Goal: Task Accomplishment & Management: Use online tool/utility

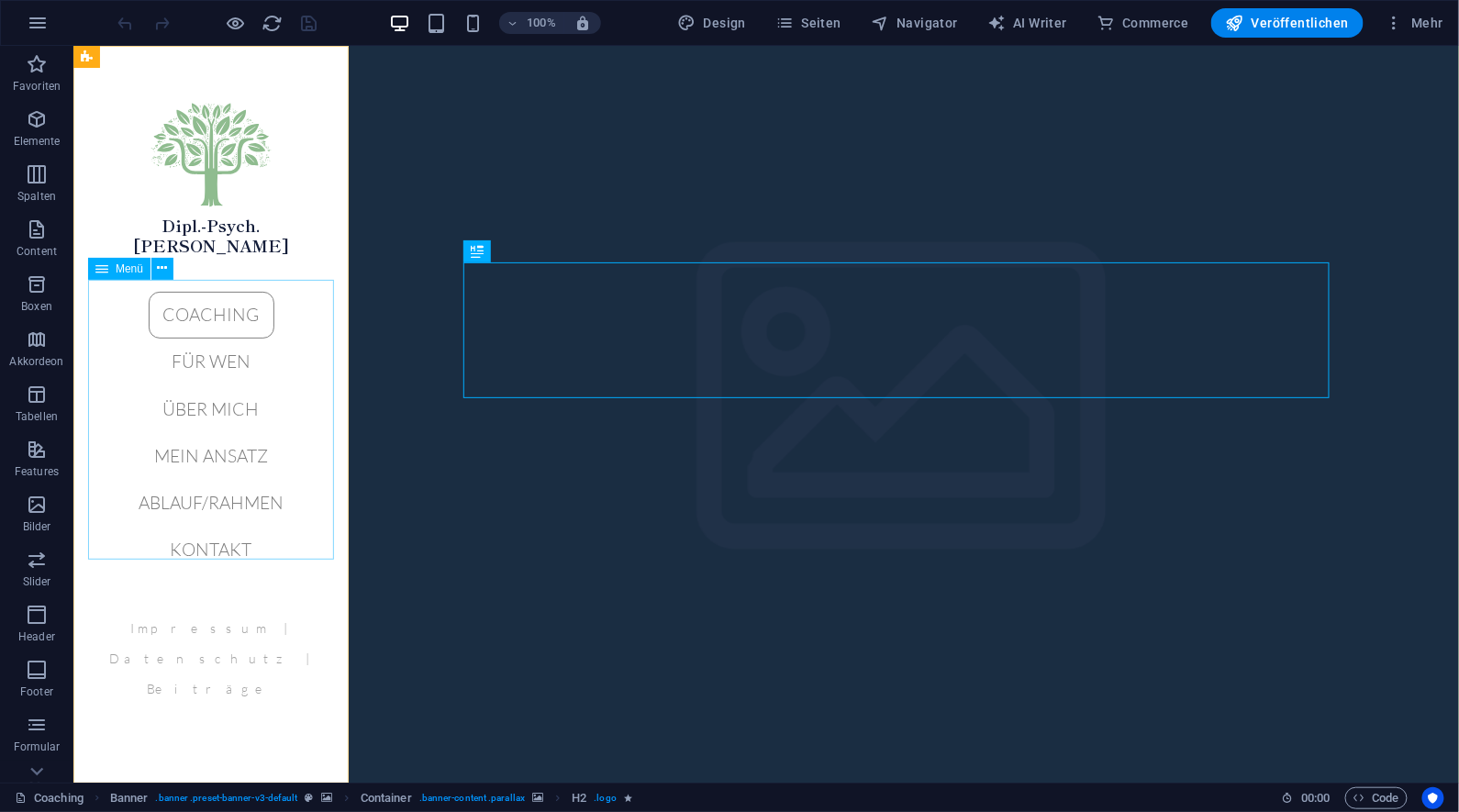
click at [230, 351] on nav "Coaching Für wen Über mich Mein Ansatz Ablauf/Rahmen Kontakt" at bounding box center [210, 432] width 246 height 282
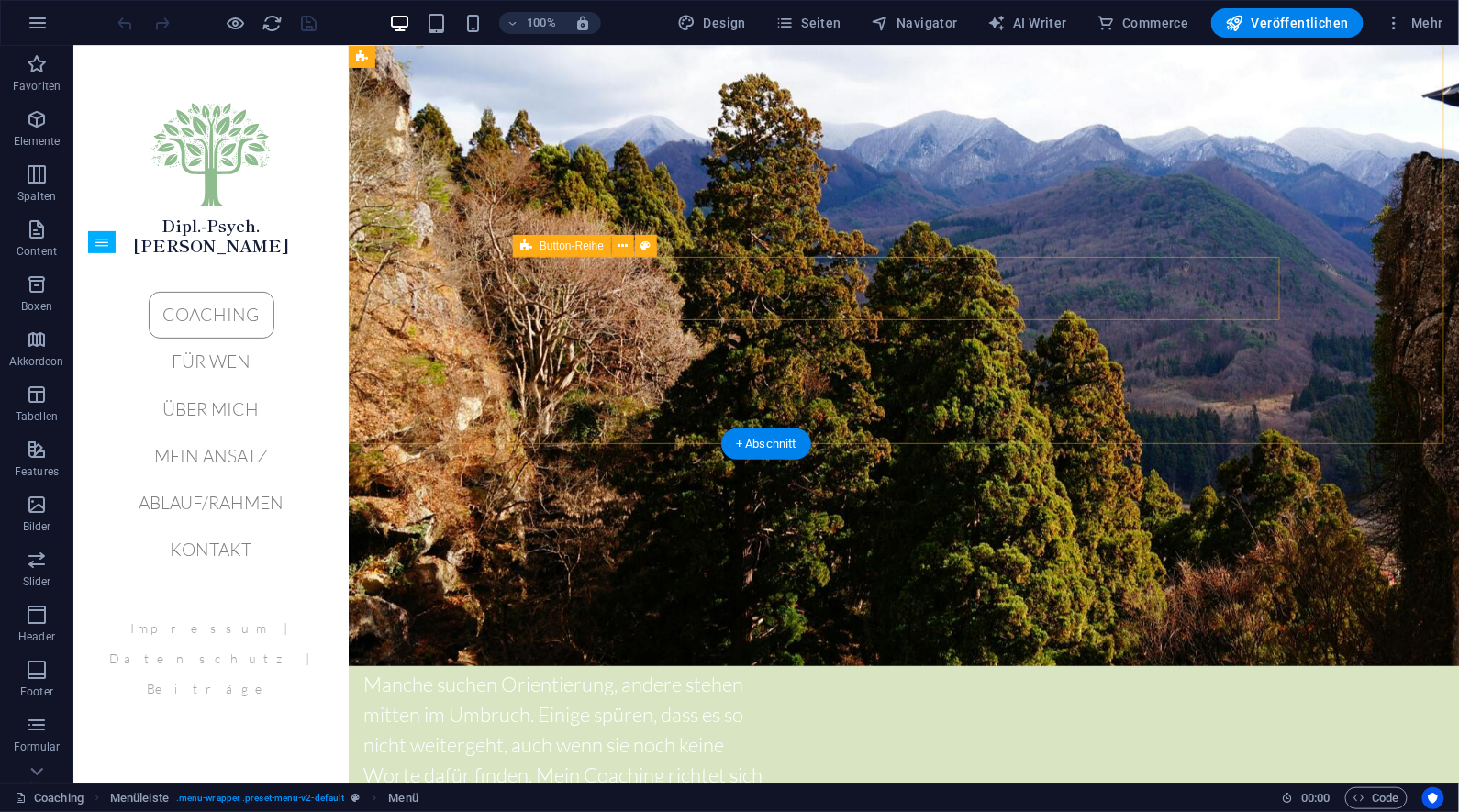
scroll to position [2571, 0]
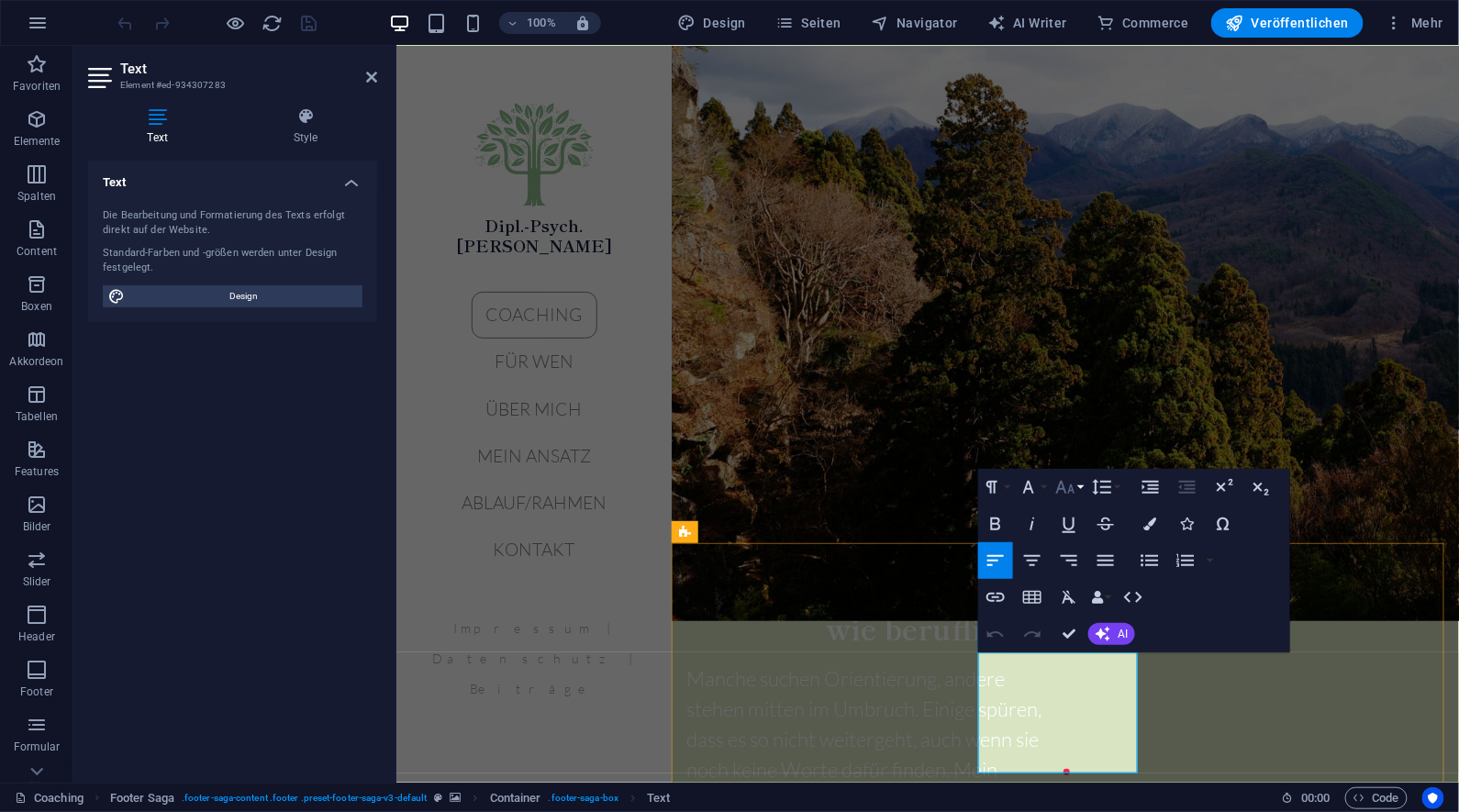
click at [1072, 491] on icon "button" at bounding box center [1065, 487] width 22 height 22
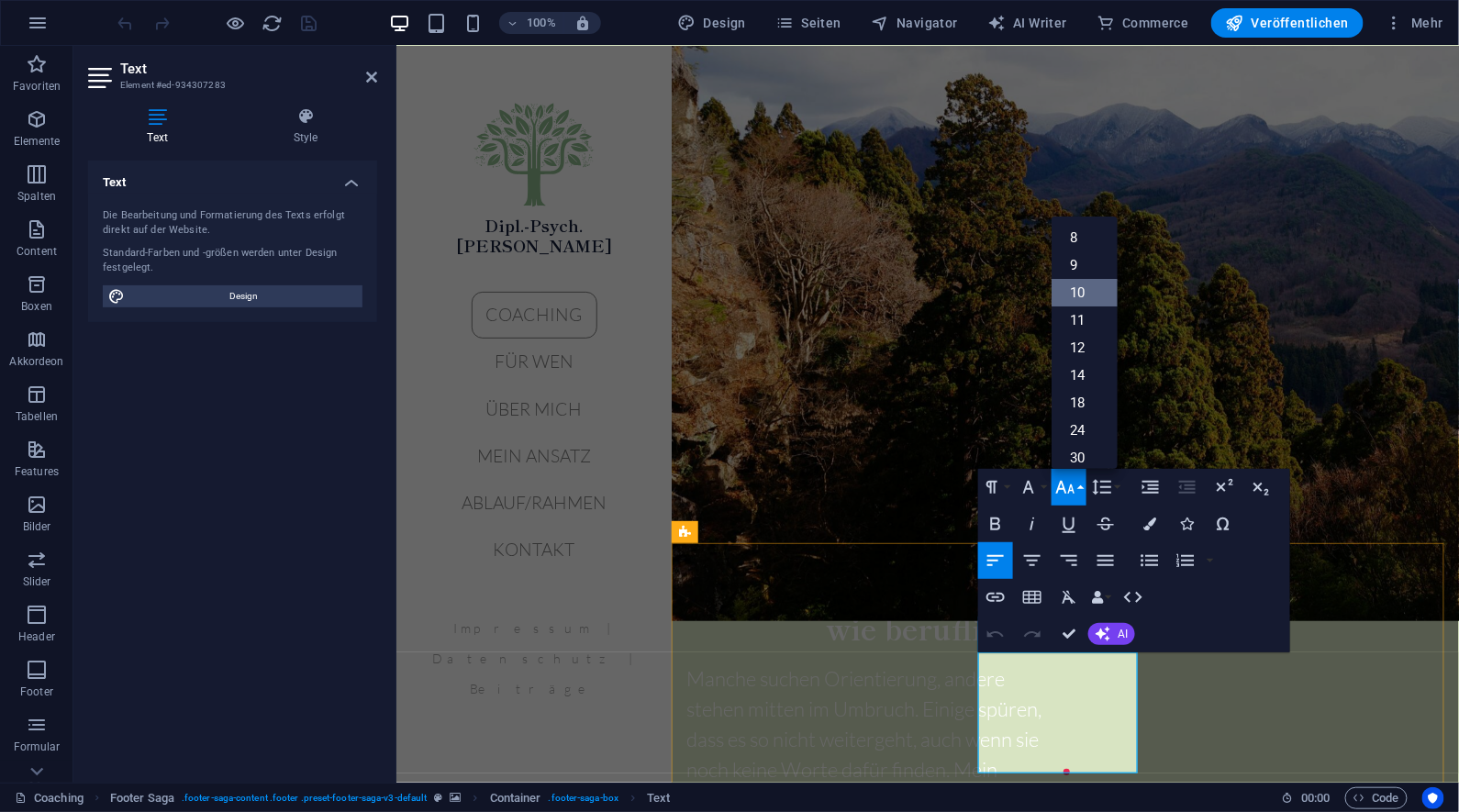
click at [1081, 291] on link "10" at bounding box center [1084, 293] width 66 height 28
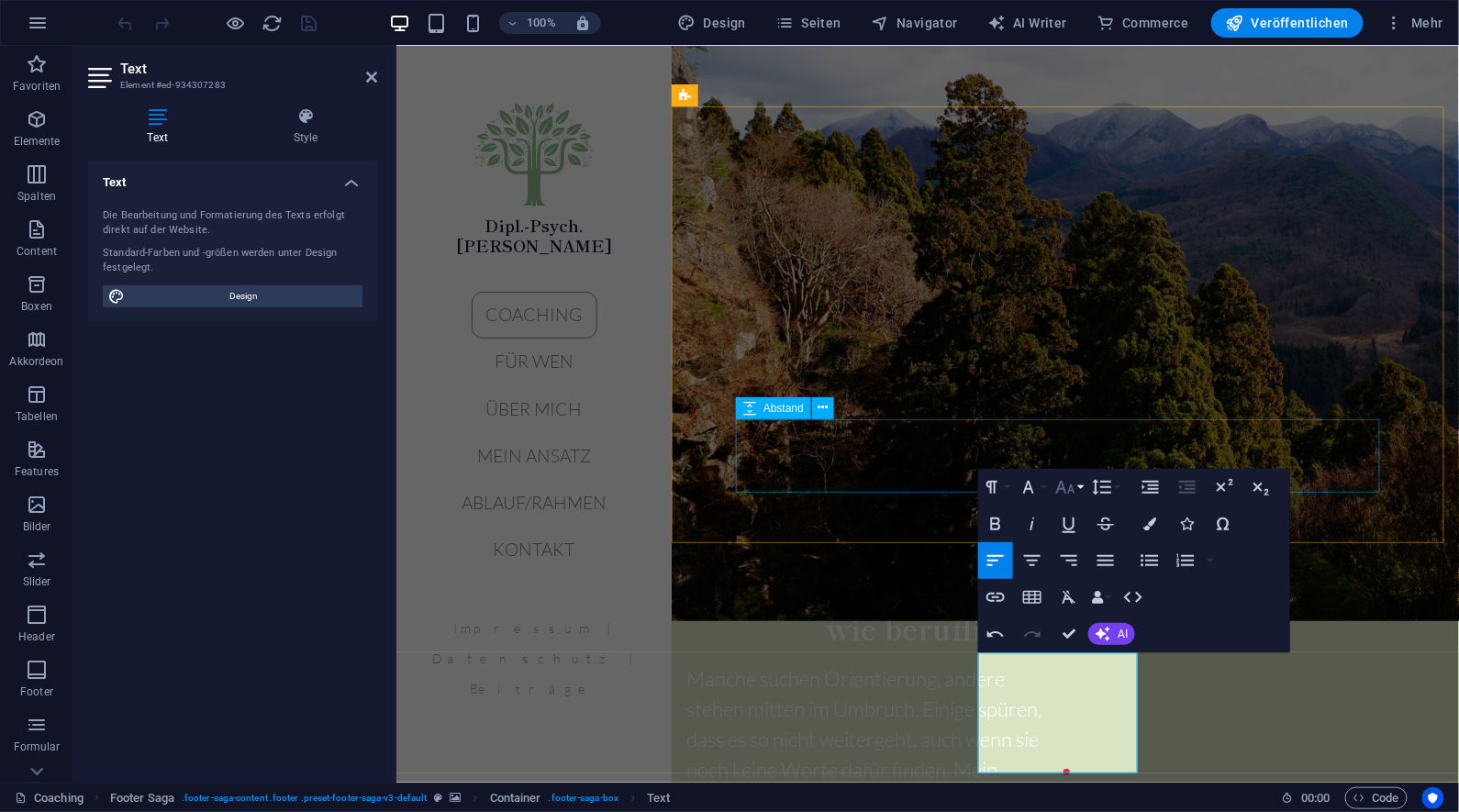
click at [1080, 491] on button "Font Size" at bounding box center [1069, 488] width 35 height 37
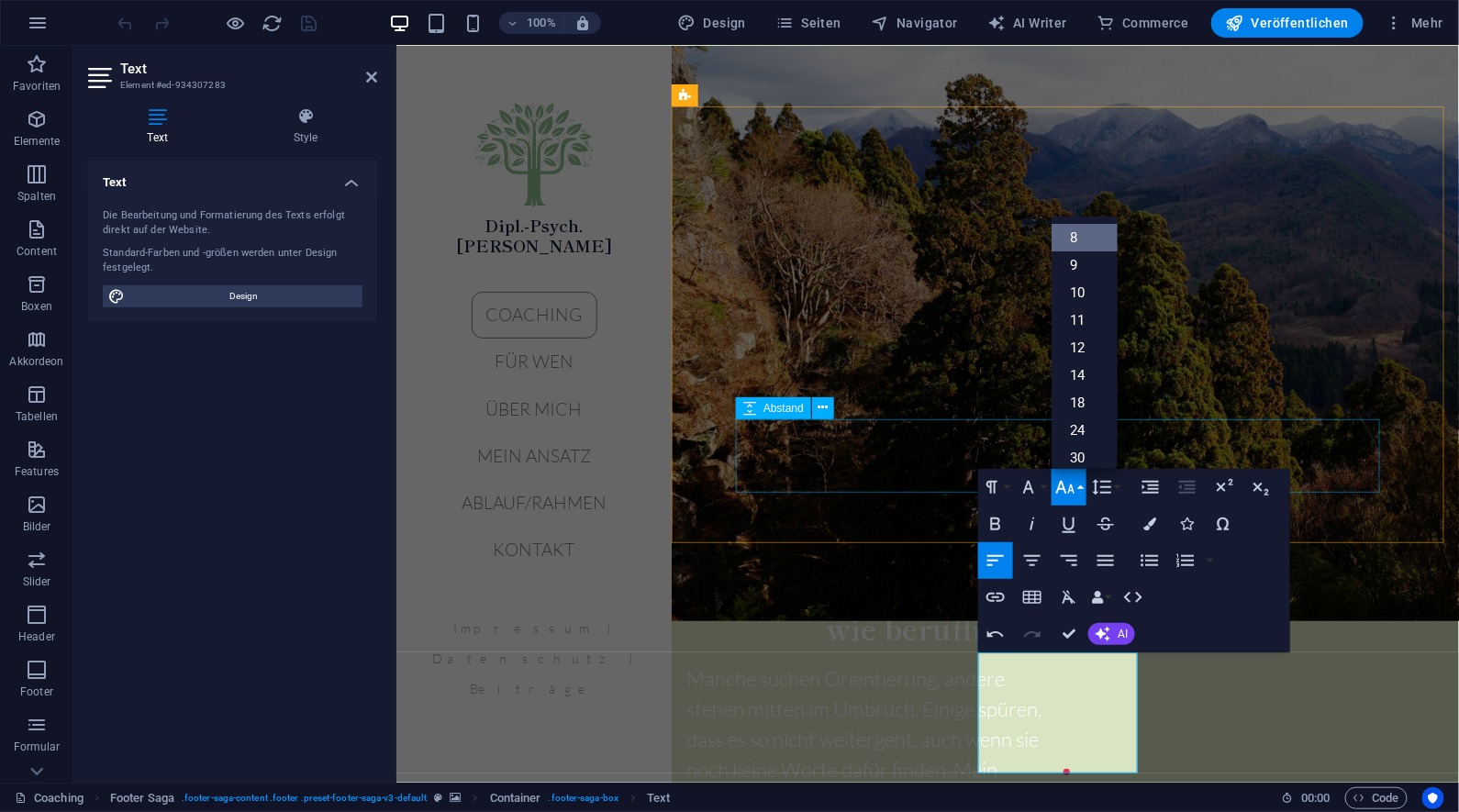
click at [1078, 237] on link "8" at bounding box center [1084, 238] width 66 height 28
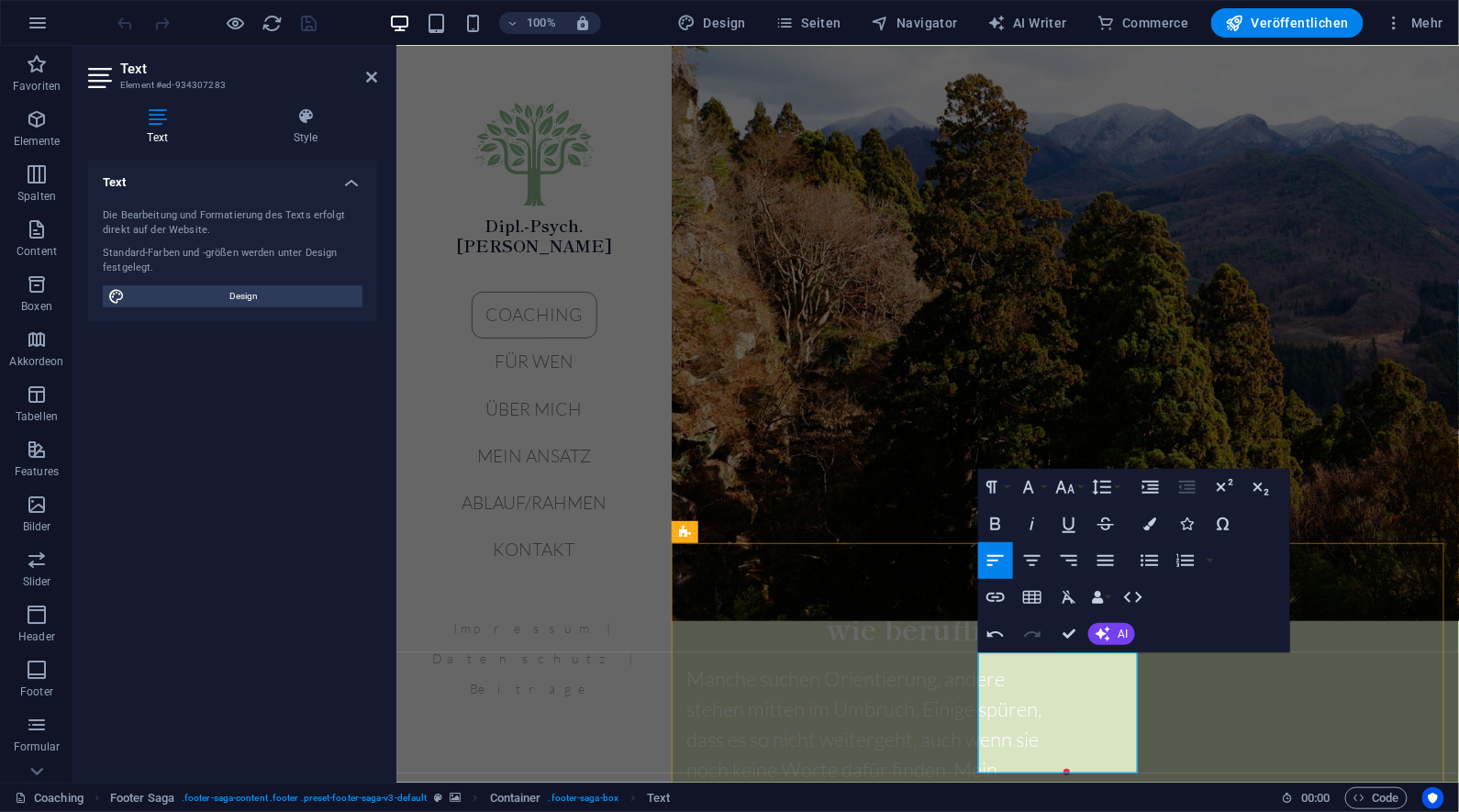
click at [1228, 490] on icon "button" at bounding box center [1224, 487] width 22 height 22
drag, startPoint x: 981, startPoint y: 666, endPoint x: 1112, endPoint y: 769, distance: 166.6
click at [1075, 491] on icon "button" at bounding box center [1065, 487] width 22 height 22
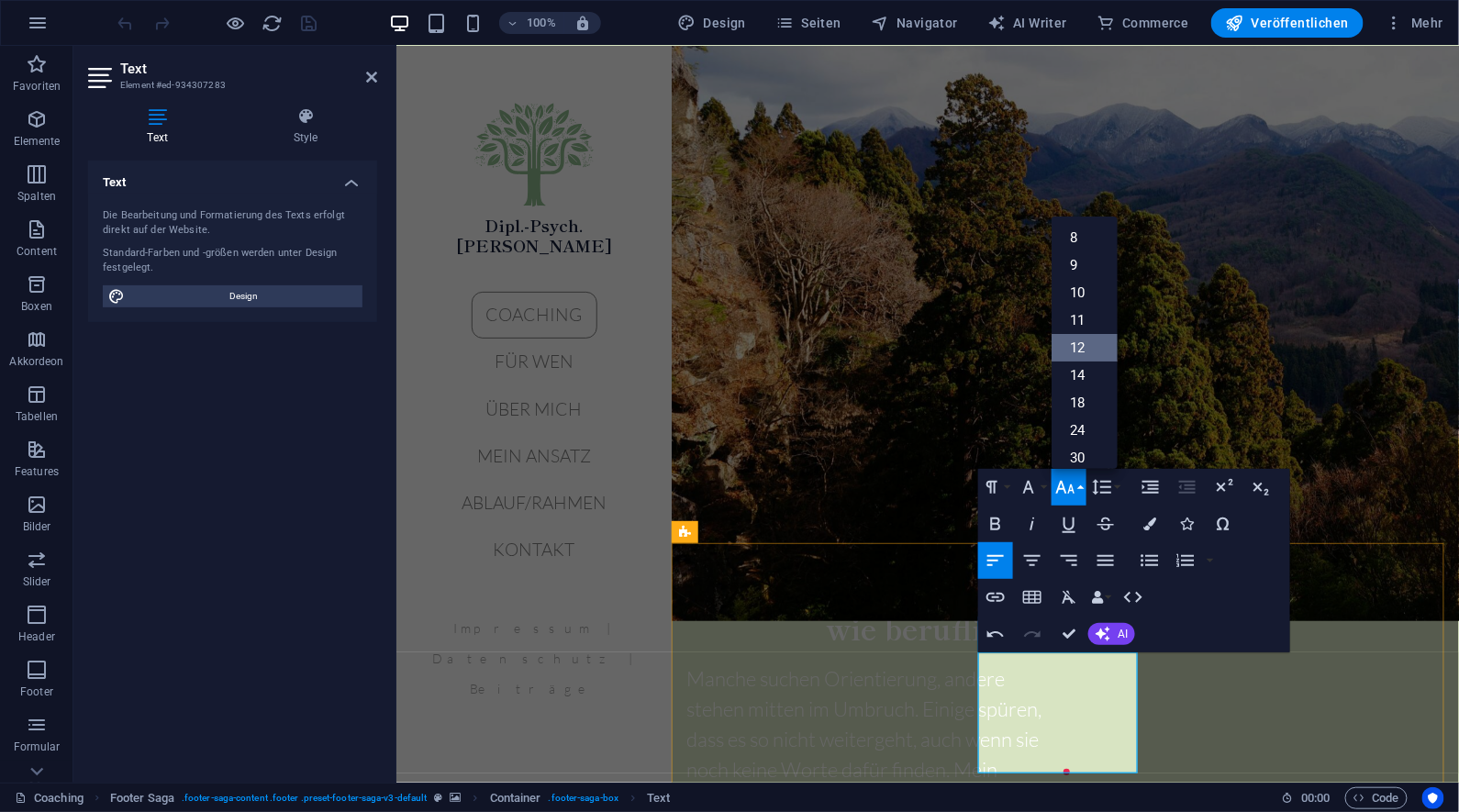
click at [1094, 345] on link "12" at bounding box center [1084, 348] width 66 height 28
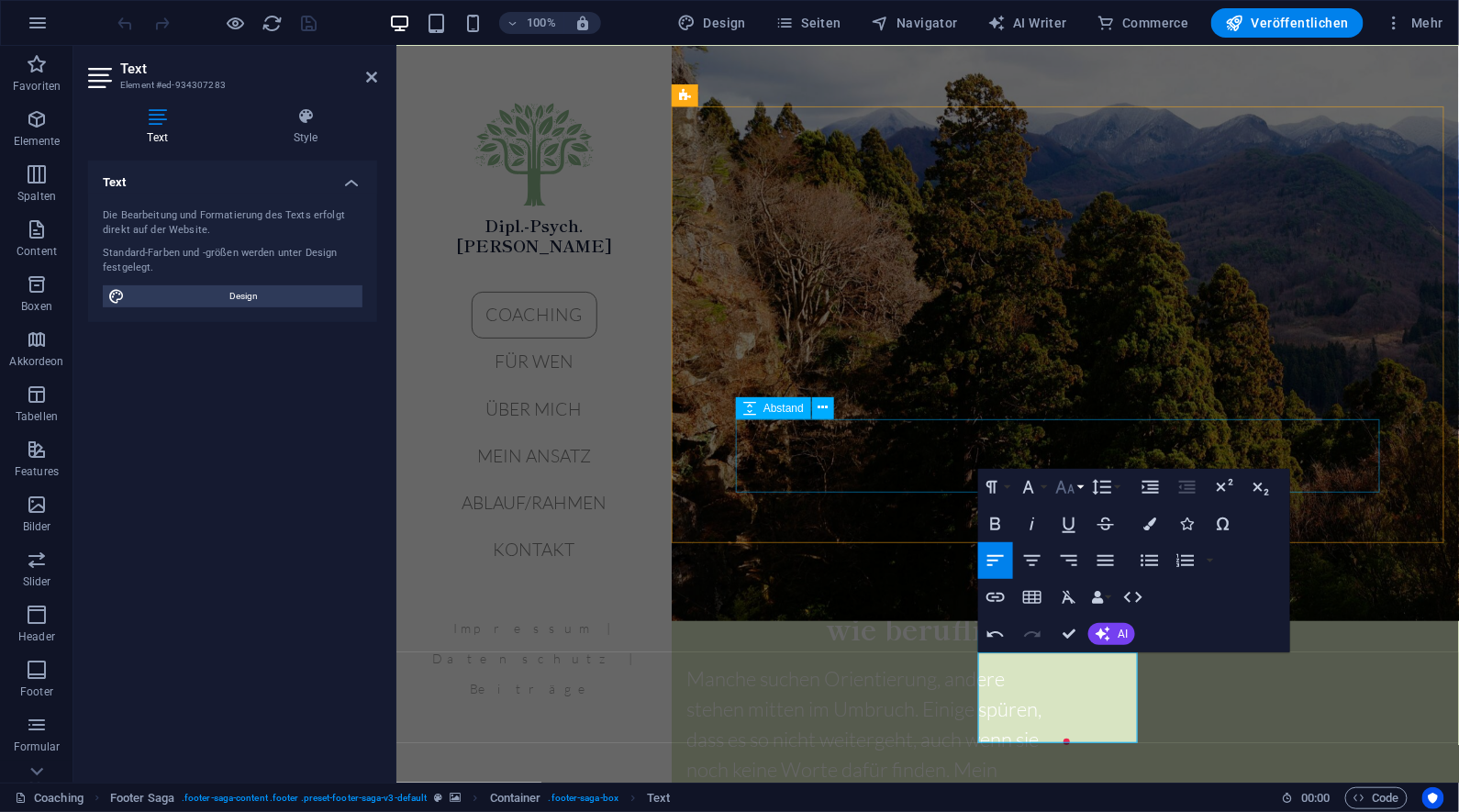
click at [1080, 491] on button "Font Size" at bounding box center [1069, 488] width 35 height 37
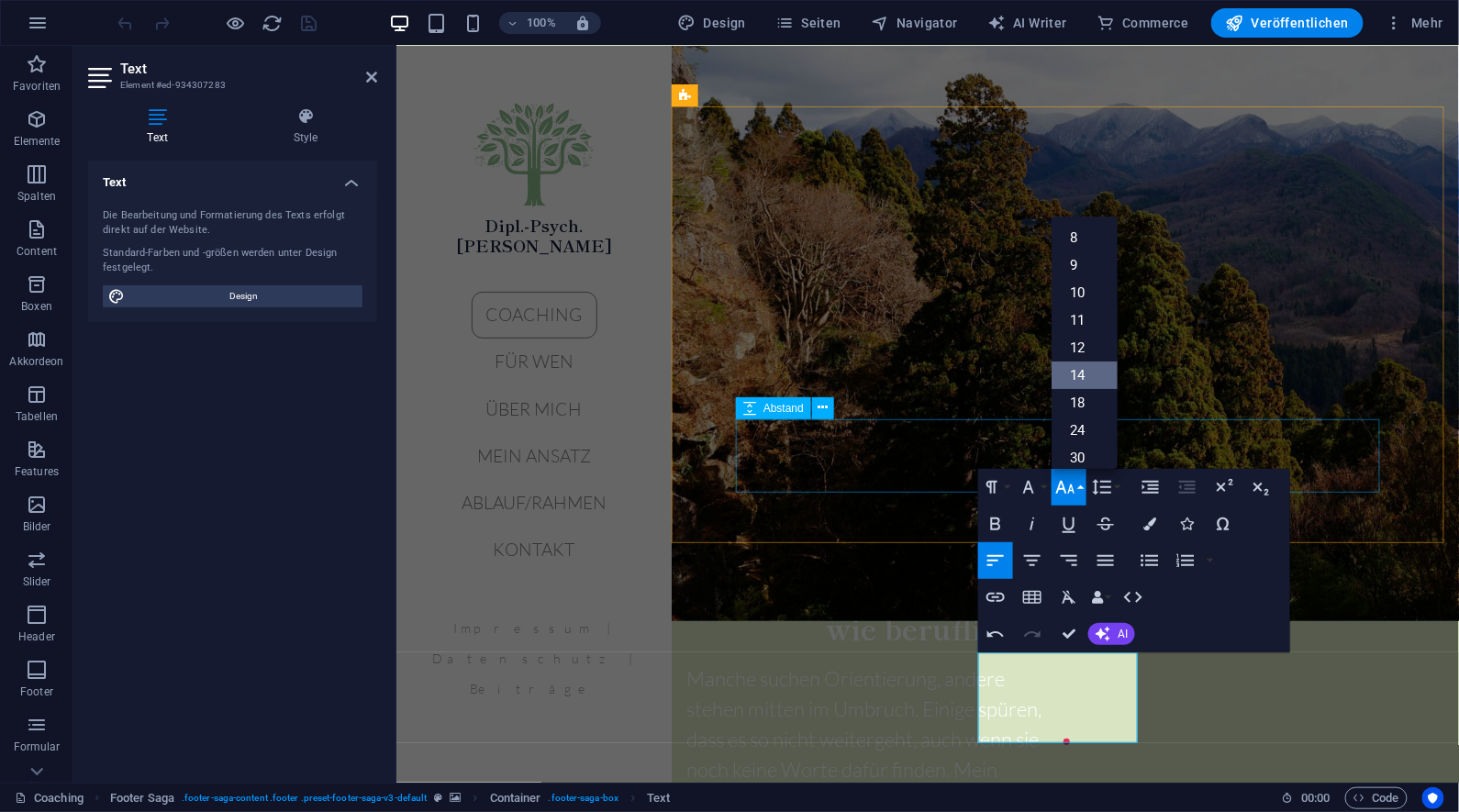
click at [1085, 377] on link "14" at bounding box center [1084, 376] width 66 height 28
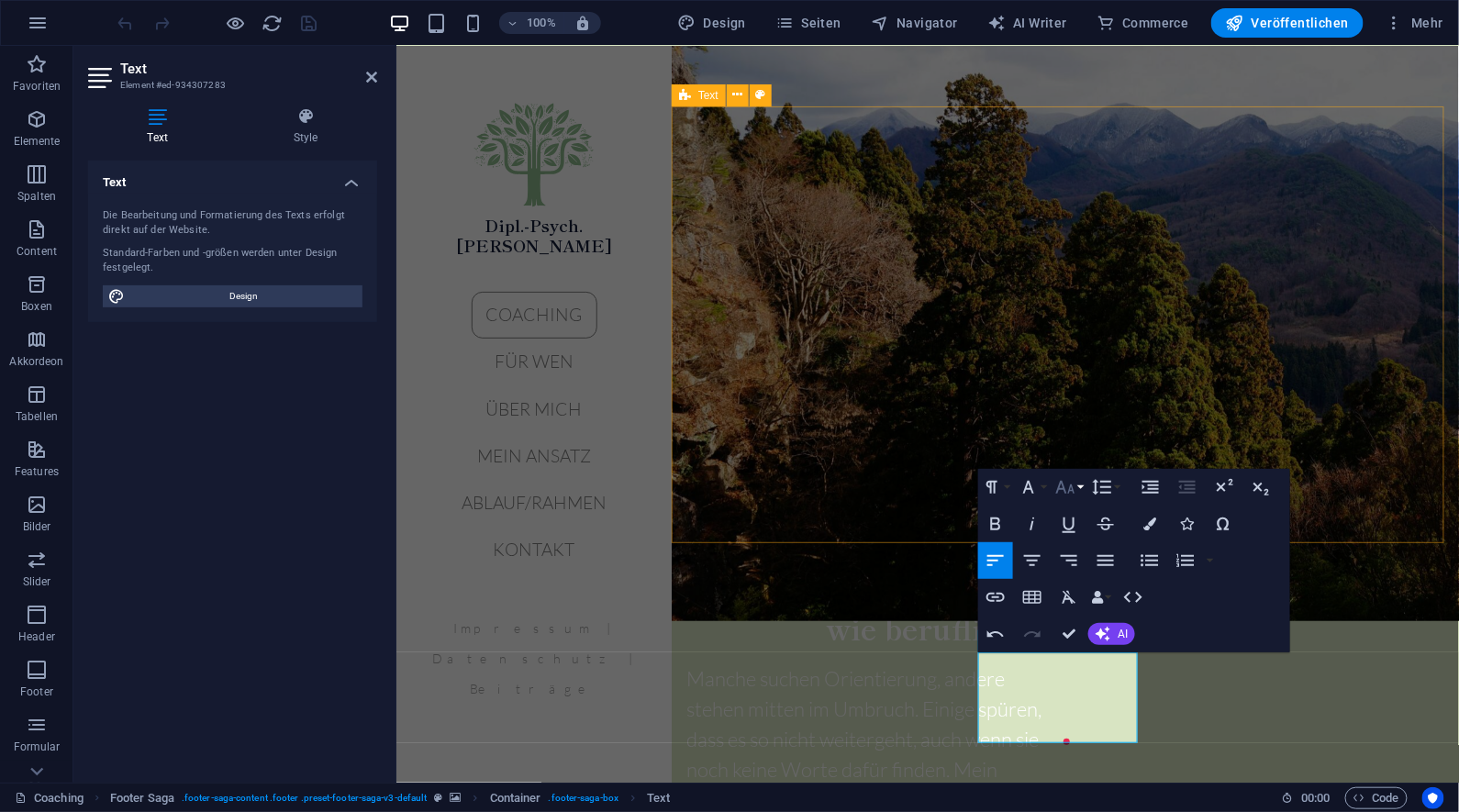
click at [1074, 491] on icon "button" at bounding box center [1066, 487] width 19 height 13
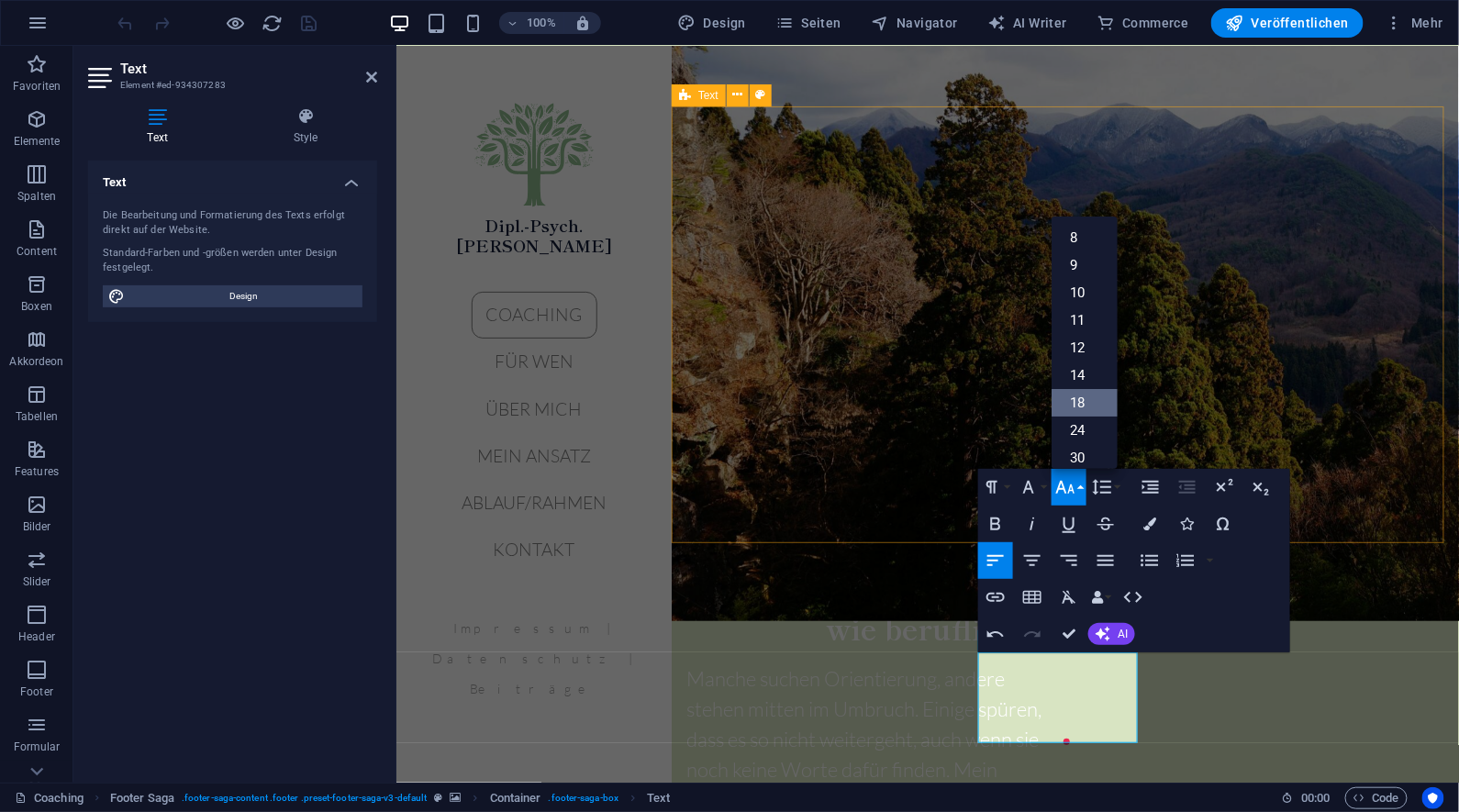
click at [1085, 397] on link "18" at bounding box center [1084, 403] width 66 height 28
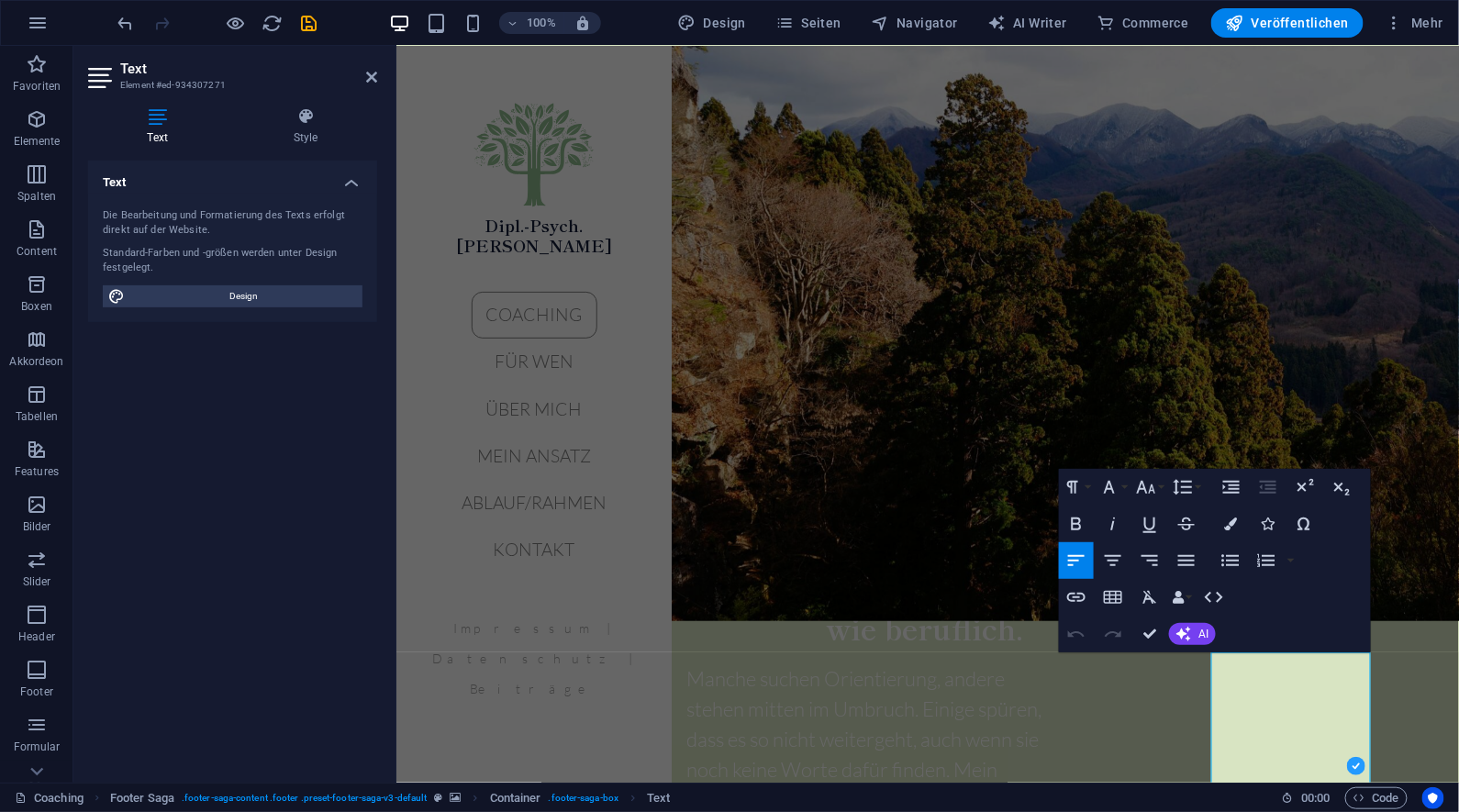
drag, startPoint x: 1215, startPoint y: 663, endPoint x: 1353, endPoint y: 784, distance: 183.5
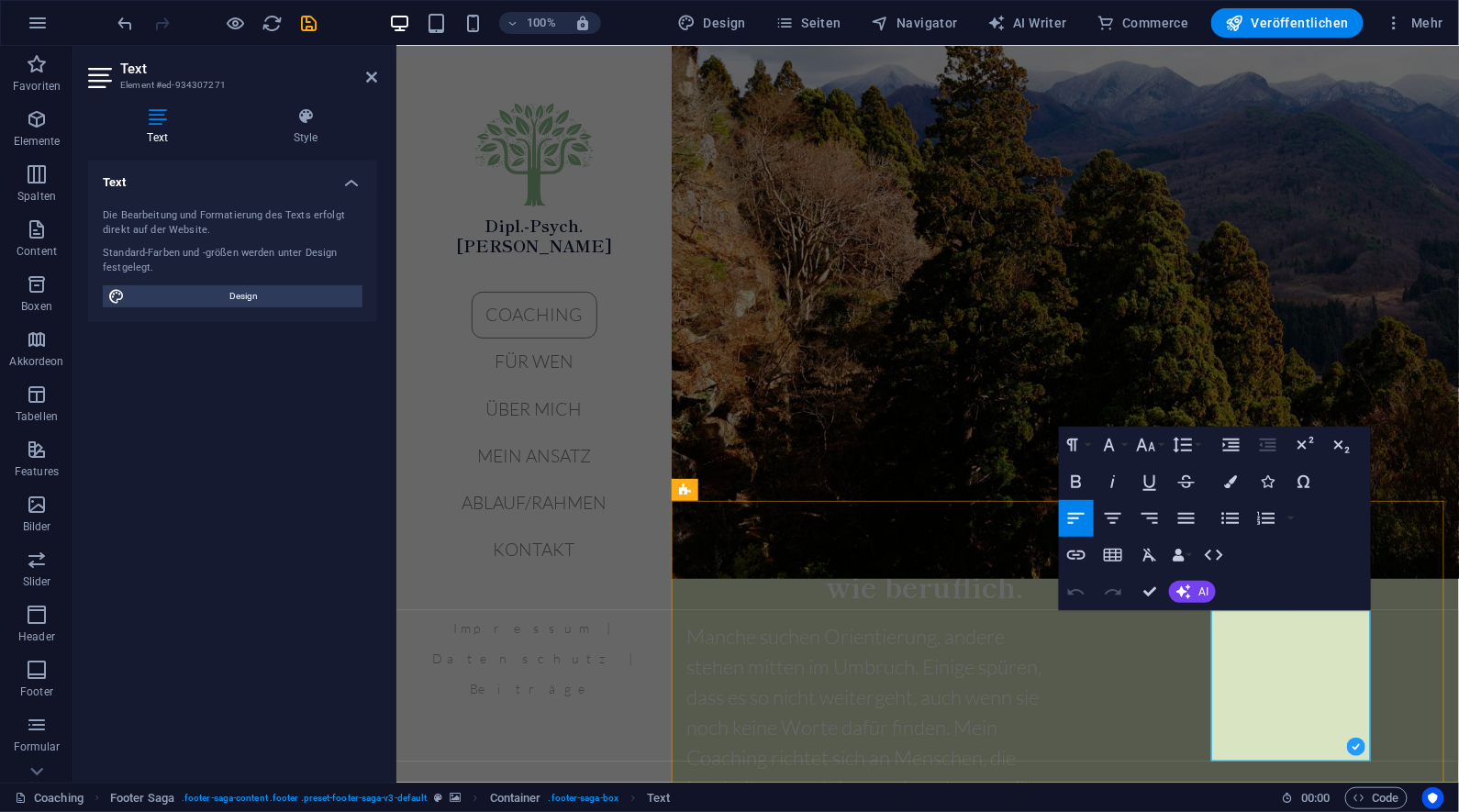
scroll to position [2627, 0]
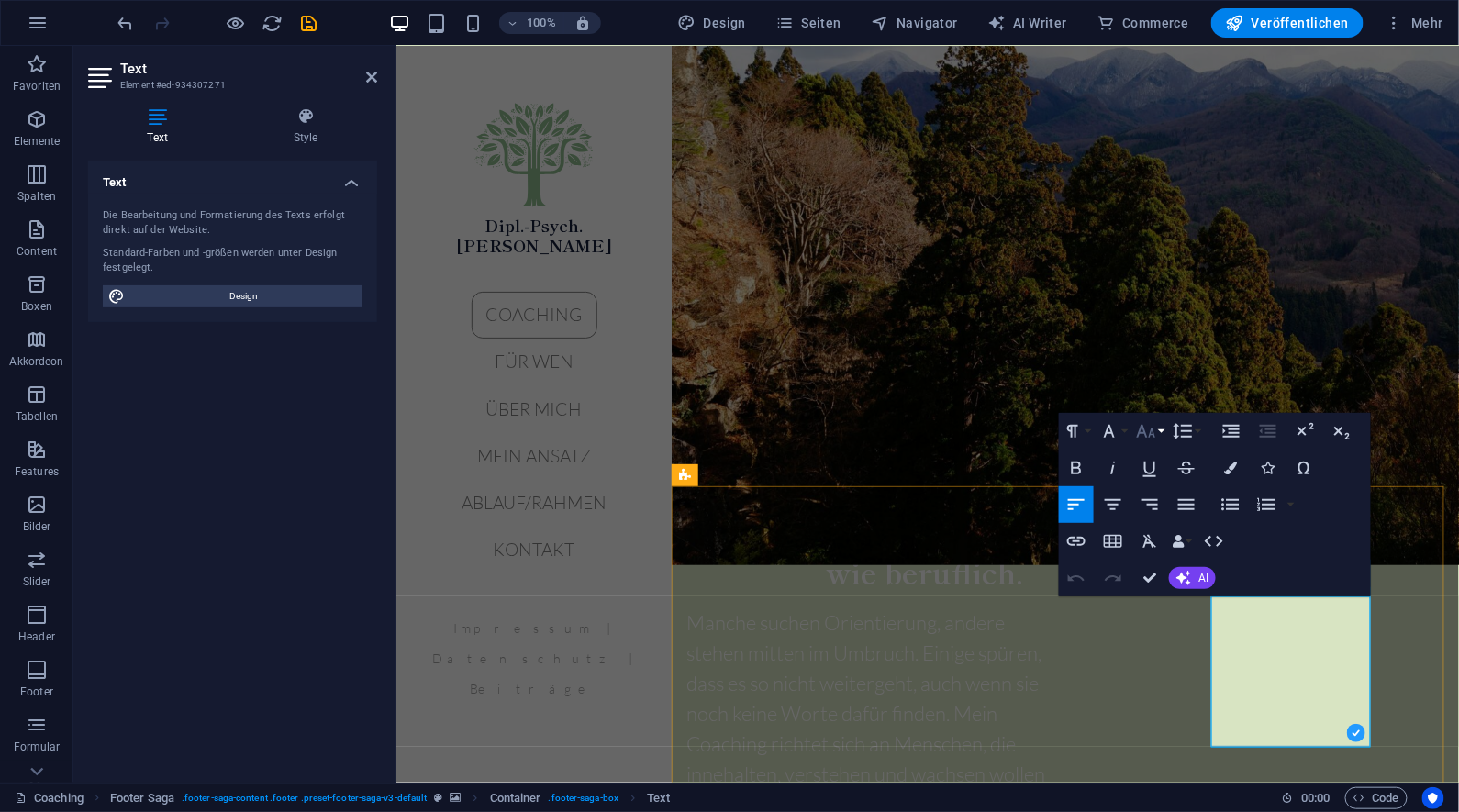
click at [1152, 431] on icon "button" at bounding box center [1147, 431] width 19 height 13
click at [1174, 629] on link "18" at bounding box center [1165, 632] width 66 height 28
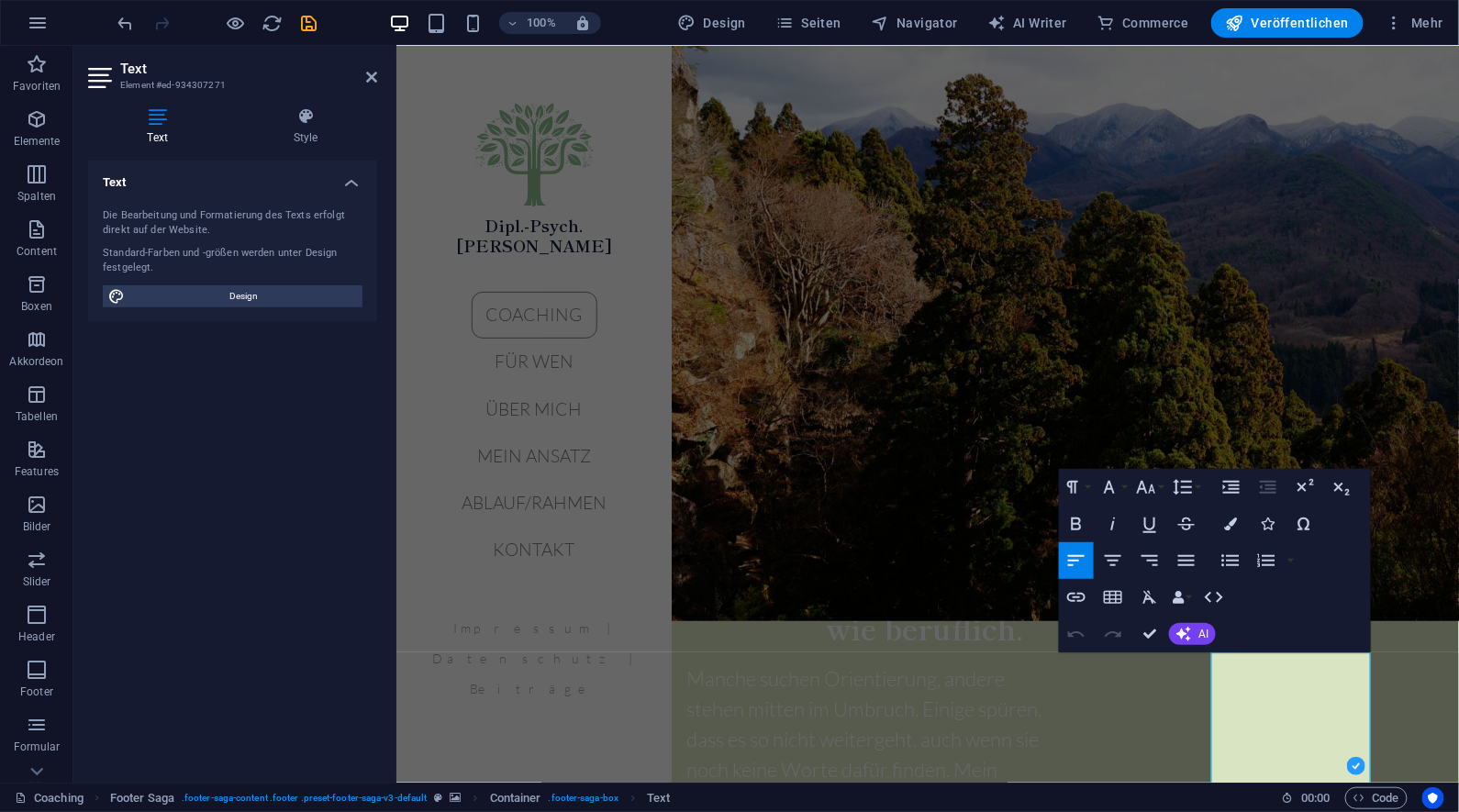
drag, startPoint x: 1244, startPoint y: 696, endPoint x: 1208, endPoint y: 664, distance: 48.2
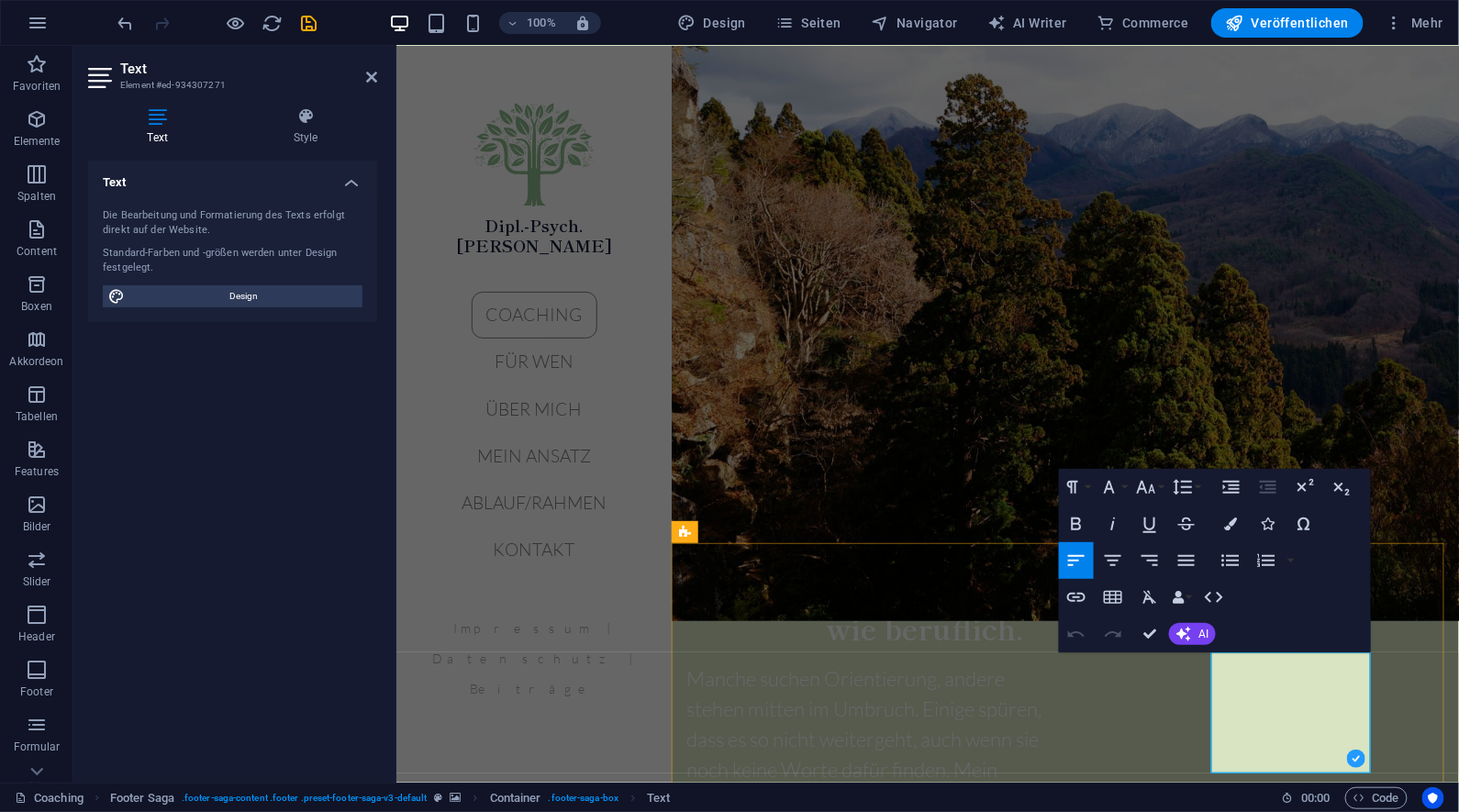
drag, startPoint x: 1228, startPoint y: 667, endPoint x: 1276, endPoint y: 708, distance: 63.1
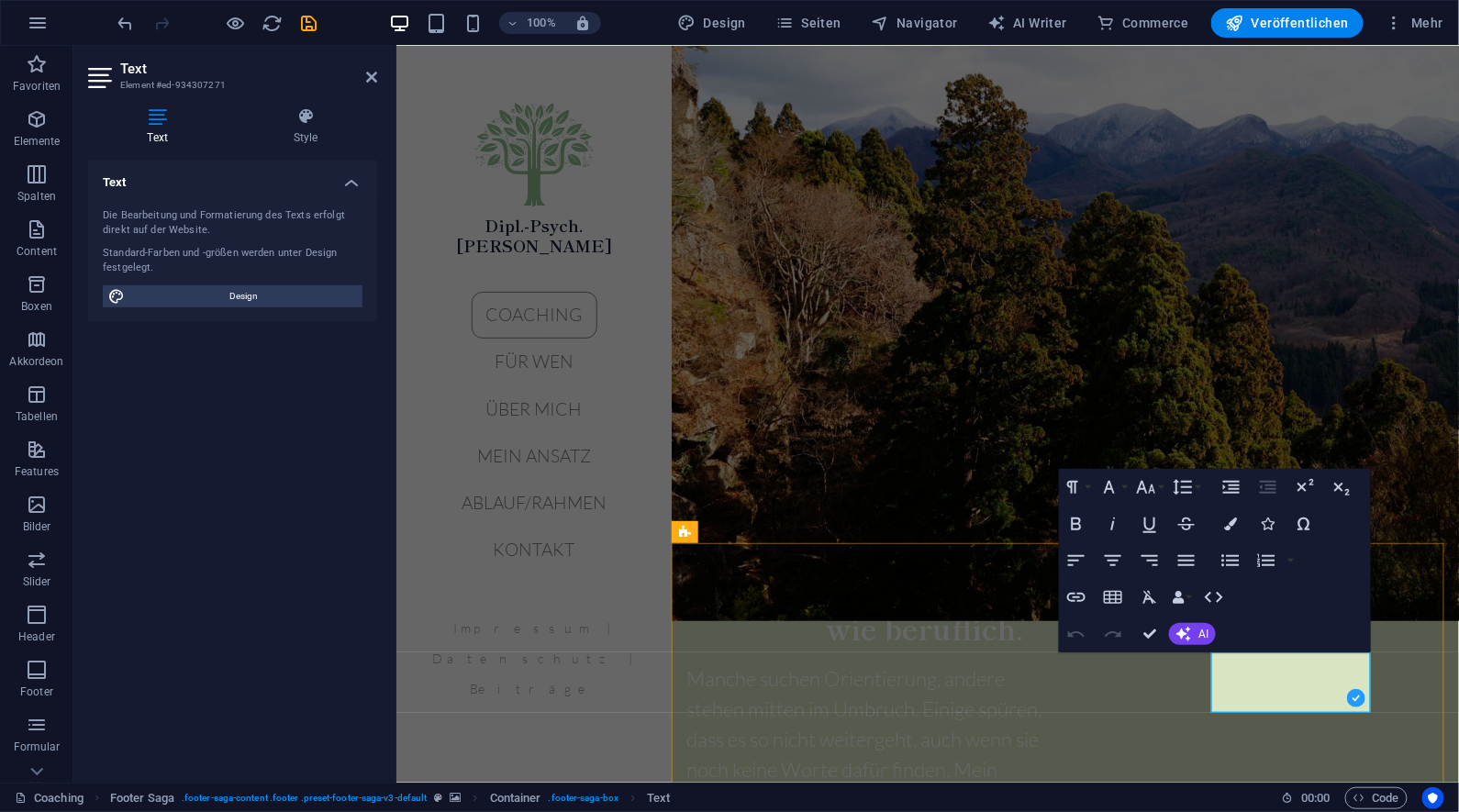
drag, startPoint x: 1273, startPoint y: 672, endPoint x: 1296, endPoint y: 672, distance: 23.0
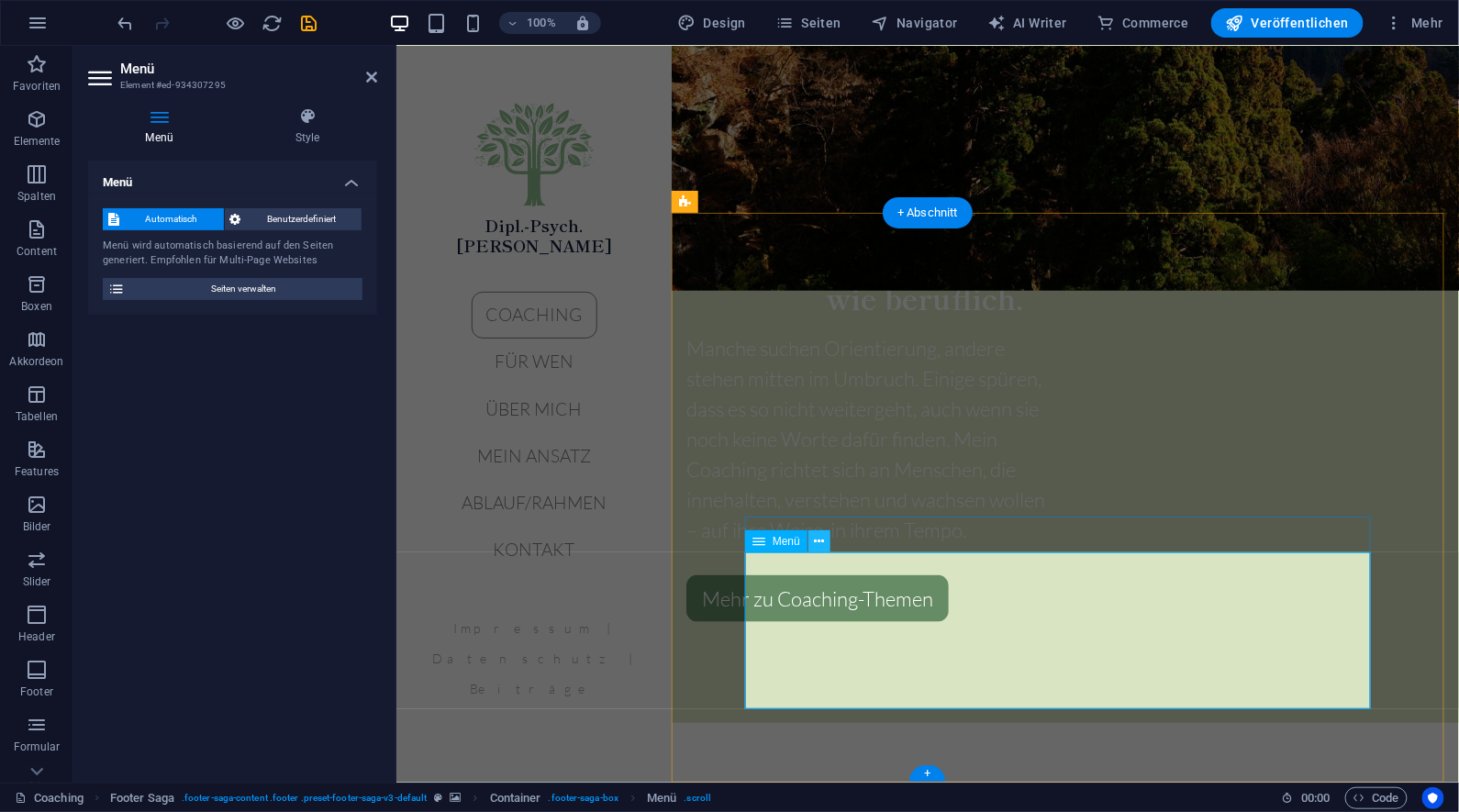
click at [821, 546] on icon at bounding box center [820, 542] width 10 height 19
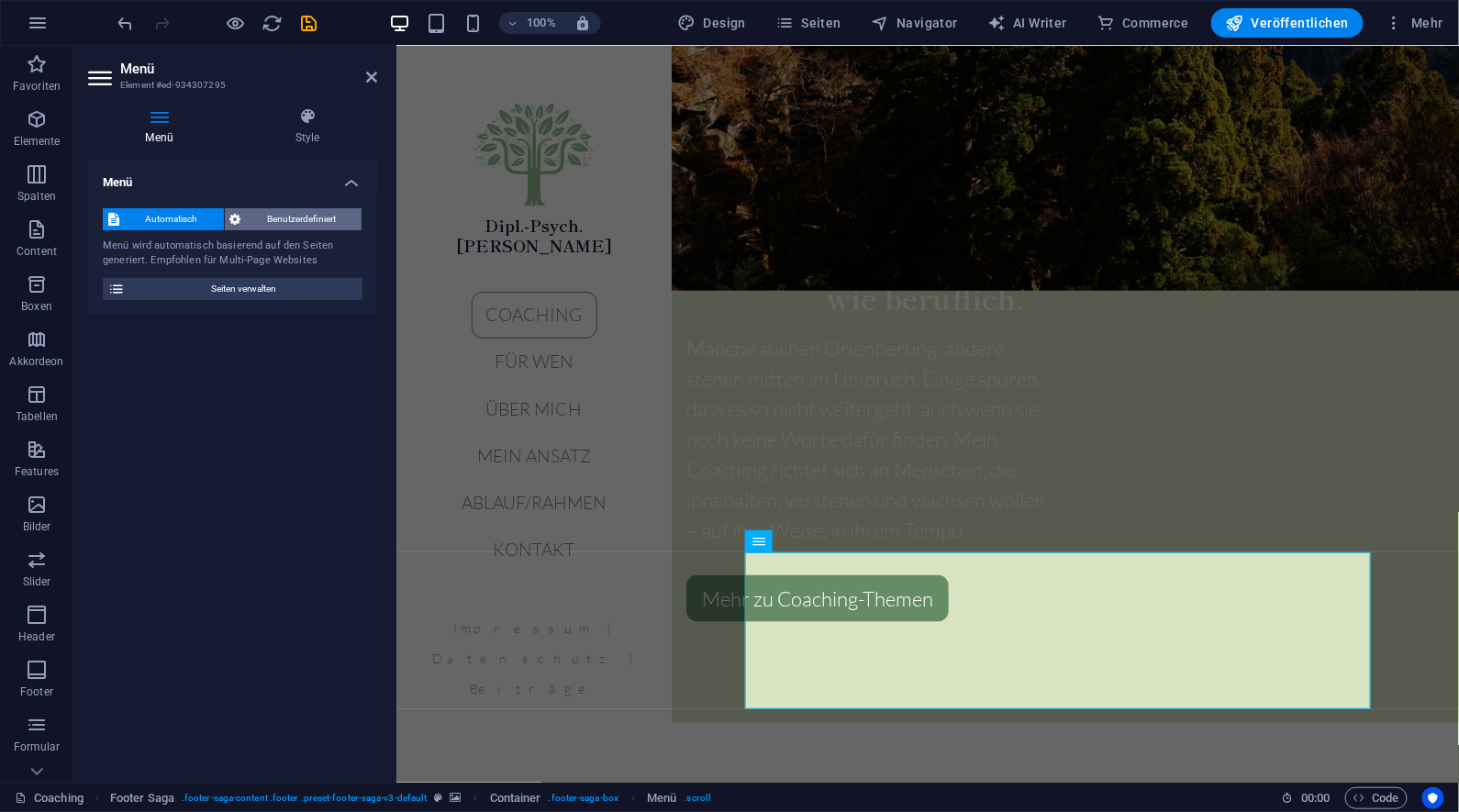
click at [304, 225] on span "Benutzerdefiniert" at bounding box center [302, 219] width 110 height 22
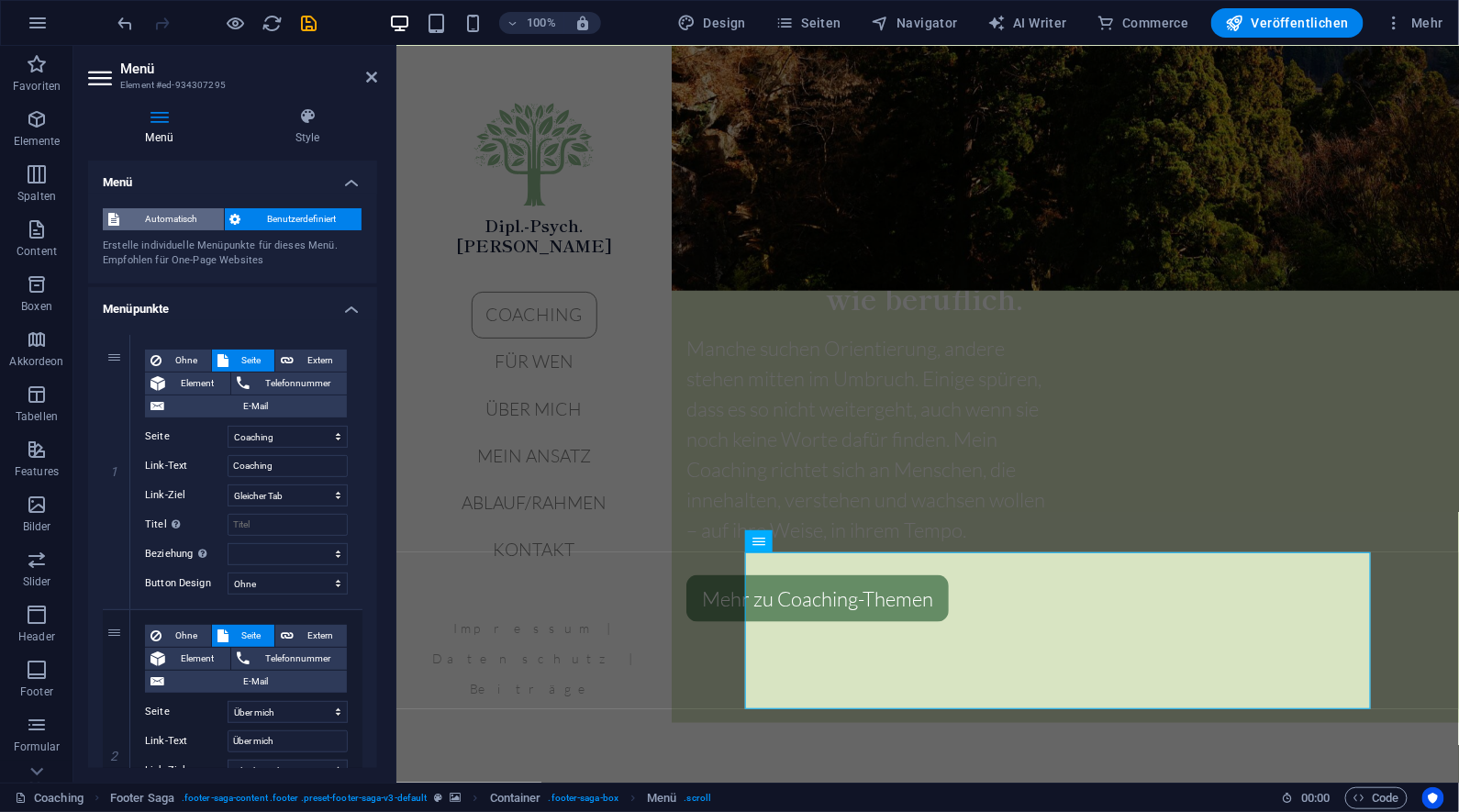
click at [186, 216] on span "Automatisch" at bounding box center [171, 219] width 94 height 22
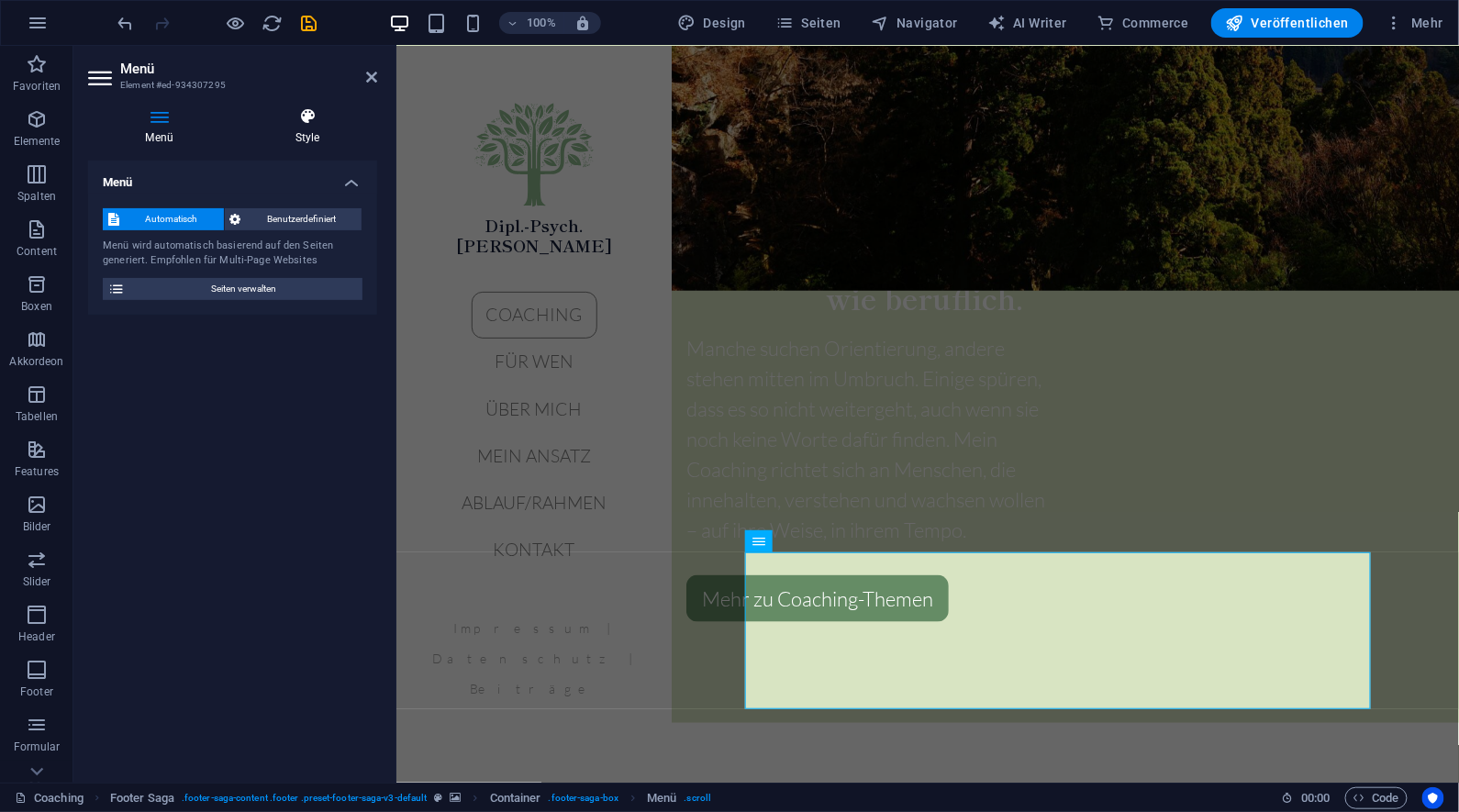
click at [297, 129] on h4 "Style" at bounding box center [307, 126] width 139 height 39
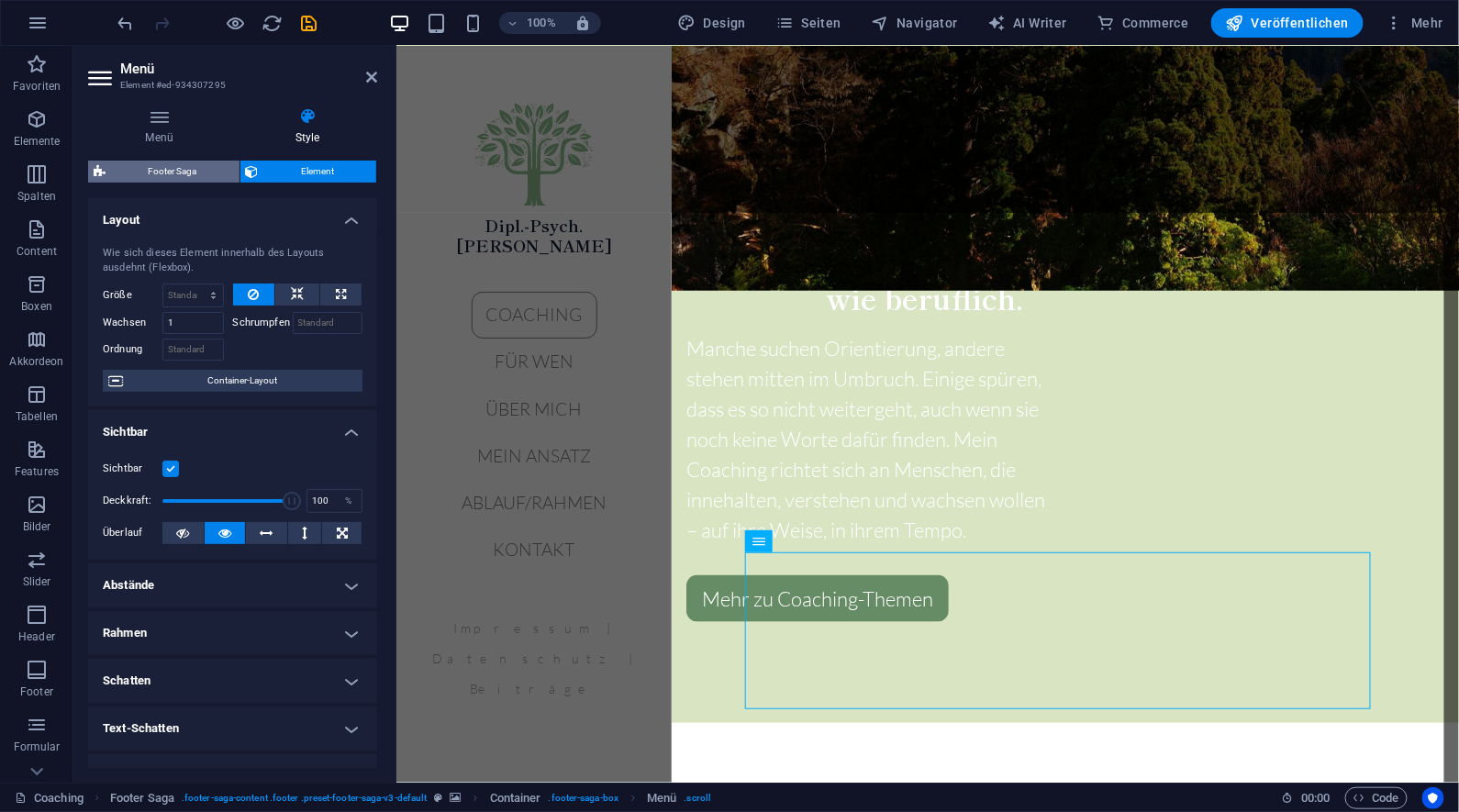
click at [207, 169] on span "Footer Saga" at bounding box center [172, 171] width 123 height 22
select select "rem"
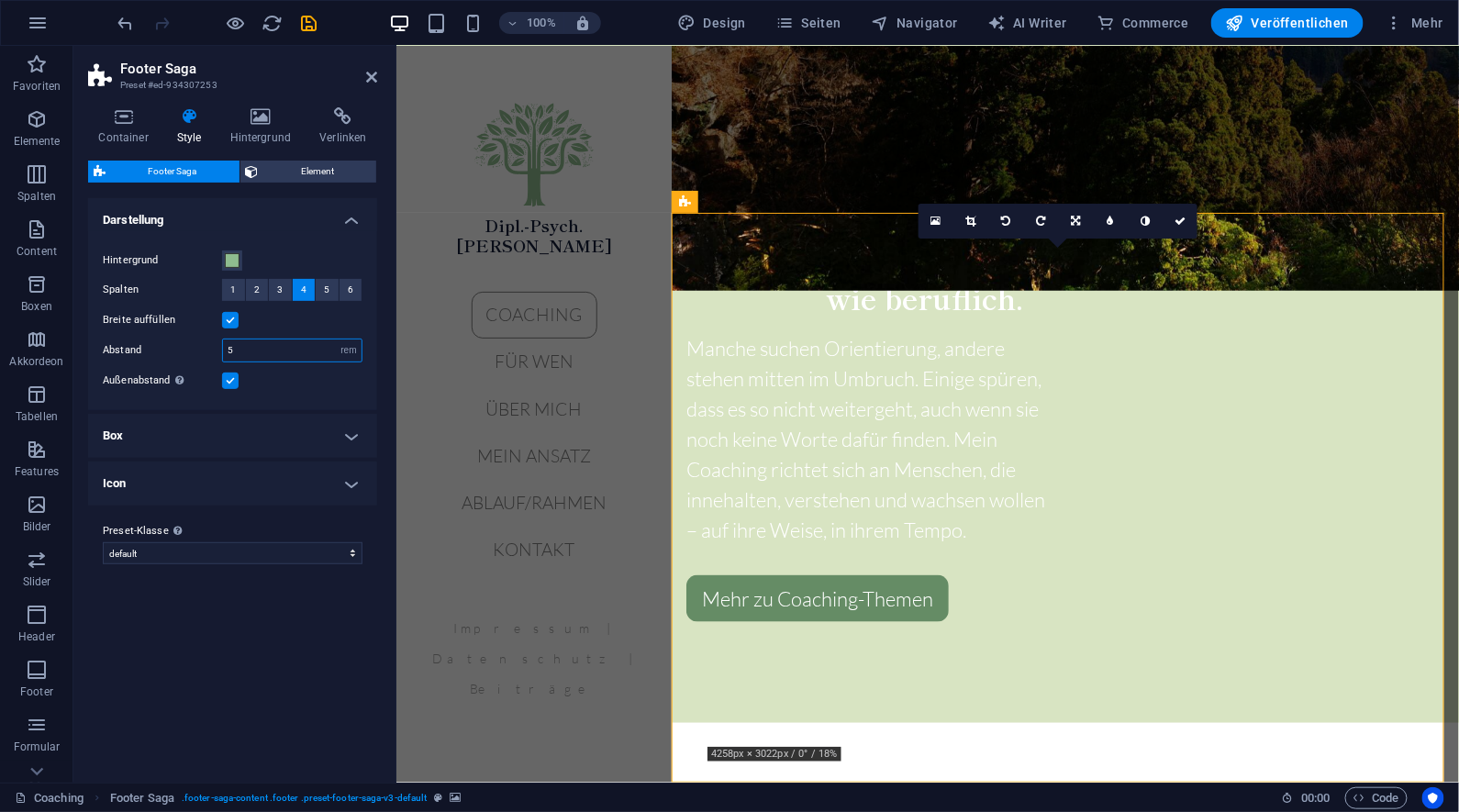
drag, startPoint x: 260, startPoint y: 350, endPoint x: 223, endPoint y: 350, distance: 37.0
click at [223, 350] on input "5" at bounding box center [293, 350] width 139 height 22
type input "4"
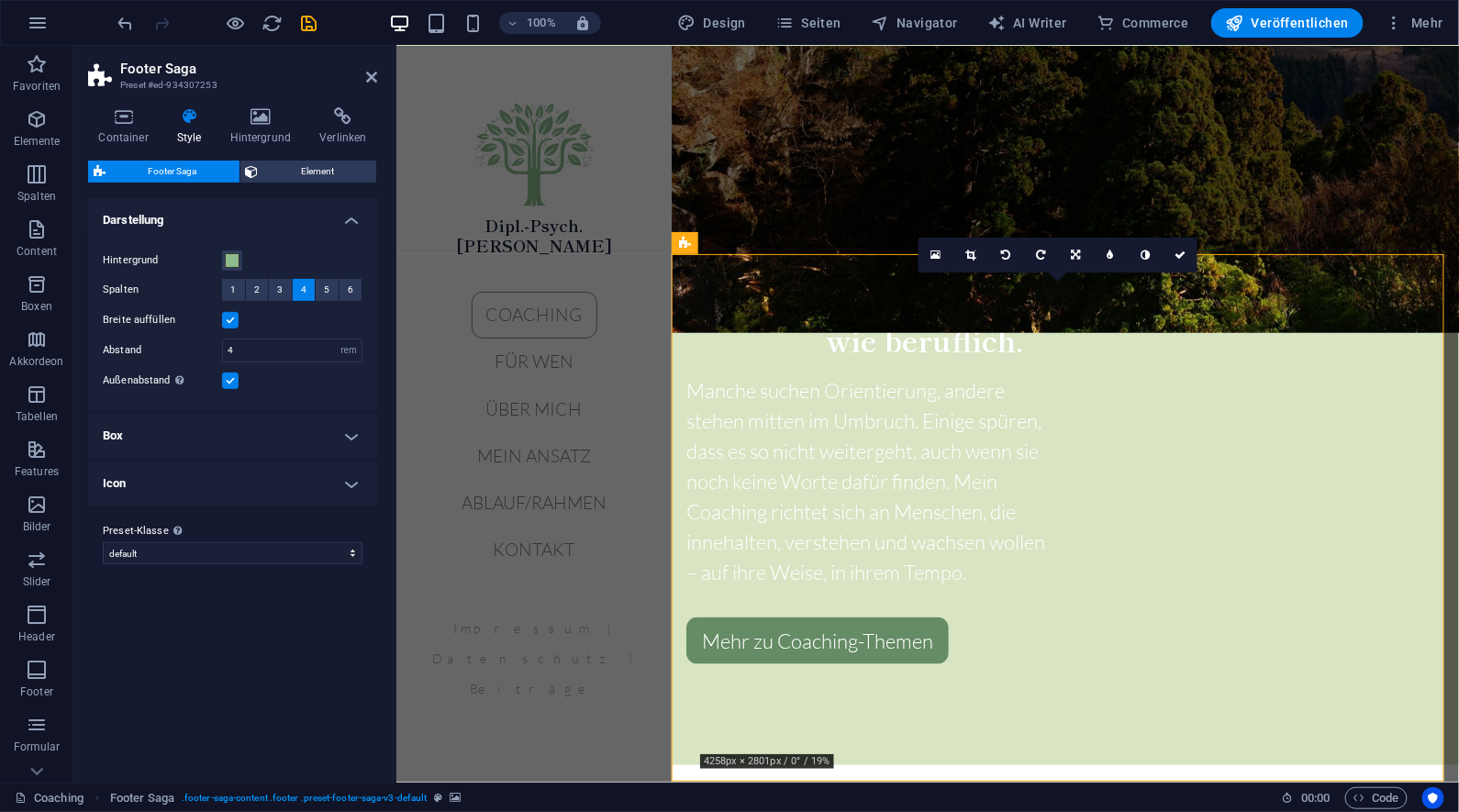
click at [289, 445] on h4 "Box" at bounding box center [232, 436] width 289 height 44
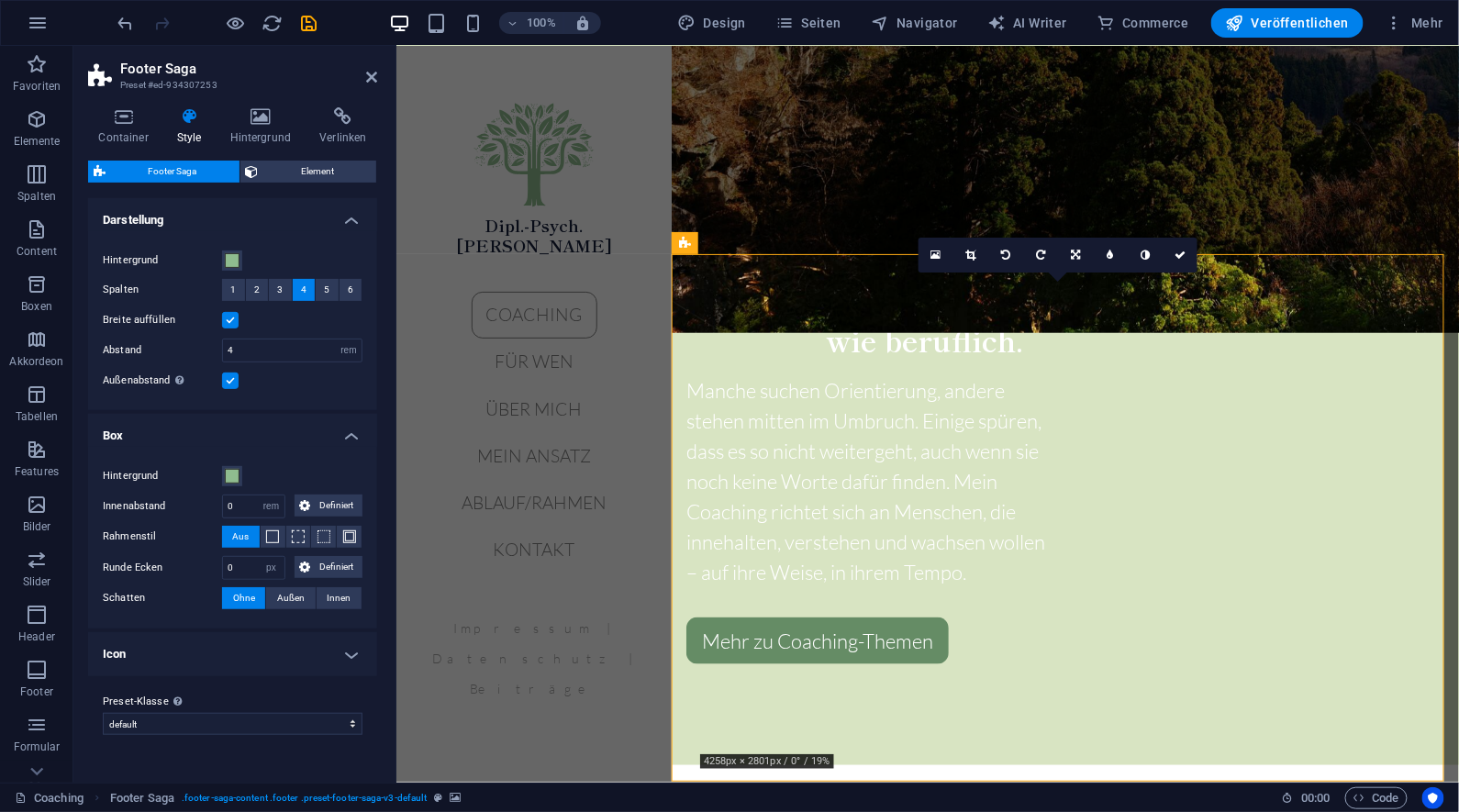
click at [267, 653] on h4 "Icon" at bounding box center [232, 655] width 289 height 44
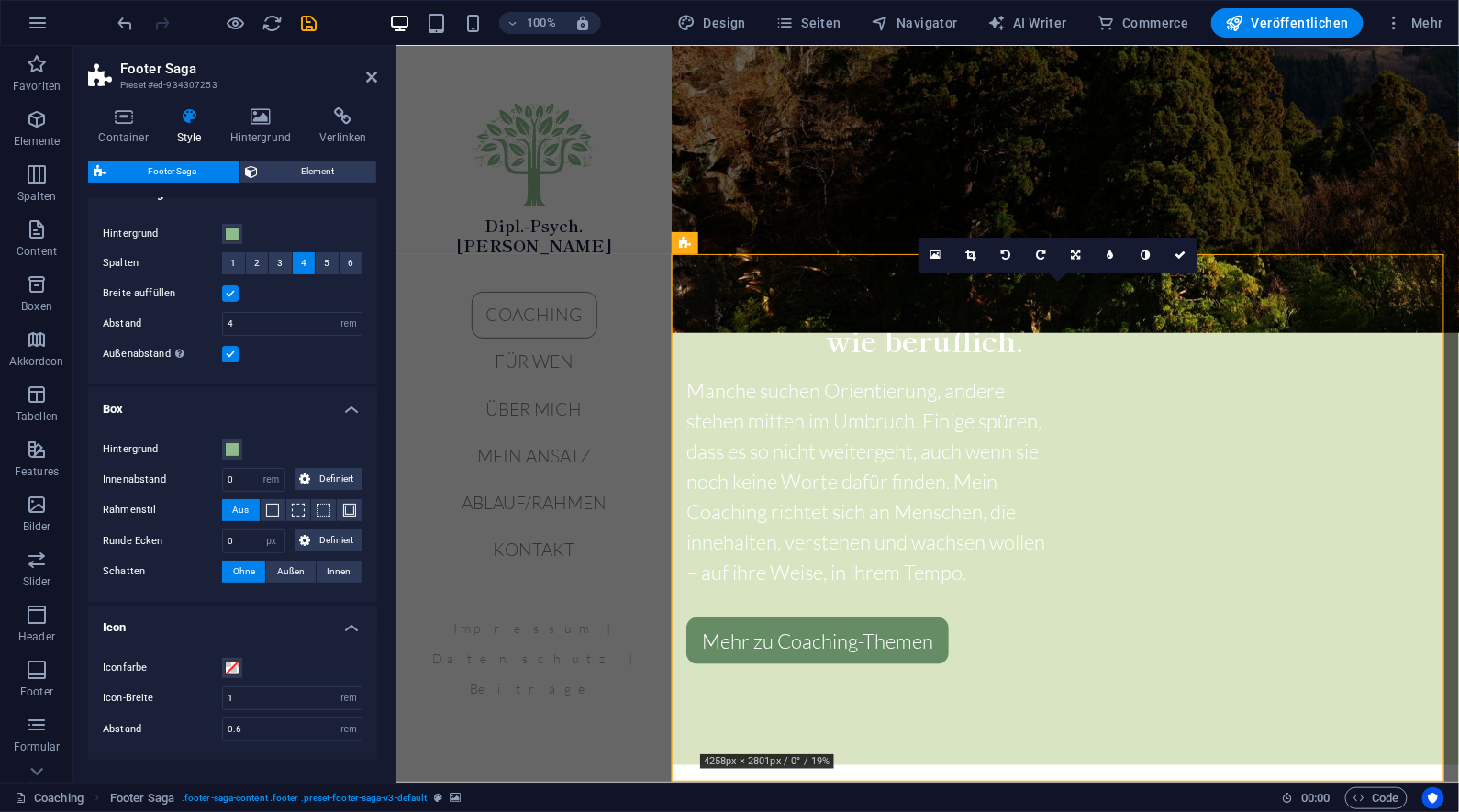
scroll to position [86, 0]
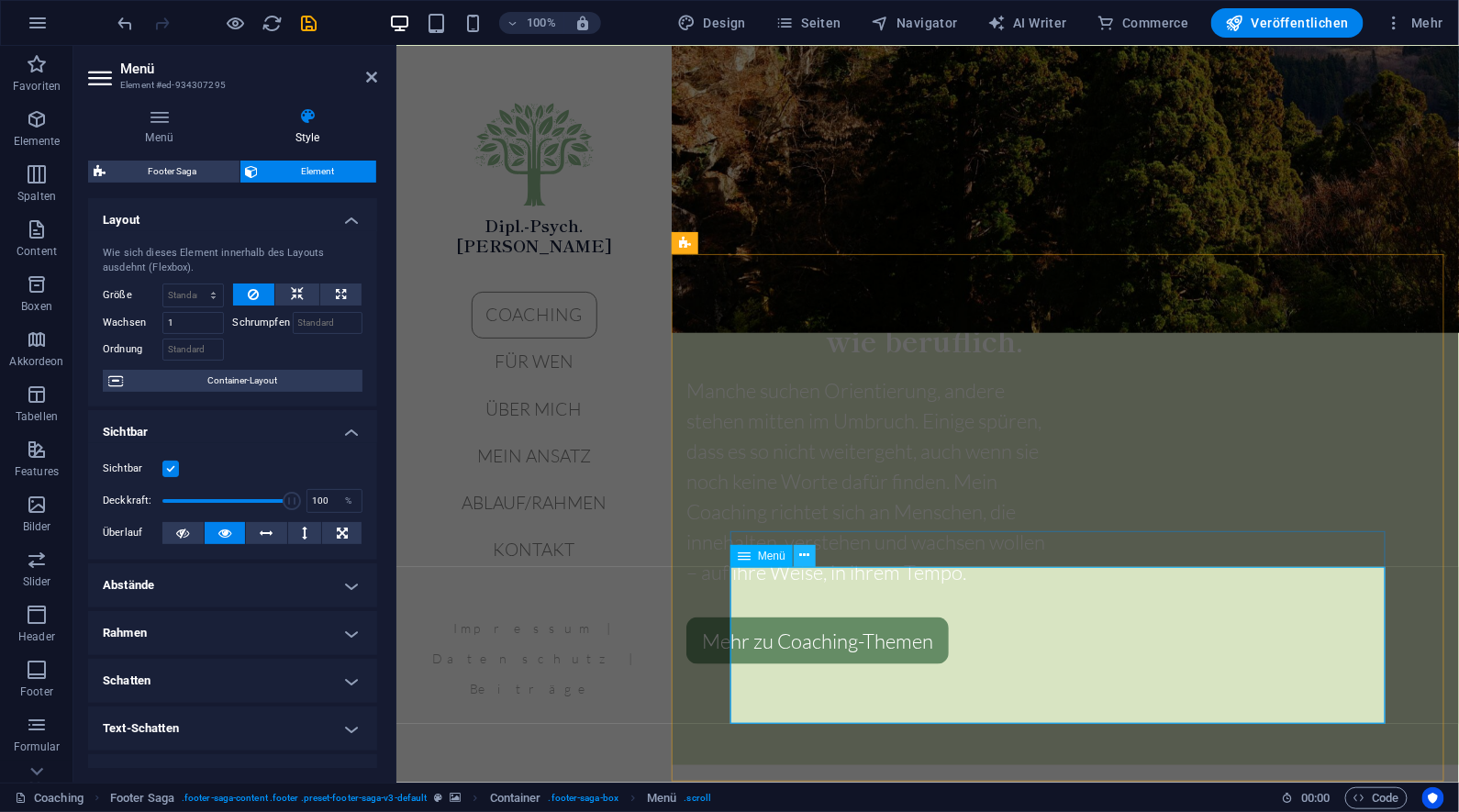
click at [804, 561] on icon at bounding box center [805, 556] width 10 height 19
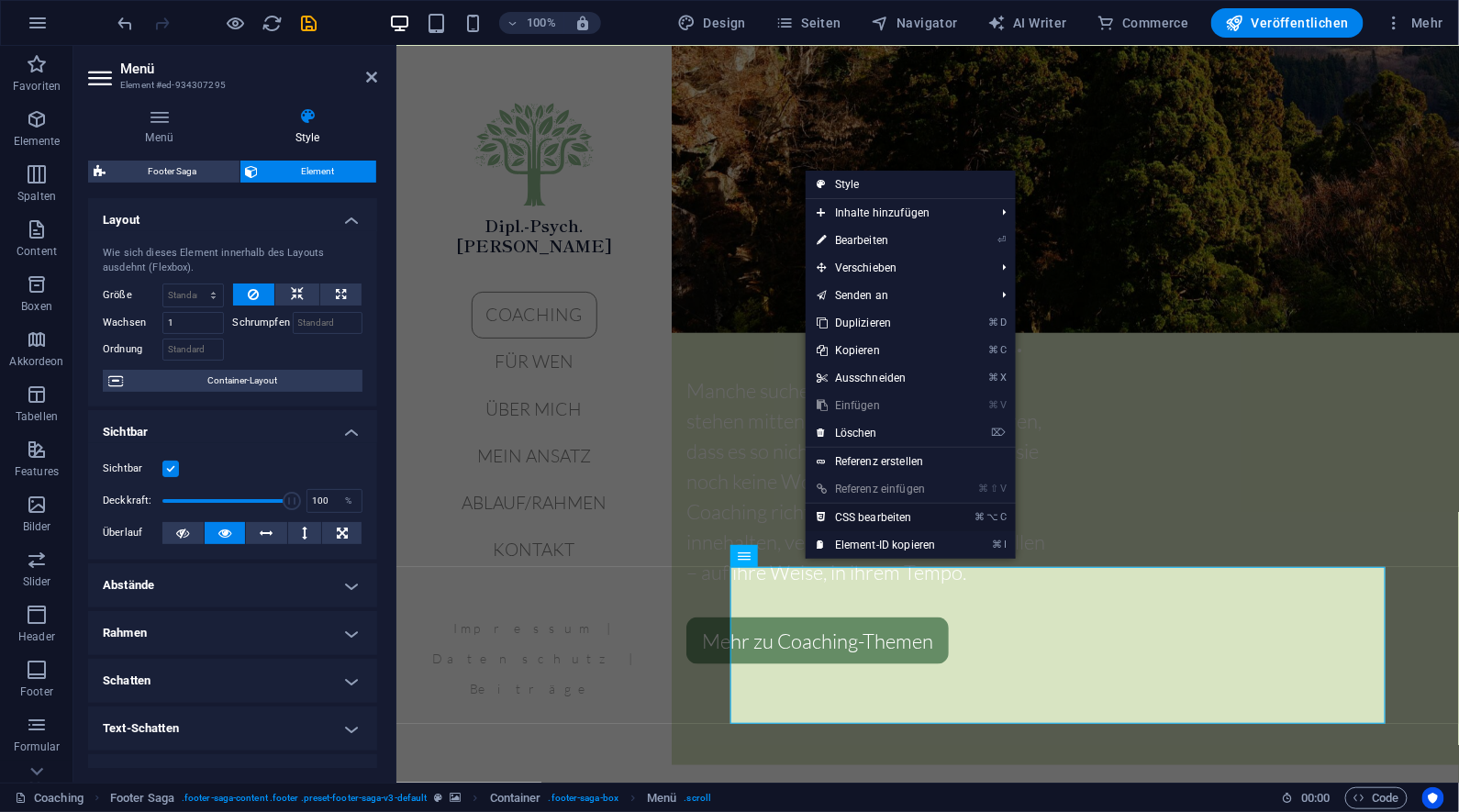
click at [857, 511] on link "⌘ ⌥ C CSS bearbeiten" at bounding box center [877, 518] width 141 height 28
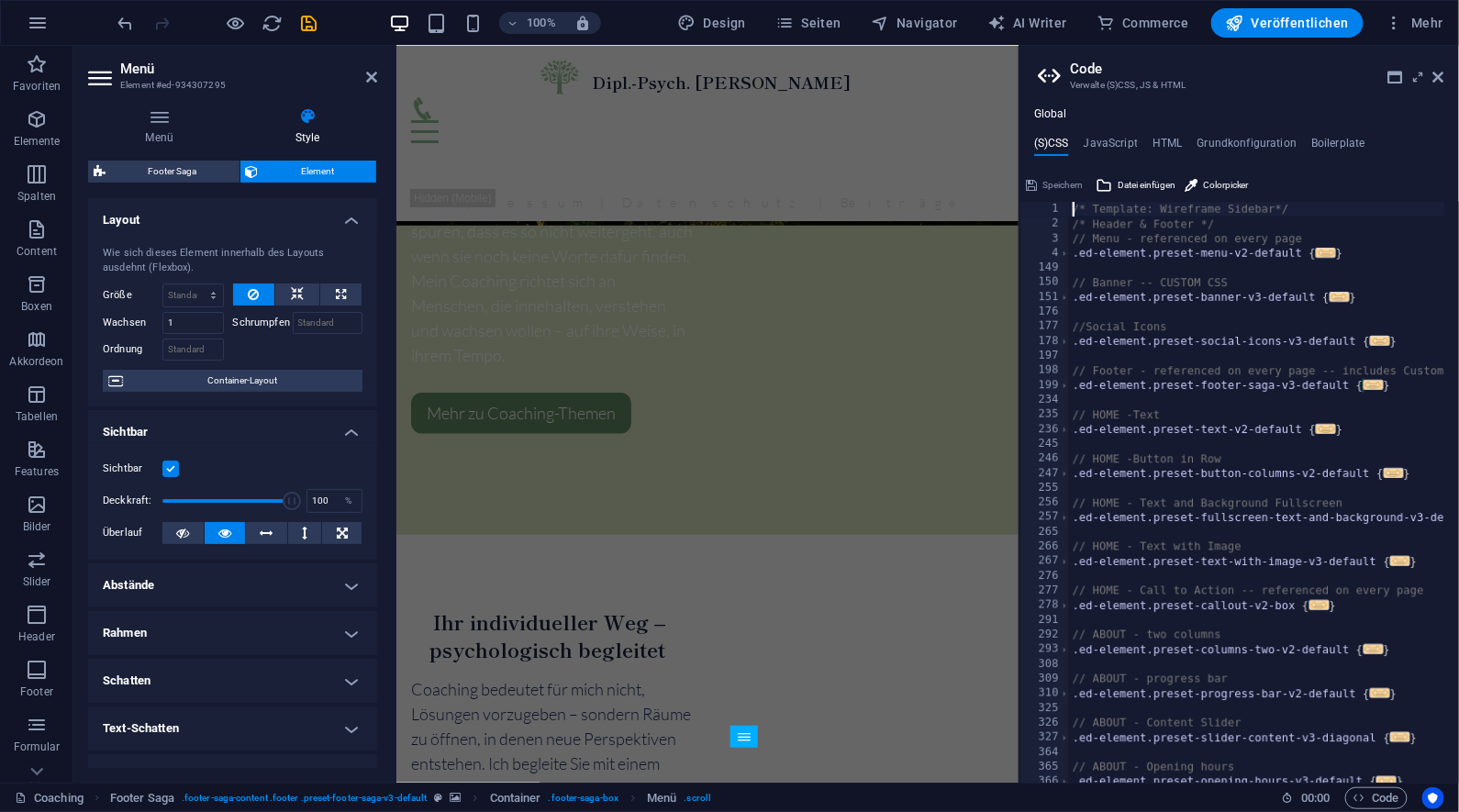
type textarea "li {"
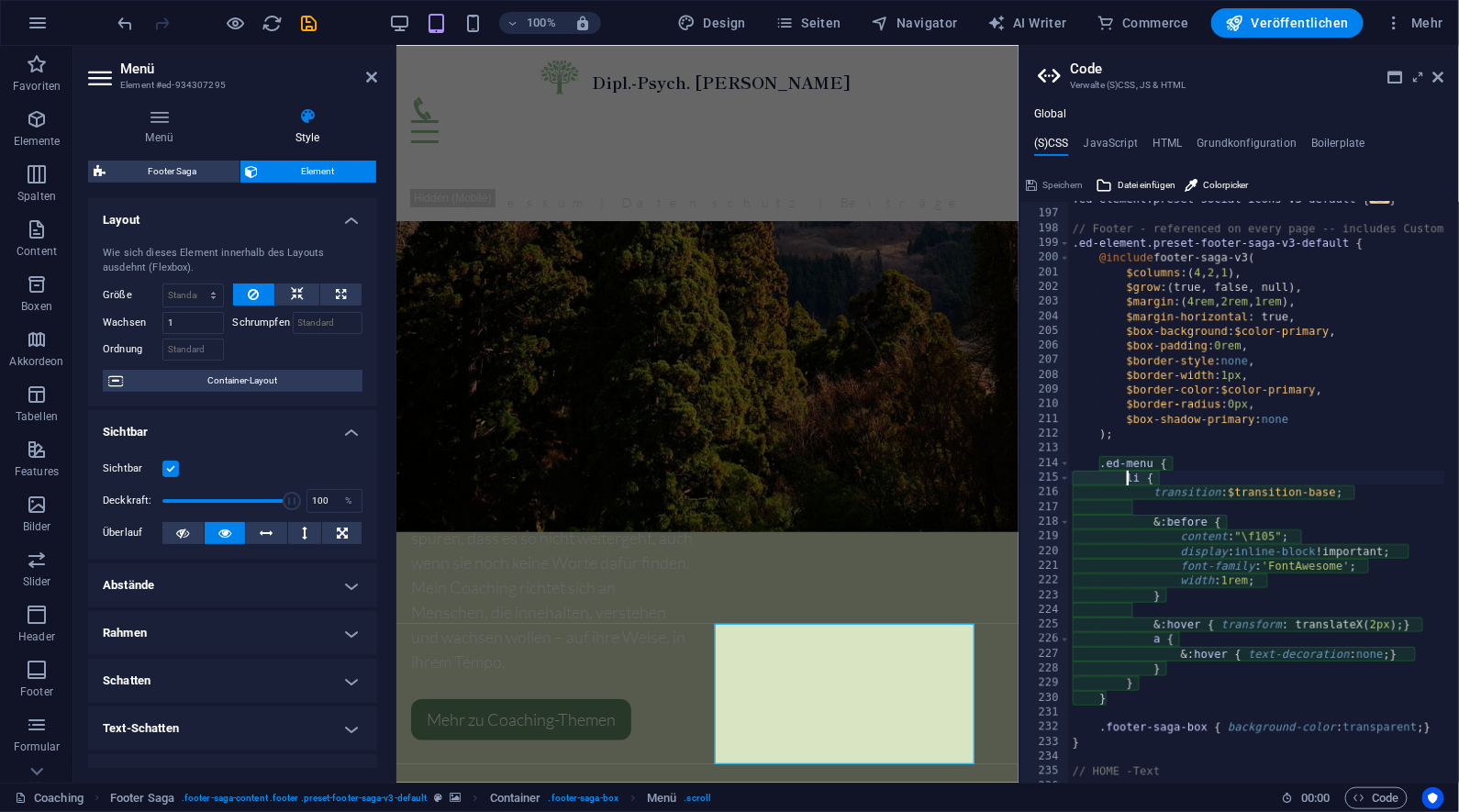
scroll to position [2548, 0]
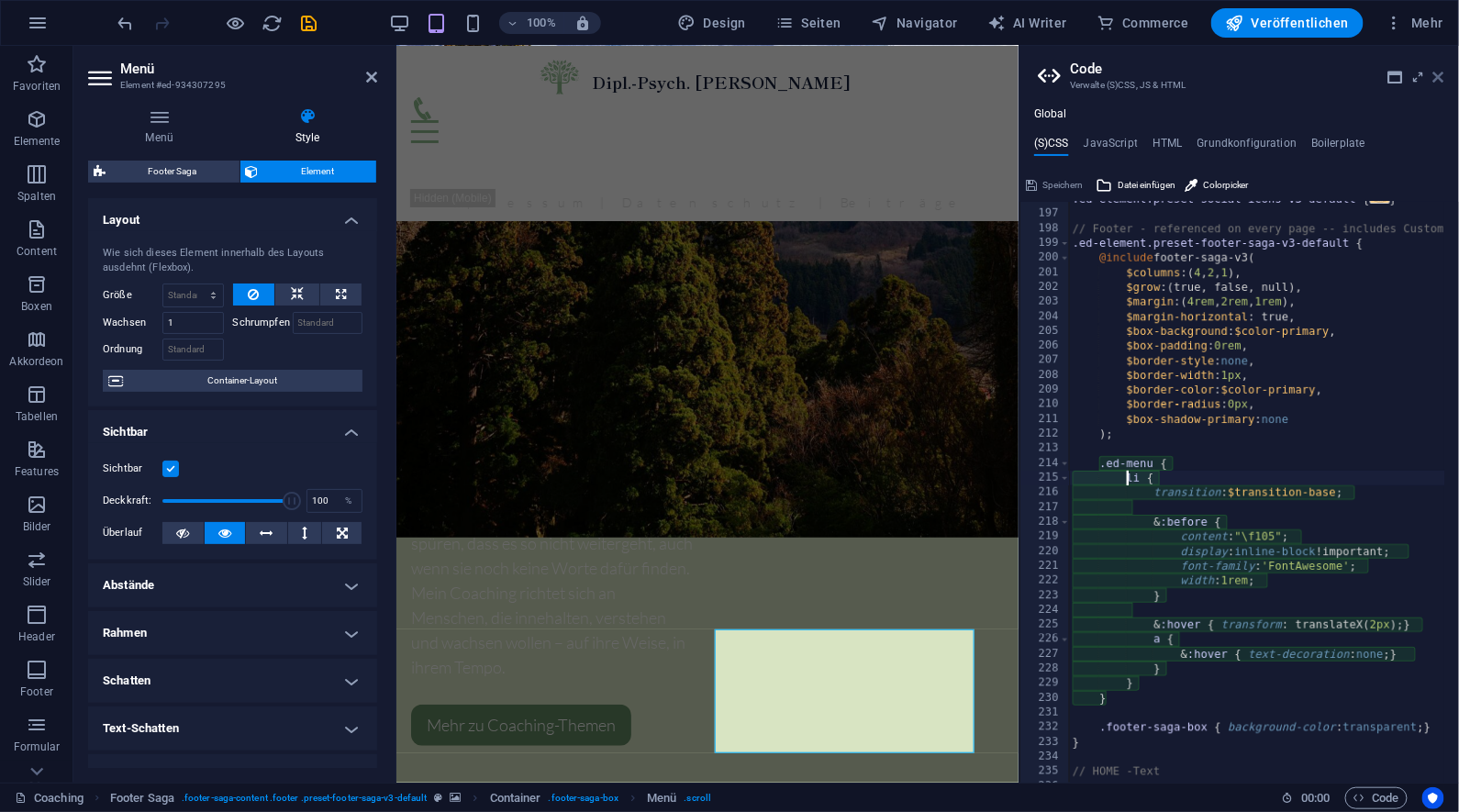
click at [1440, 80] on icon at bounding box center [1439, 76] width 11 height 14
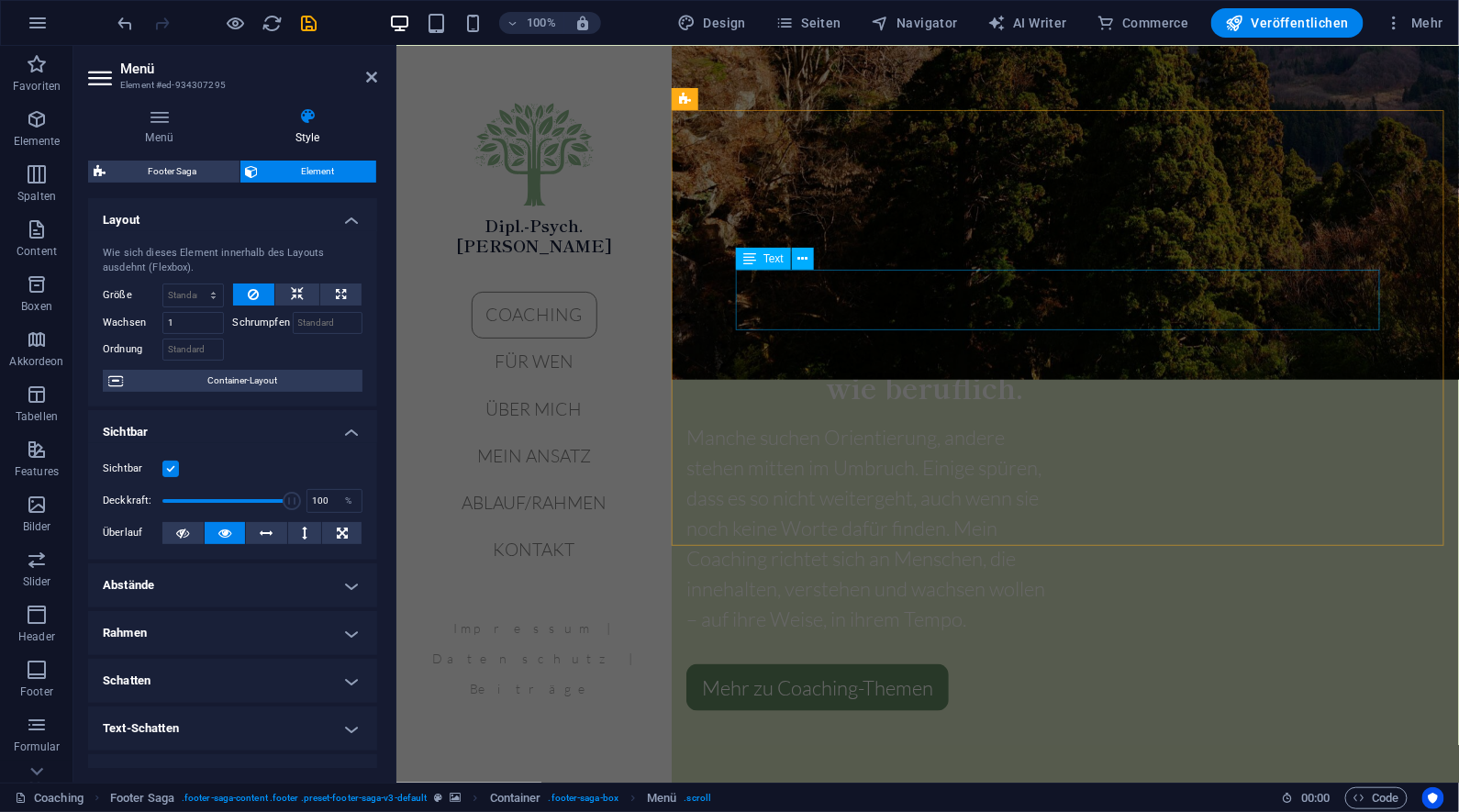
scroll to position [2860, 0]
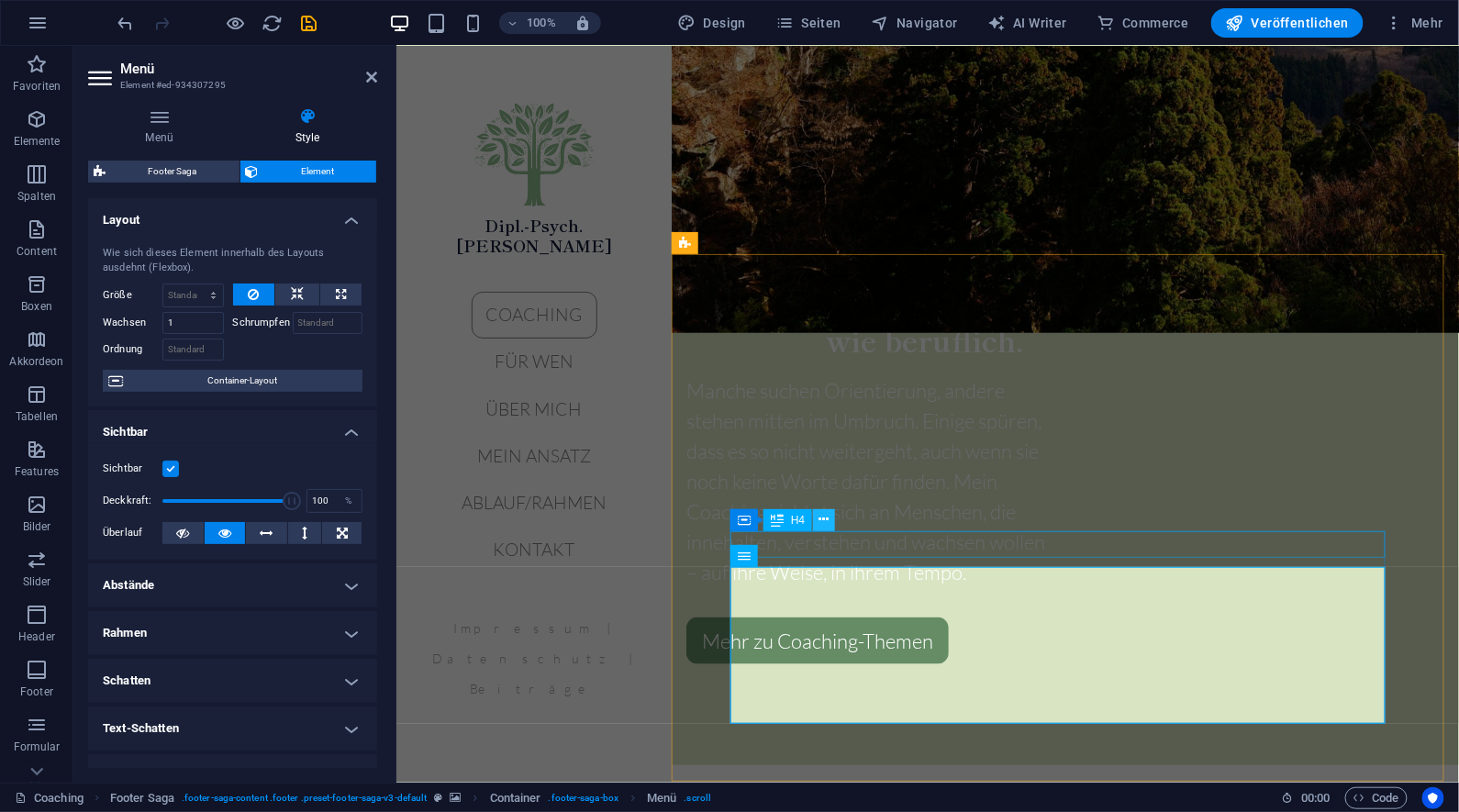
click at [827, 521] on icon at bounding box center [825, 520] width 10 height 19
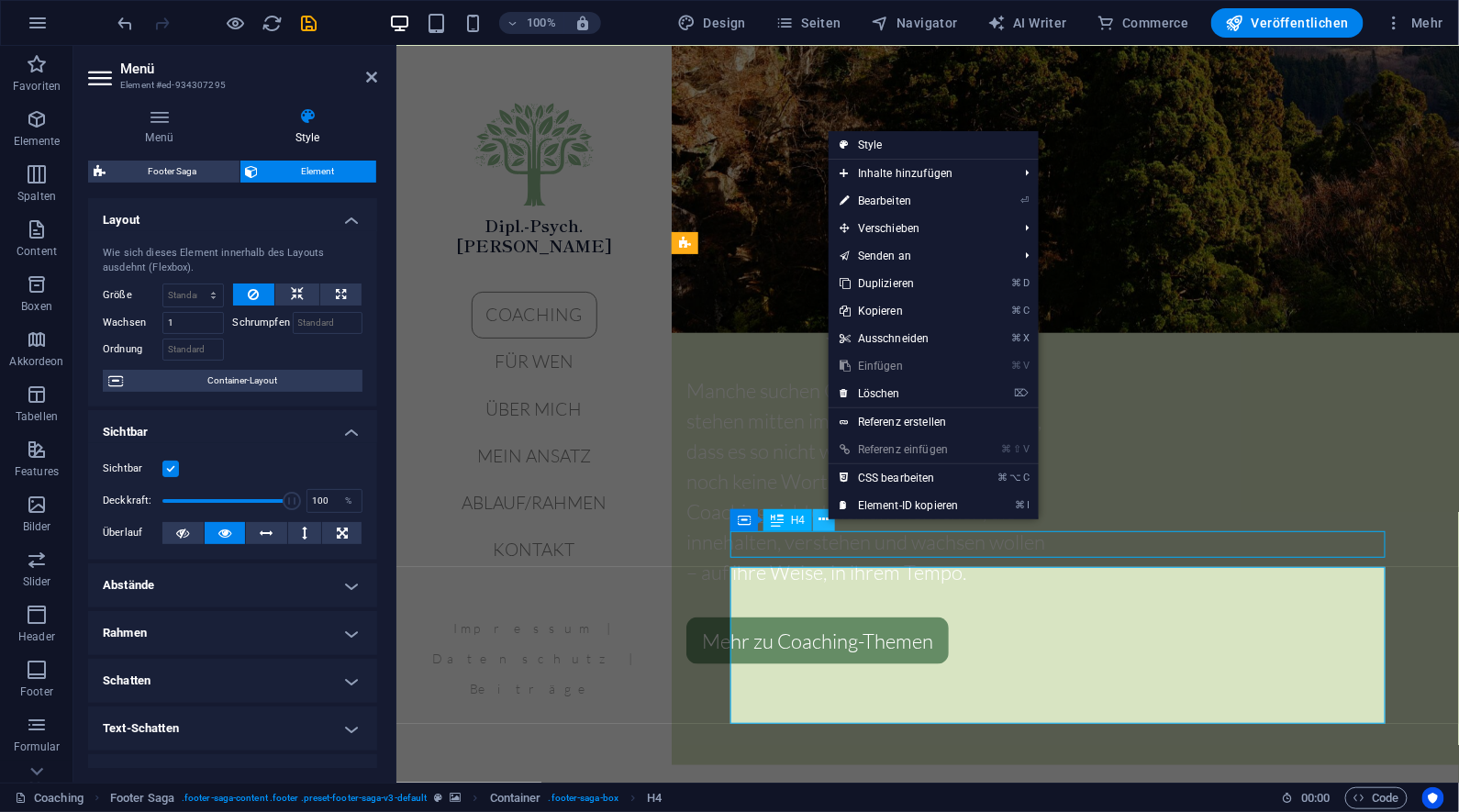
scroll to position [2542, 0]
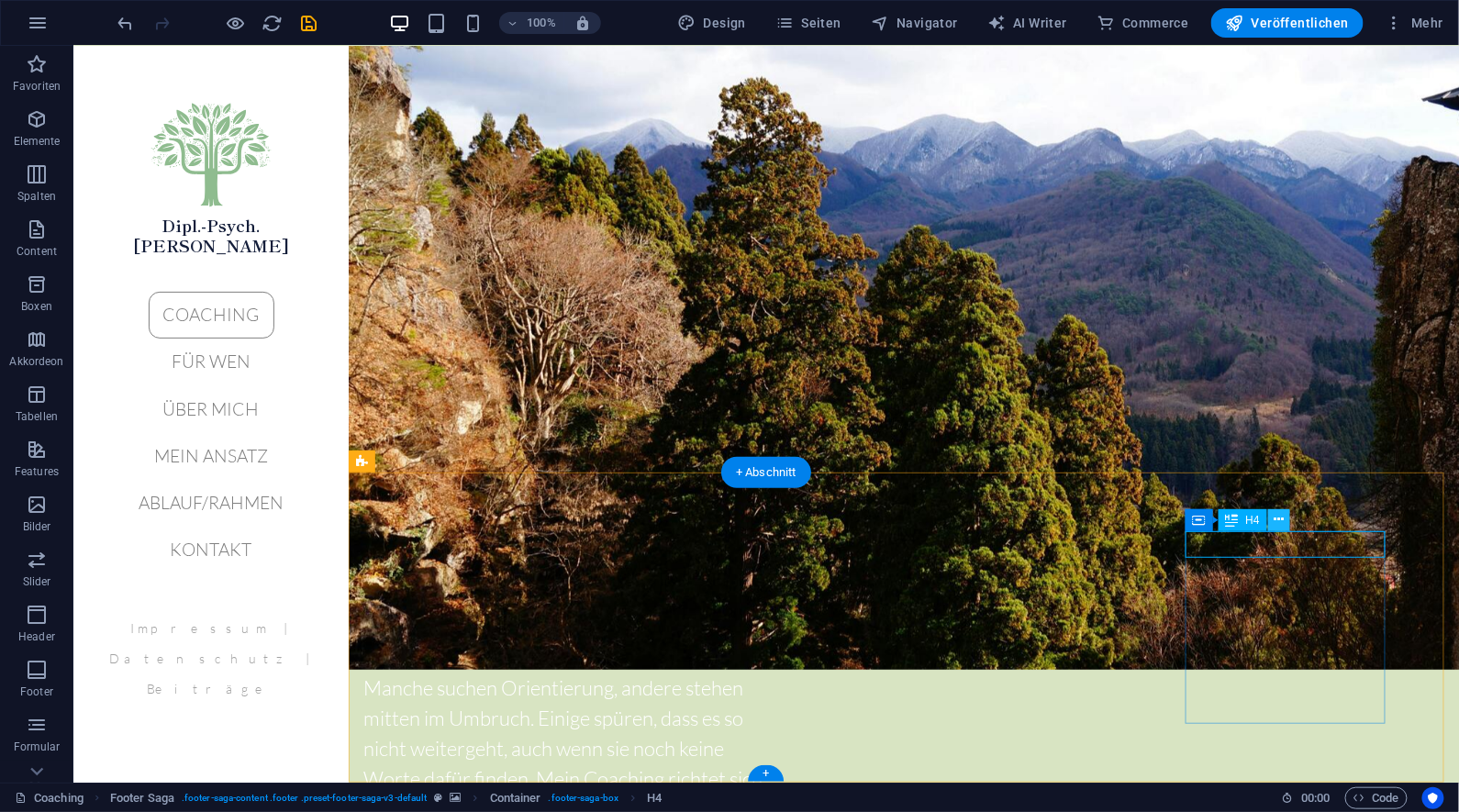
click at [1281, 523] on icon at bounding box center [1278, 520] width 10 height 19
click at [1238, 522] on span "Container" at bounding box center [1237, 519] width 47 height 11
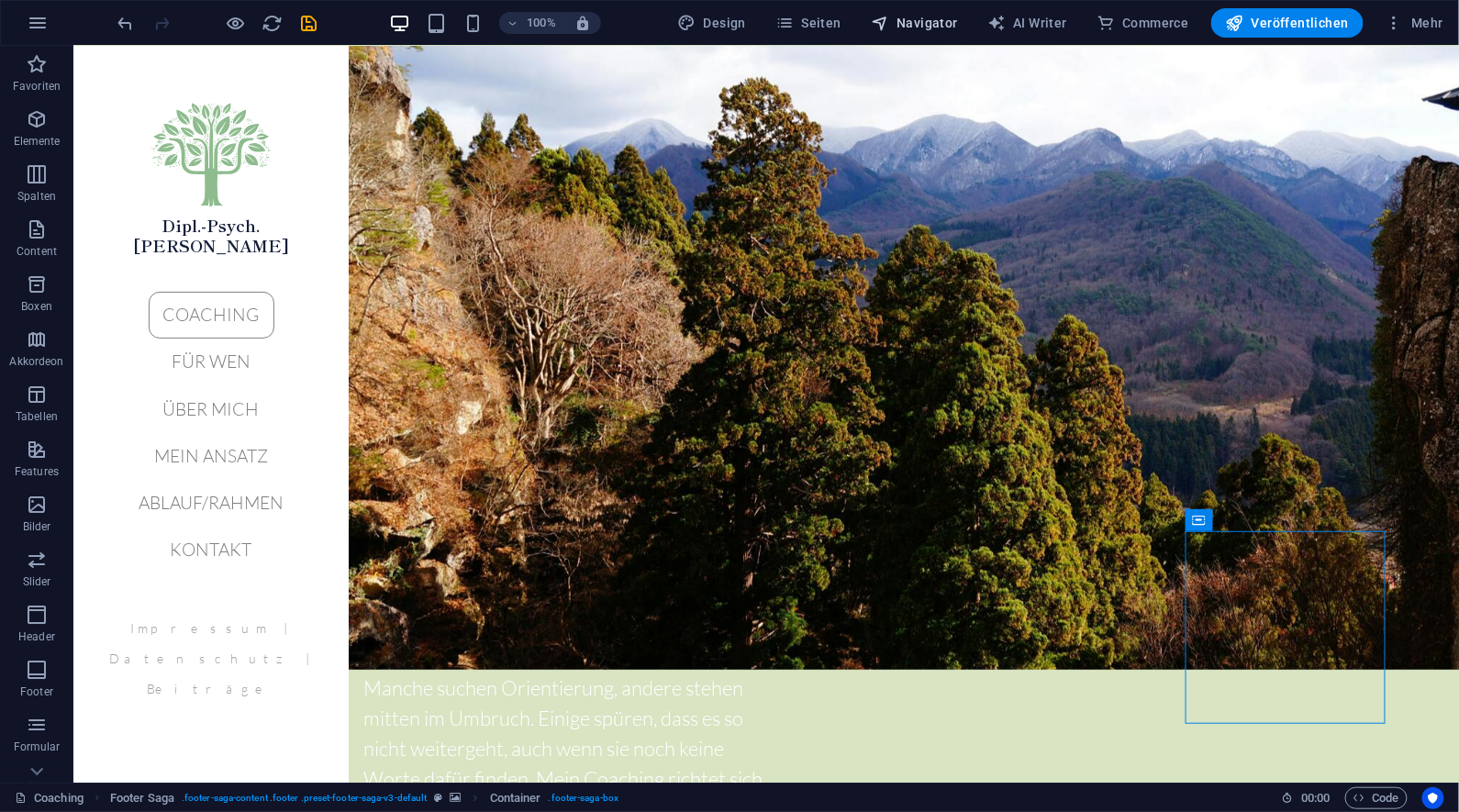
click at [931, 25] on span "Navigator" at bounding box center [914, 22] width 87 height 18
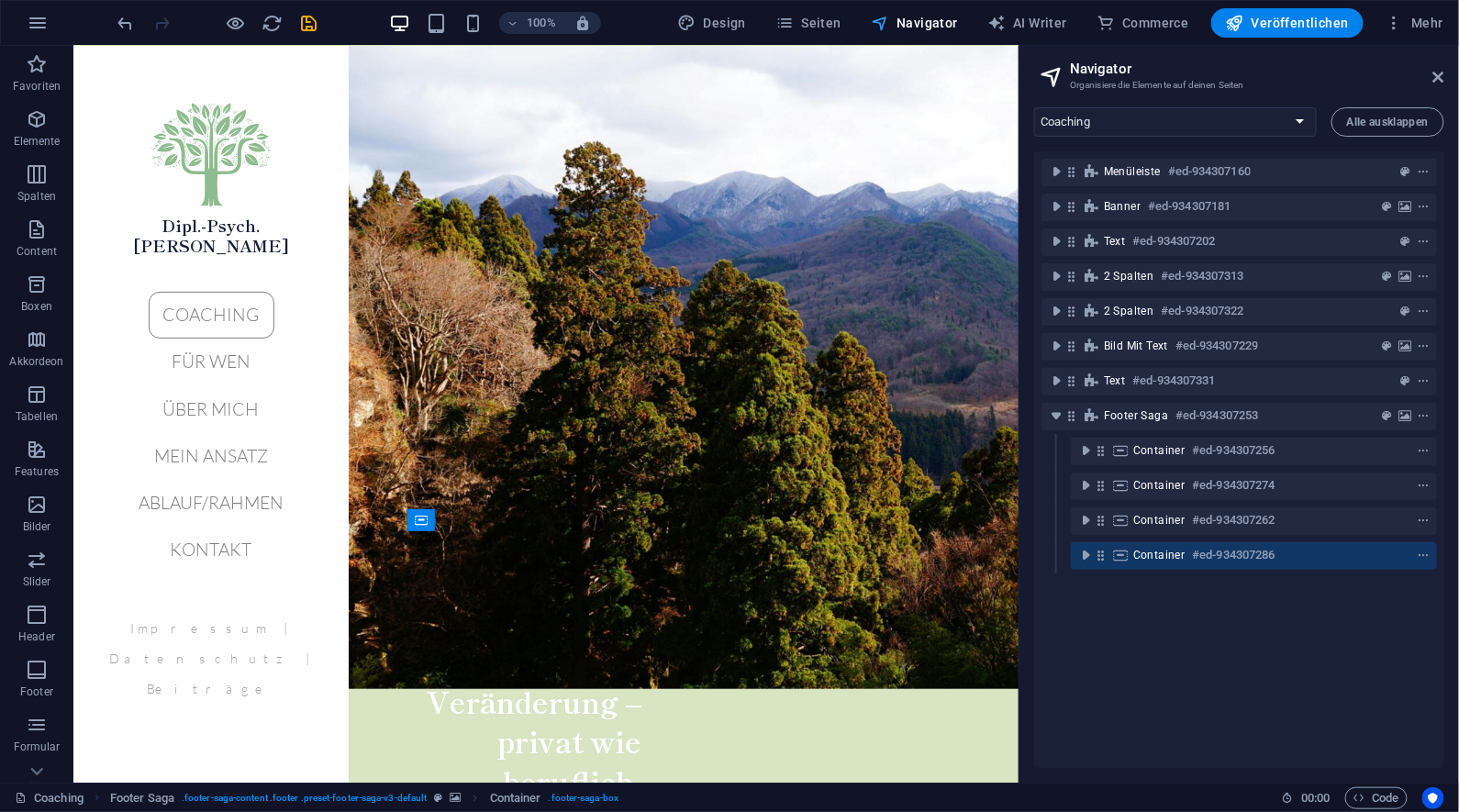
scroll to position [3129, 0]
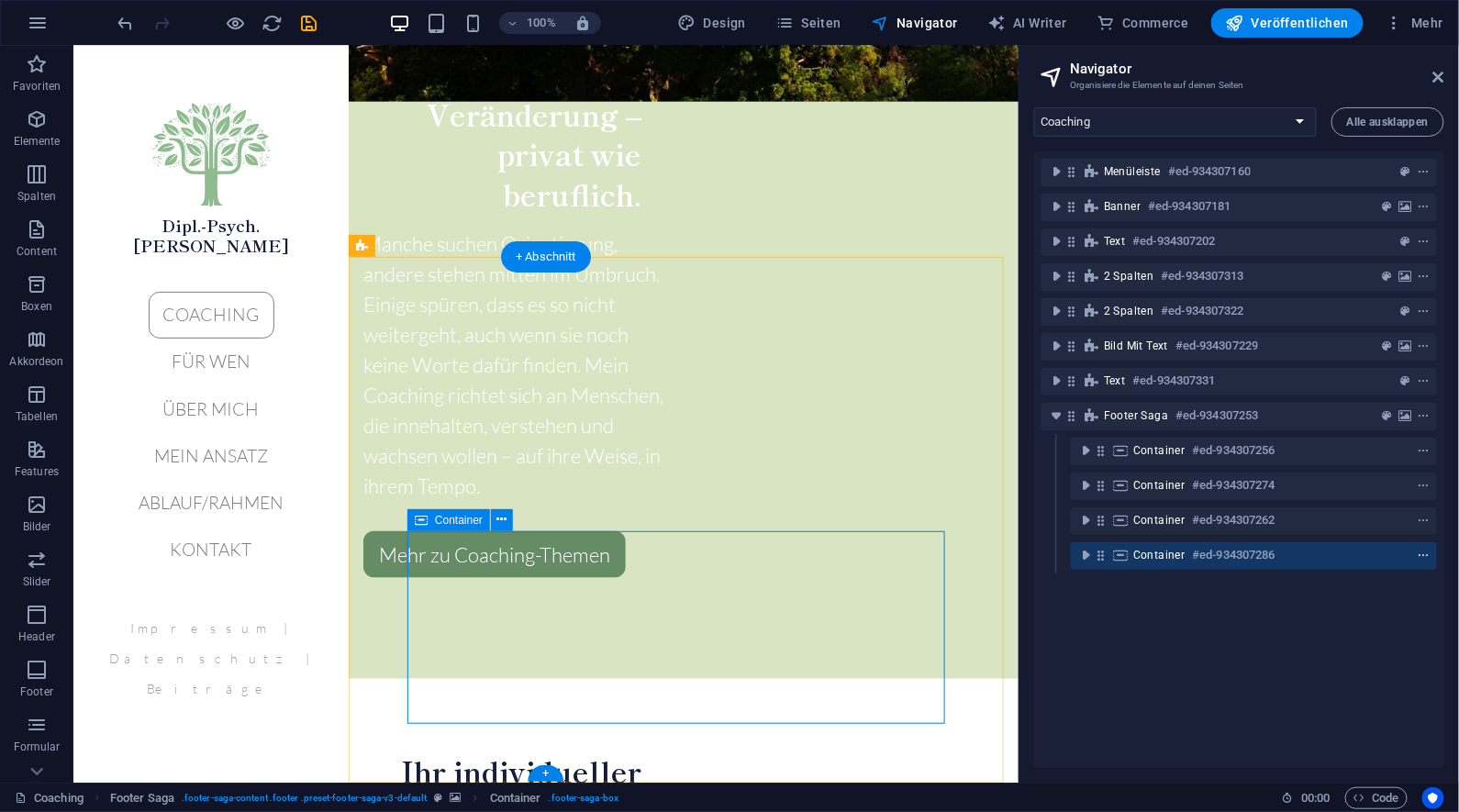
click at [1421, 552] on icon "context-menu" at bounding box center [1424, 555] width 13 height 13
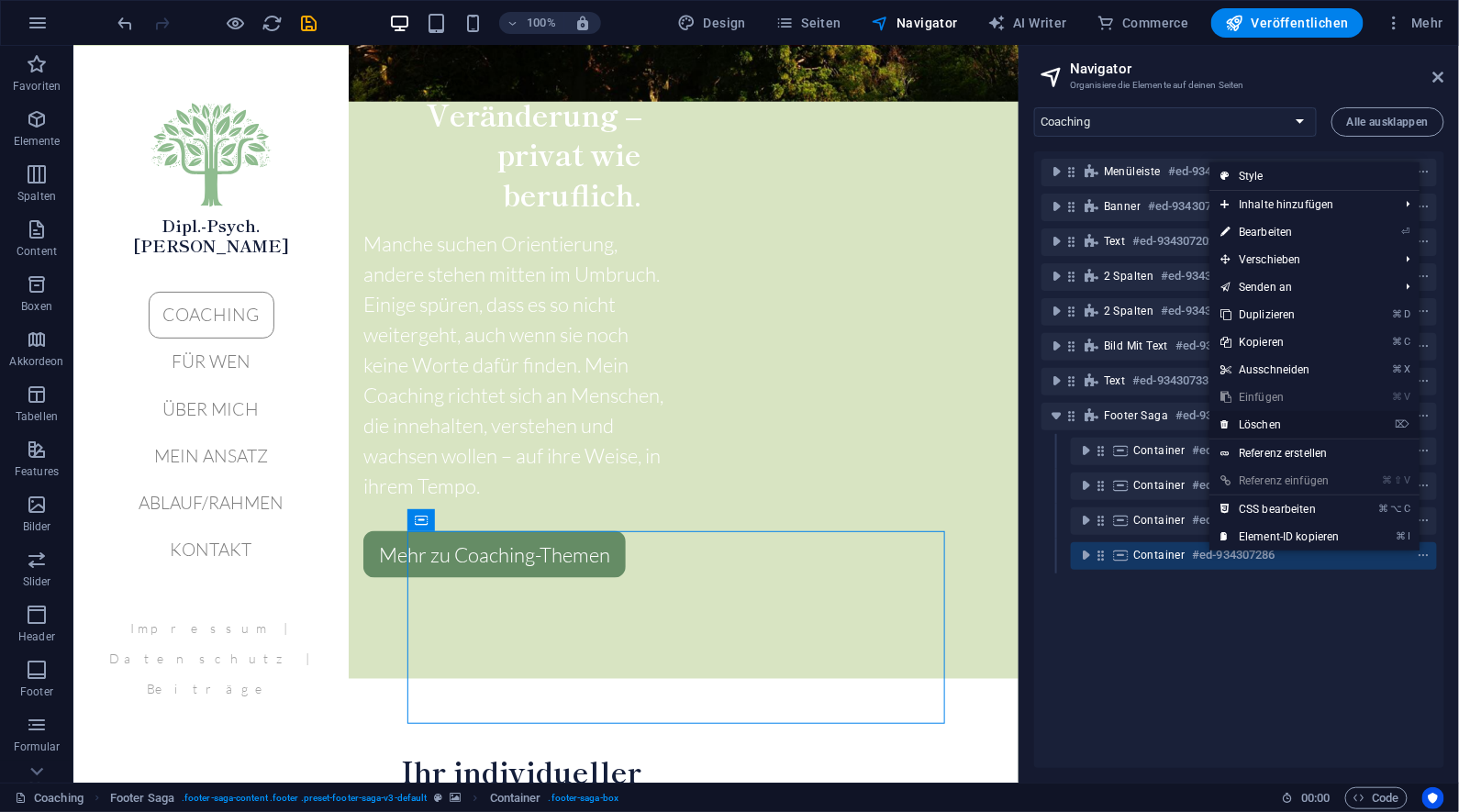
click at [1290, 423] on link "⌦ Löschen" at bounding box center [1280, 425] width 141 height 28
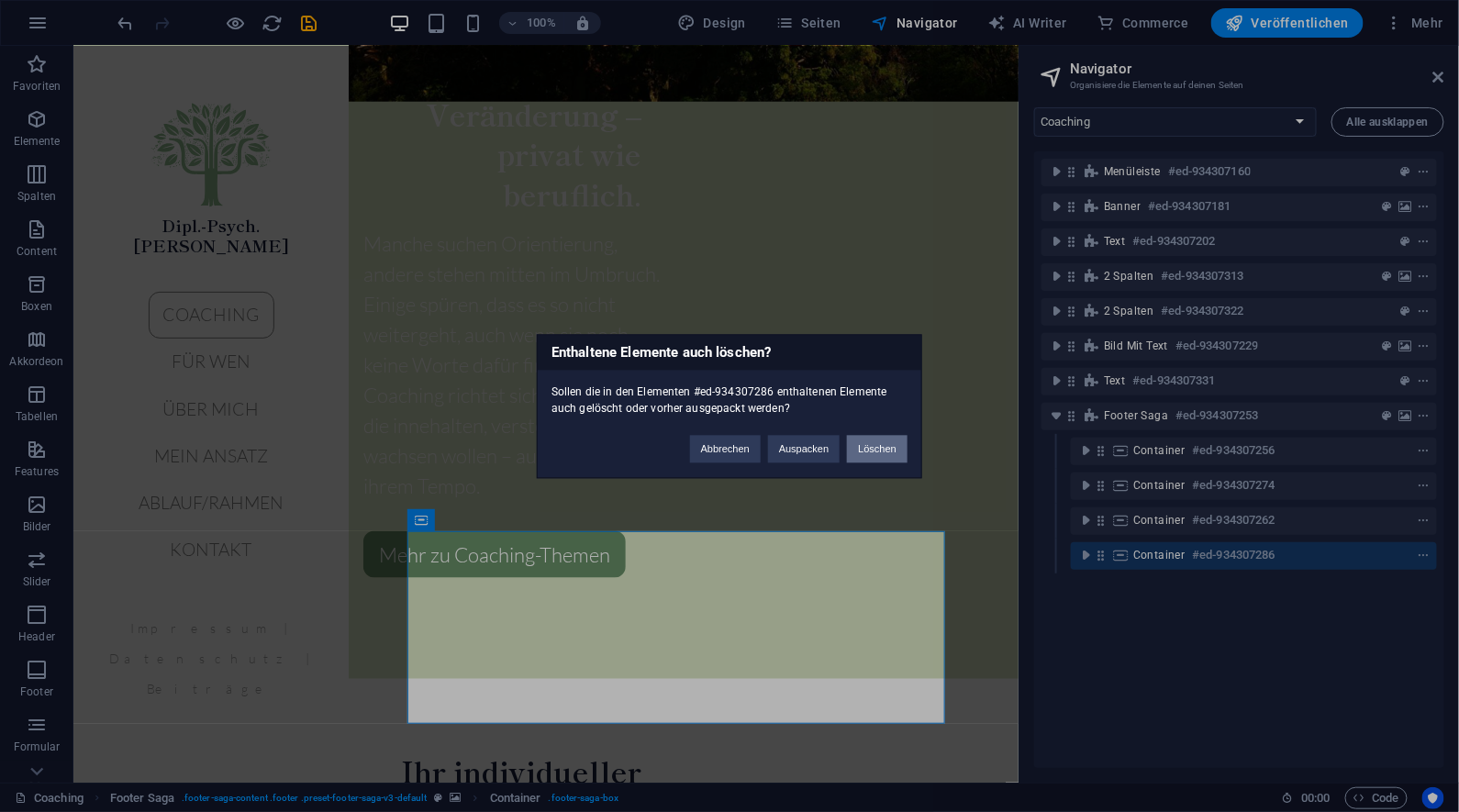
drag, startPoint x: 873, startPoint y: 445, endPoint x: 800, endPoint y: 399, distance: 86.3
click at [873, 445] on button "Löschen" at bounding box center [877, 449] width 61 height 28
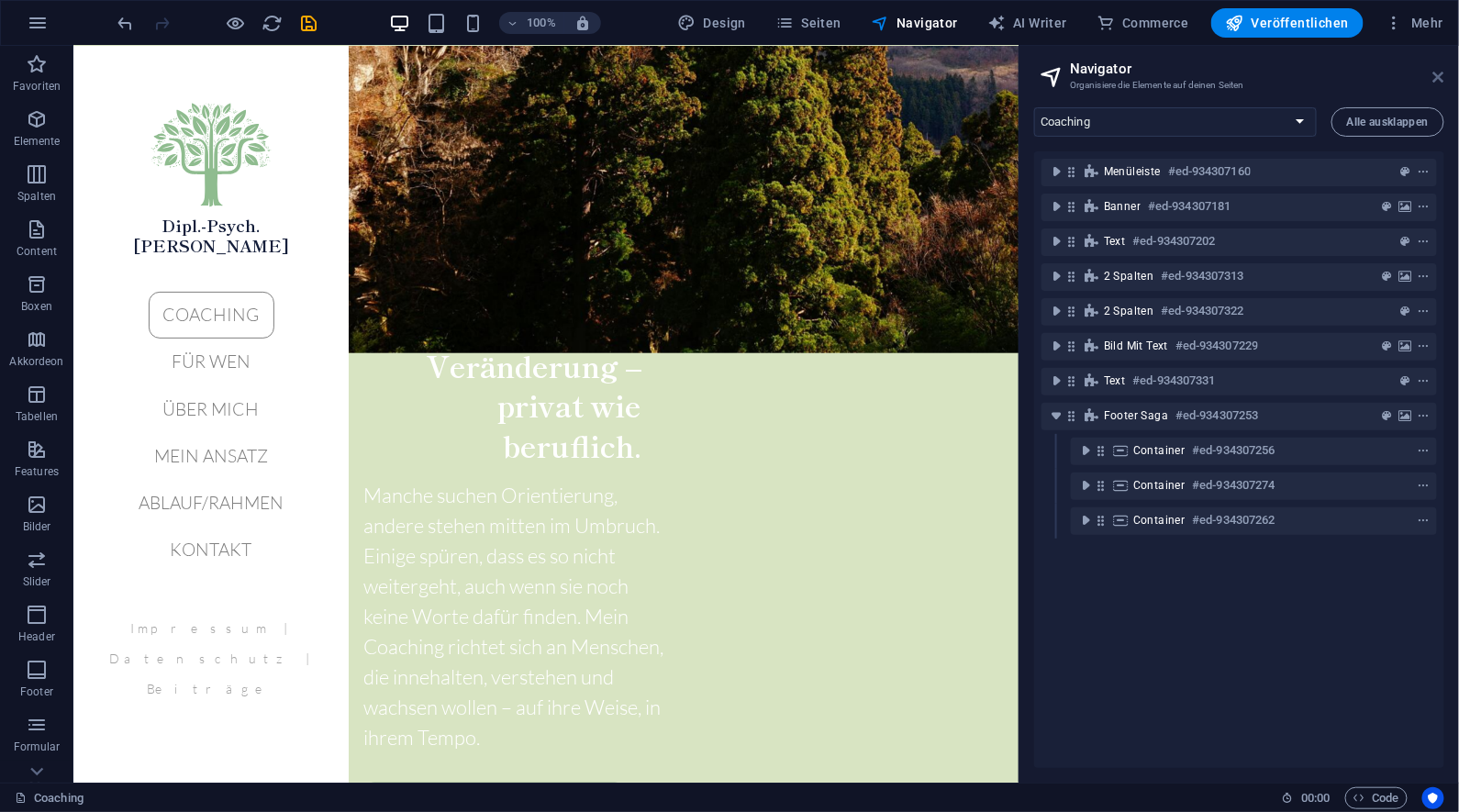
click at [1439, 71] on icon at bounding box center [1439, 76] width 11 height 14
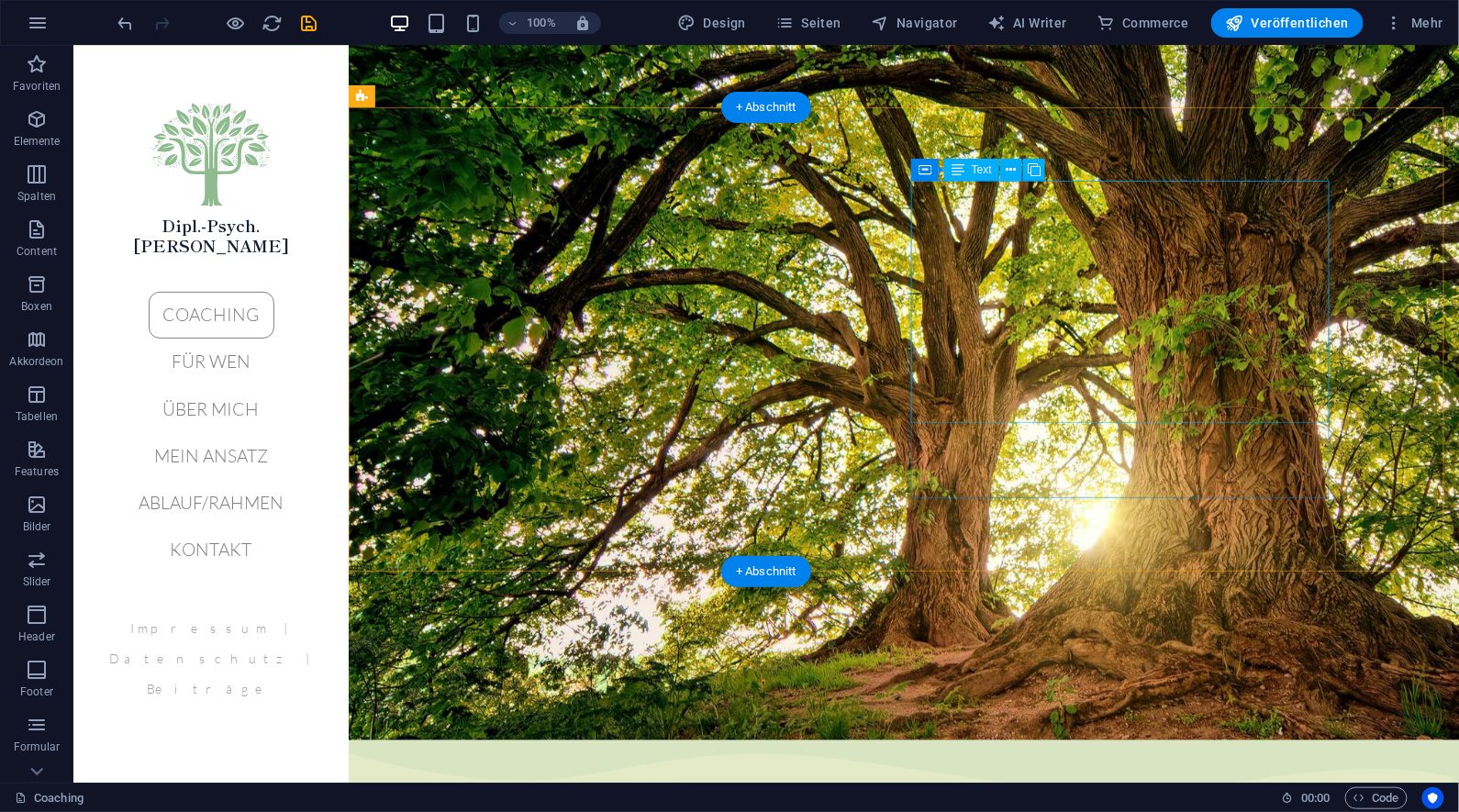
scroll to position [0, 0]
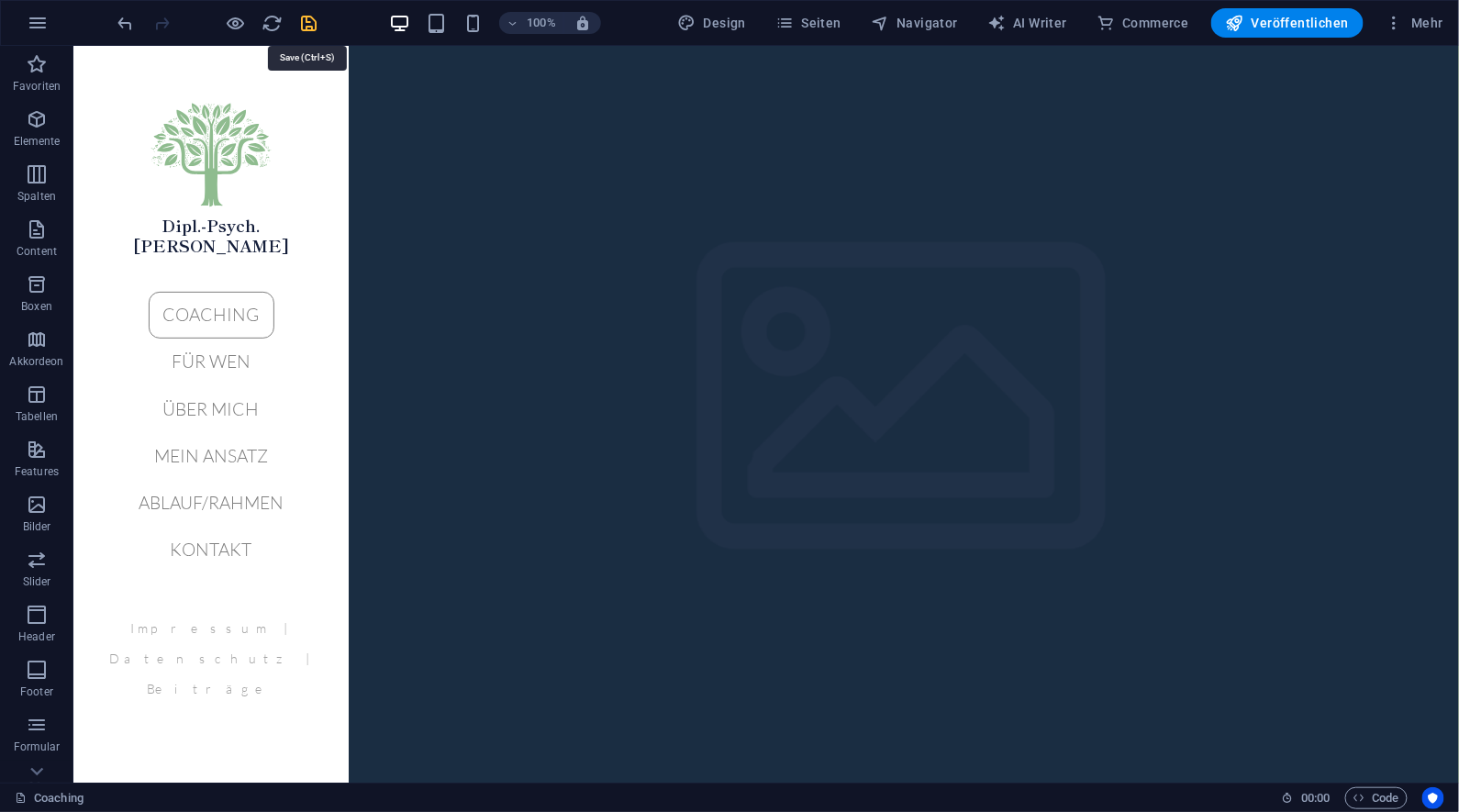
click at [313, 28] on icon "save" at bounding box center [310, 23] width 21 height 21
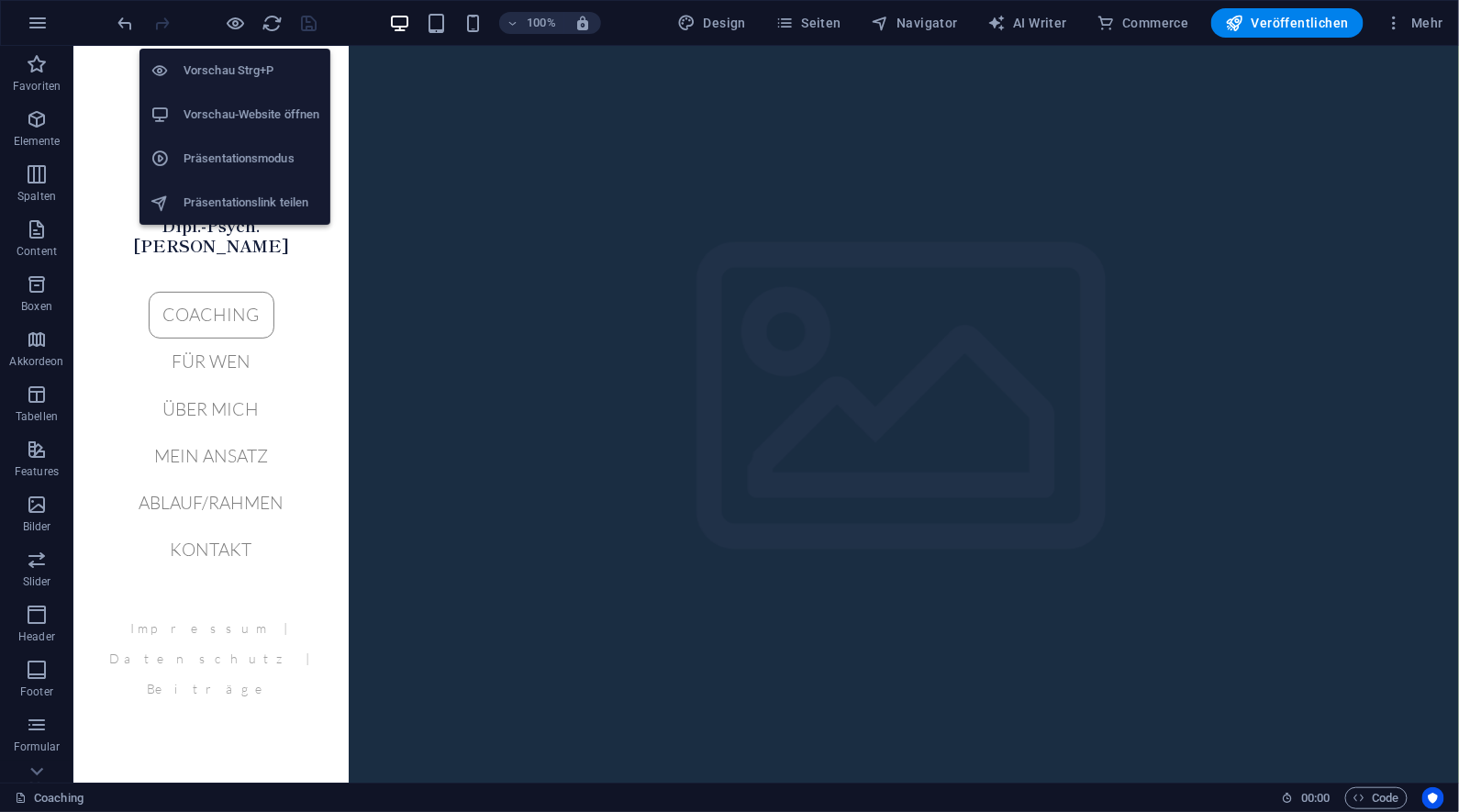
click at [250, 118] on h6 "Vorschau-Website öffnen" at bounding box center [251, 114] width 136 height 22
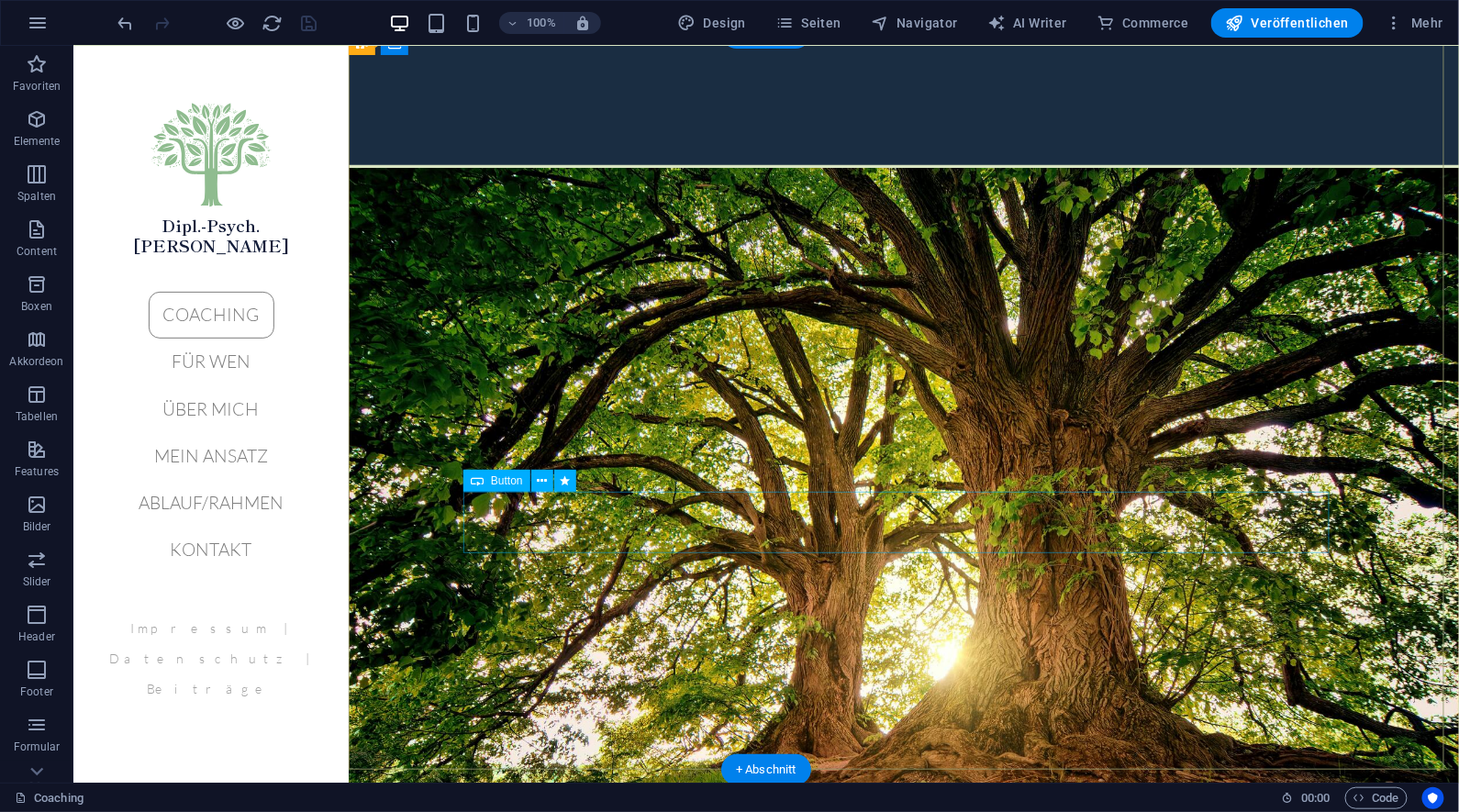
scroll to position [1968, 0]
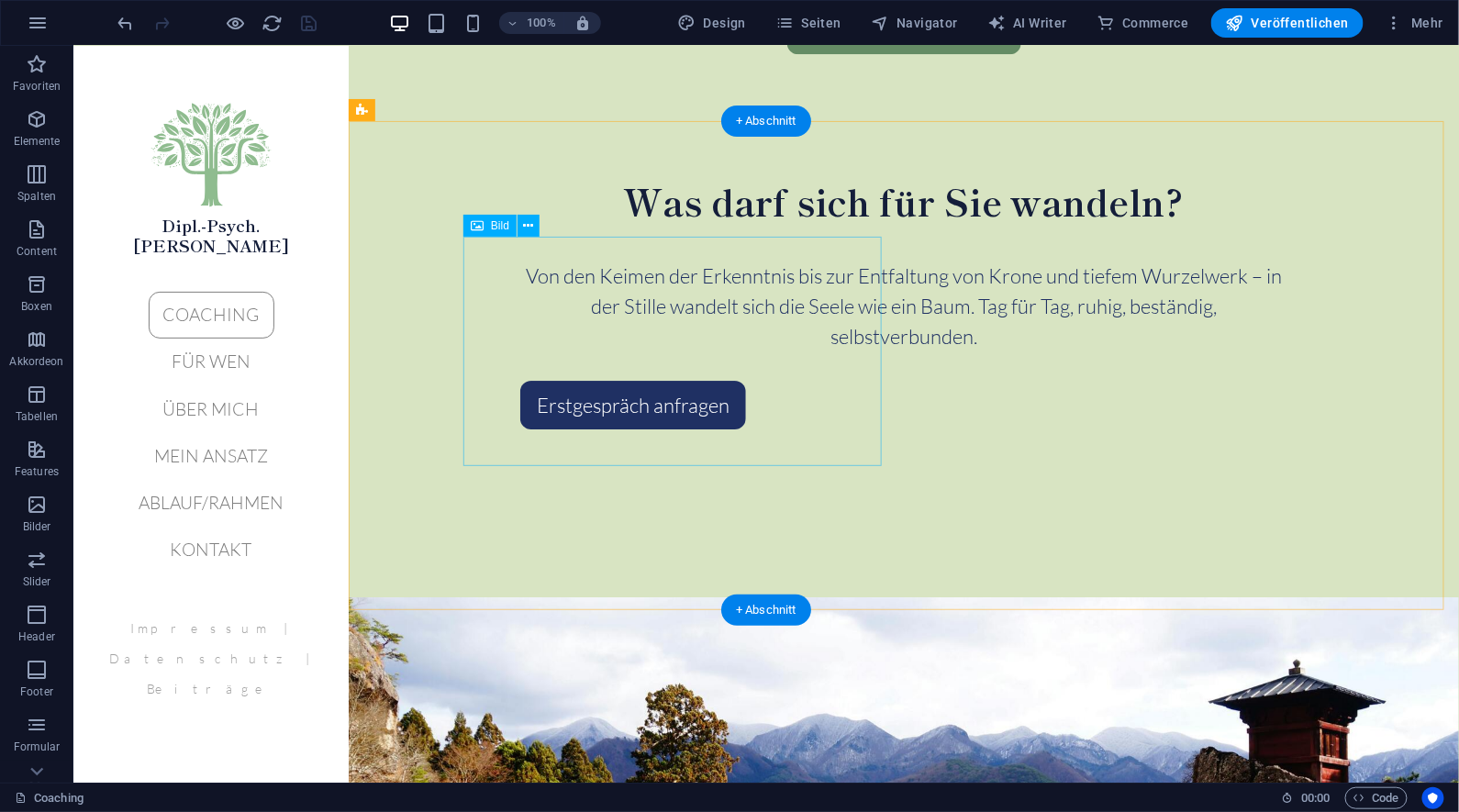
select select "px"
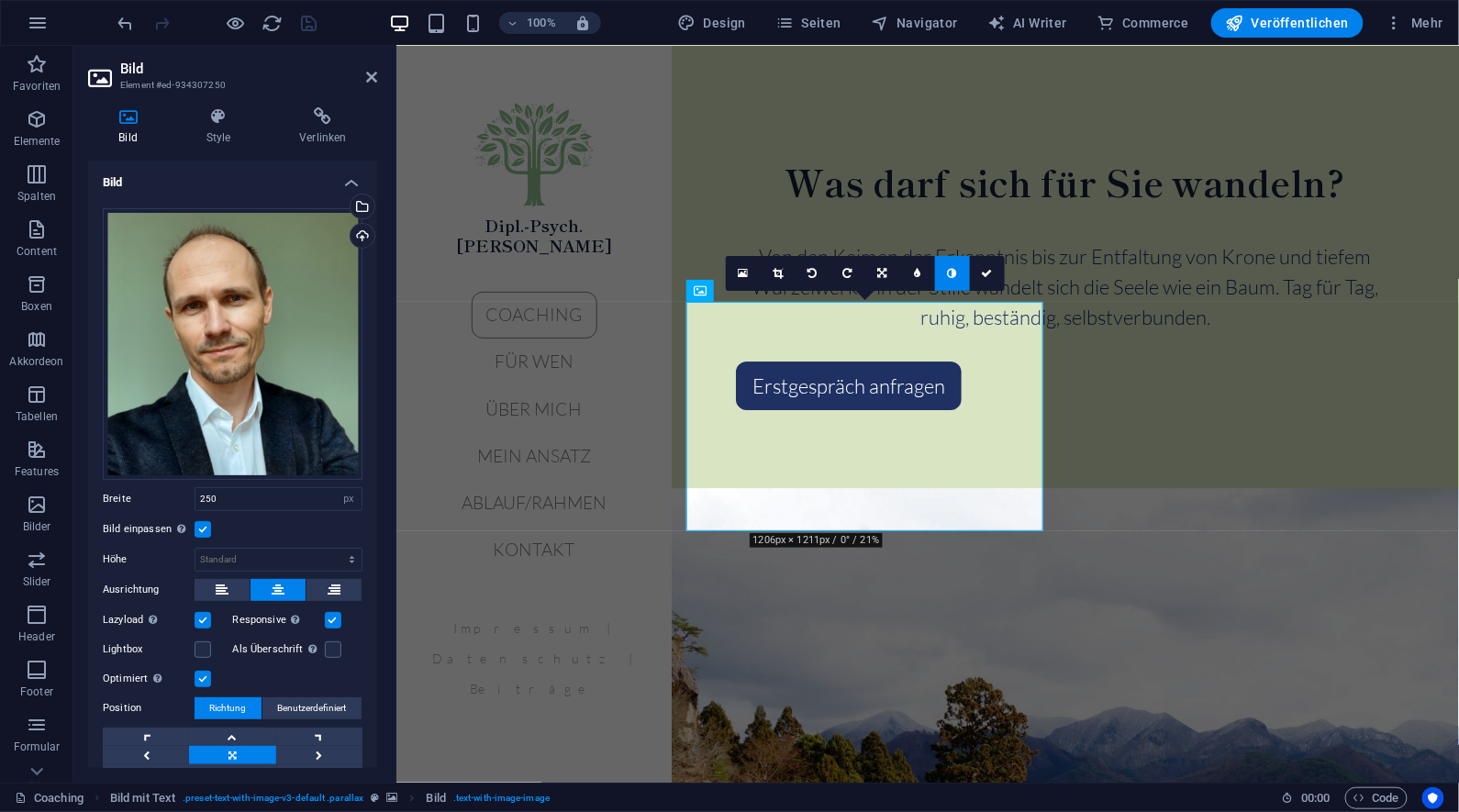
click at [198, 523] on label at bounding box center [203, 529] width 16 height 16
click at [0, 0] on input "Bild einpassen Bild automatisch anhand einer fixen Breite und Höhe einpassen" at bounding box center [0, 0] width 0 height 0
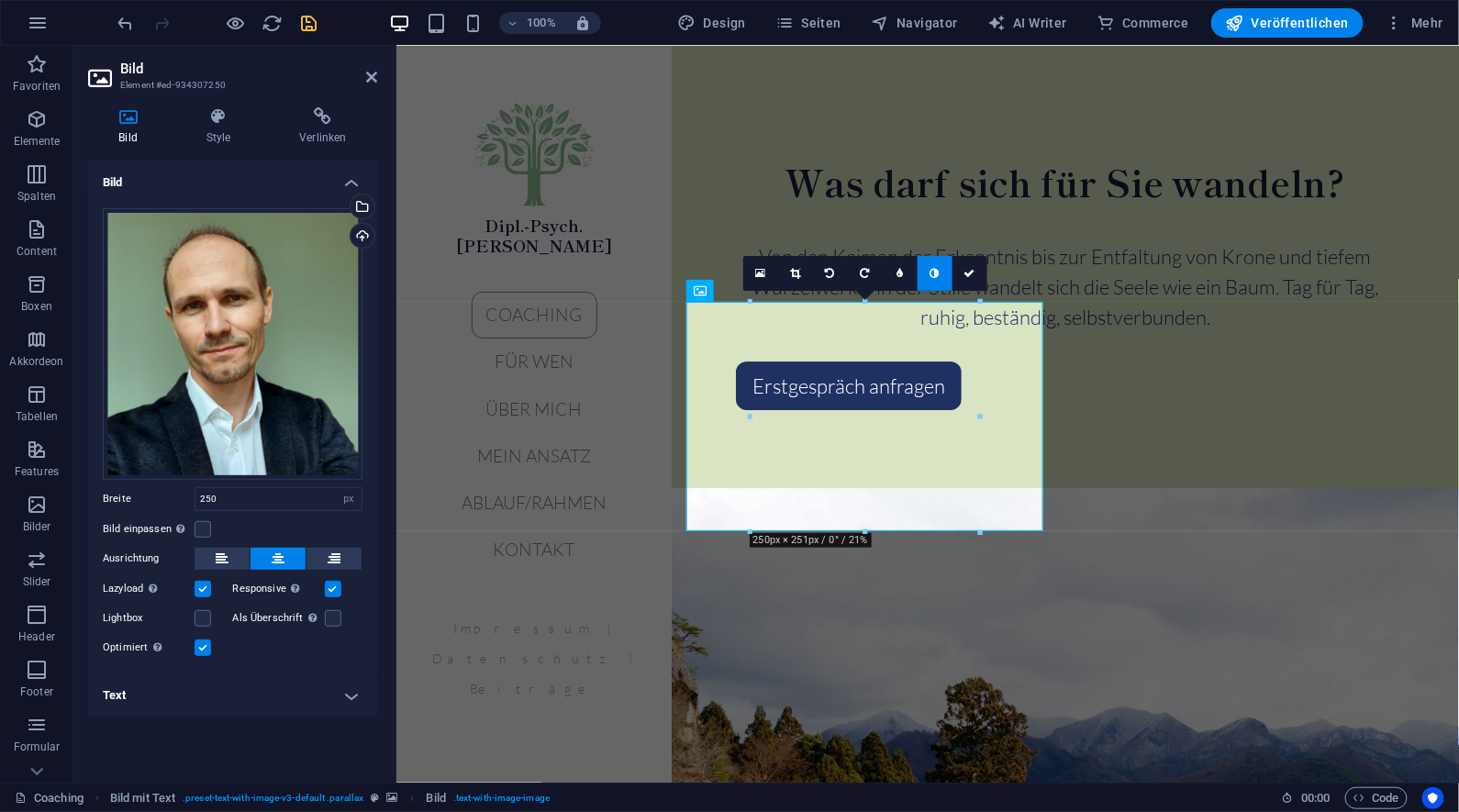
click at [335, 588] on label at bounding box center [332, 589] width 16 height 16
click at [0, 0] on input "Responsive Automatisch Retina-Bilder und kleinere Bilder auf Smartphones laden" at bounding box center [0, 0] width 0 height 0
click at [205, 586] on label at bounding box center [203, 589] width 16 height 16
click at [0, 0] on input "Lazyload Bilder auf Seite nachträglich laden. Verbessert Ladezeit (Pagespeed)." at bounding box center [0, 0] width 0 height 0
click at [315, 22] on icon "save" at bounding box center [310, 23] width 21 height 21
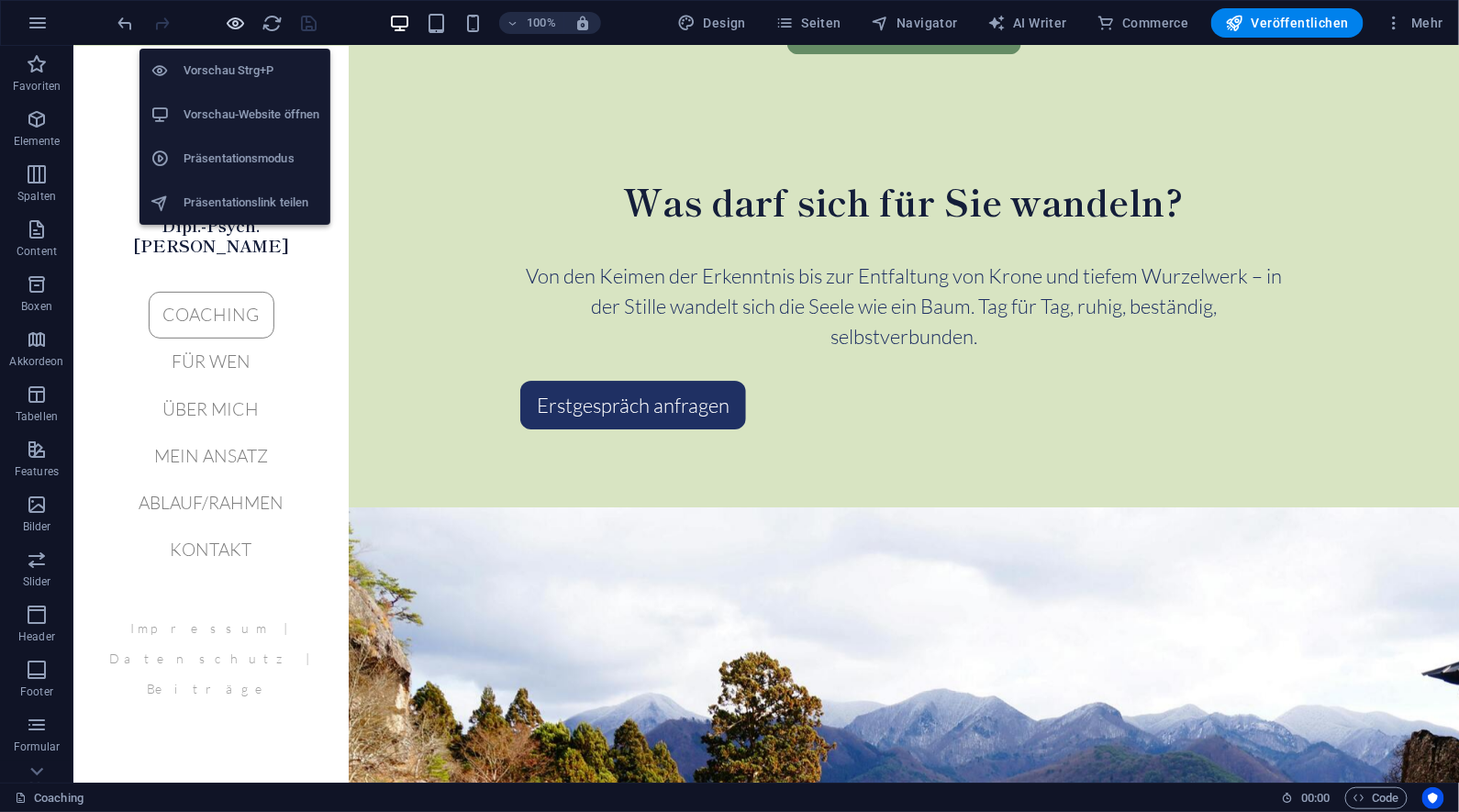
click at [236, 23] on icon "button" at bounding box center [237, 23] width 21 height 21
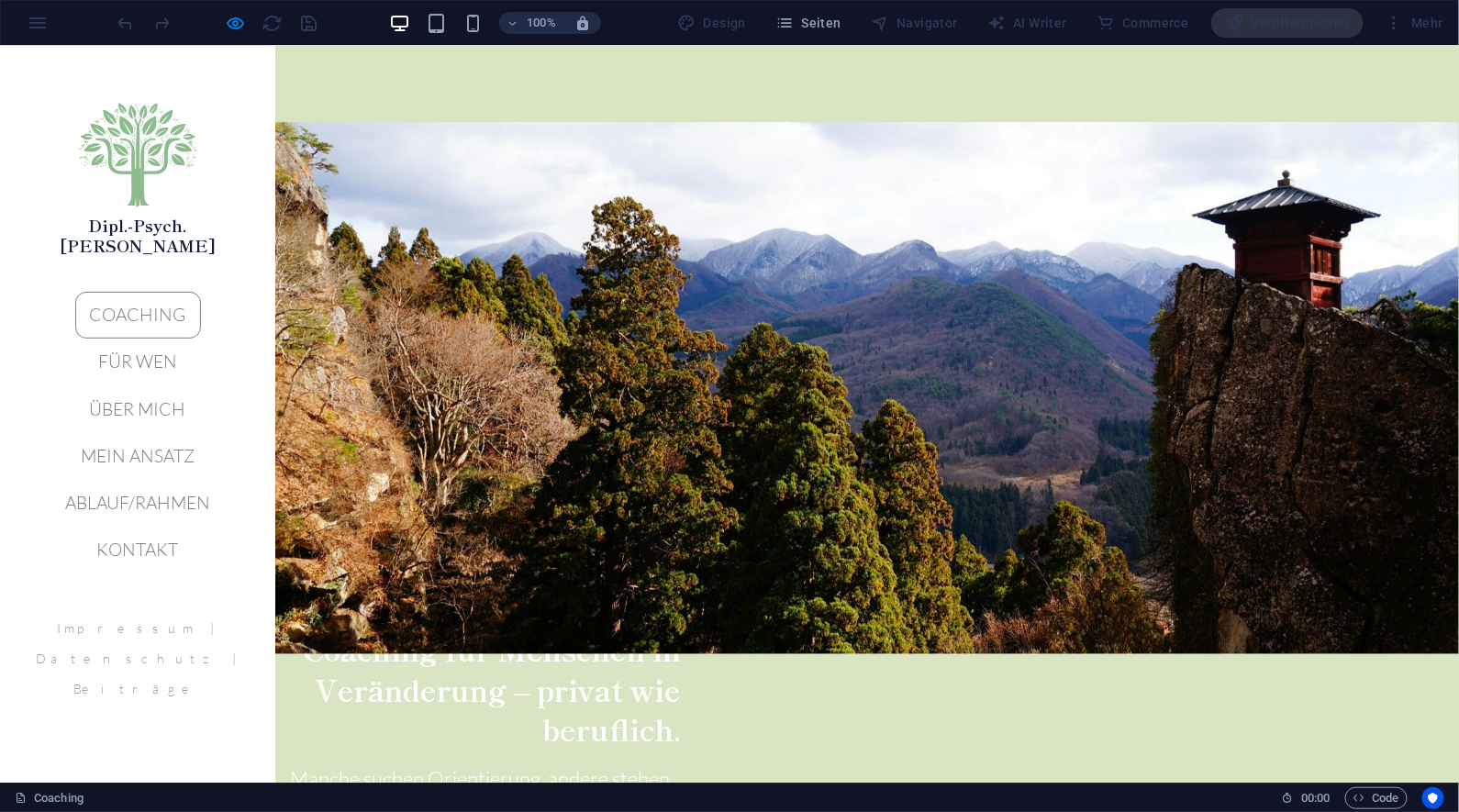
scroll to position [2477, 0]
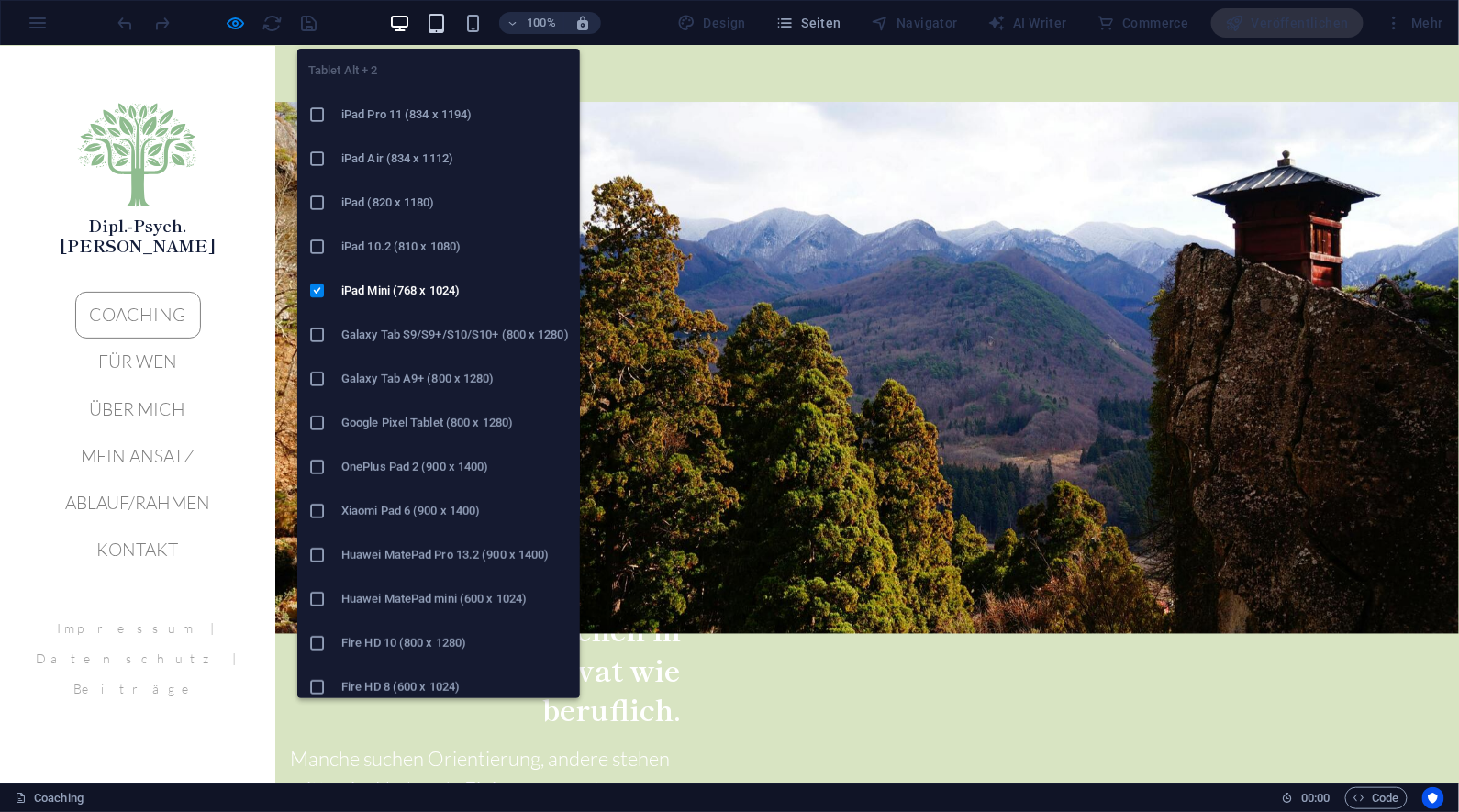
click at [441, 26] on icon "button" at bounding box center [437, 23] width 21 height 21
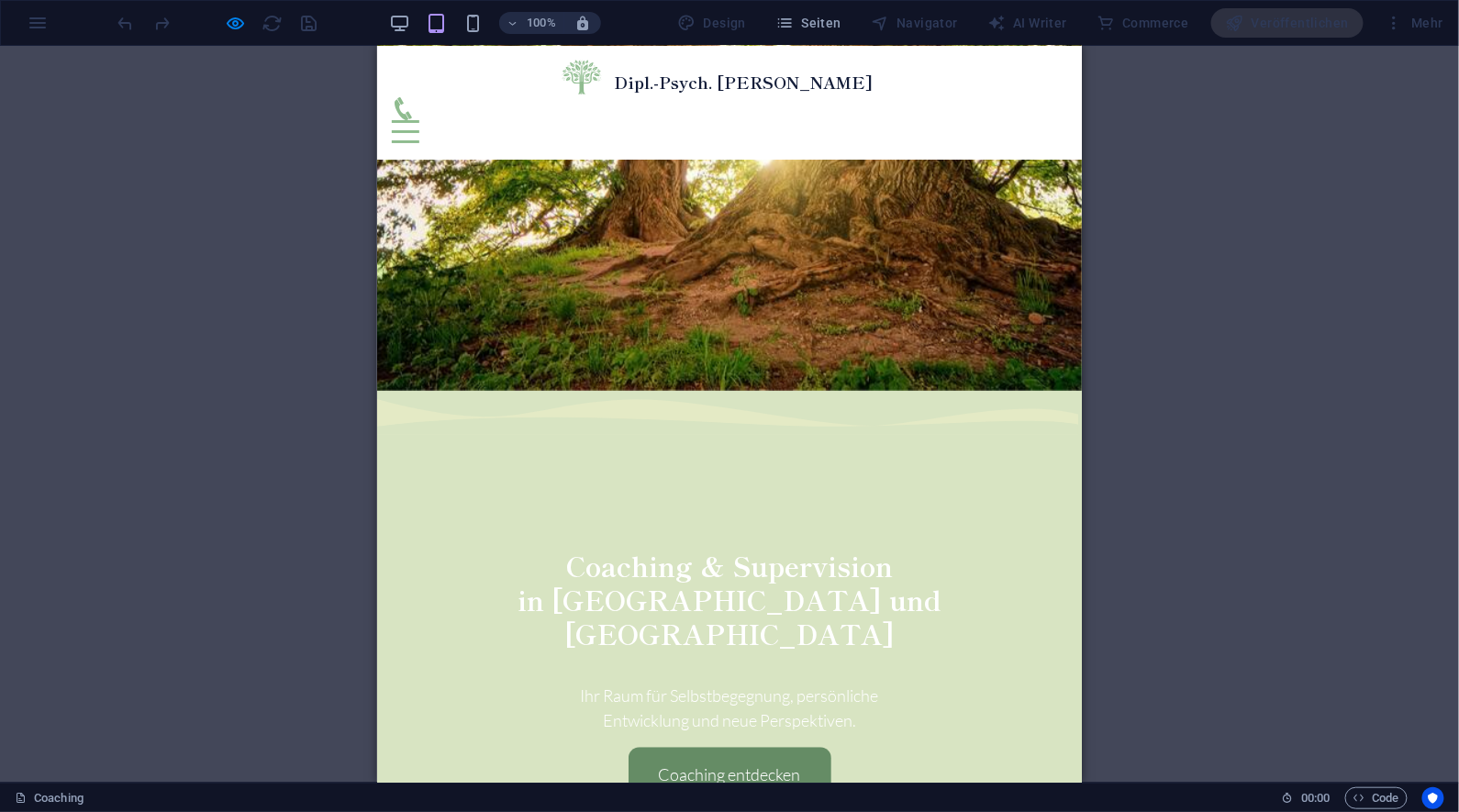
scroll to position [0, 0]
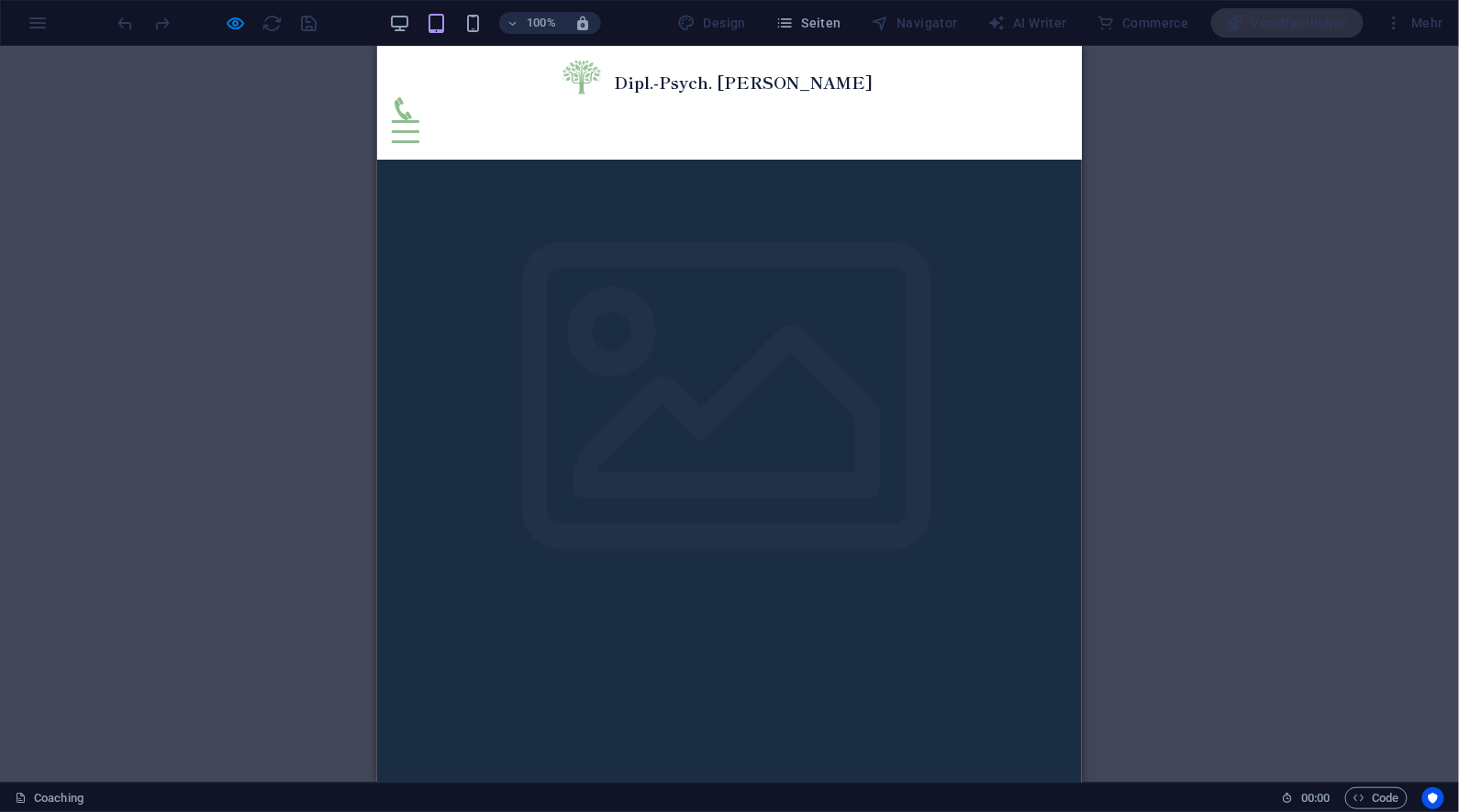
click at [418, 120] on div at bounding box center [405, 131] width 28 height 23
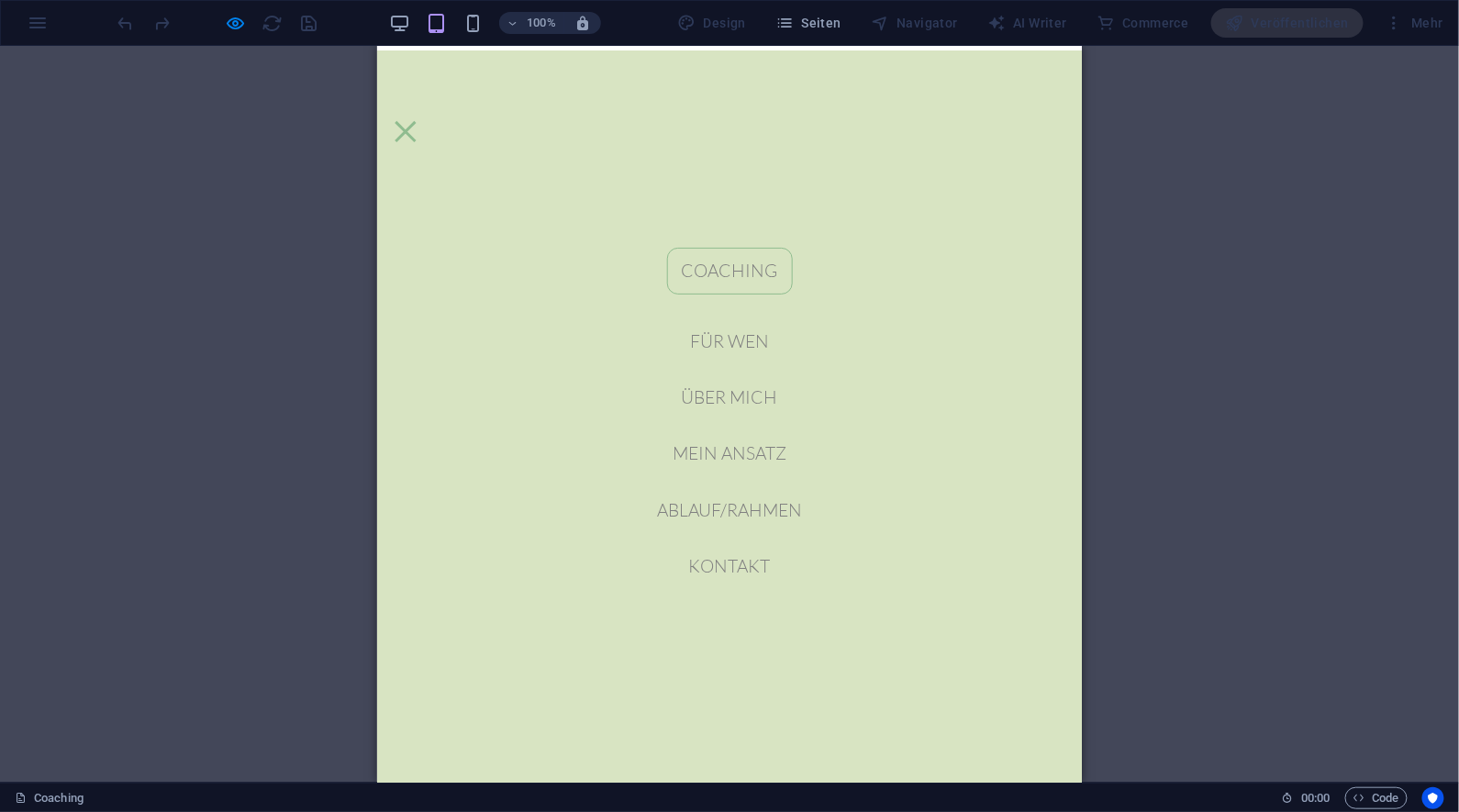
click at [418, 120] on div at bounding box center [405, 131] width 28 height 23
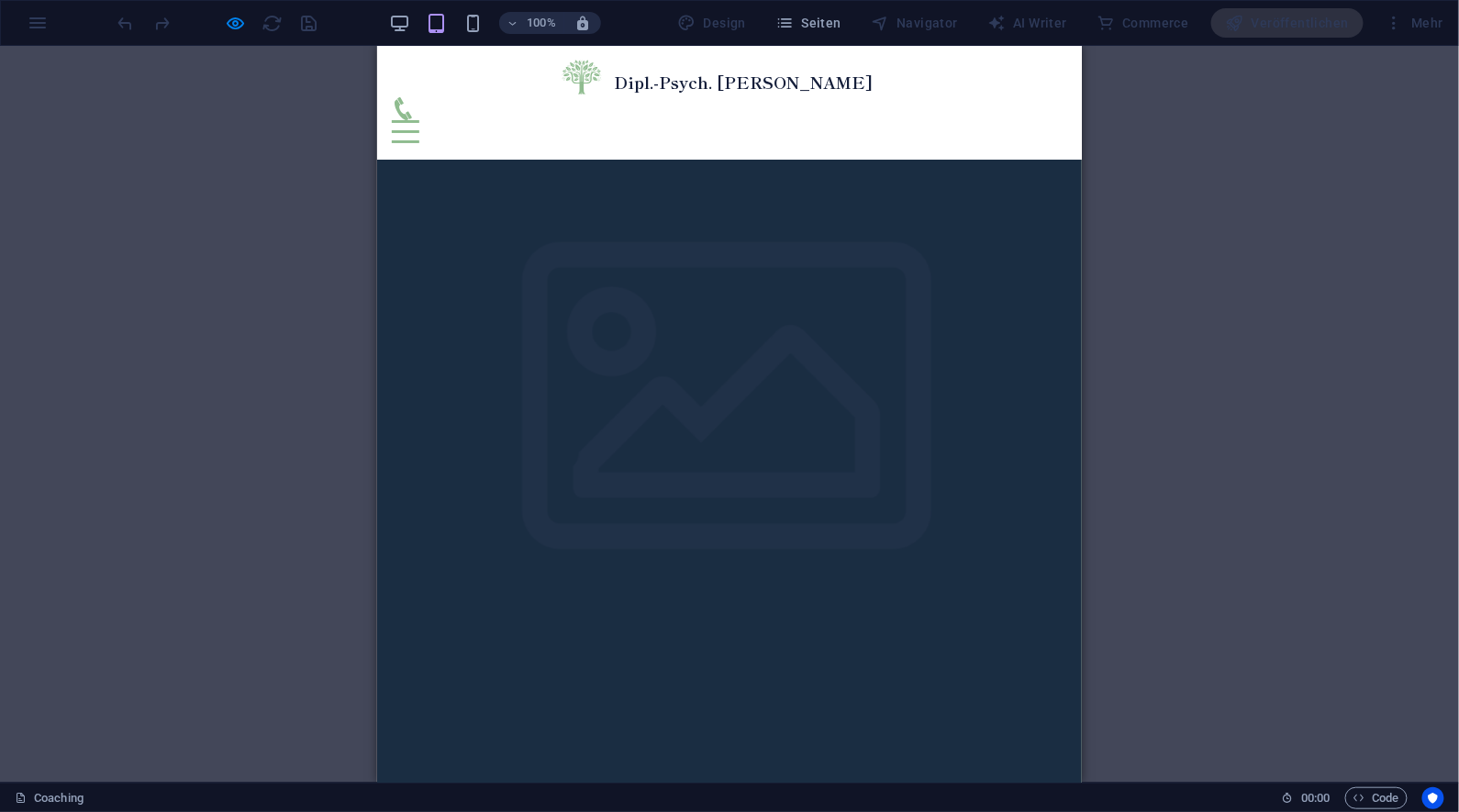
click at [414, 97] on icon at bounding box center [403, 108] width 23 height 23
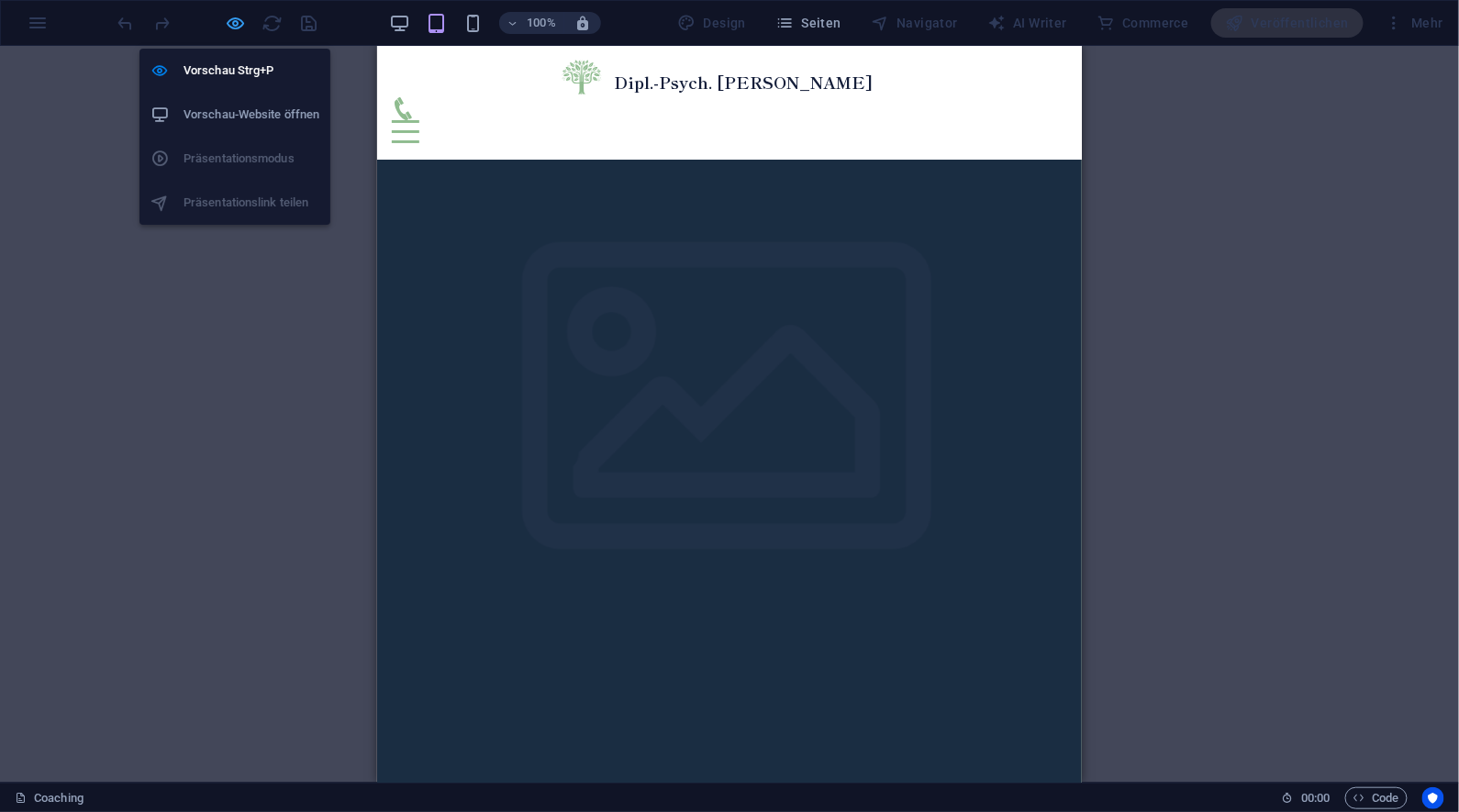
click at [231, 27] on icon "button" at bounding box center [237, 23] width 21 height 21
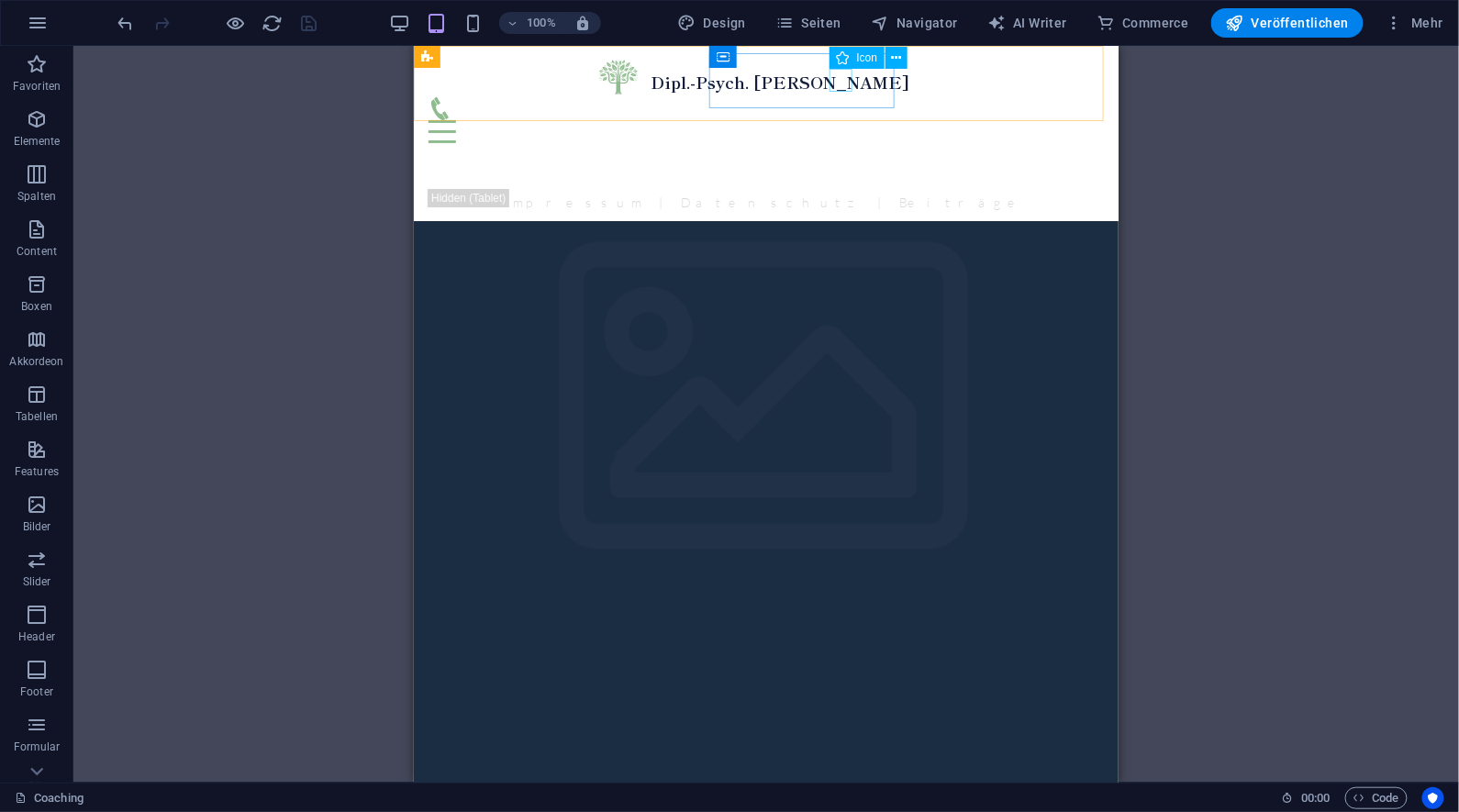
click at [845, 97] on figure at bounding box center [758, 108] width 660 height 23
select select "xMidYMid"
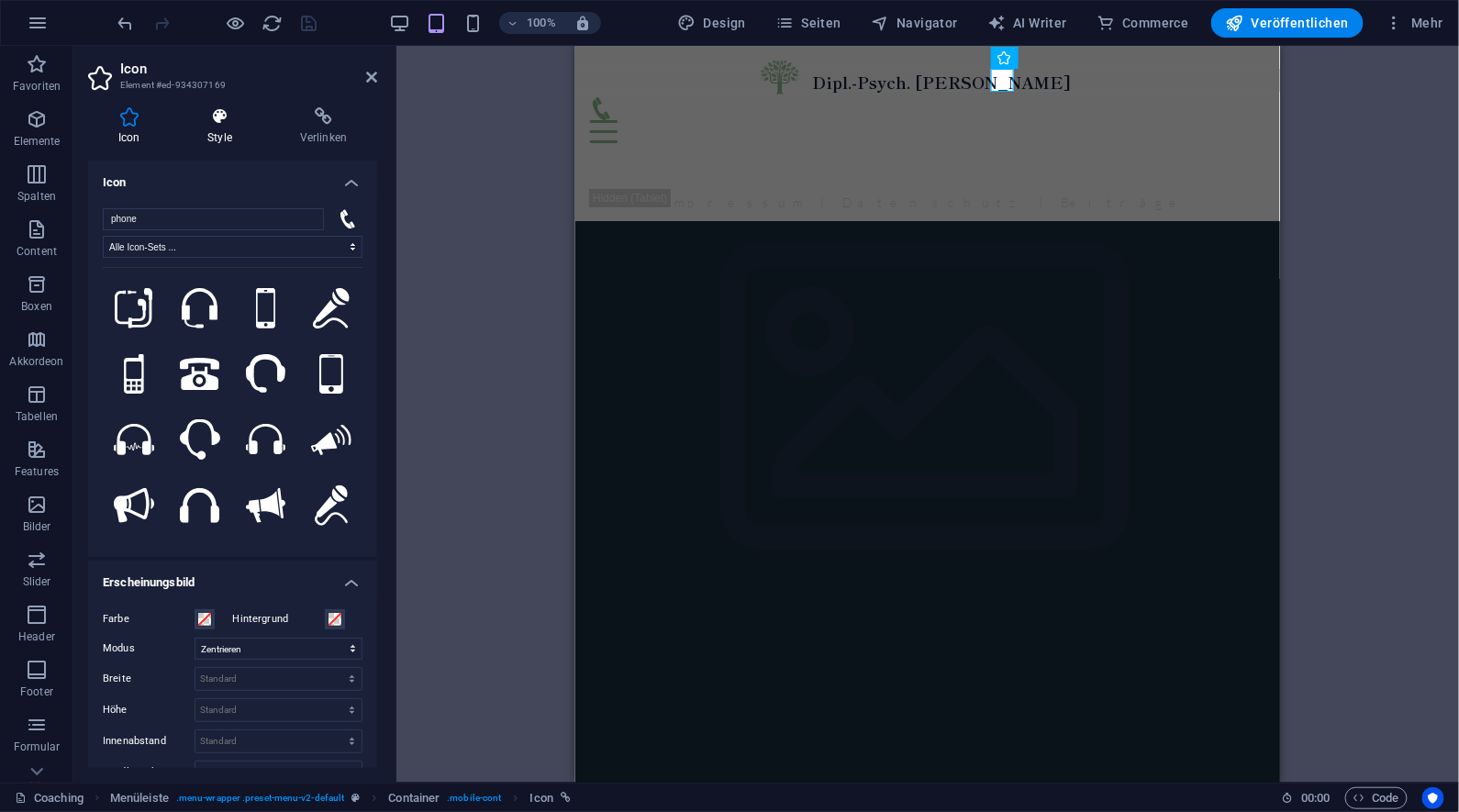
click at [222, 129] on h4 "Style" at bounding box center [223, 126] width 93 height 39
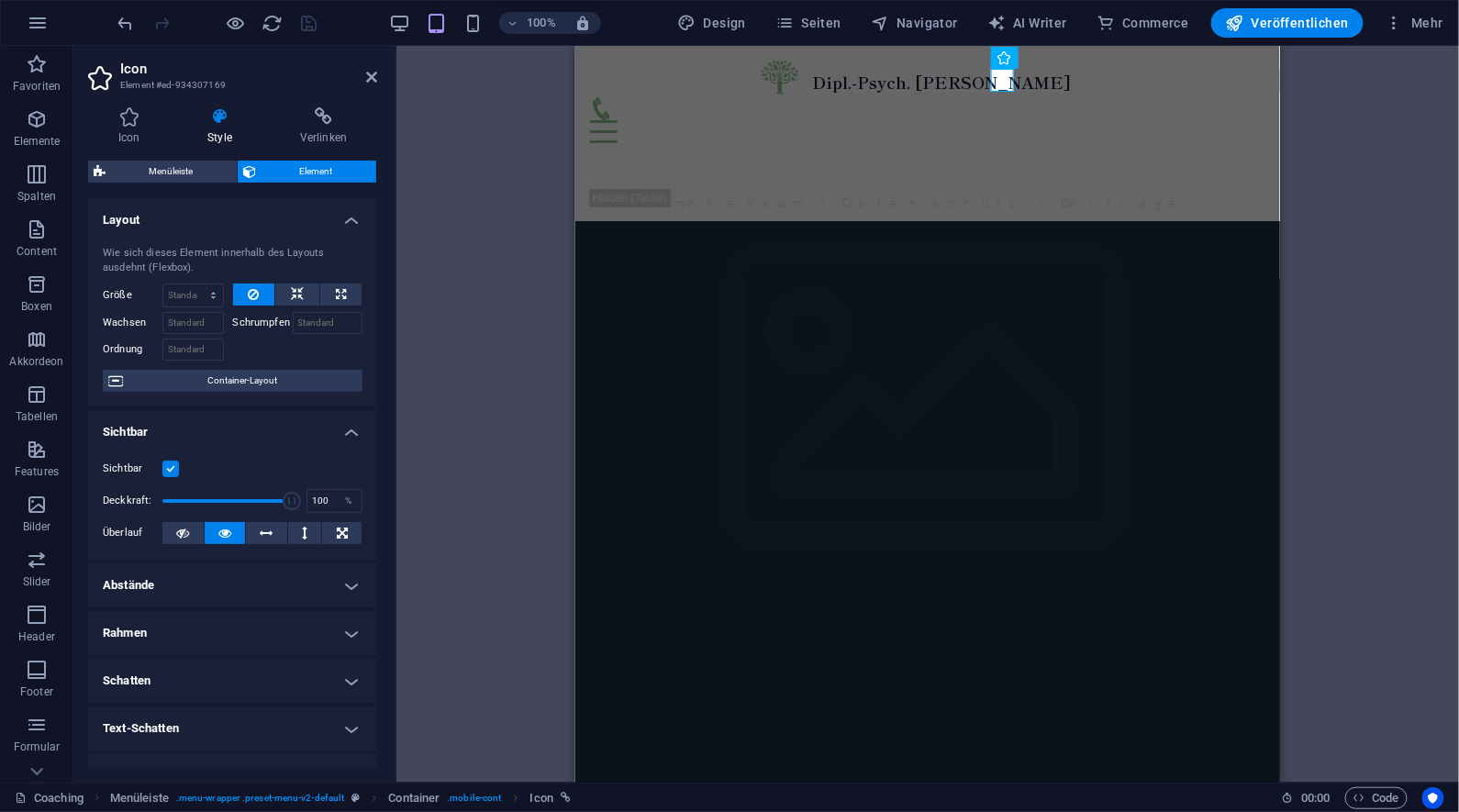
click at [170, 467] on label at bounding box center [170, 468] width 16 height 16
click at [0, 0] on input "Sichtbar" at bounding box center [0, 0] width 0 height 0
click at [469, 212] on div "H2 Banner Banner Container Text Abstand Menü Menüleiste Logo Button-Reihe Text …" at bounding box center [928, 414] width 1063 height 737
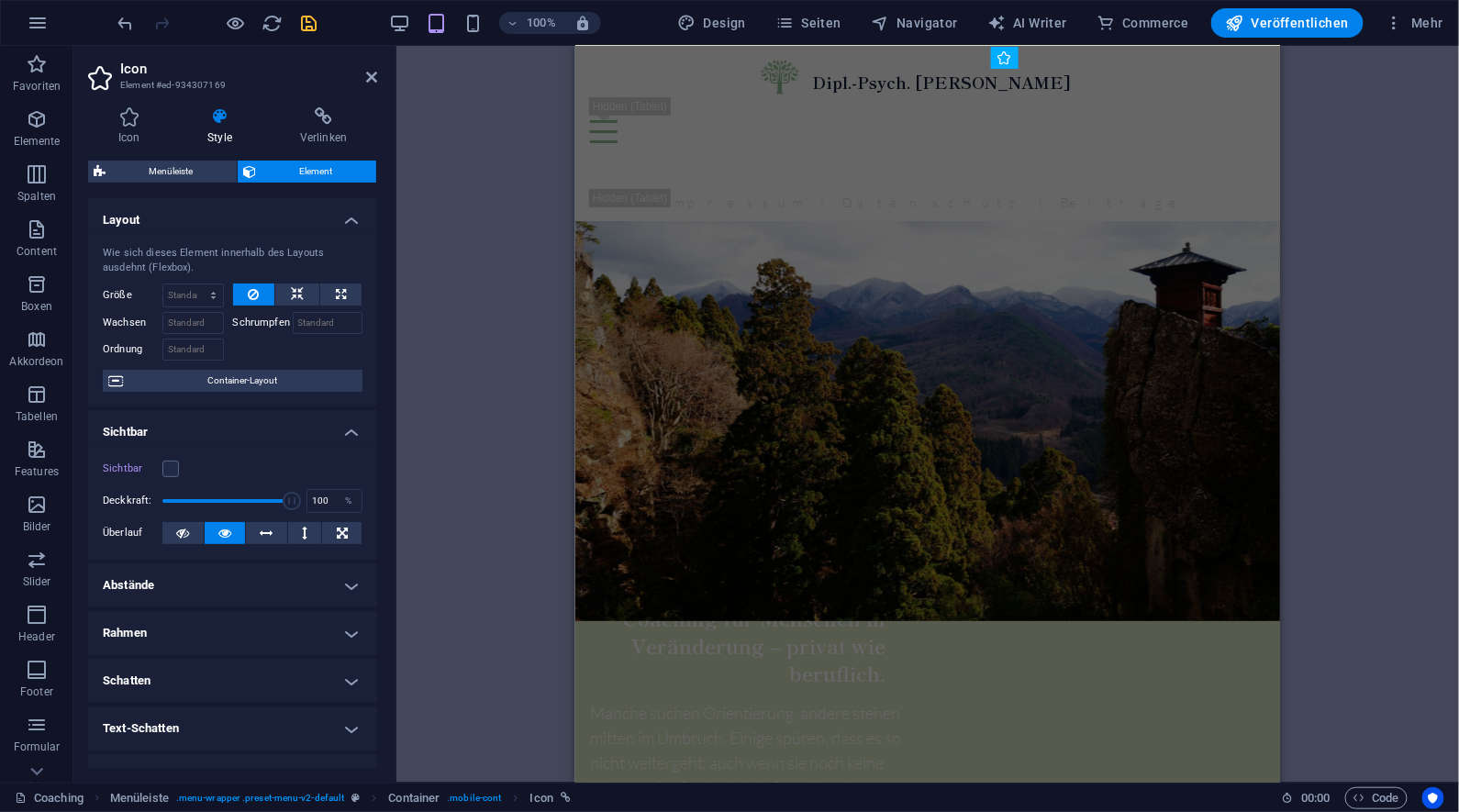
scroll to position [2329, 0]
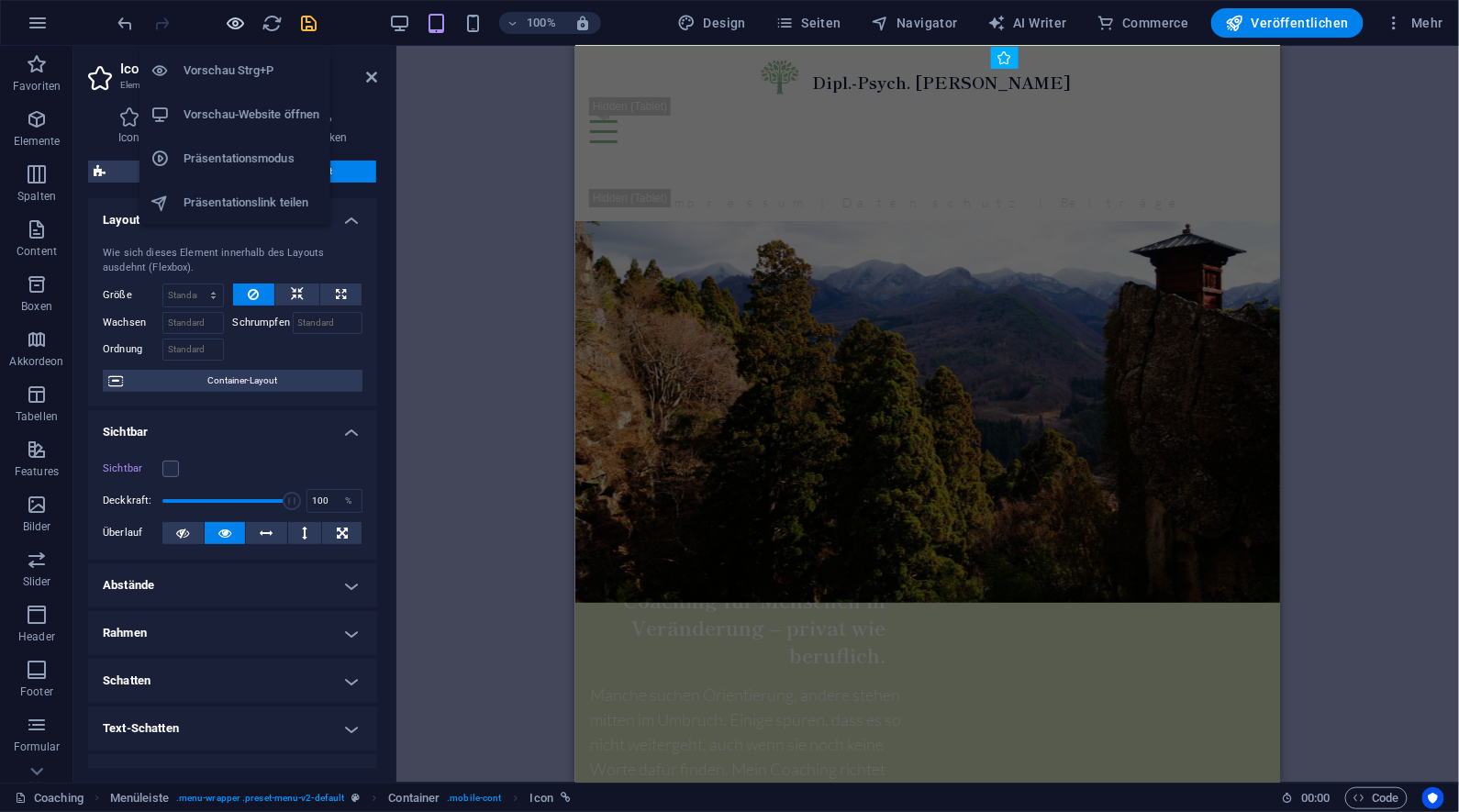
click at [231, 25] on icon "button" at bounding box center [237, 23] width 21 height 21
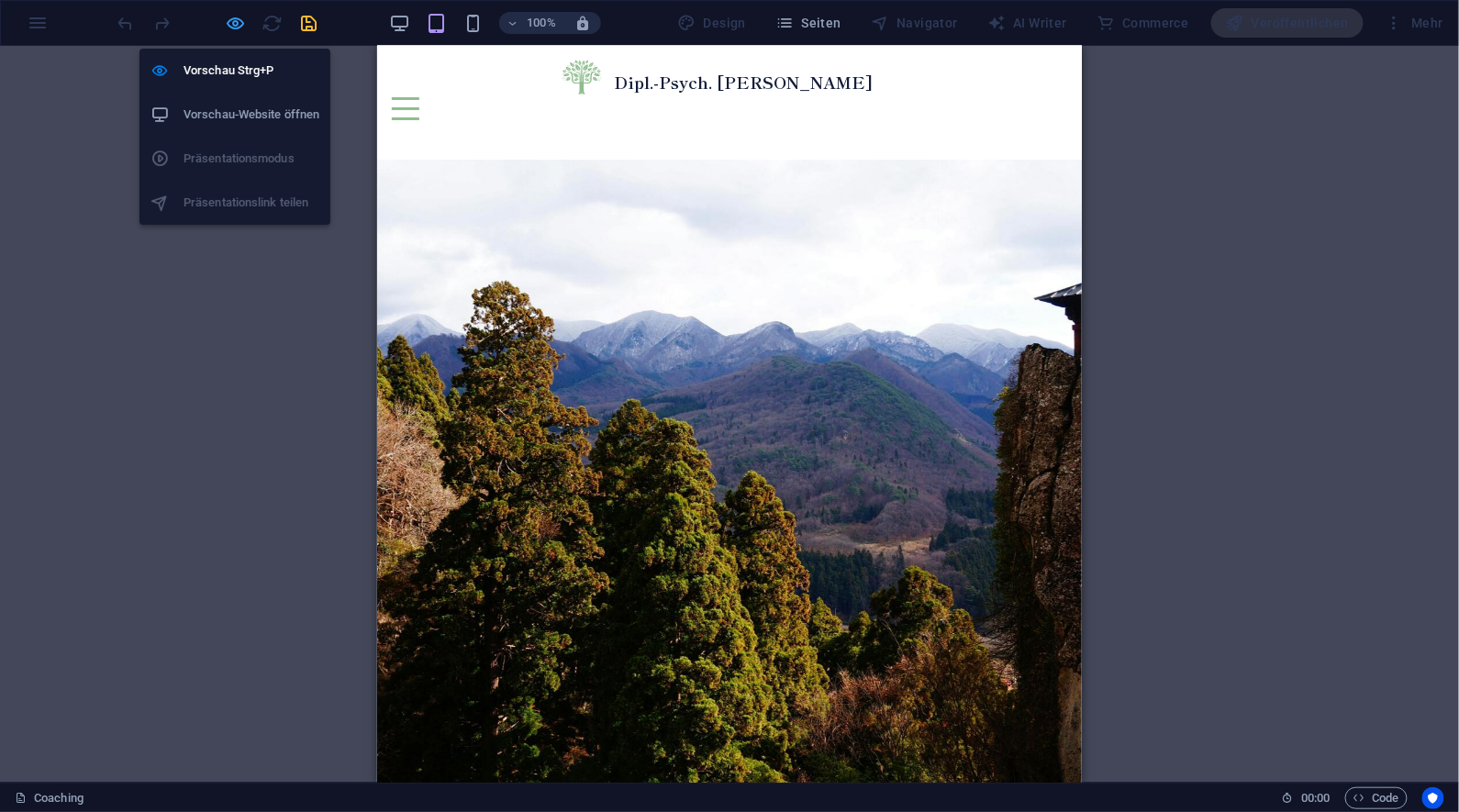
click at [238, 20] on icon "button" at bounding box center [237, 23] width 21 height 21
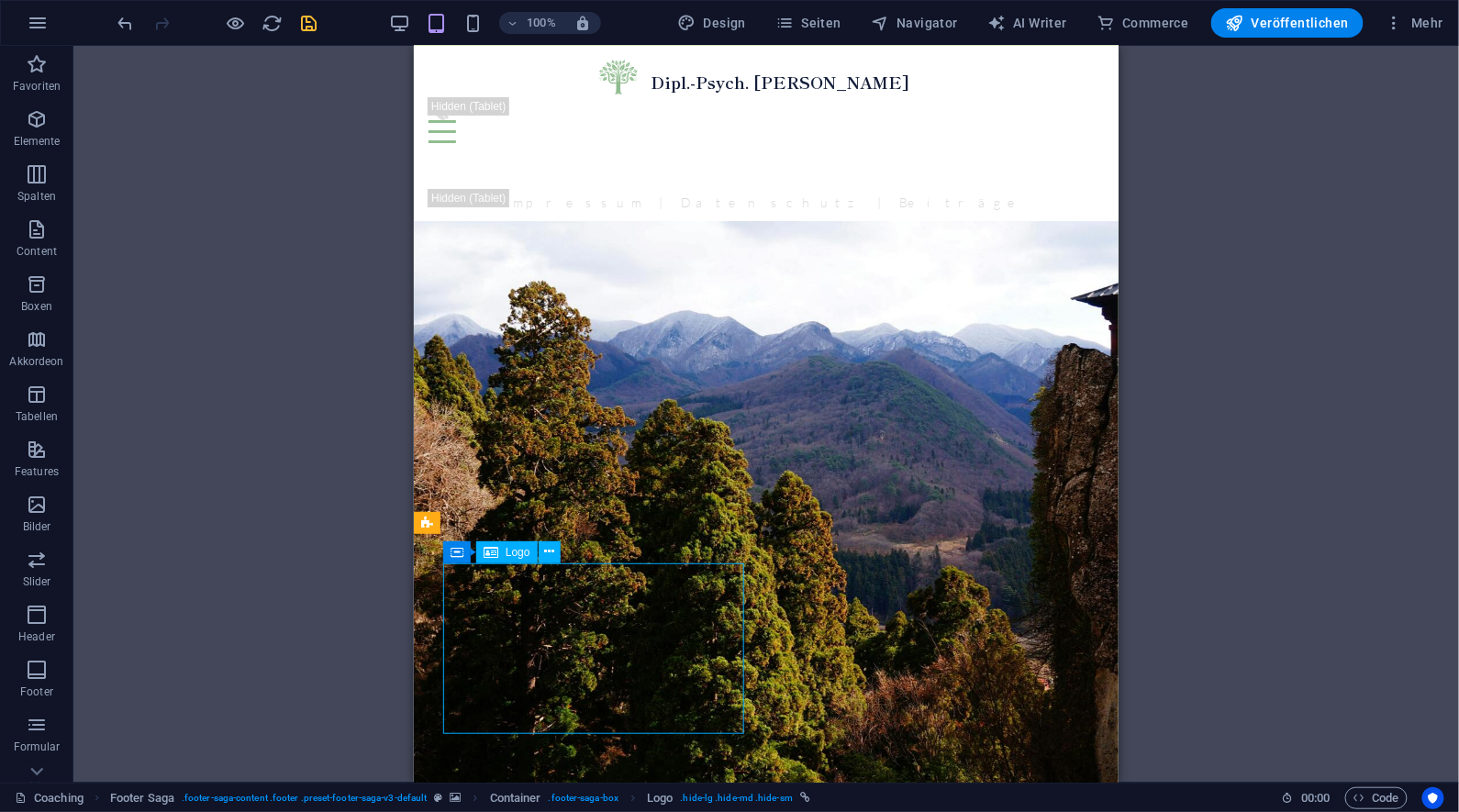
select select "px"
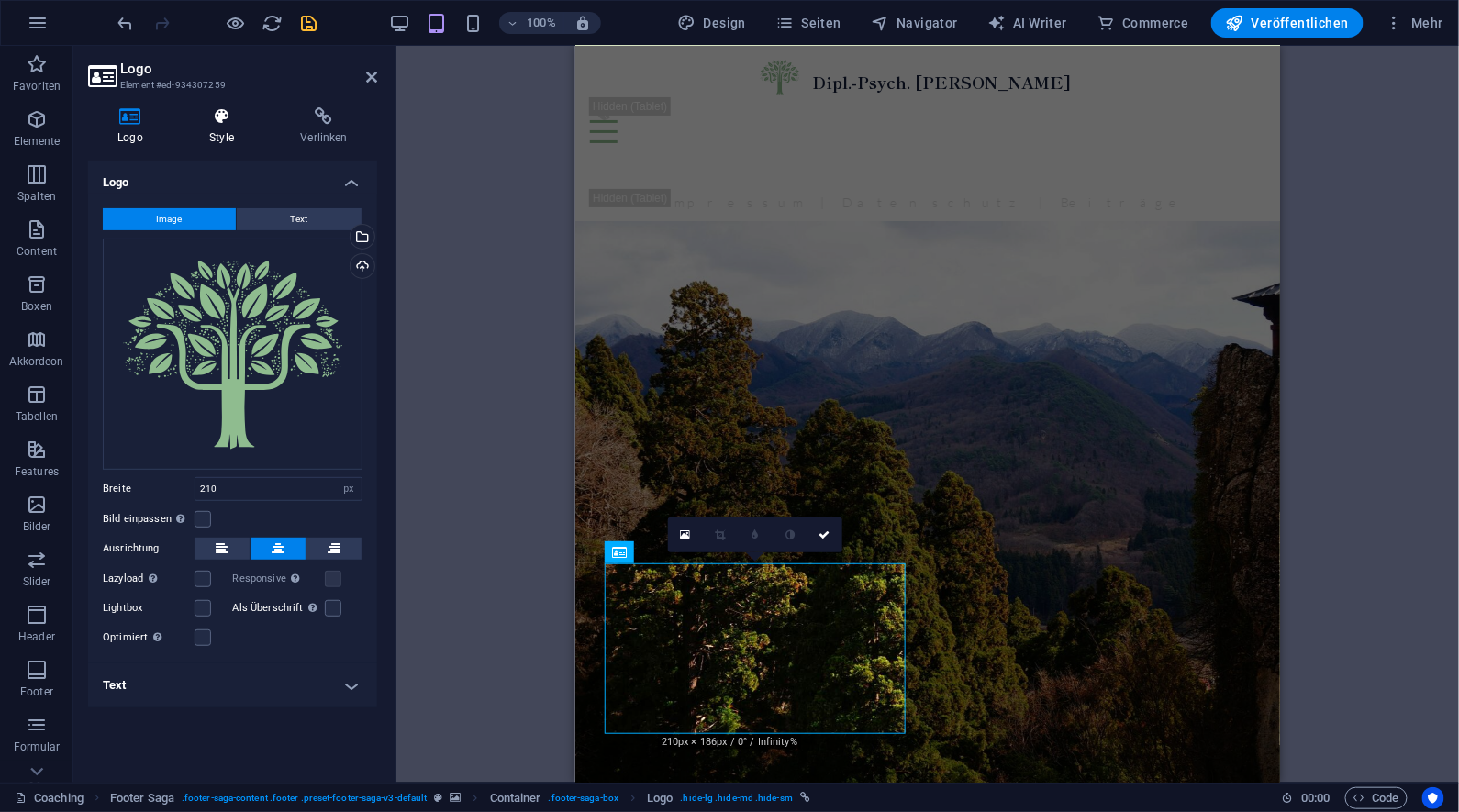
click at [228, 117] on icon at bounding box center [221, 116] width 83 height 18
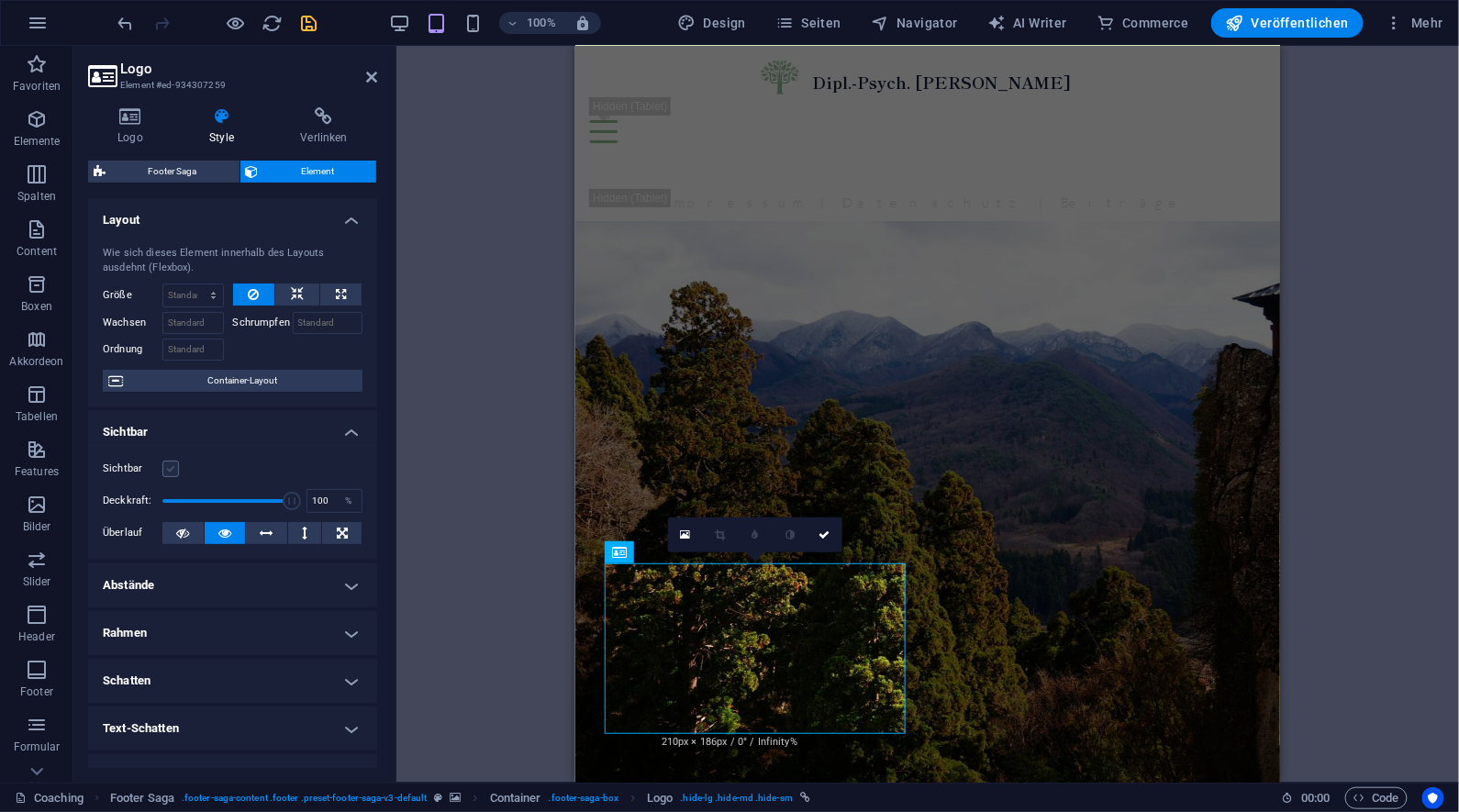
click at [169, 462] on label at bounding box center [170, 468] width 16 height 16
click at [0, 0] on input "Sichtbar" at bounding box center [0, 0] width 0 height 0
click at [169, 462] on label at bounding box center [170, 468] width 16 height 16
click at [0, 0] on input "Sichtbar" at bounding box center [0, 0] width 0 height 0
click at [169, 469] on label at bounding box center [170, 468] width 16 height 16
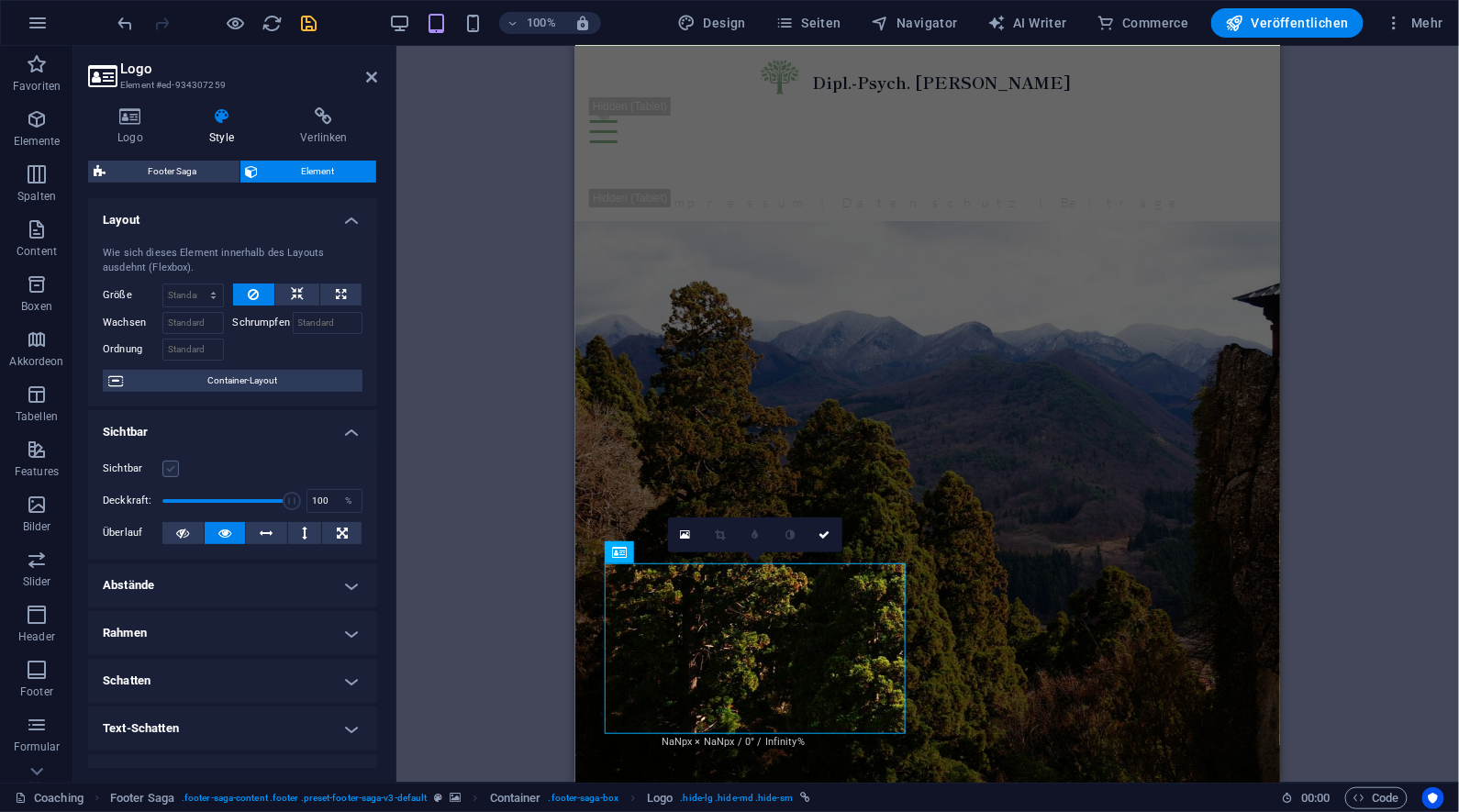
click at [0, 0] on input "Sichtbar" at bounding box center [0, 0] width 0 height 0
click at [174, 465] on label at bounding box center [170, 468] width 16 height 16
click at [0, 0] on input "Sichtbar" at bounding box center [0, 0] width 0 height 0
click at [174, 465] on label at bounding box center [170, 468] width 16 height 16
click at [0, 0] on input "Sichtbar" at bounding box center [0, 0] width 0 height 0
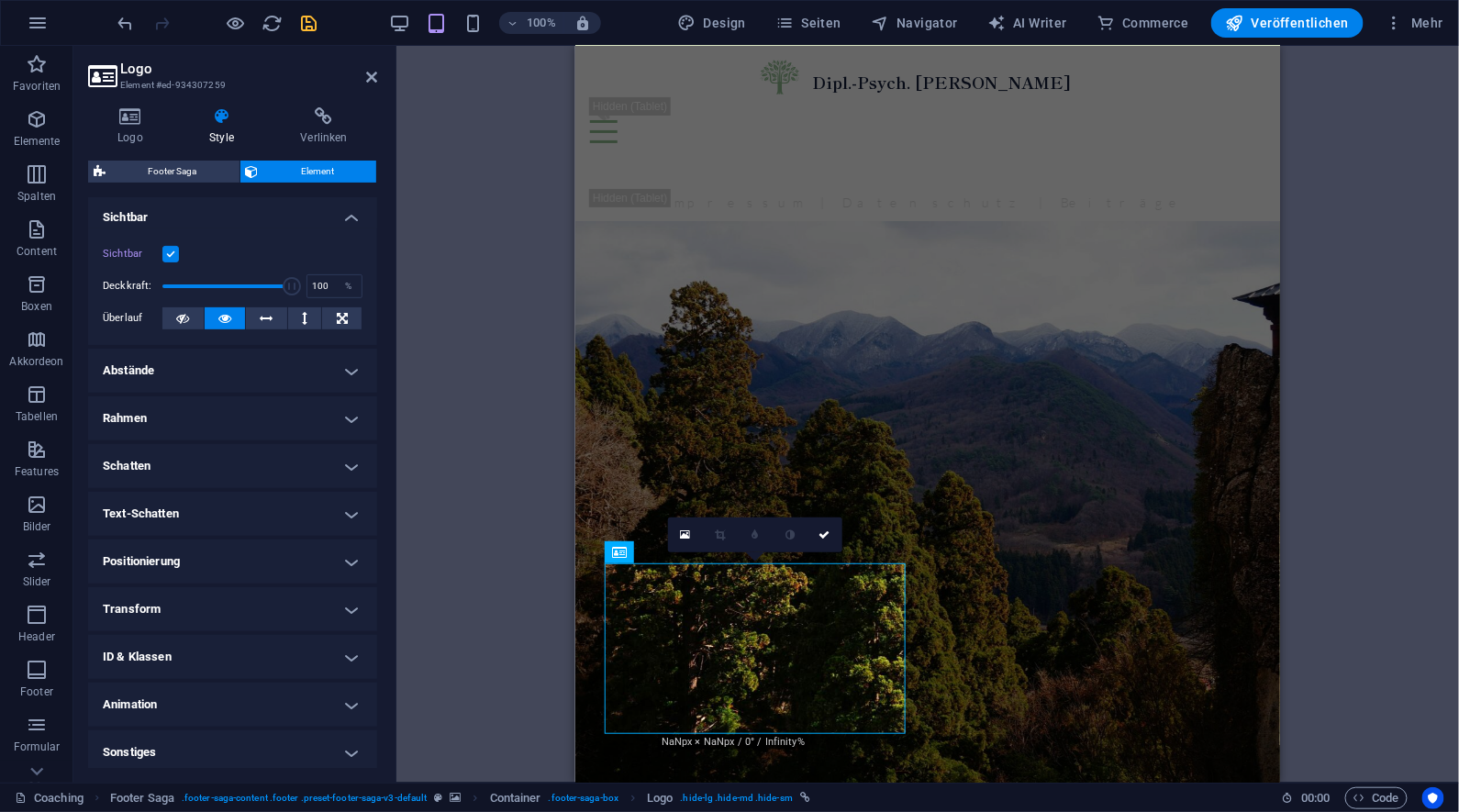
scroll to position [0, 0]
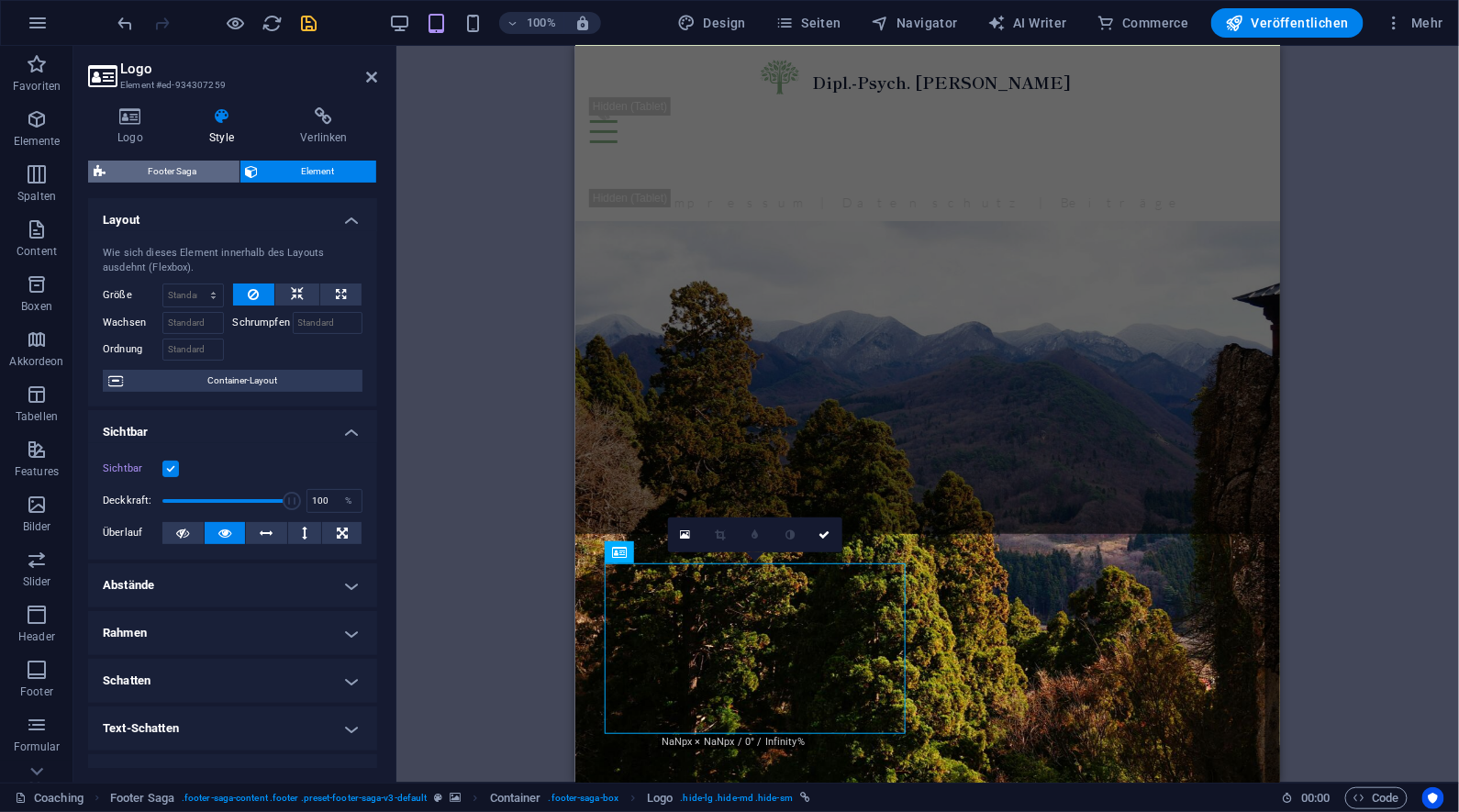
click at [205, 174] on span "Footer Saga" at bounding box center [172, 171] width 123 height 22
select select "rem"
select select "px"
select select "rem"
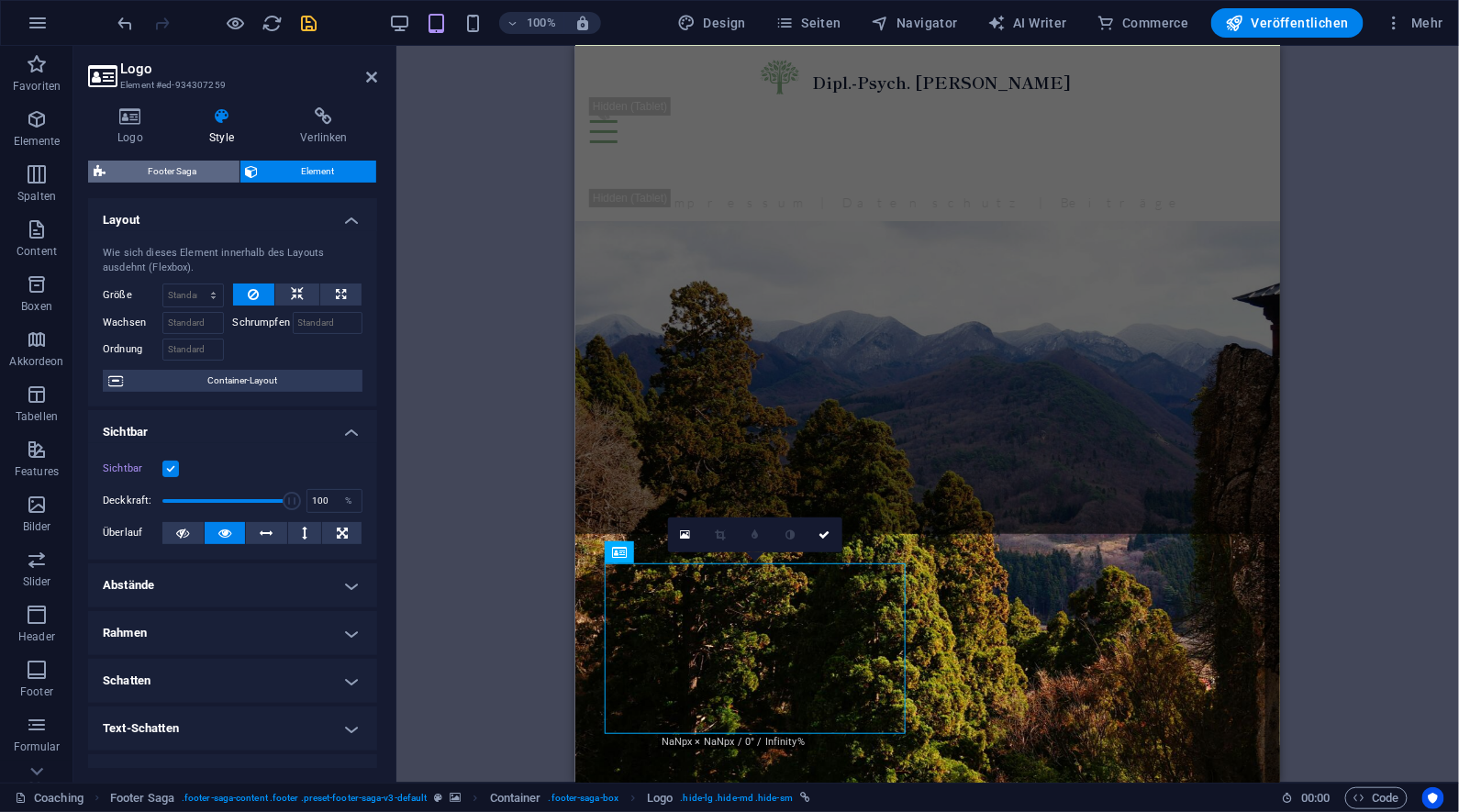
select select "rem"
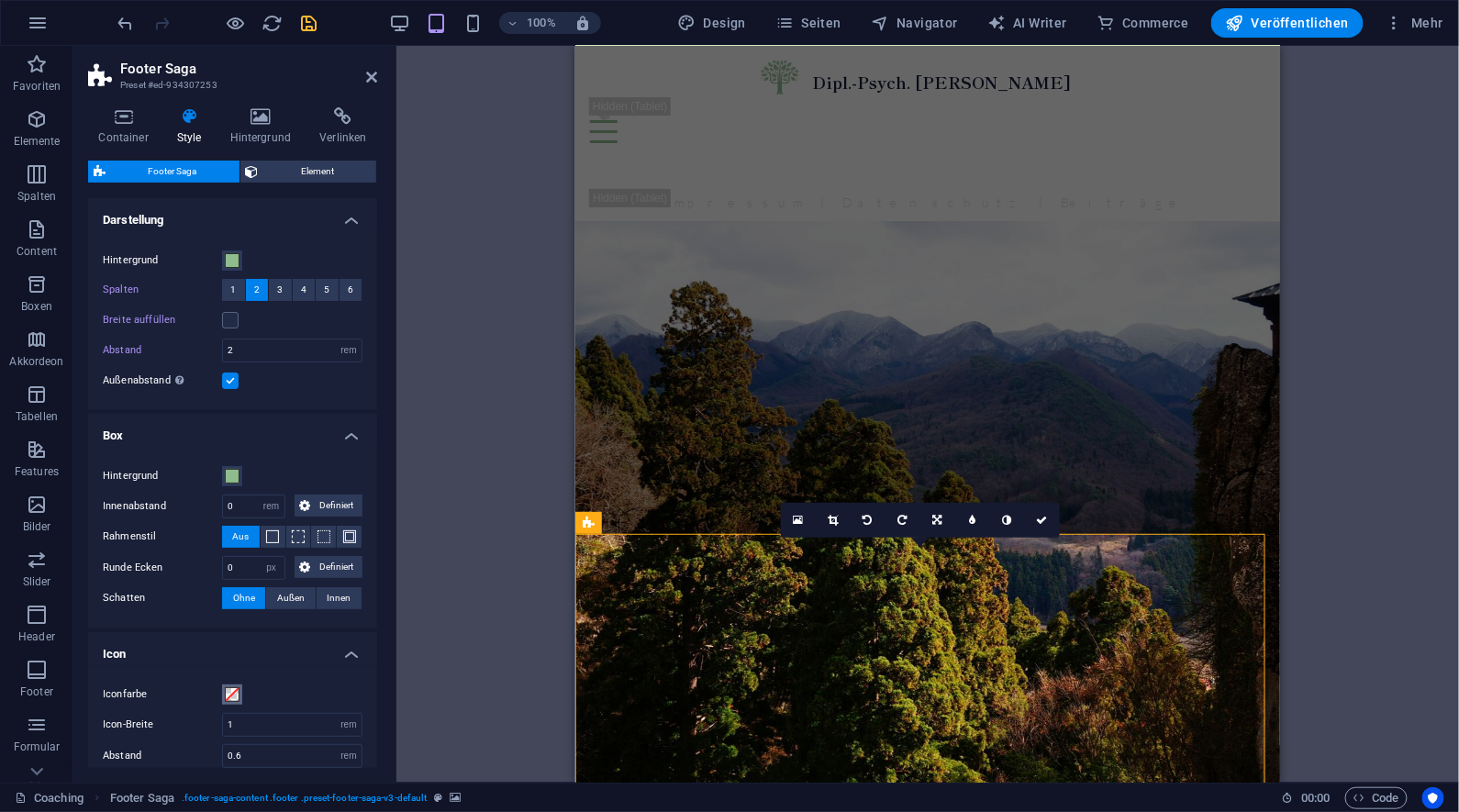
click at [232, 690] on span at bounding box center [232, 694] width 14 height 14
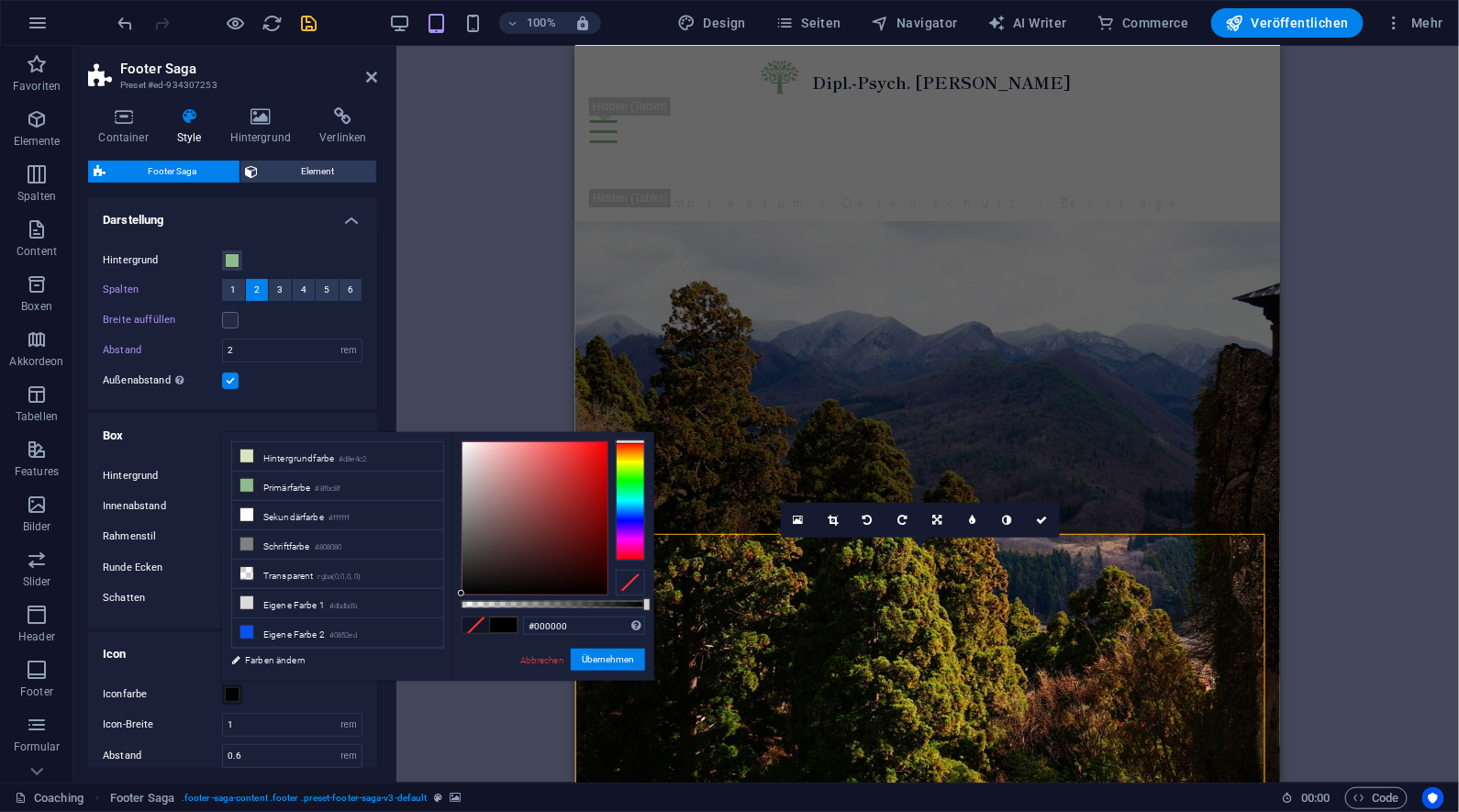
drag, startPoint x: 562, startPoint y: 604, endPoint x: 651, endPoint y: 607, distance: 89.1
click at [645, 607] on div at bounding box center [553, 605] width 183 height 8
click at [337, 489] on small "#8fbc8f" at bounding box center [328, 489] width 26 height 13
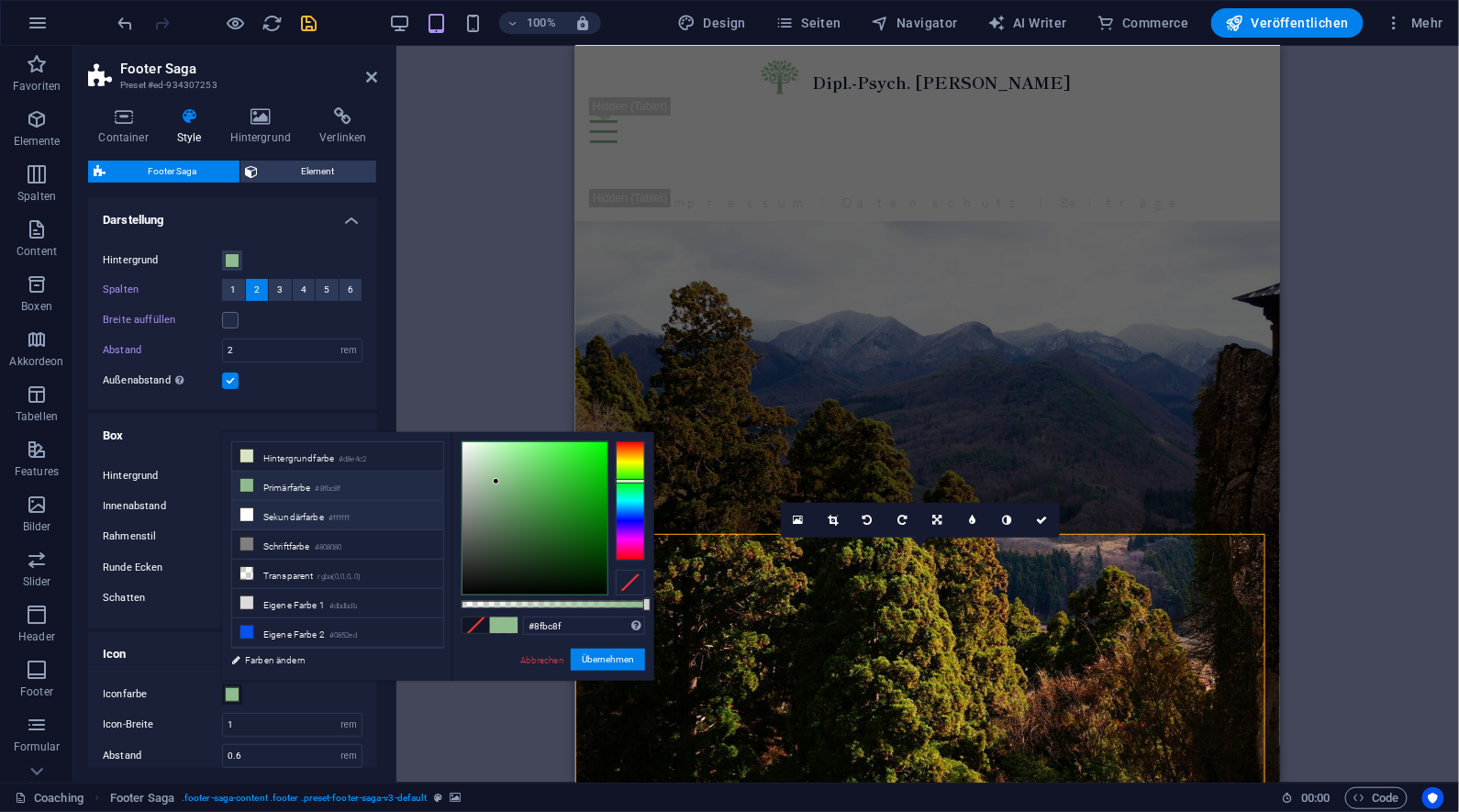
click at [313, 529] on li "Sekundärfarbe #ffffff" at bounding box center [337, 516] width 211 height 29
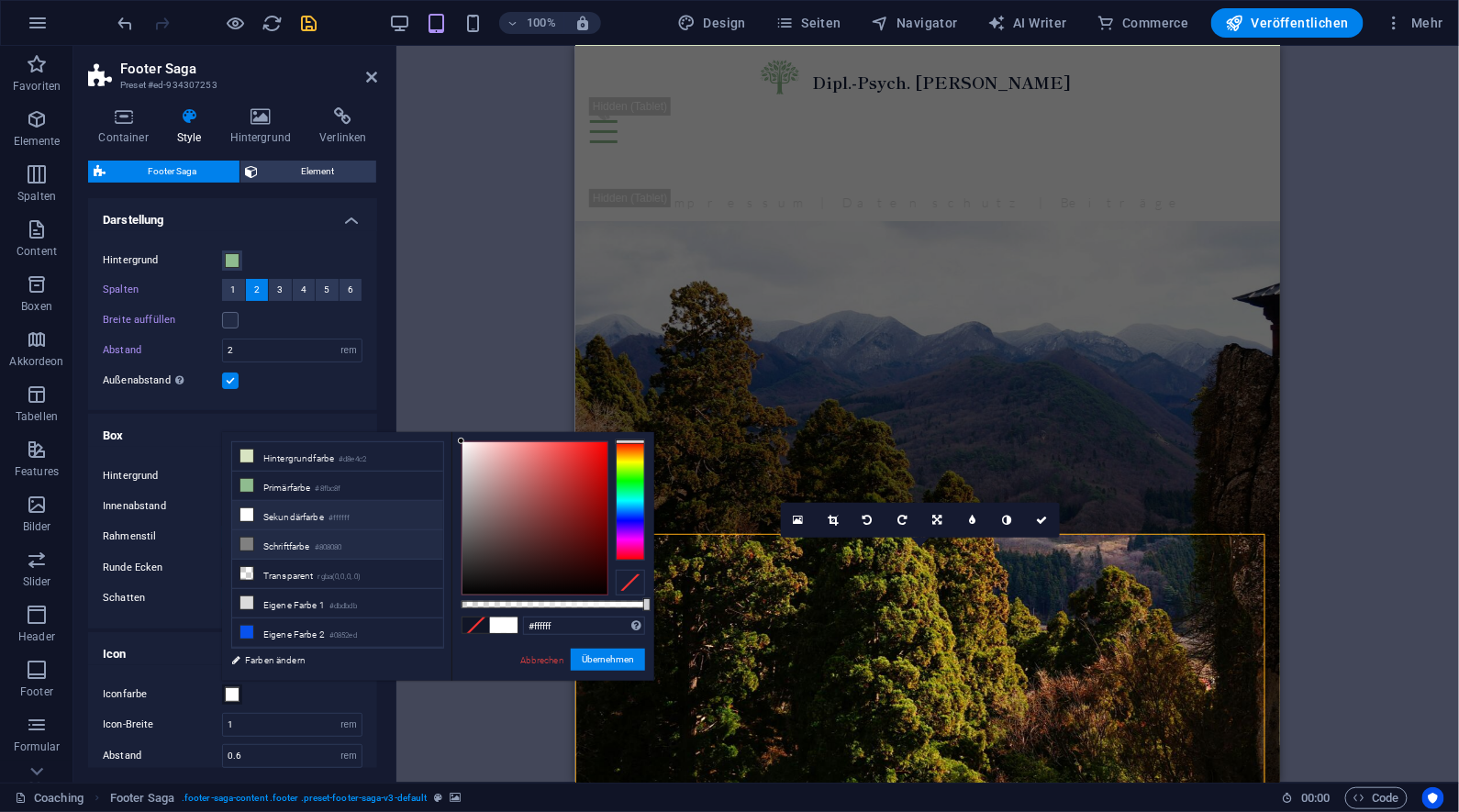
type input "#ffffff"
click at [608, 661] on button "Übernehmen" at bounding box center [607, 659] width 74 height 22
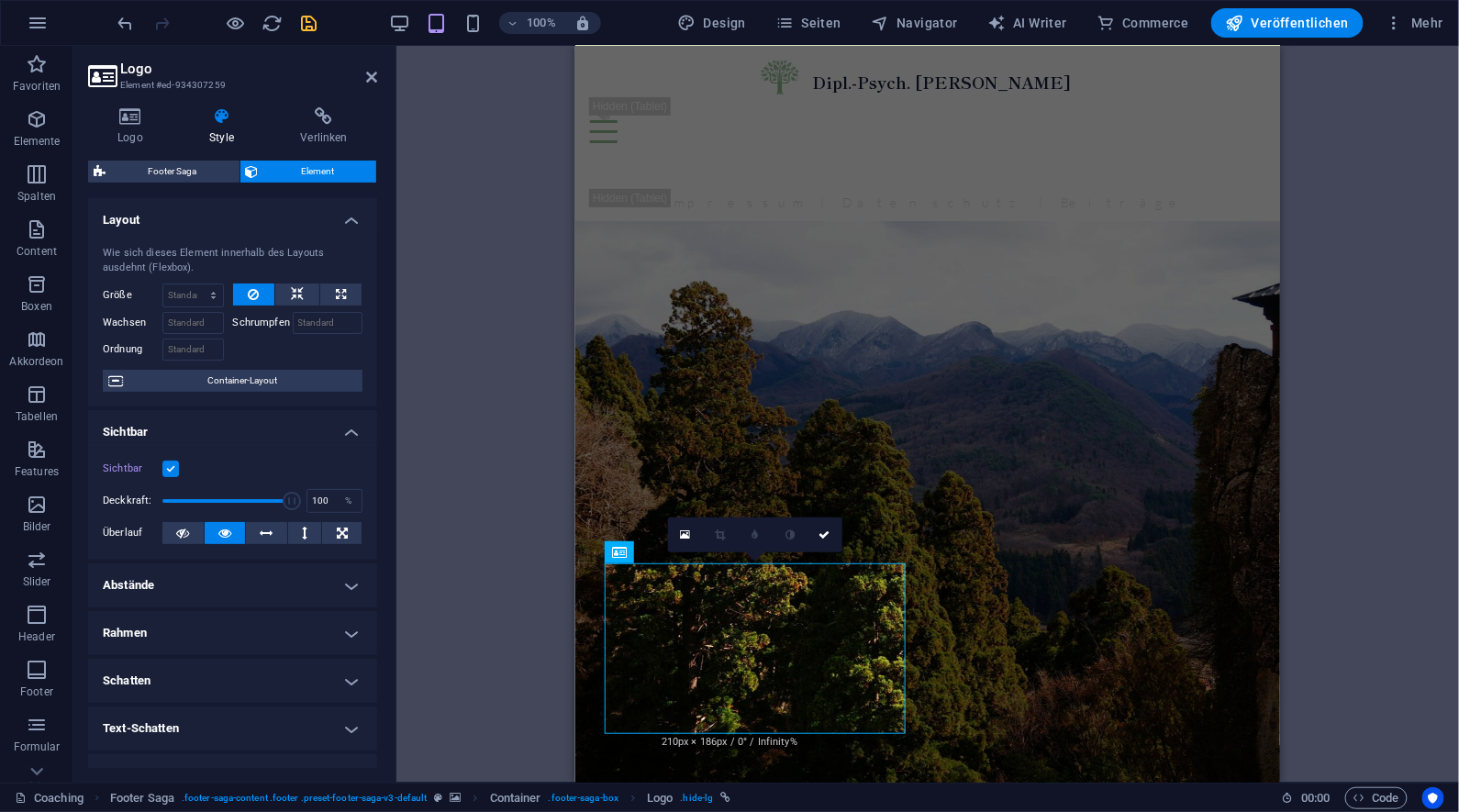
click at [1307, 525] on div "Ziehe hier rein, um den vorhandenen Inhalt zu ersetzen. Drücke "Strg", wenn du …" at bounding box center [928, 414] width 1063 height 737
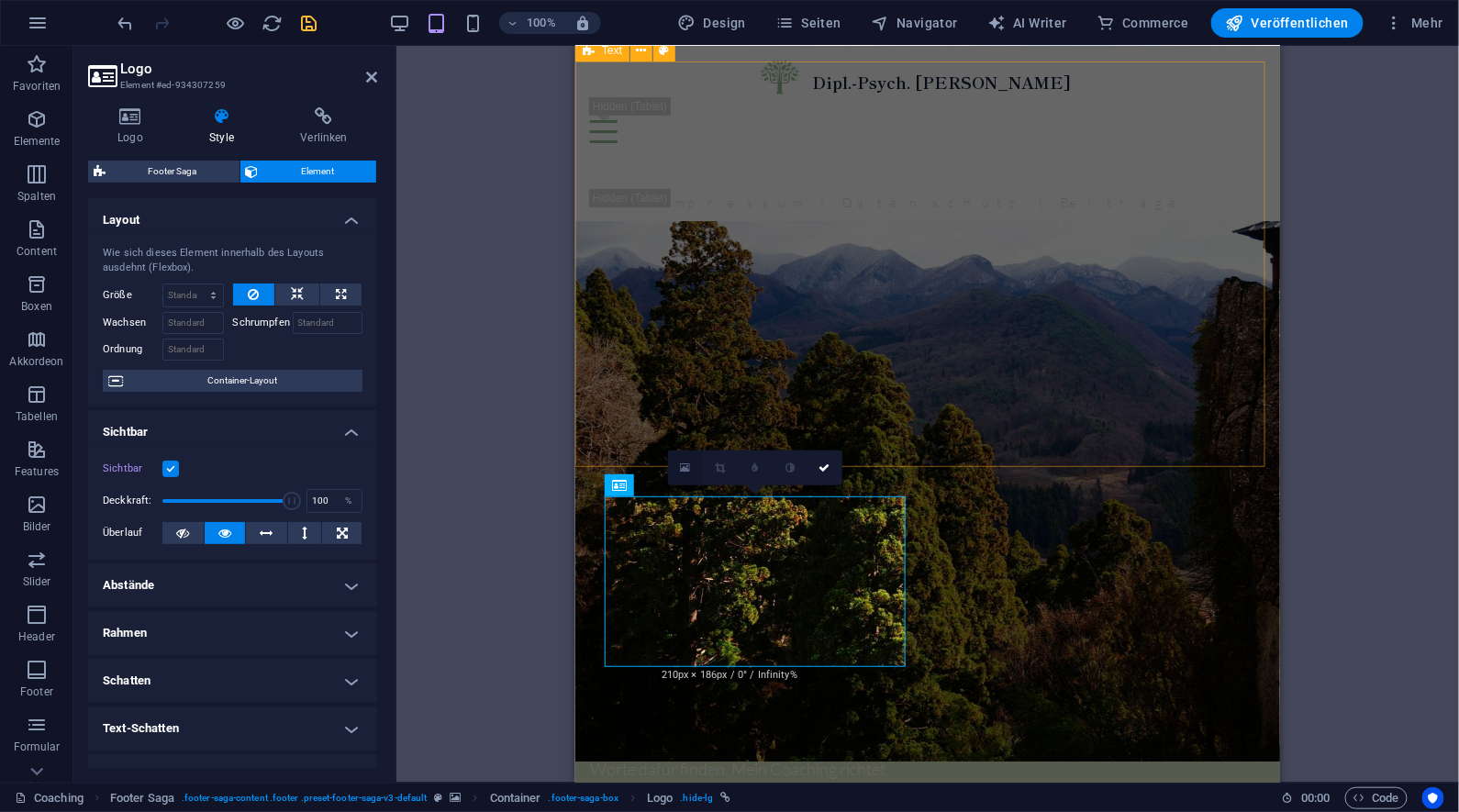
click at [693, 469] on link at bounding box center [686, 468] width 35 height 35
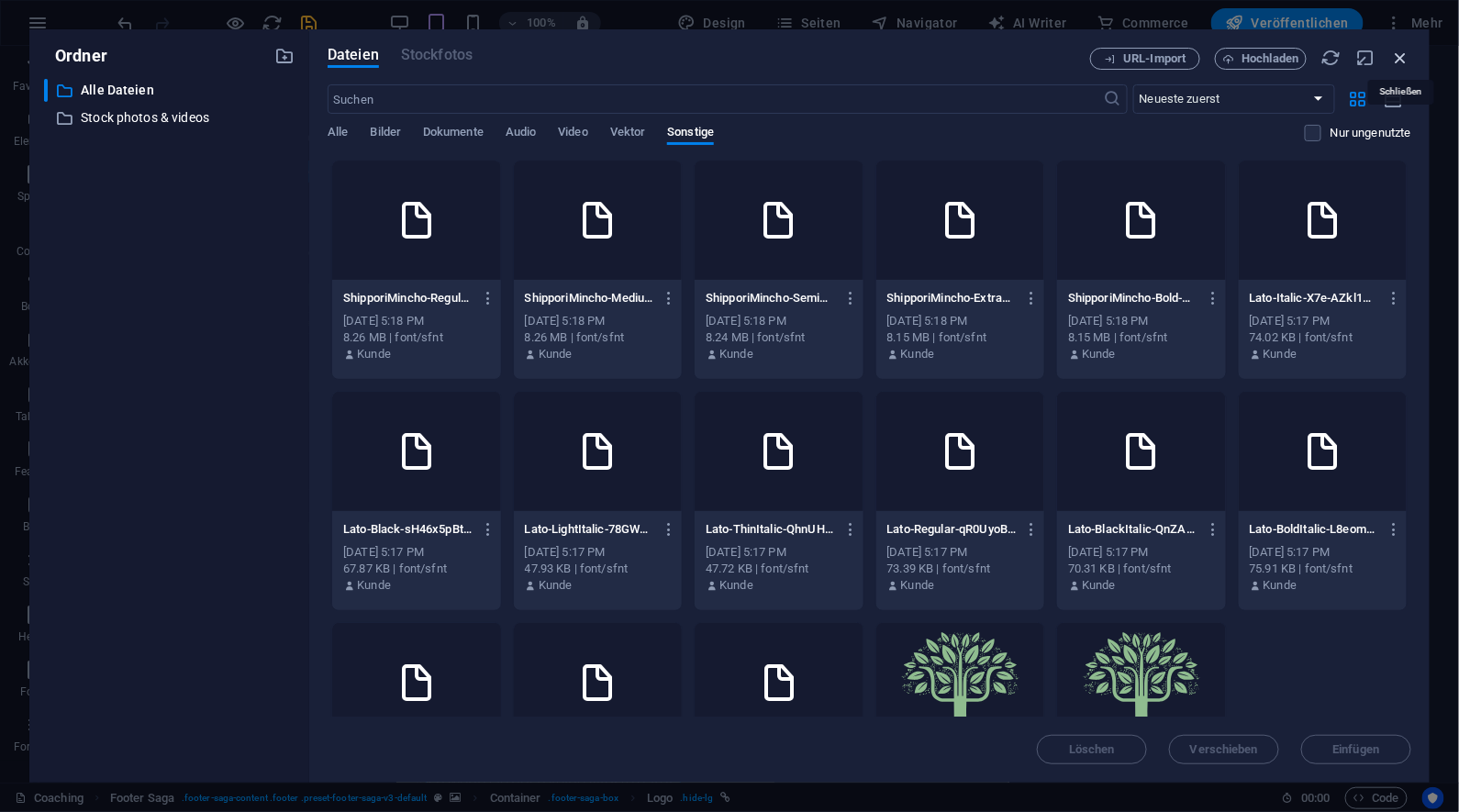
click at [1401, 58] on icon "button" at bounding box center [1401, 57] width 20 height 20
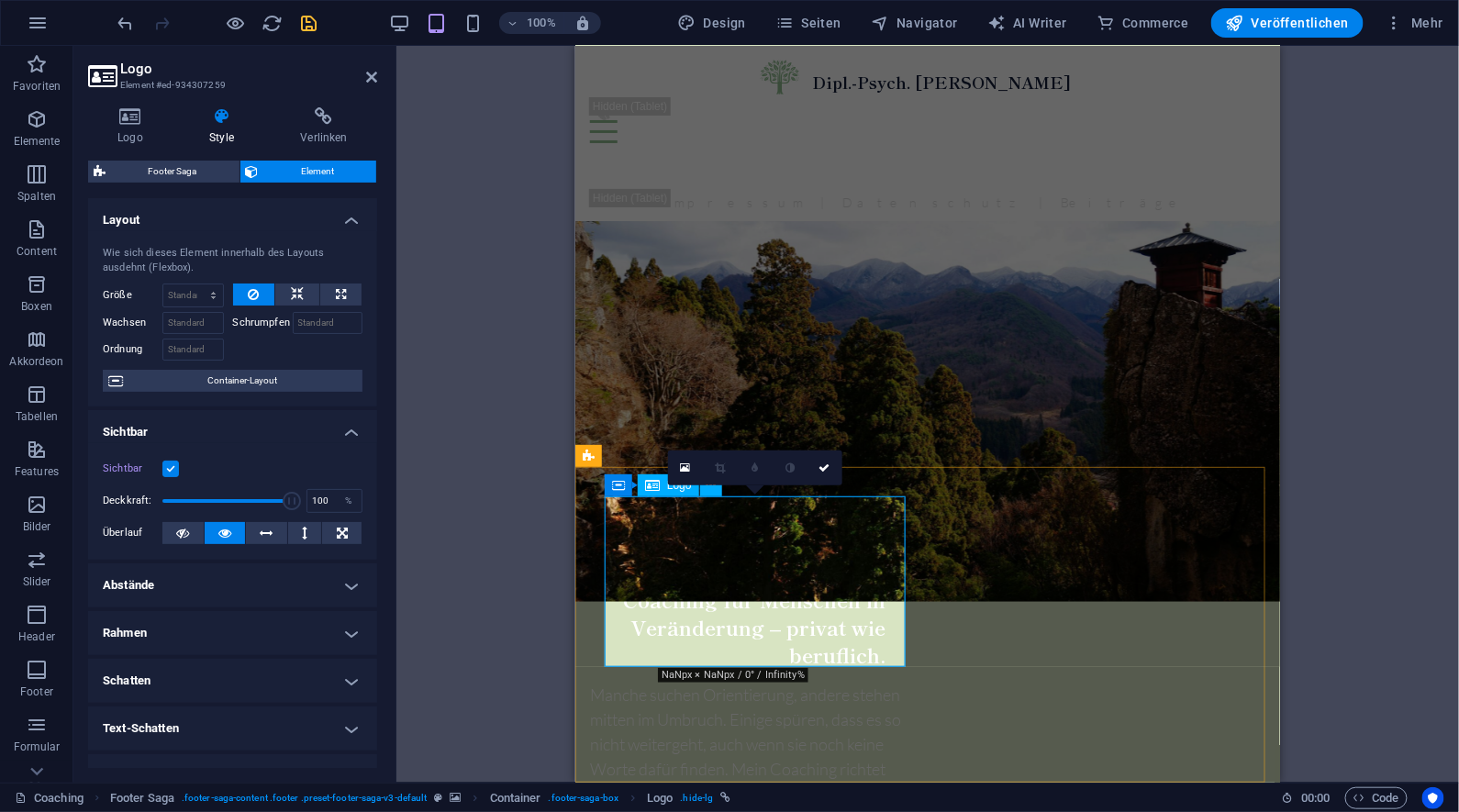
click at [918, 27] on span "Navigator" at bounding box center [914, 22] width 87 height 18
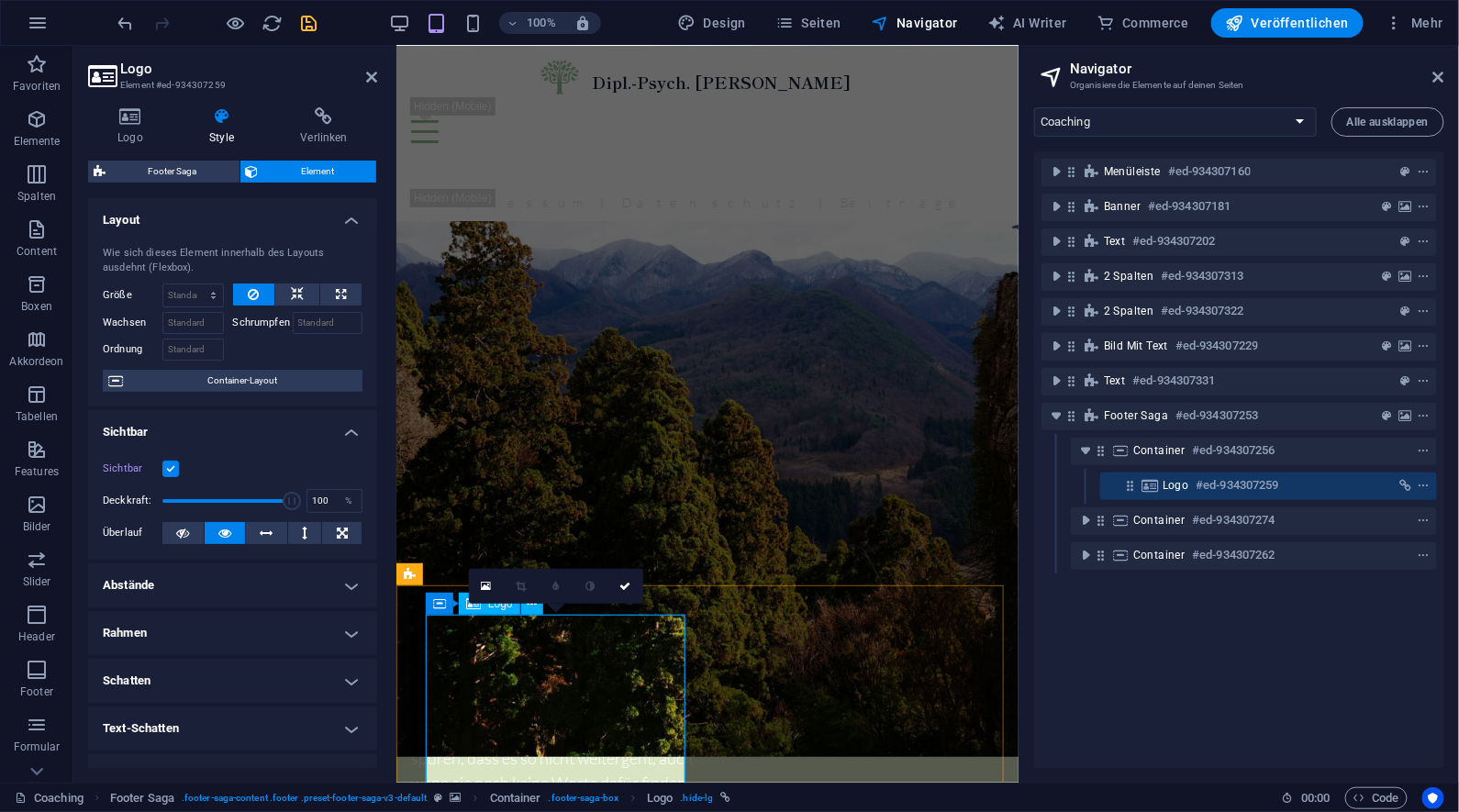
click at [1208, 485] on h6 "#ed-934307259" at bounding box center [1239, 485] width 83 height 22
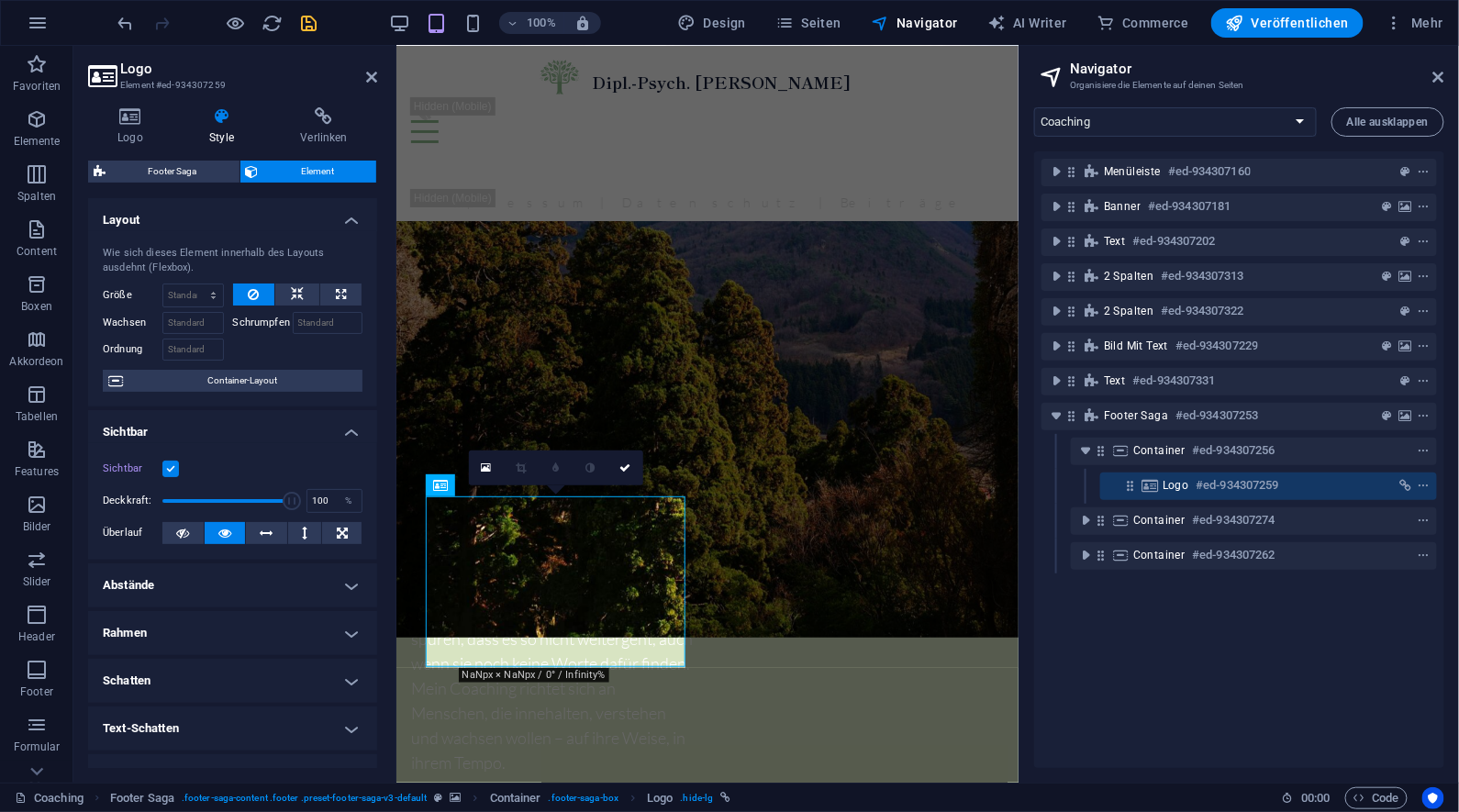
scroll to position [214, 0]
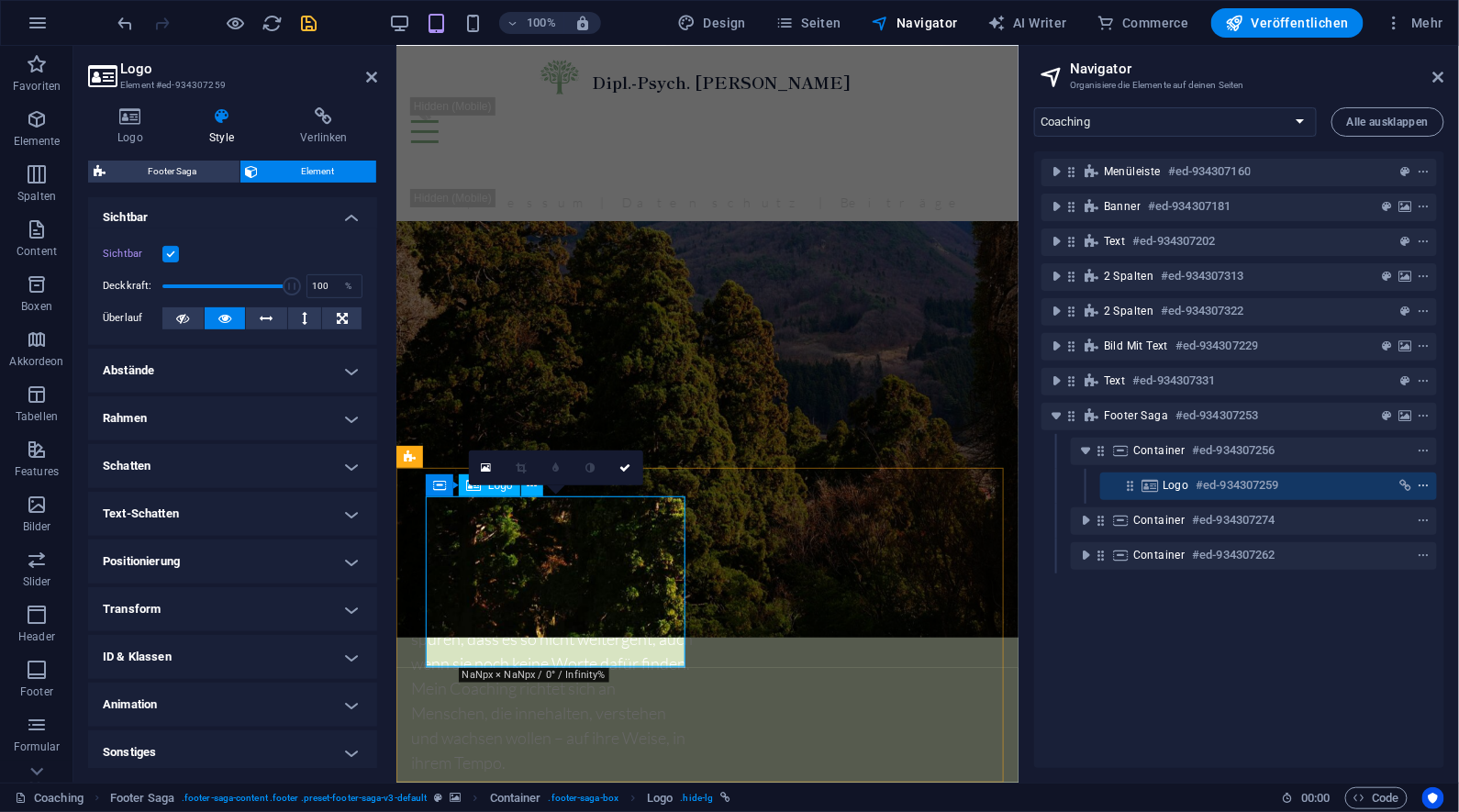
click at [1423, 486] on icon "context-menu" at bounding box center [1424, 486] width 13 height 13
click at [216, 754] on h4 "Sonstiges" at bounding box center [232, 753] width 289 height 44
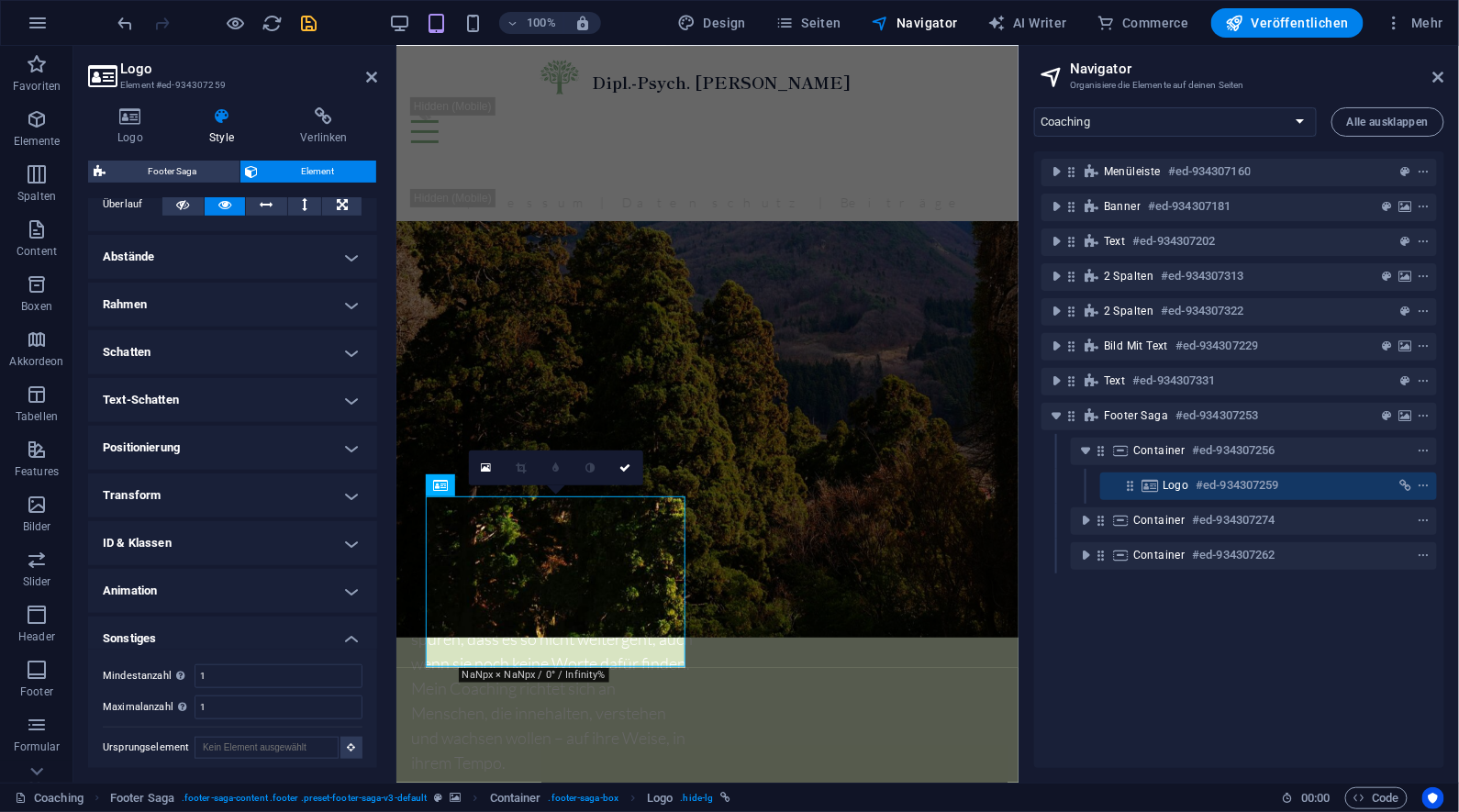
click at [245, 571] on h4 "Animation" at bounding box center [232, 591] width 289 height 44
click at [255, 543] on h4 "ID & Klassen" at bounding box center [232, 544] width 289 height 44
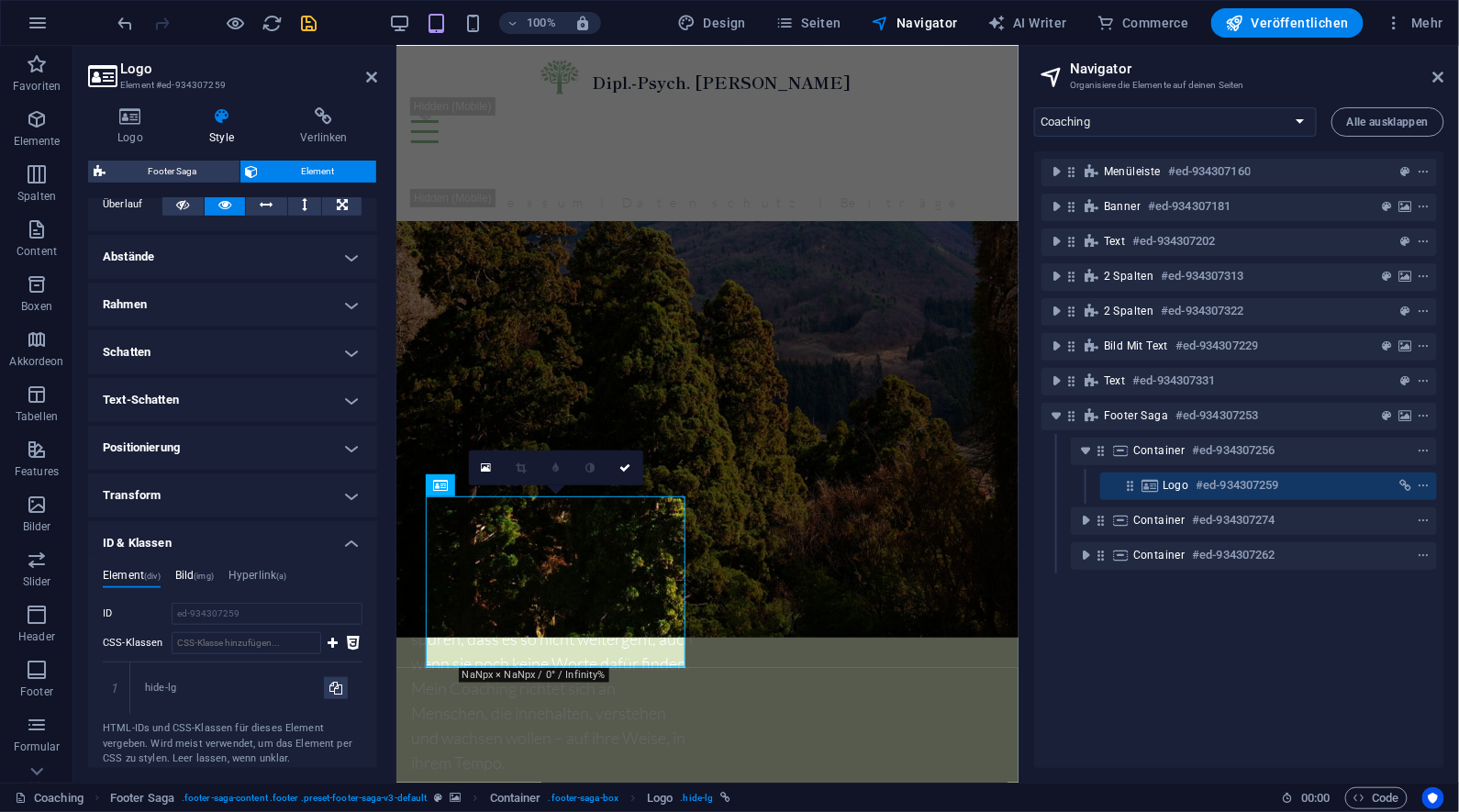
click at [212, 574] on span "(img)" at bounding box center [204, 576] width 20 height 10
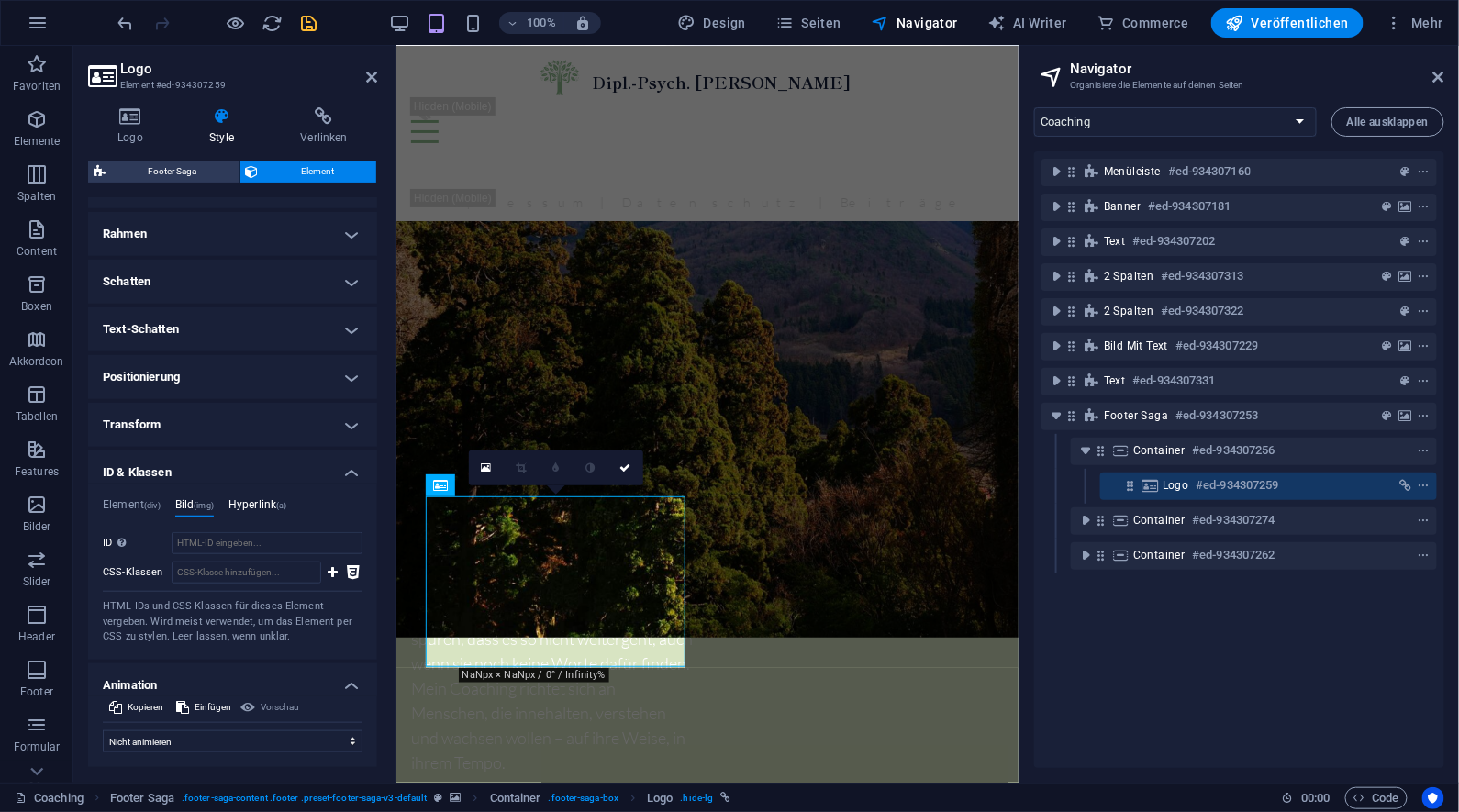
scroll to position [386, 0]
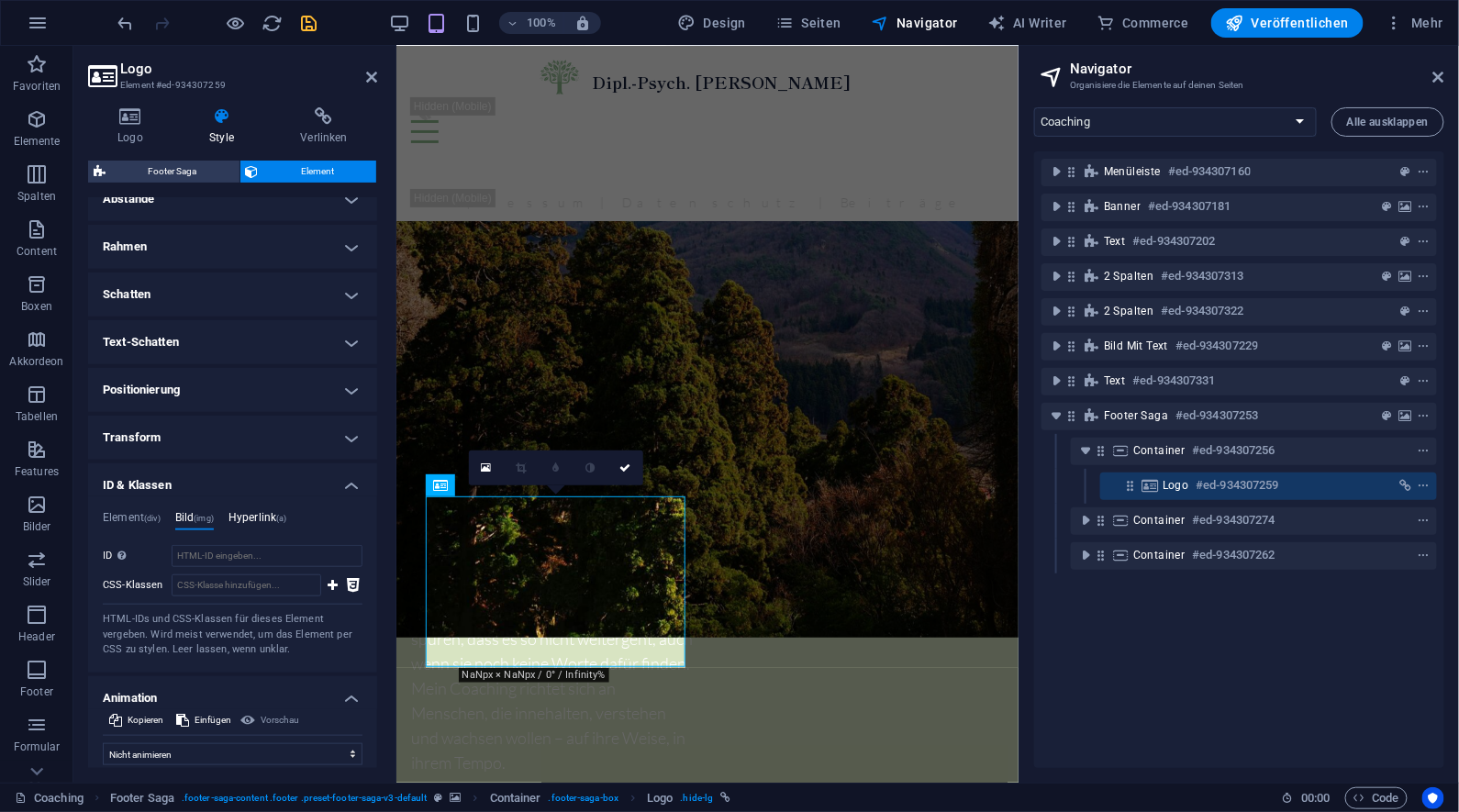
click at [260, 511] on h4 "Hyperlink (a)" at bounding box center [258, 520] width 59 height 20
click at [213, 514] on span "(img)" at bounding box center [204, 518] width 20 height 10
click at [137, 515] on h4 "Element (div)" at bounding box center [131, 520] width 58 height 20
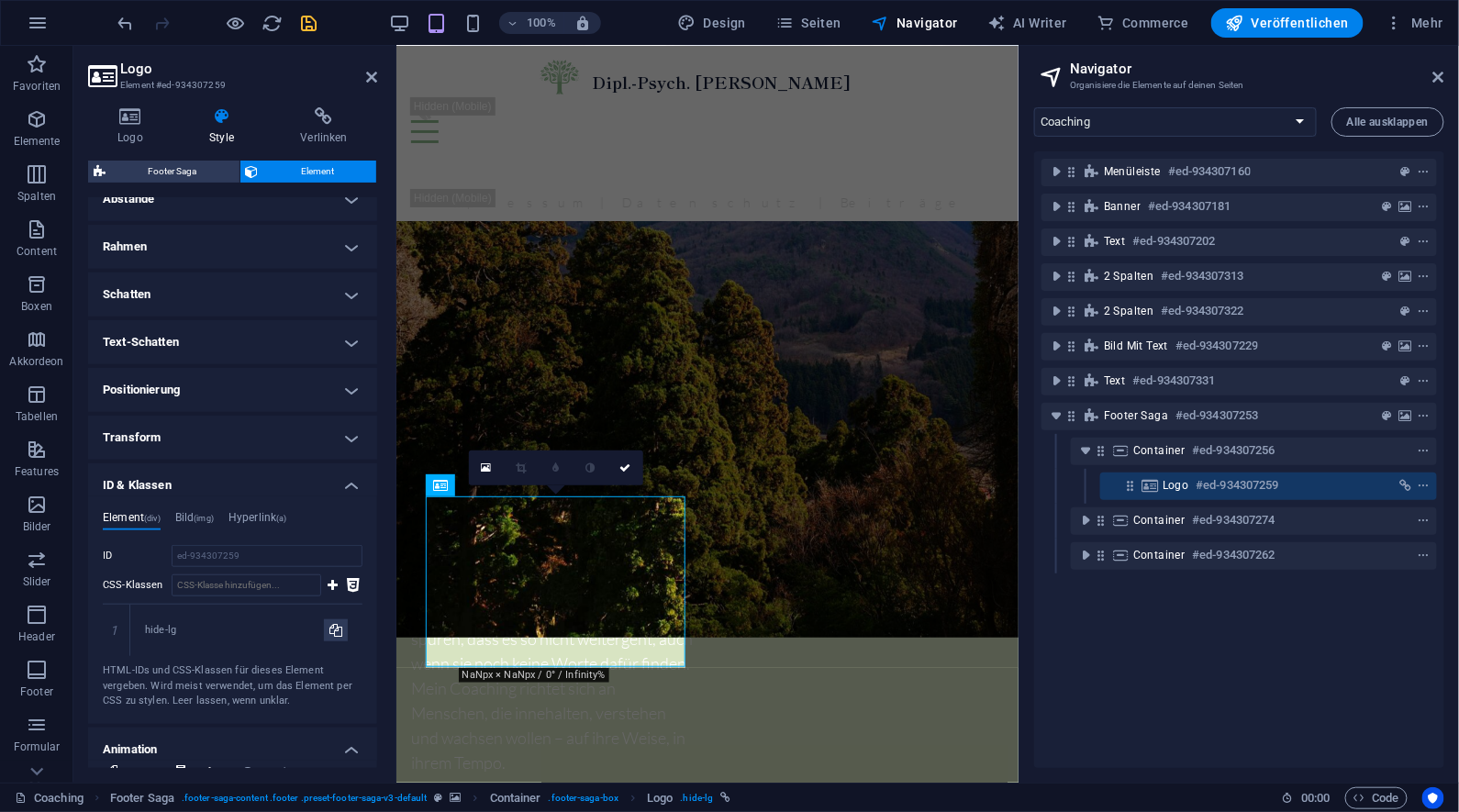
scroll to position [0, 0]
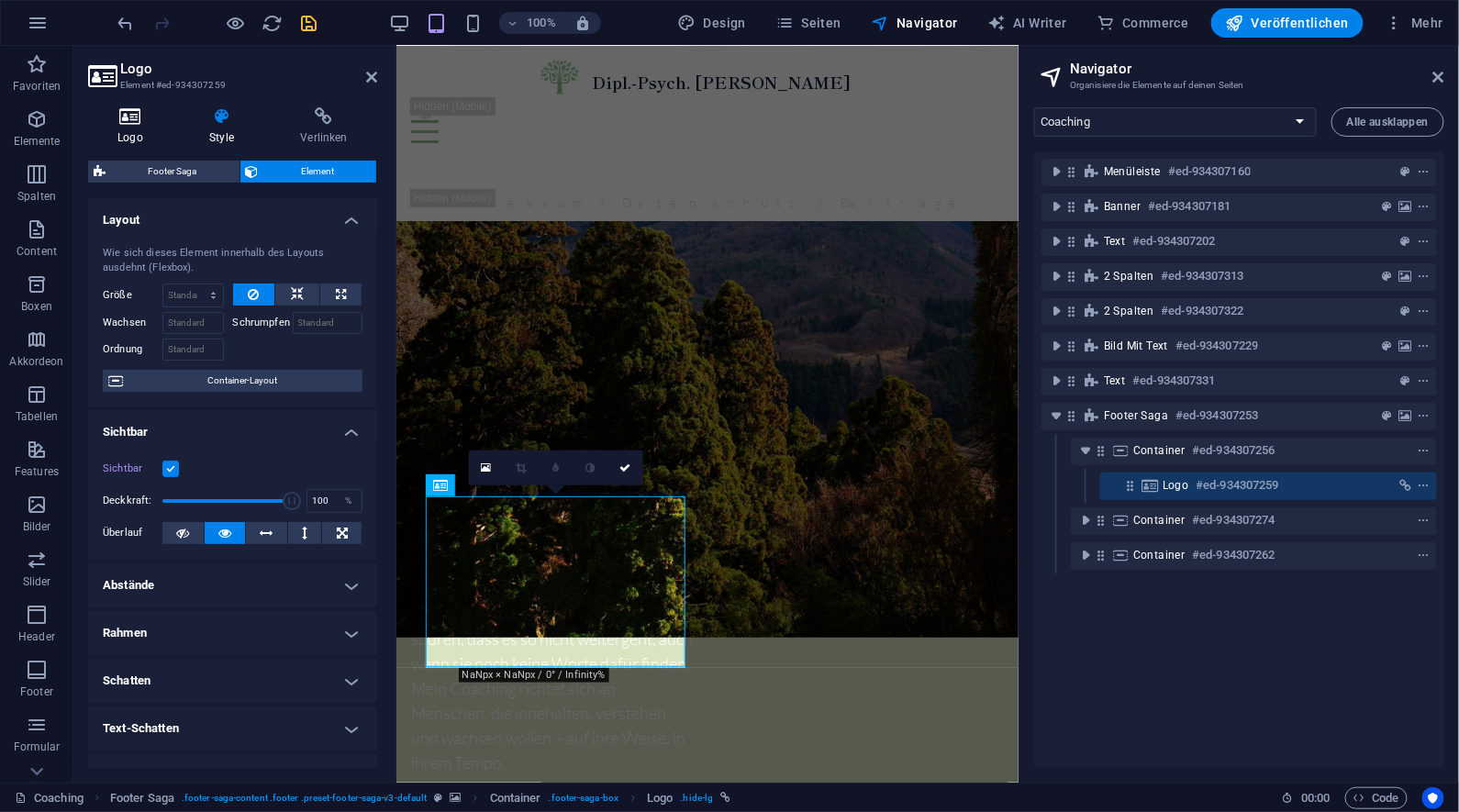
click at [141, 126] on h4 "Logo" at bounding box center [133, 126] width 92 height 39
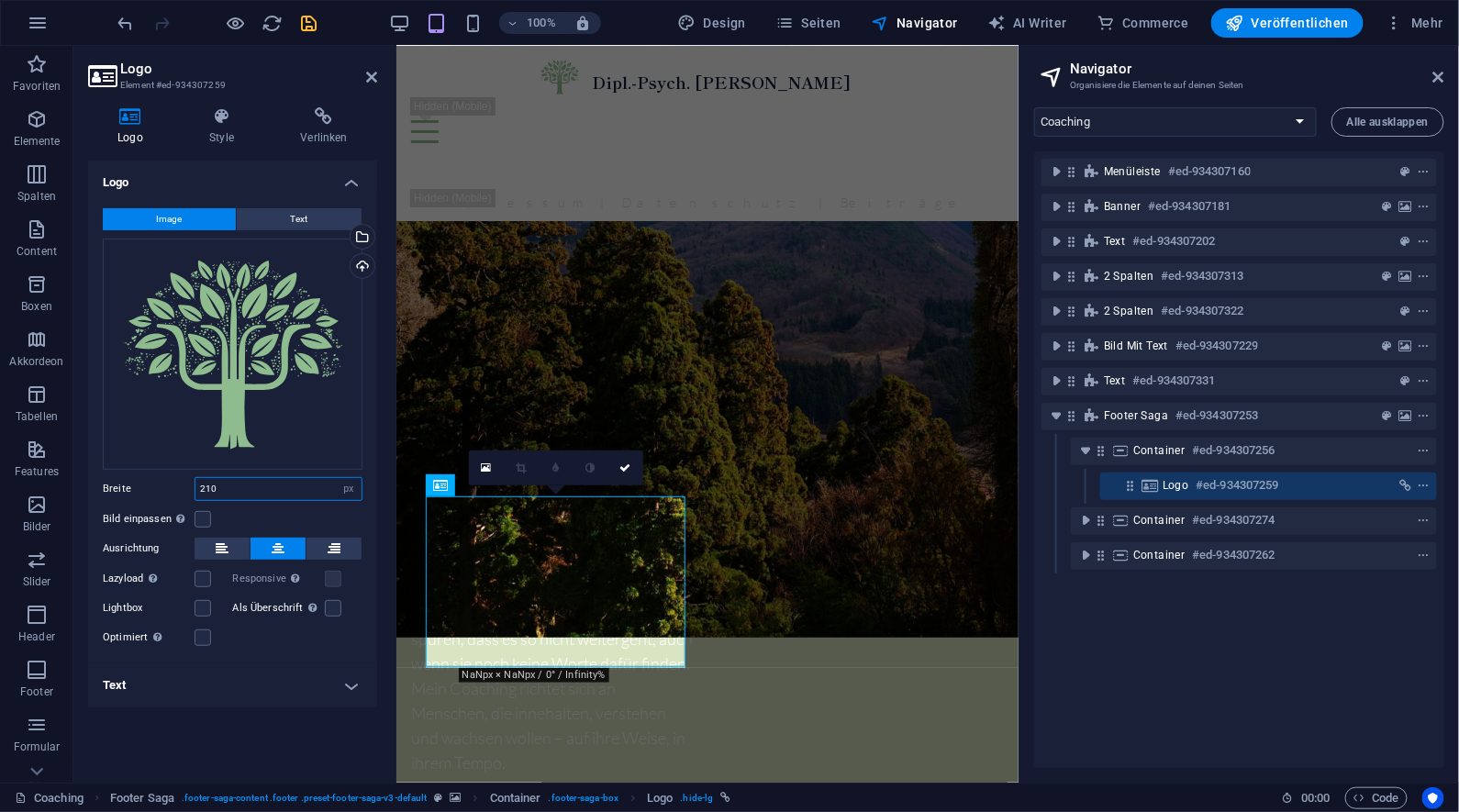
drag, startPoint x: 221, startPoint y: 489, endPoint x: 160, endPoint y: 491, distance: 61.0
click at [160, 491] on div "Breite 210 Standard auto px rem % em vh vw" at bounding box center [232, 489] width 260 height 24
type input "150"
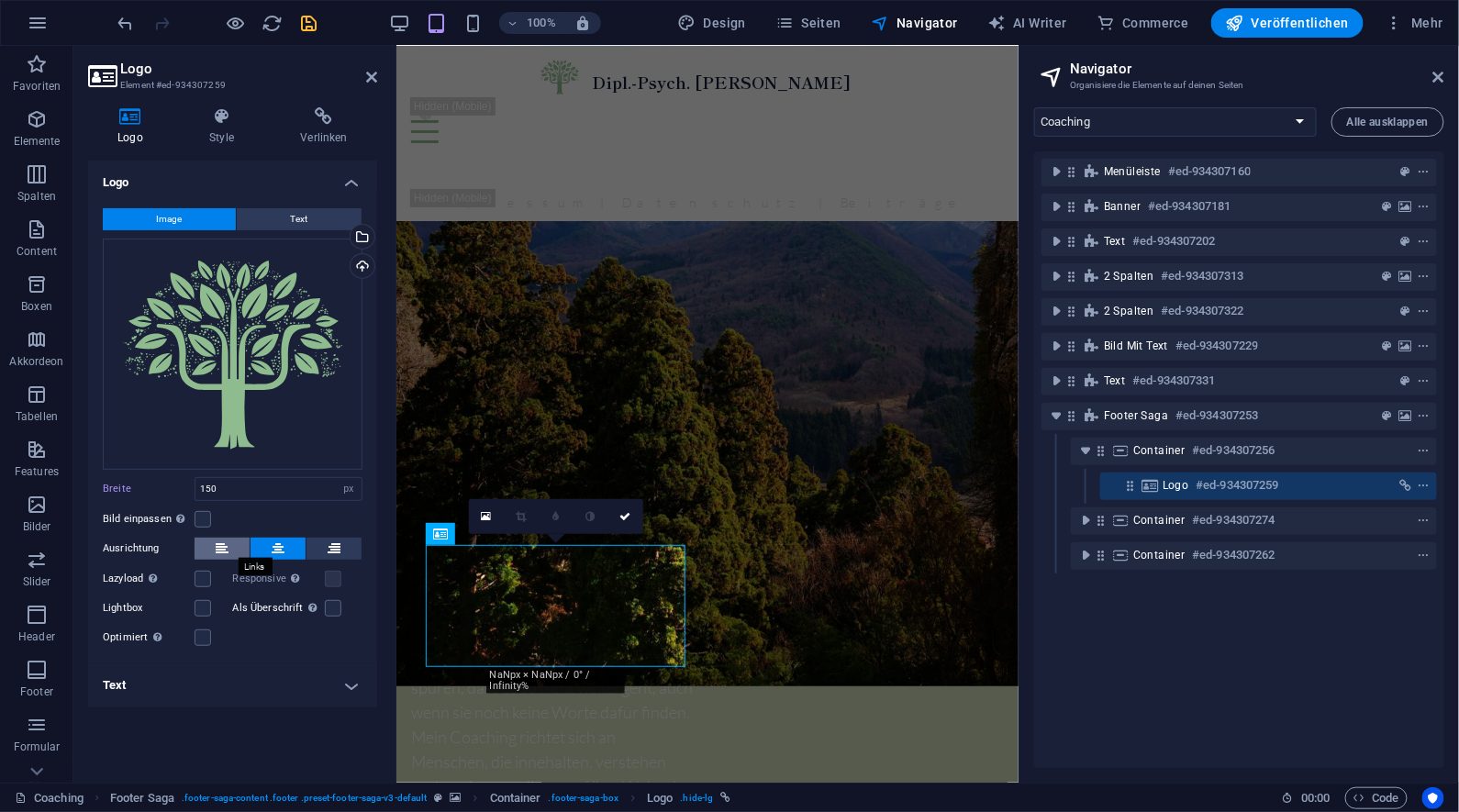
click at [225, 552] on icon at bounding box center [221, 548] width 13 height 22
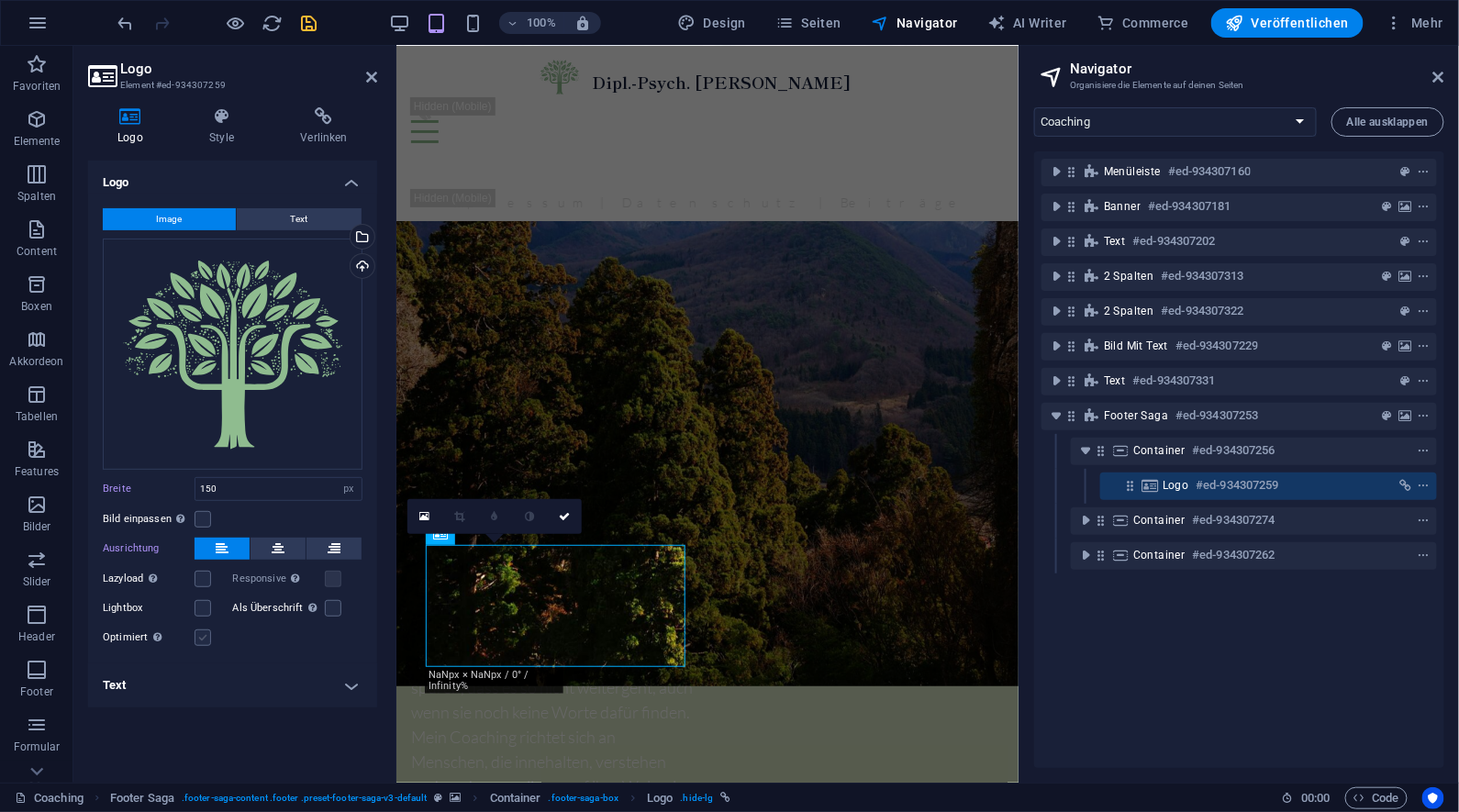
click at [201, 633] on label at bounding box center [203, 637] width 16 height 16
click at [0, 0] on input "Optimiert Bilder werden komprimiert für eine bessere Ladegeschwindigkeit der We…" at bounding box center [0, 0] width 0 height 0
click at [201, 633] on label at bounding box center [203, 637] width 16 height 16
click at [0, 0] on input "Optimiert Bilder werden komprimiert für eine bessere Ladegeschwindigkeit der We…" at bounding box center [0, 0] width 0 height 0
click at [201, 633] on label at bounding box center [203, 637] width 16 height 16
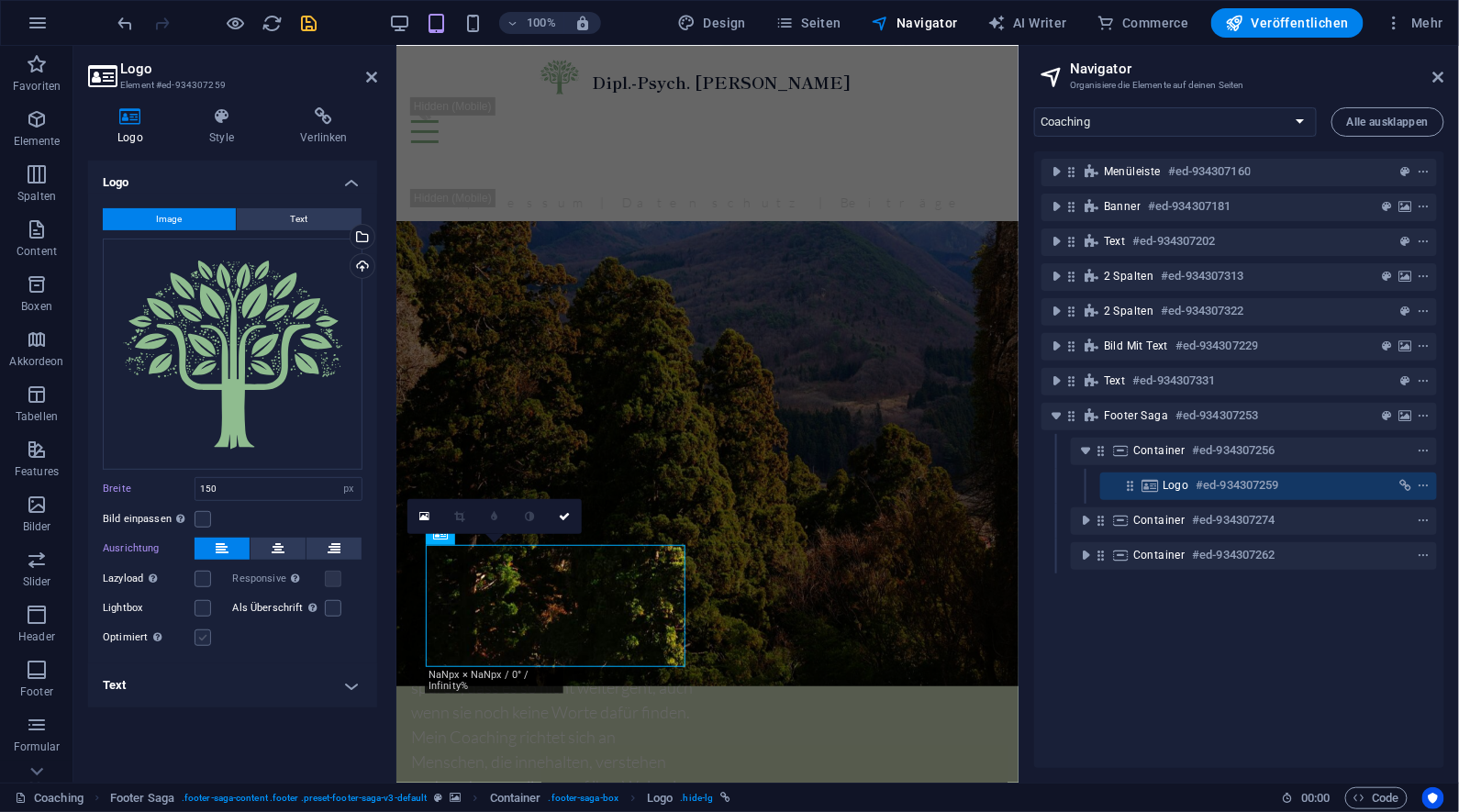
click at [0, 0] on input "Optimiert Bilder werden komprimiert für eine bessere Ladegeschwindigkeit der We…" at bounding box center [0, 0] width 0 height 0
click at [252, 684] on h4 "Text" at bounding box center [232, 686] width 289 height 44
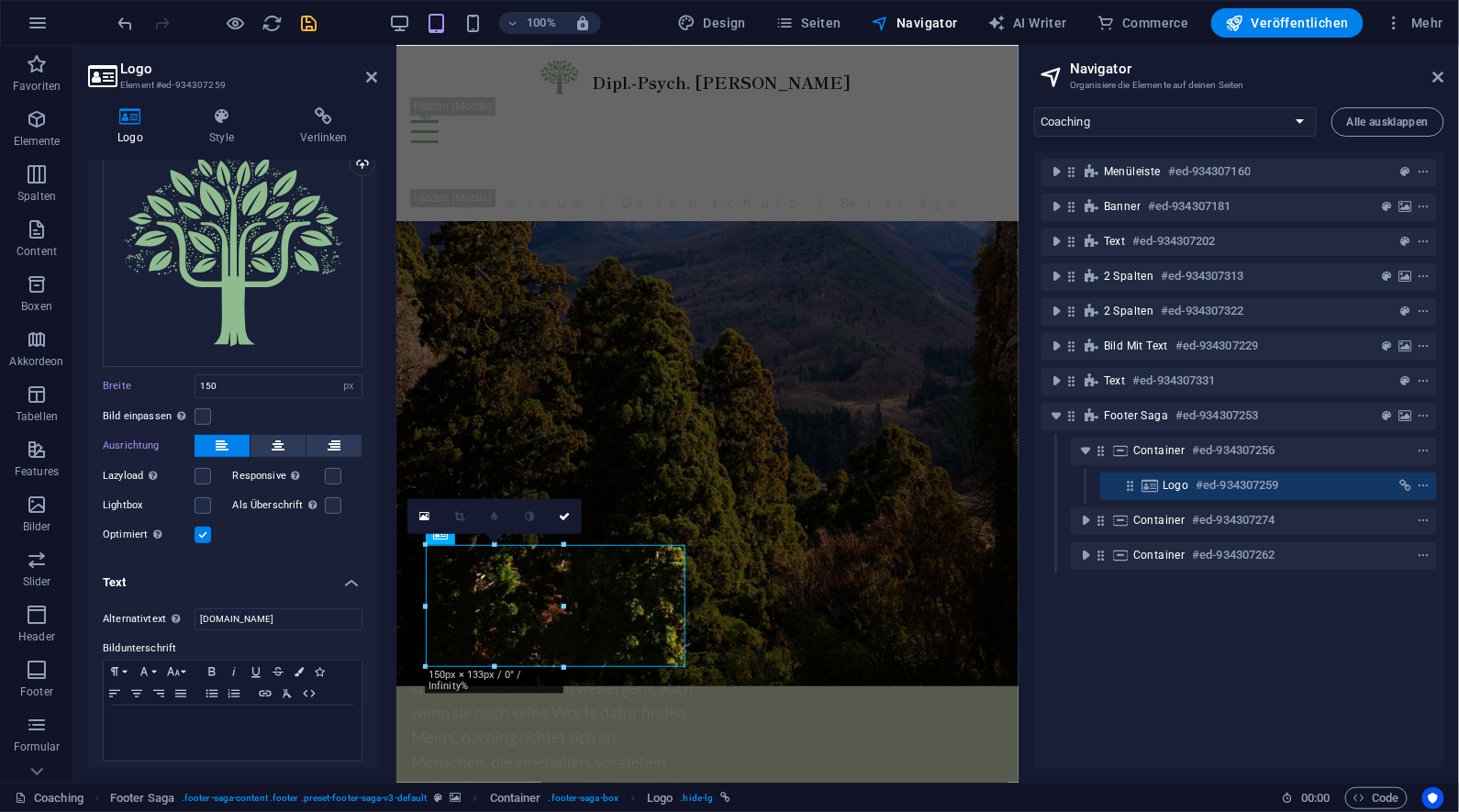
scroll to position [0, 0]
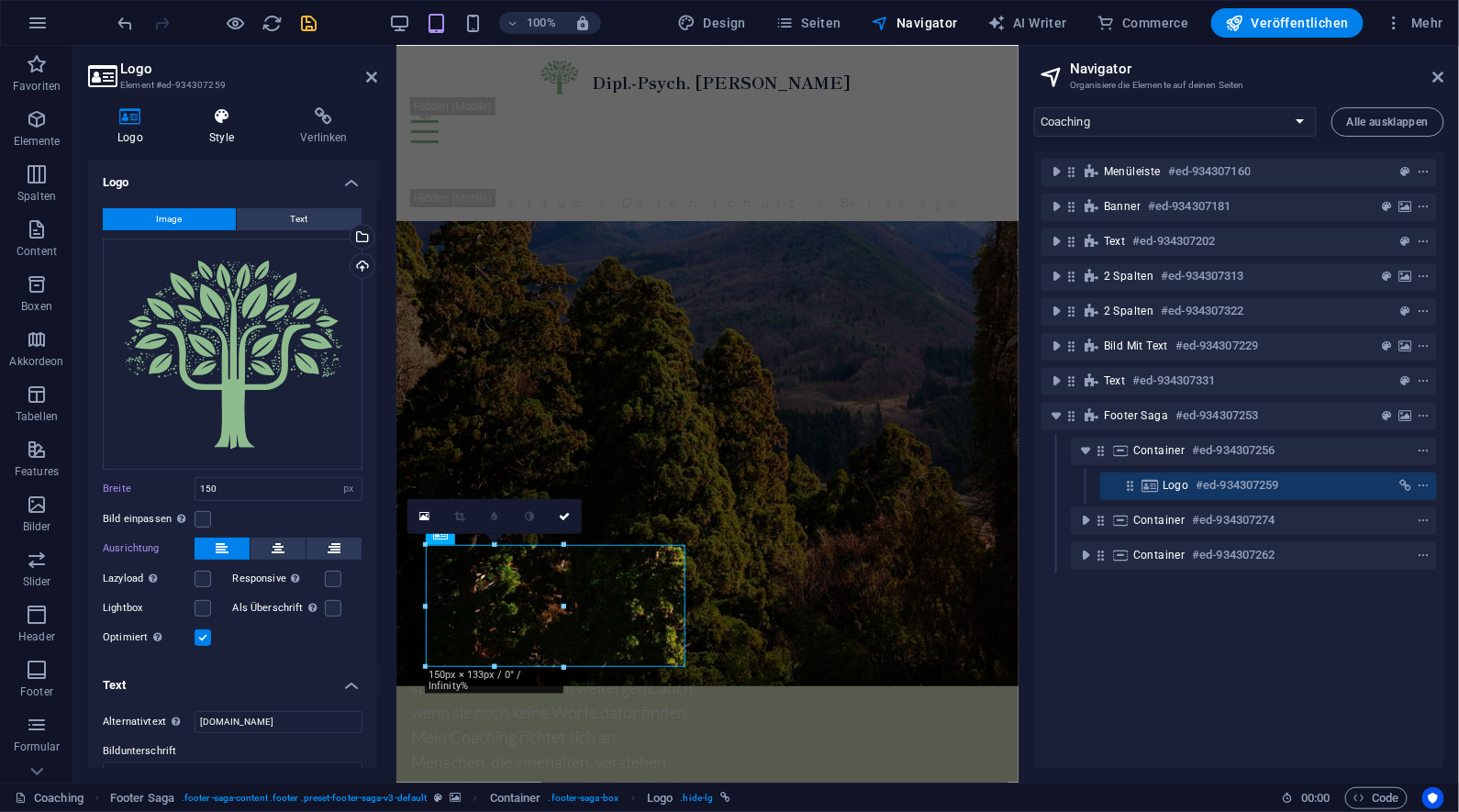
click at [227, 121] on icon at bounding box center [221, 116] width 83 height 18
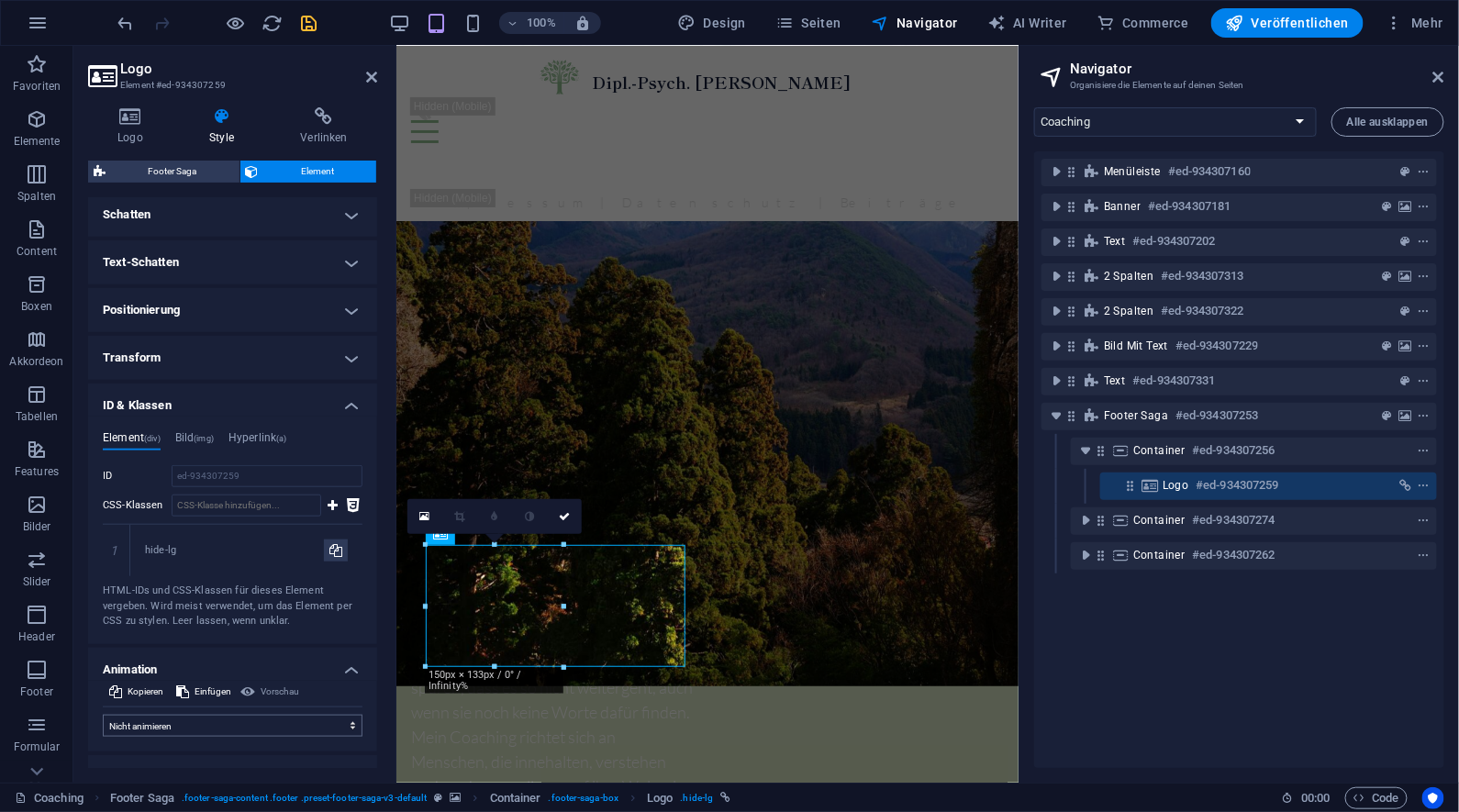
scroll to position [603, 0]
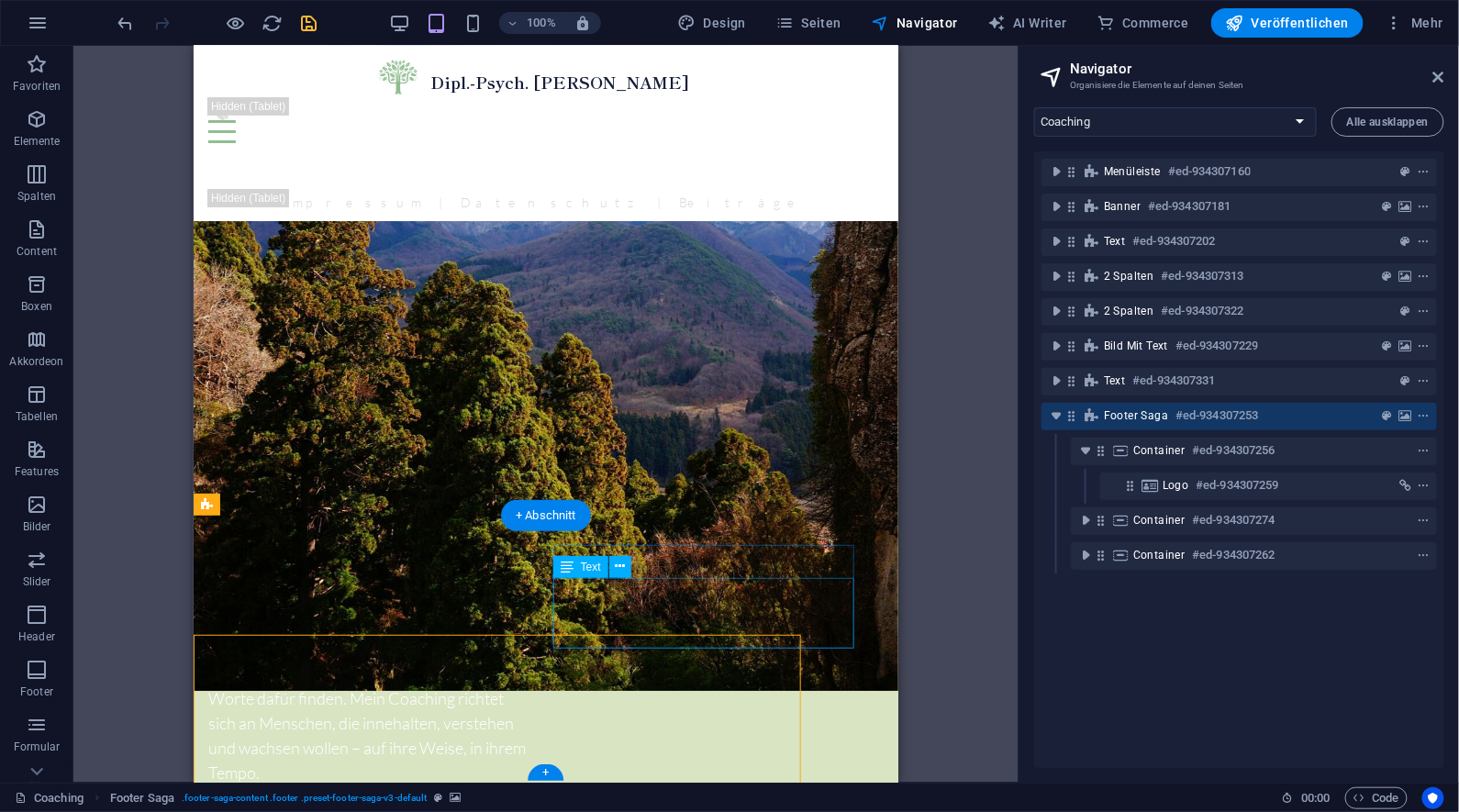
scroll to position [2280, 0]
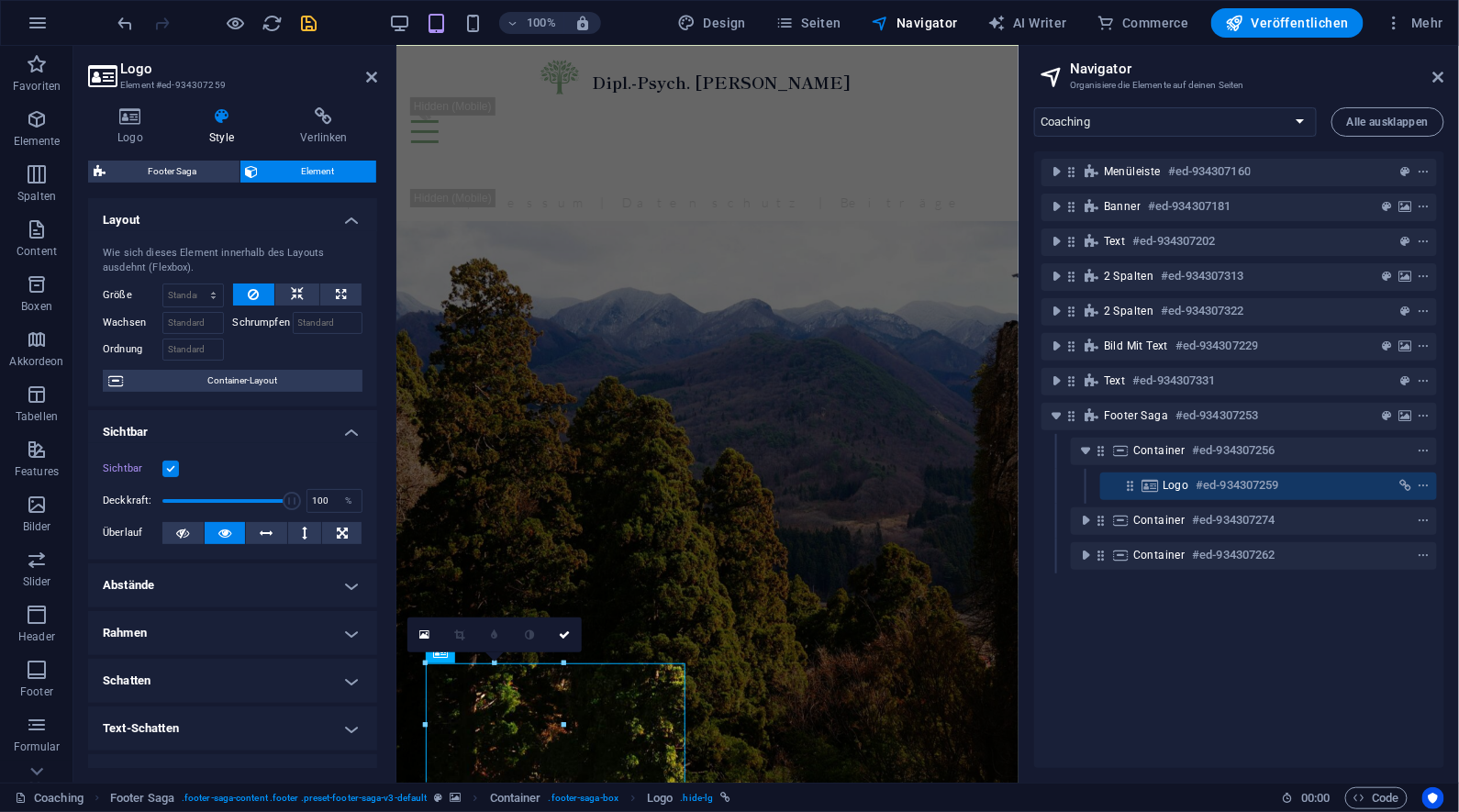
click at [233, 124] on icon at bounding box center [221, 116] width 83 height 18
click at [125, 117] on icon at bounding box center [129, 116] width 84 height 18
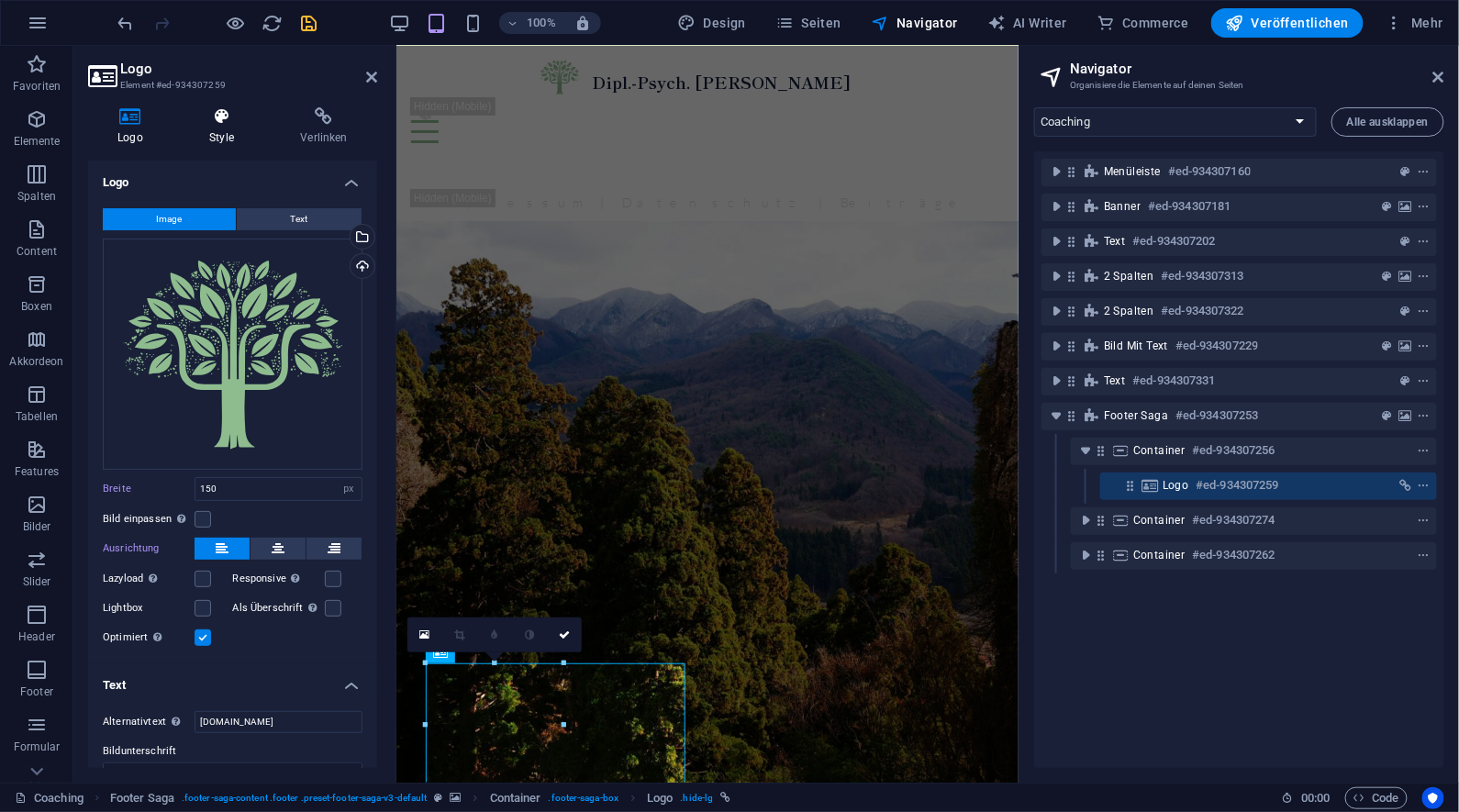
click at [231, 120] on icon at bounding box center [221, 116] width 83 height 18
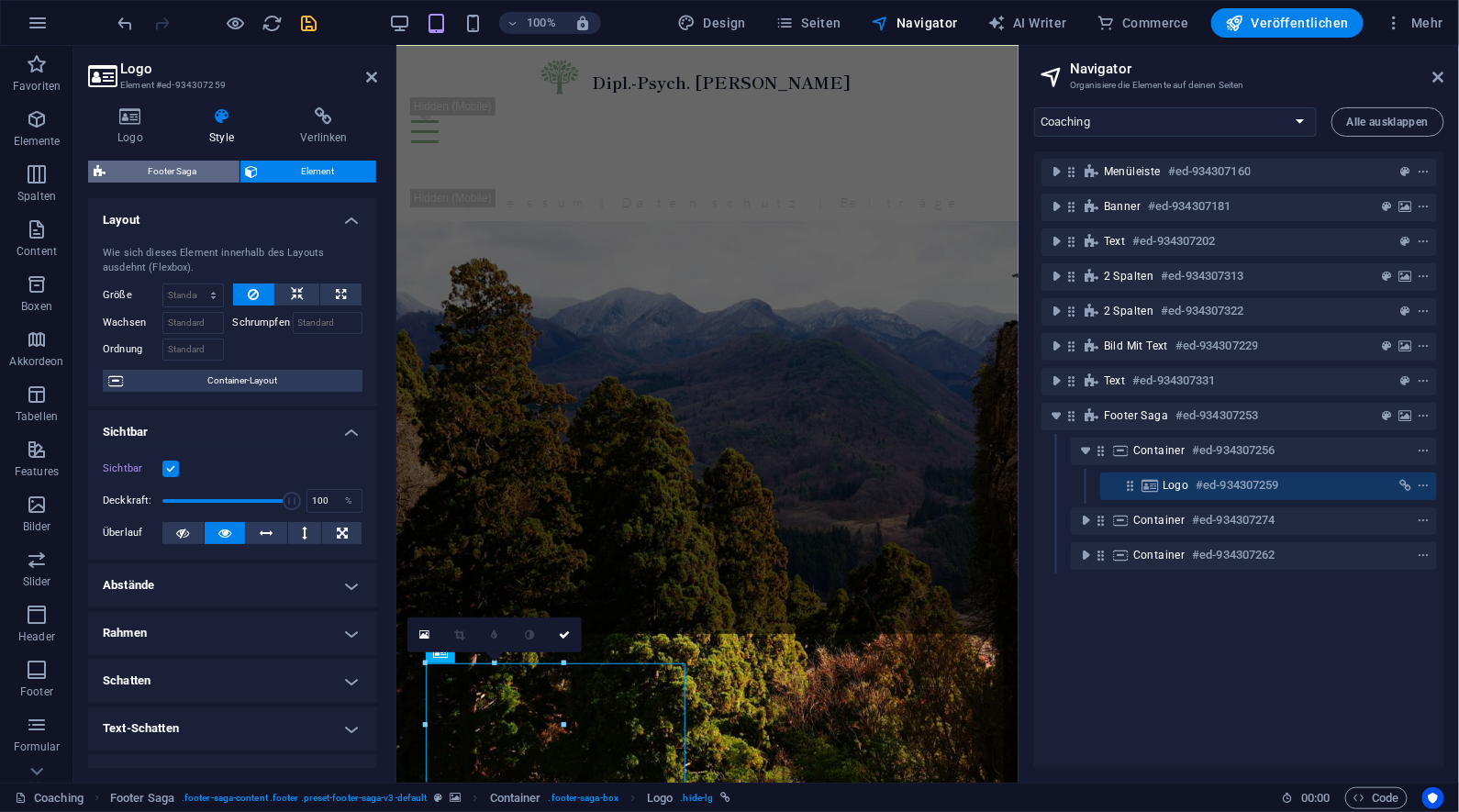
click at [211, 168] on span "Footer Saga" at bounding box center [172, 171] width 123 height 22
select select "rem"
select select "px"
select select "rem"
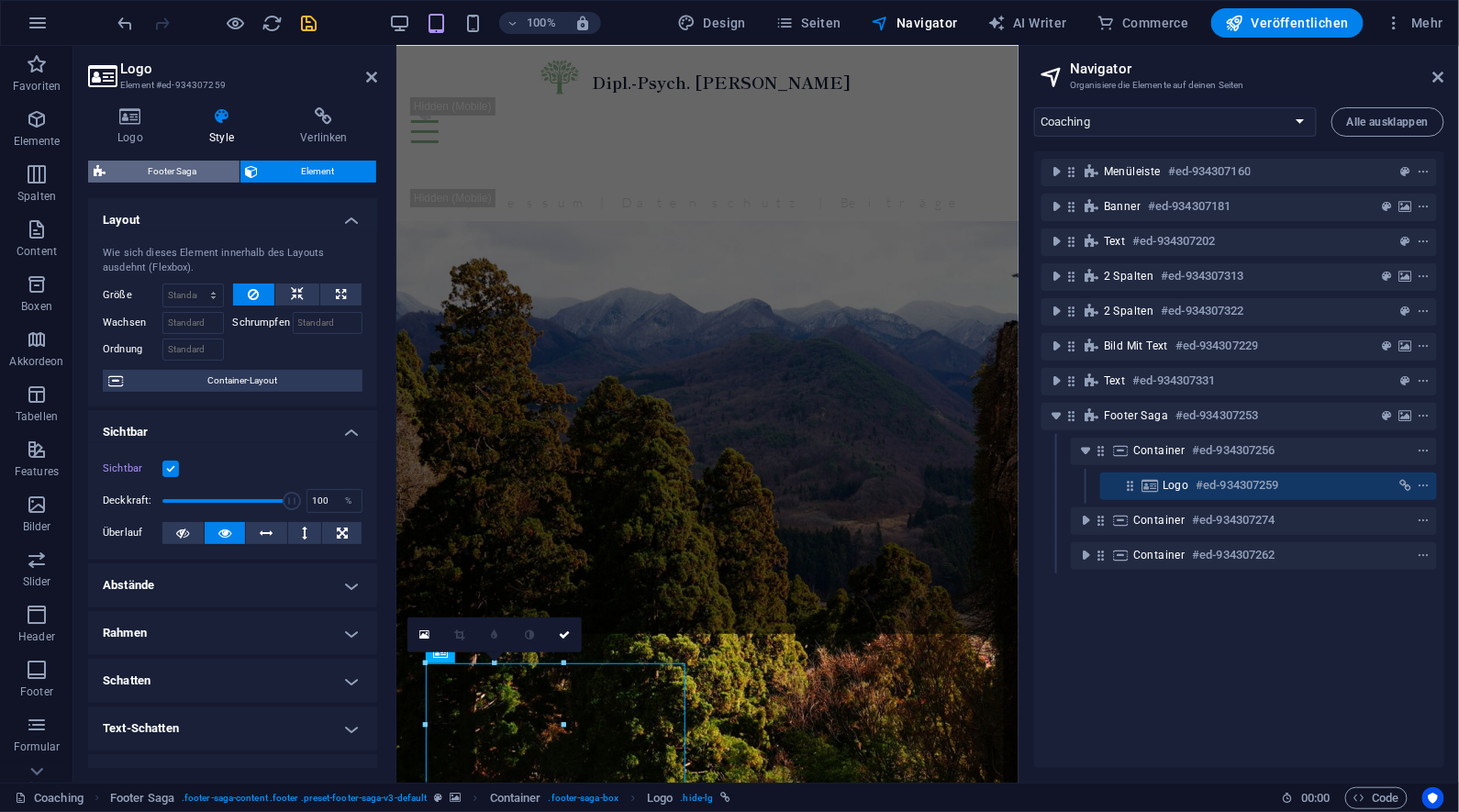
select select "rem"
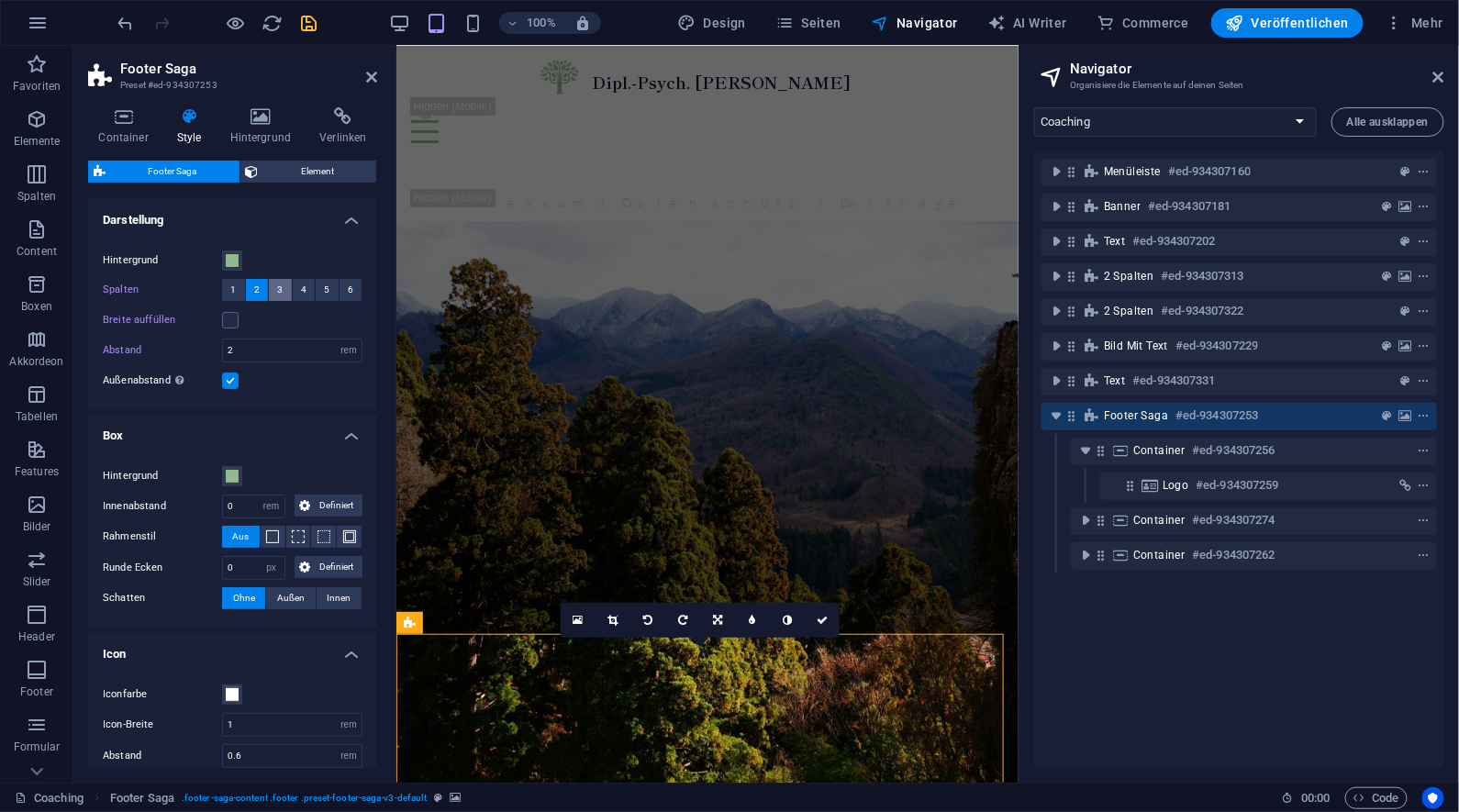
click at [283, 290] on button "3" at bounding box center [281, 290] width 23 height 22
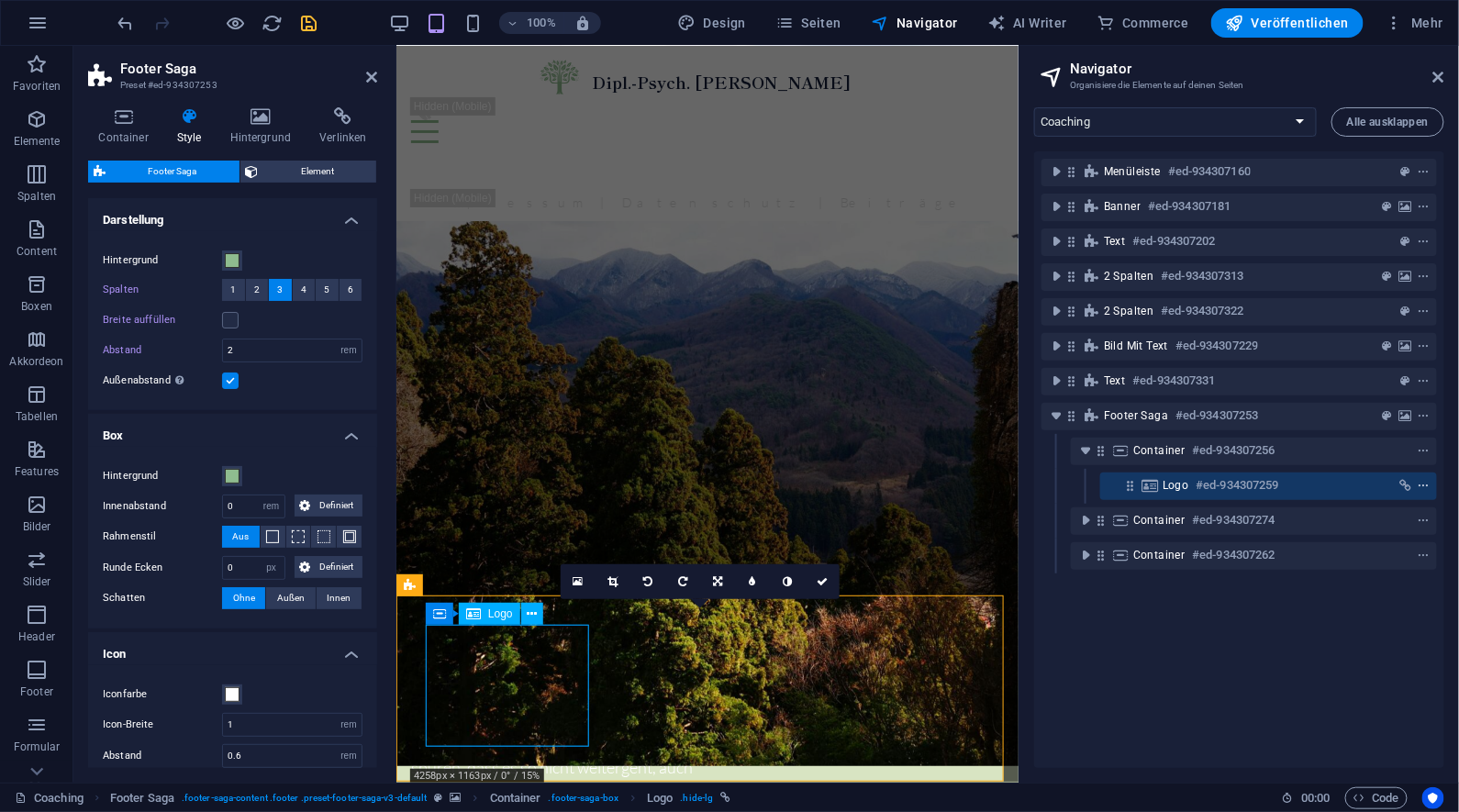
click at [1426, 488] on icon "context-menu" at bounding box center [1424, 486] width 13 height 13
click at [277, 688] on div "Iconfarbe" at bounding box center [232, 694] width 260 height 22
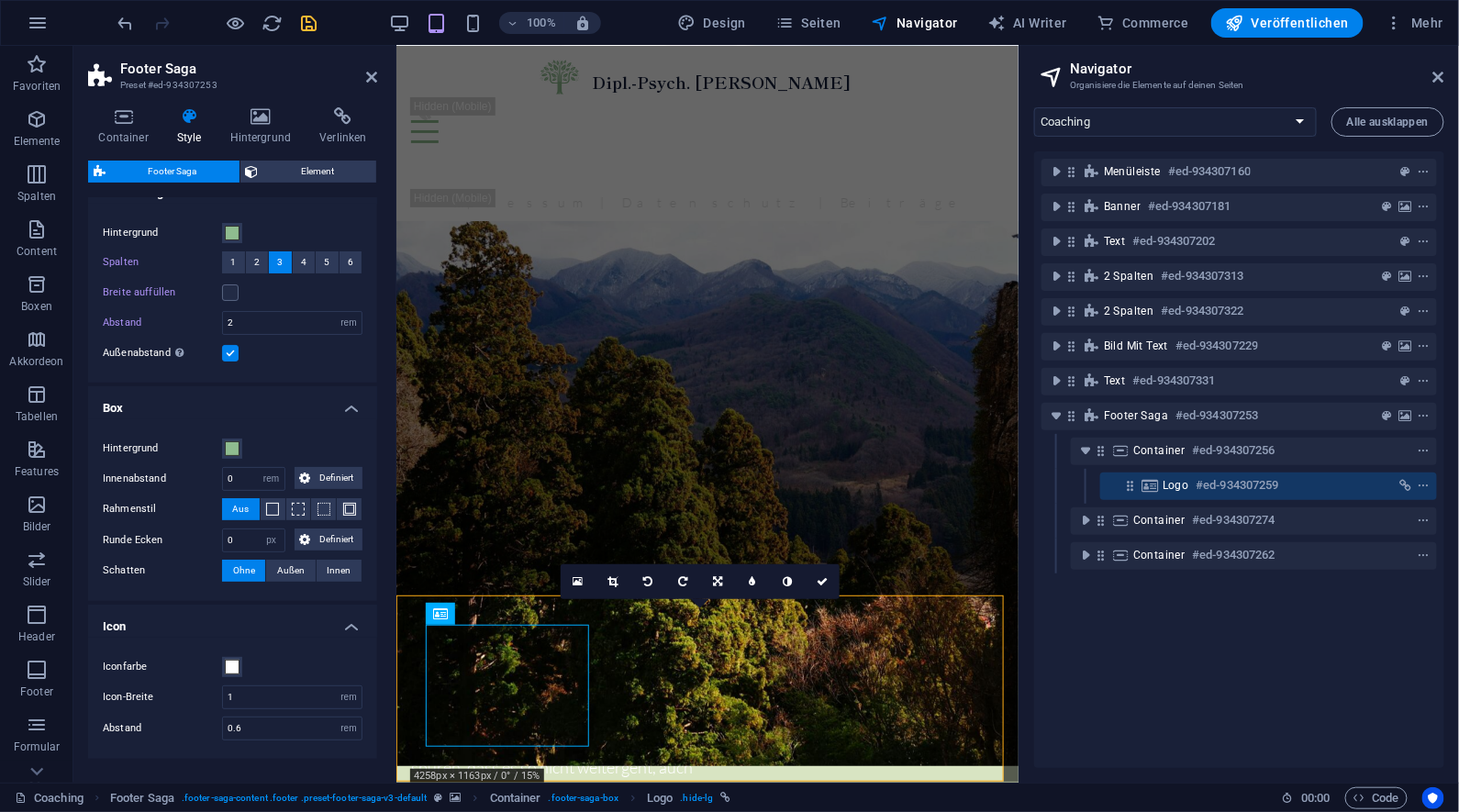
scroll to position [86, 0]
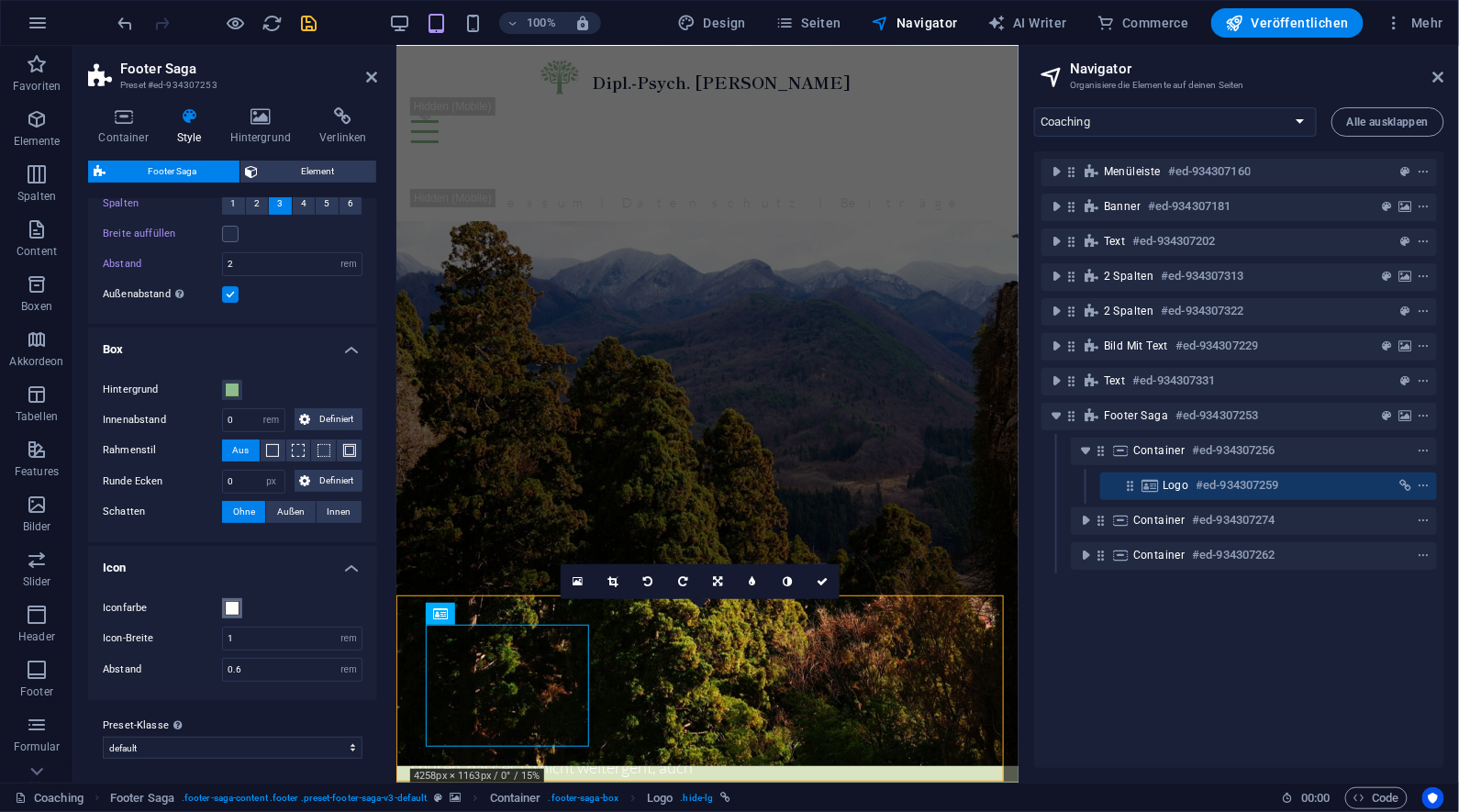
click at [233, 608] on span at bounding box center [232, 608] width 14 height 14
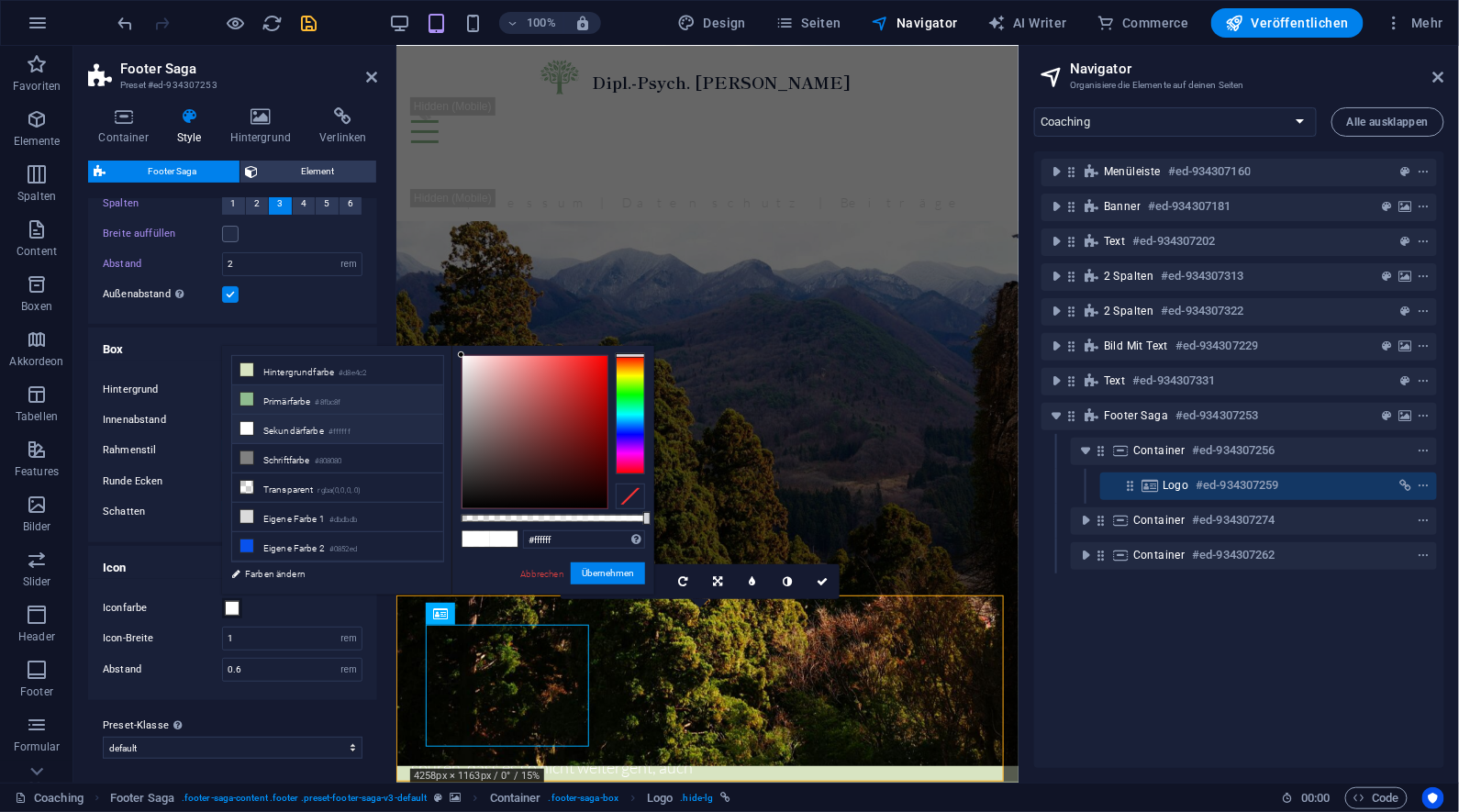
click at [307, 406] on li "Primärfarbe #8fbc8f" at bounding box center [337, 400] width 211 height 29
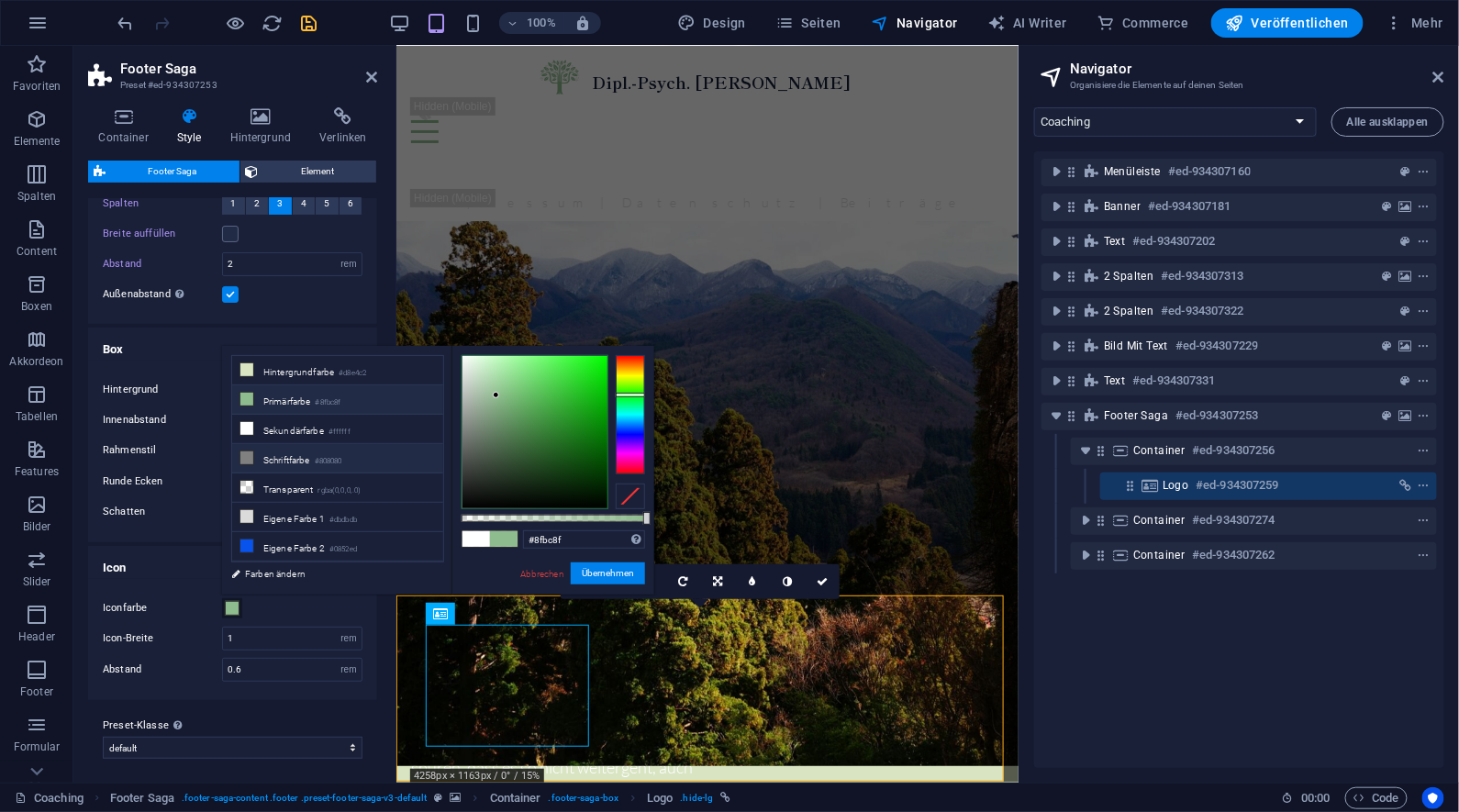
click at [309, 468] on li "Schriftfarbe #808080" at bounding box center [337, 459] width 211 height 29
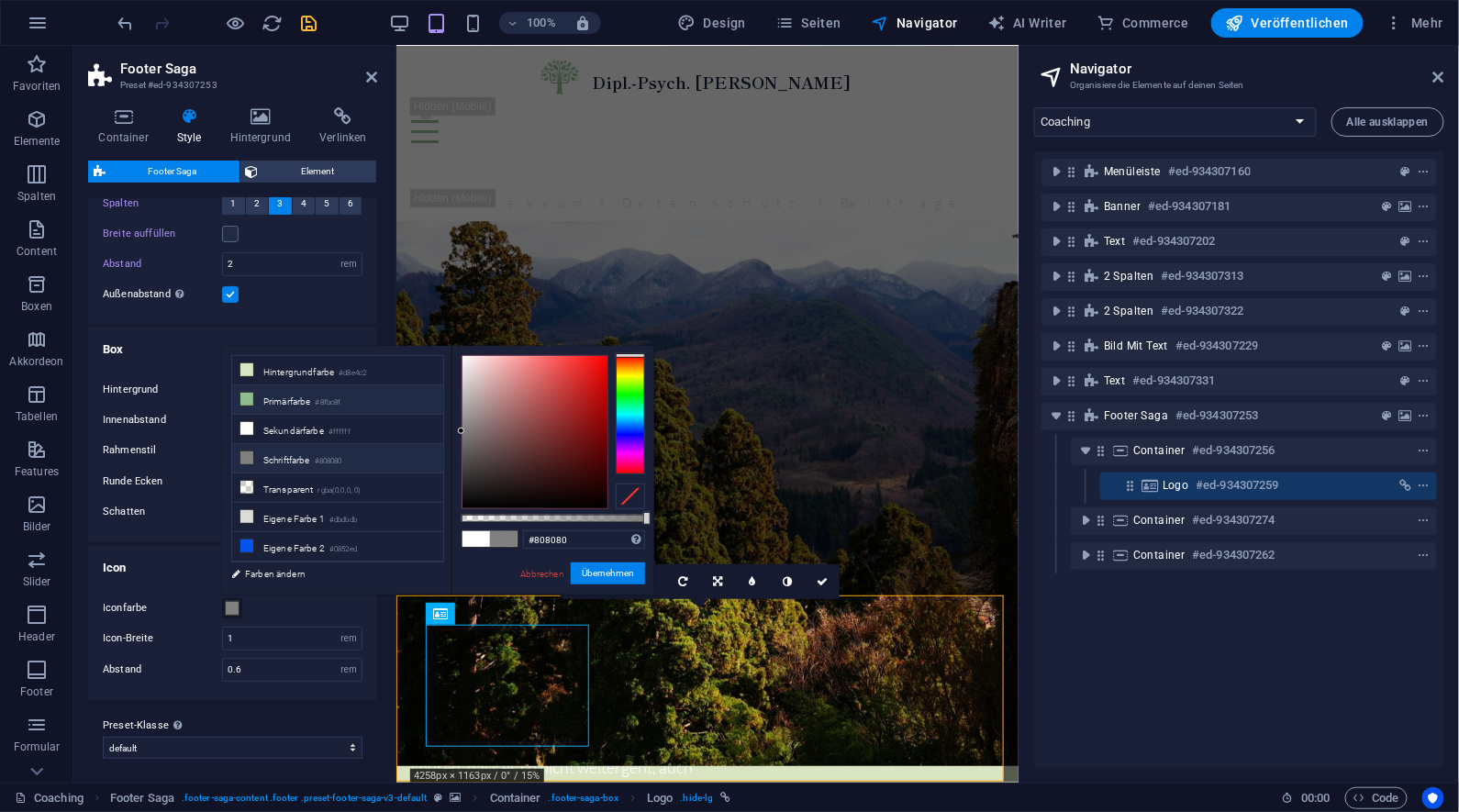
click at [309, 406] on li "Primärfarbe #8fbc8f" at bounding box center [337, 400] width 211 height 29
type input "#8fbc8f"
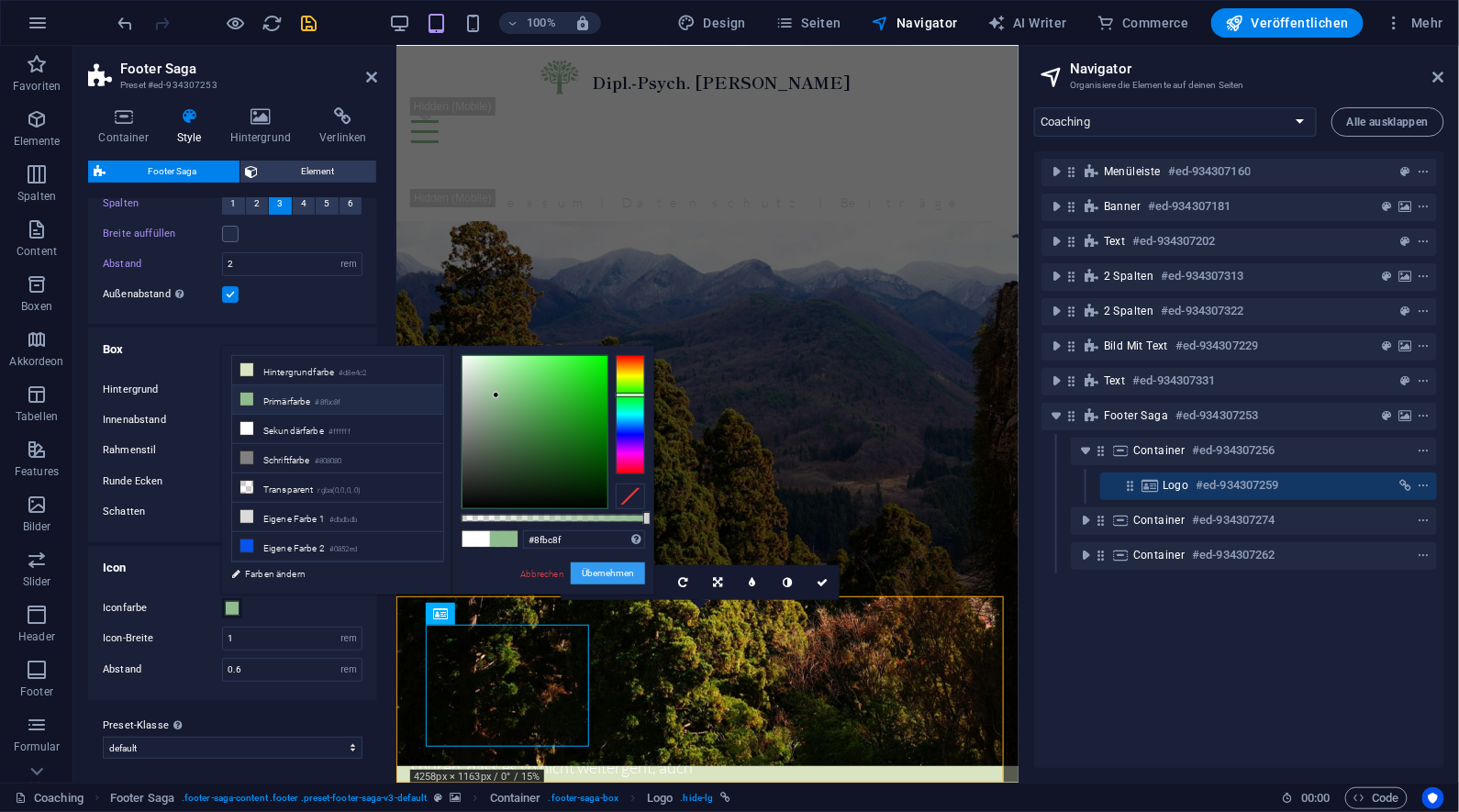
click at [606, 577] on button "Übernehmen" at bounding box center [607, 574] width 74 height 22
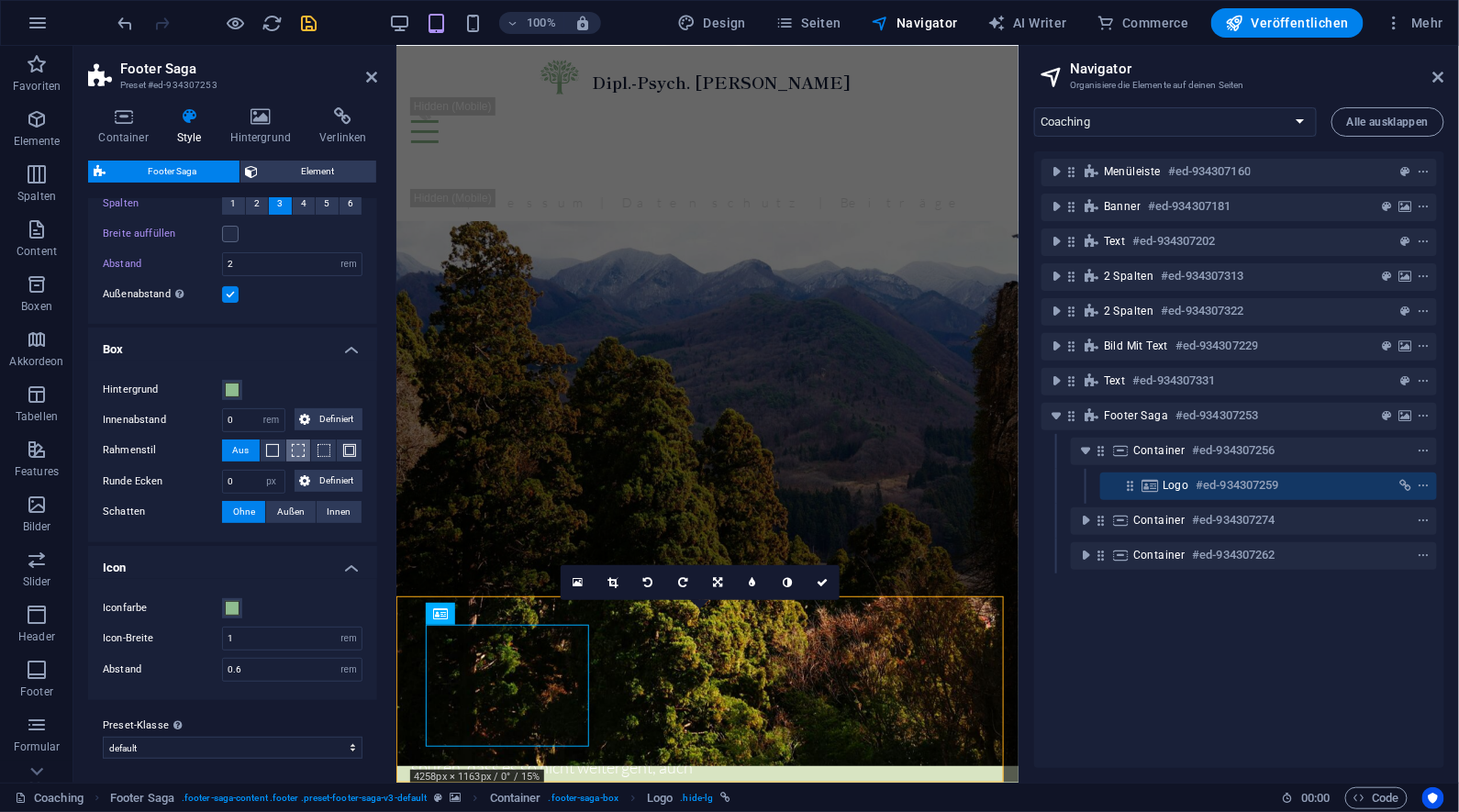
scroll to position [0, 0]
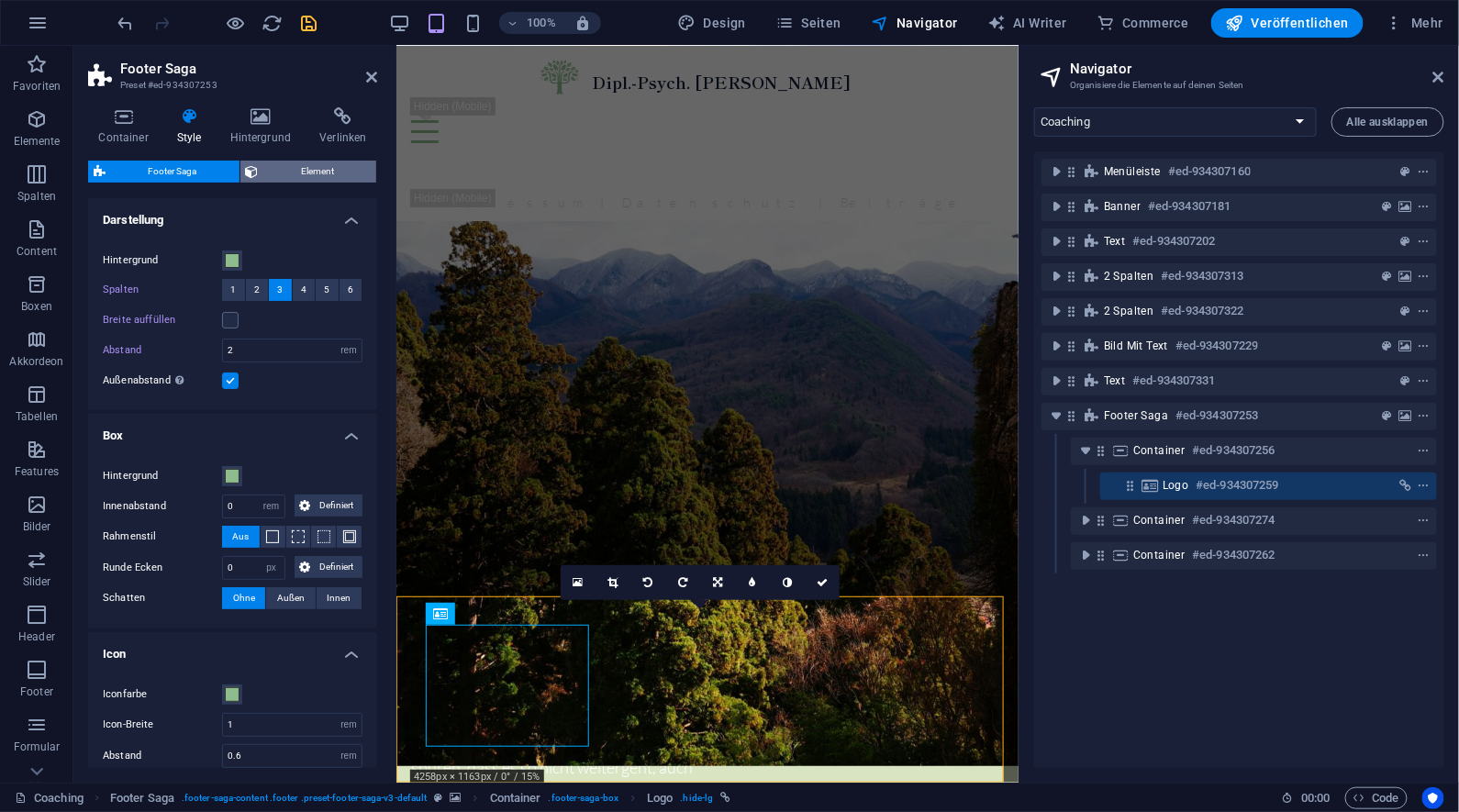
click at [295, 172] on span "Element" at bounding box center [318, 171] width 107 height 22
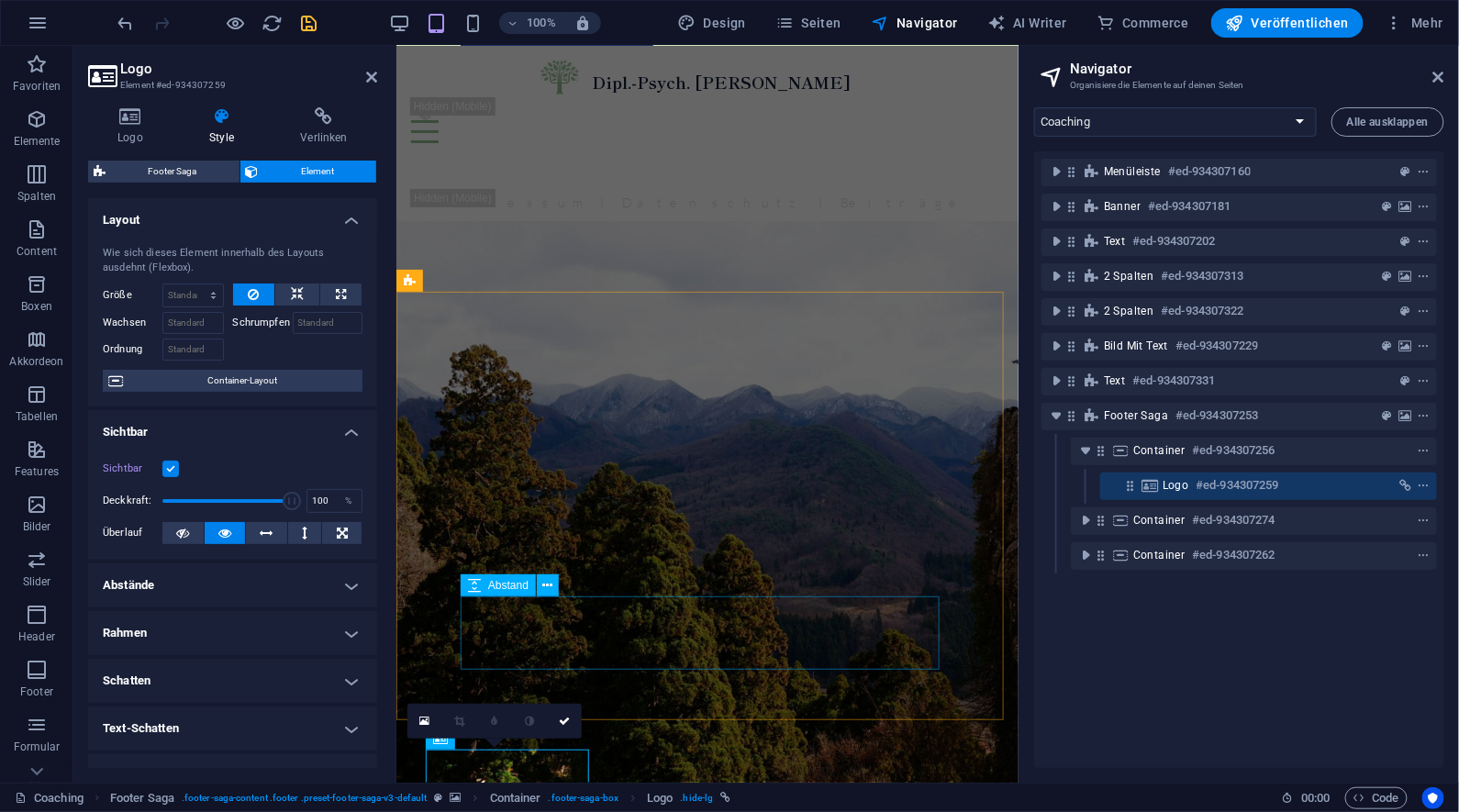
scroll to position [2319, 0]
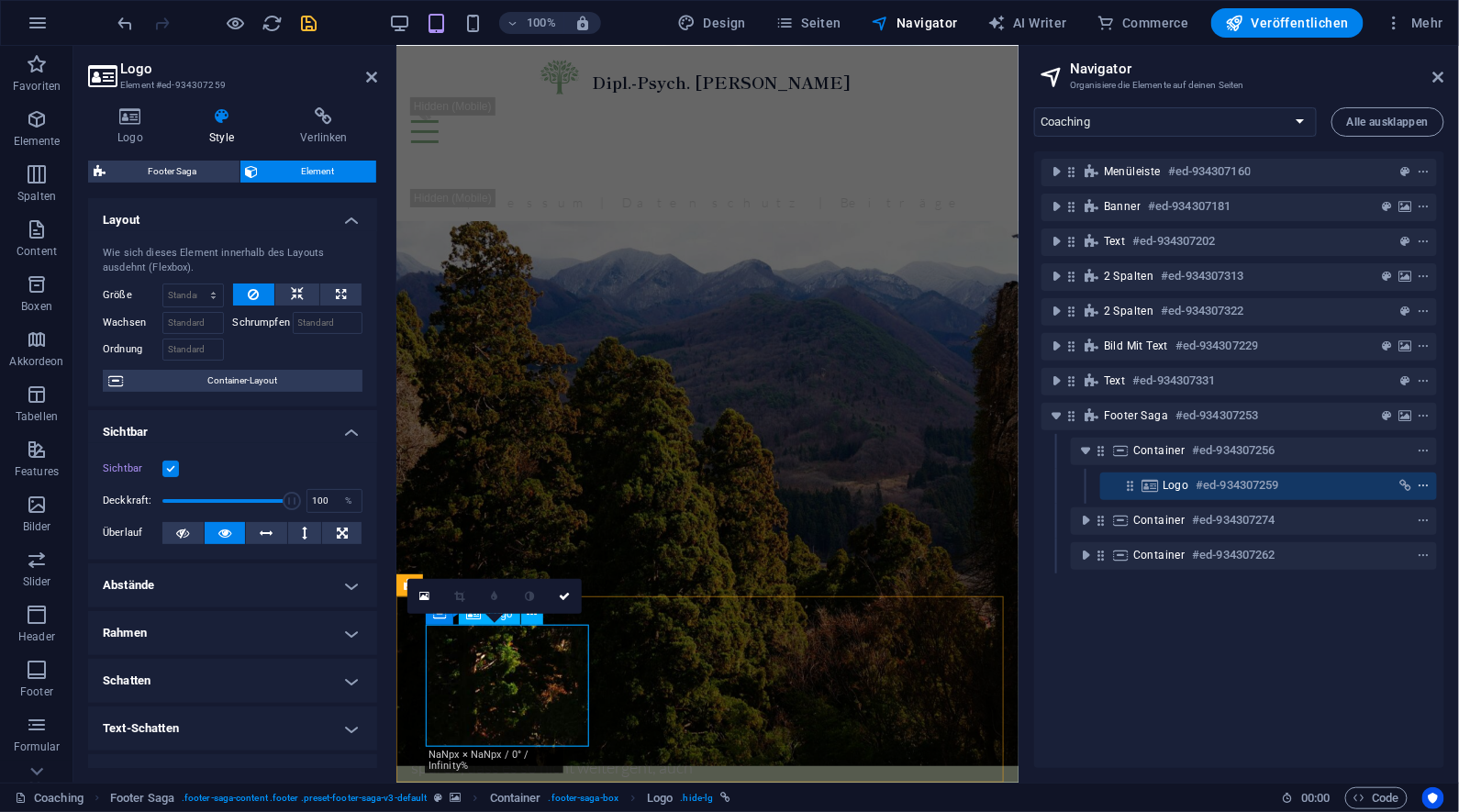
click at [1427, 488] on icon "context-menu" at bounding box center [1424, 486] width 13 height 13
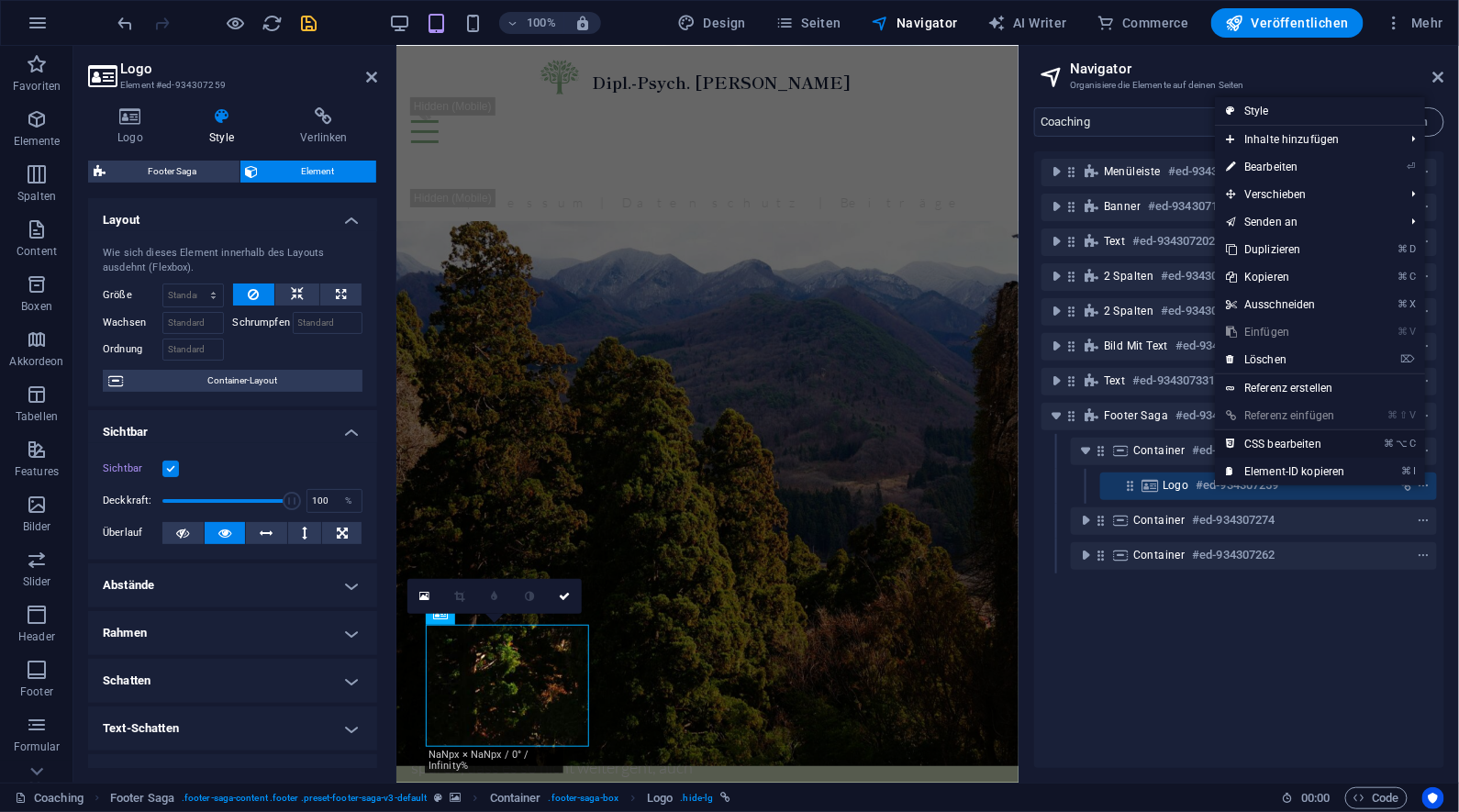
click at [1295, 438] on link "⌘ ⌥ C CSS bearbeiten" at bounding box center [1286, 444] width 141 height 28
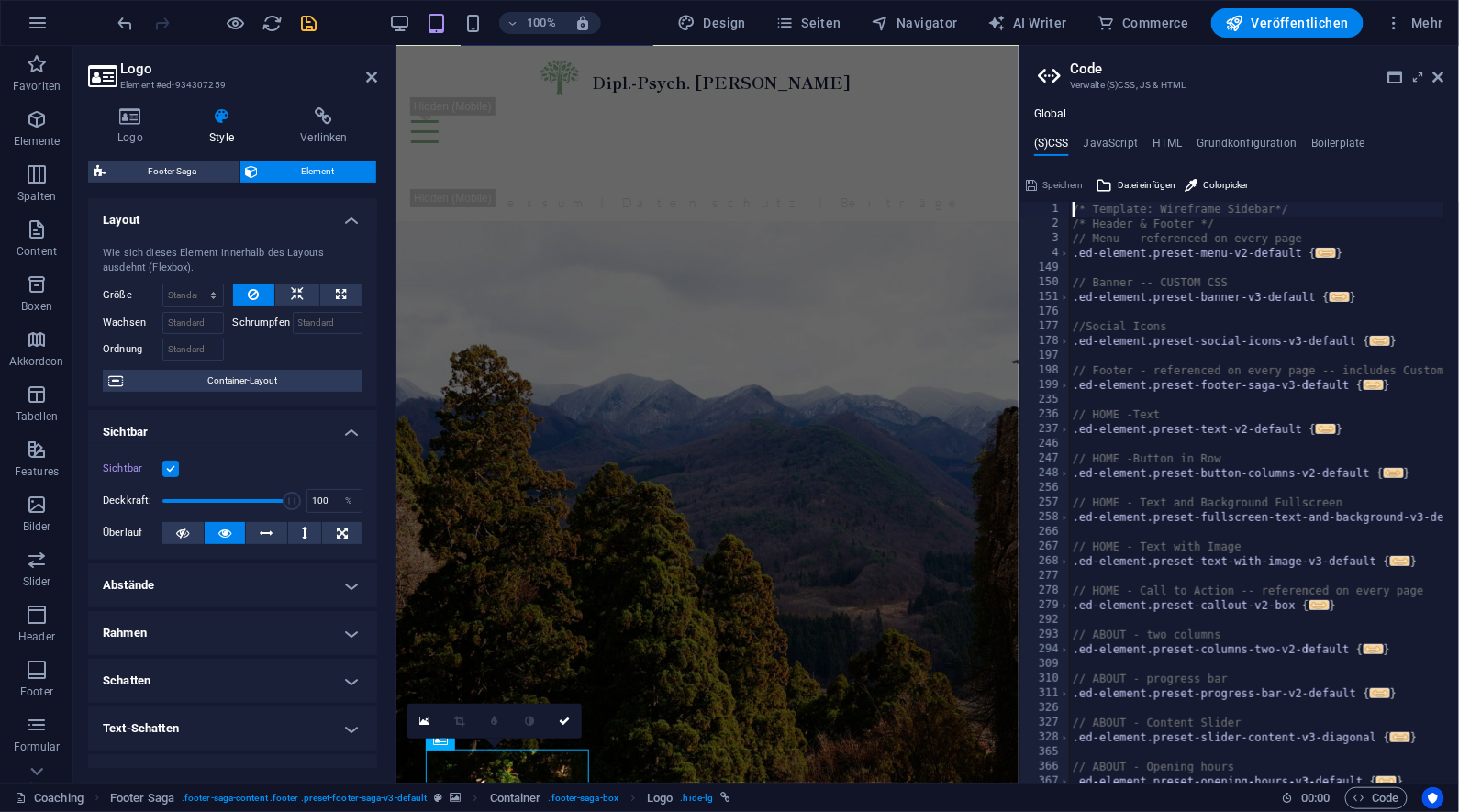
scroll to position [635, 0]
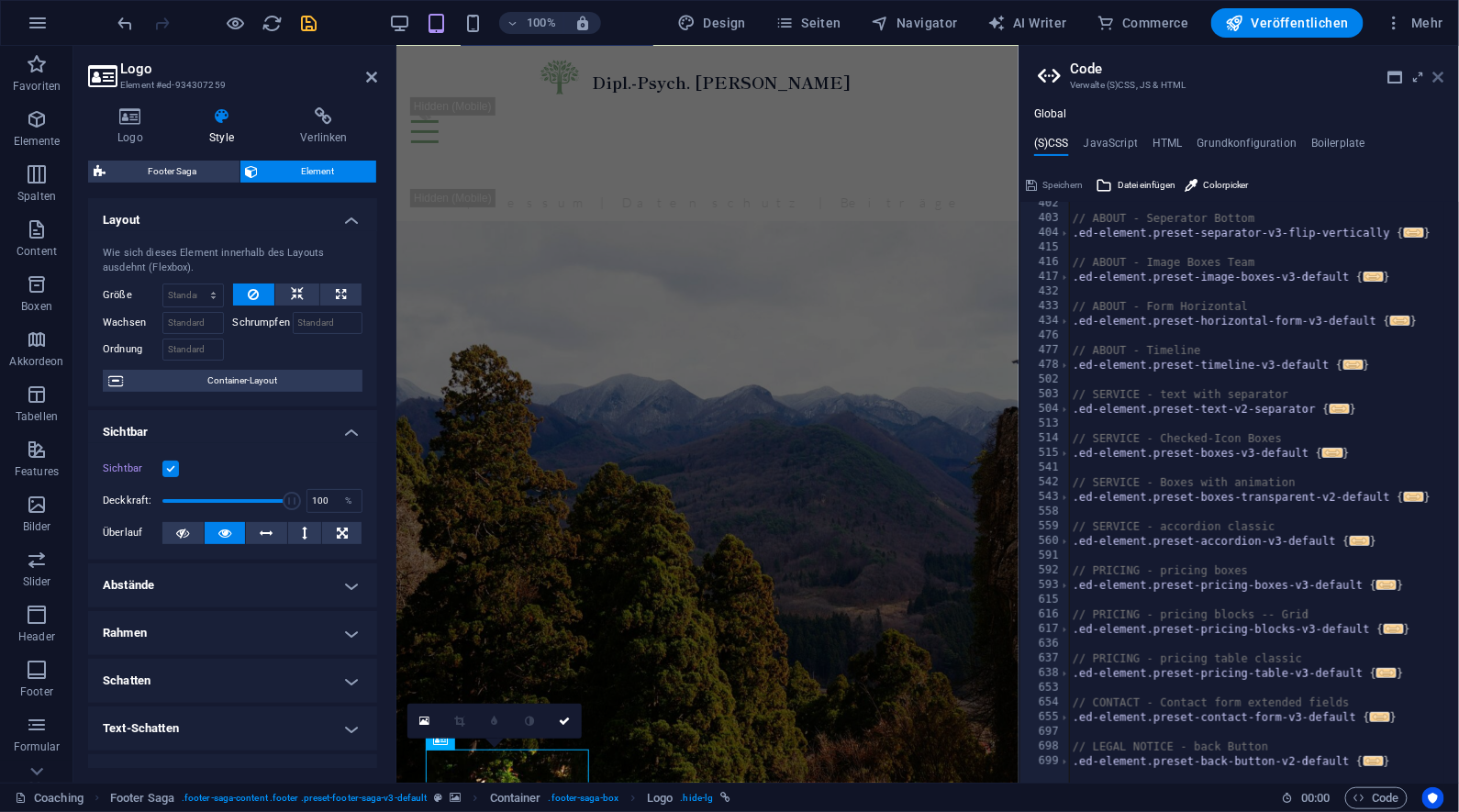
click at [1445, 74] on icon at bounding box center [1439, 76] width 11 height 14
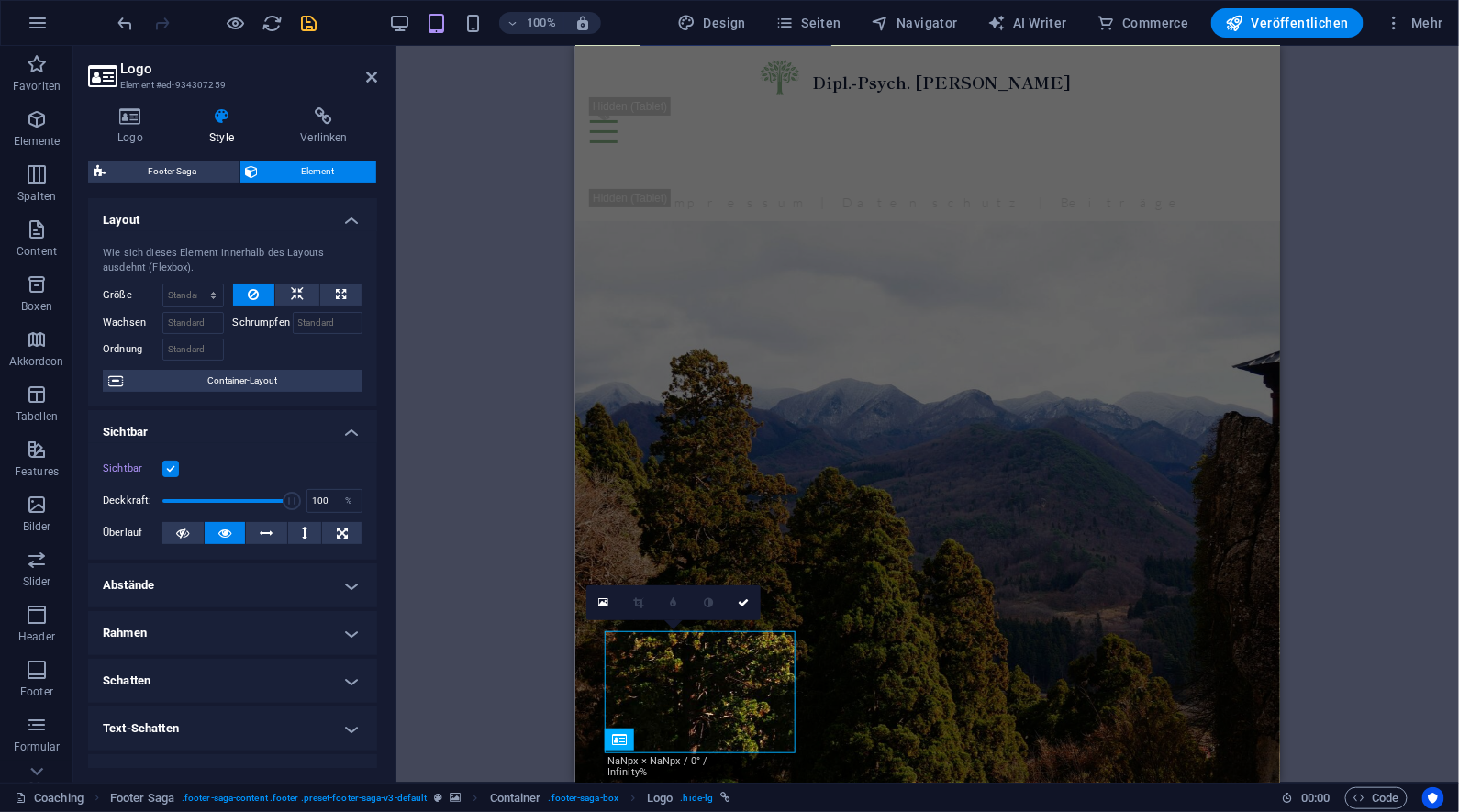
click at [1339, 561] on div "H2 Banner Banner Container Text Abstand Menü Menüleiste Logo Button-Reihe Text …" at bounding box center [928, 414] width 1063 height 737
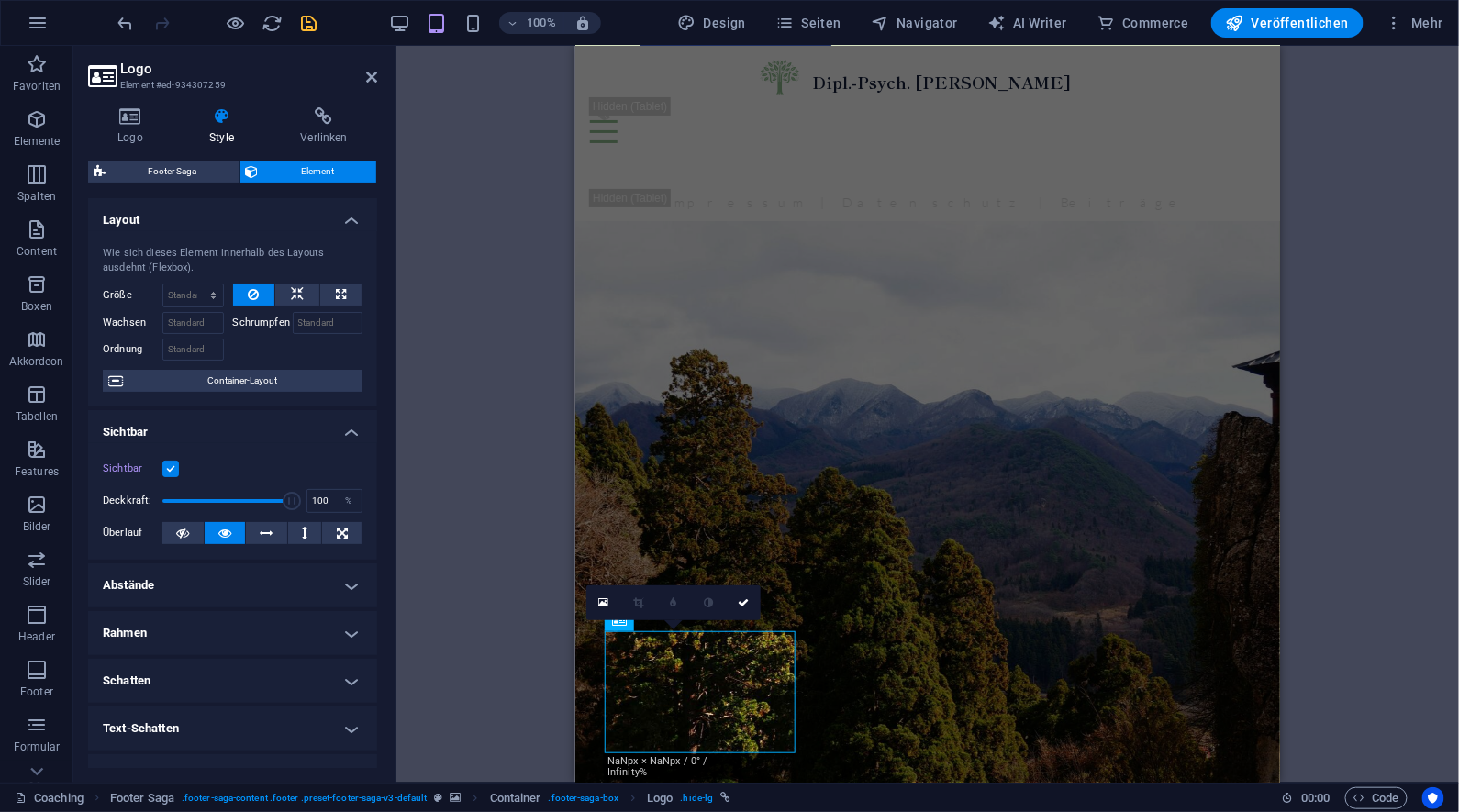
click at [621, 621] on div "0" at bounding box center [673, 602] width 175 height 35
click at [604, 603] on icon at bounding box center [603, 602] width 10 height 13
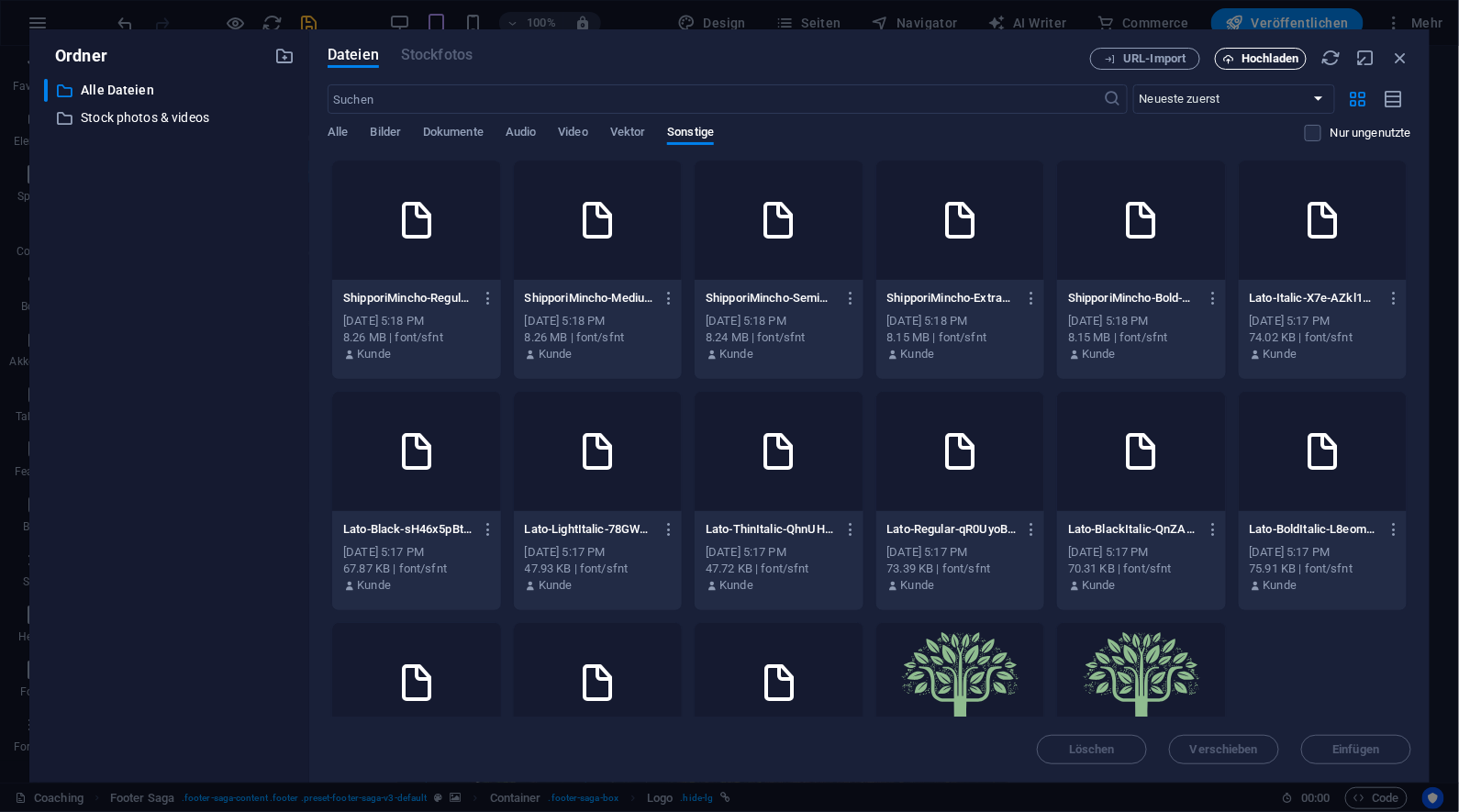
click at [1283, 64] on span "Hochladen" at bounding box center [1271, 58] width 57 height 11
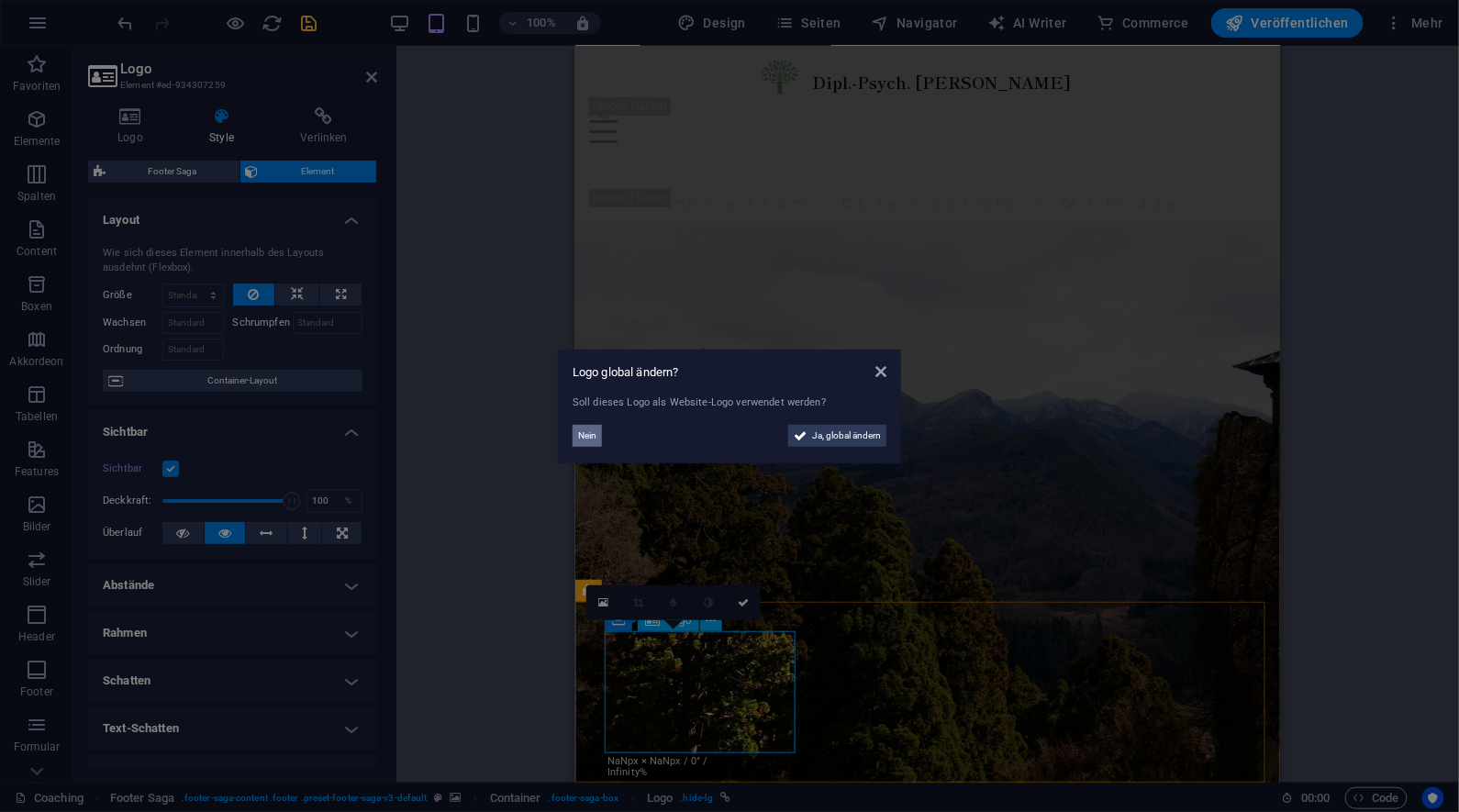
click at [591, 436] on span "Nein" at bounding box center [587, 435] width 18 height 22
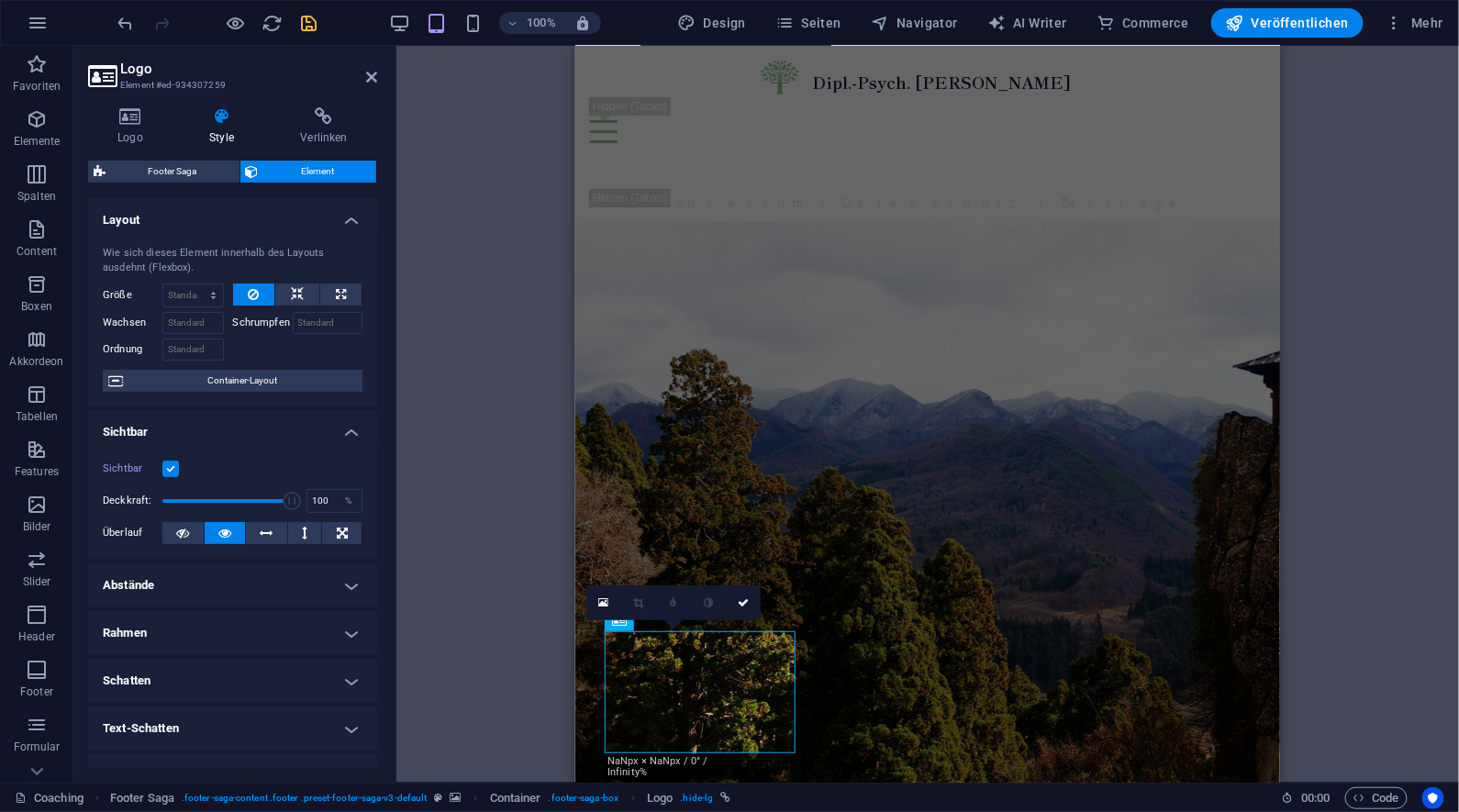
click at [1409, 588] on div "H2 Banner Banner Container Text Abstand Menü Menüleiste Logo Button-Reihe Text …" at bounding box center [928, 414] width 1063 height 737
click at [742, 603] on icon at bounding box center [743, 602] width 11 height 11
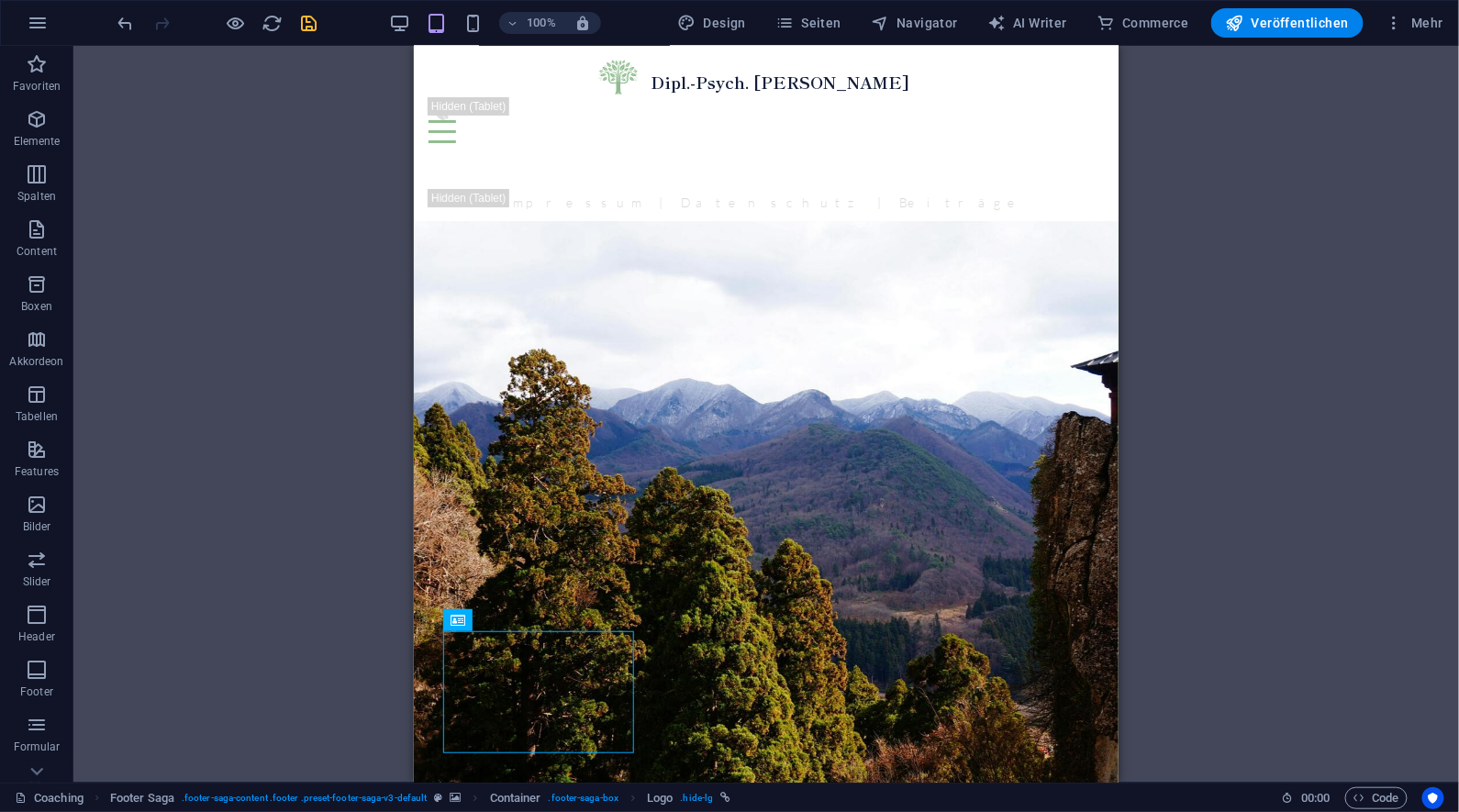
click at [1251, 612] on div "H2 Banner Banner Container Text Abstand Menü Menüleiste Logo Button-Reihe Text …" at bounding box center [766, 414] width 1386 height 737
click at [1222, 331] on div "H2 Banner Banner Container Text Abstand Menü Menüleiste Logo Button-Reihe Text …" at bounding box center [766, 414] width 1386 height 737
click at [308, 28] on icon "save" at bounding box center [310, 23] width 21 height 21
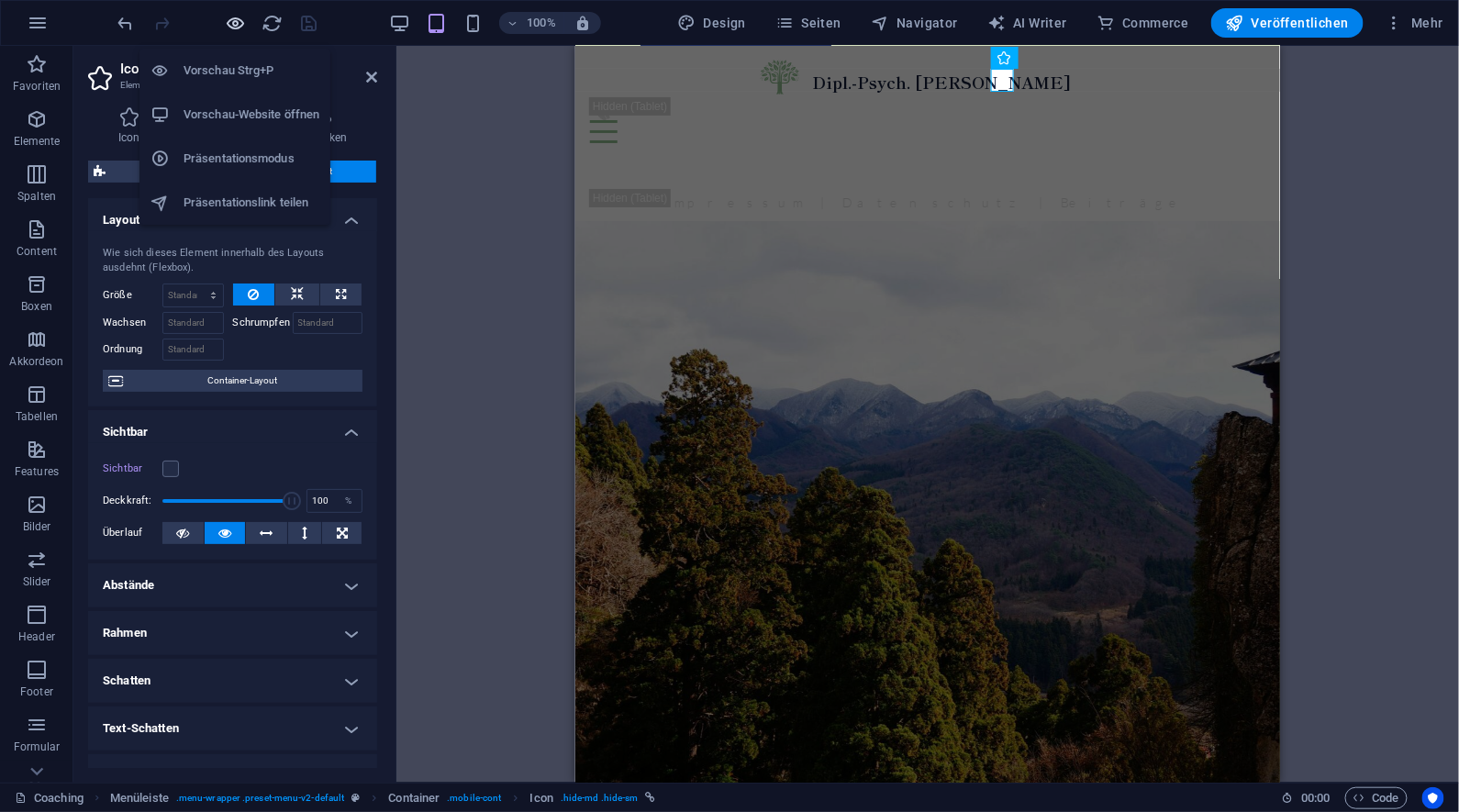
click at [234, 21] on icon "button" at bounding box center [237, 23] width 21 height 21
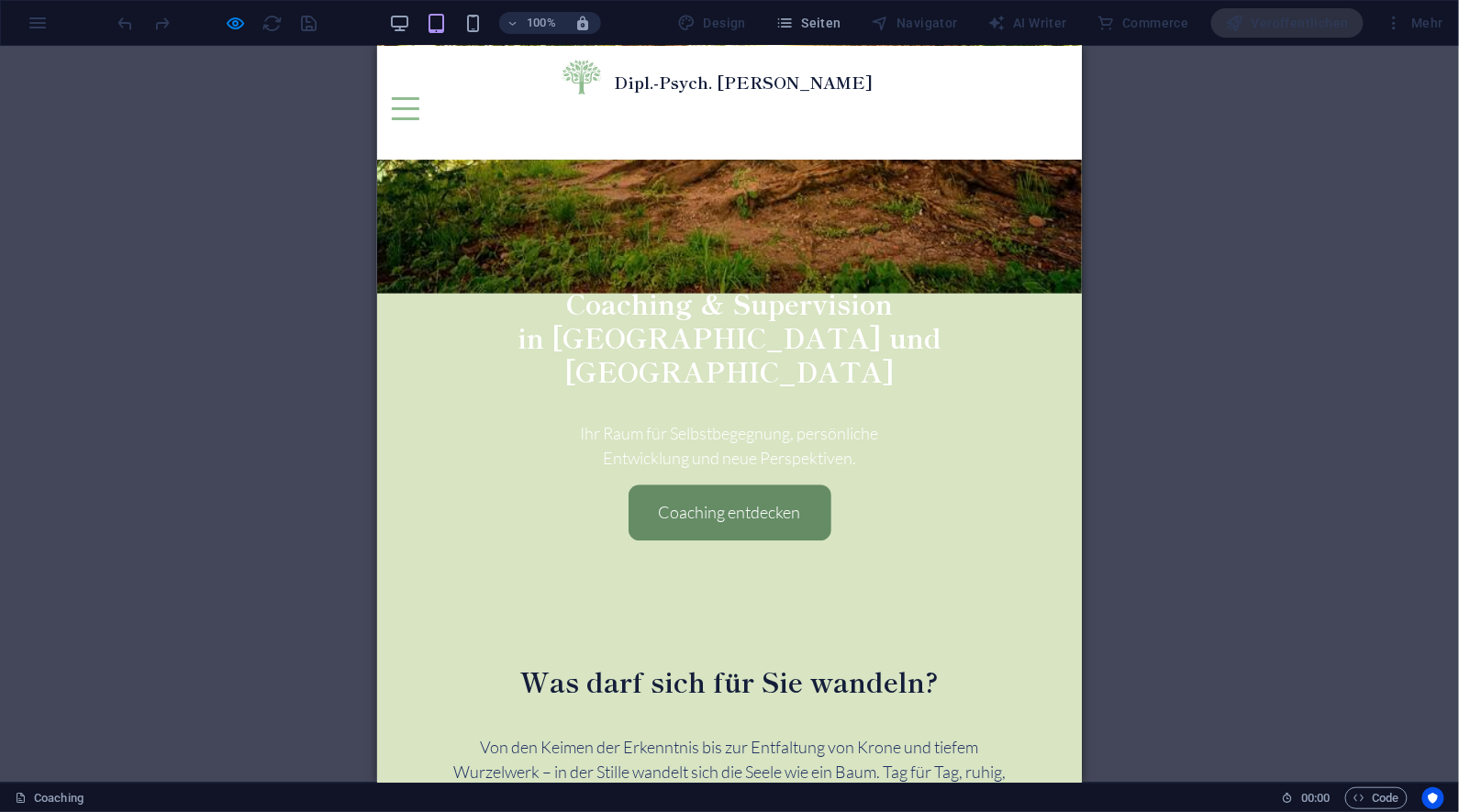
scroll to position [2194, 0]
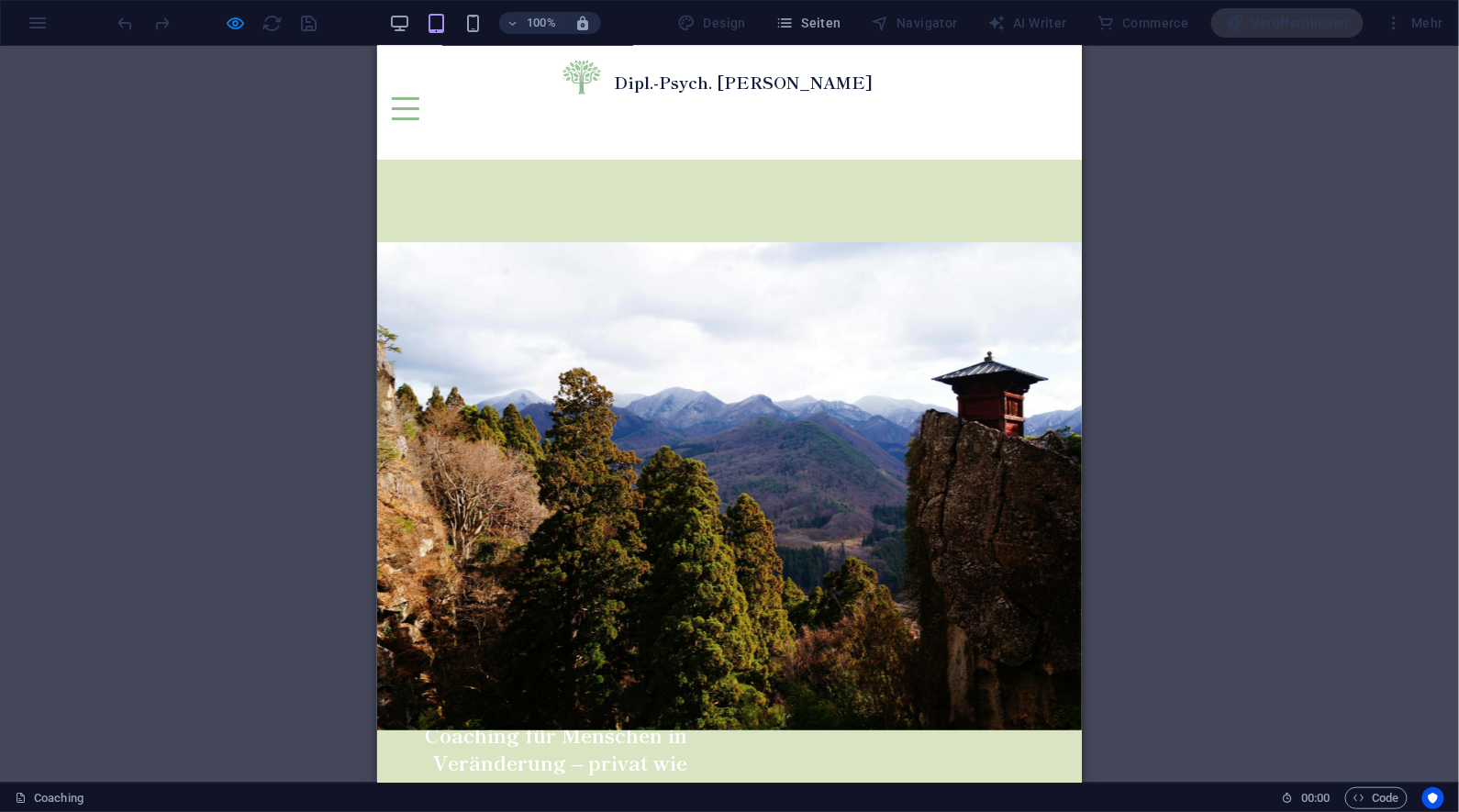
click at [418, 97] on button at bounding box center [405, 98] width 28 height 3
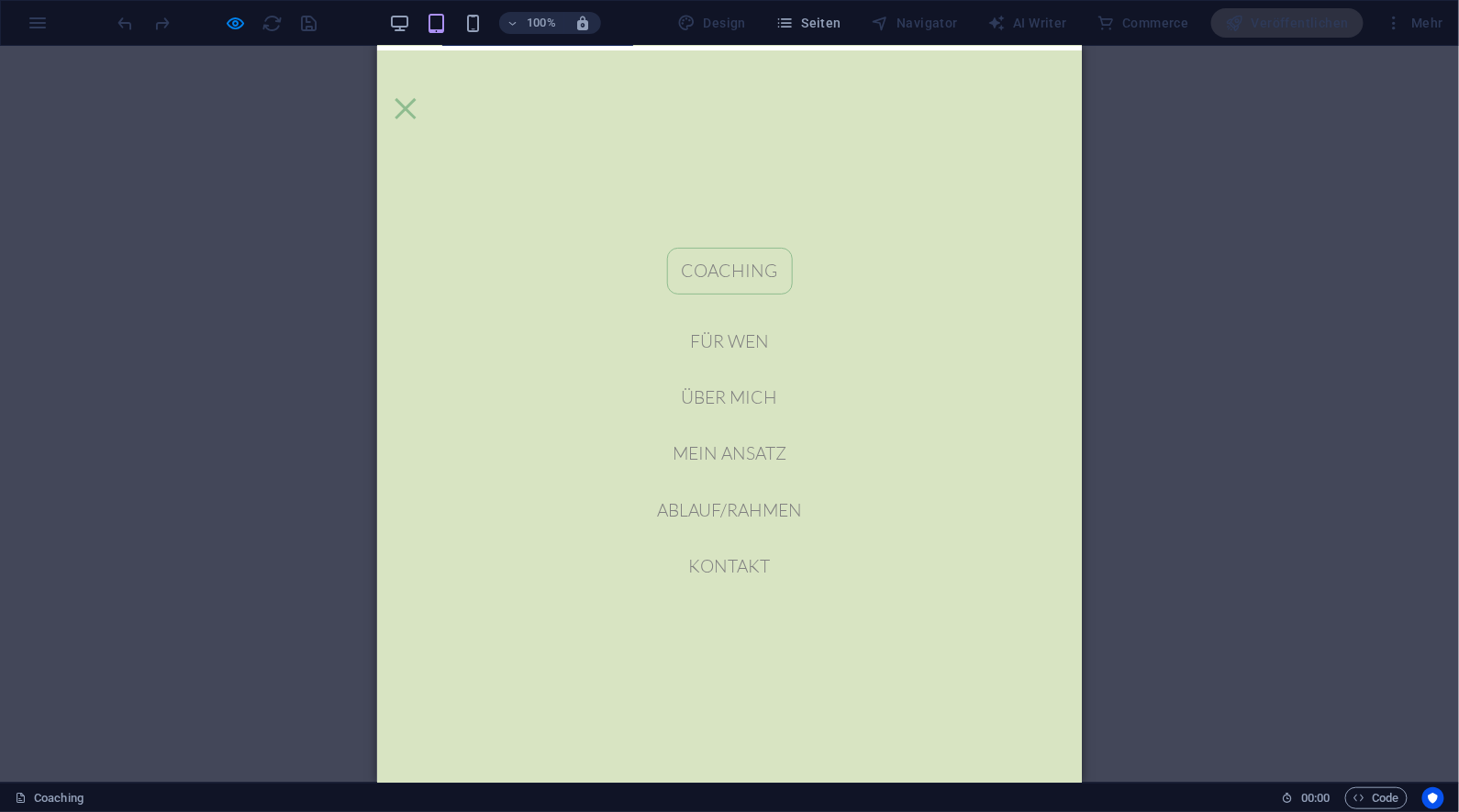
click at [415, 98] on button at bounding box center [405, 108] width 21 height 21
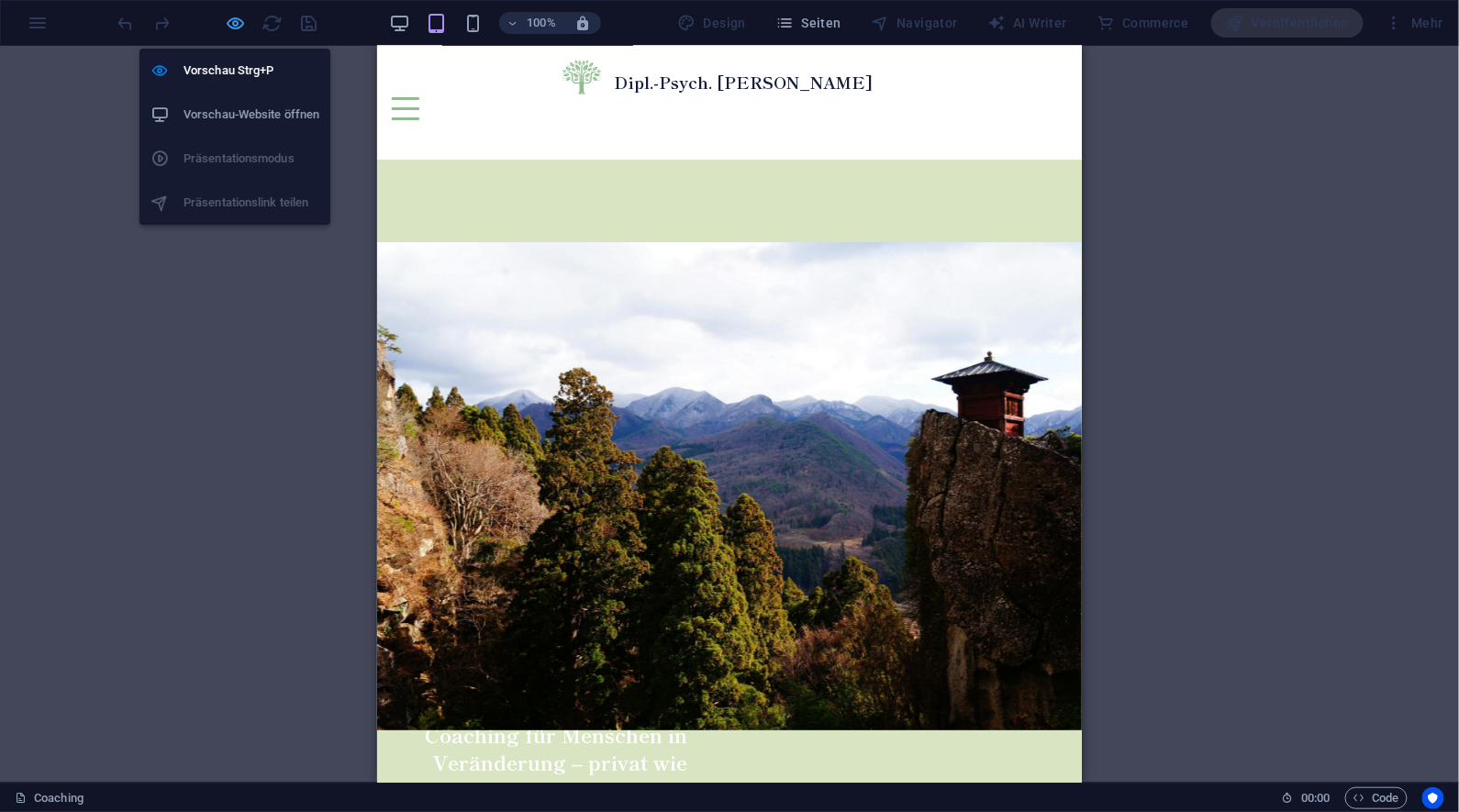
click at [238, 27] on icon "button" at bounding box center [237, 23] width 21 height 21
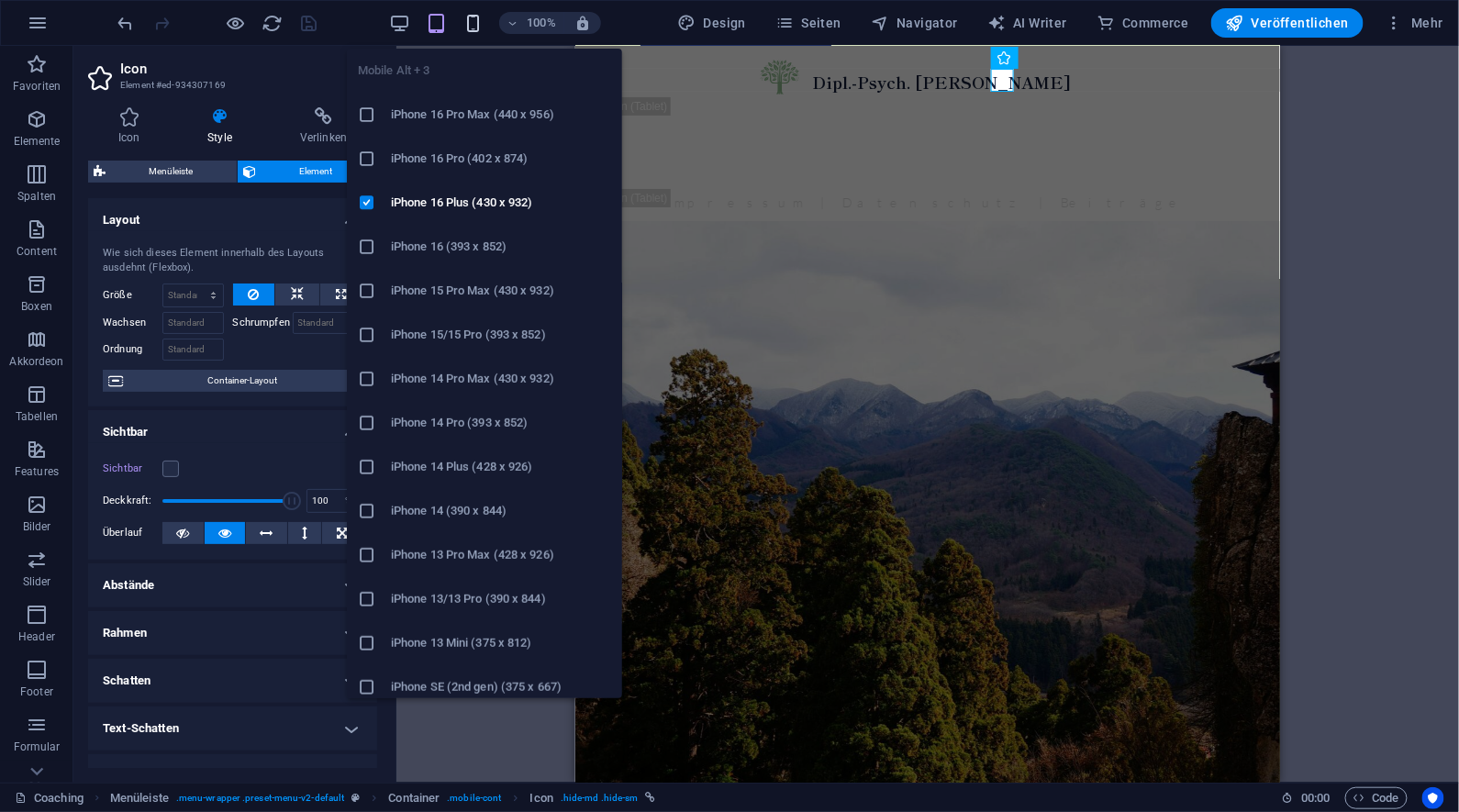
click at [480, 23] on icon "button" at bounding box center [474, 23] width 21 height 21
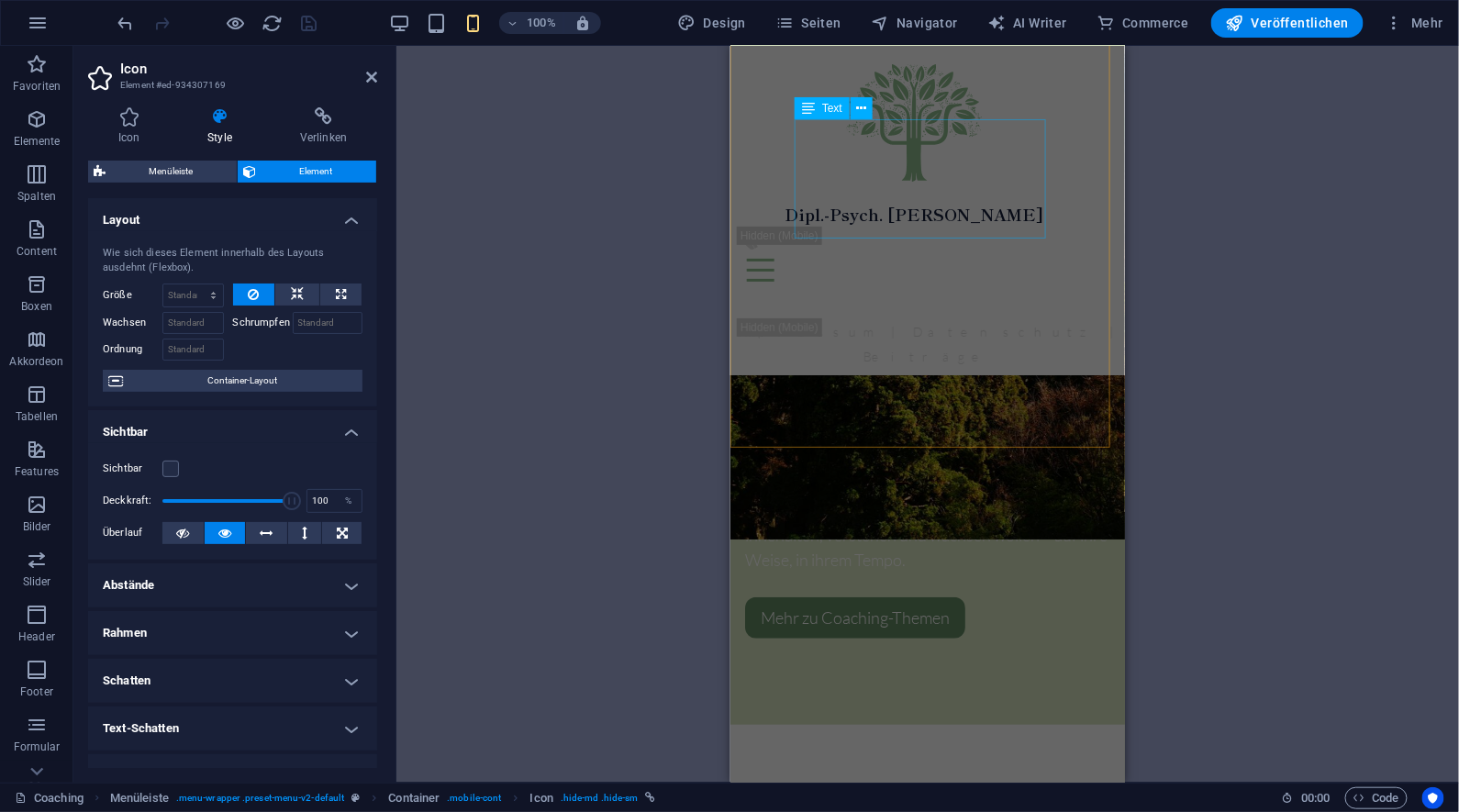
scroll to position [2798, 0]
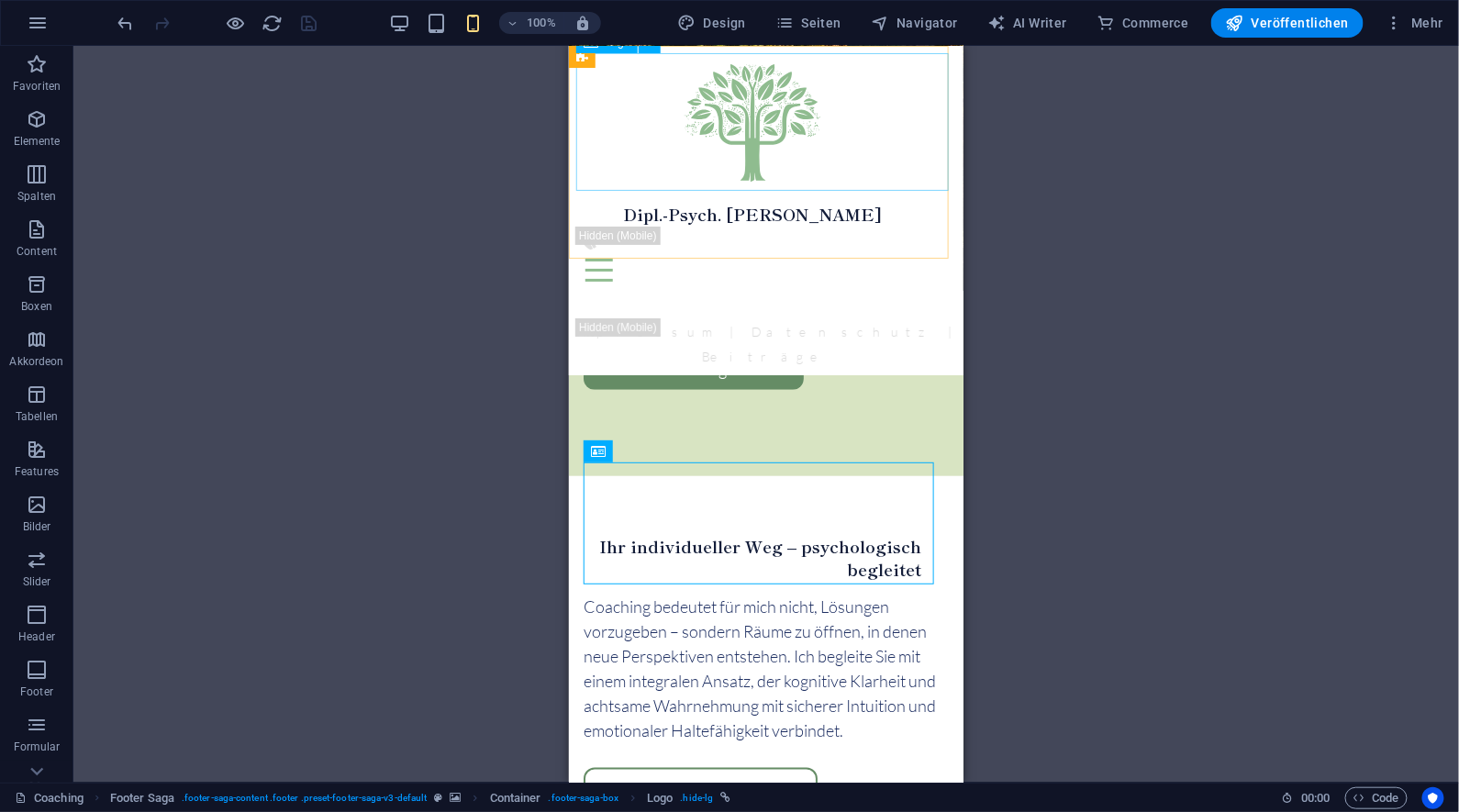
click at [673, 128] on div "Dipl.-Psych. [PERSON_NAME]" at bounding box center [756, 139] width 362 height 174
select select "px"
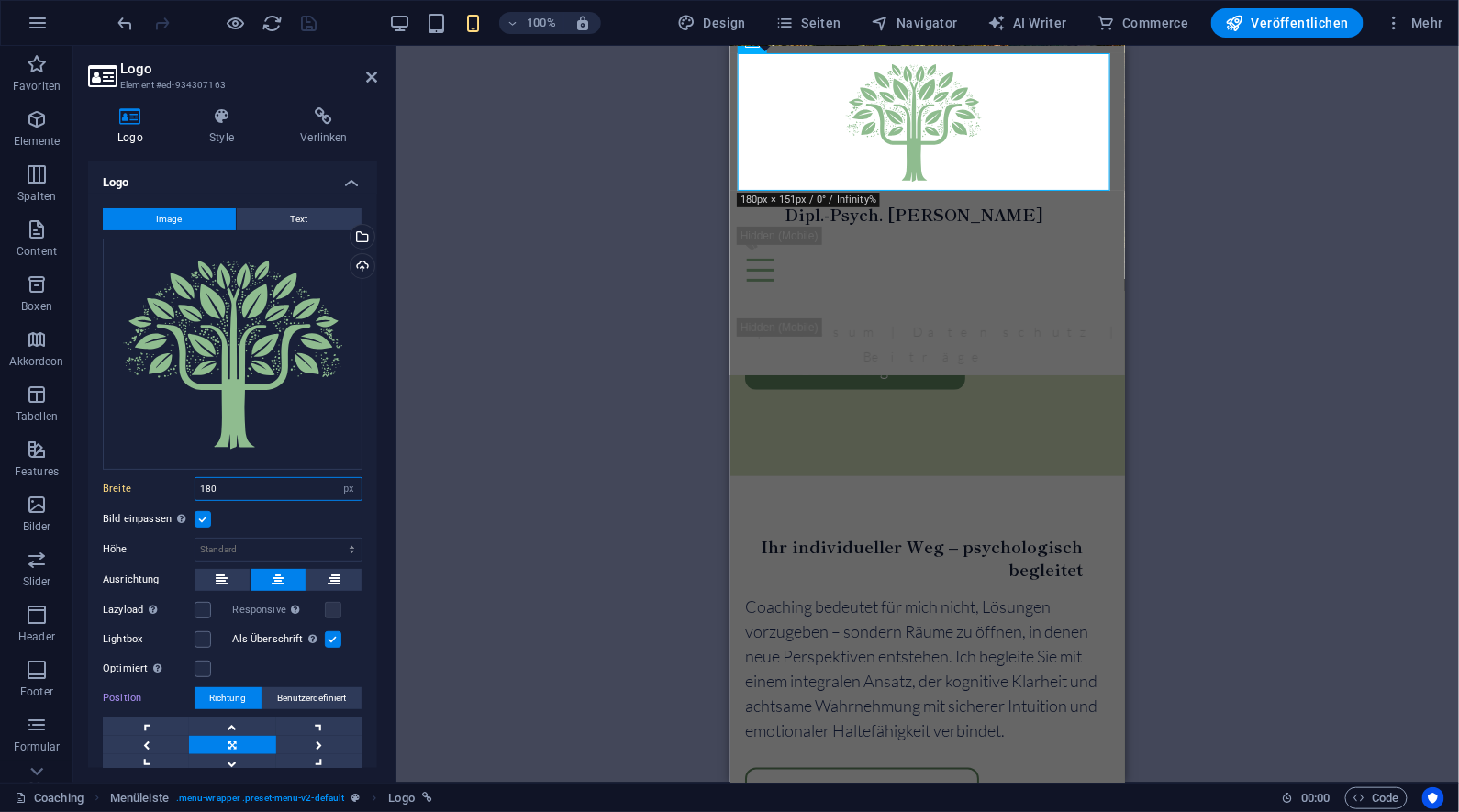
click at [233, 482] on input "180" at bounding box center [278, 489] width 166 height 22
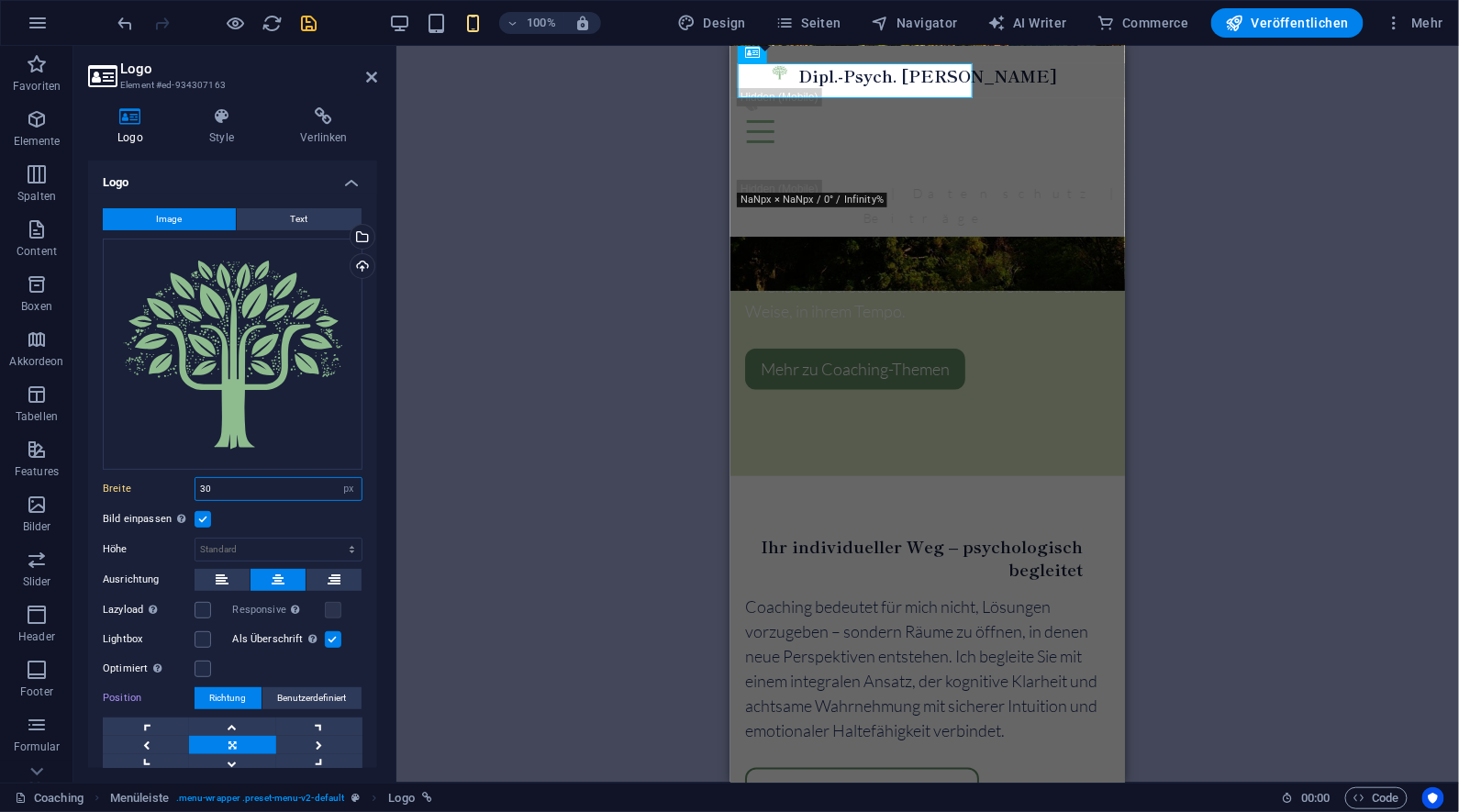
drag, startPoint x: 215, startPoint y: 485, endPoint x: 197, endPoint y: 485, distance: 18.0
click at [197, 485] on input "30" at bounding box center [278, 489] width 166 height 22
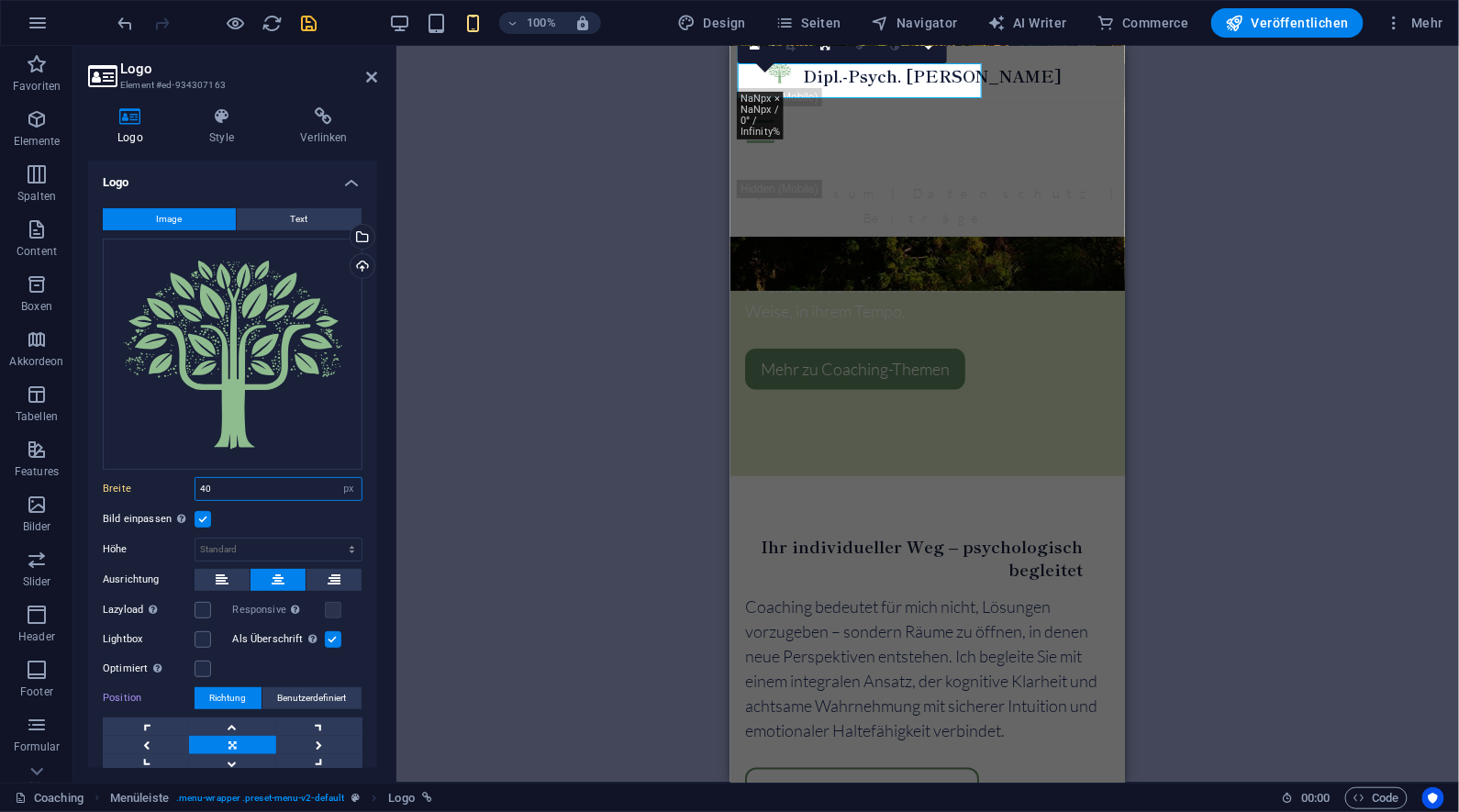
click at [197, 486] on input "40" at bounding box center [278, 489] width 166 height 22
type input "50"
click at [1181, 126] on div "H2 Banner Banner Container Text Abstand Menü Menüleiste Logo Button-Reihe Text …" at bounding box center [928, 414] width 1063 height 737
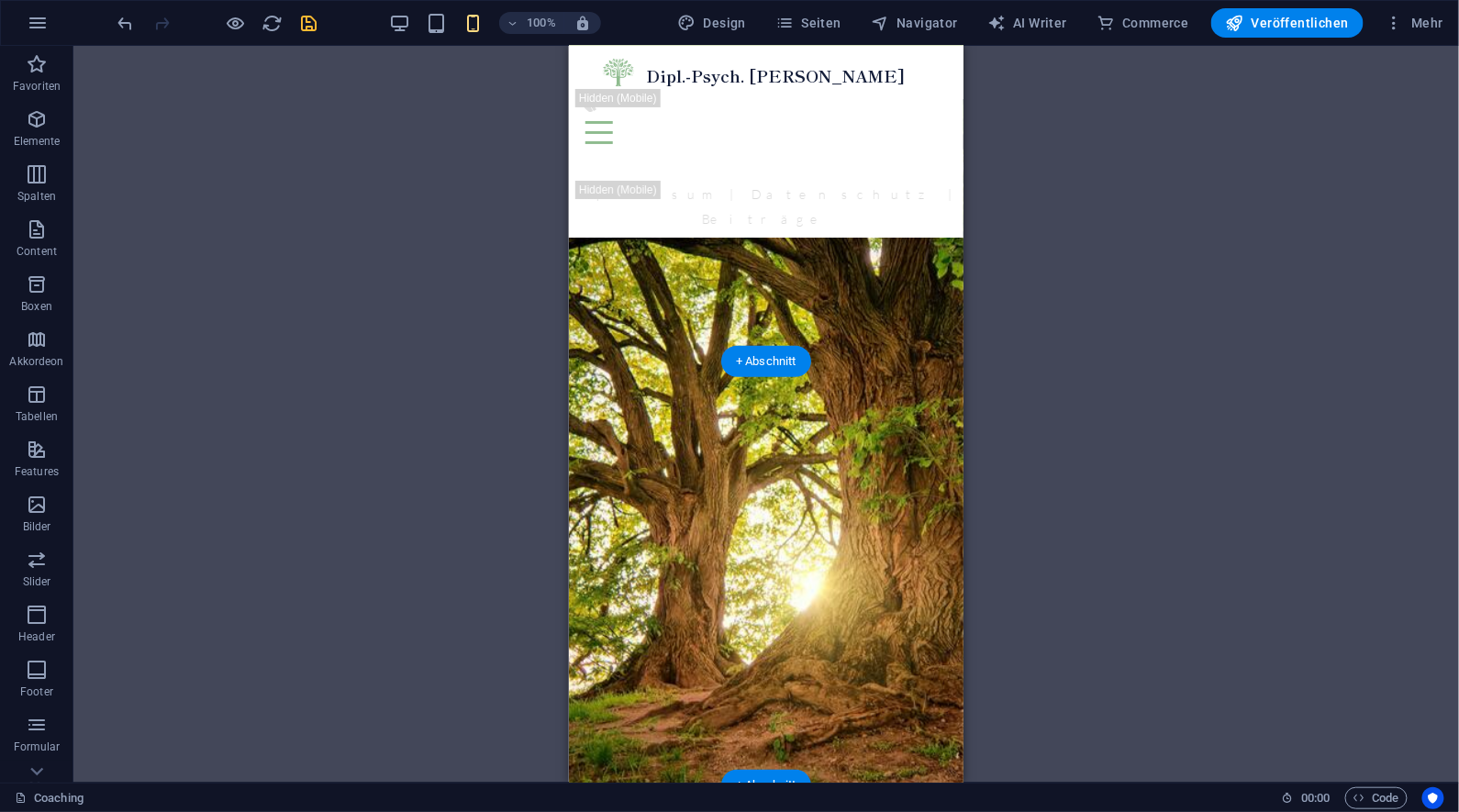
scroll to position [882, 0]
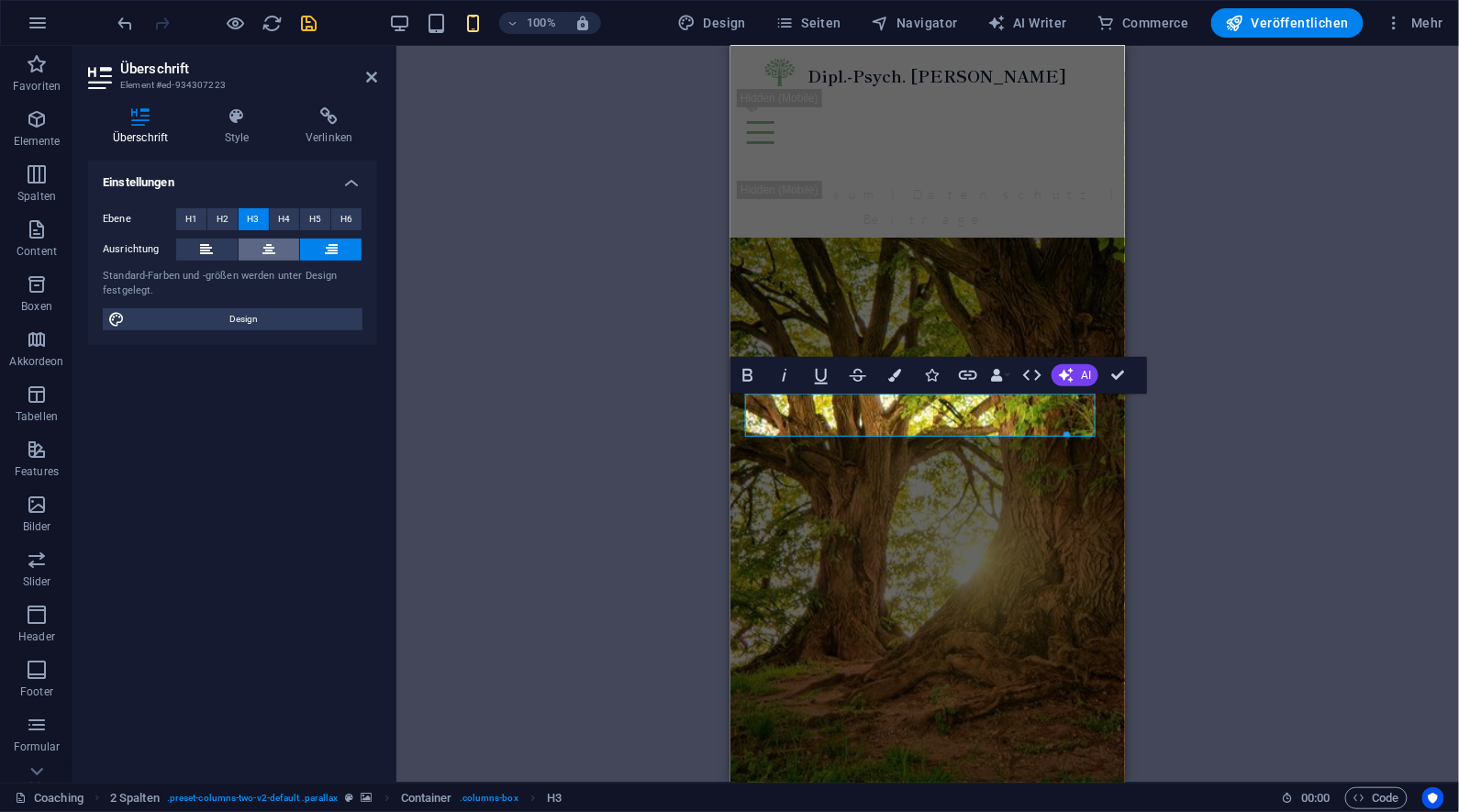
click at [283, 250] on button at bounding box center [269, 249] width 62 height 22
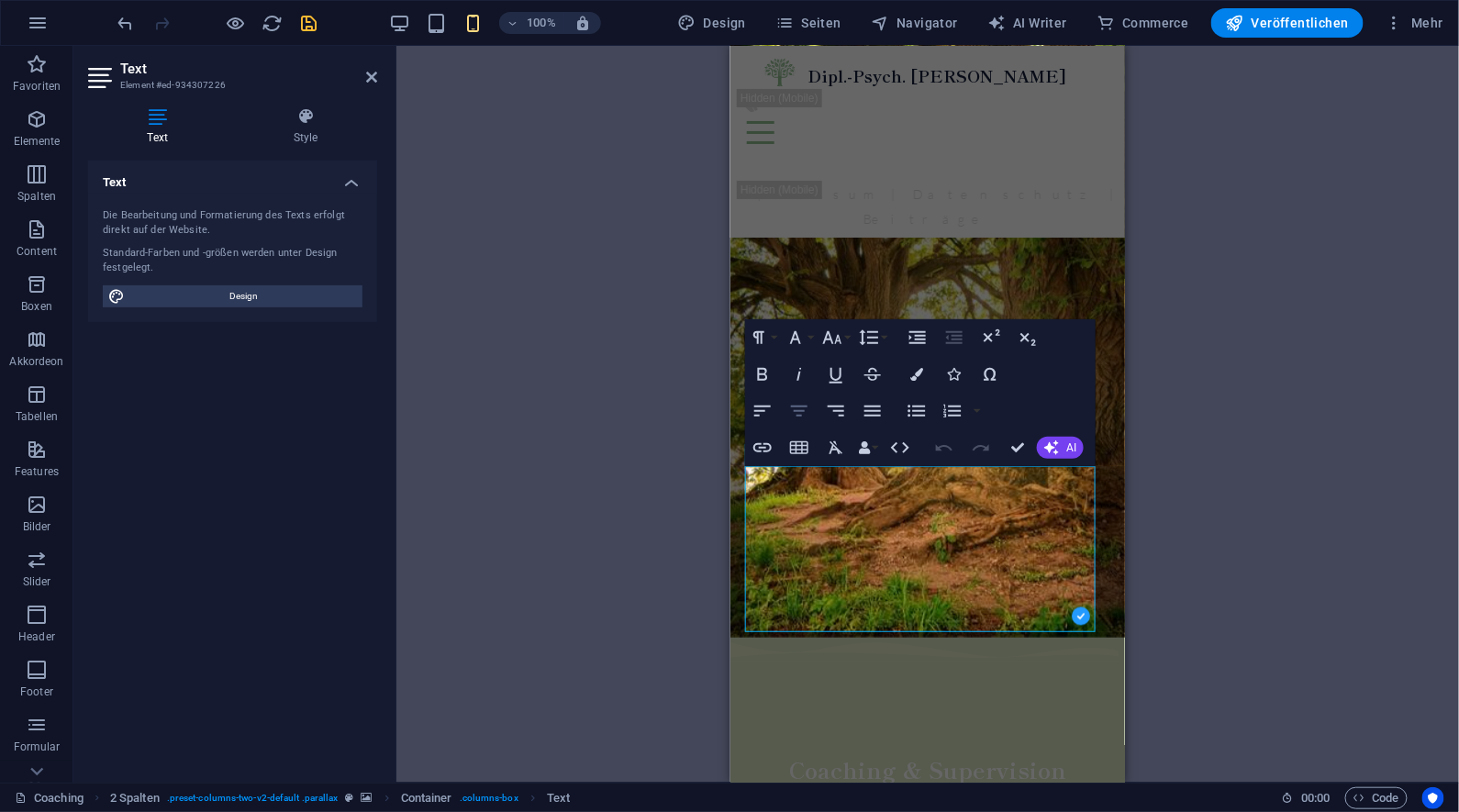
click at [802, 412] on icon "button" at bounding box center [800, 410] width 22 height 22
click at [1179, 482] on div "Ziehe hier rein, um den vorhandenen Inhalt zu ersetzen. Drücke "Strg", wenn du …" at bounding box center [928, 414] width 1063 height 737
click at [1171, 513] on div "Ziehe hier rein, um den vorhandenen Inhalt zu ersetzen. Drücke "Strg", wenn du …" at bounding box center [928, 414] width 1063 height 737
click at [1165, 484] on div "Ziehe hier rein, um den vorhandenen Inhalt zu ersetzen. Drücke "Strg", wenn du …" at bounding box center [928, 414] width 1063 height 737
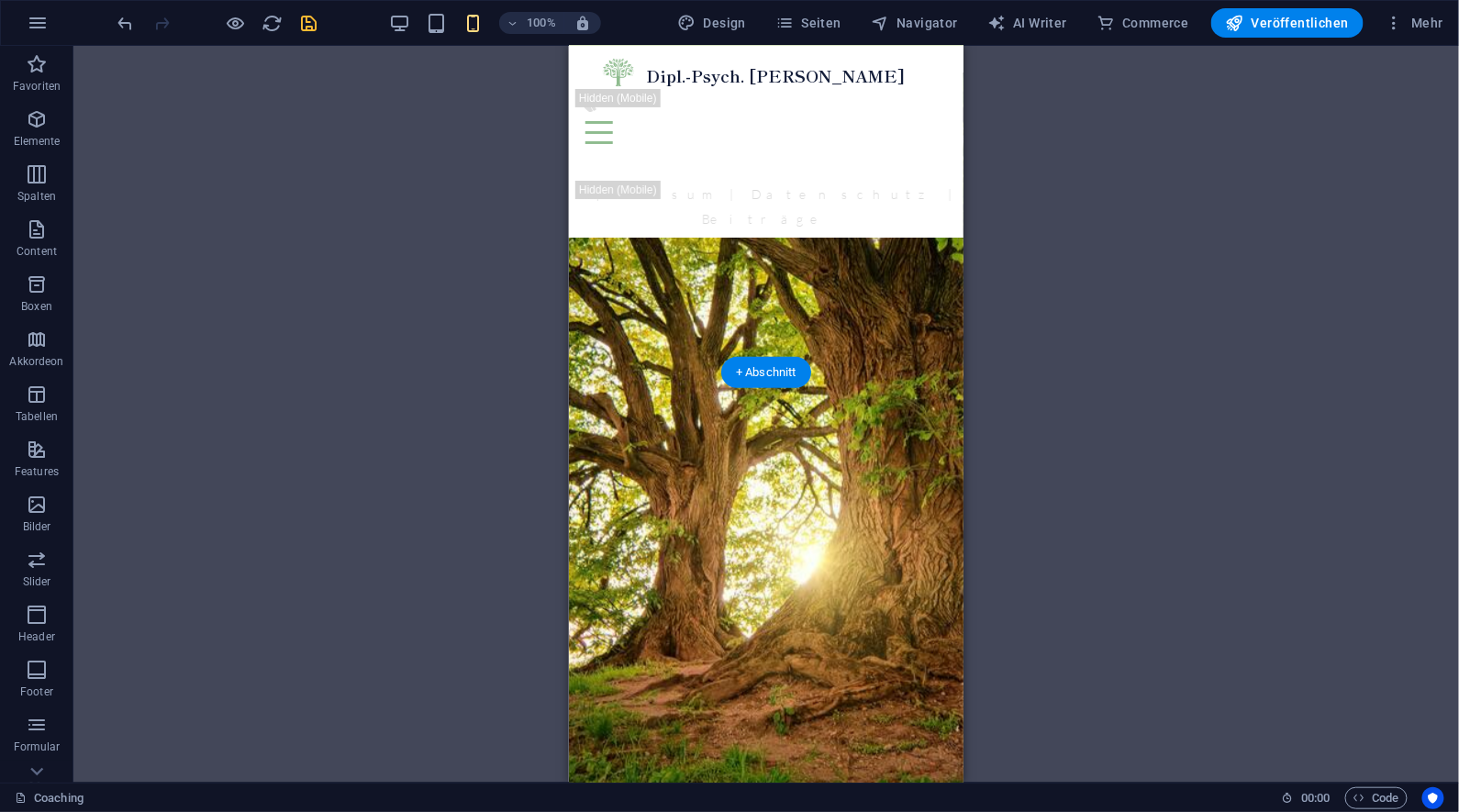
scroll to position [939, 0]
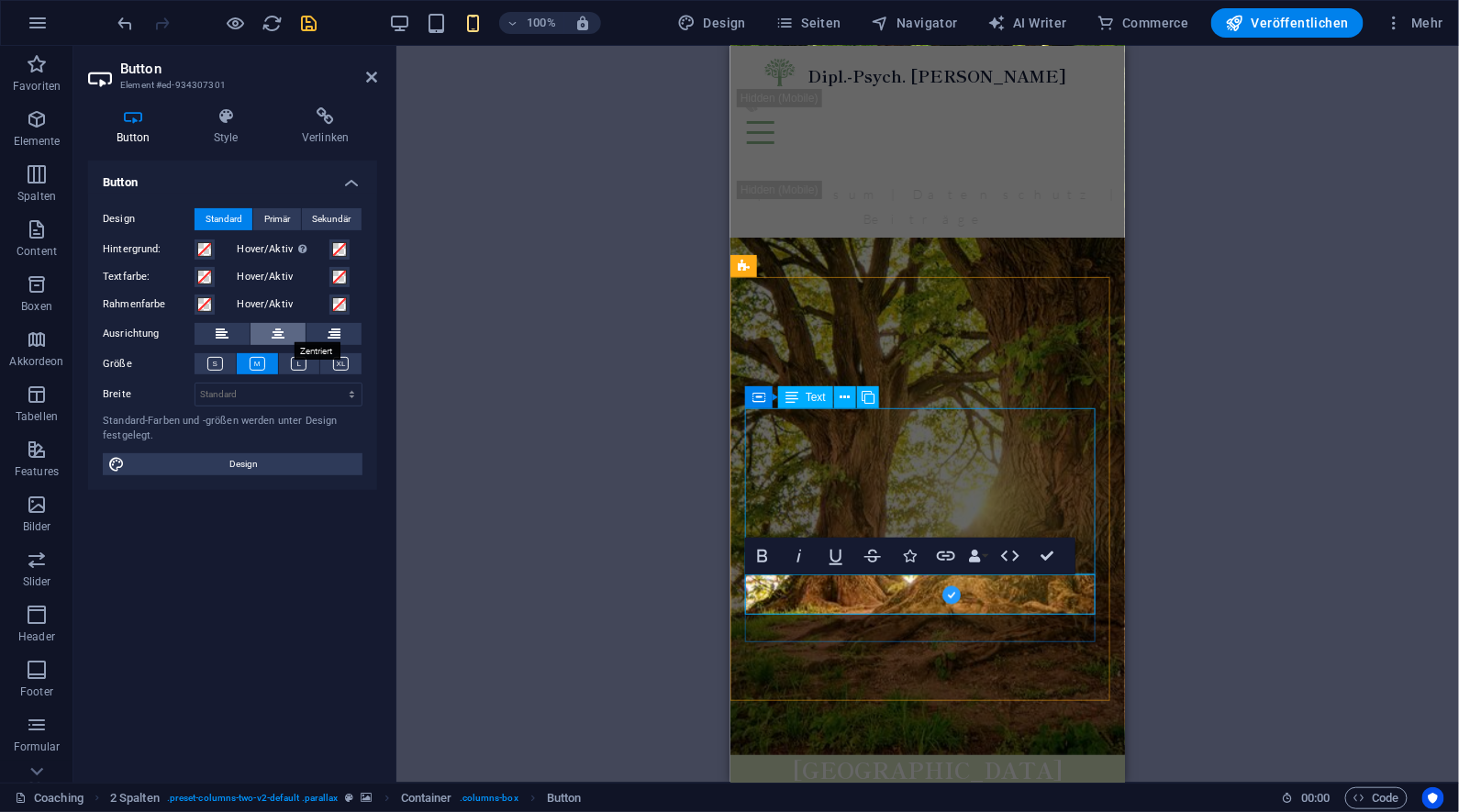
click at [273, 329] on icon at bounding box center [277, 334] width 13 height 22
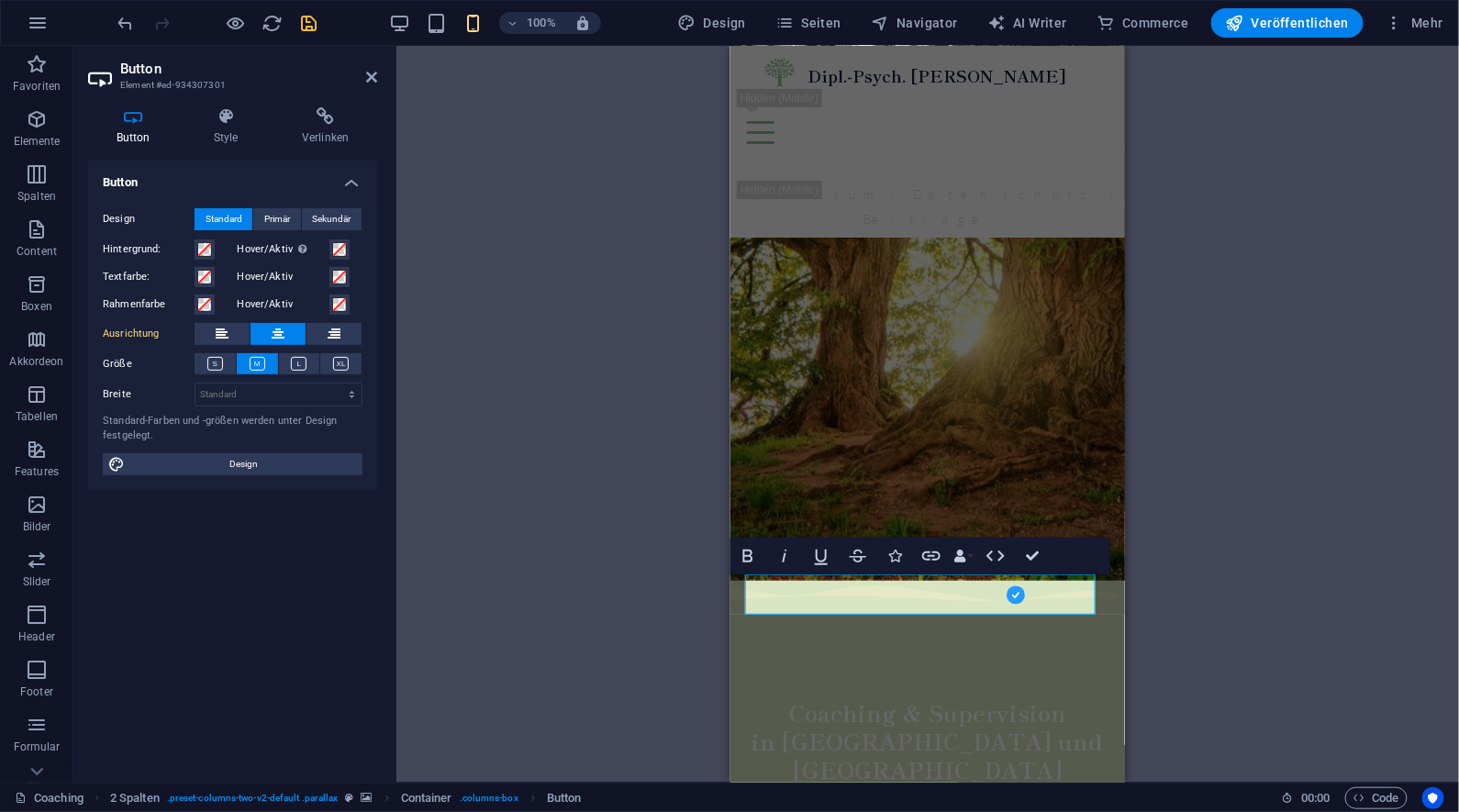
click at [1249, 406] on div "Container Banner H2 Banner Banner Container Text Abstand Menü Menüleiste Logo B…" at bounding box center [928, 414] width 1063 height 737
click at [1215, 253] on div "Container Banner H2 Banner Banner Container Text Abstand Menü Menüleiste Logo B…" at bounding box center [928, 414] width 1063 height 737
click at [635, 417] on div "Container Banner H2 Banner Banner Container Text Abstand Menü Menüleiste Logo B…" at bounding box center [928, 414] width 1063 height 737
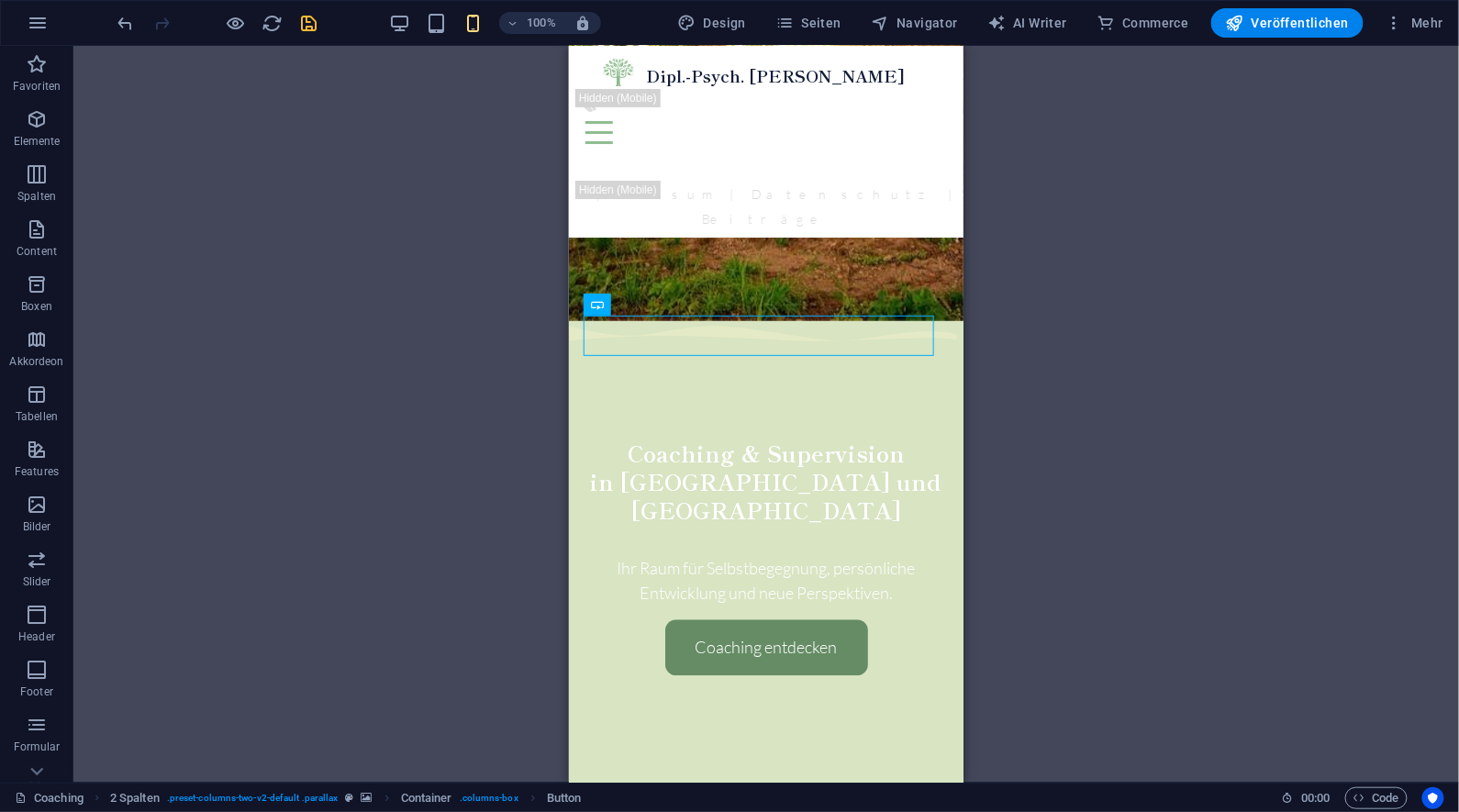
scroll to position [1294, 0]
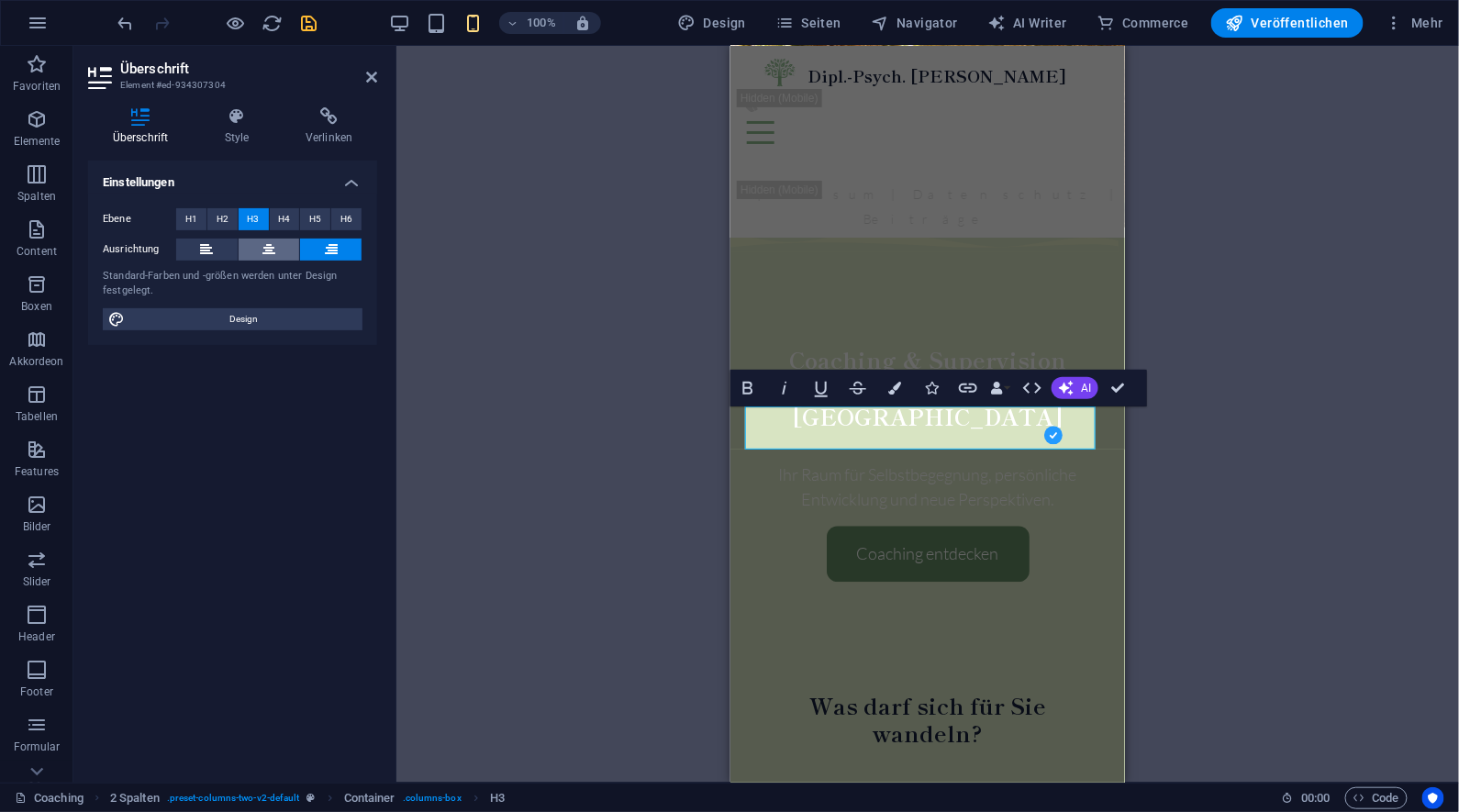
click at [272, 251] on icon at bounding box center [268, 249] width 13 height 22
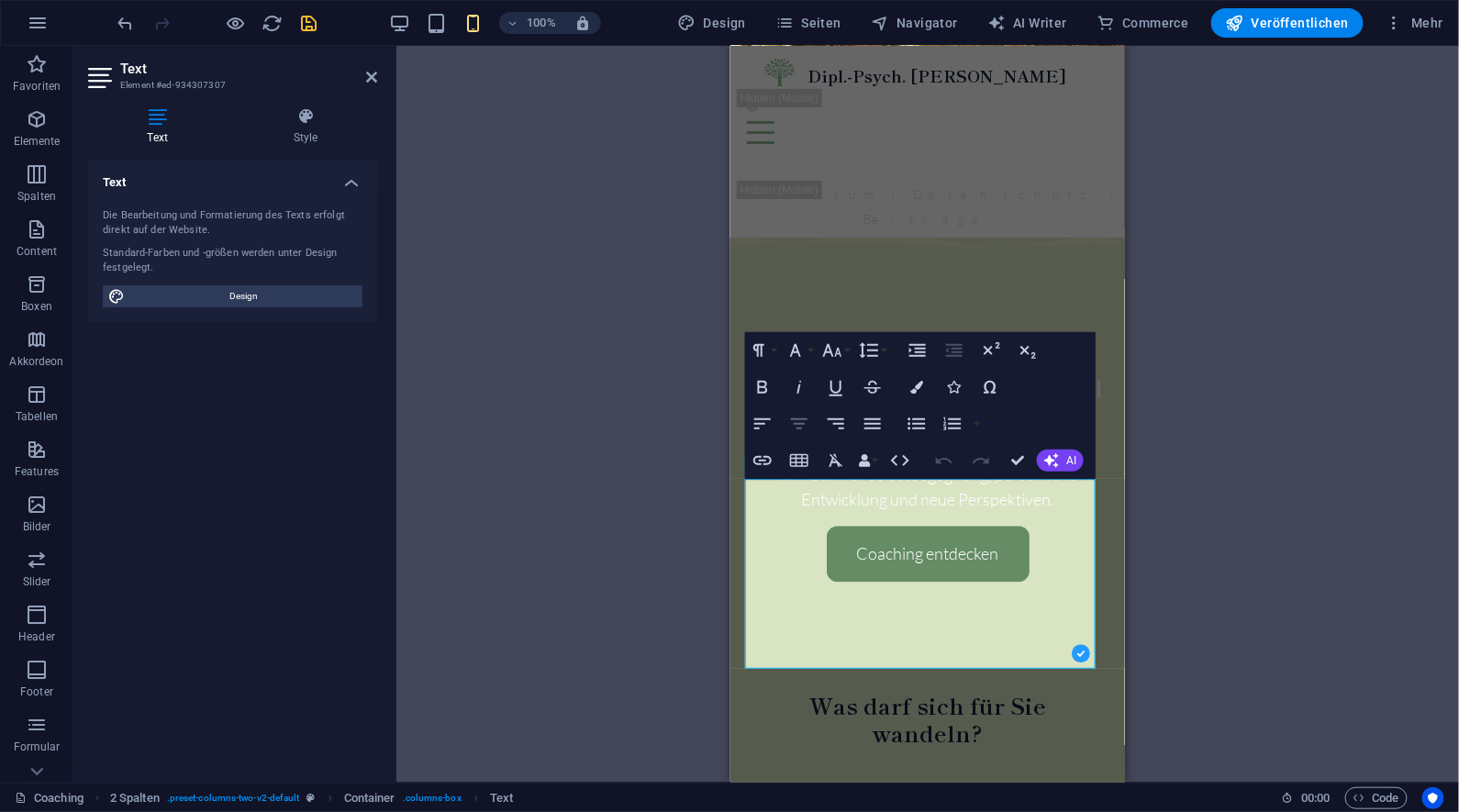
click at [802, 425] on icon "button" at bounding box center [800, 424] width 22 height 22
click at [1171, 481] on div "Ziehe hier rein, um den vorhandenen Inhalt zu ersetzen. Drücke "Strg", wenn du …" at bounding box center [928, 414] width 1063 height 737
click at [1173, 553] on div "Ziehe hier rein, um den vorhandenen Inhalt zu ersetzen. Drücke "Strg", wenn du …" at bounding box center [928, 414] width 1063 height 737
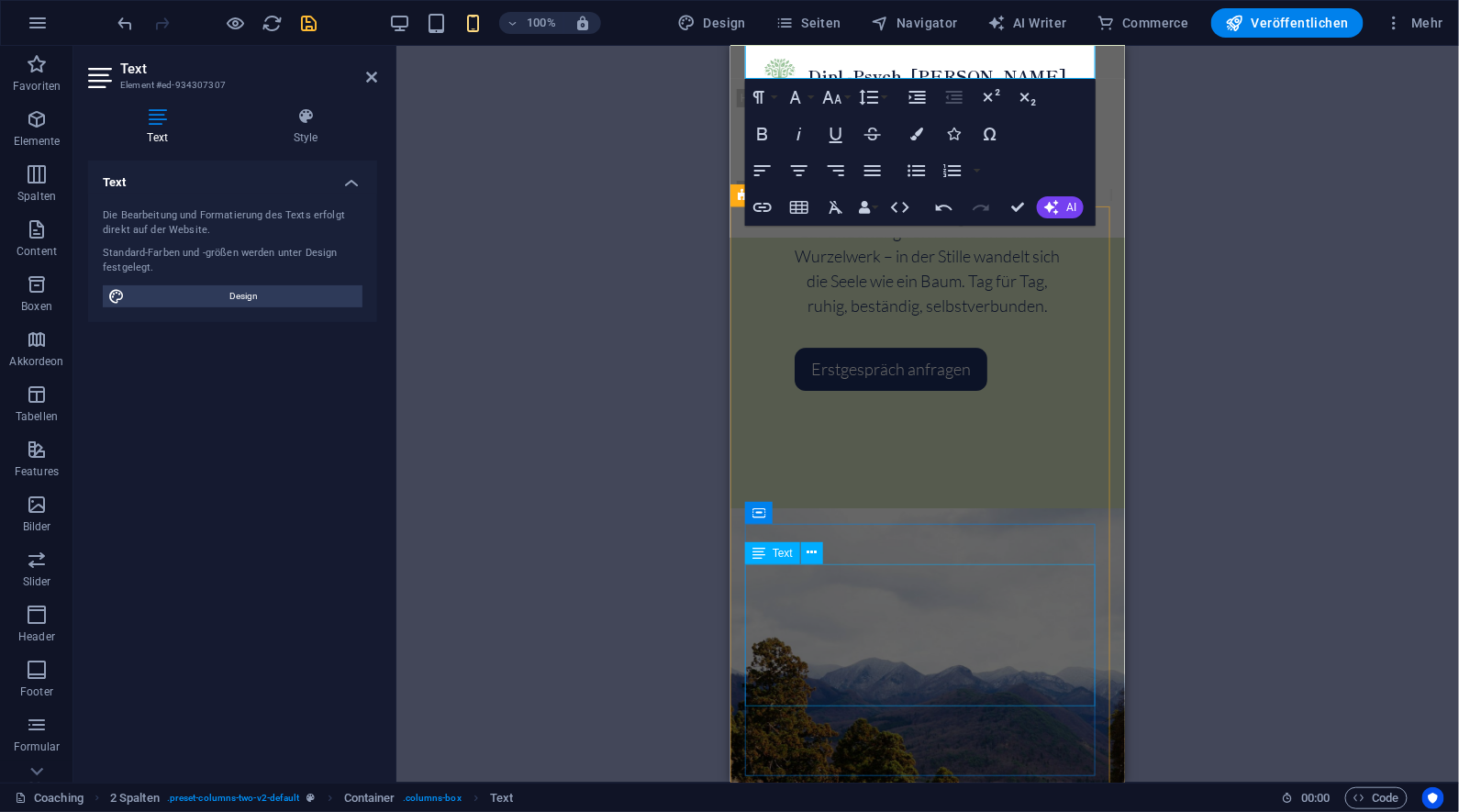
scroll to position [1812, 0]
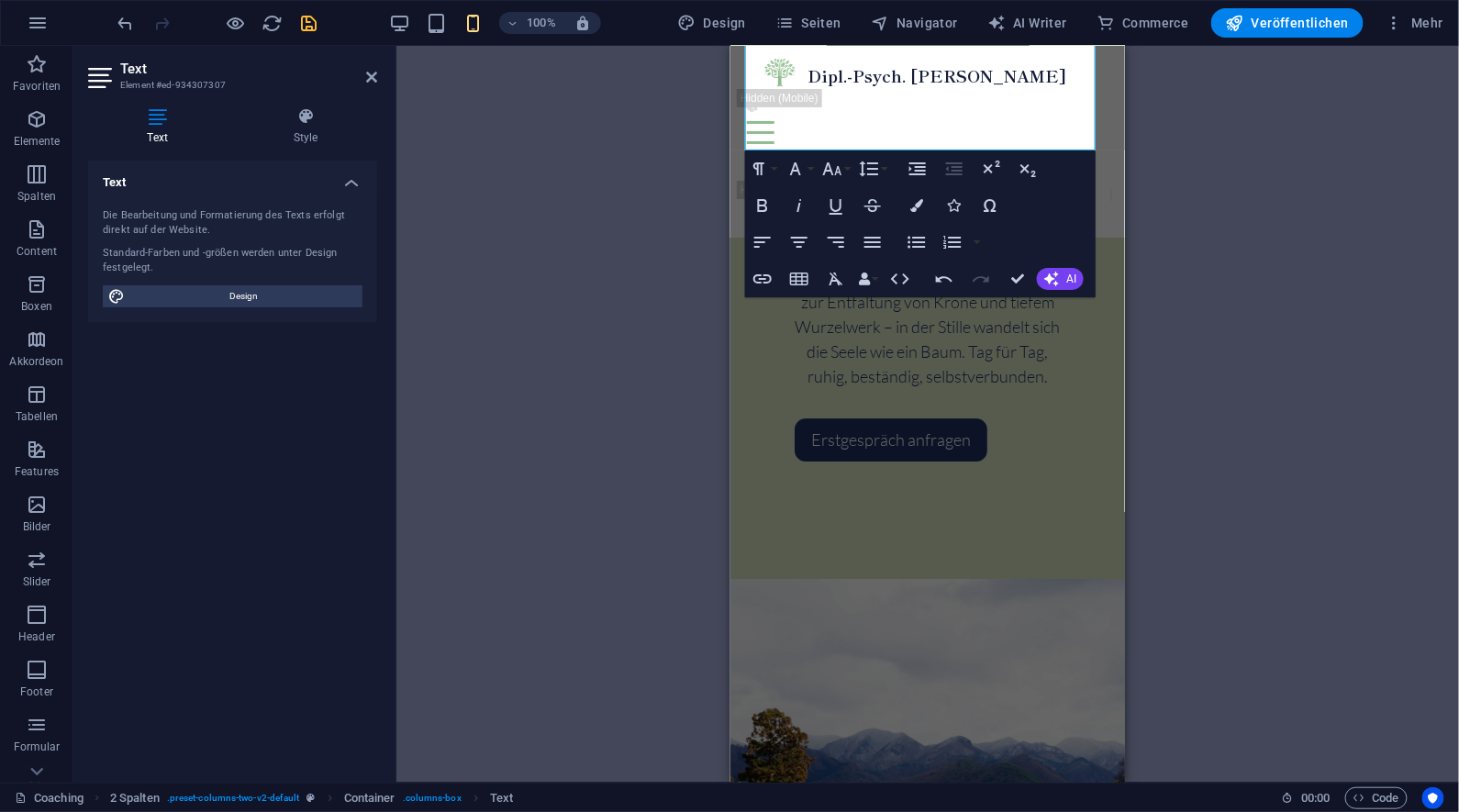
click at [645, 460] on div "Ziehe hier rein, um den vorhandenen Inhalt zu ersetzen. Drücke "Strg", wenn du …" at bounding box center [928, 414] width 1063 height 737
click at [659, 363] on div "Ziehe hier rein, um den vorhandenen Inhalt zu ersetzen. Drücke "Strg", wenn du …" at bounding box center [928, 414] width 1063 height 737
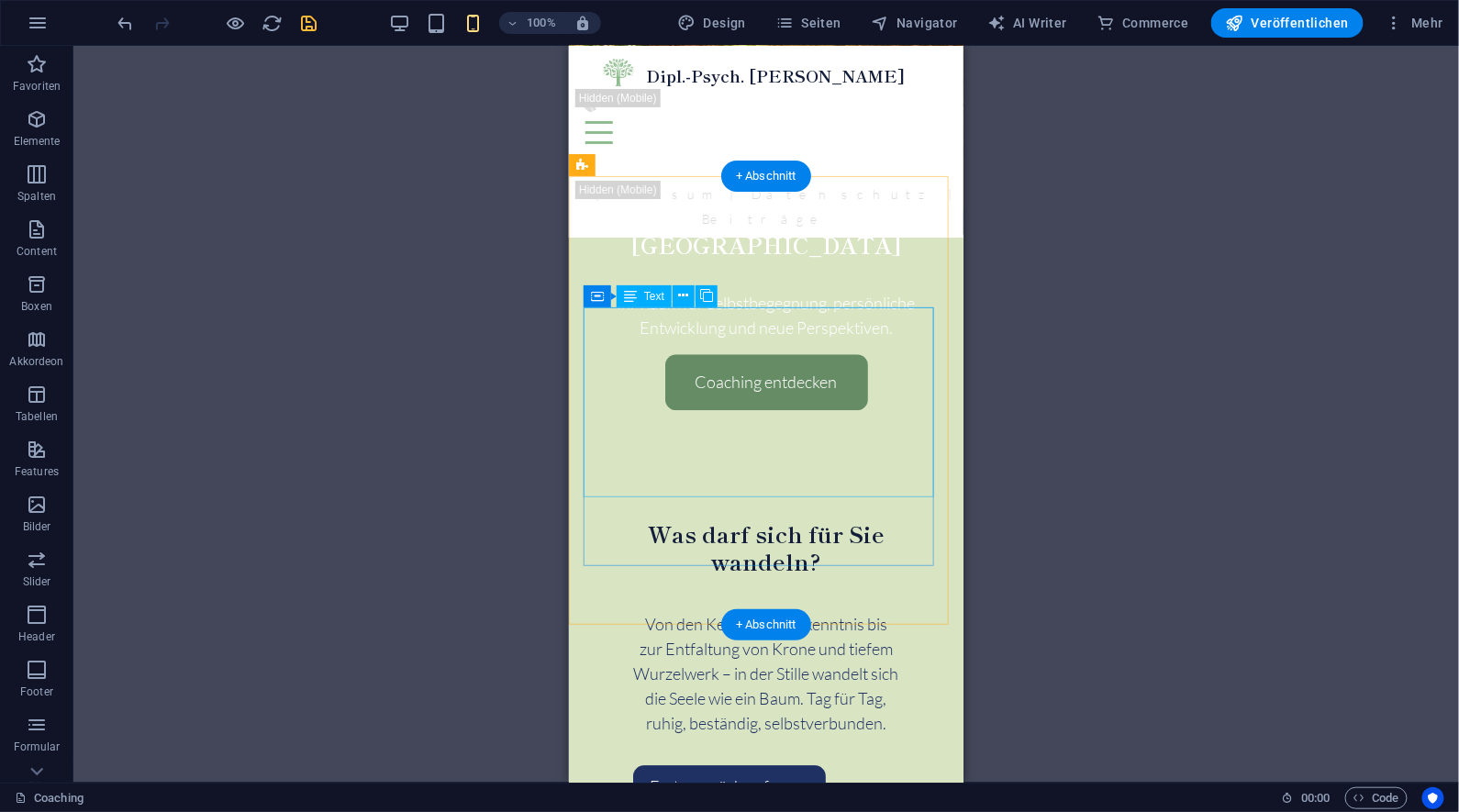
scroll to position [1479, 0]
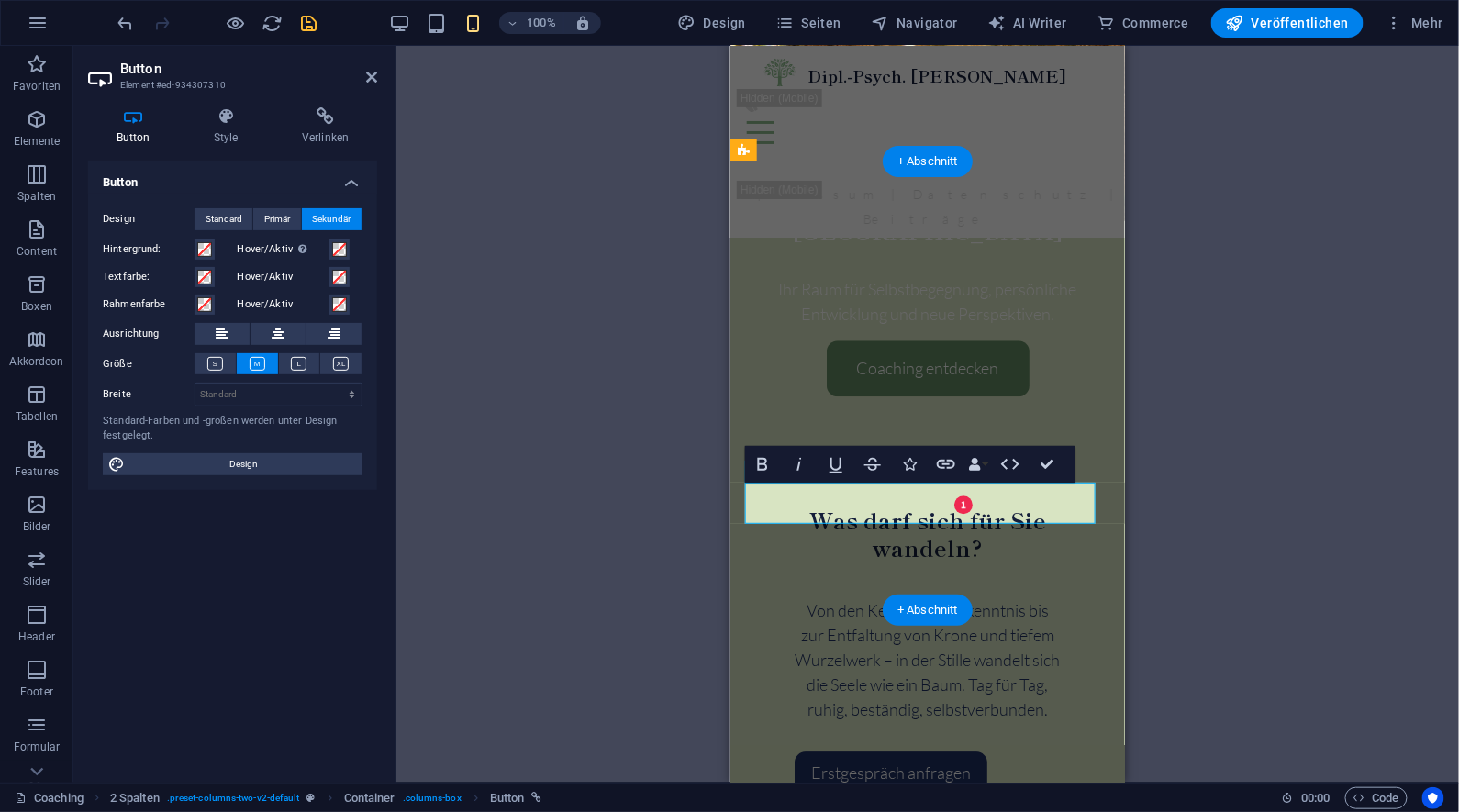
click at [1225, 492] on div "Container Banner H2 Banner Banner Container Text Abstand Menü Menüleiste Logo B…" at bounding box center [928, 414] width 1063 height 737
click at [271, 334] on icon at bounding box center [277, 334] width 13 height 22
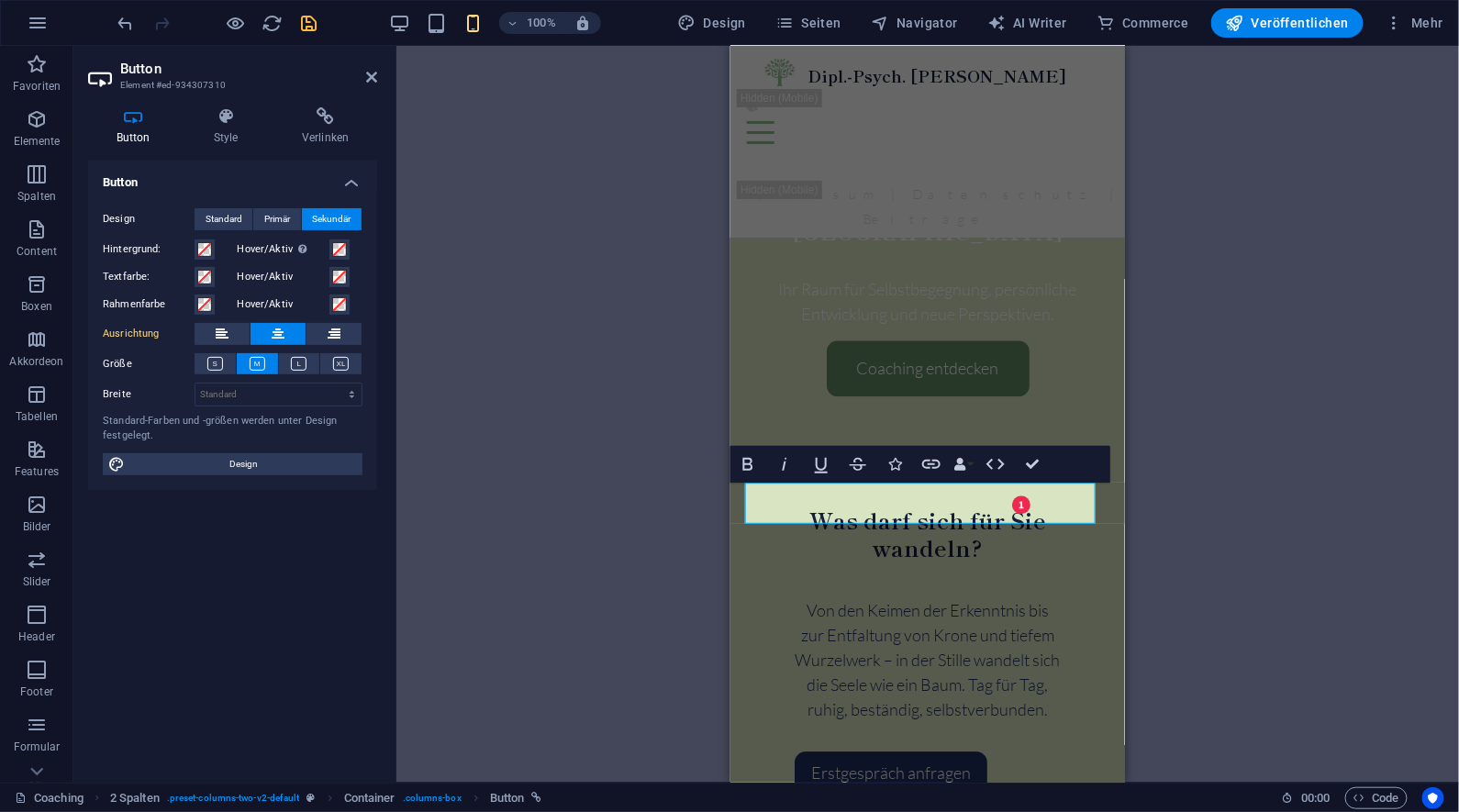
click at [1279, 452] on div "Container Banner H2 Banner Banner Container Text Abstand Menü Menüleiste Logo B…" at bounding box center [928, 414] width 1063 height 737
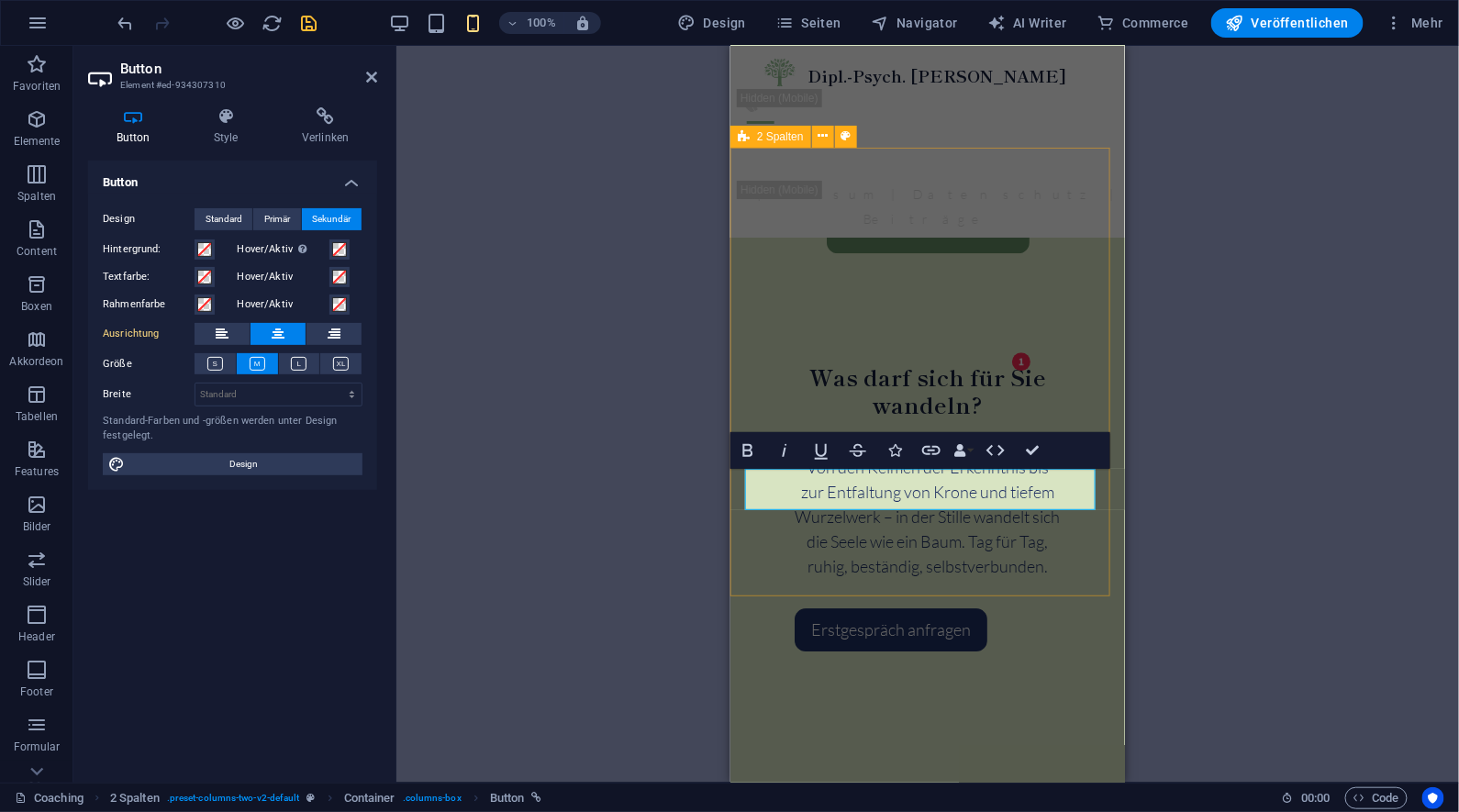
scroll to position [1991, 0]
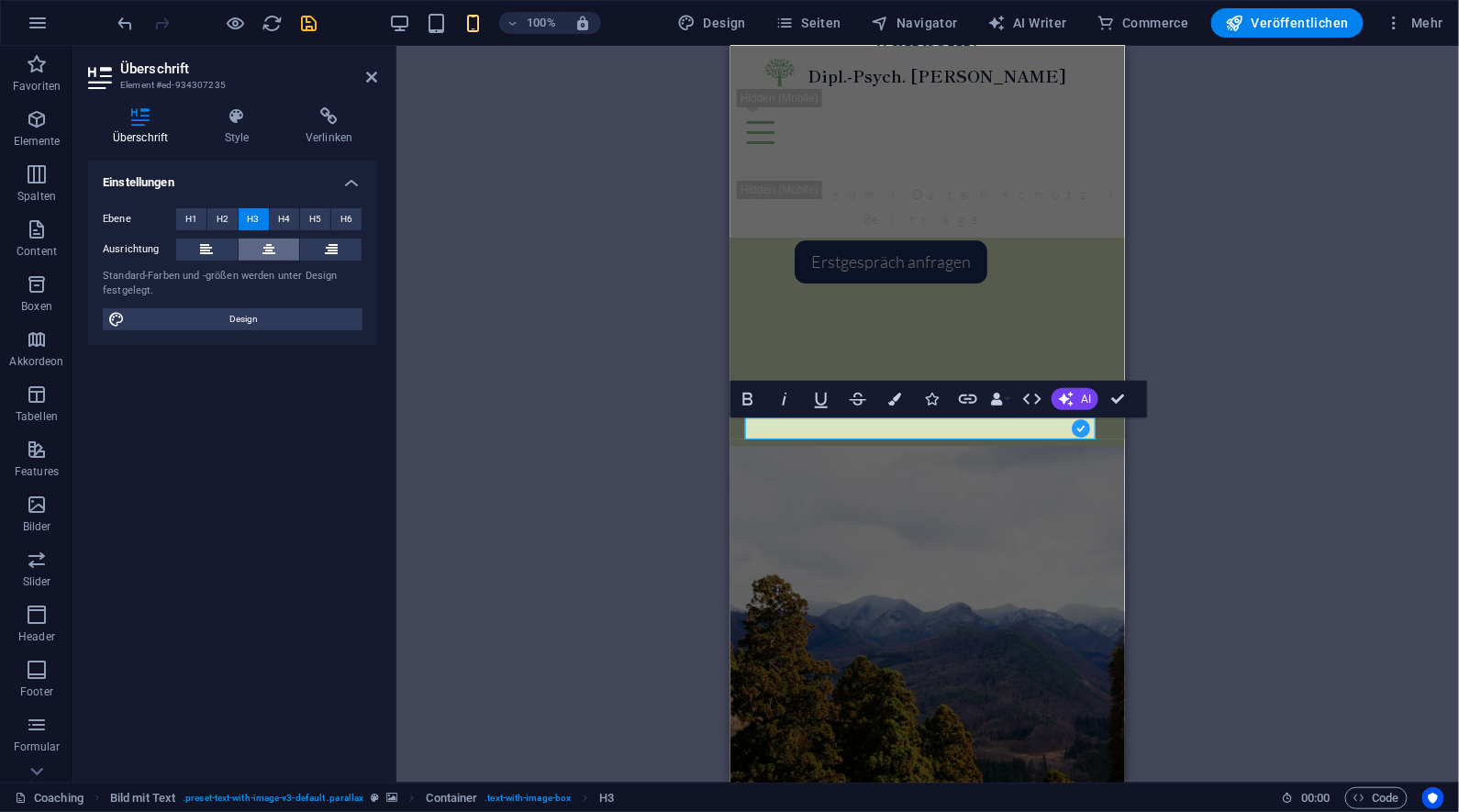
click at [261, 251] on button at bounding box center [269, 249] width 62 height 22
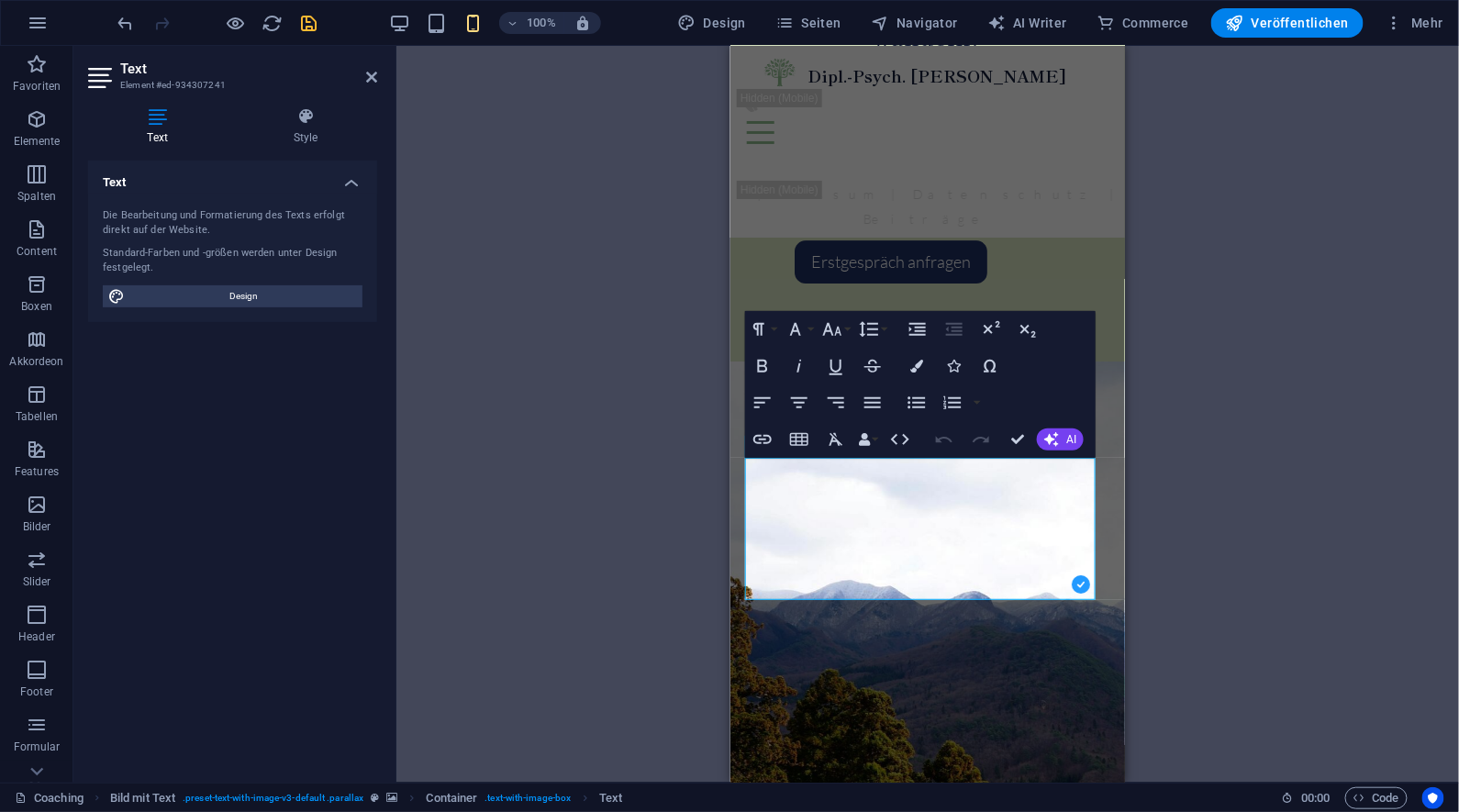
click at [1375, 541] on div "Ziehe hier rein, um den vorhandenen Inhalt zu ersetzen. Drücke "Strg", wenn du …" at bounding box center [928, 414] width 1063 height 737
click at [800, 403] on icon "button" at bounding box center [799, 403] width 16 height 11
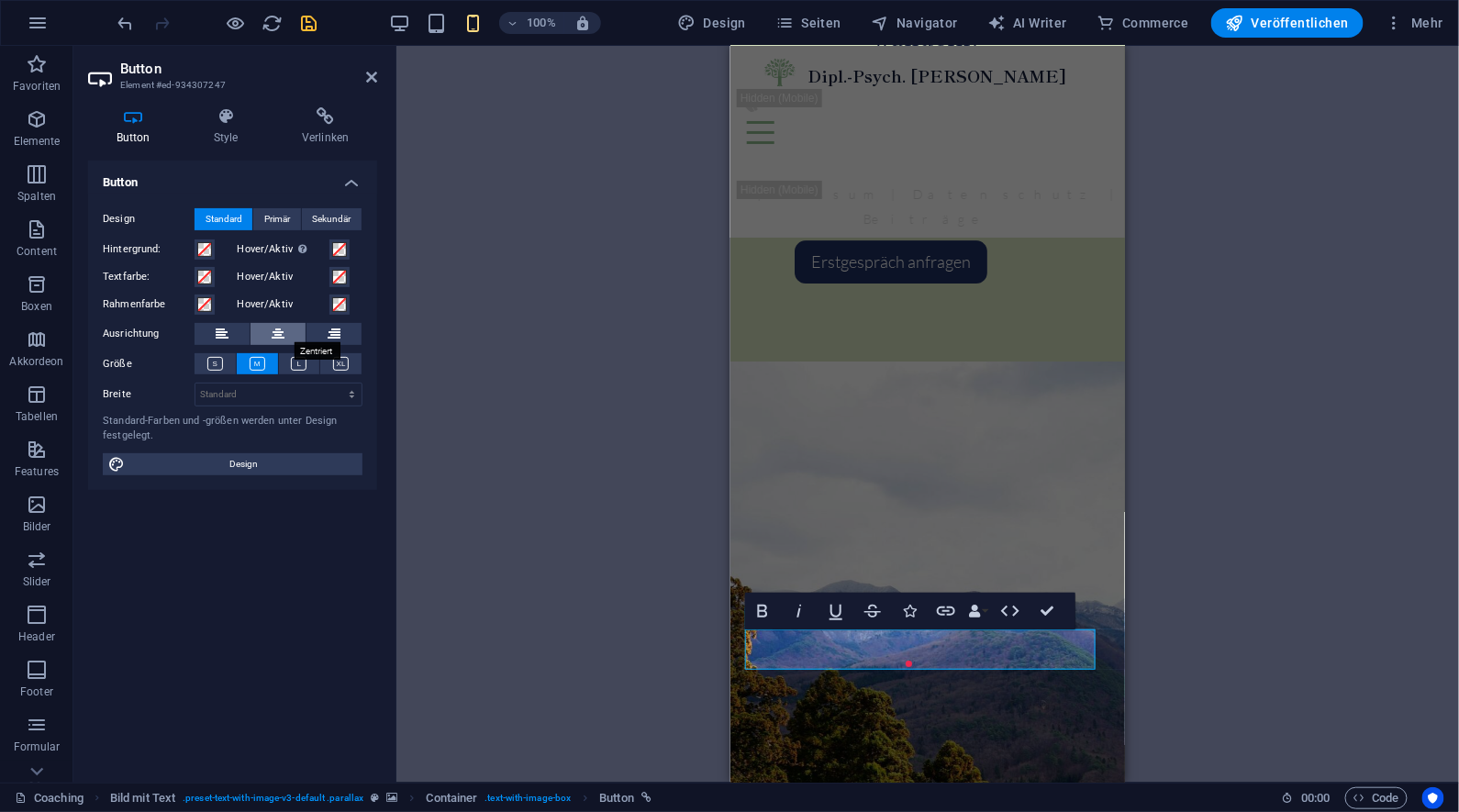
click at [293, 329] on button at bounding box center [277, 334] width 55 height 22
click at [1269, 584] on div "Container Banner H2 Banner Banner Container Text Abstand Menü Menüleiste Logo B…" at bounding box center [928, 414] width 1063 height 737
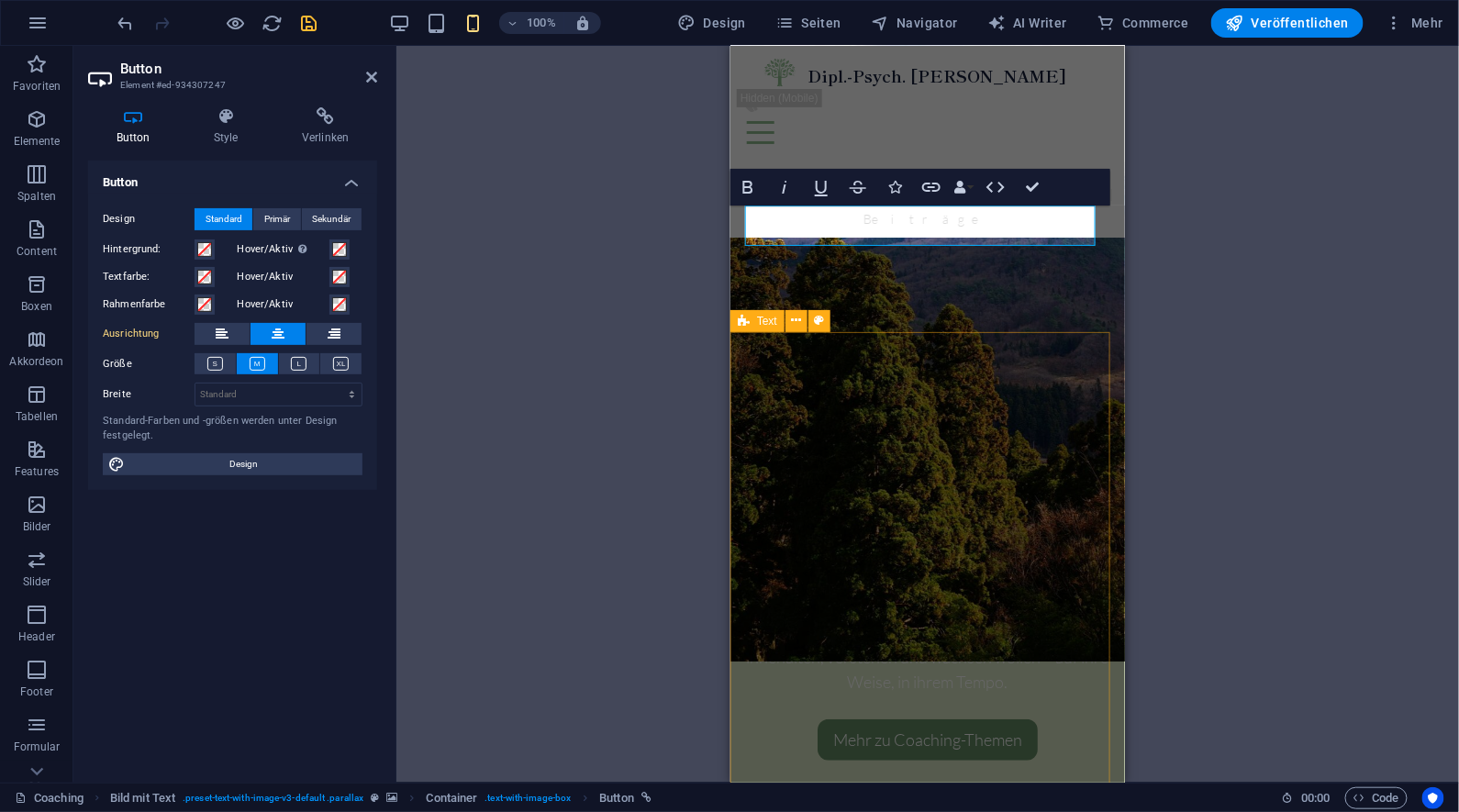
scroll to position [2442, 0]
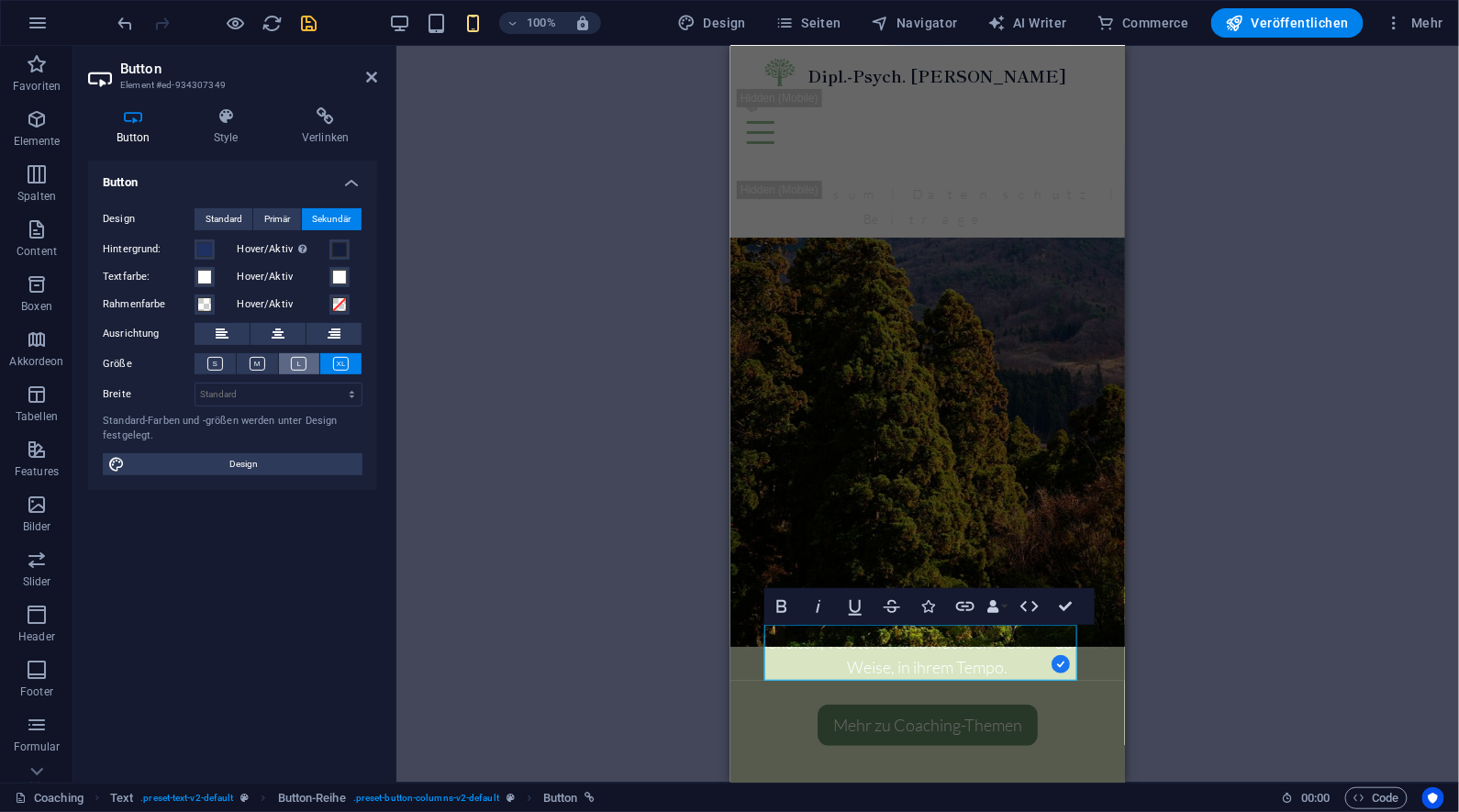
click at [297, 363] on icon at bounding box center [298, 364] width 15 height 14
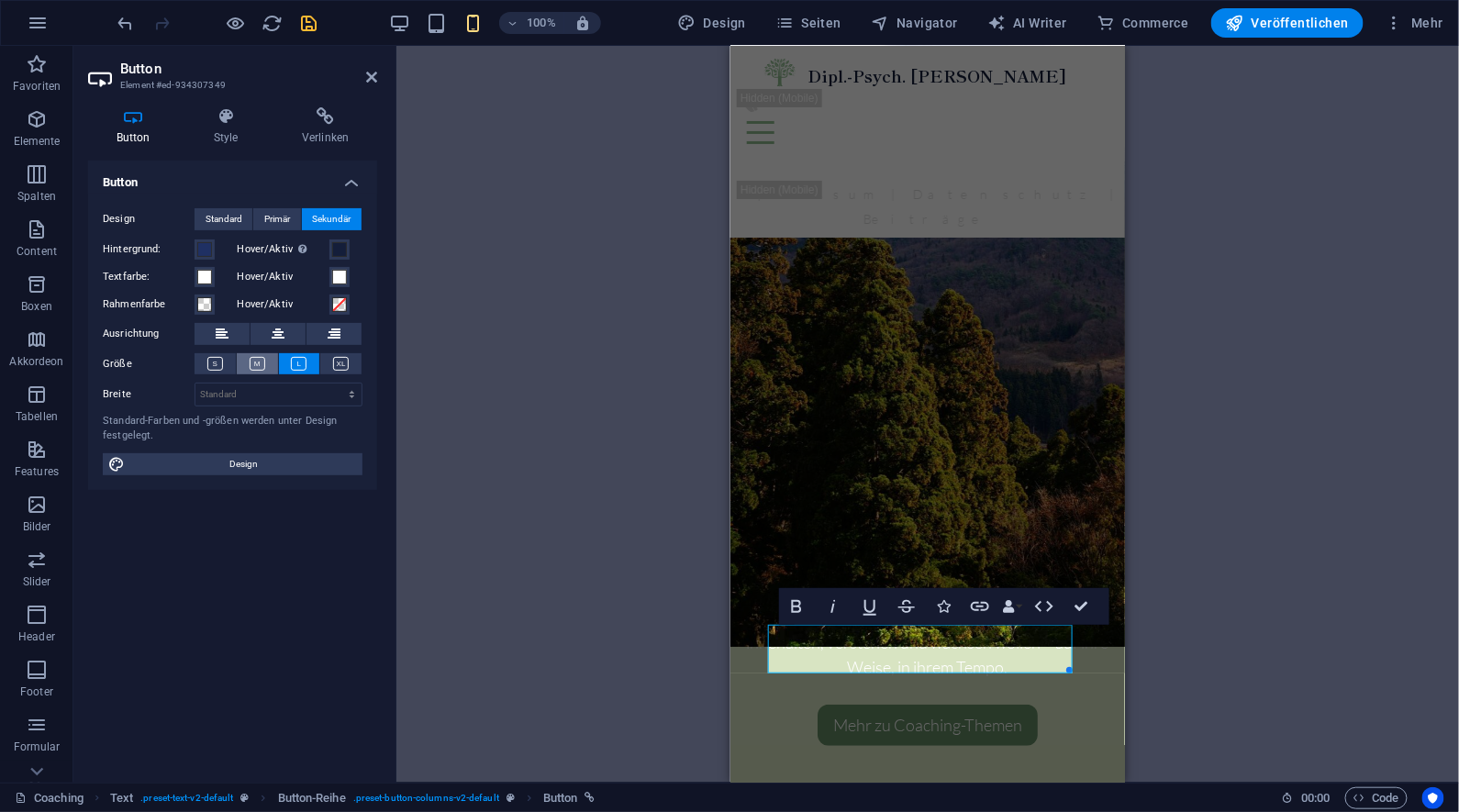
click at [264, 362] on icon at bounding box center [258, 364] width 15 height 14
click at [287, 362] on button at bounding box center [299, 364] width 42 height 21
click at [268, 355] on button at bounding box center [257, 364] width 42 height 21
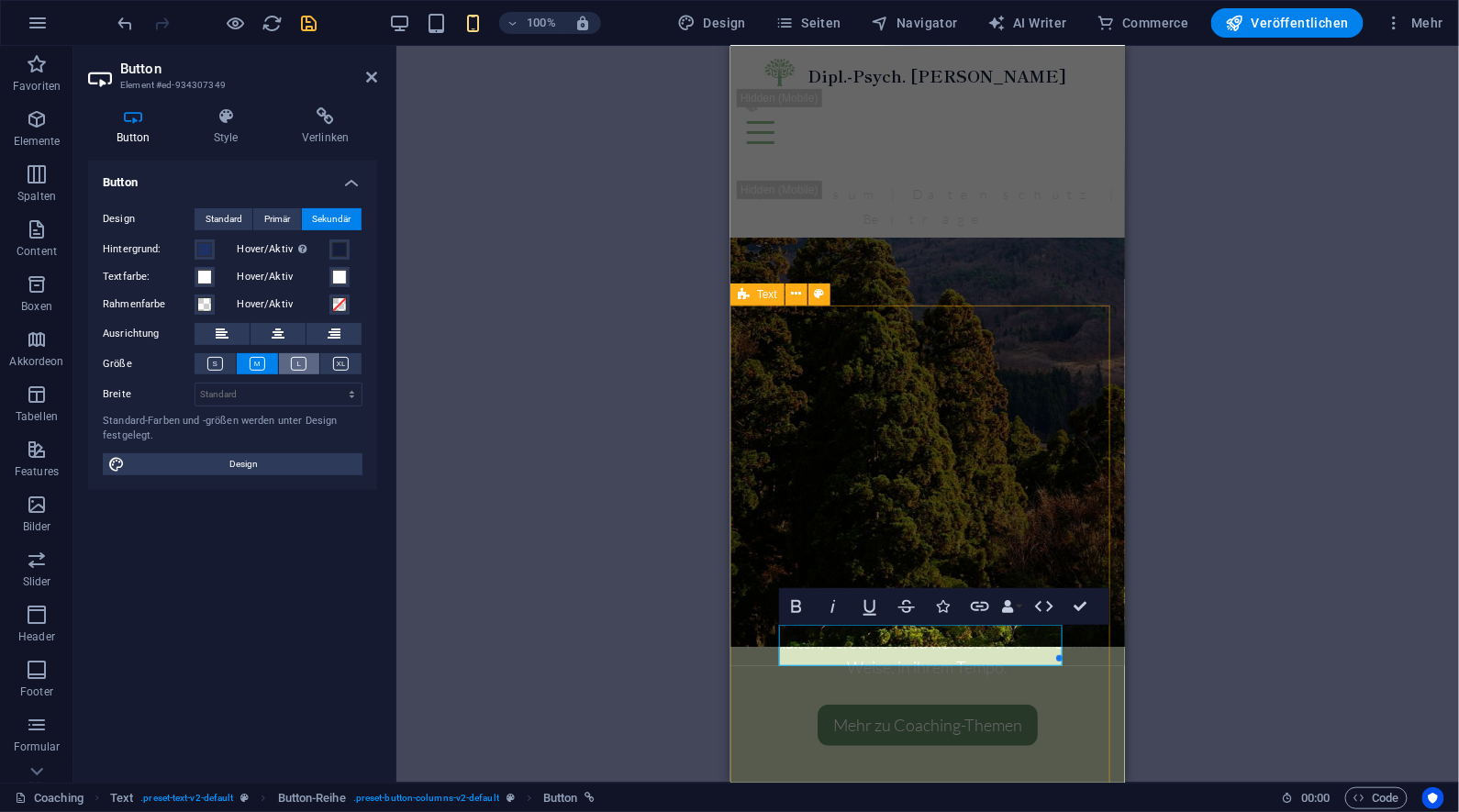
click at [309, 358] on button at bounding box center [299, 364] width 42 height 21
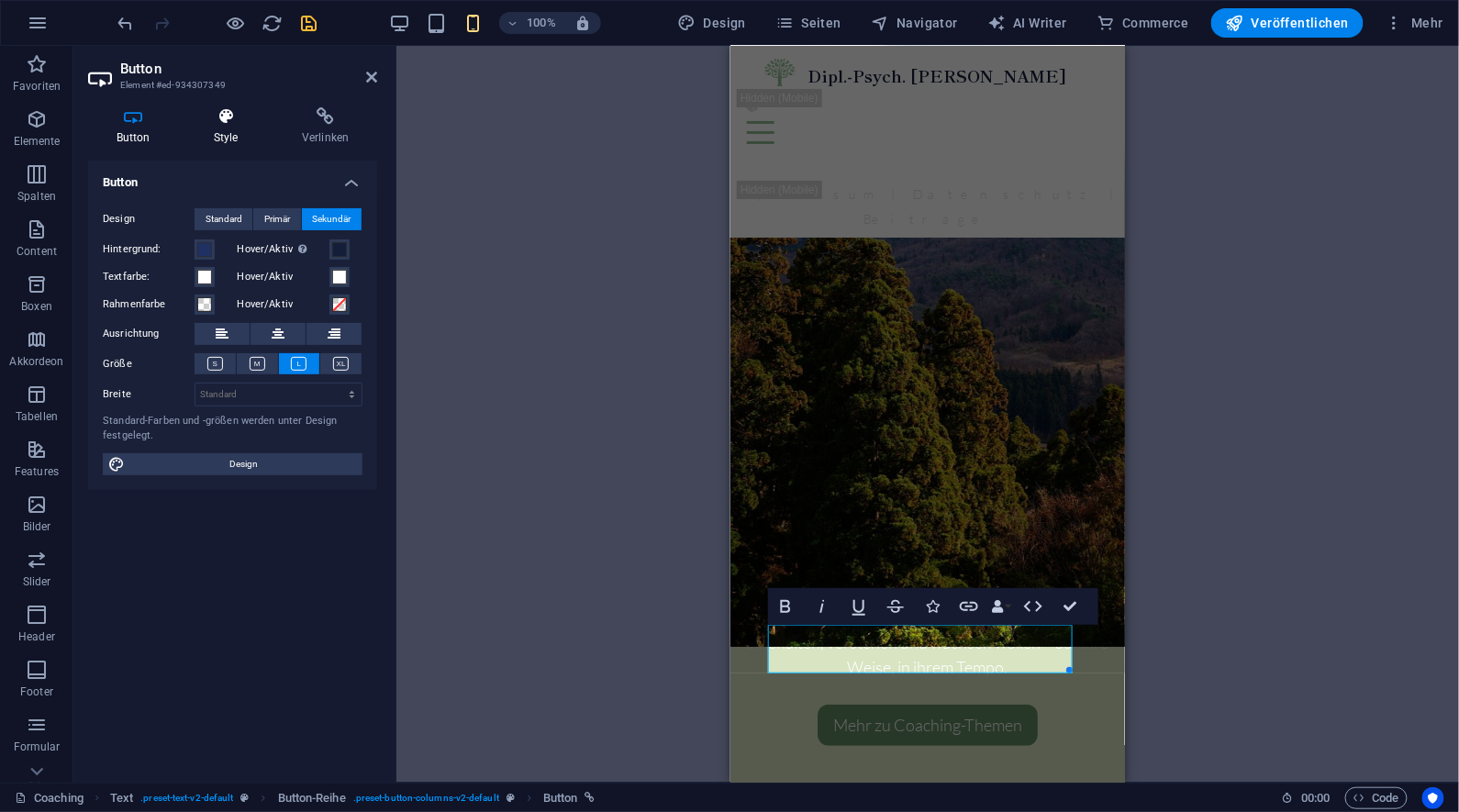
click at [234, 126] on h4 "Style" at bounding box center [229, 126] width 88 height 39
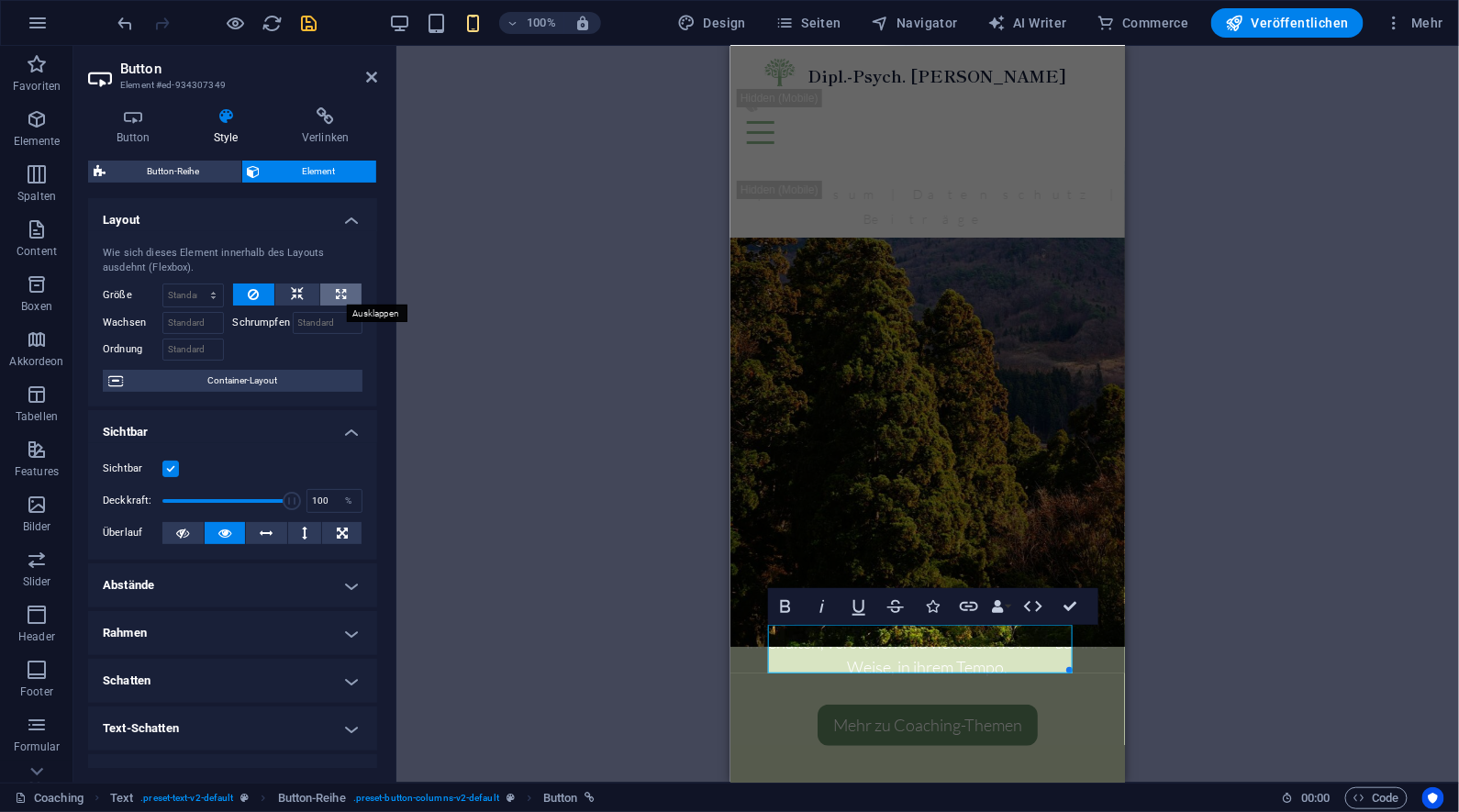
click at [331, 294] on button at bounding box center [341, 294] width 42 height 22
type input "100"
select select "%"
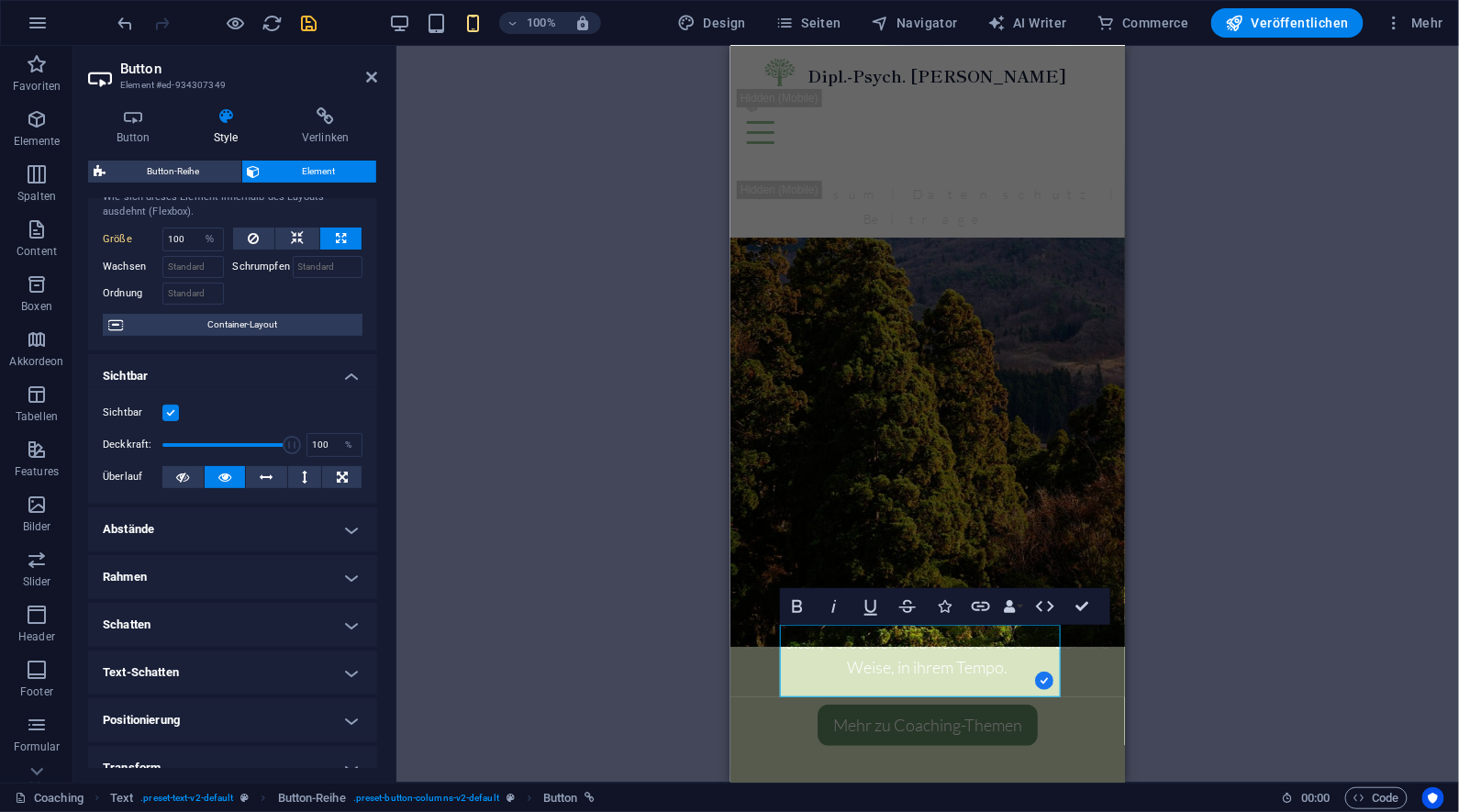
scroll to position [70, 0]
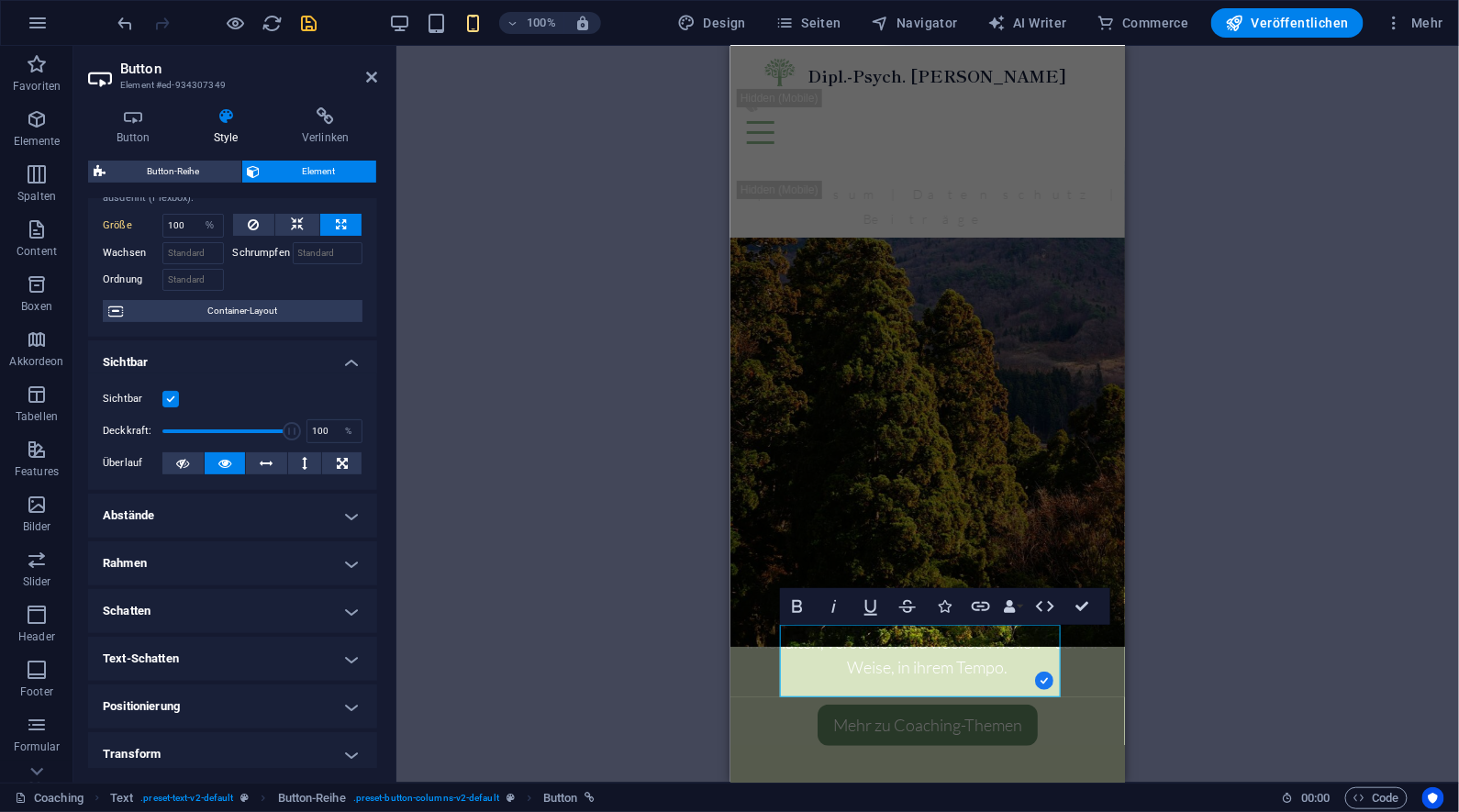
click at [323, 554] on h4 "Rahmen" at bounding box center [232, 564] width 289 height 44
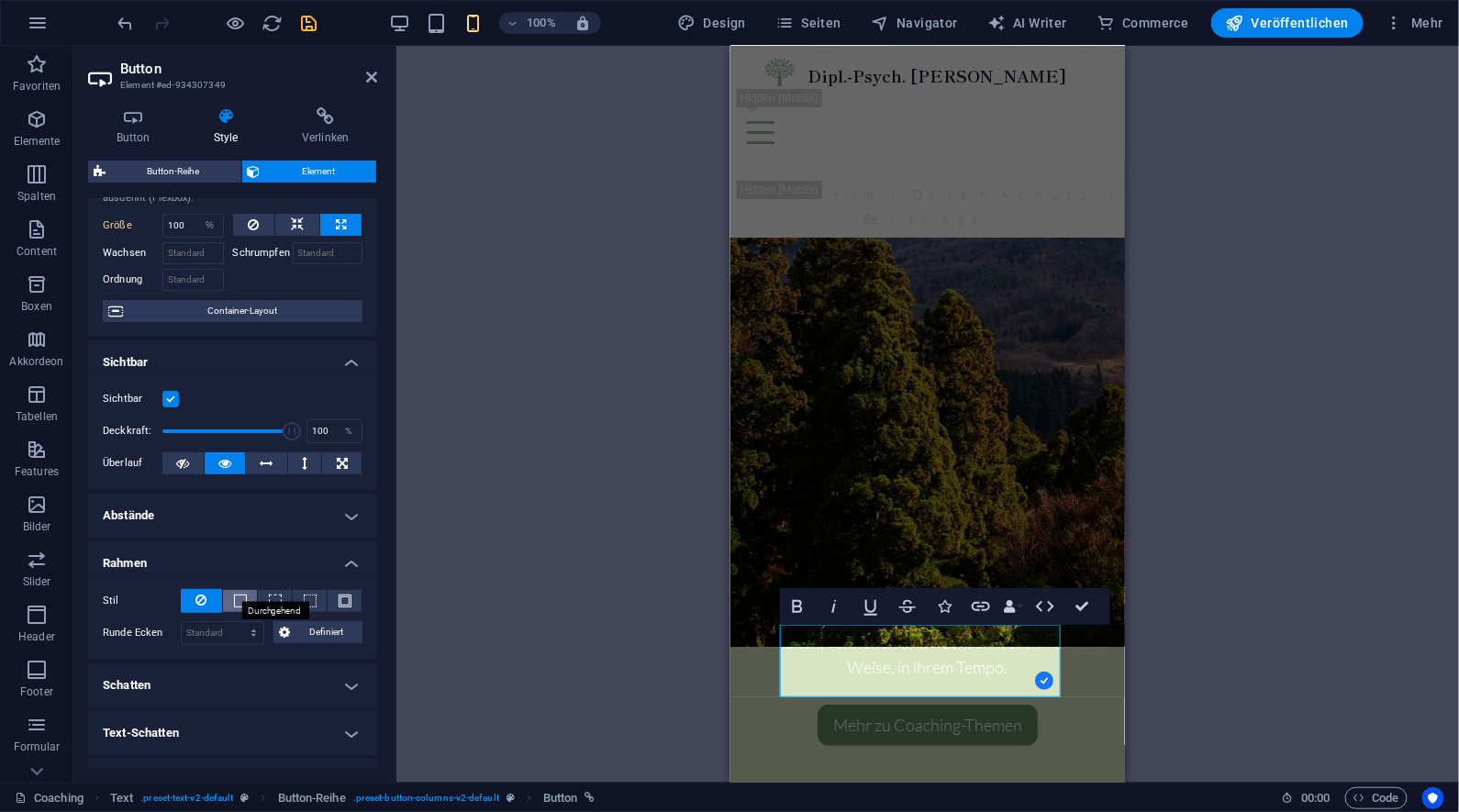
click at [240, 598] on span at bounding box center [239, 601] width 13 height 13
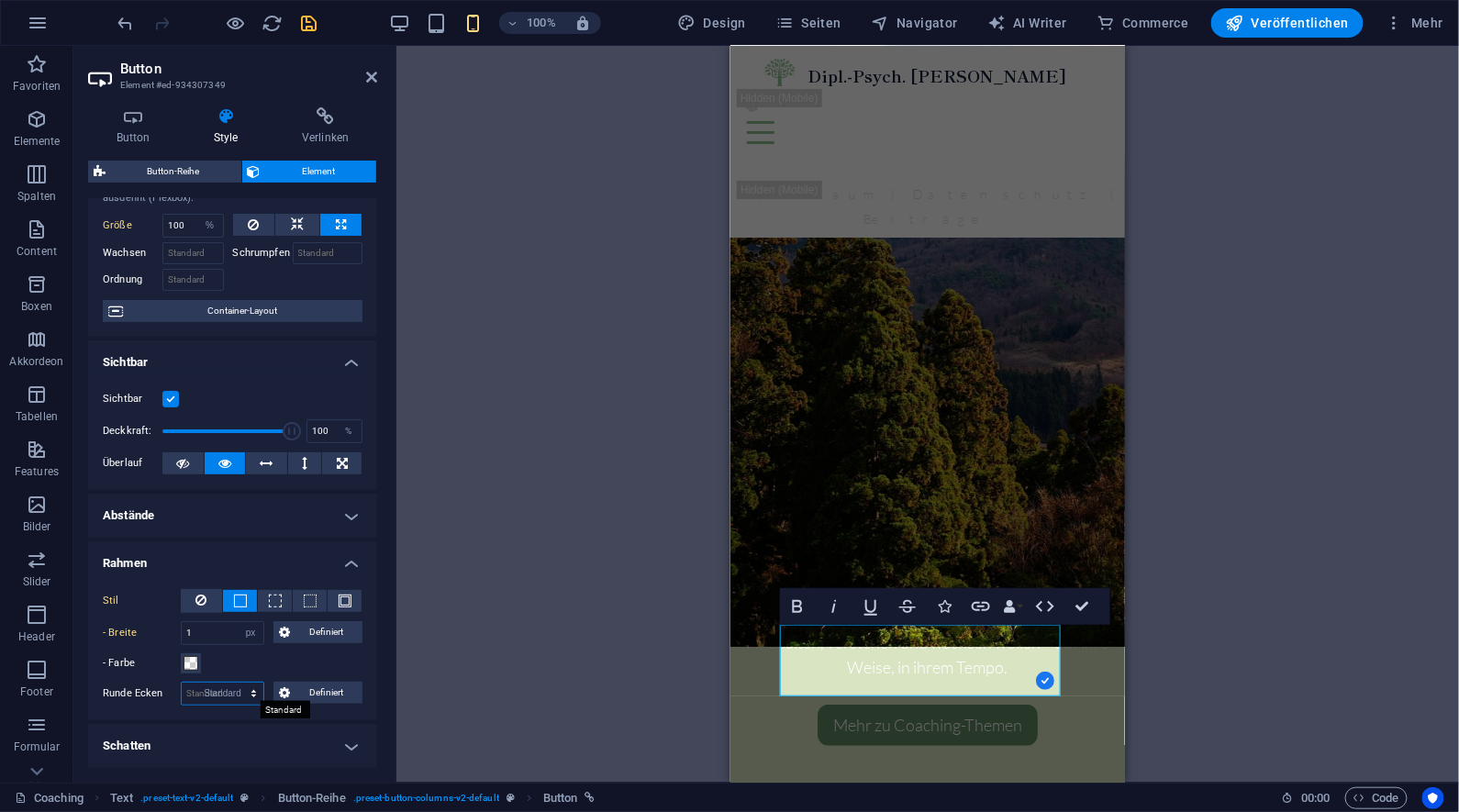
select select "DISABLED_OPTION_VALUE"
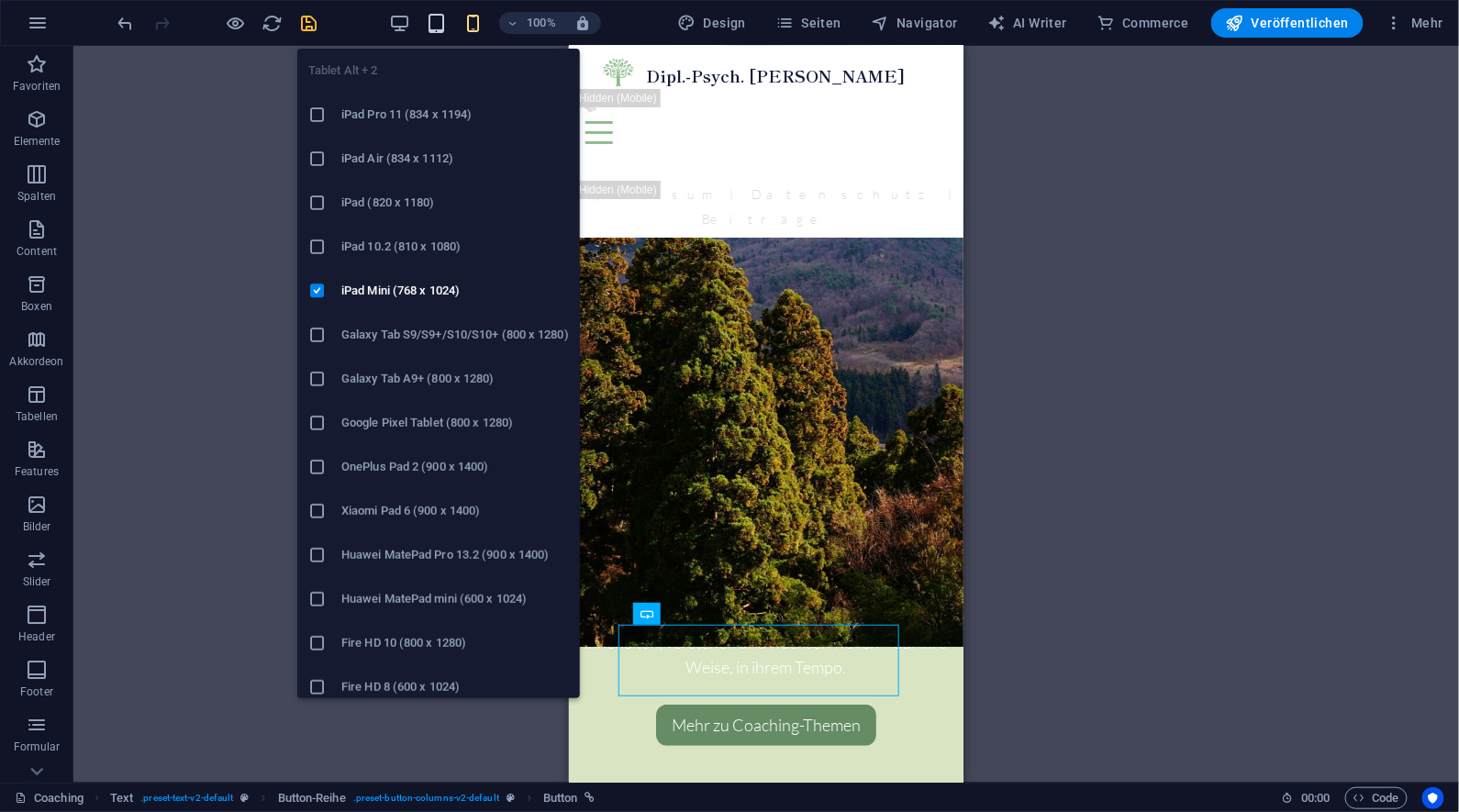
click at [436, 28] on icon "button" at bounding box center [437, 23] width 21 height 21
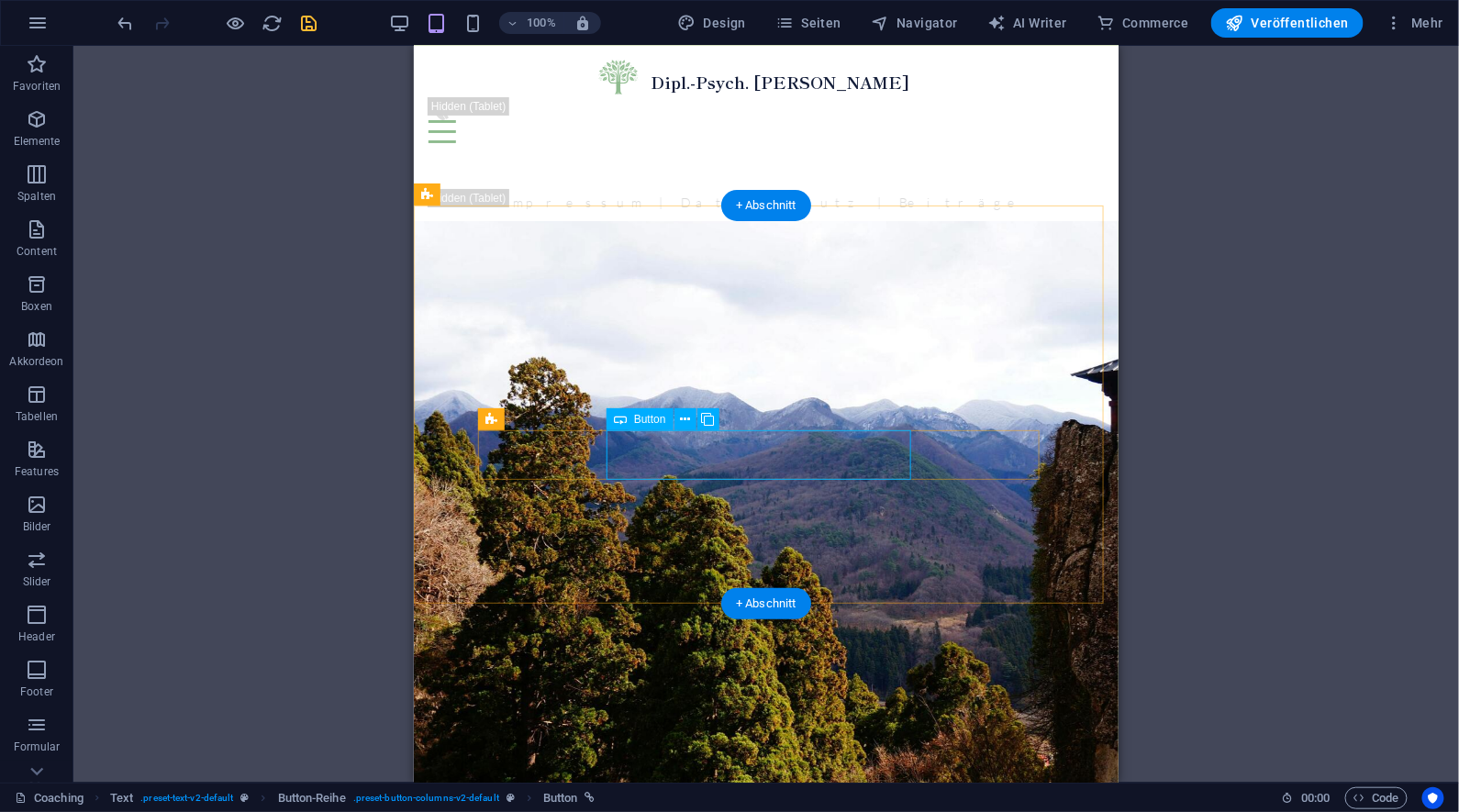
select select "%"
select select "px"
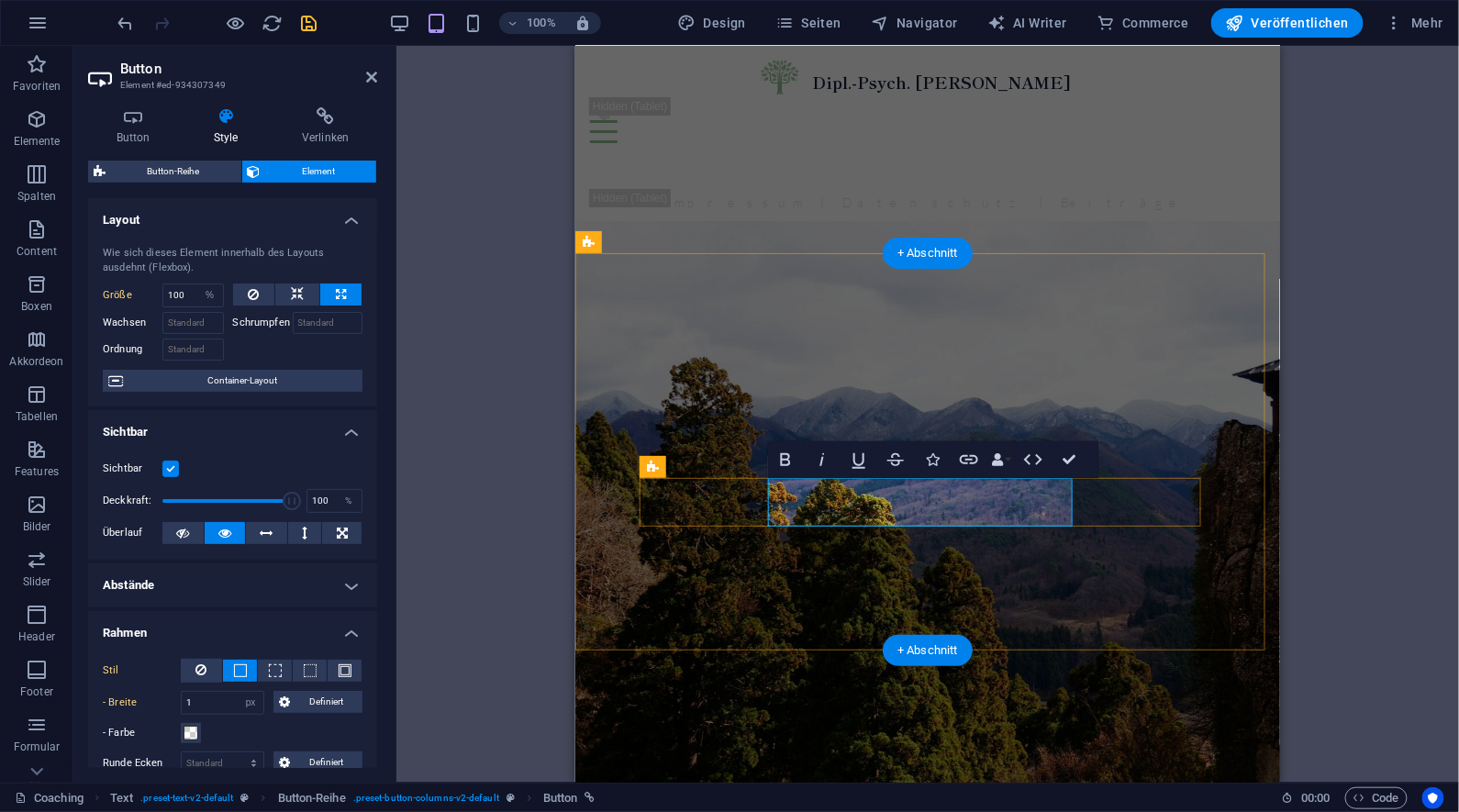
scroll to position [2138, 0]
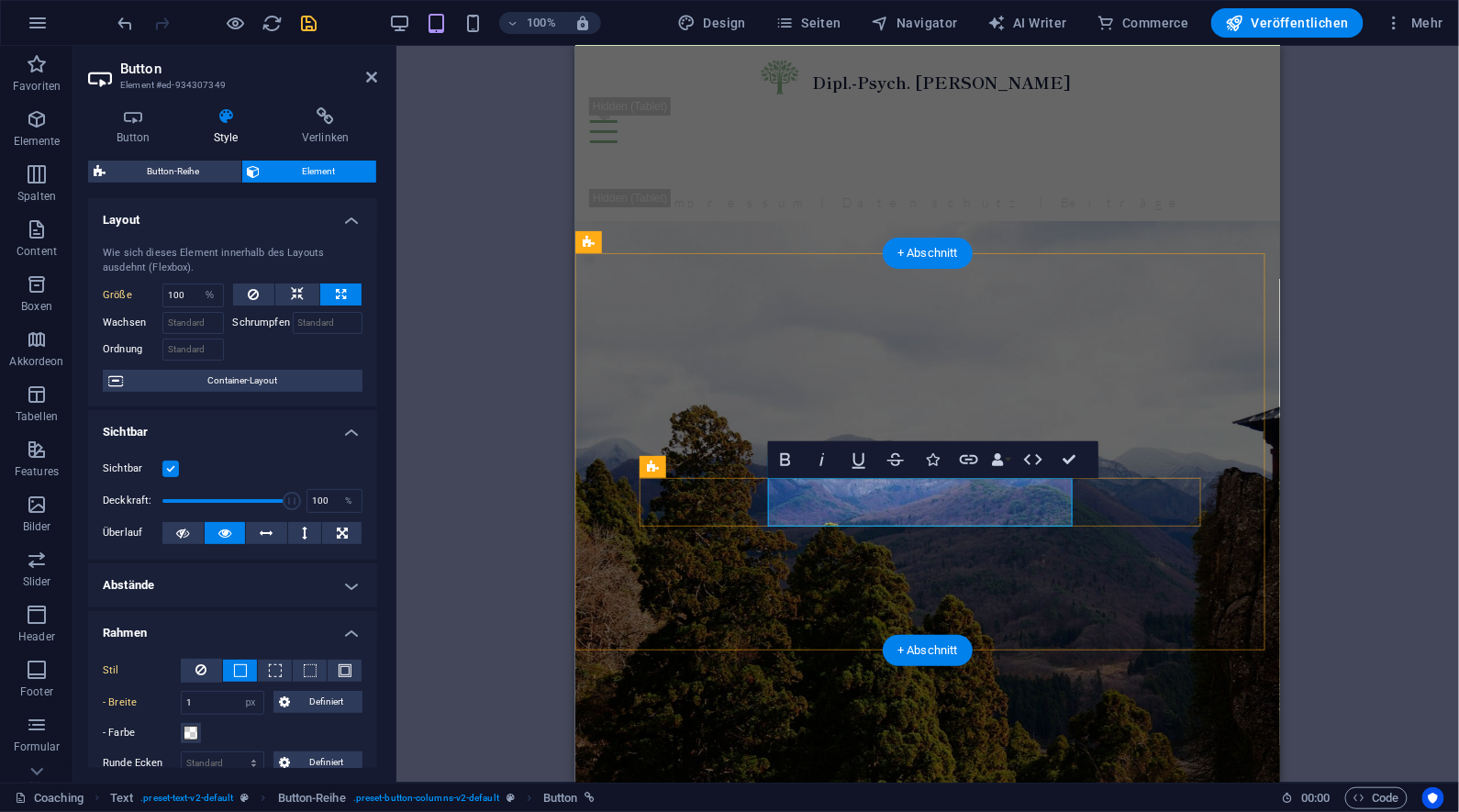
select select "DISABLED_OPTION_VALUE"
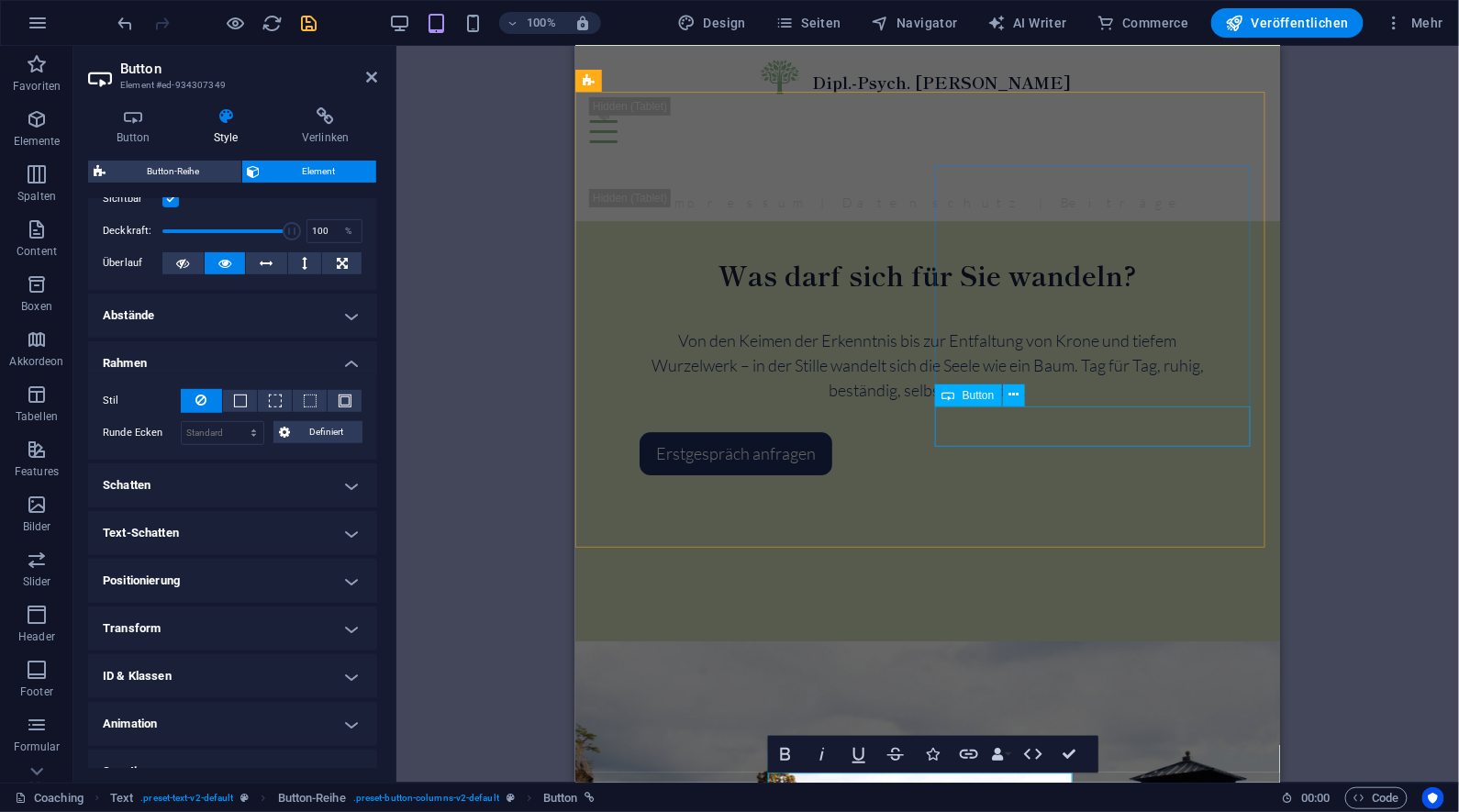
scroll to position [2186, 0]
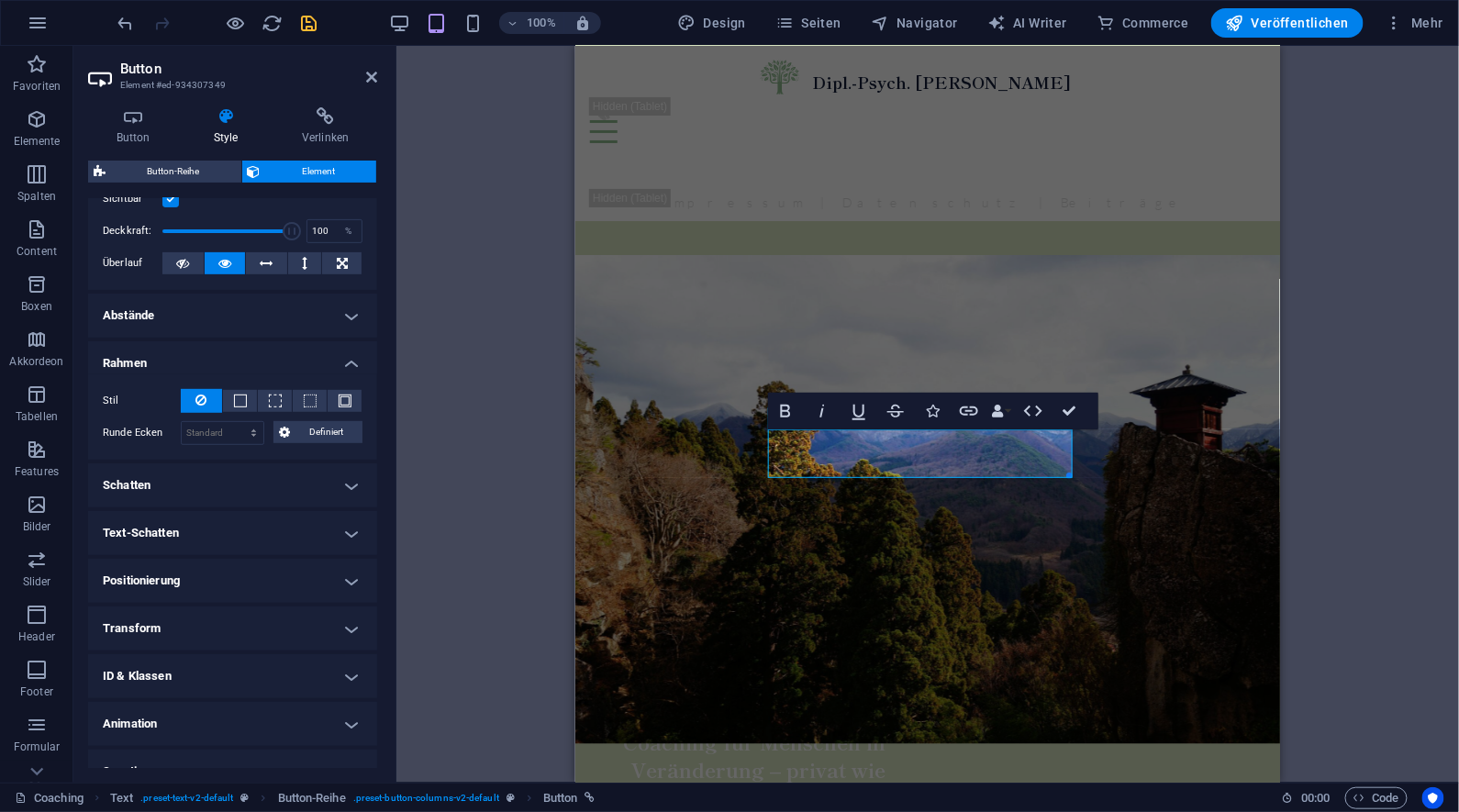
click at [1390, 424] on div "Container Banner H2 Banner Banner Container Text Abstand Menü Menüleiste Logo B…" at bounding box center [928, 414] width 1063 height 737
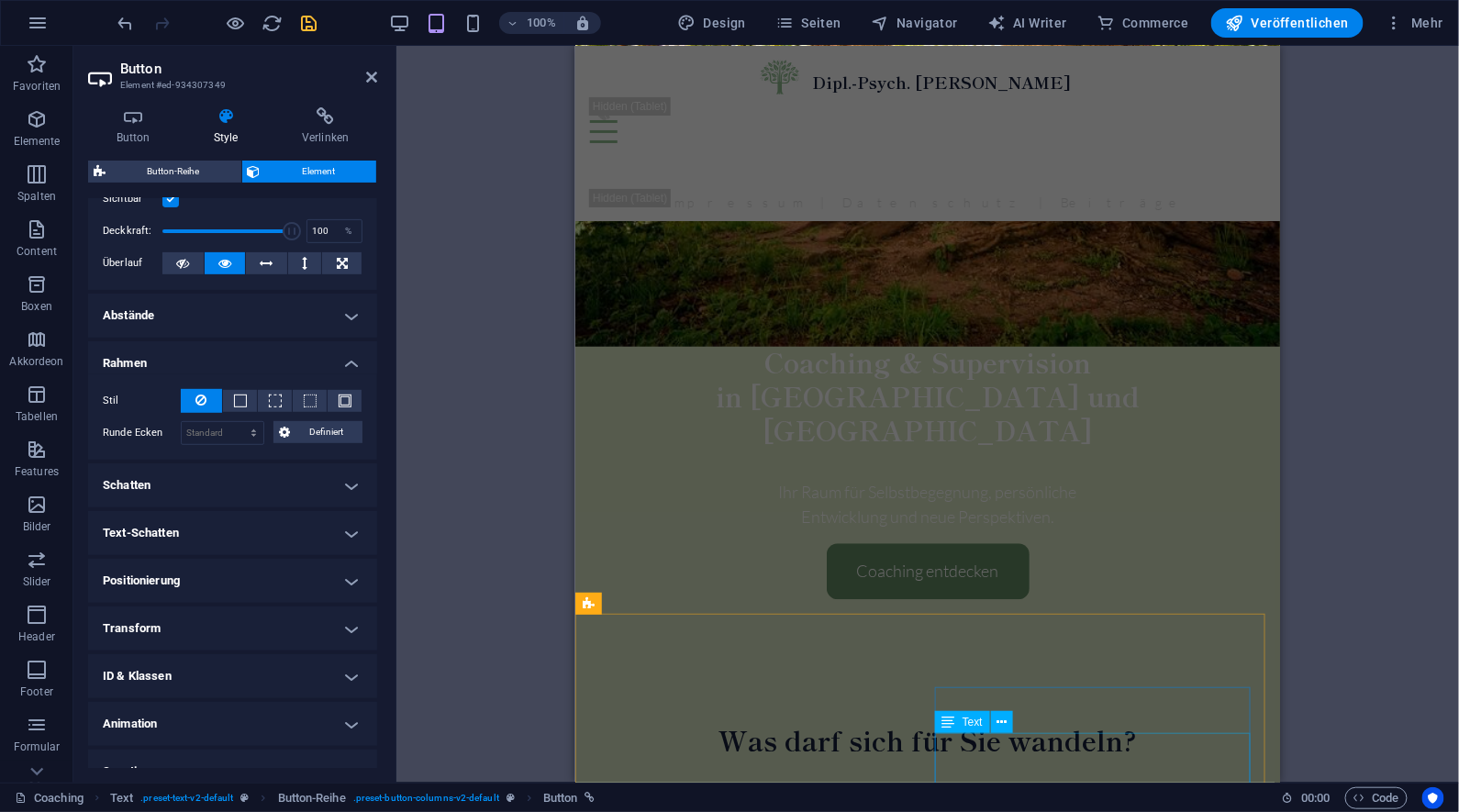
scroll to position [1320, 0]
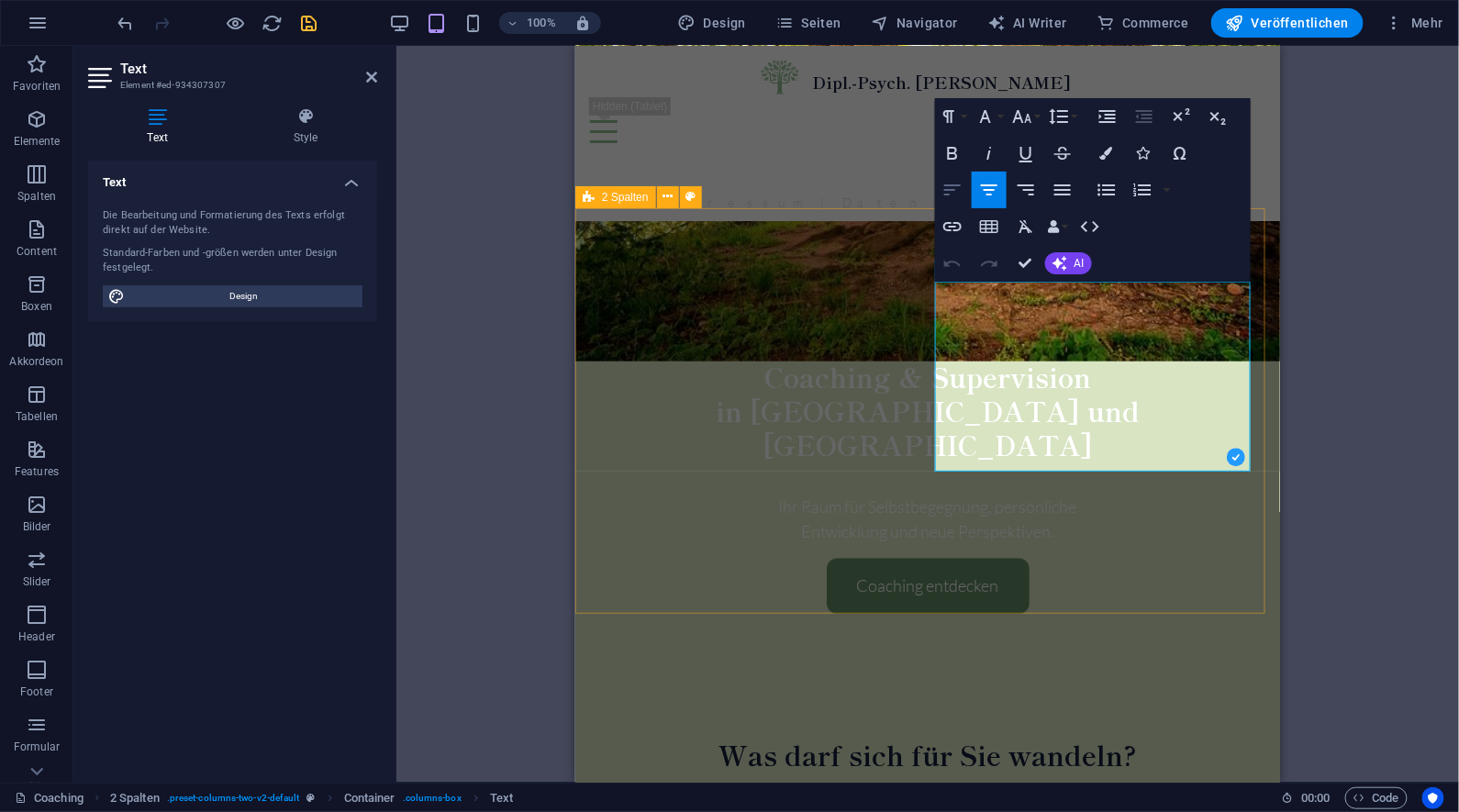
click at [952, 192] on icon "button" at bounding box center [952, 189] width 22 height 22
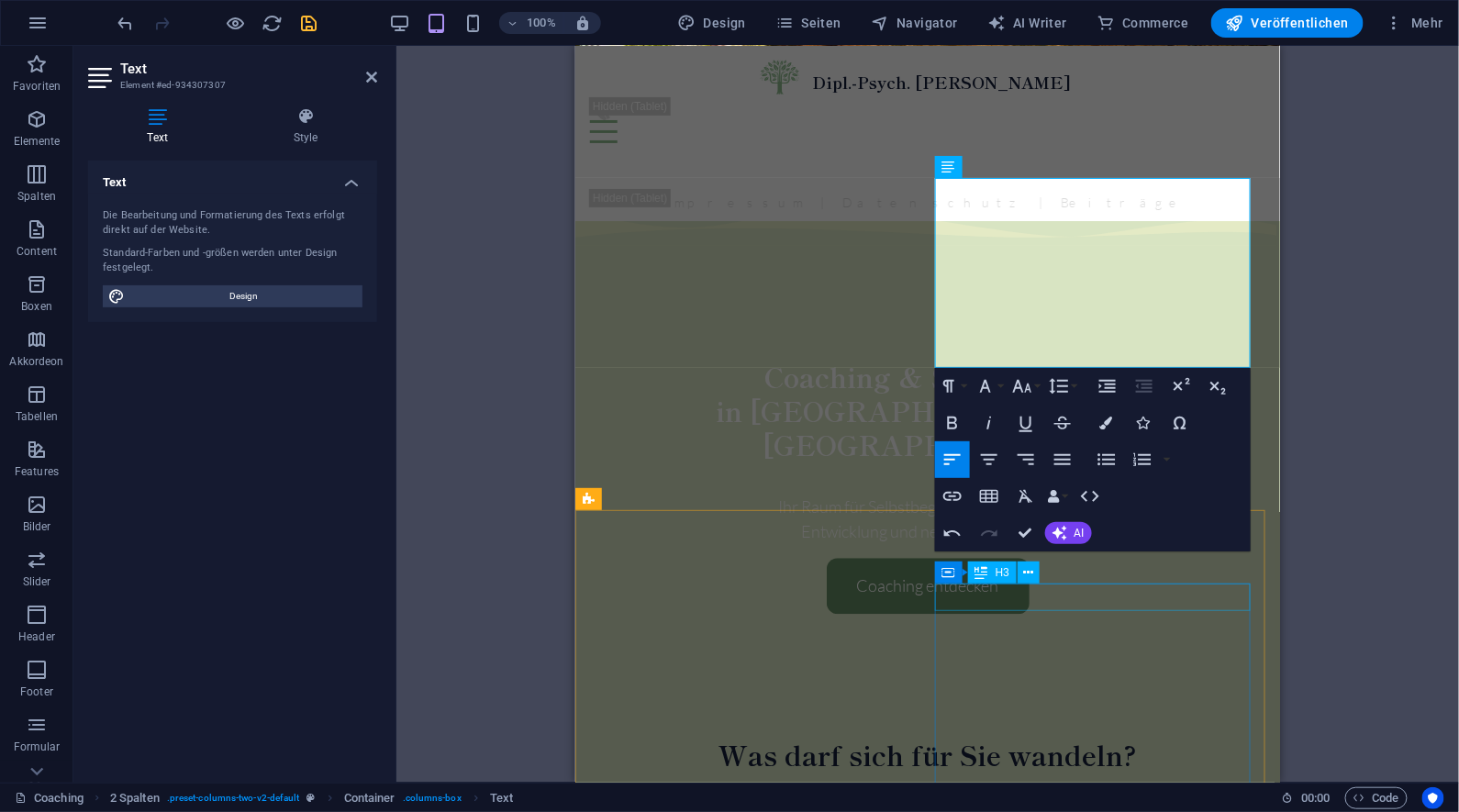
scroll to position [1656, 0]
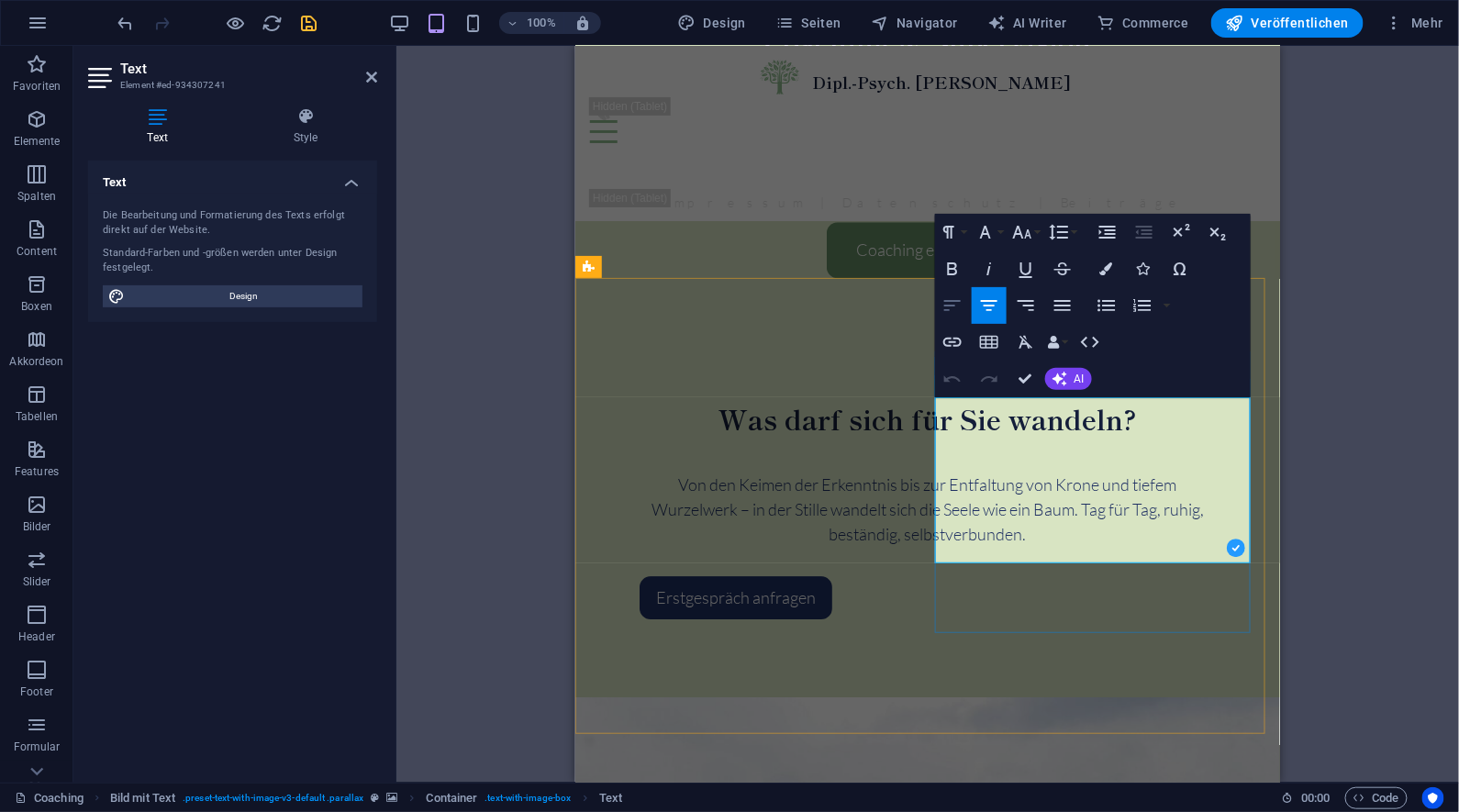
click at [949, 305] on icon "button" at bounding box center [952, 305] width 16 height 11
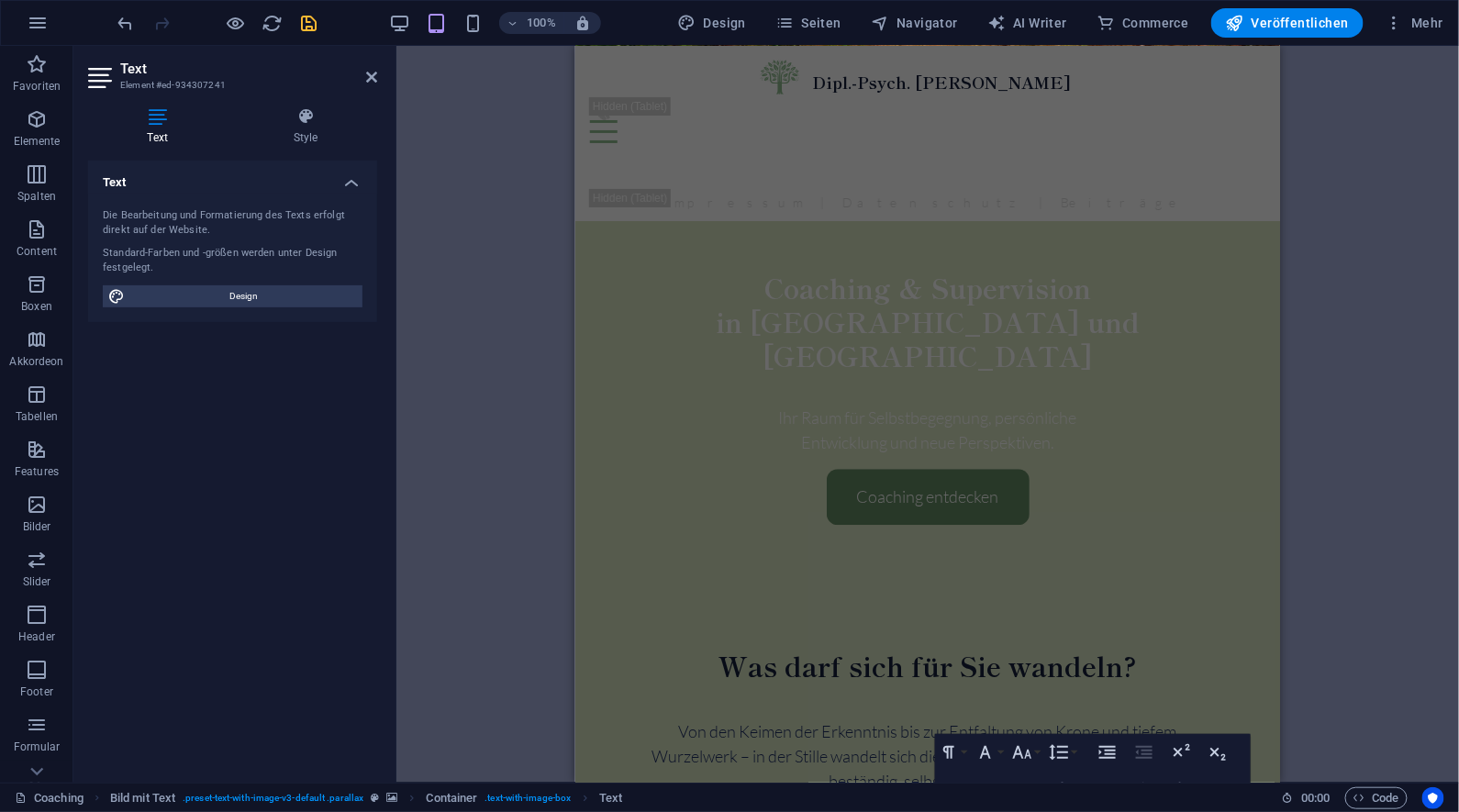
scroll to position [768, 0]
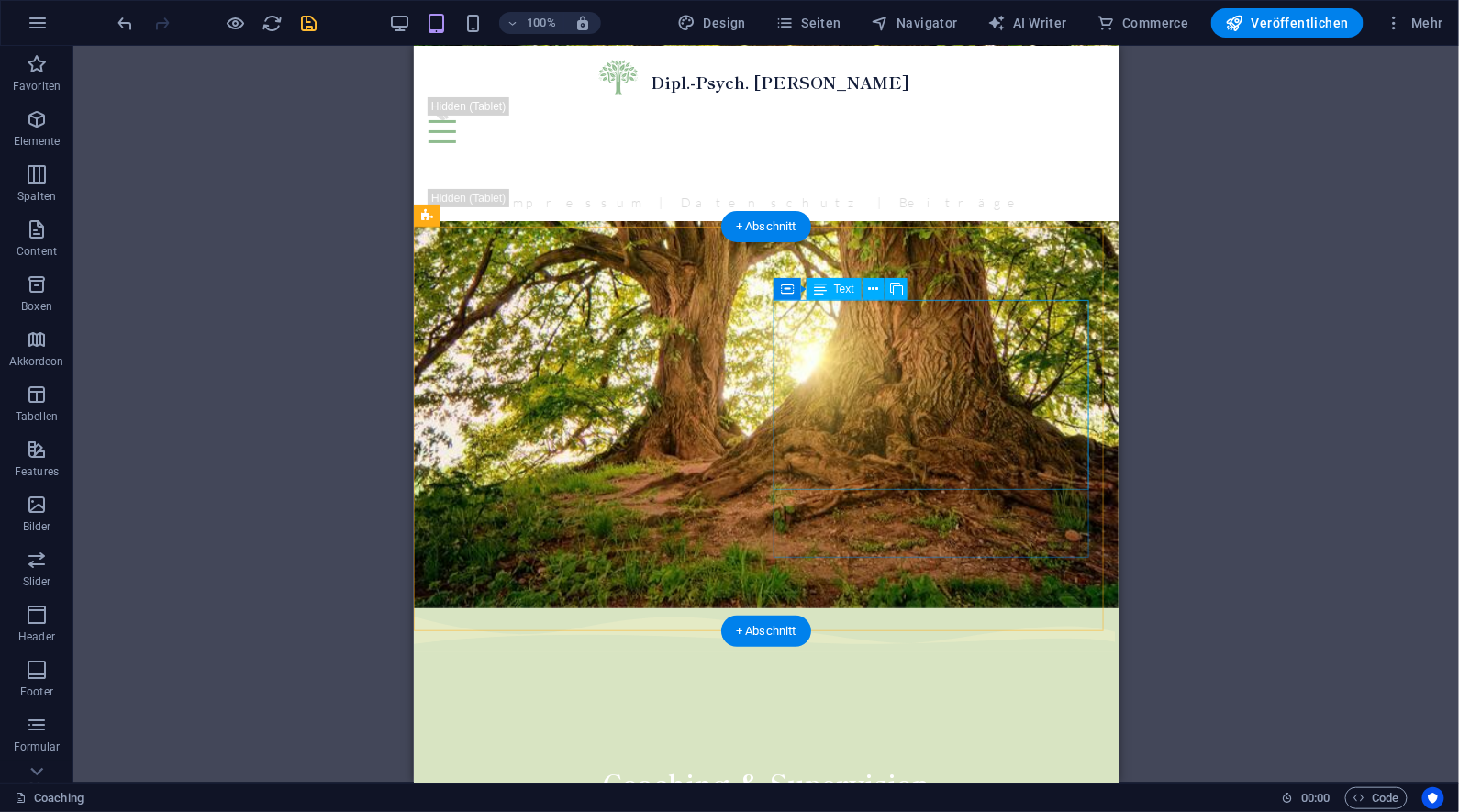
scroll to position [897, 0]
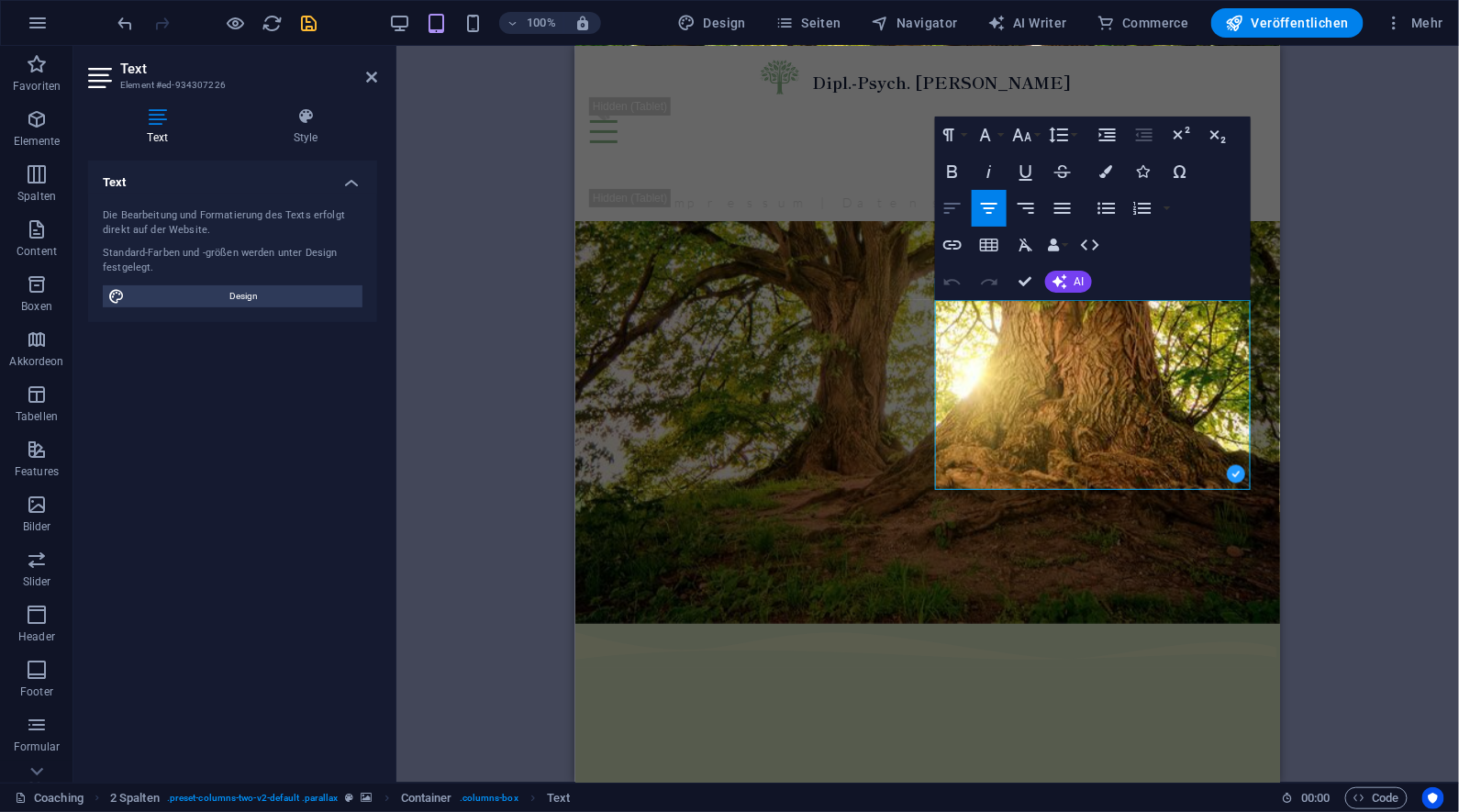
click at [952, 210] on icon "button" at bounding box center [952, 208] width 22 height 22
click at [1303, 589] on div "Ziehe hier rein, um den vorhandenen Inhalt zu ersetzen. Drücke "Strg", wenn du …" at bounding box center [928, 414] width 1063 height 737
click at [1363, 553] on div "Ziehe hier rein, um den vorhandenen Inhalt zu ersetzen. Drücke "Strg", wenn du …" at bounding box center [928, 414] width 1063 height 737
click at [1314, 136] on div "Ziehe hier rein, um den vorhandenen Inhalt zu ersetzen. Drücke "Strg", wenn du …" at bounding box center [928, 414] width 1063 height 737
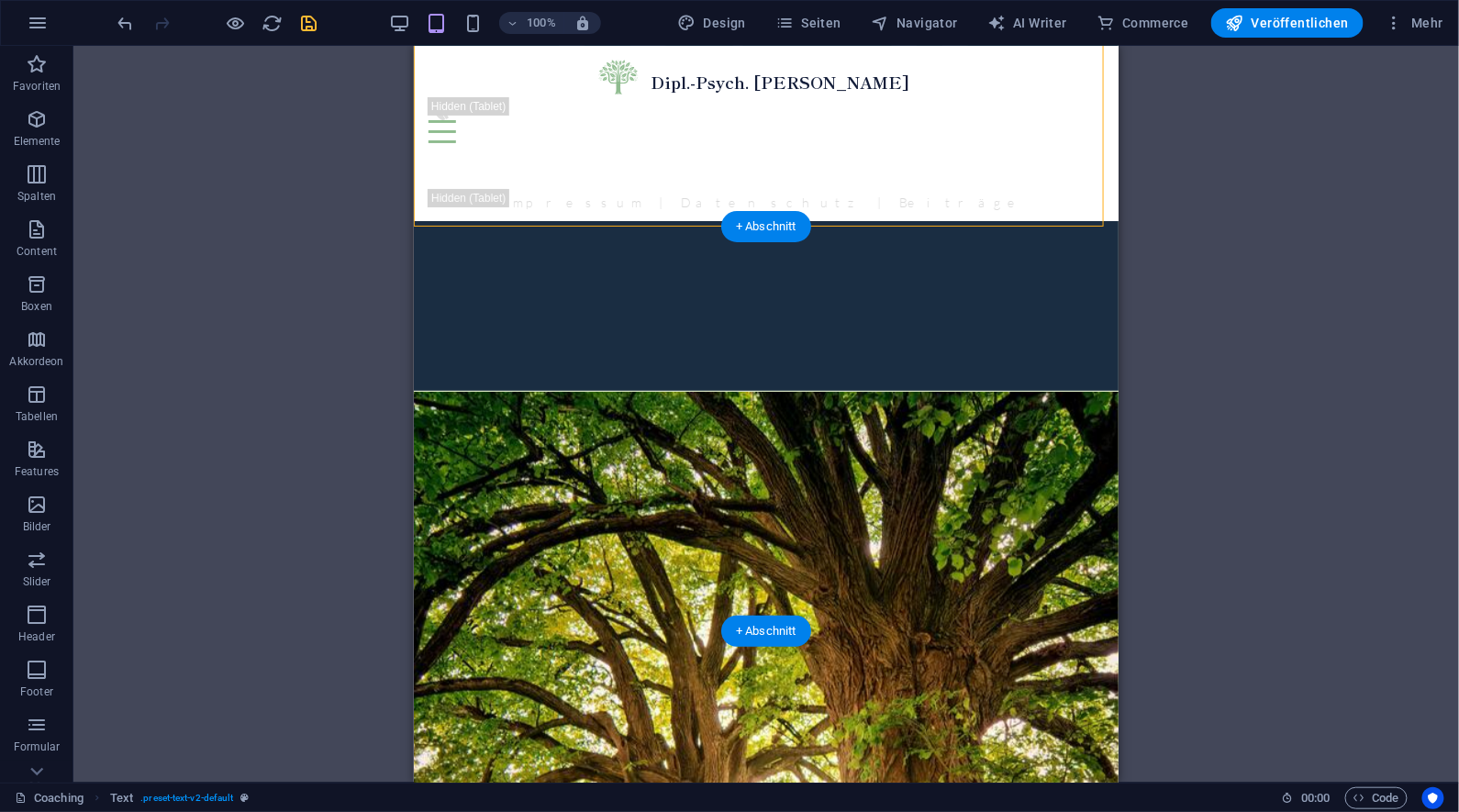
scroll to position [0, 0]
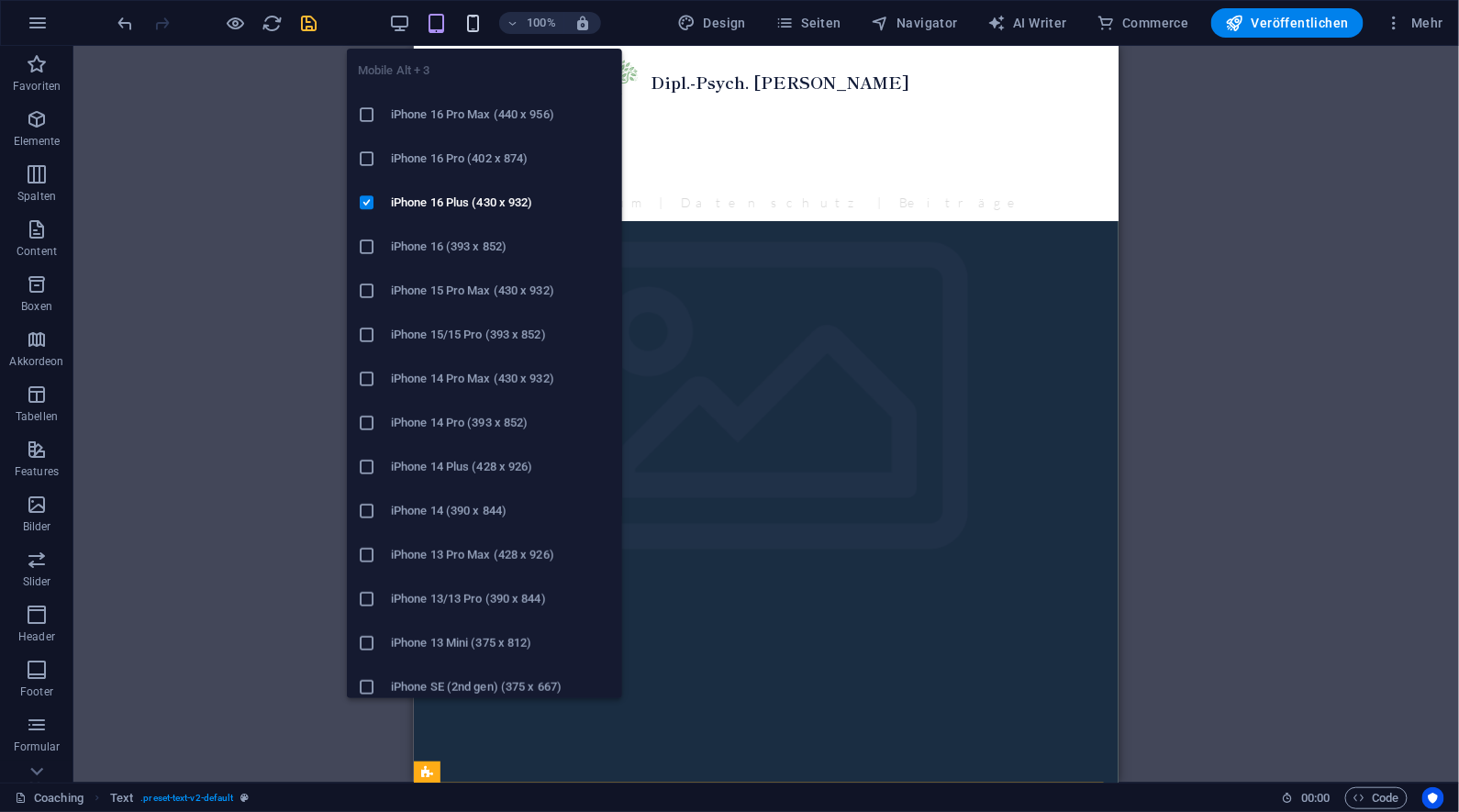
click at [476, 28] on icon "button" at bounding box center [474, 23] width 21 height 21
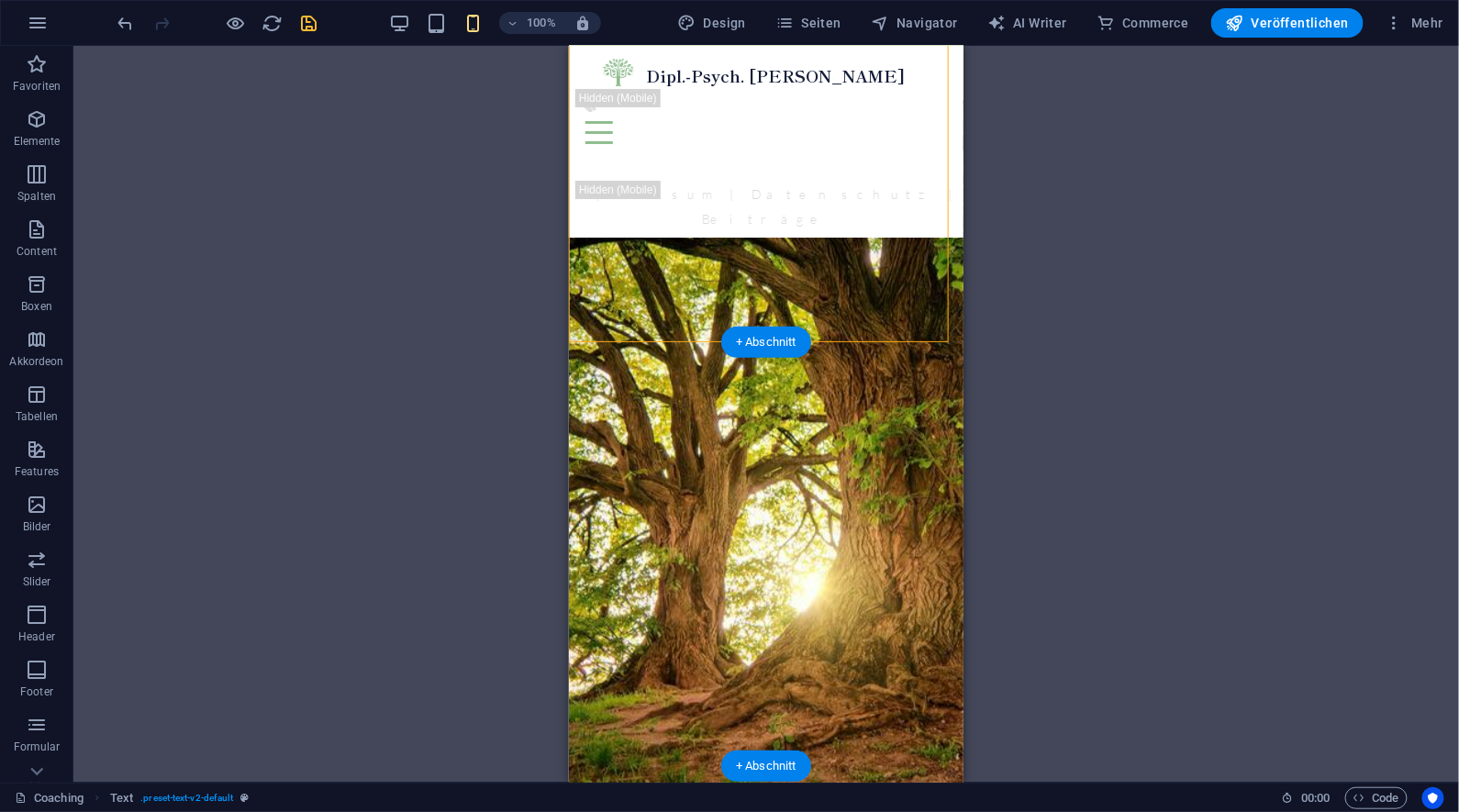
scroll to position [876, 0]
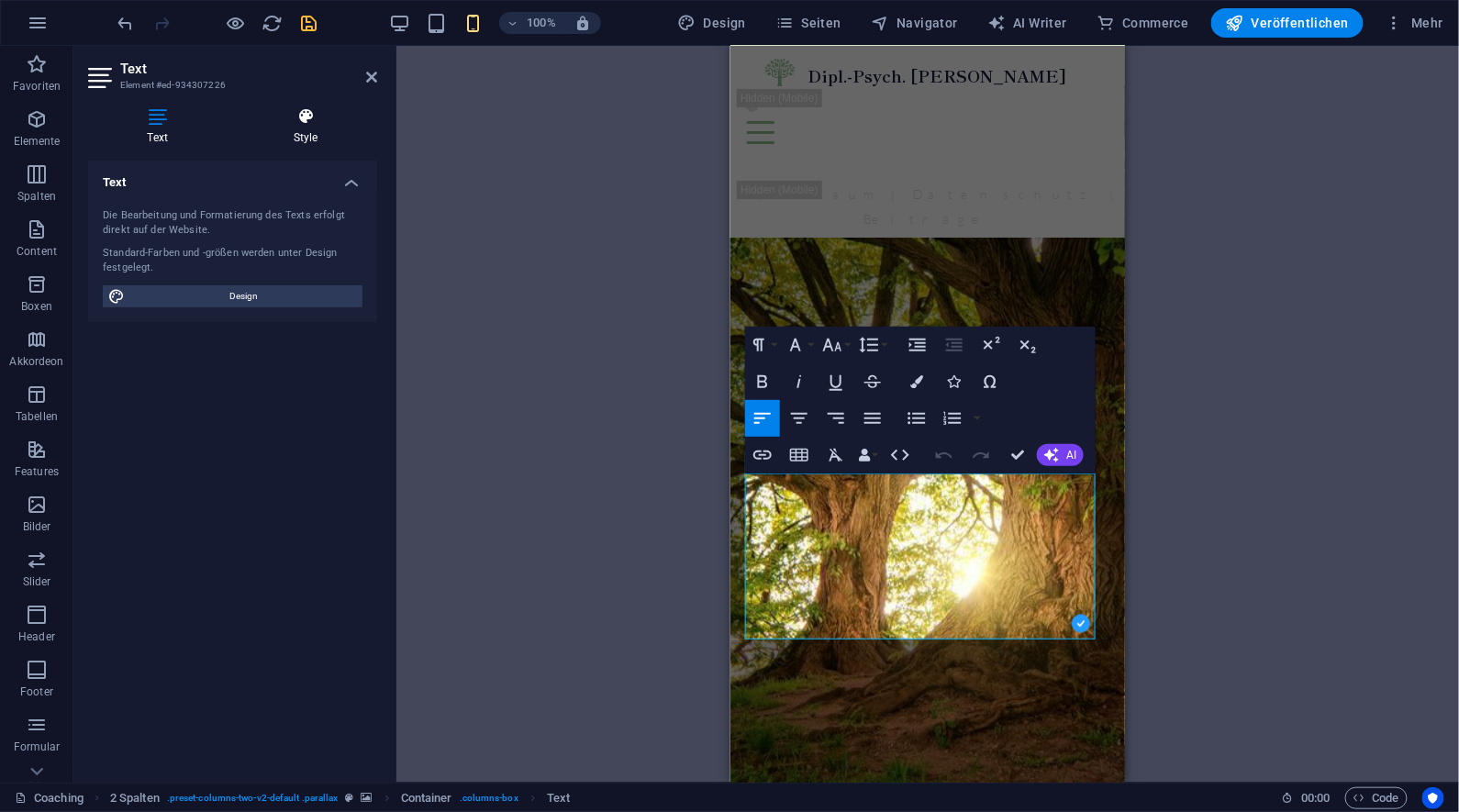
click at [311, 142] on h4 "Style" at bounding box center [305, 126] width 143 height 39
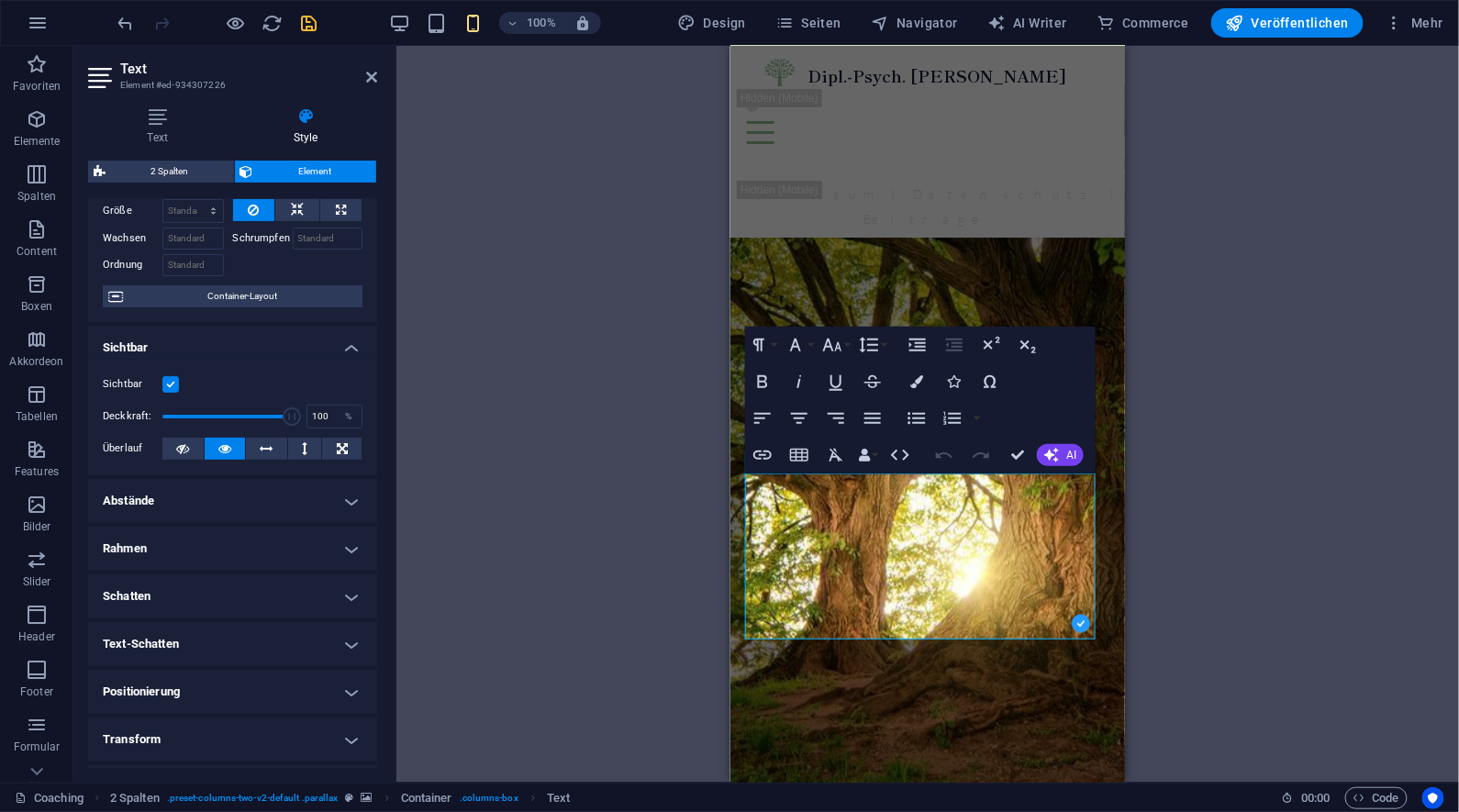
scroll to position [0, 0]
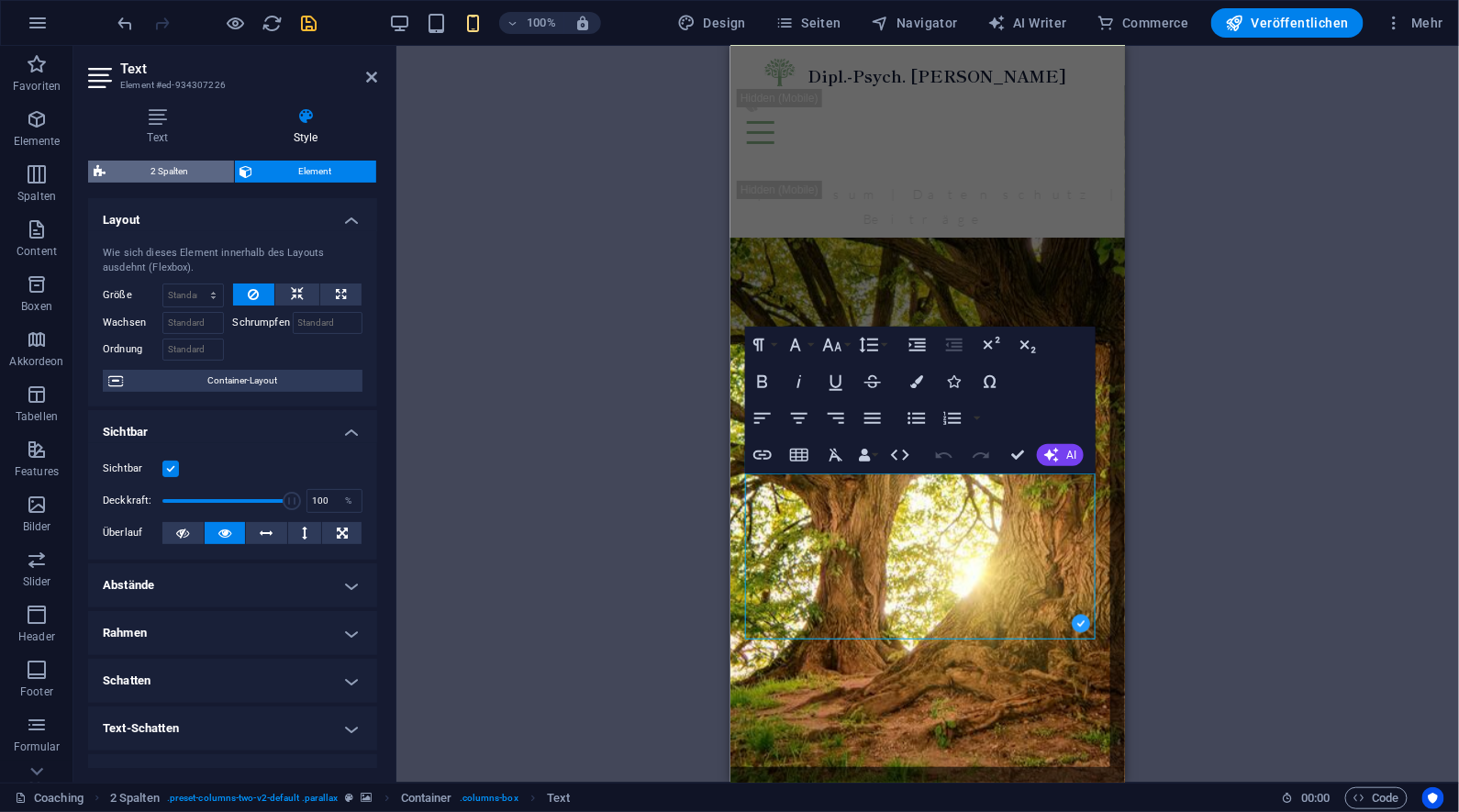
click at [194, 160] on span "2 Spalten" at bounding box center [170, 171] width 118 height 22
select select "rem"
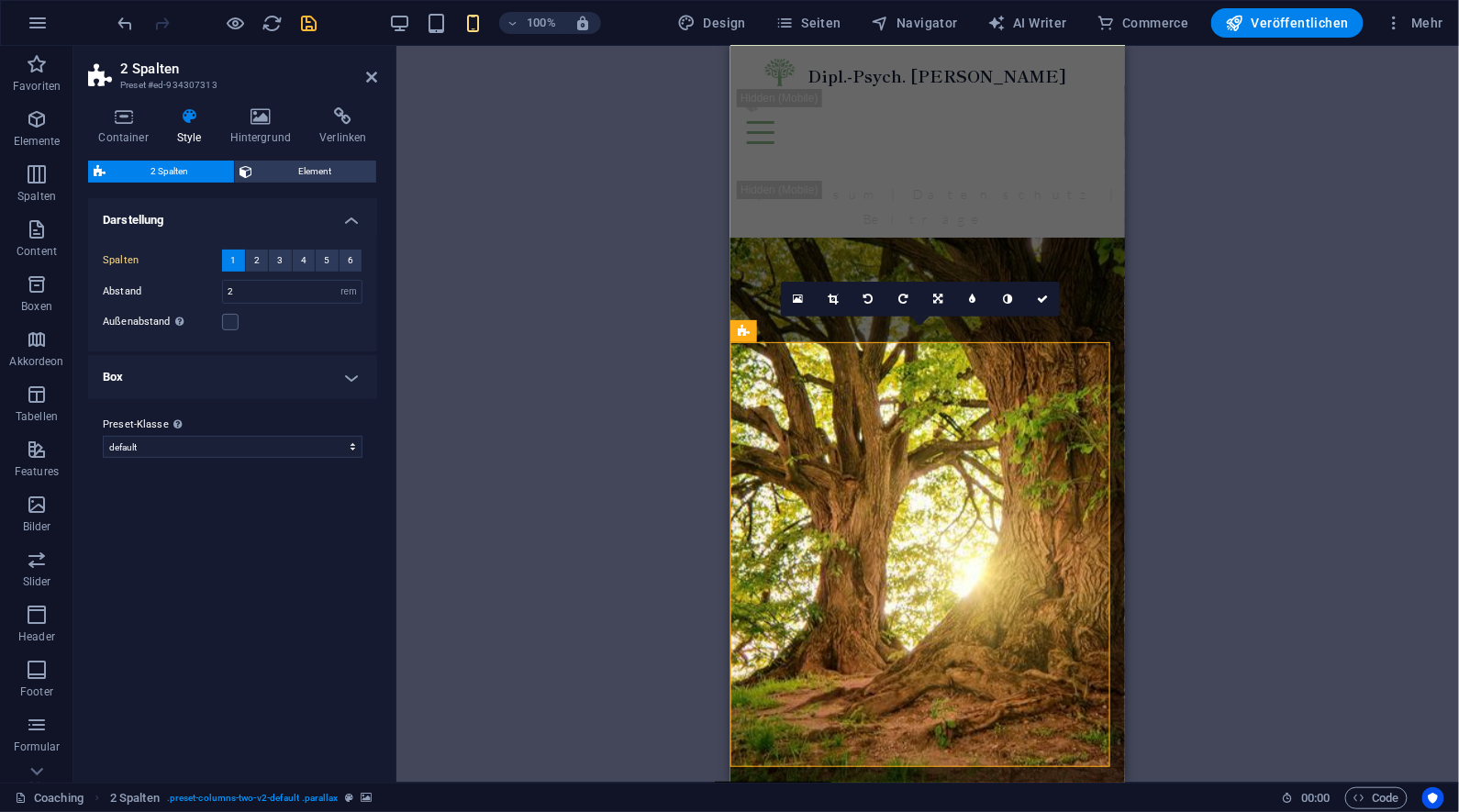
click at [360, 384] on h4 "Box" at bounding box center [232, 378] width 289 height 44
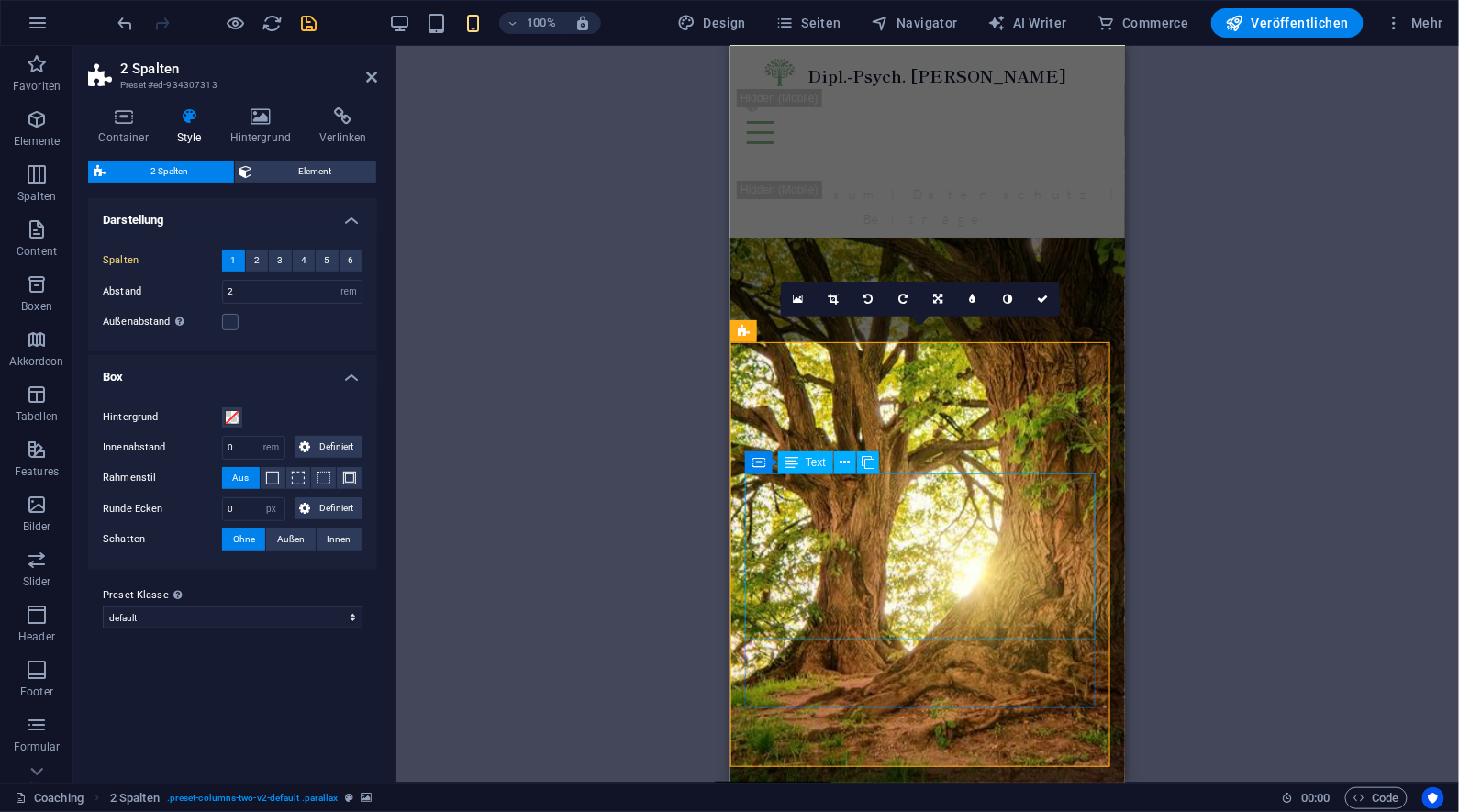
click at [124, 126] on h4 "Container" at bounding box center [126, 126] width 78 height 39
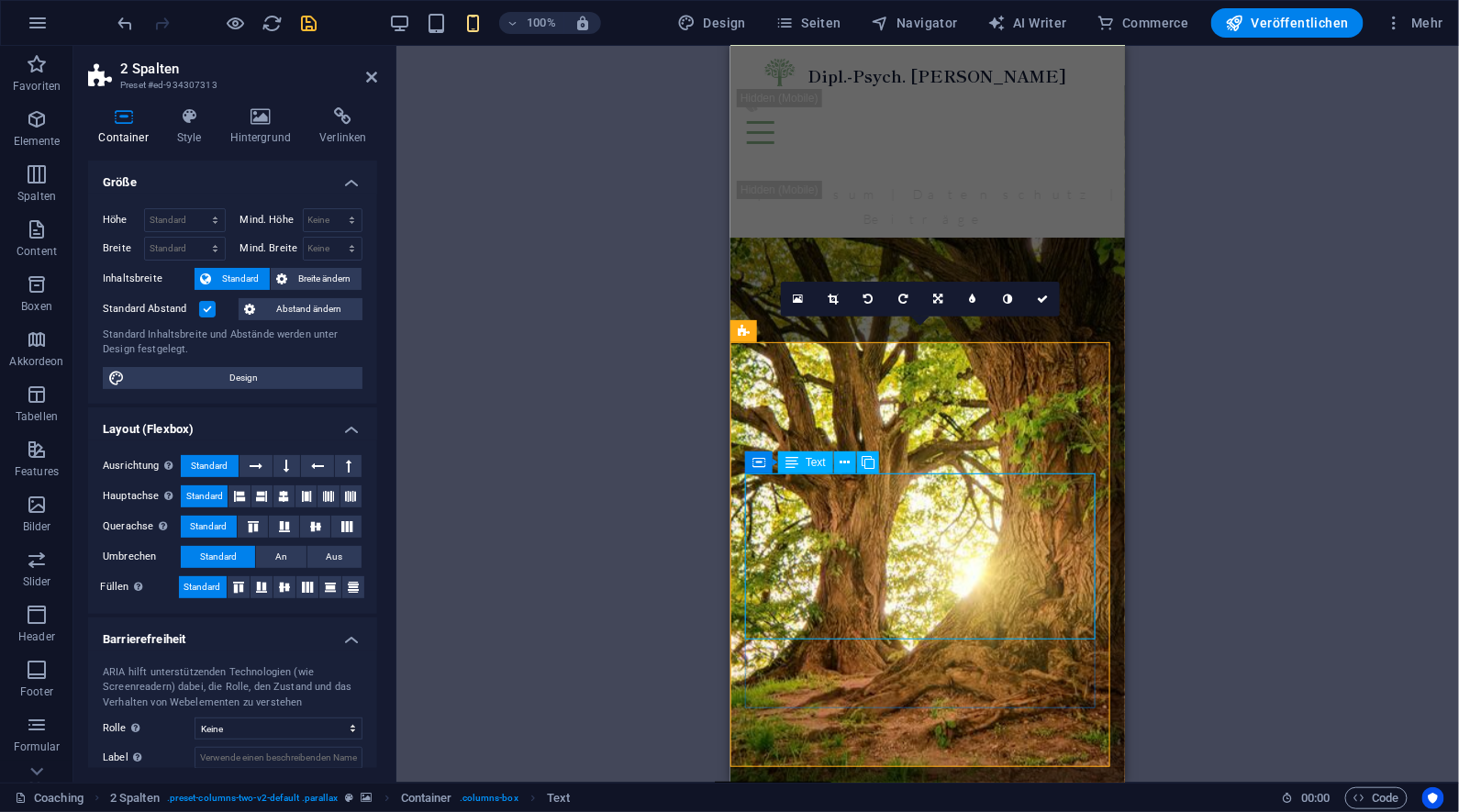
click at [849, 462] on icon at bounding box center [846, 463] width 10 height 19
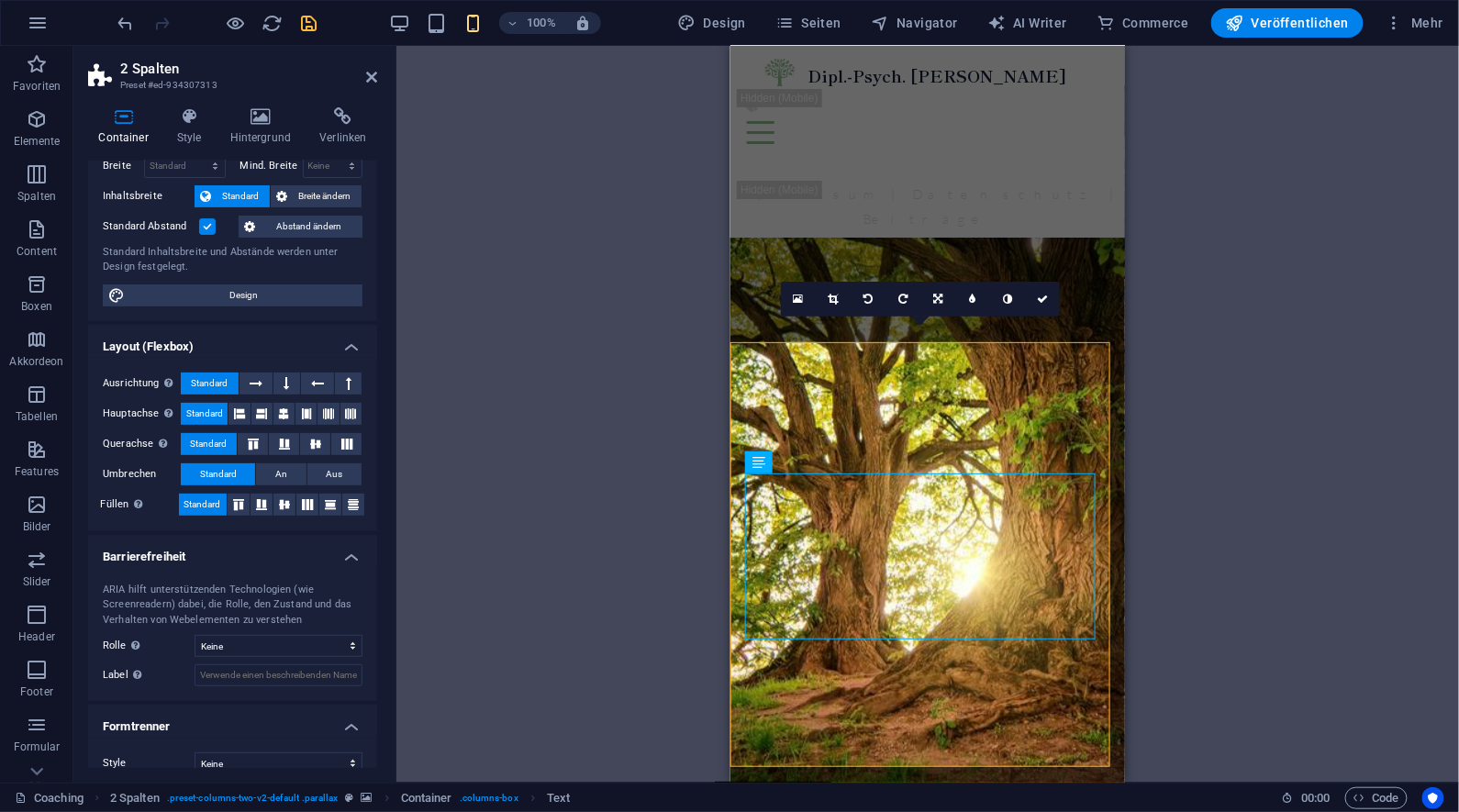
scroll to position [100, 0]
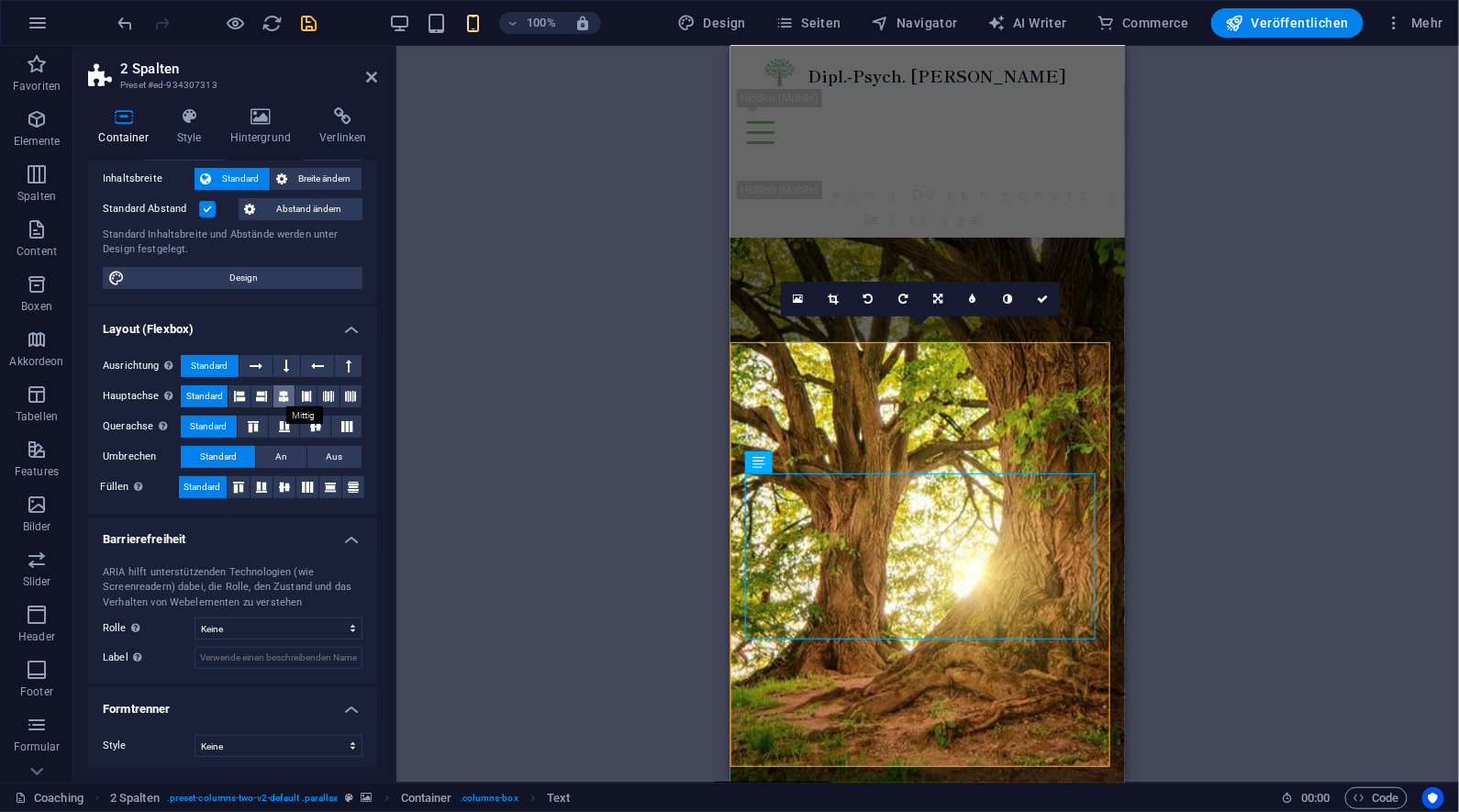
click at [286, 395] on icon at bounding box center [284, 396] width 11 height 22
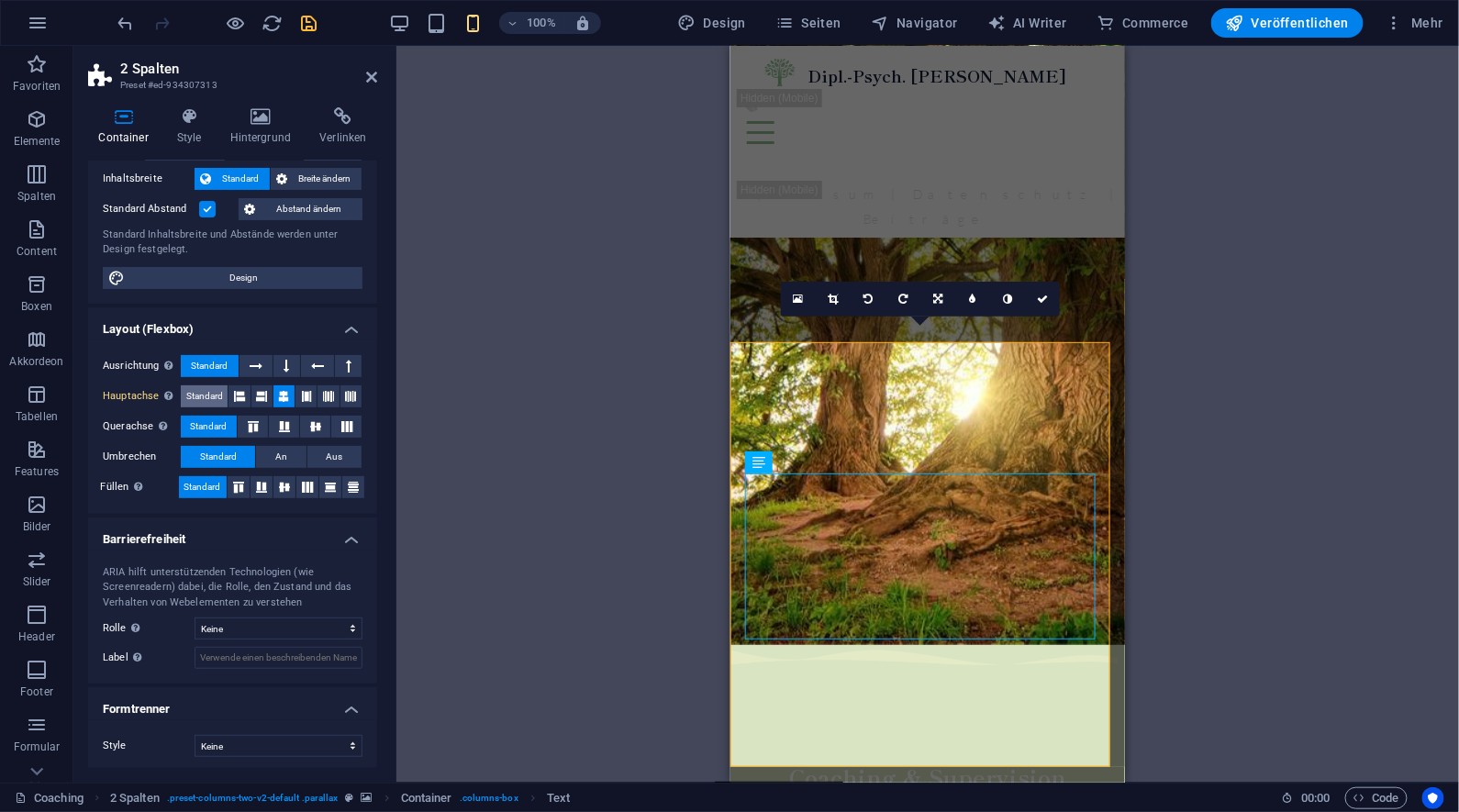
click at [209, 393] on span "Standard" at bounding box center [205, 396] width 37 height 22
click at [266, 277] on span "Design" at bounding box center [243, 278] width 227 height 22
select select "px"
select select "400"
select select "px"
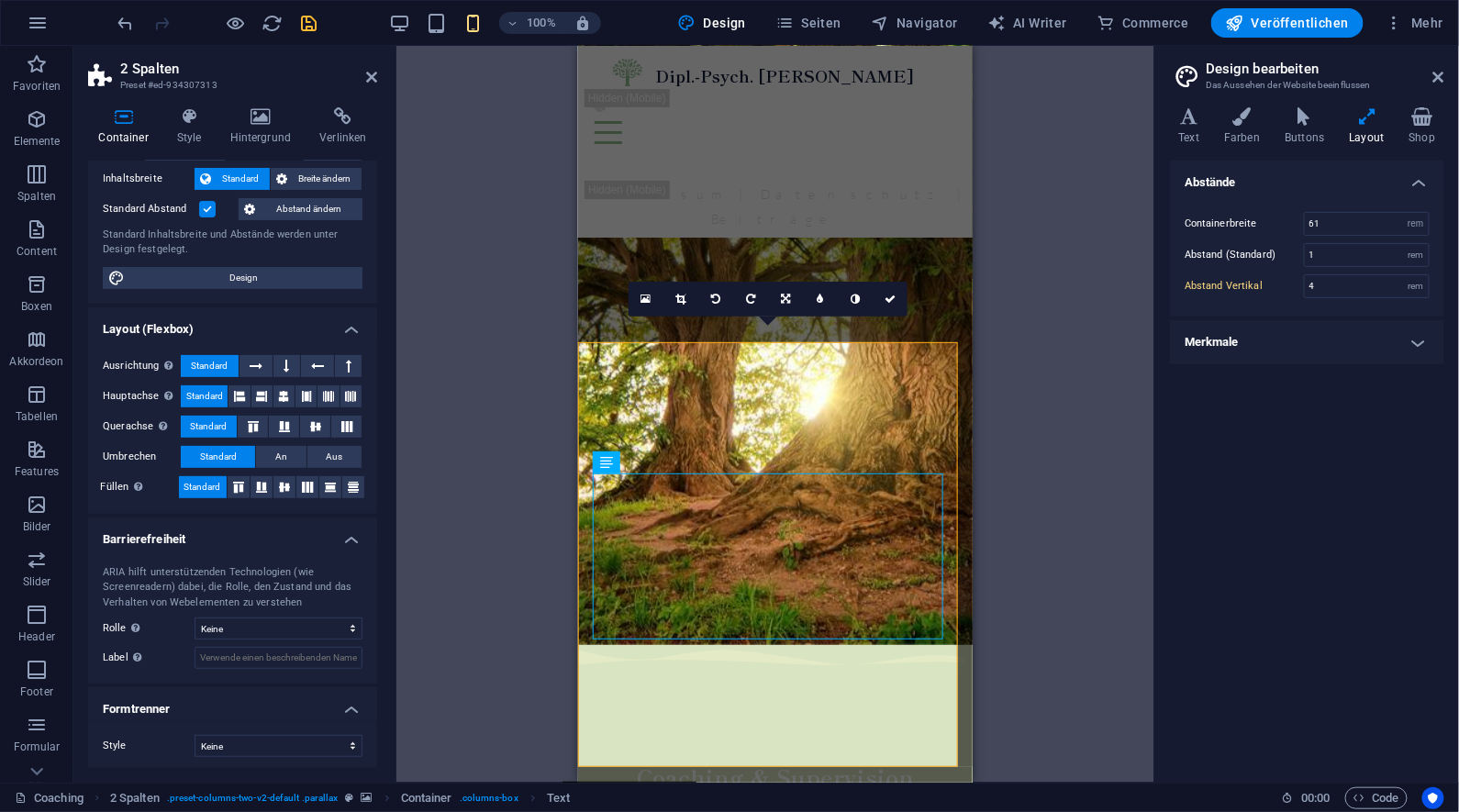
click at [1250, 344] on h4 "Merkmale" at bounding box center [1307, 343] width 274 height 44
click at [1441, 76] on icon at bounding box center [1439, 76] width 11 height 14
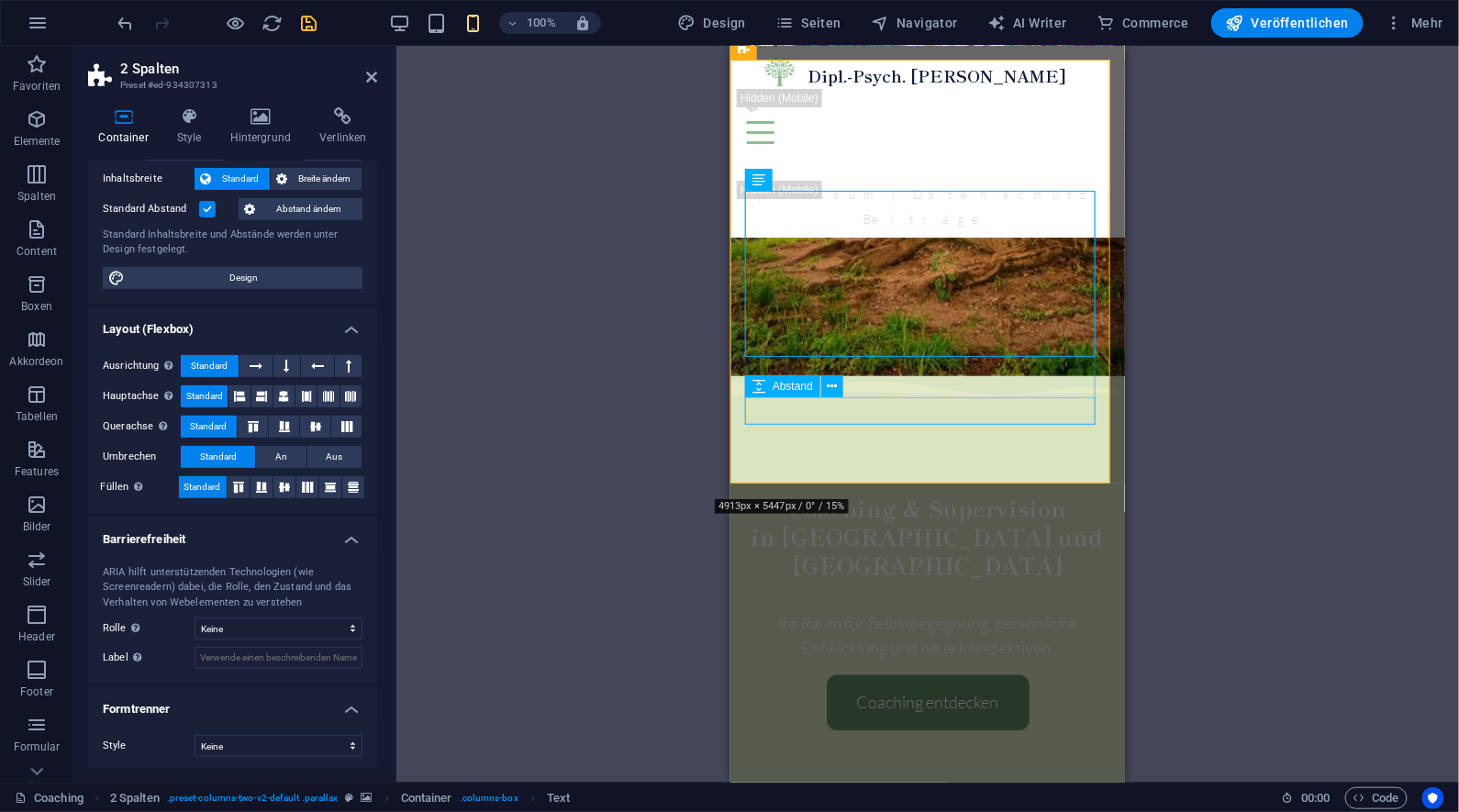
scroll to position [1314, 0]
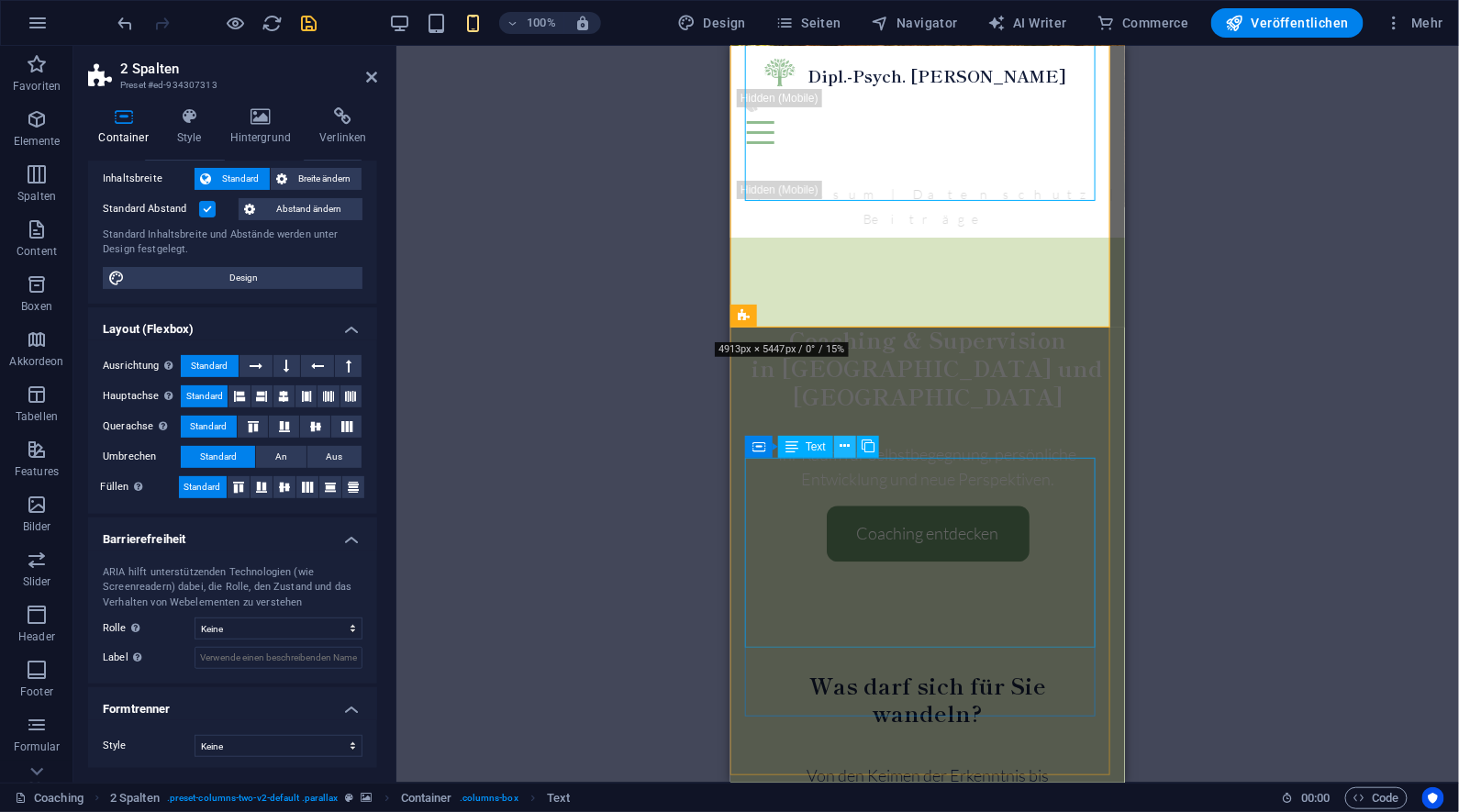
click at [845, 447] on icon at bounding box center [846, 446] width 10 height 19
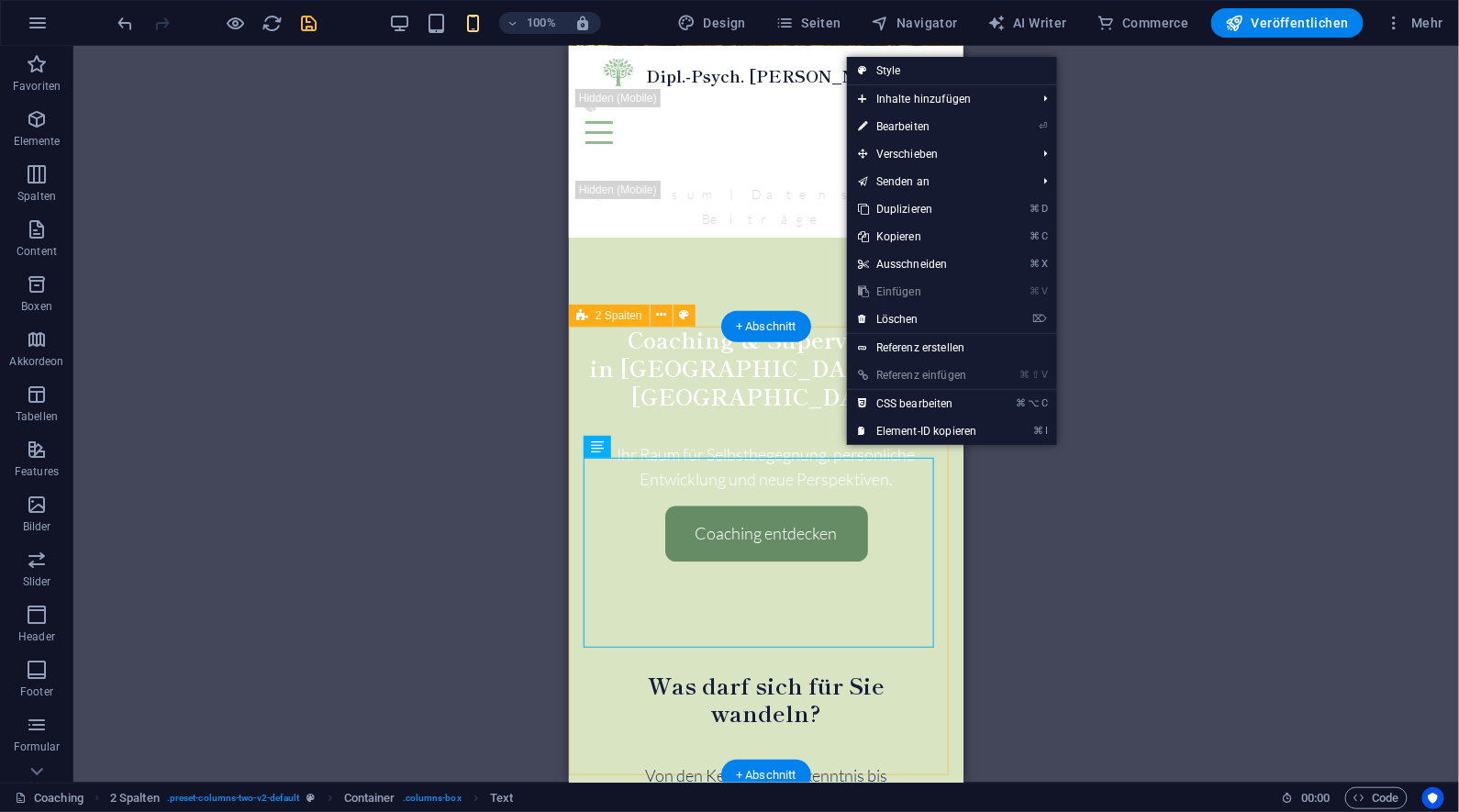
click at [1052, 493] on div "Ziehe hier rein, um den vorhandenen Inhalt zu ersetzen. Drücke "Strg", wenn du …" at bounding box center [766, 414] width 1386 height 737
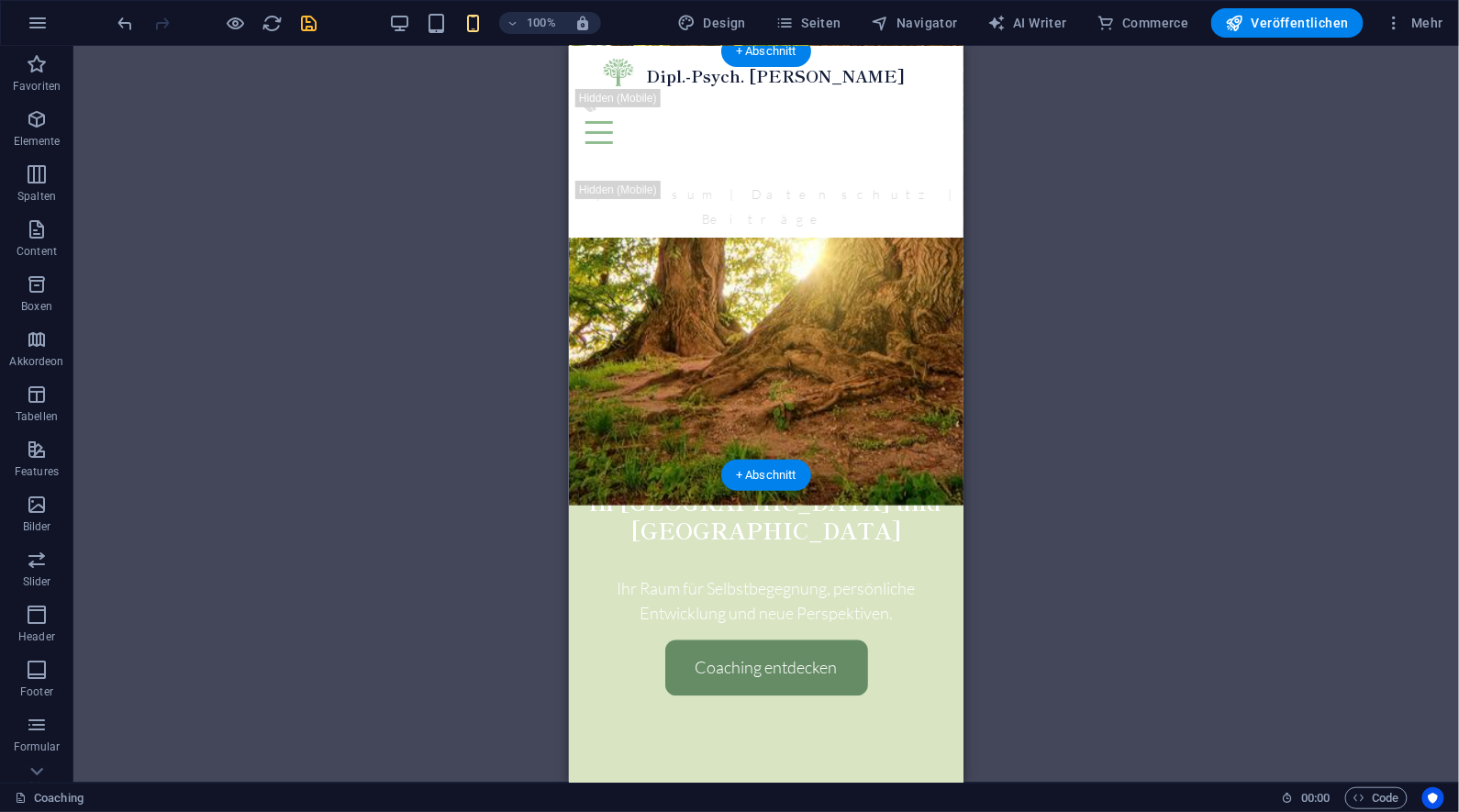
scroll to position [1152, 0]
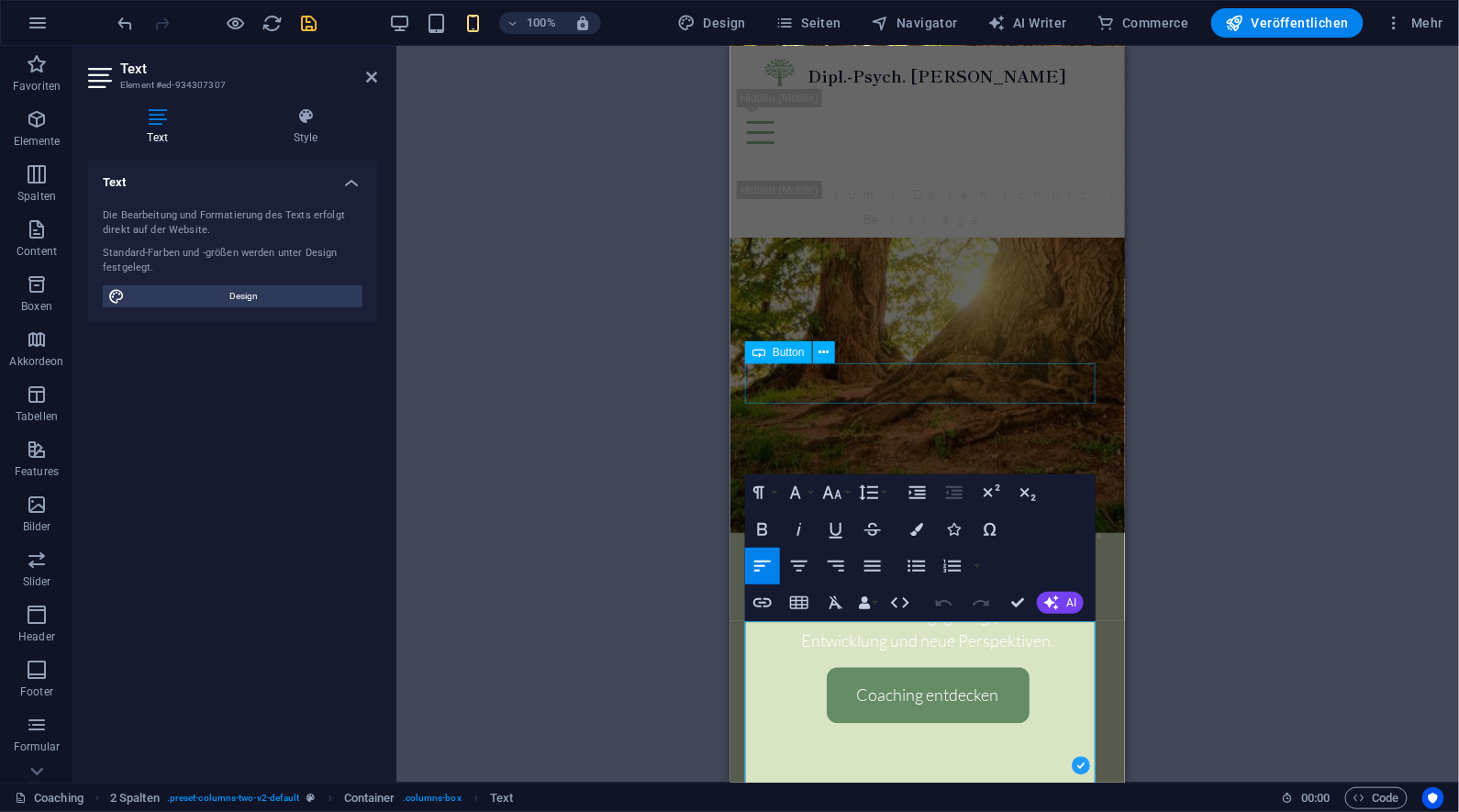
click at [245, 399] on div "Text Die Bearbeitung und Formatierung des Texts erfolgt direkt auf der Website.…" at bounding box center [232, 463] width 289 height 607
click at [304, 124] on icon at bounding box center [305, 116] width 143 height 18
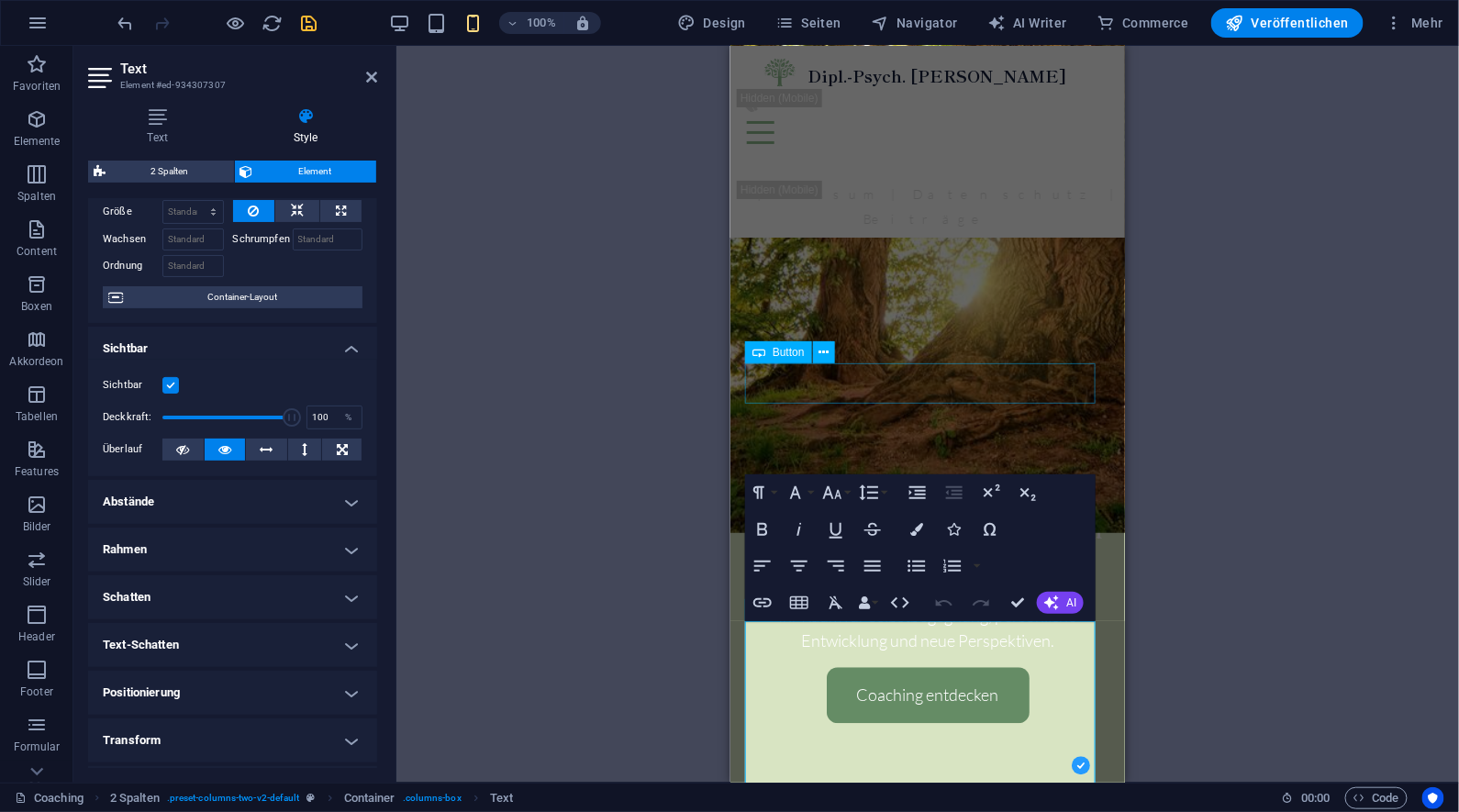
scroll to position [112, 0]
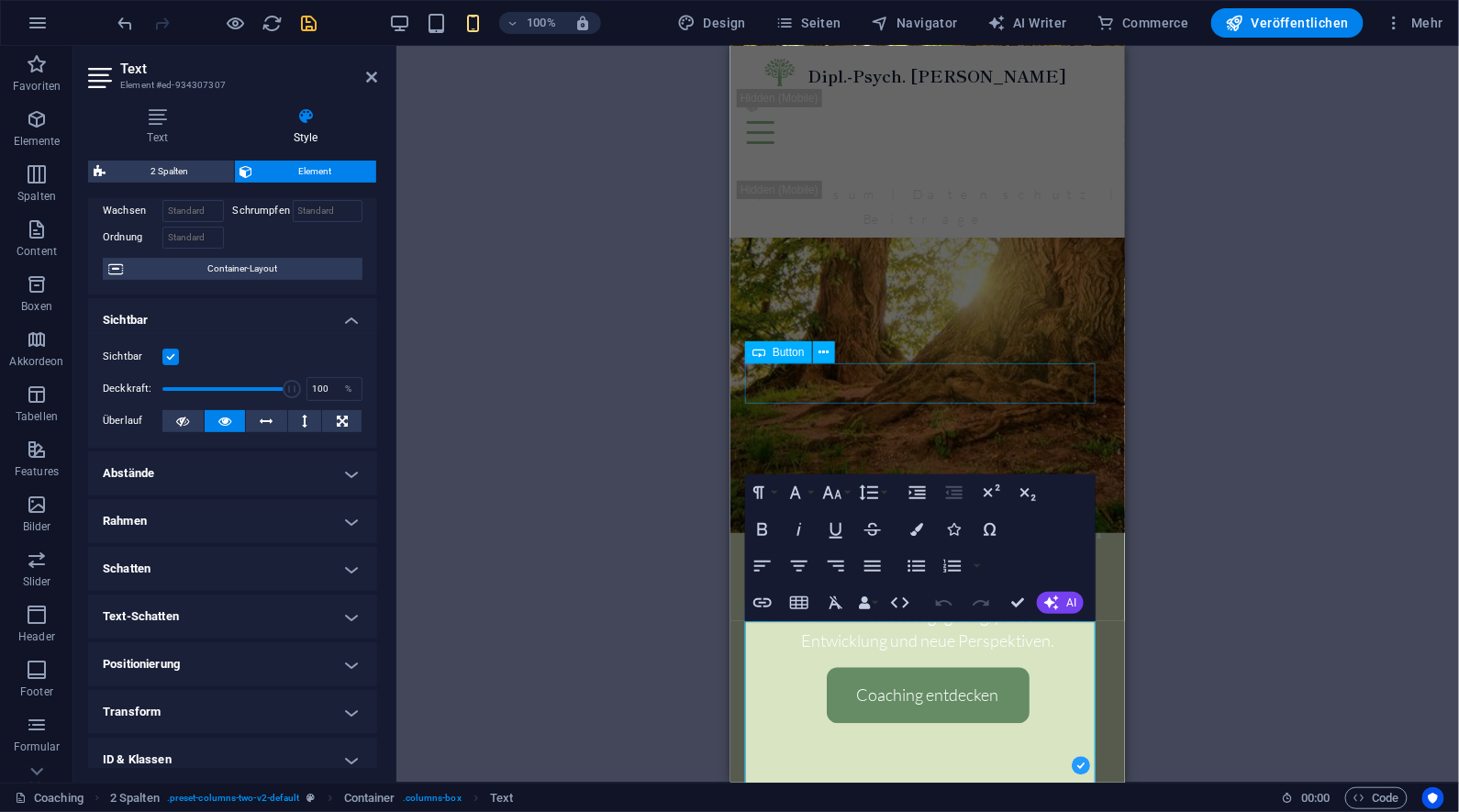
click at [254, 658] on h4 "Positionierung" at bounding box center [232, 664] width 289 height 44
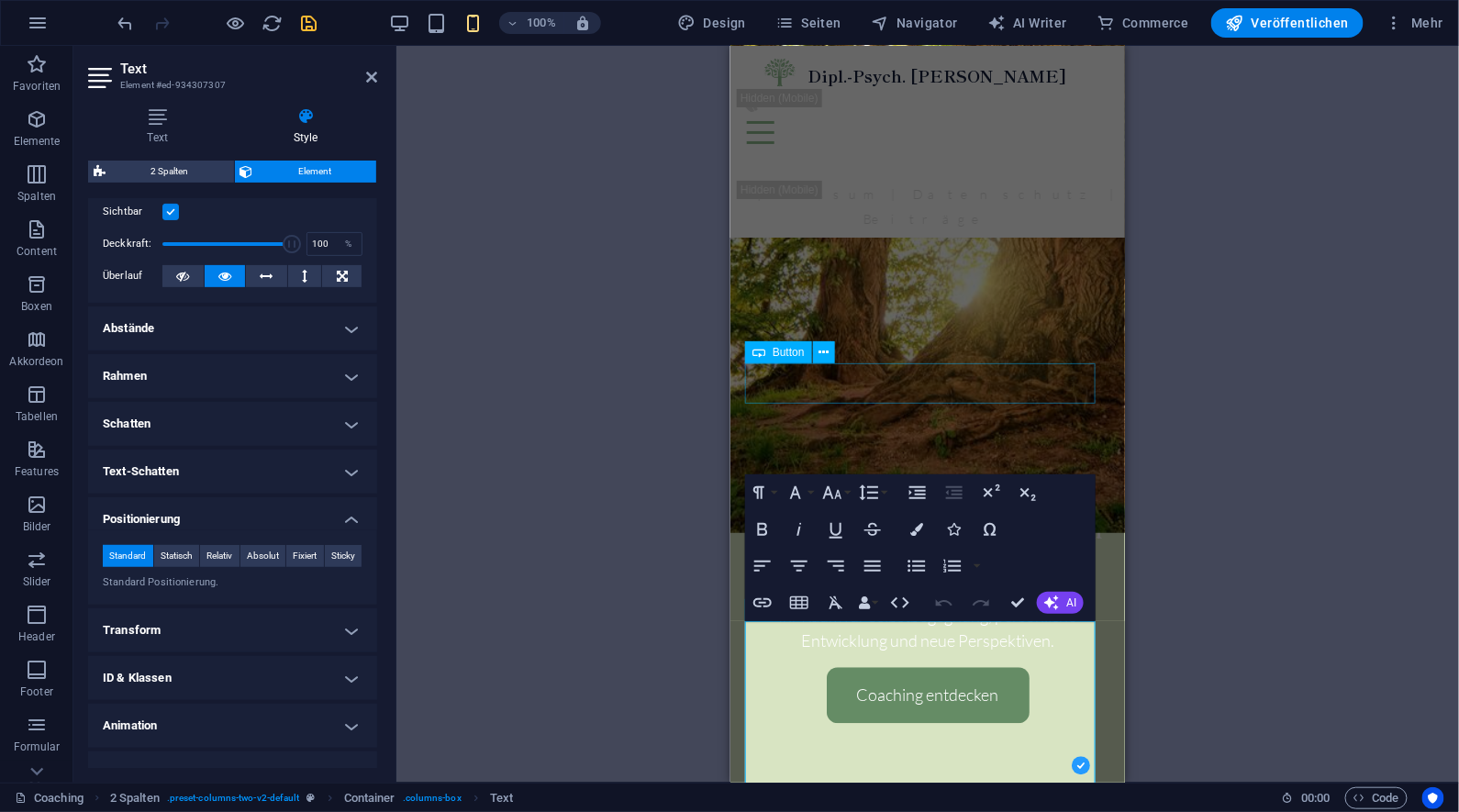
scroll to position [285, 0]
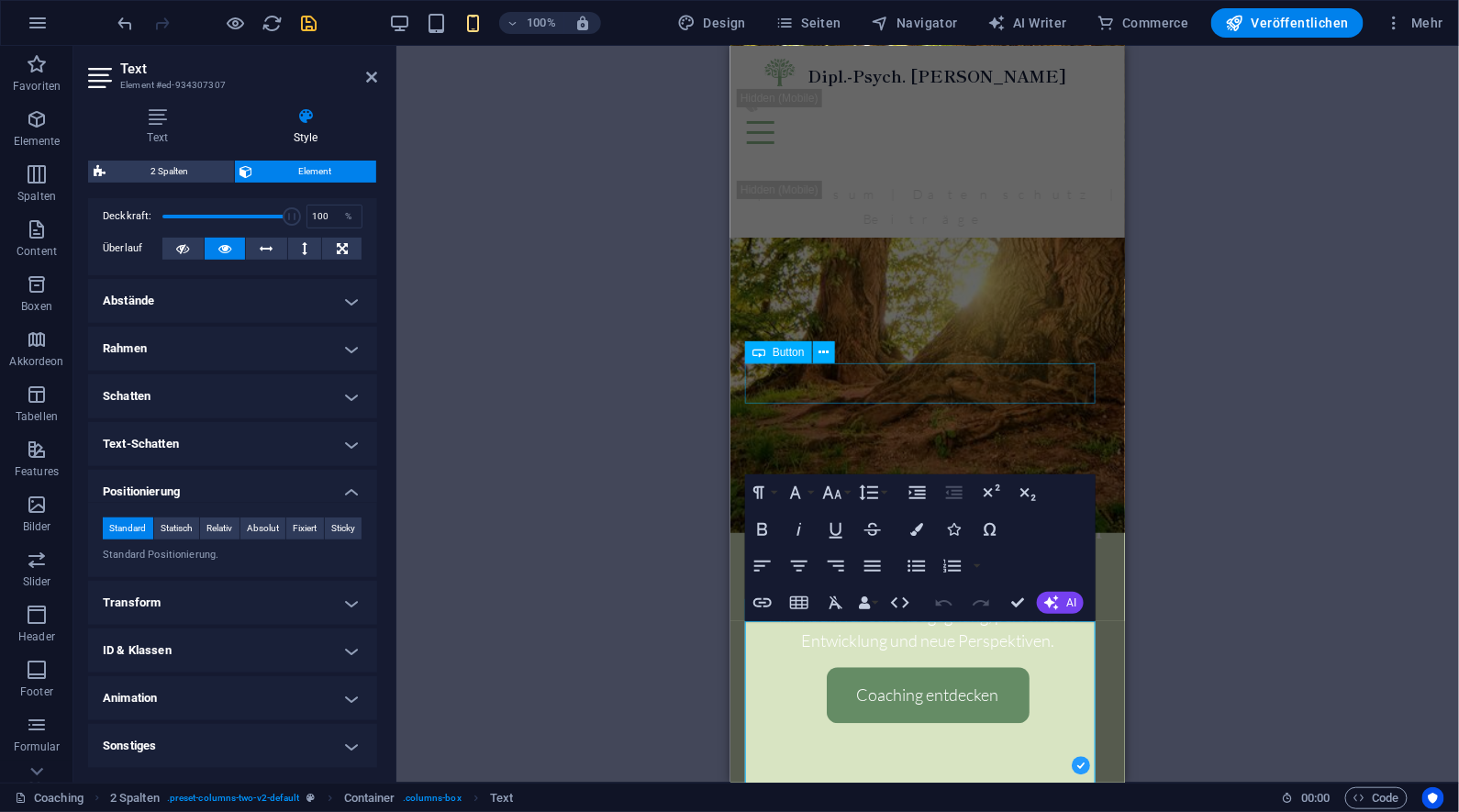
click at [266, 622] on h4 "Transform" at bounding box center [232, 603] width 289 height 44
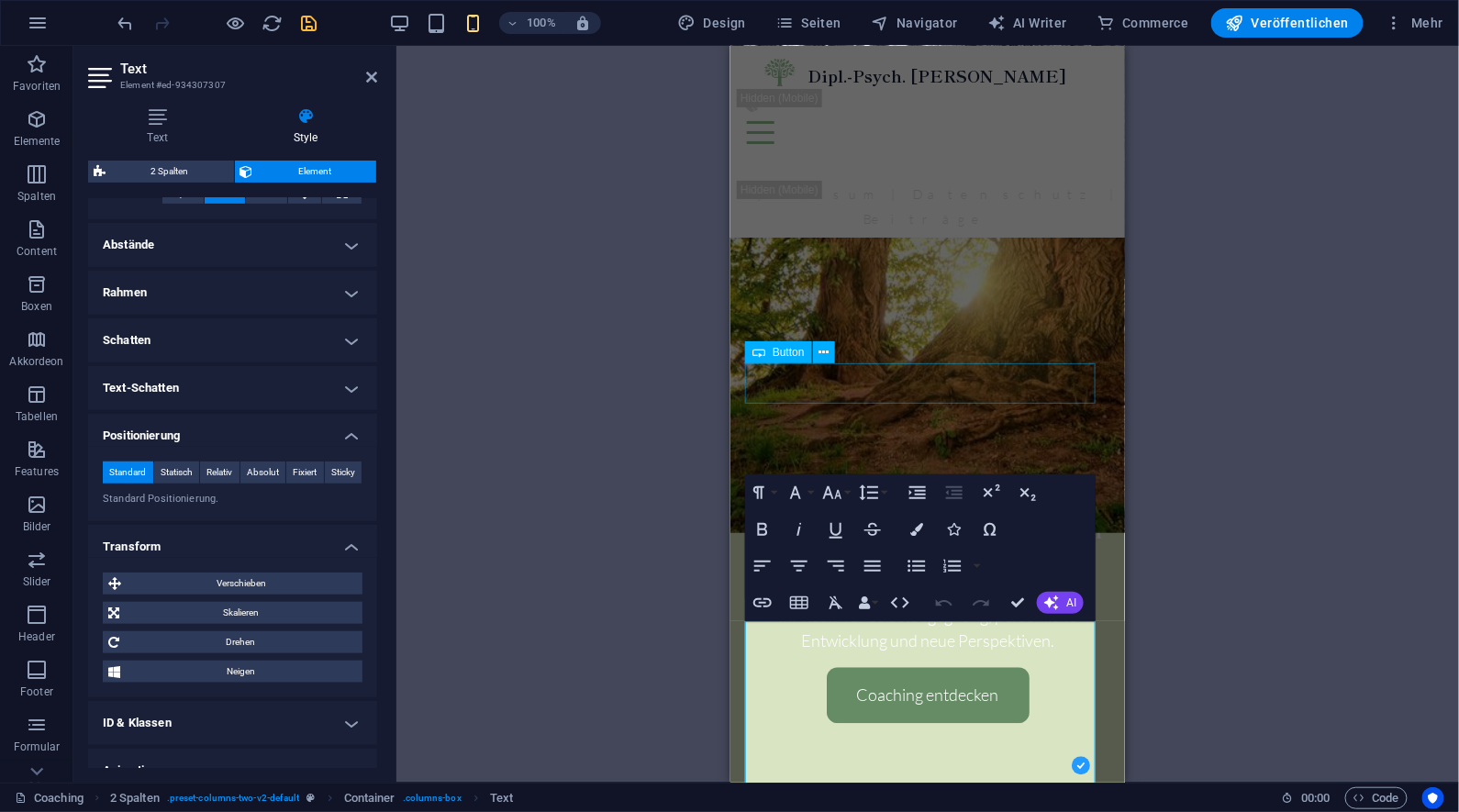
scroll to position [429, 0]
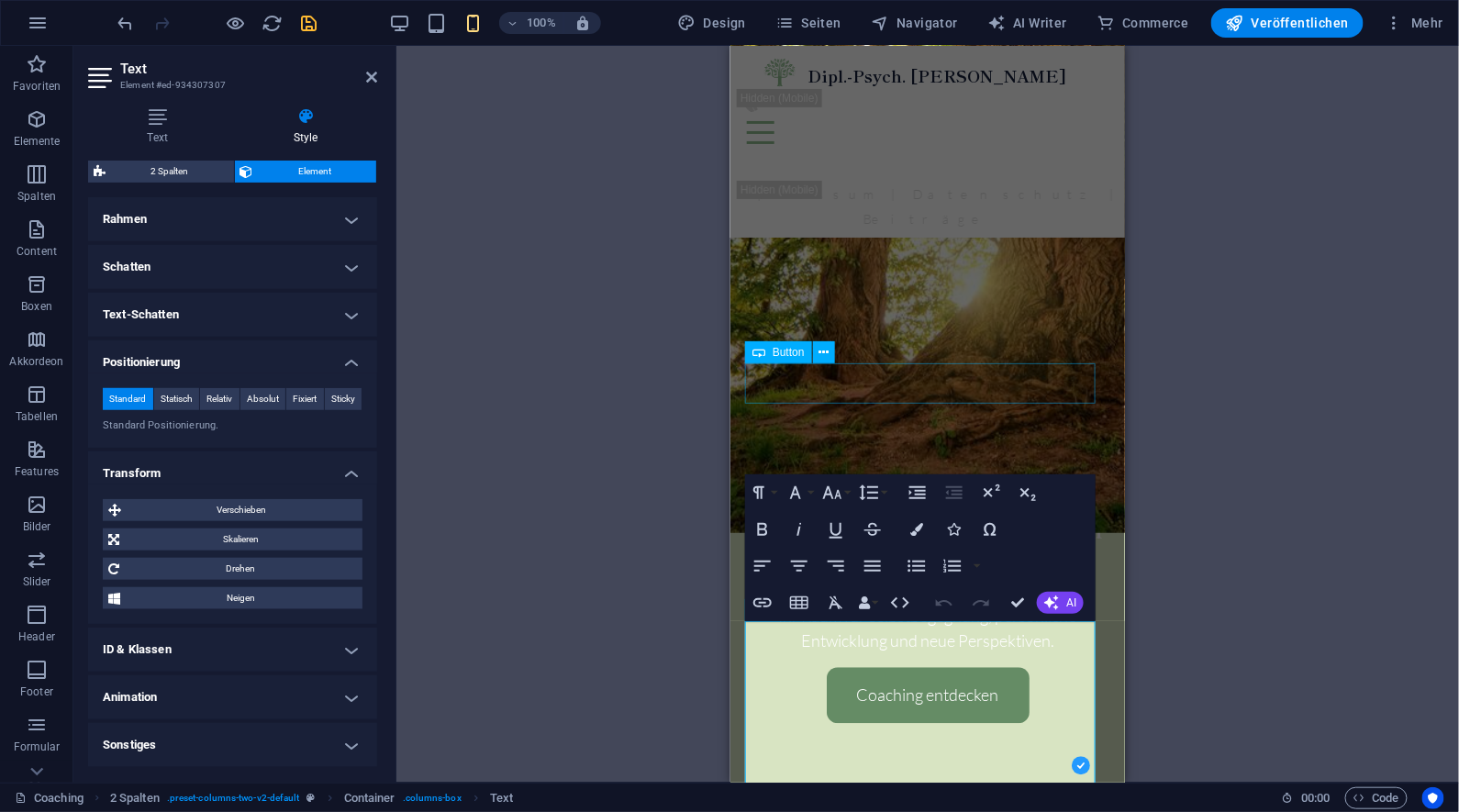
click at [243, 654] on h4 "ID & Klassen" at bounding box center [232, 650] width 289 height 44
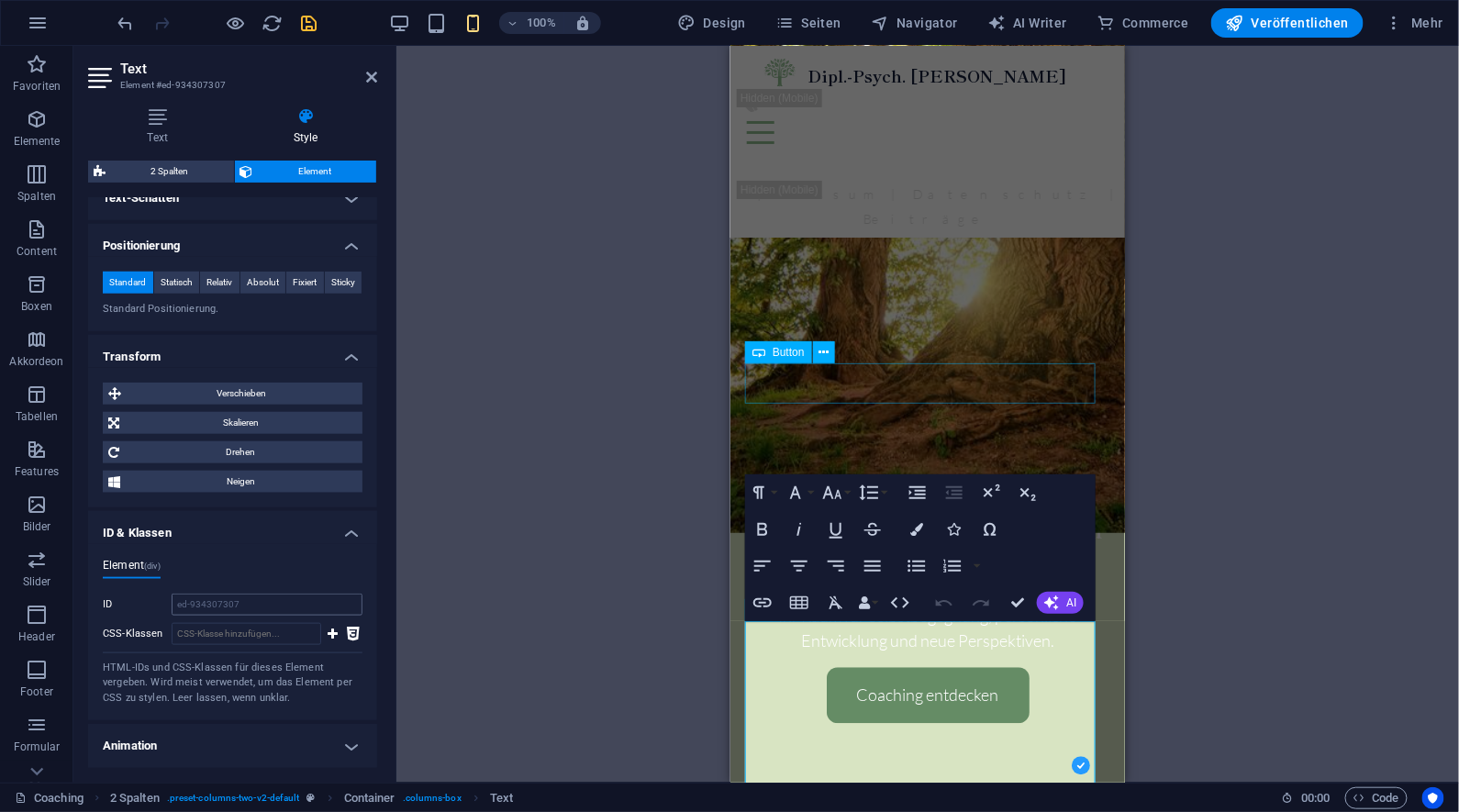
scroll to position [559, 0]
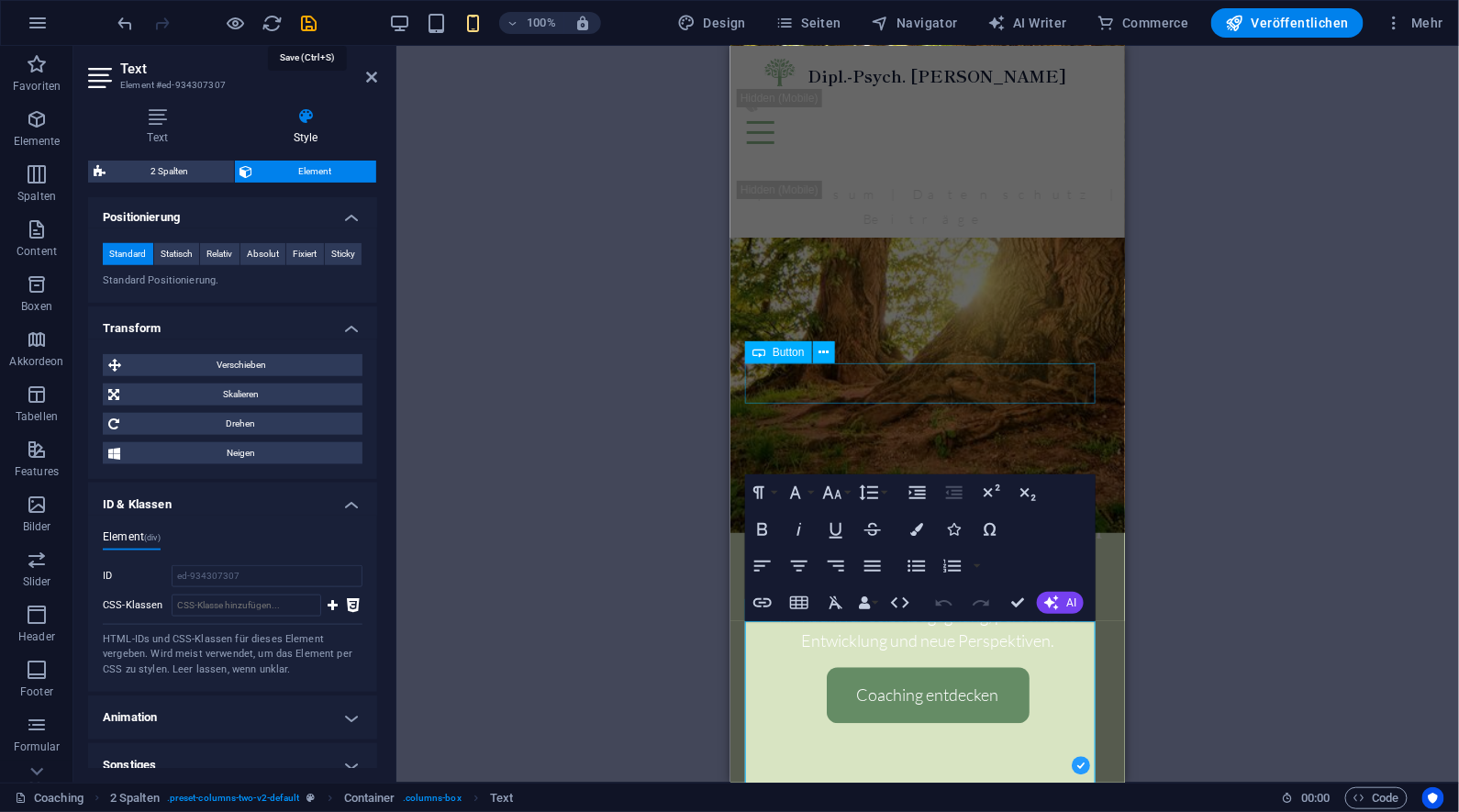
click at [306, 22] on icon "save" at bounding box center [310, 23] width 21 height 21
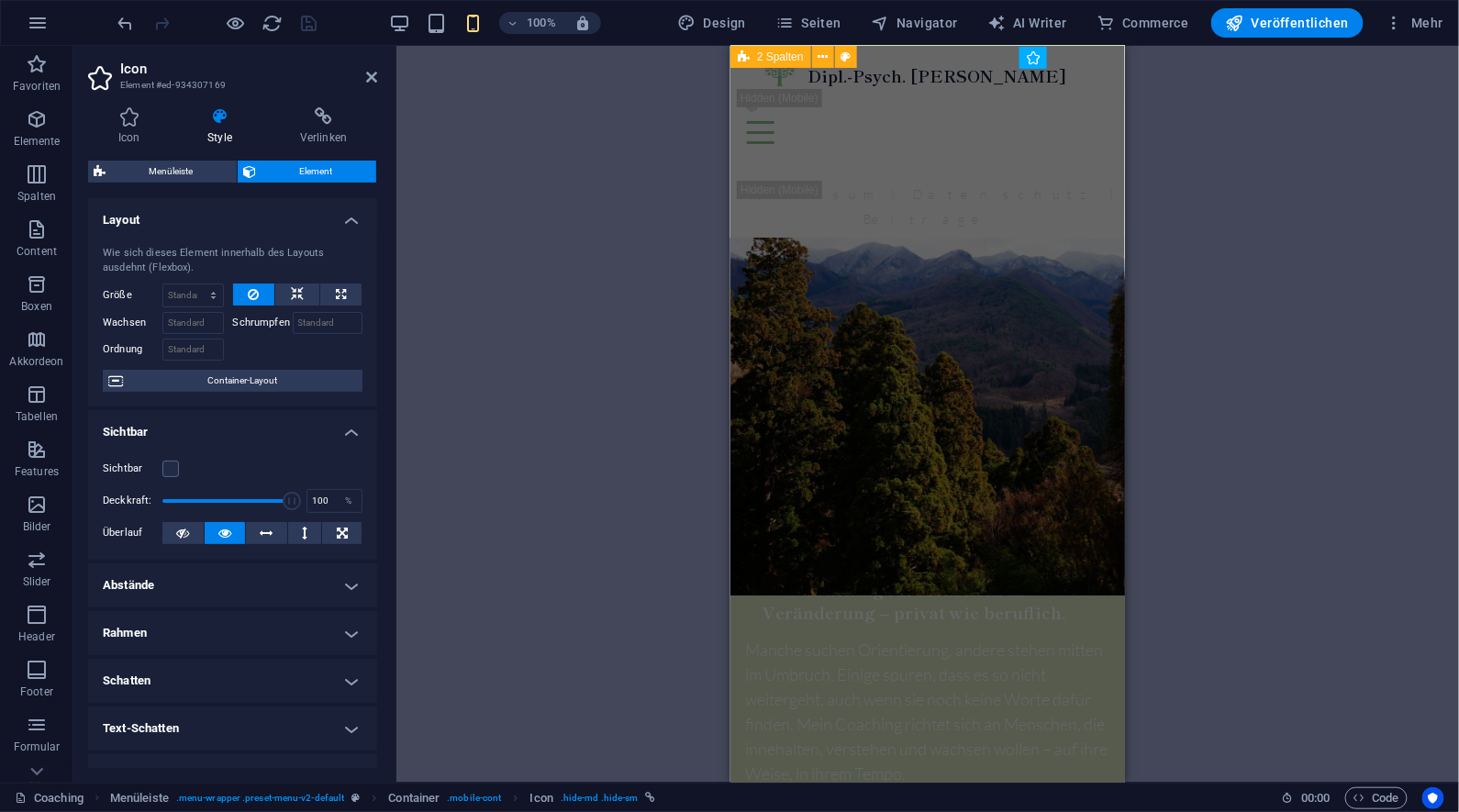
scroll to position [2814, 0]
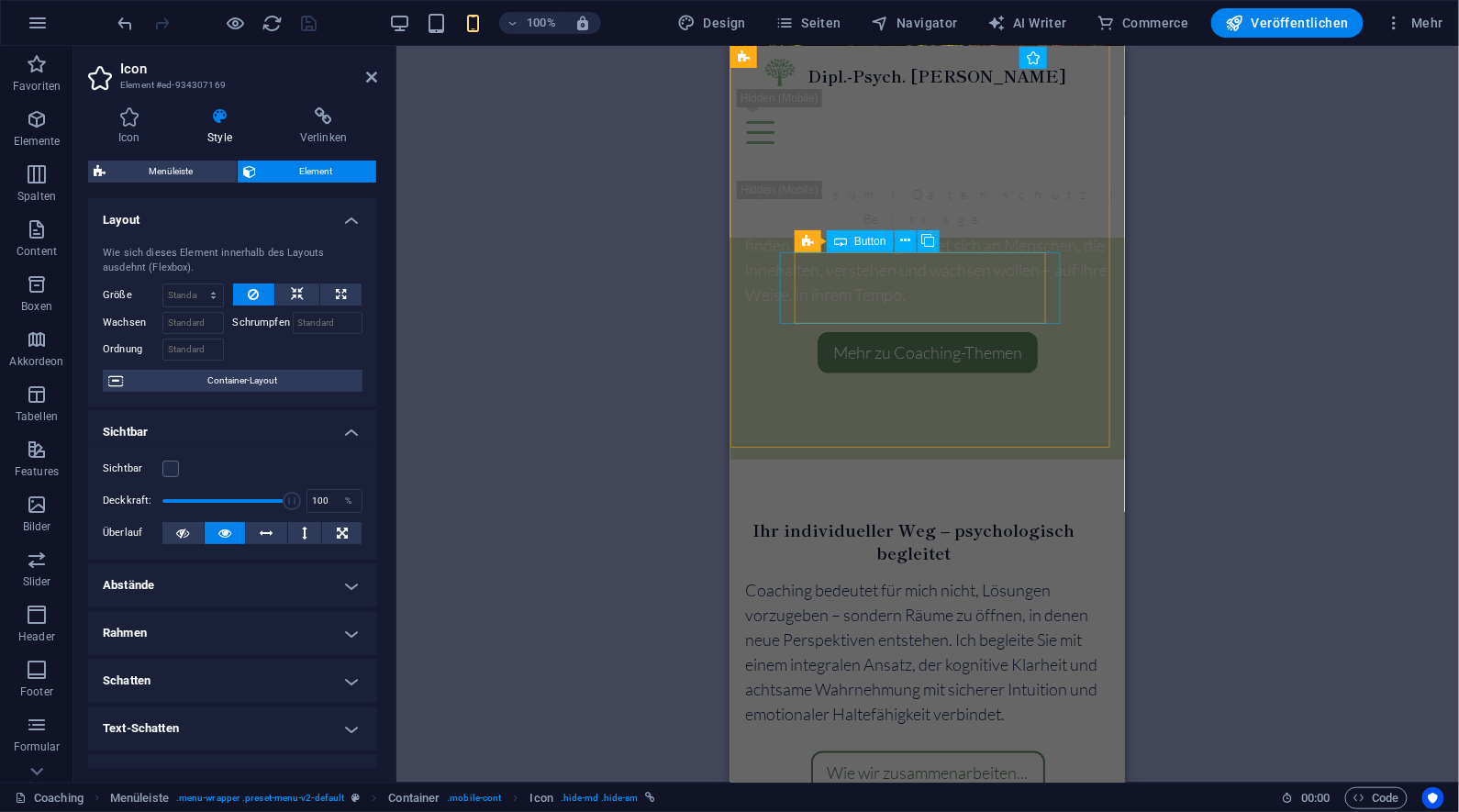
select select "px"
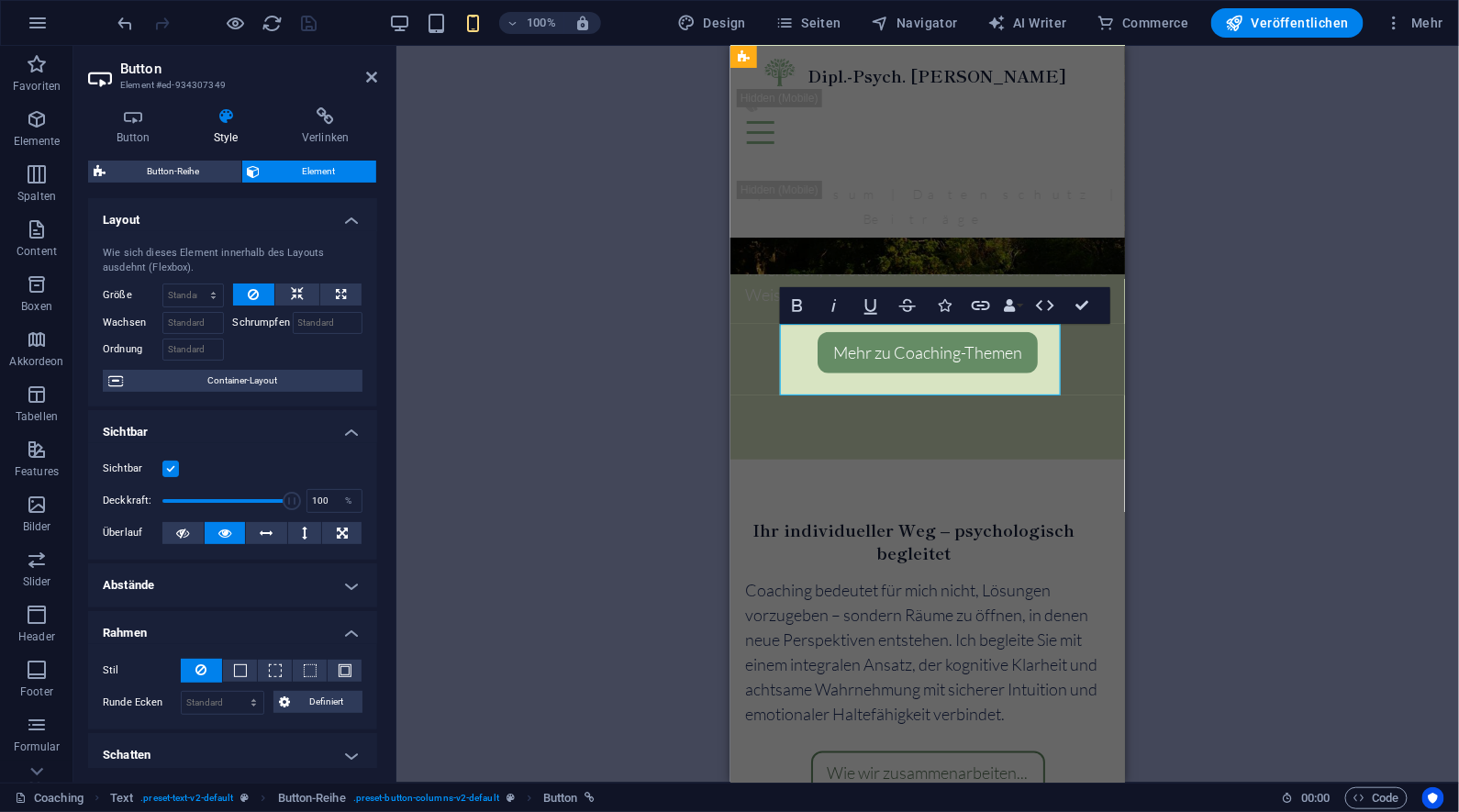
scroll to position [2742, 0]
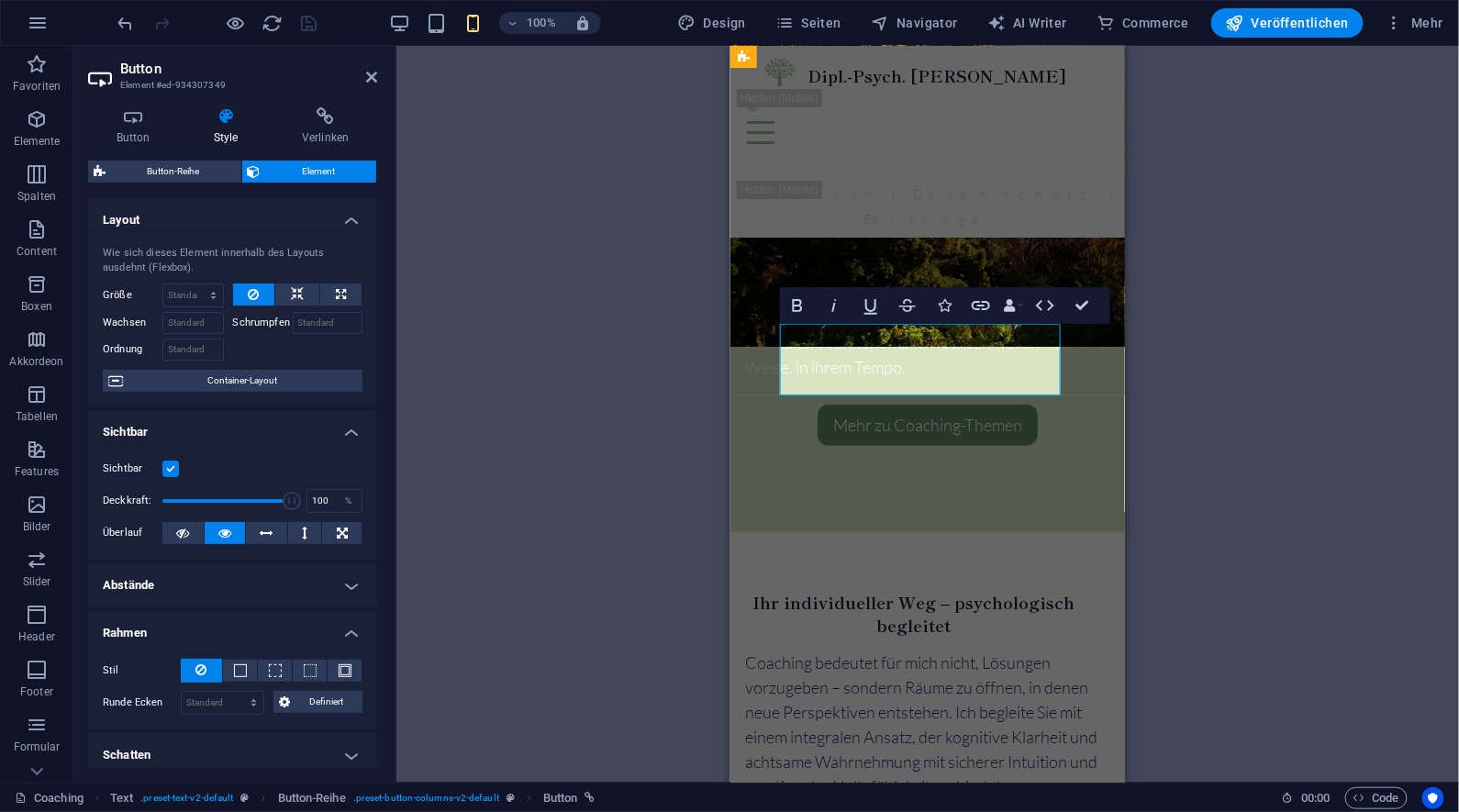
type input "100"
select select "%"
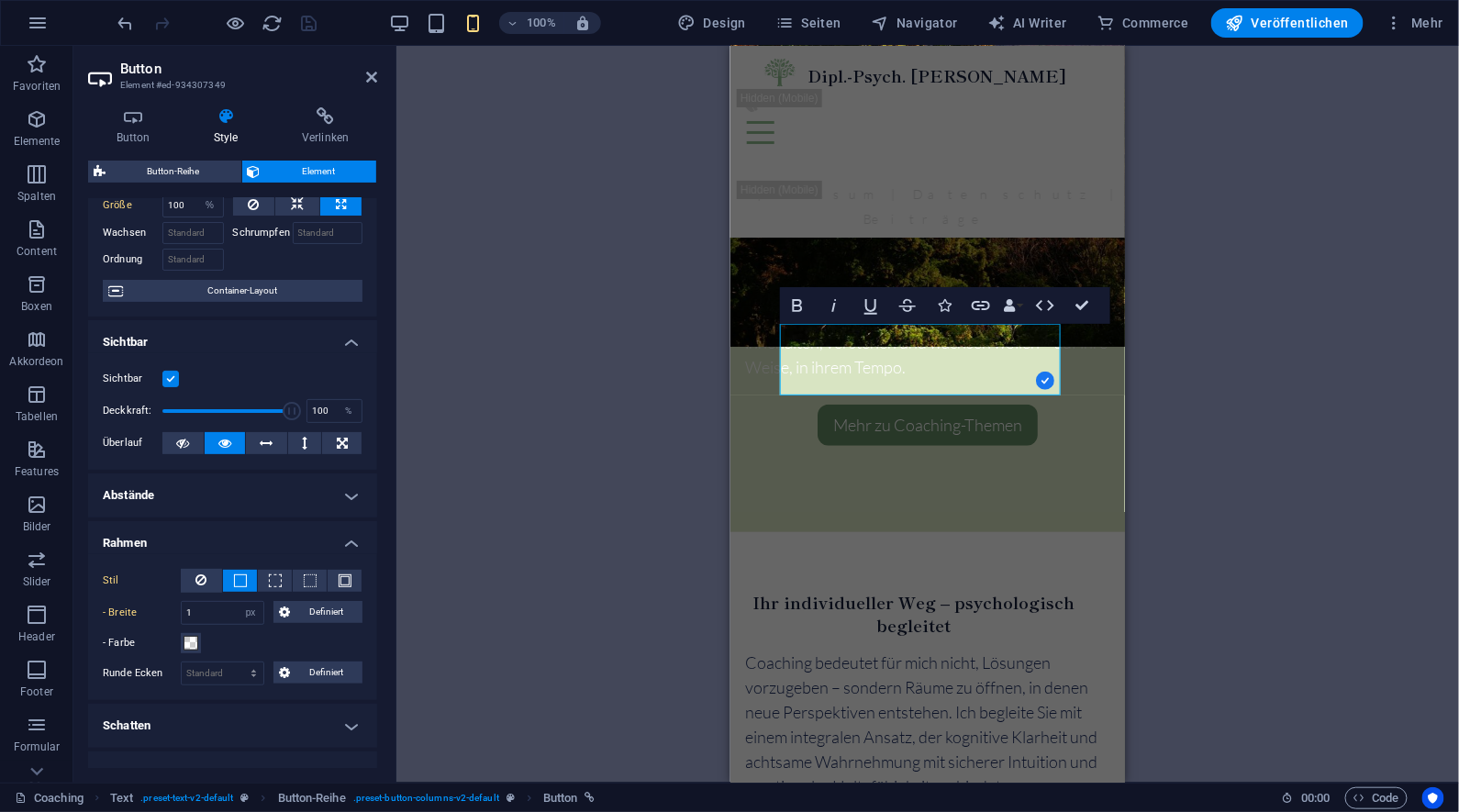
scroll to position [104, 0]
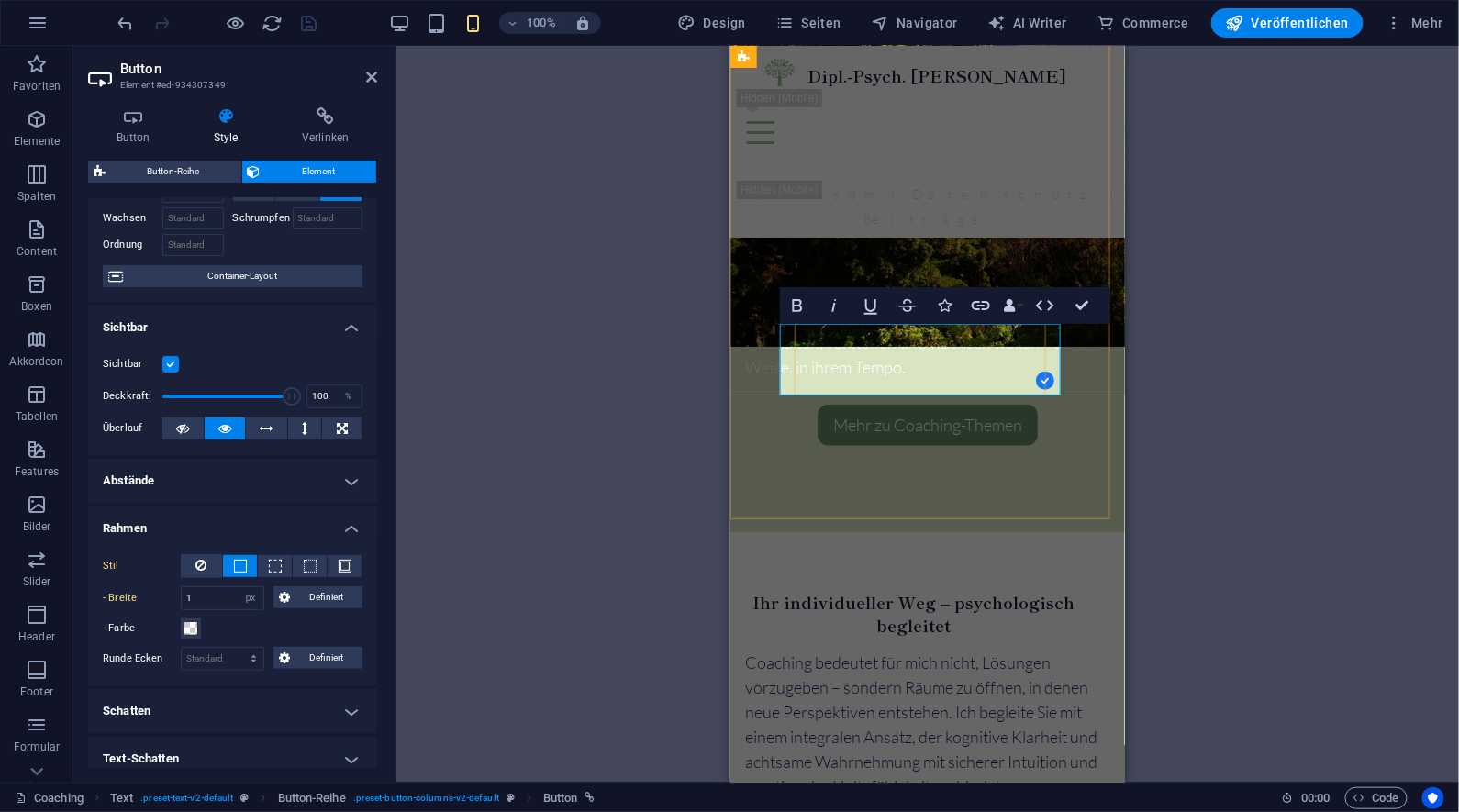
click at [1243, 384] on div "H2 Banner Banner Container Text Abstand Menü Menüleiste Logo Button-Reihe Text …" at bounding box center [928, 414] width 1063 height 737
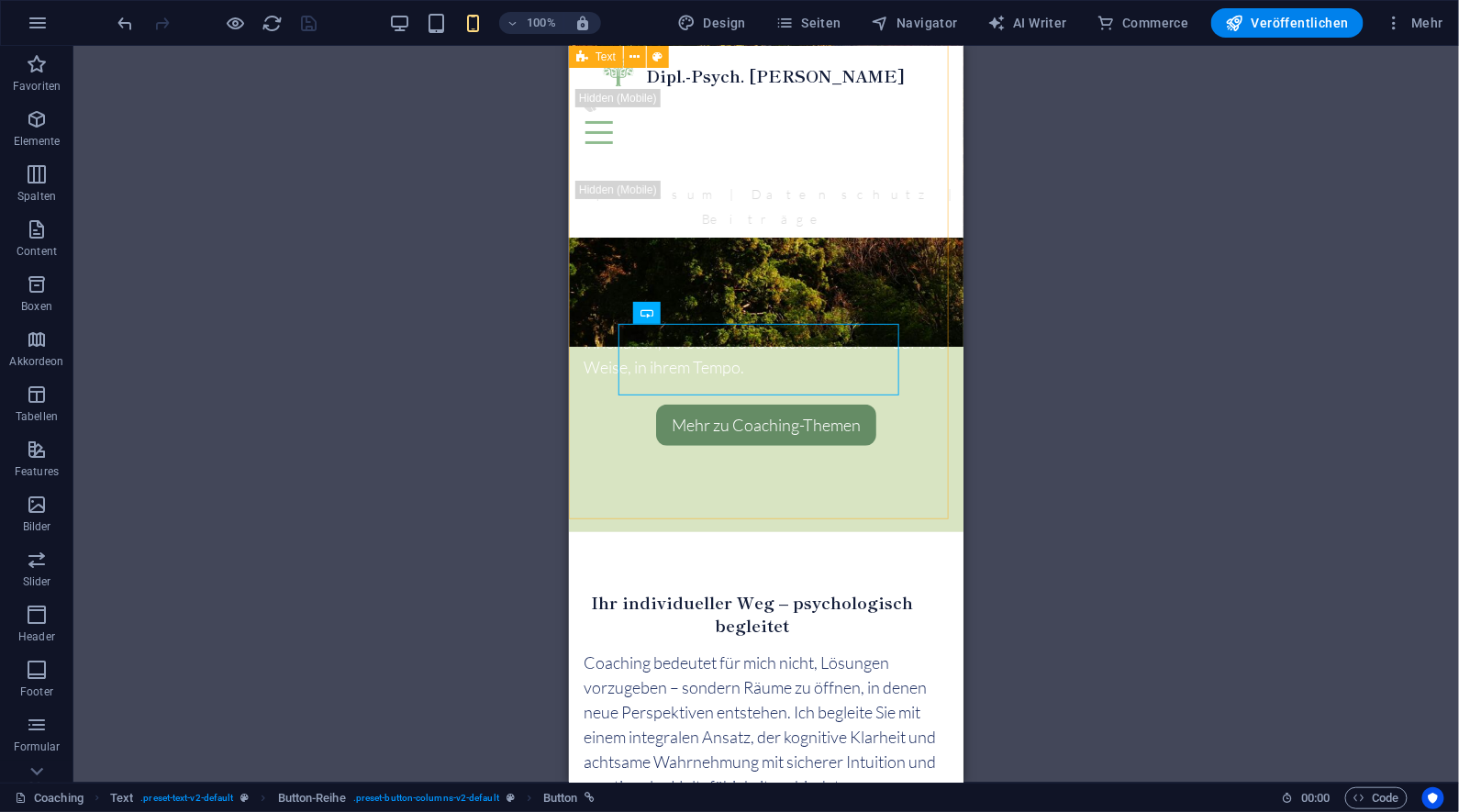
click at [1087, 326] on div "H2 Banner Banner Container Text Abstand Menü Menüleiste Logo Button-Reihe Text …" at bounding box center [766, 414] width 1386 height 737
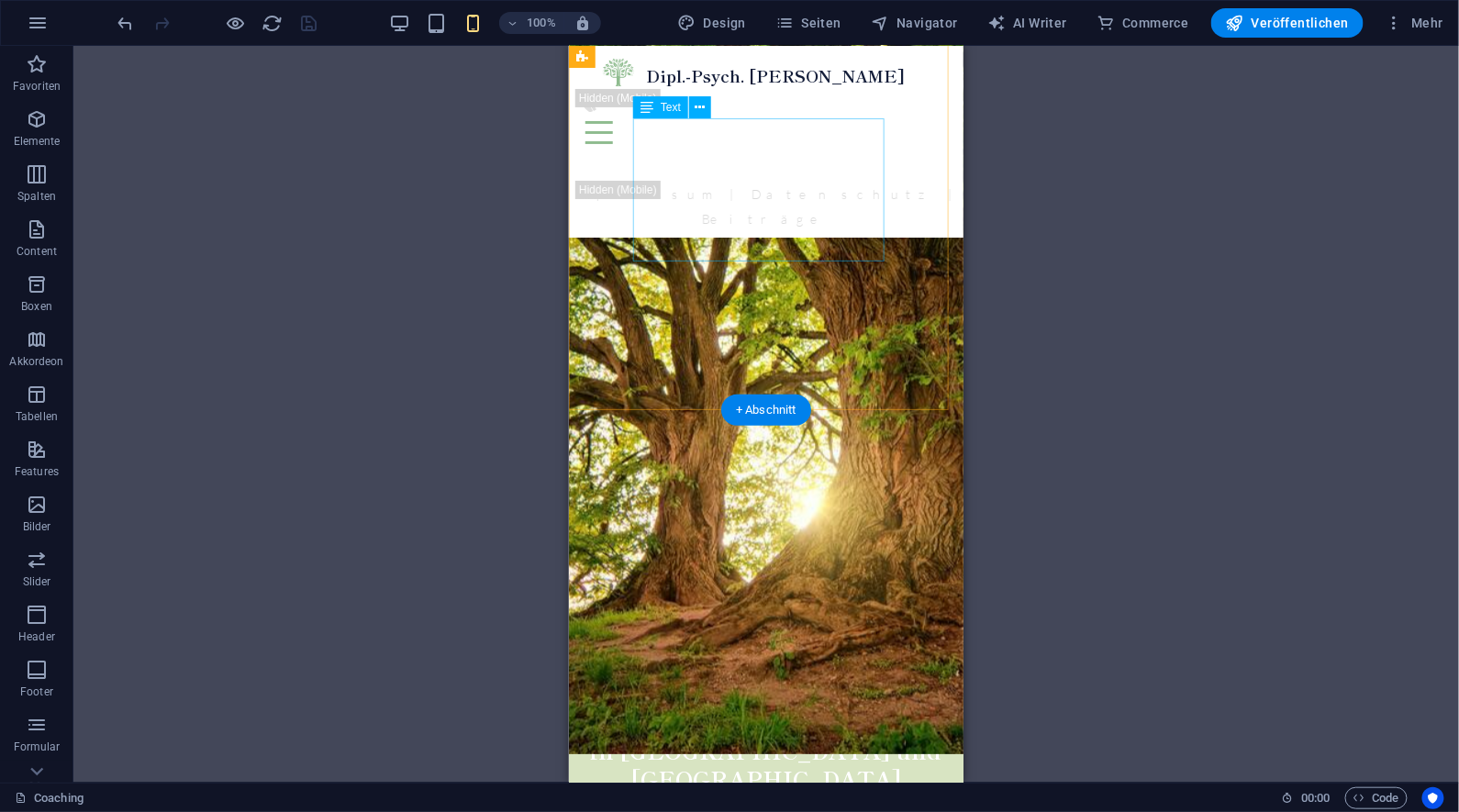
scroll to position [1052, 0]
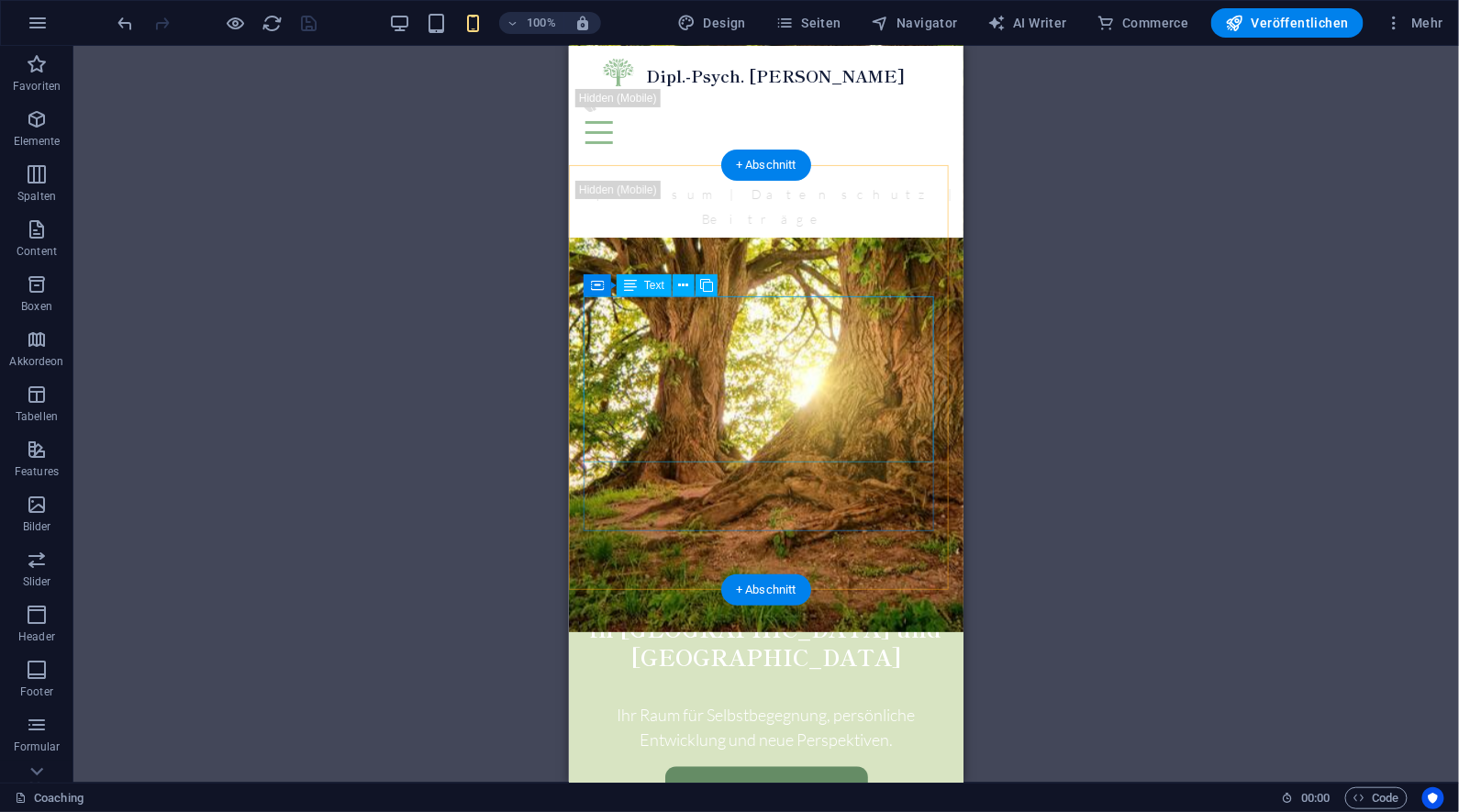
click at [684, 288] on icon at bounding box center [684, 286] width 10 height 19
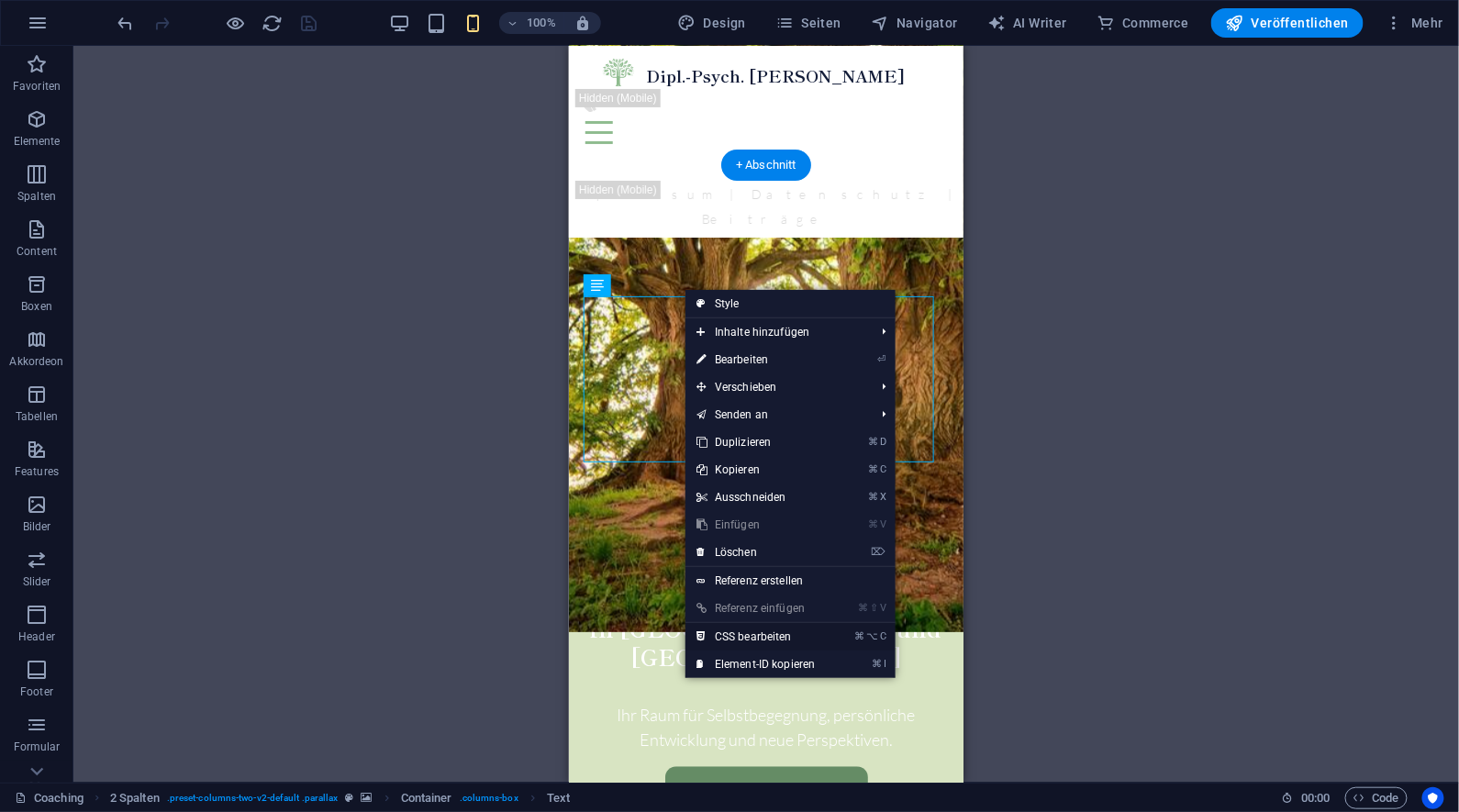
click at [789, 639] on link "⌘ ⌥ C CSS bearbeiten" at bounding box center [756, 636] width 141 height 28
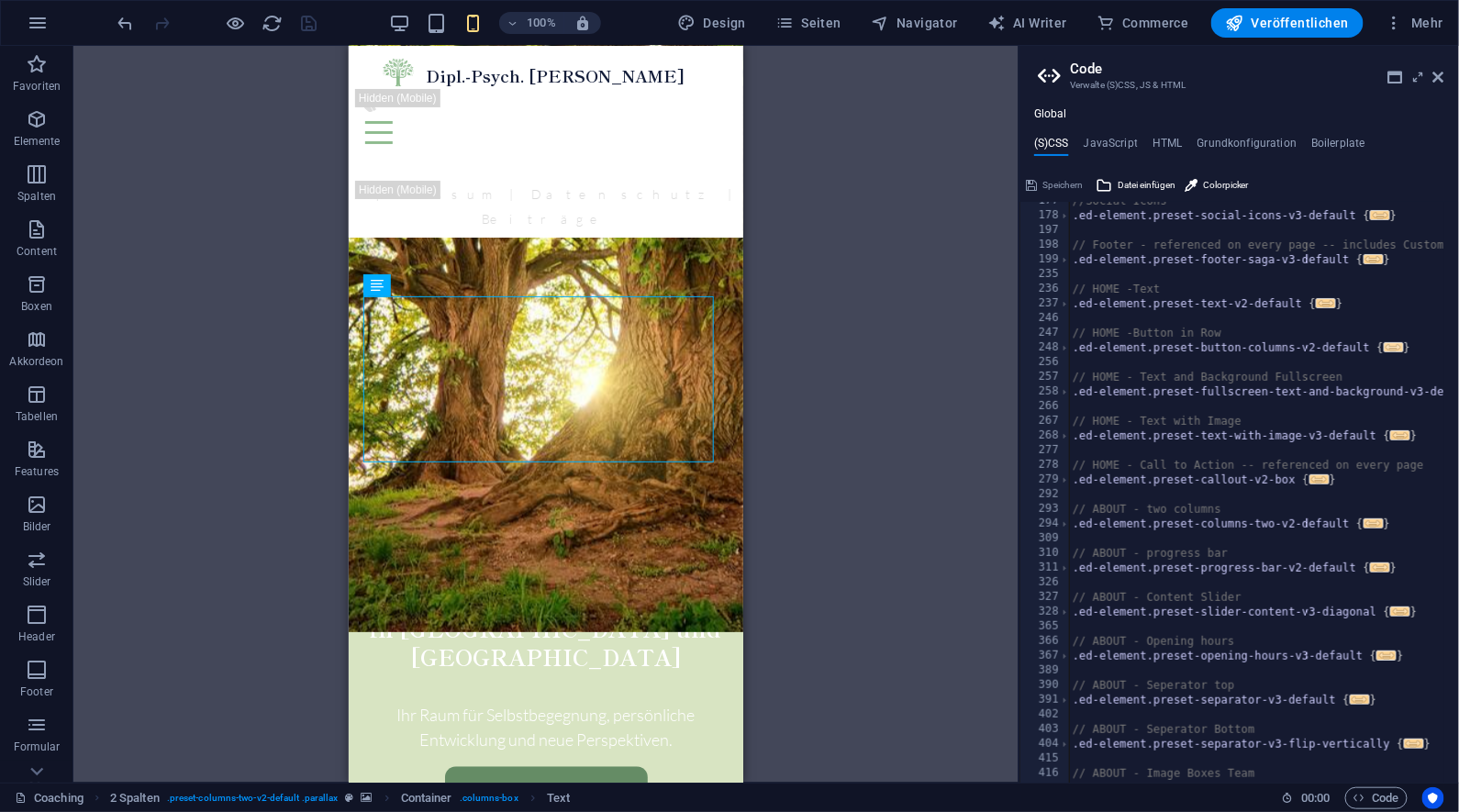
scroll to position [0, 0]
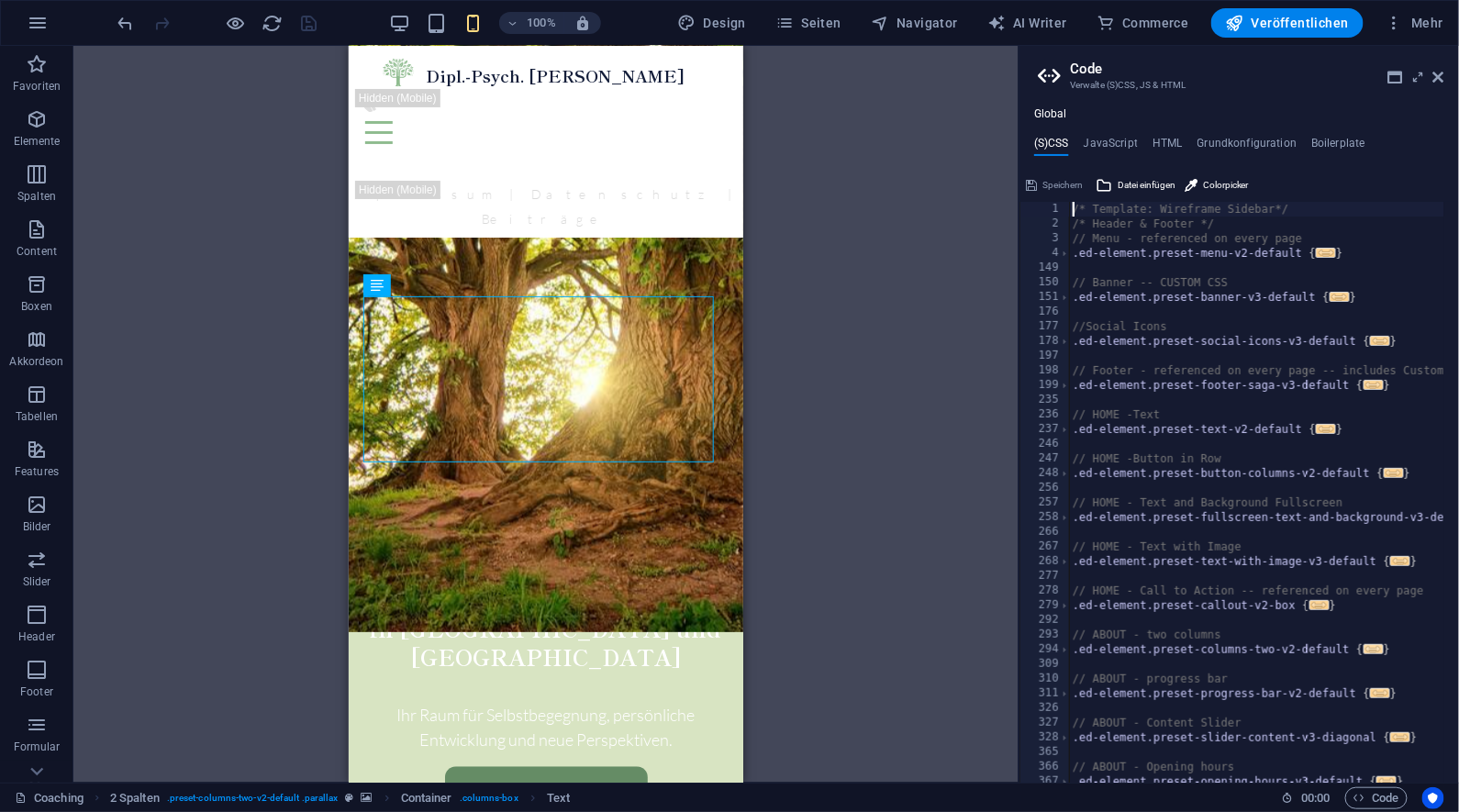
click at [1375, 651] on span "..." at bounding box center [1374, 649] width 20 height 10
type textarea ".ed-element.preset-columns-two-v2-default {"
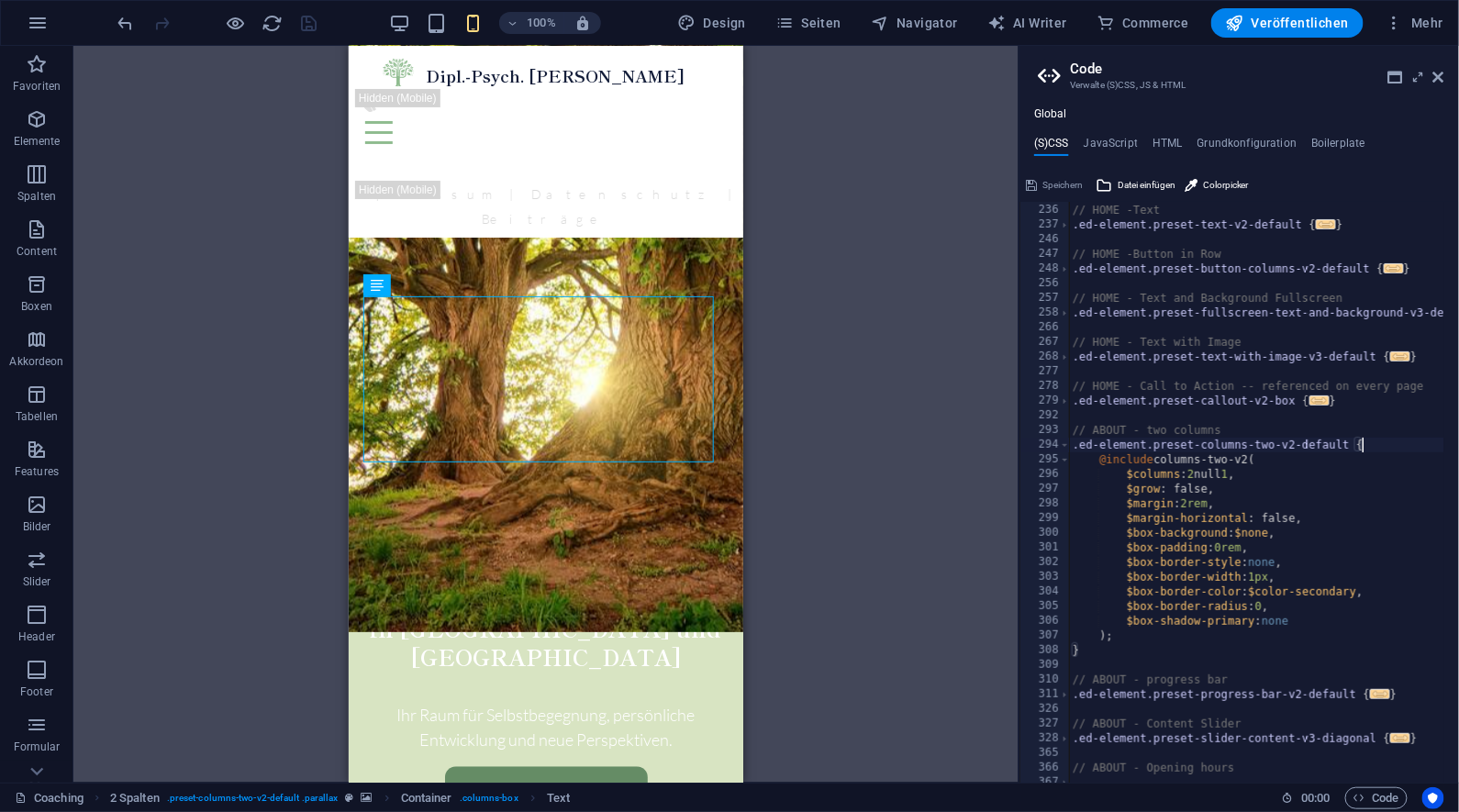
scroll to position [222, 0]
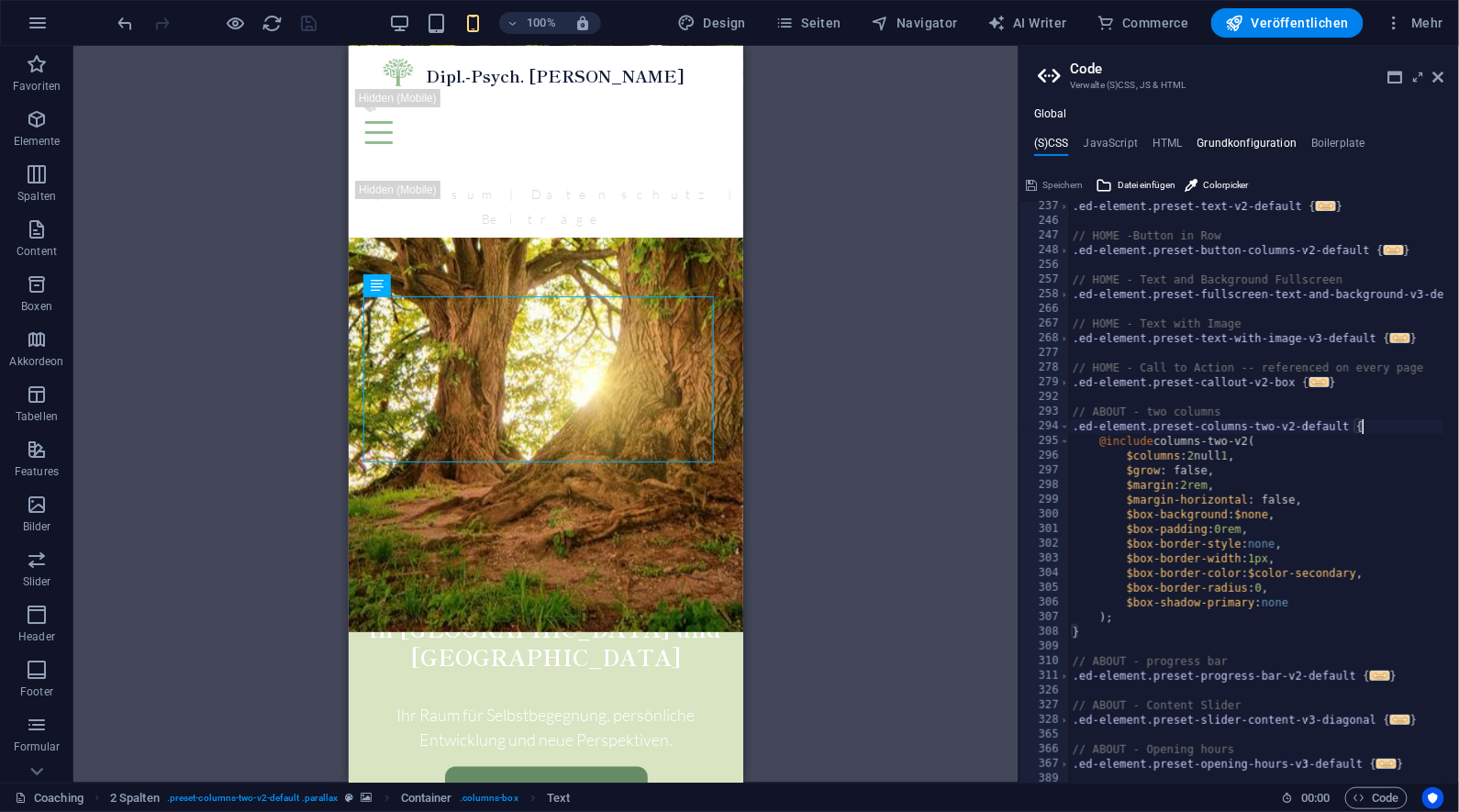
click at [1261, 139] on h4 "Grundkonfiguration" at bounding box center [1248, 147] width 100 height 20
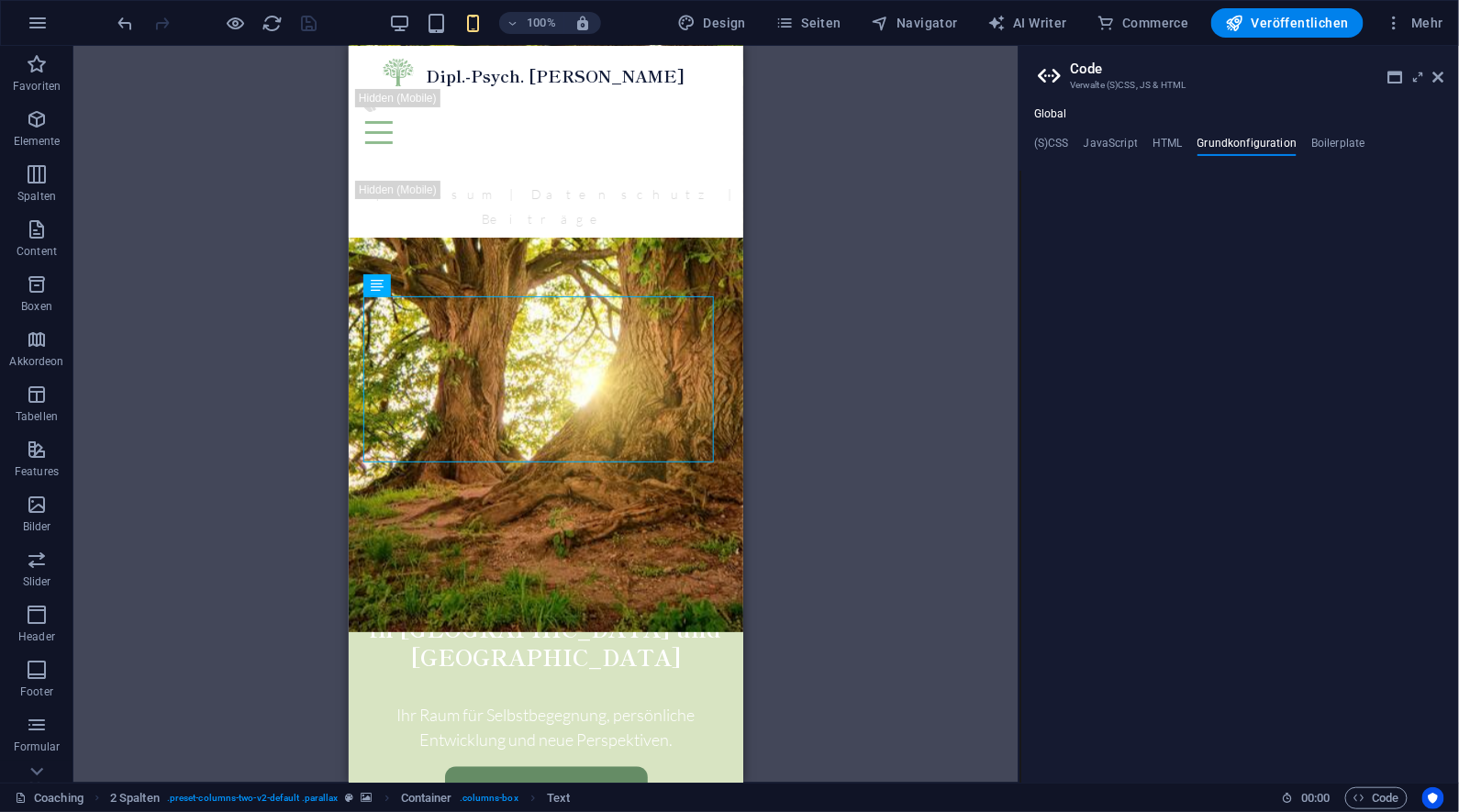
type textarea "$color-background: #d8e4c2;"
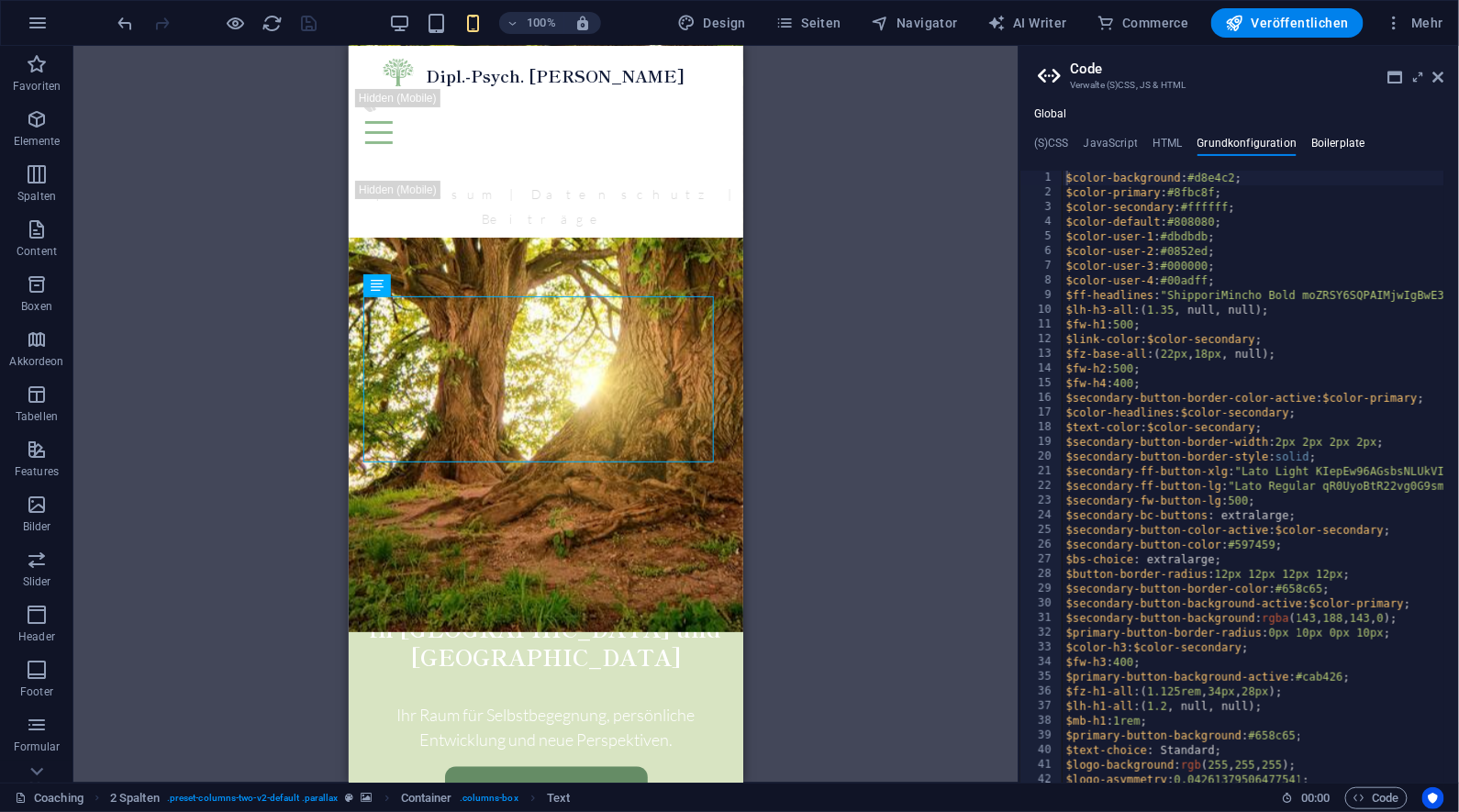
click at [1346, 141] on h4 "Boilerplate" at bounding box center [1338, 147] width 54 height 20
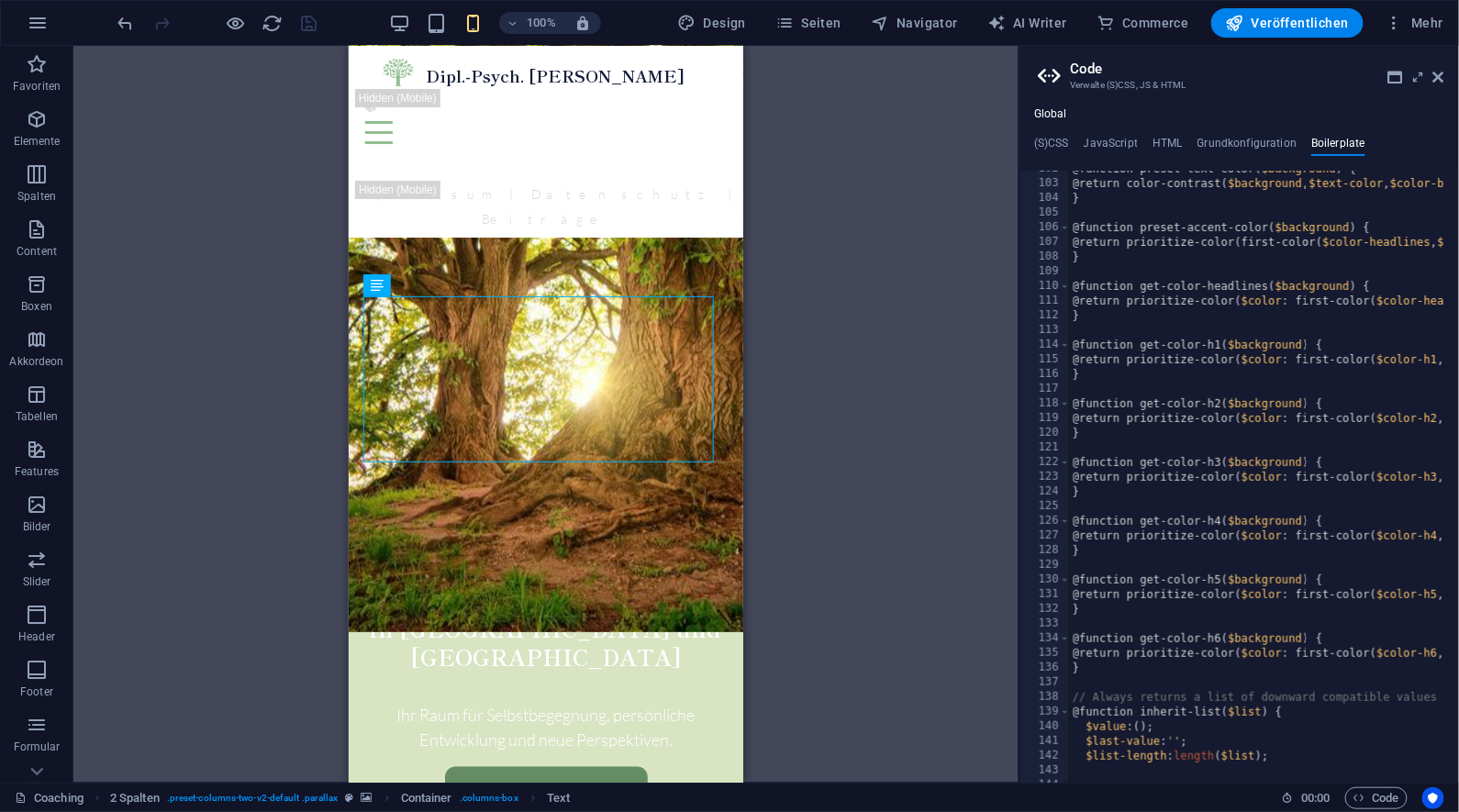
scroll to position [270, 0]
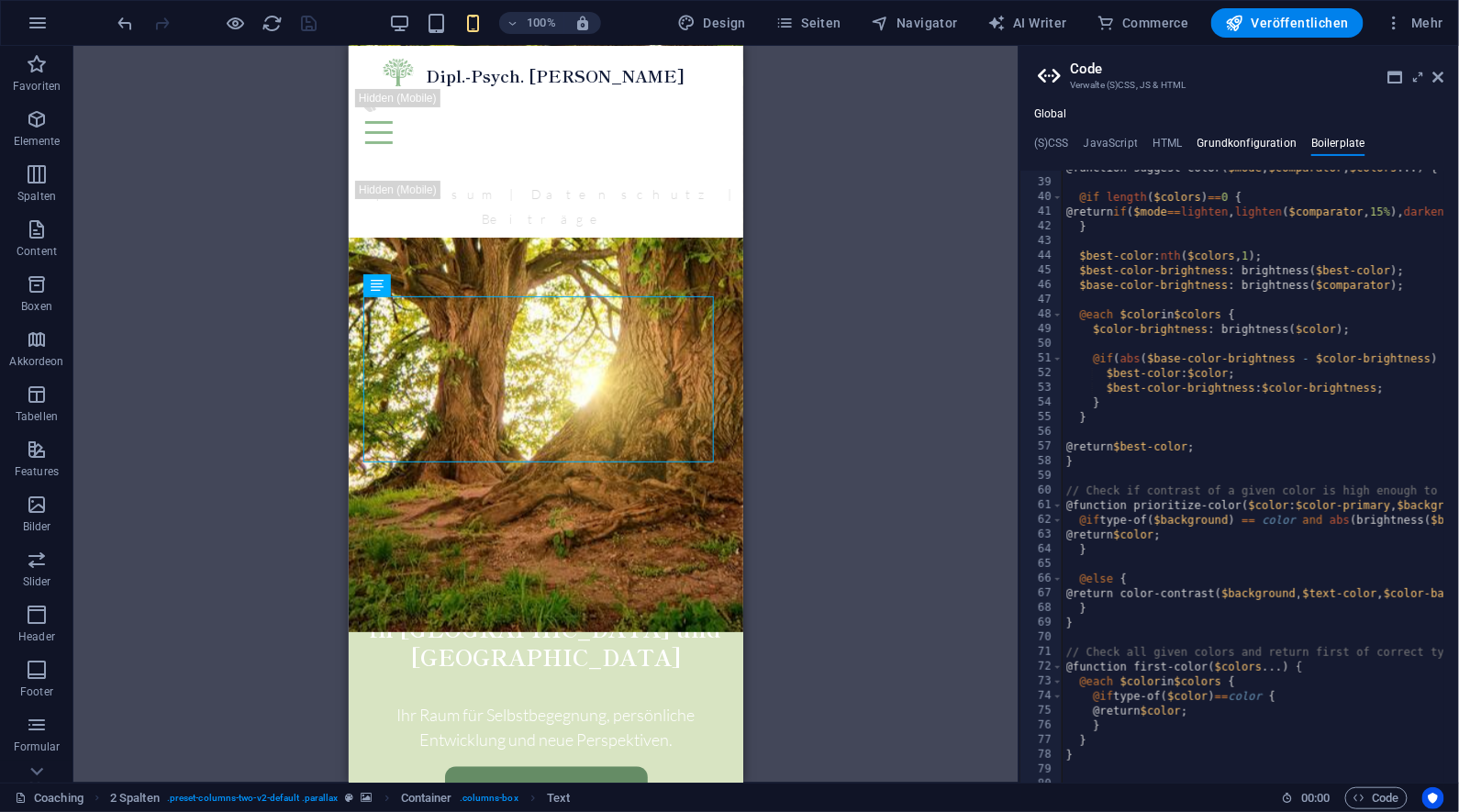
click at [1233, 150] on h4 "Grundkonfiguration" at bounding box center [1248, 147] width 100 height 20
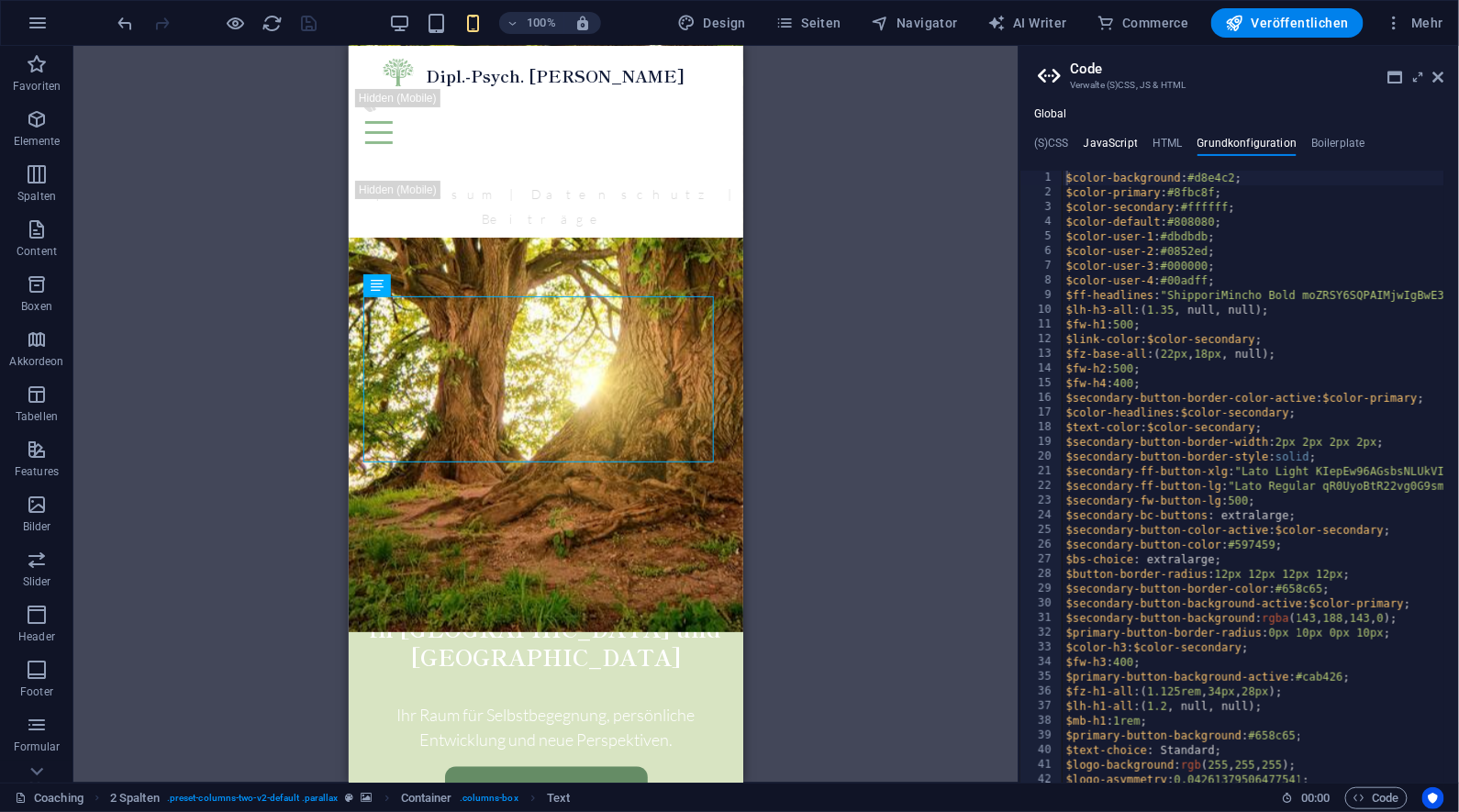
click at [1119, 138] on h4 "JavaScript" at bounding box center [1111, 147] width 54 height 20
type textarea "/* JS for preset "Menu V2" */"
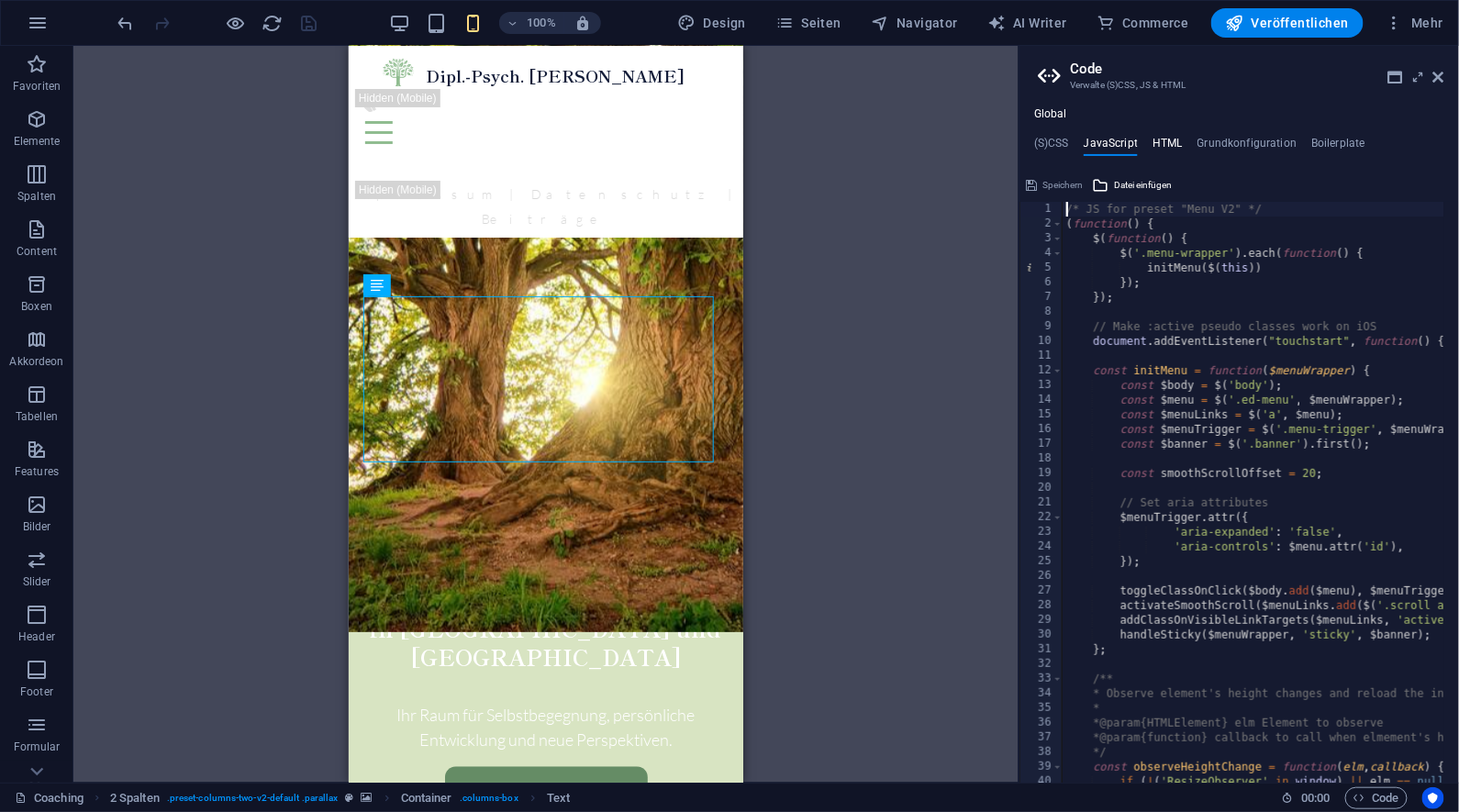
click at [1171, 141] on h4 "HTML" at bounding box center [1167, 147] width 30 height 20
type textarea "<a href="#main-content" class="wv-link-content button">Skip to main content</a>"
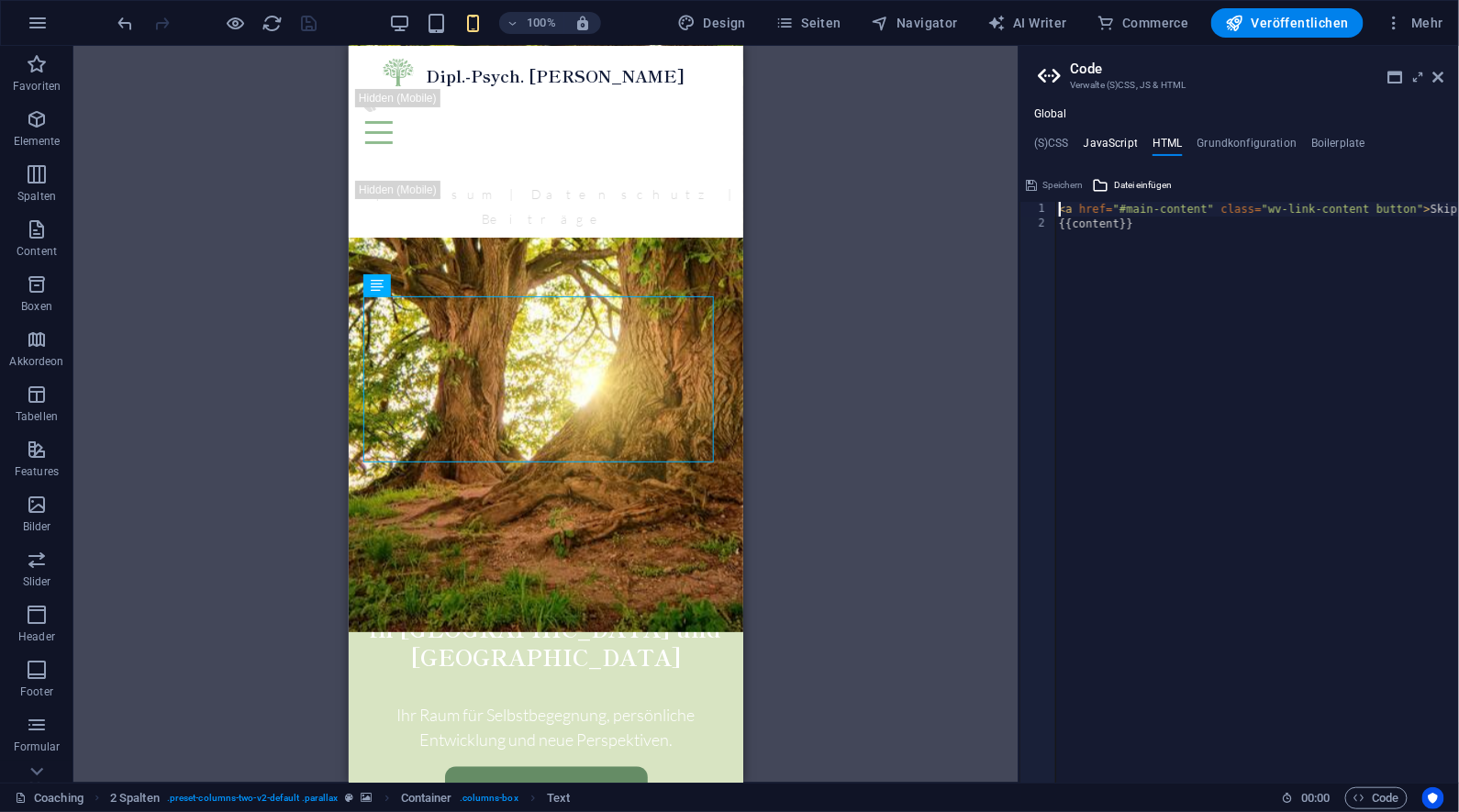
click at [1112, 142] on h4 "JavaScript" at bounding box center [1111, 147] width 54 height 20
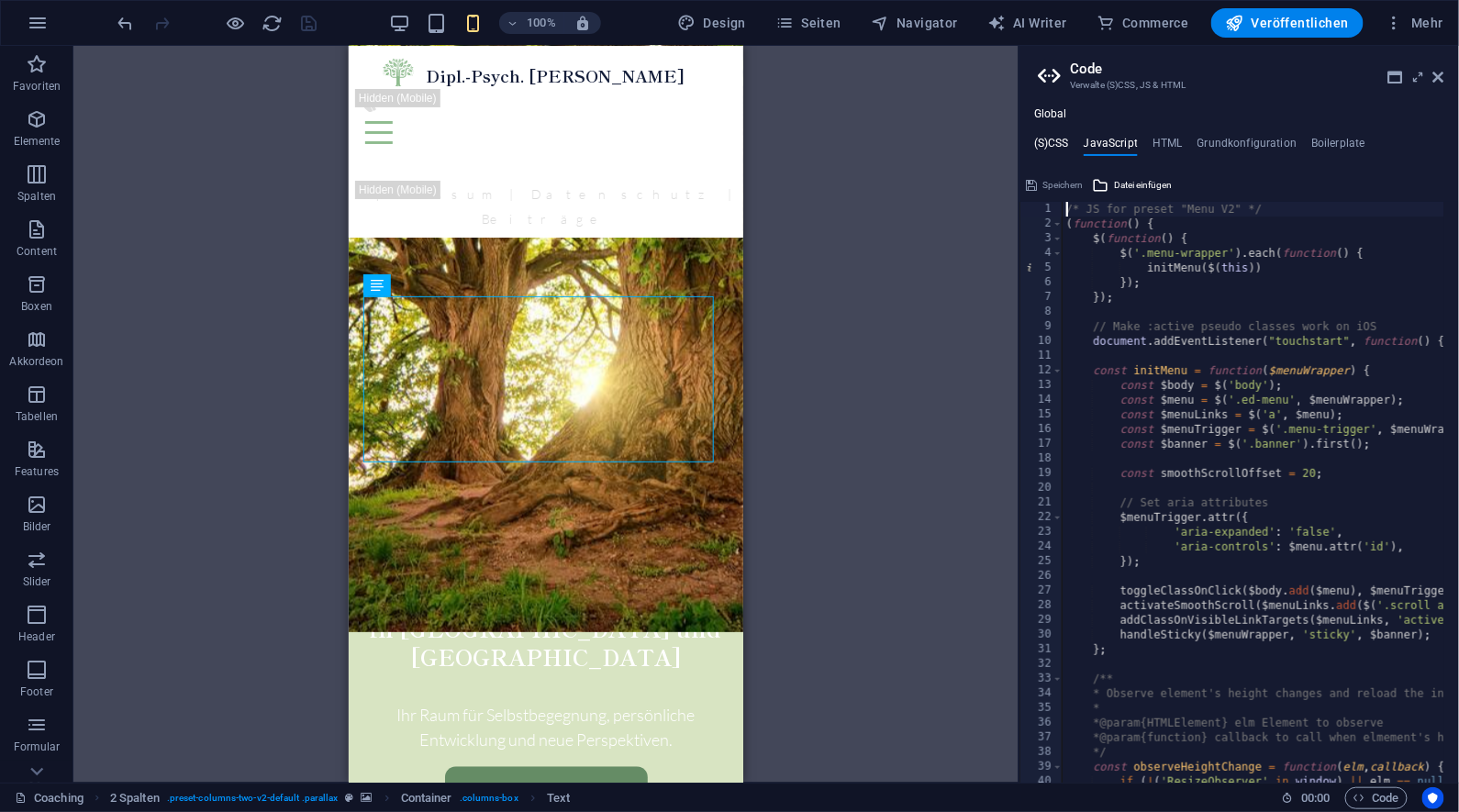
click at [1061, 143] on h4 "(S)CSS" at bounding box center [1052, 147] width 35 height 20
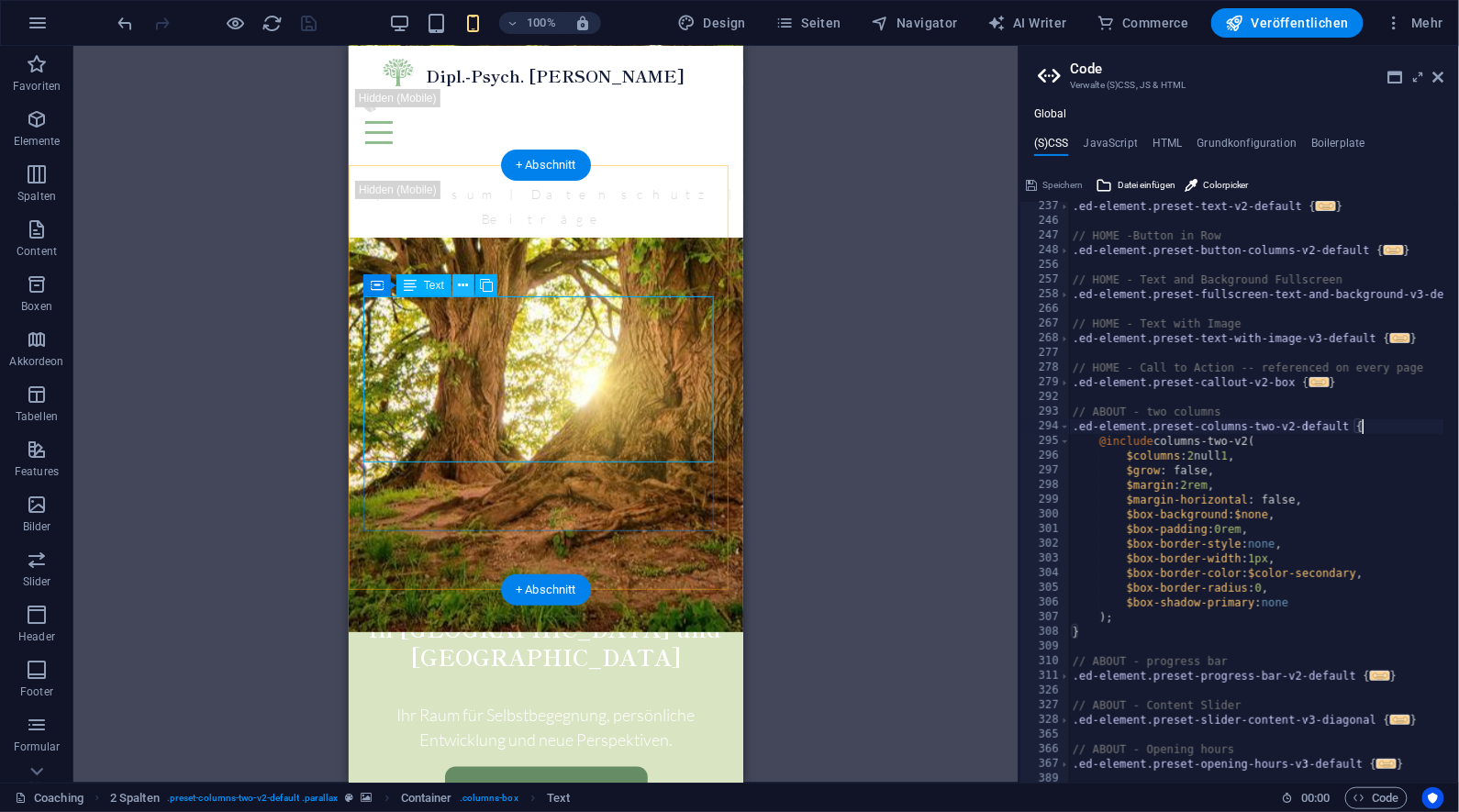
click at [463, 286] on icon at bounding box center [463, 286] width 10 height 19
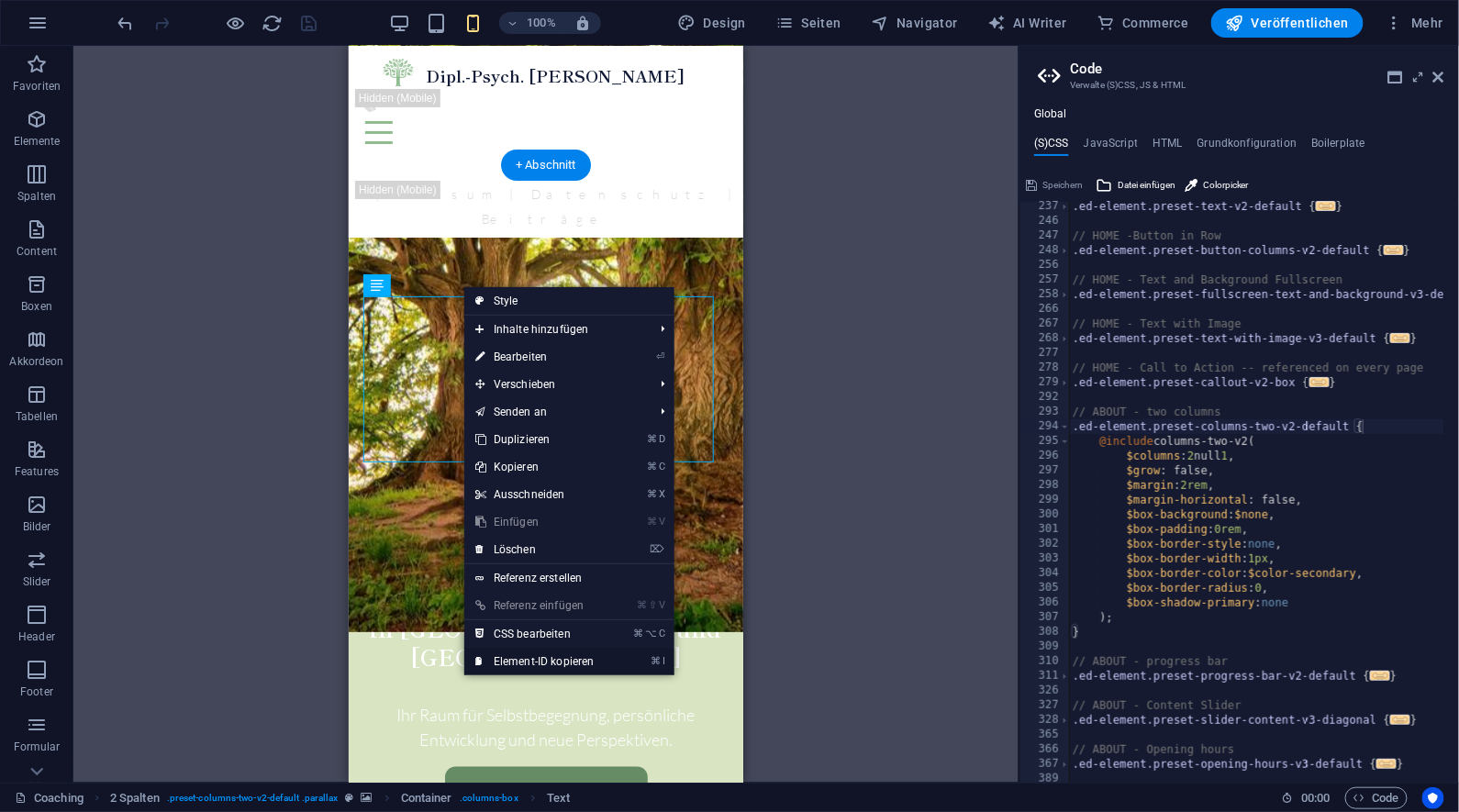
click at [571, 659] on link "⌘ I Element-ID kopieren" at bounding box center [535, 661] width 141 height 28
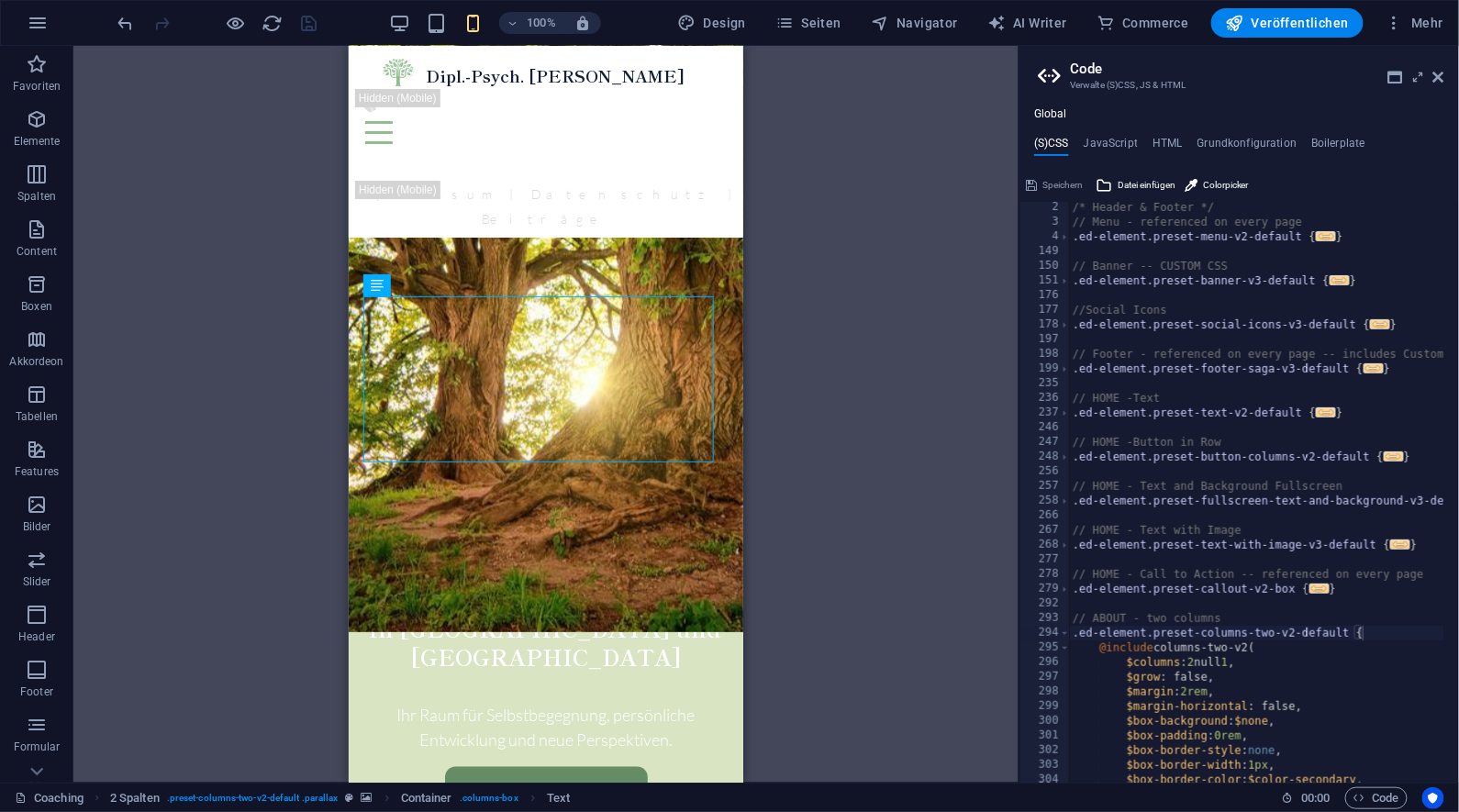
scroll to position [842, 0]
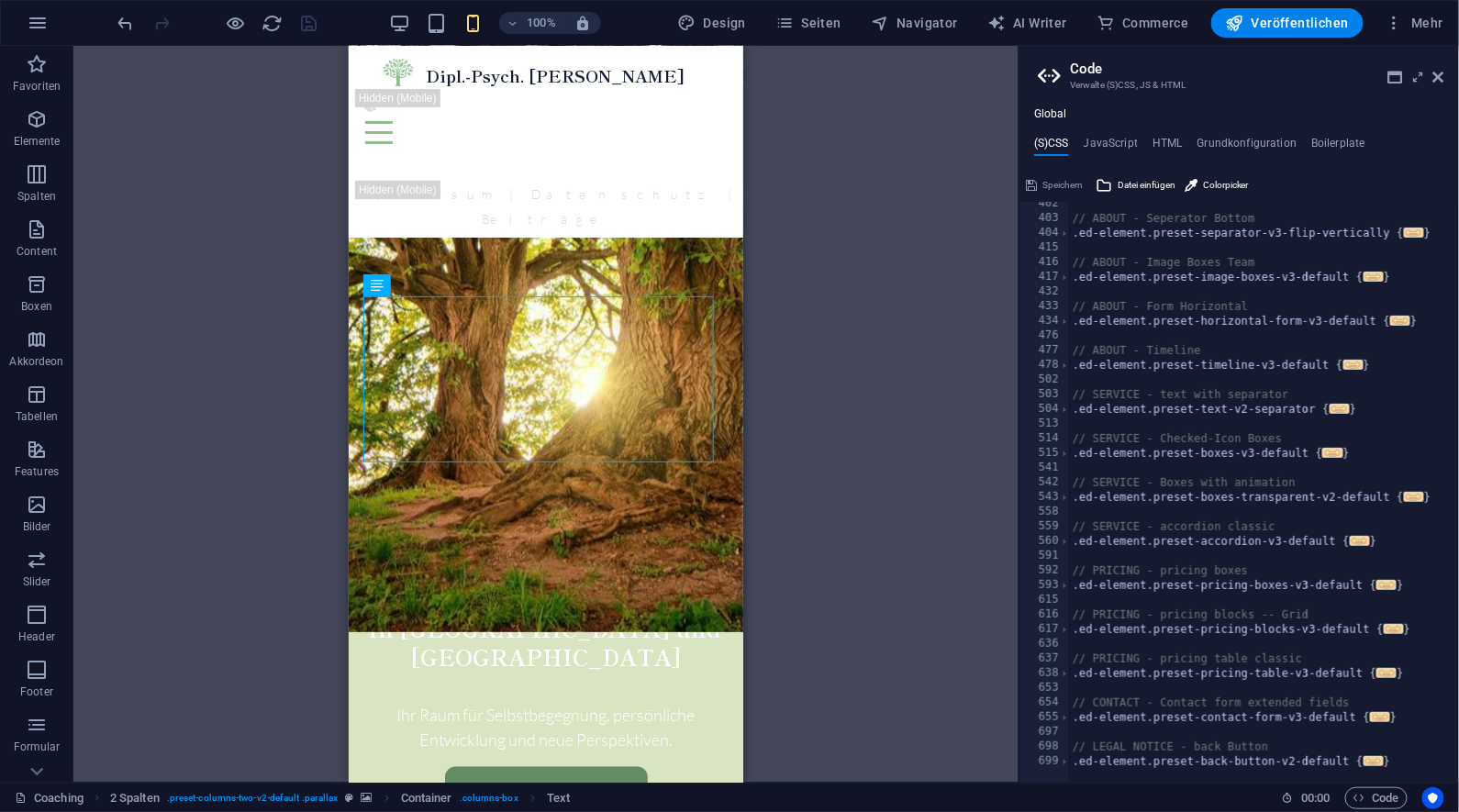
click at [1408, 753] on div "// ABOUT - Seperator Bottom .ed-element.preset-separator-v3-flip-vertically { .…" at bounding box center [1281, 494] width 425 height 597
click at [1406, 764] on div at bounding box center [1281, 773] width 425 height 19
type textarea "}"
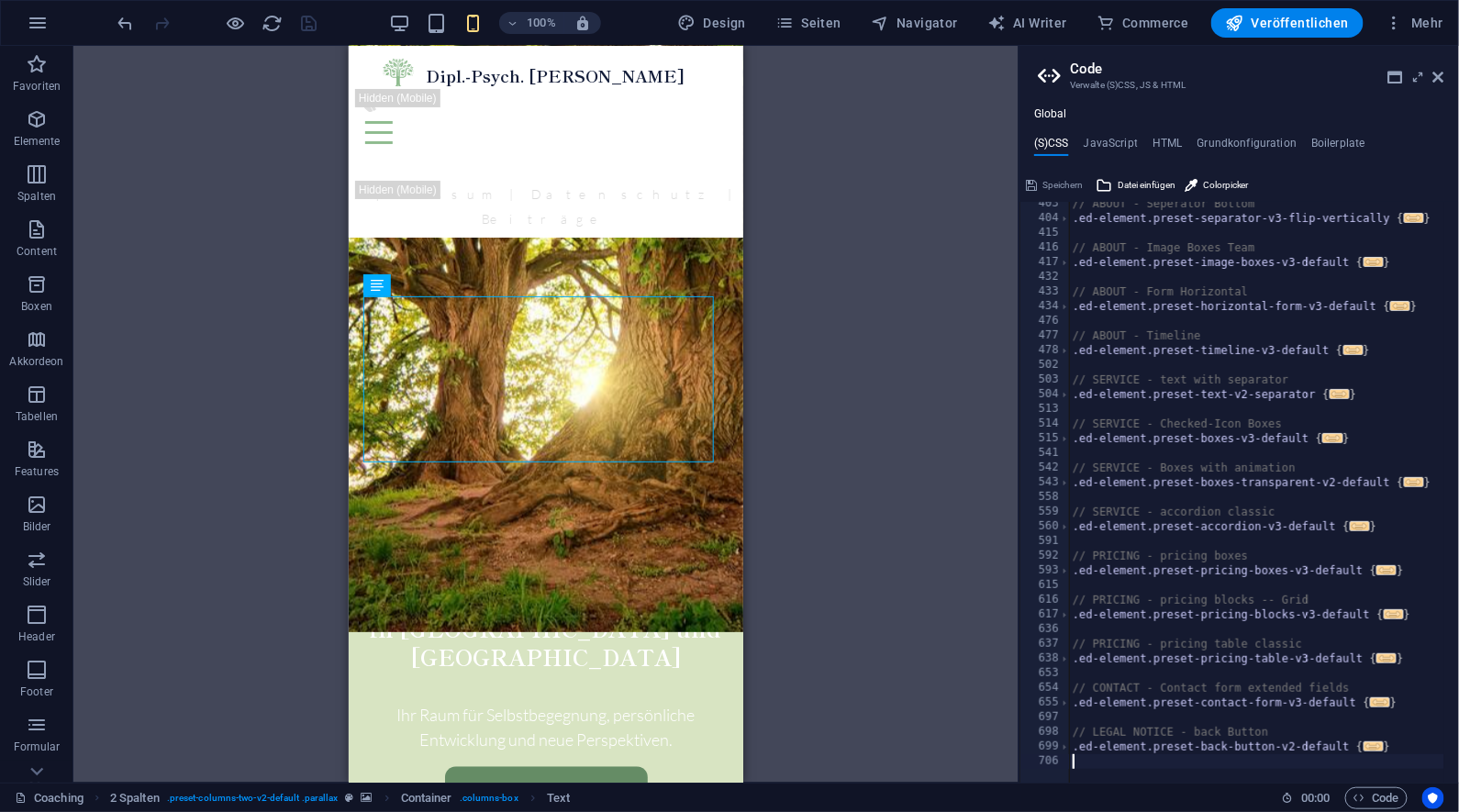
scroll to position [871, 0]
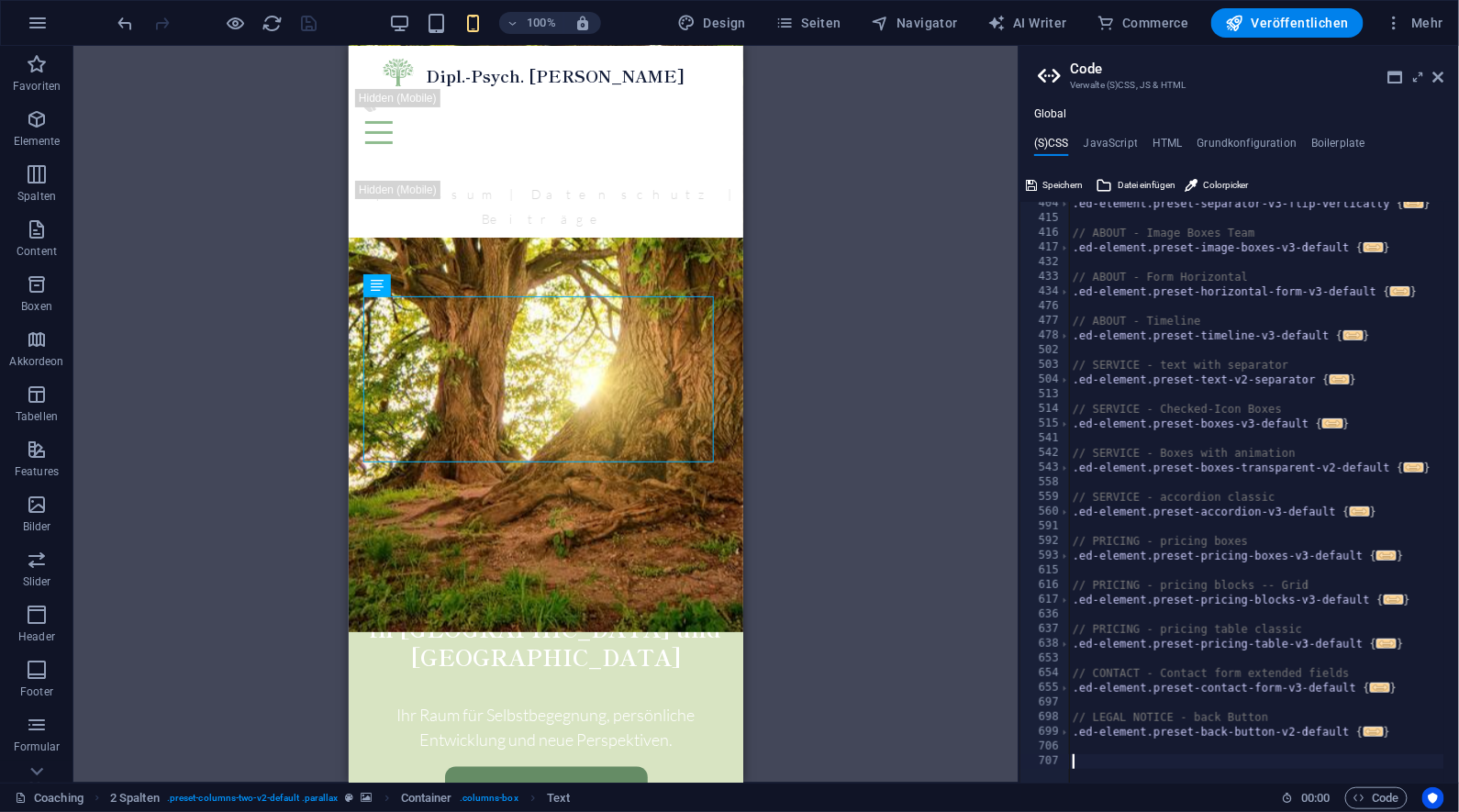
paste textarea "#ed-934307226"
type textarea "#ed-934307226"
click at [1080, 744] on div ".ed-element.preset-separator-v3-flip-vertically { ... } // ABOUT - Image Boxes …" at bounding box center [1281, 494] width 425 height 597
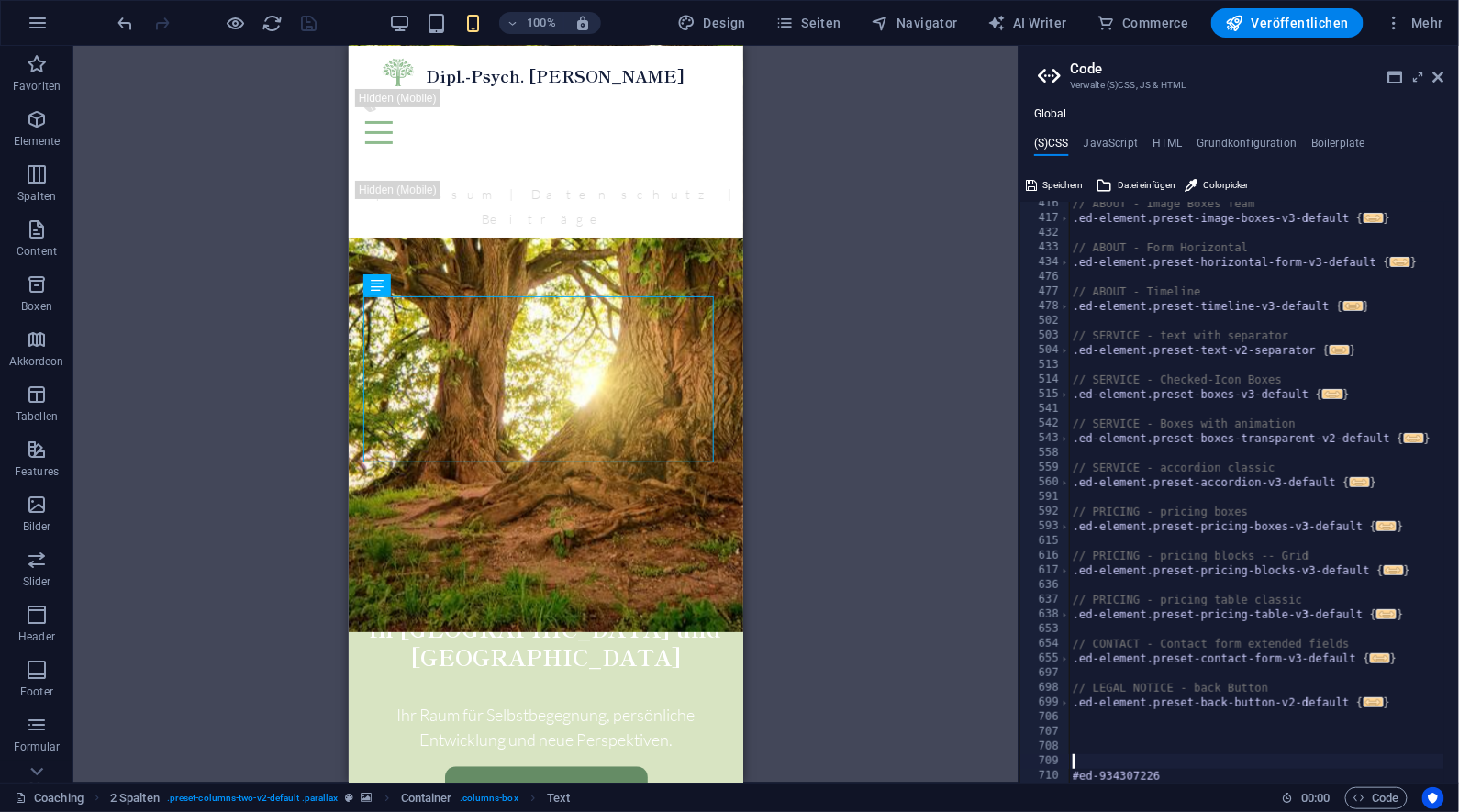
scroll to position [900, 0]
click at [1096, 727] on div "// ABOUT - Image Boxes Team .ed-element.preset-image-boxes-v3-default { ... } /…" at bounding box center [1281, 494] width 425 height 597
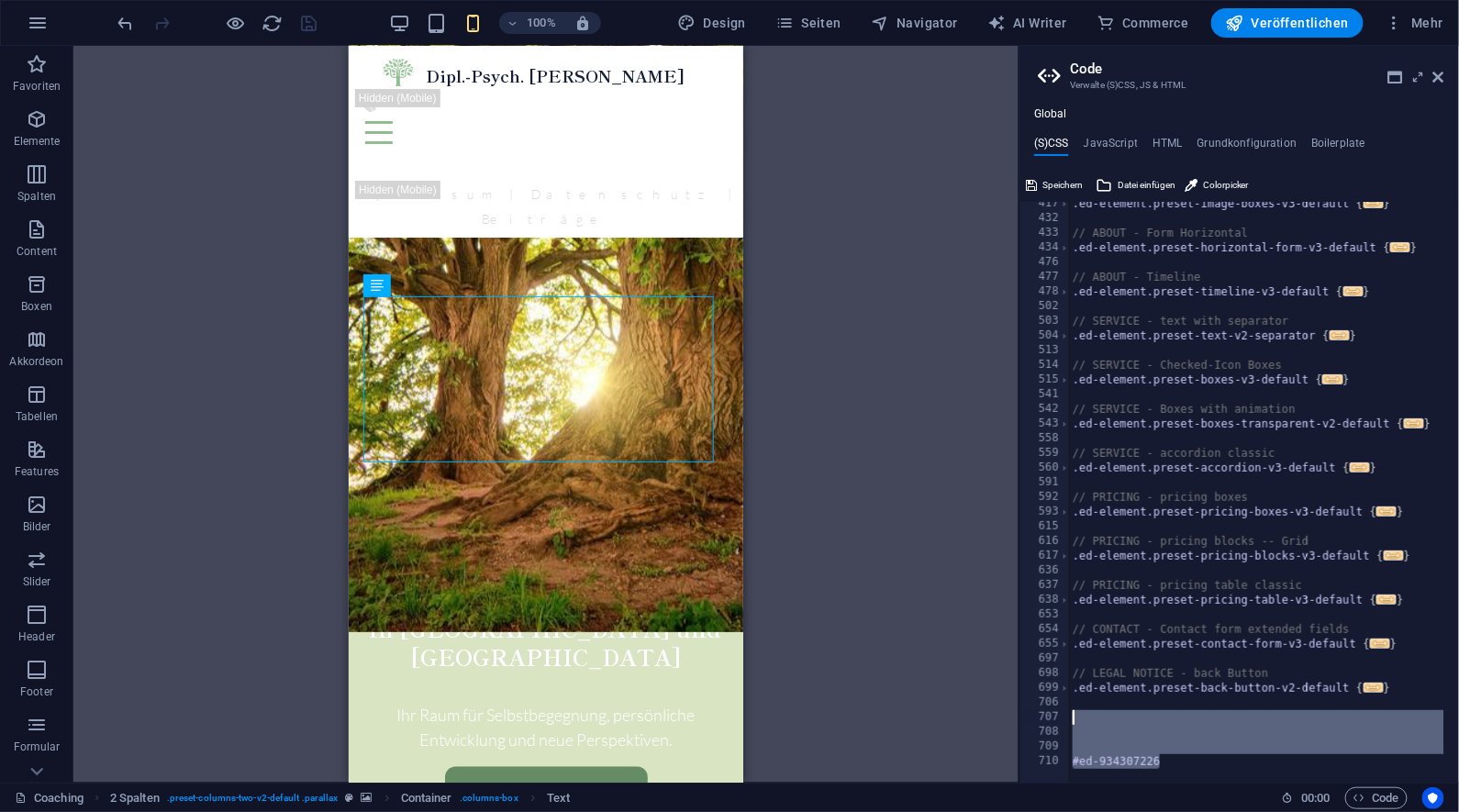
drag, startPoint x: 1171, startPoint y: 763, endPoint x: 1062, endPoint y: 720, distance: 117.2
click at [1062, 720] on div "417 432 433 434 476 477 478 502 503 504 513 514 515 541 542 543 558 559 560 591…" at bounding box center [1239, 492] width 439 height 581
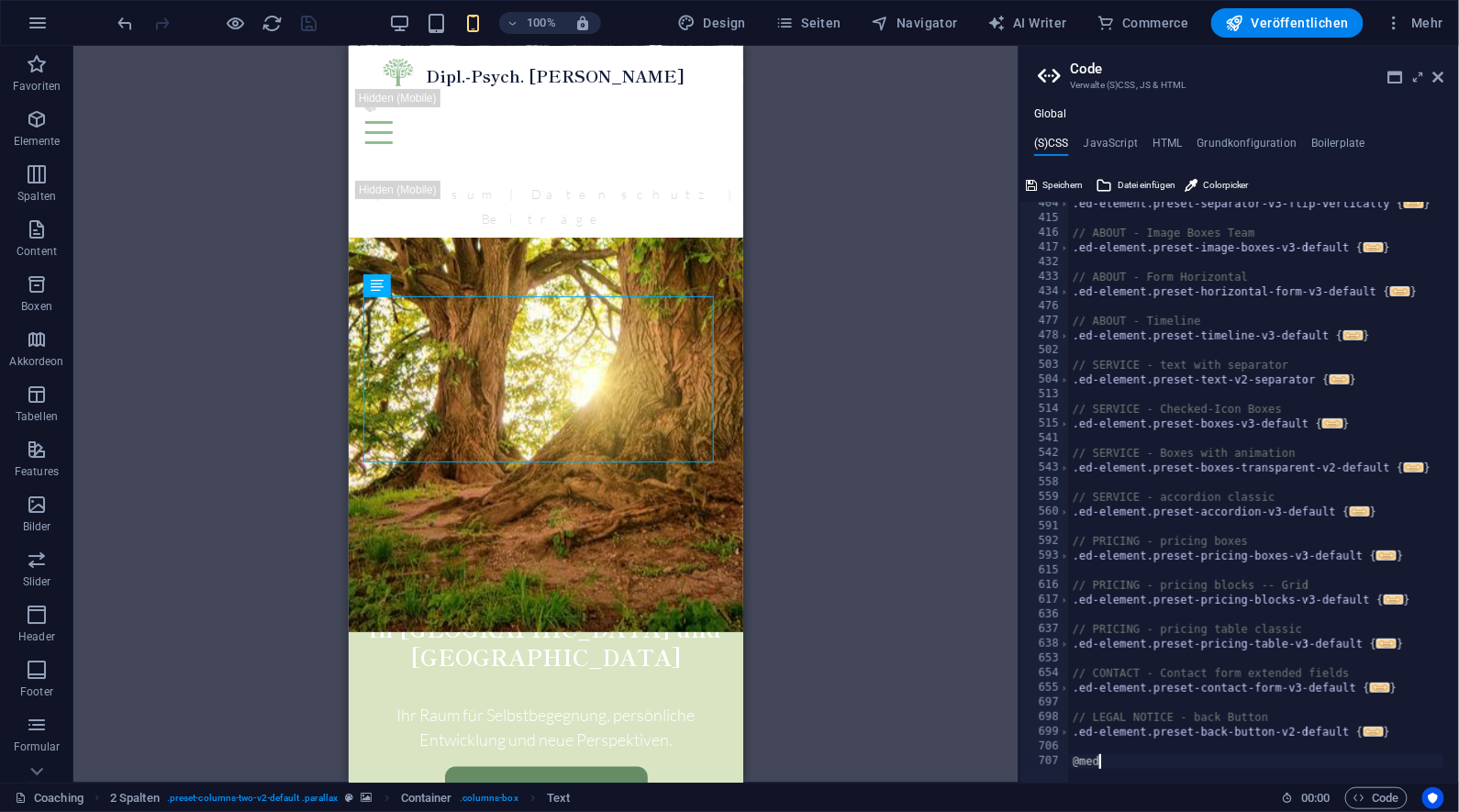
scroll to position [0, 0]
type textarea "@"
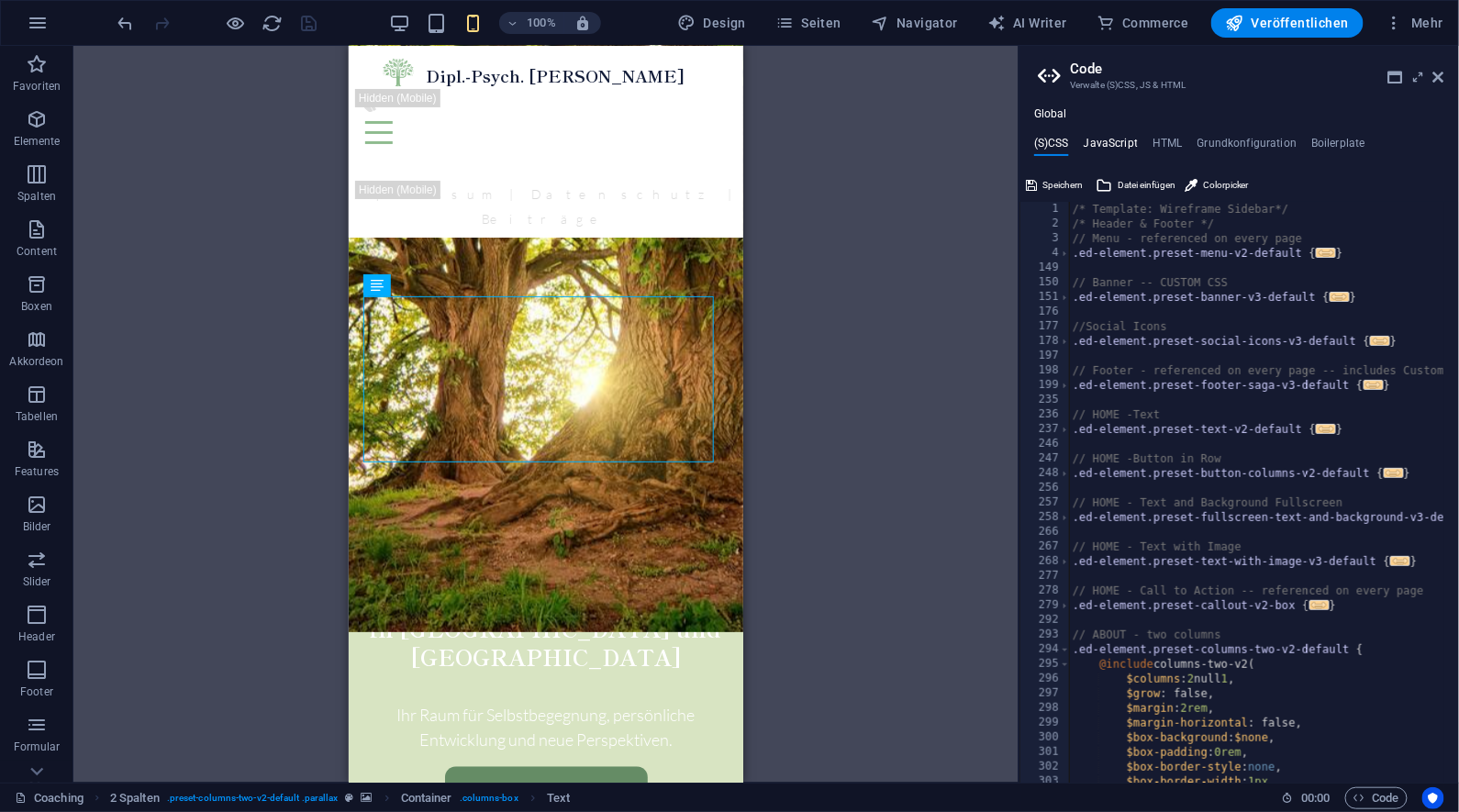
click at [1123, 149] on h4 "JavaScript" at bounding box center [1111, 147] width 54 height 20
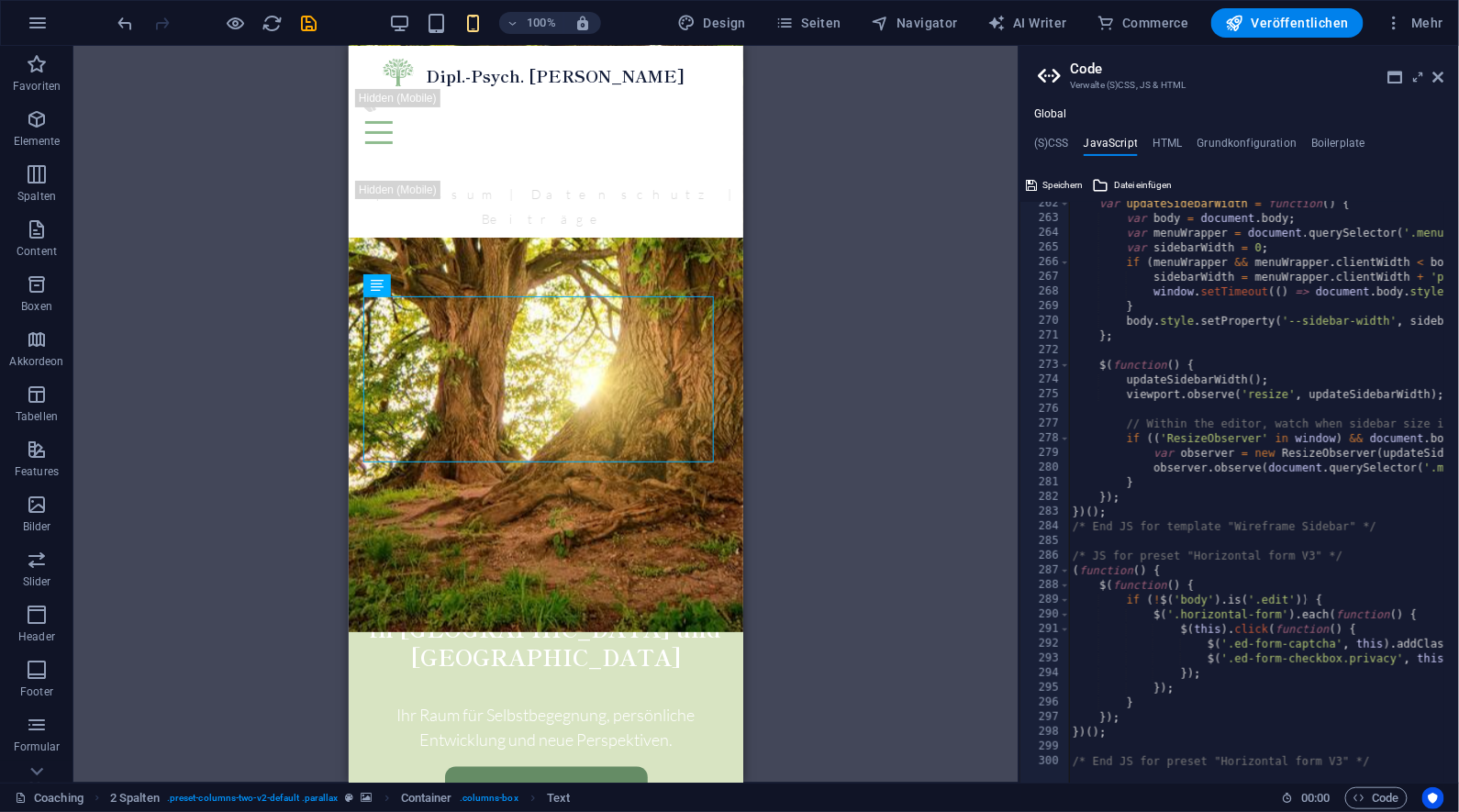
scroll to position [3837, 0]
click at [1177, 142] on h4 "HTML" at bounding box center [1167, 147] width 30 height 20
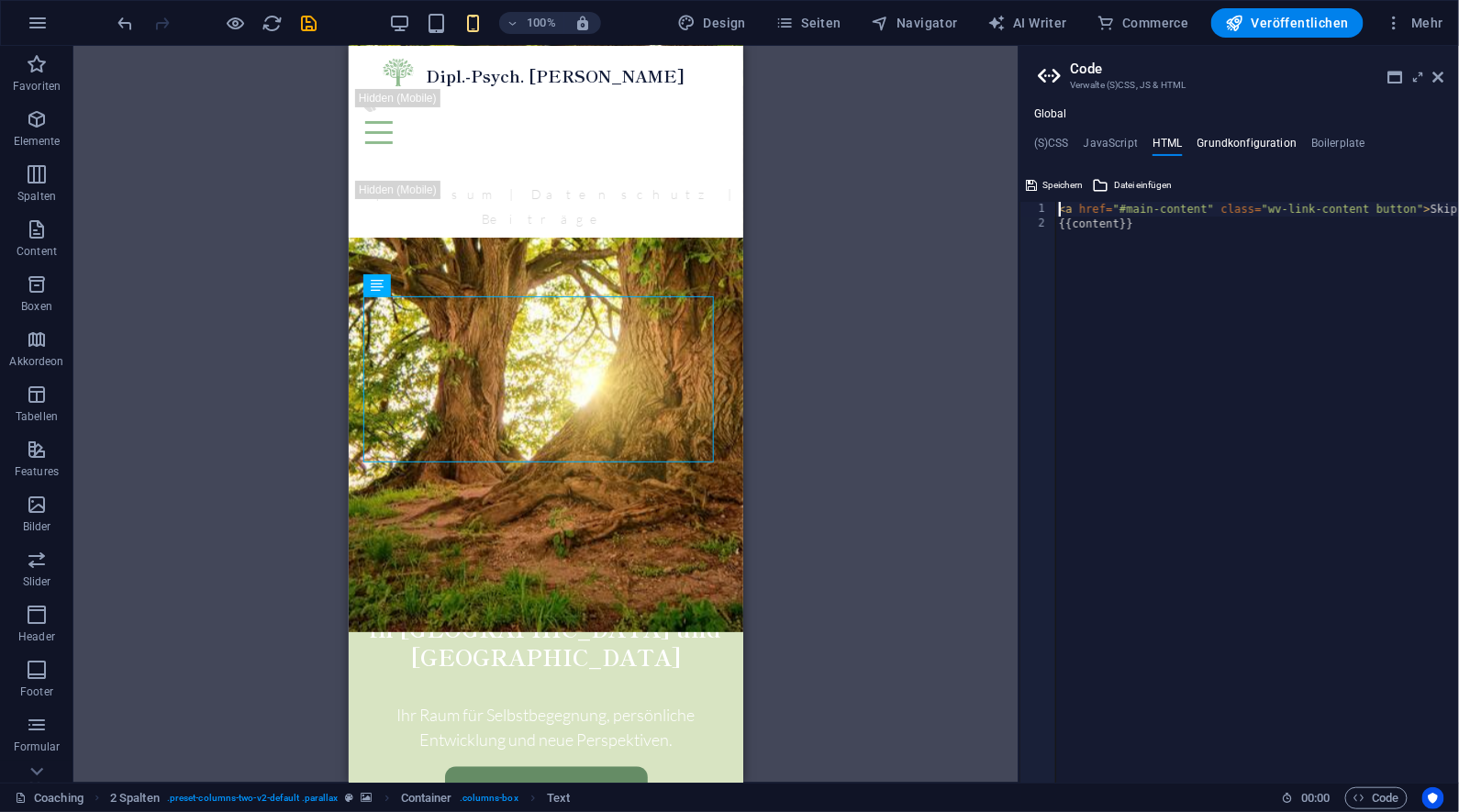
click at [1227, 142] on h4 "Grundkonfiguration" at bounding box center [1248, 147] width 100 height 20
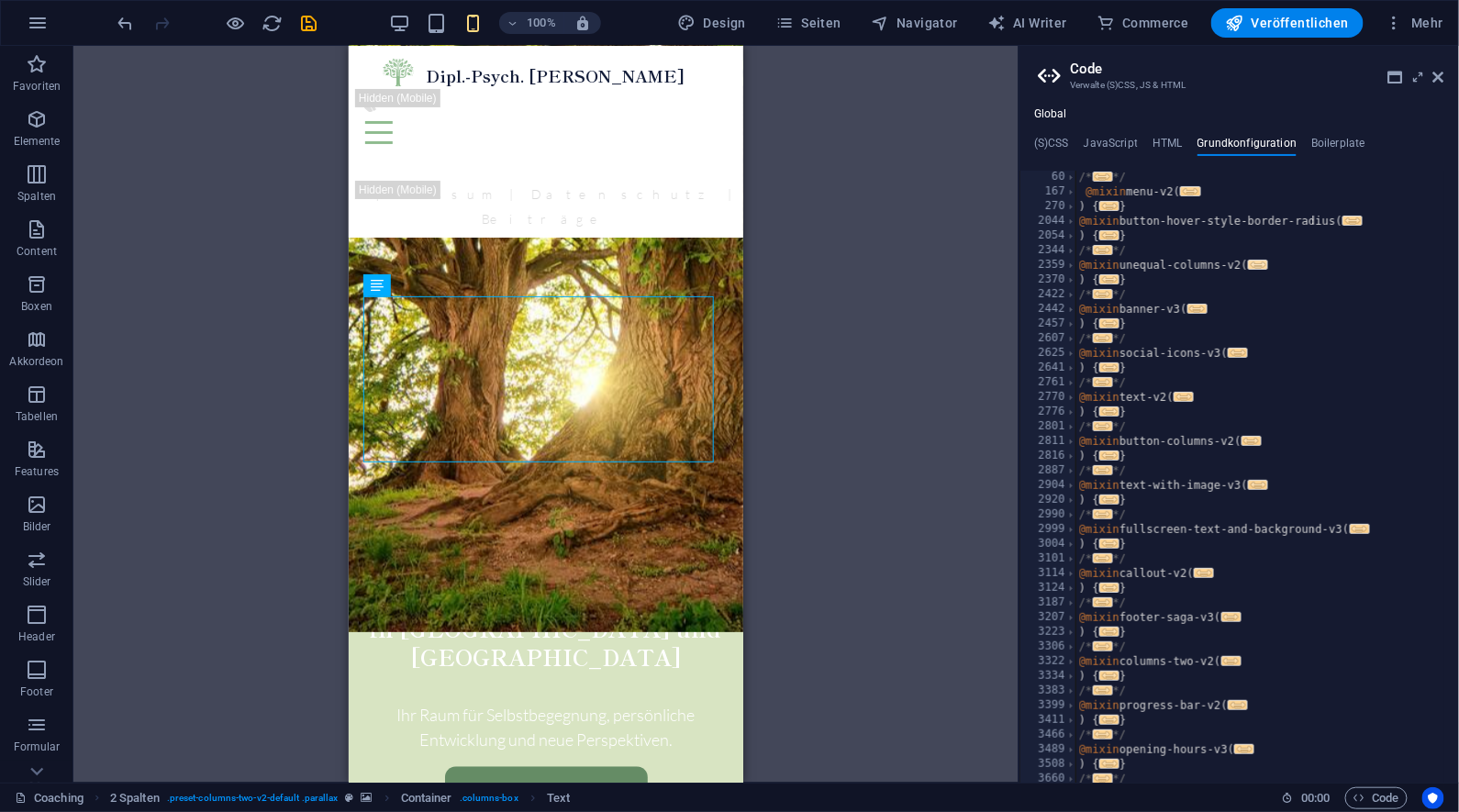
scroll to position [809, 0]
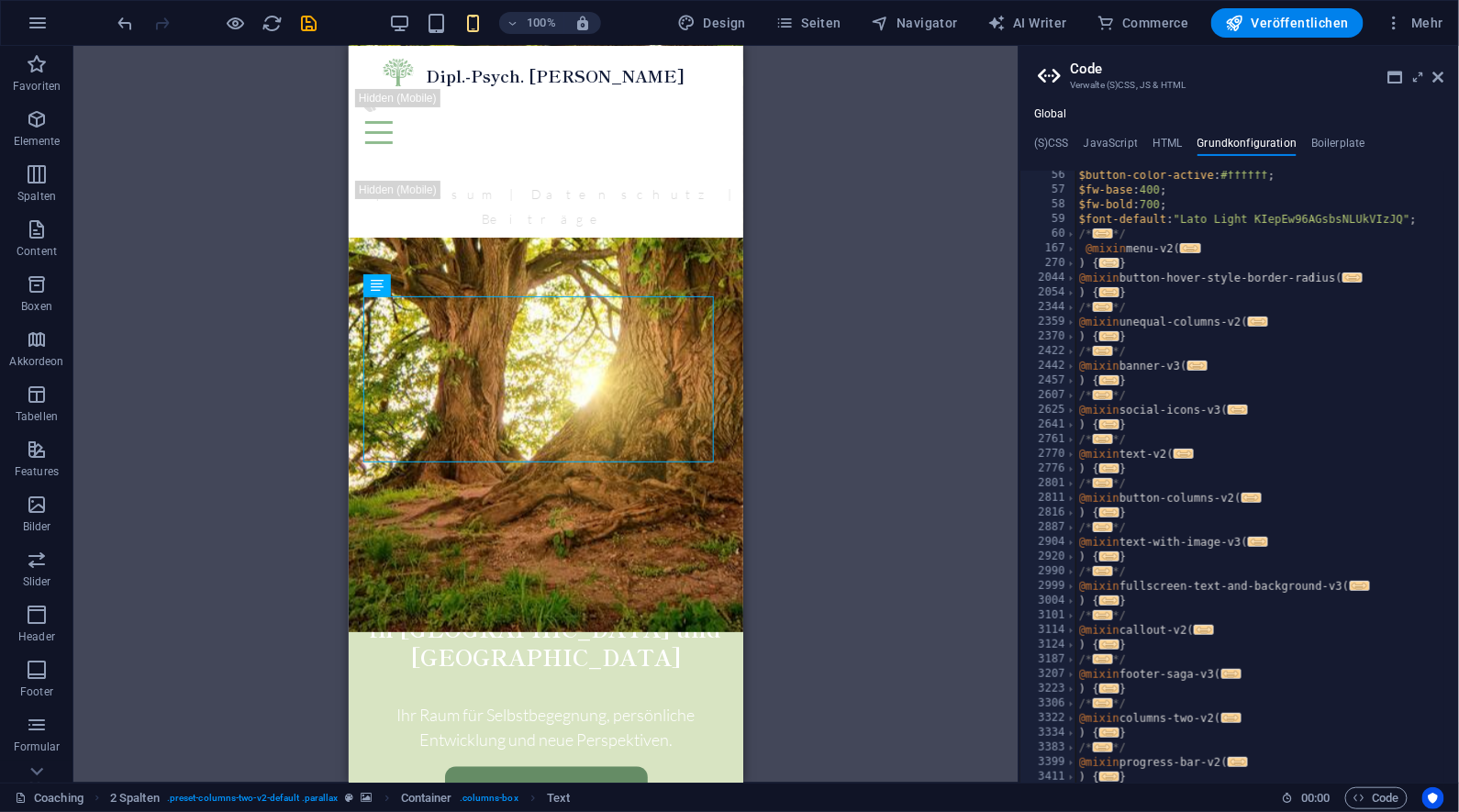
click at [1106, 265] on span "..." at bounding box center [1109, 263] width 20 height 10
type textarea ") {"
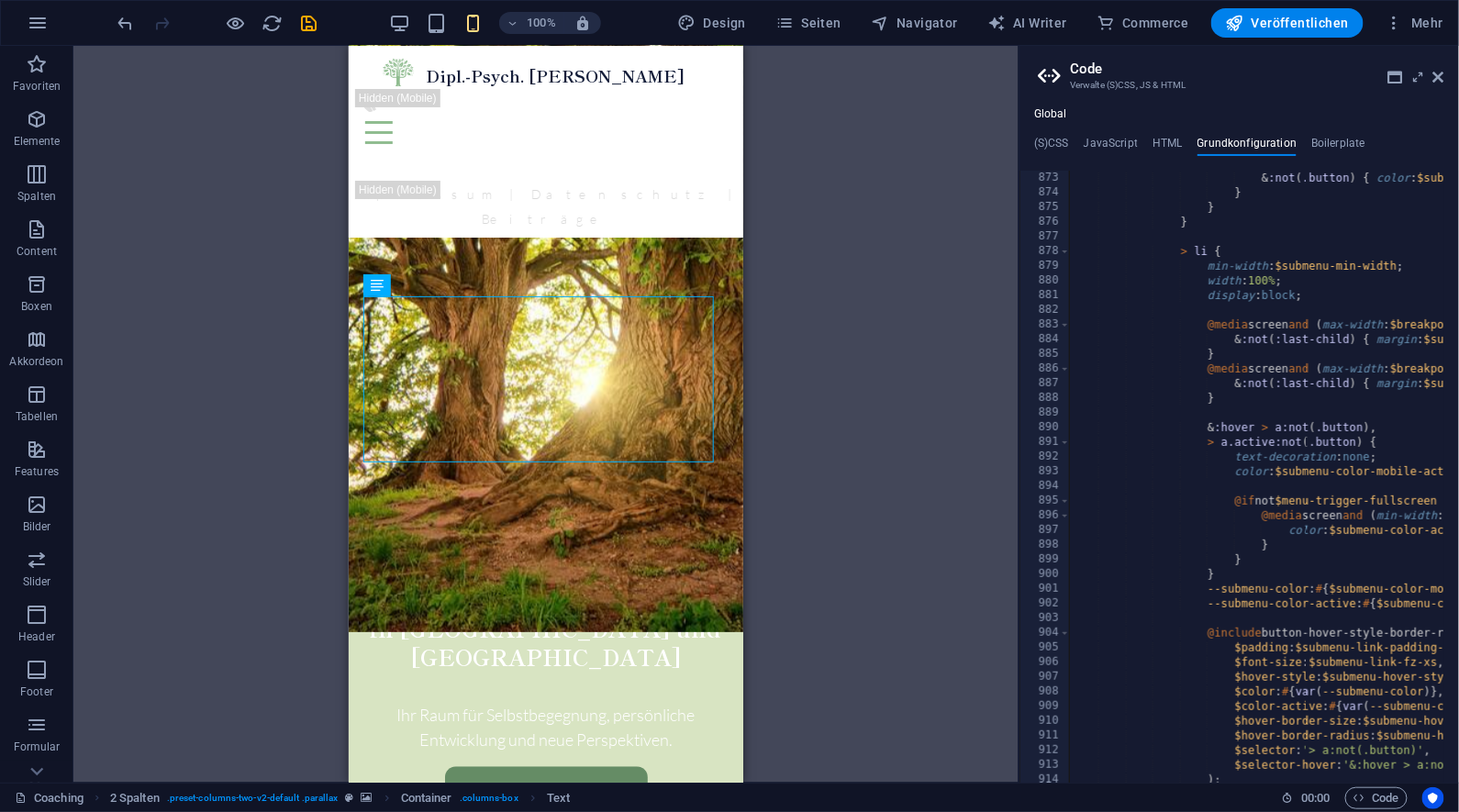
scroll to position [9676, 0]
click at [1064, 145] on h4 "(S)CSS" at bounding box center [1052, 147] width 35 height 20
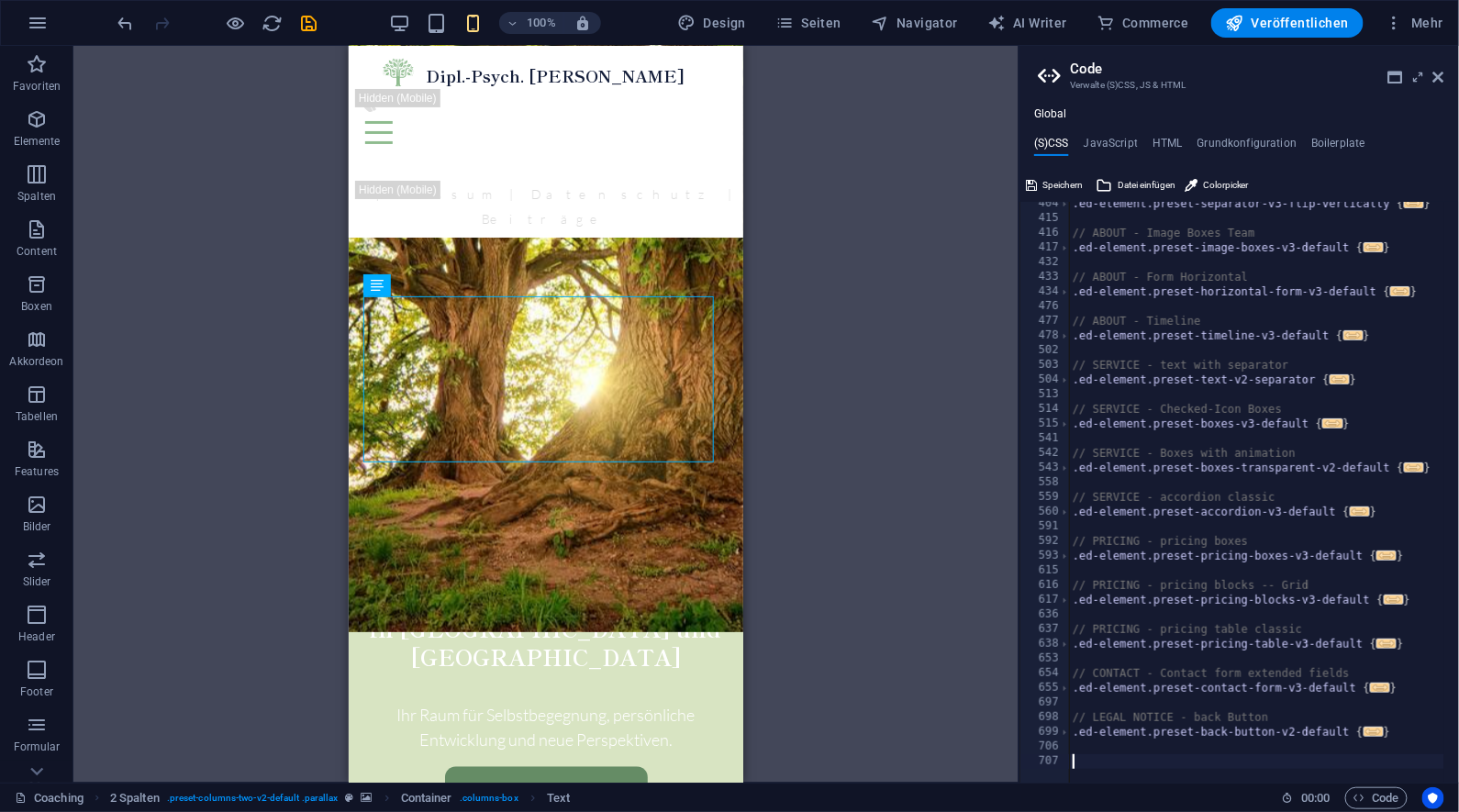
scroll to position [871, 0]
click at [1255, 146] on h4 "Grundkonfiguration" at bounding box center [1248, 147] width 100 height 20
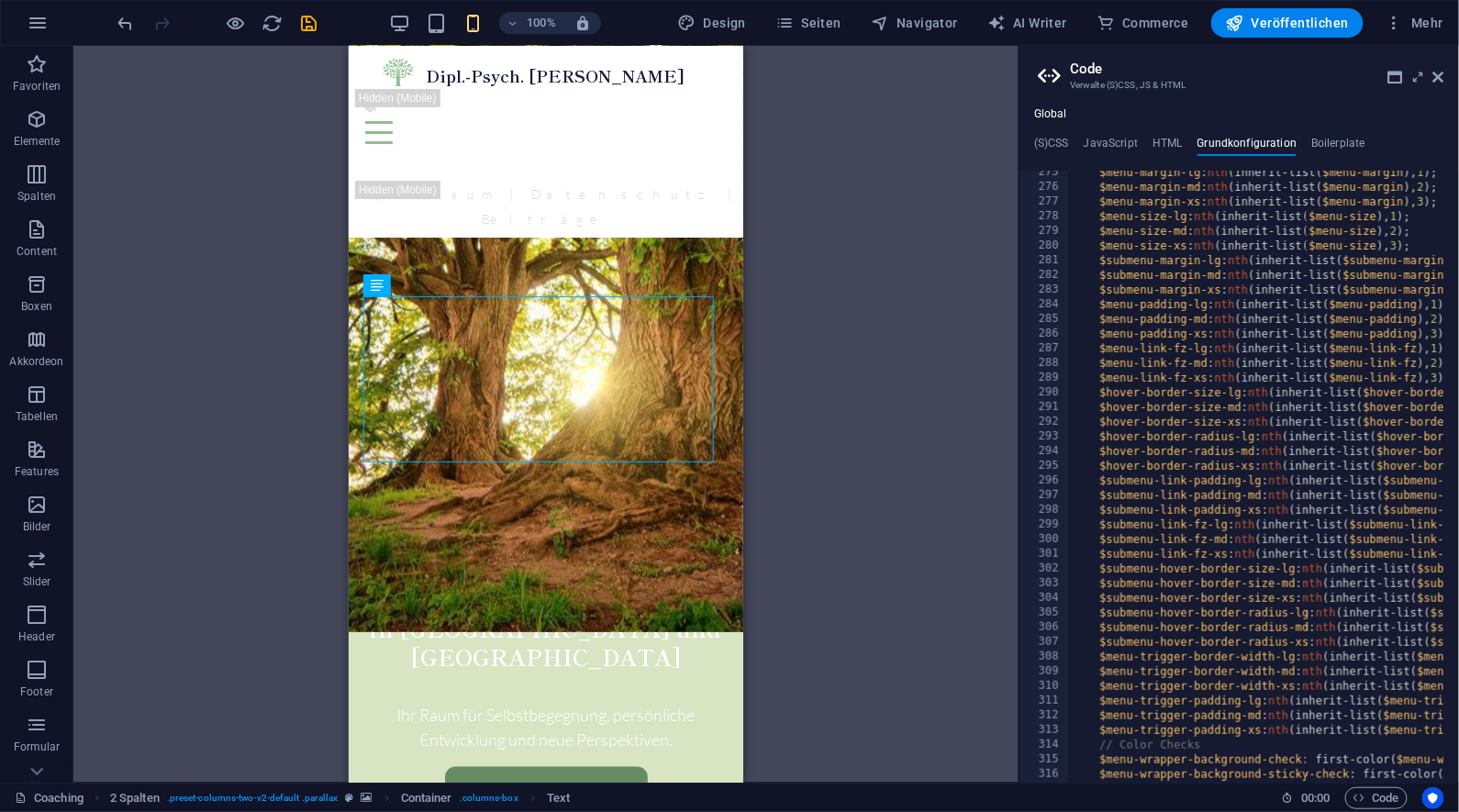
scroll to position [1547, 0]
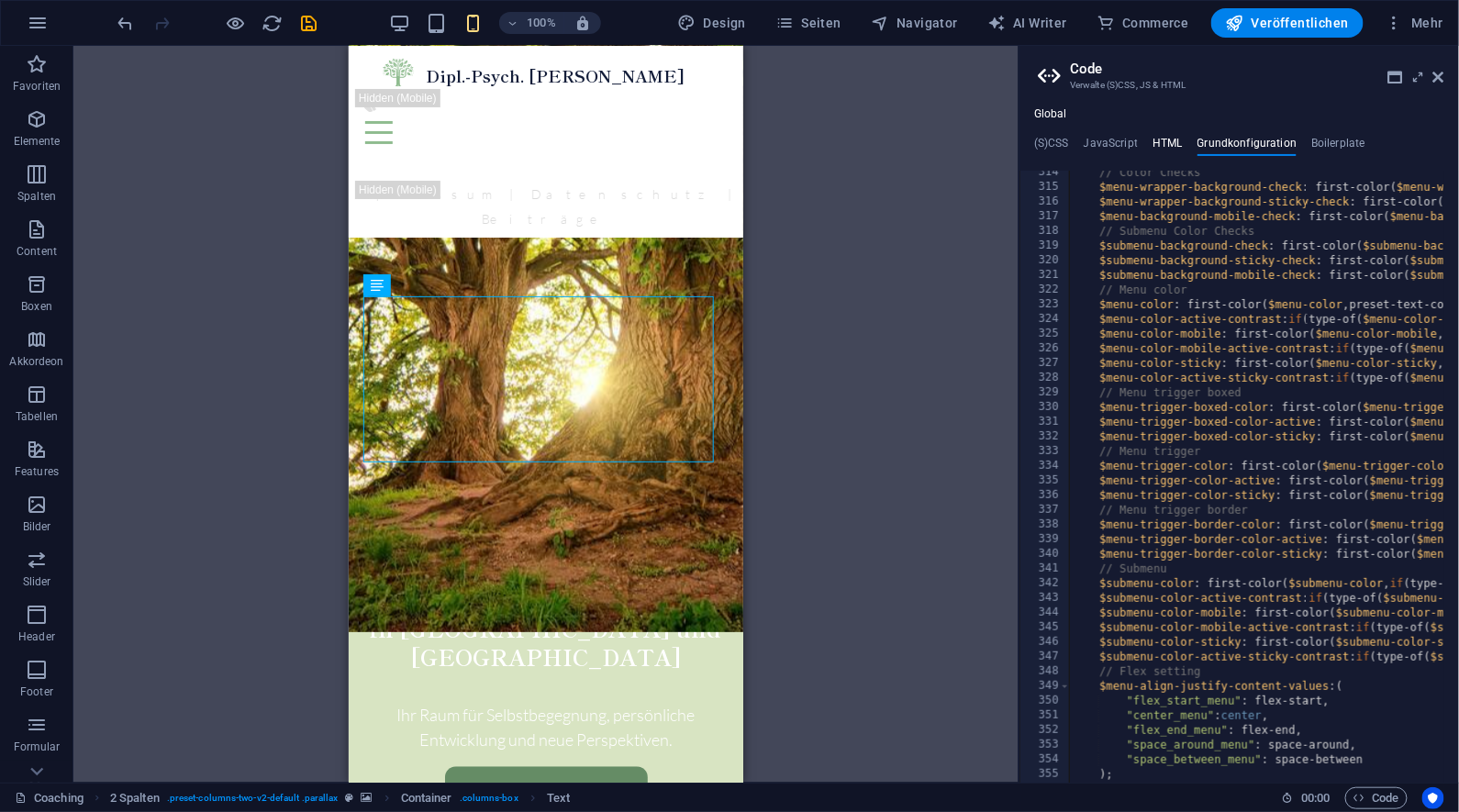
click at [1164, 145] on h4 "HTML" at bounding box center [1167, 147] width 30 height 20
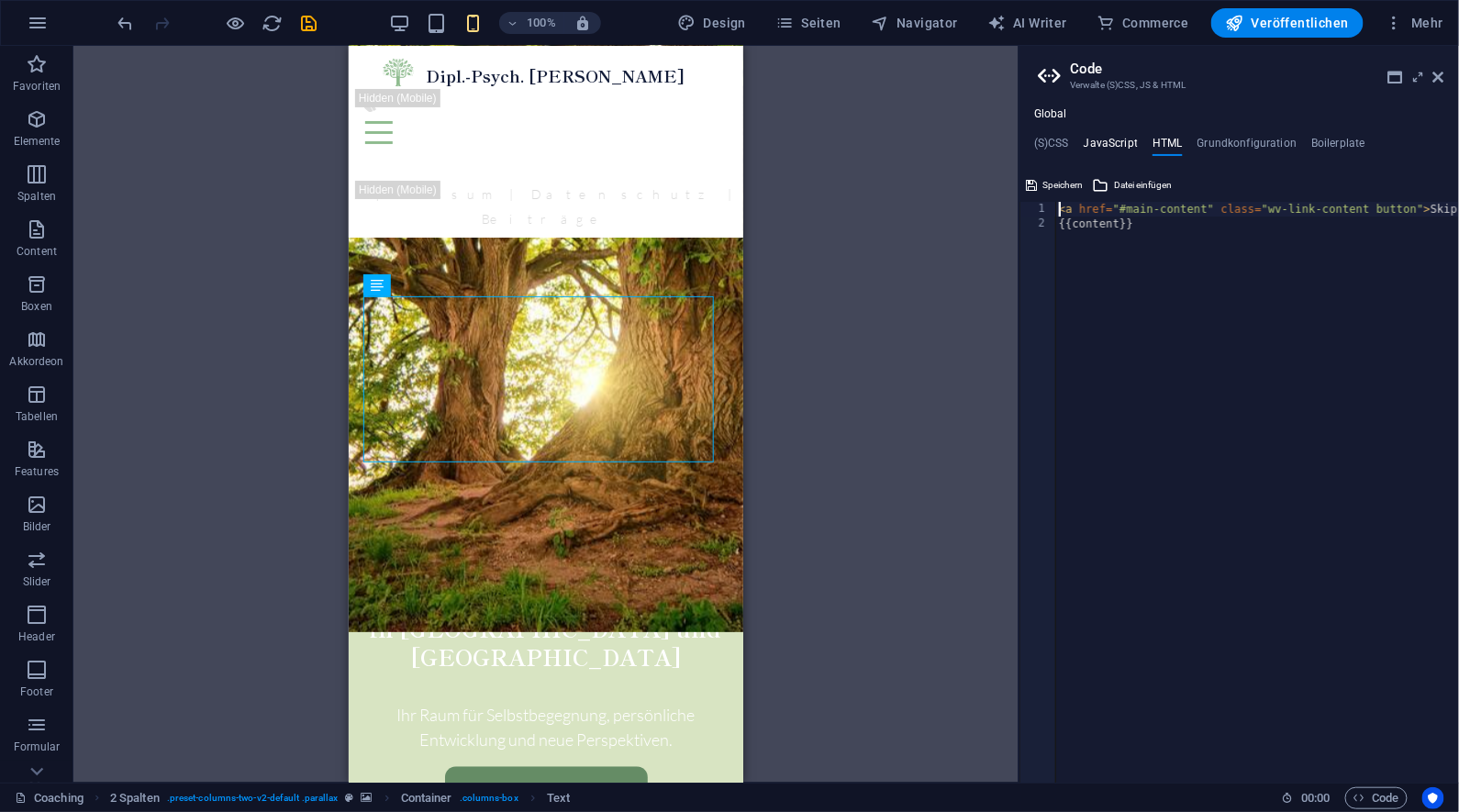
click at [1136, 143] on h4 "JavaScript" at bounding box center [1111, 147] width 54 height 20
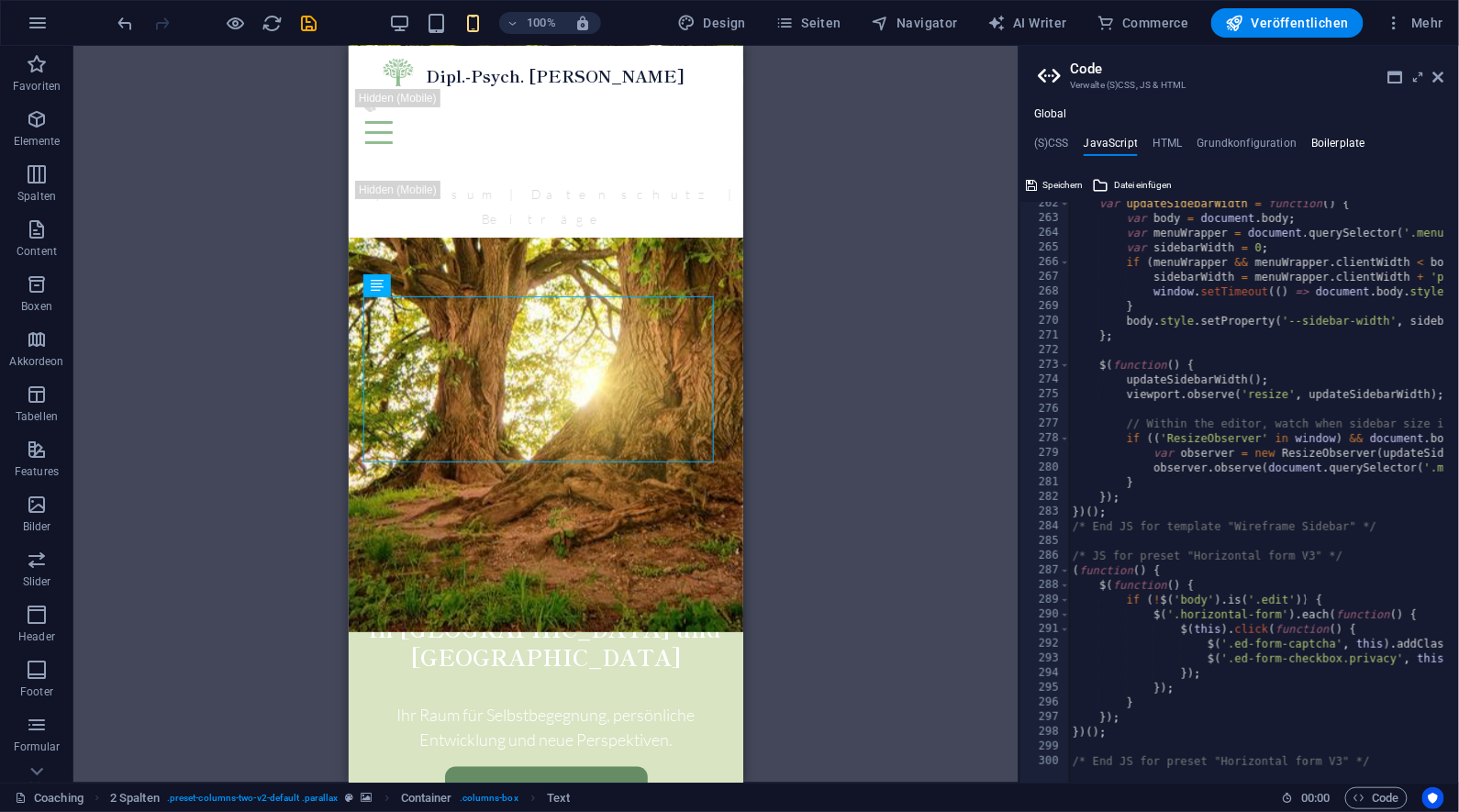
click at [1341, 142] on h4 "Boilerplate" at bounding box center [1338, 147] width 54 height 20
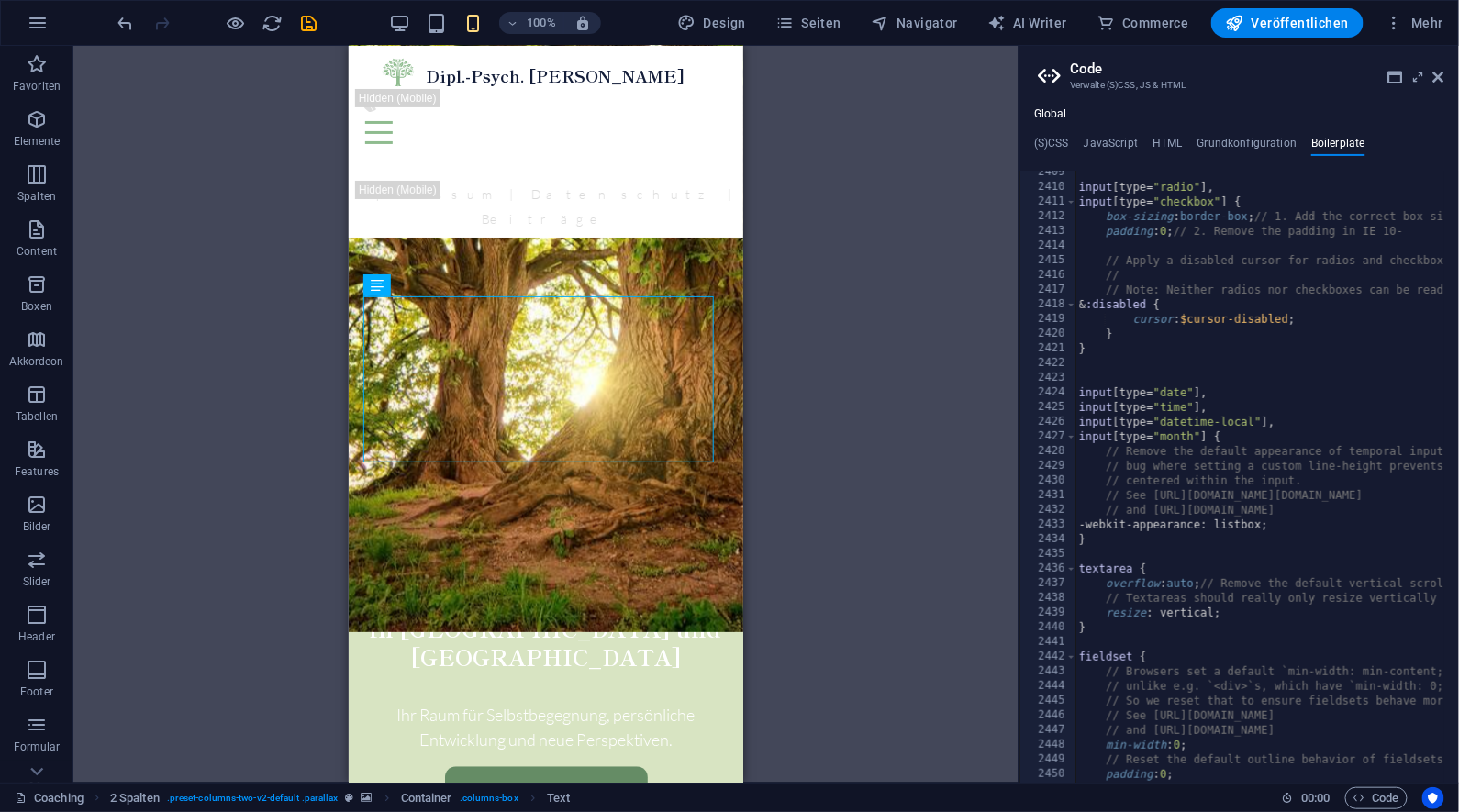
scroll to position [18561, 0]
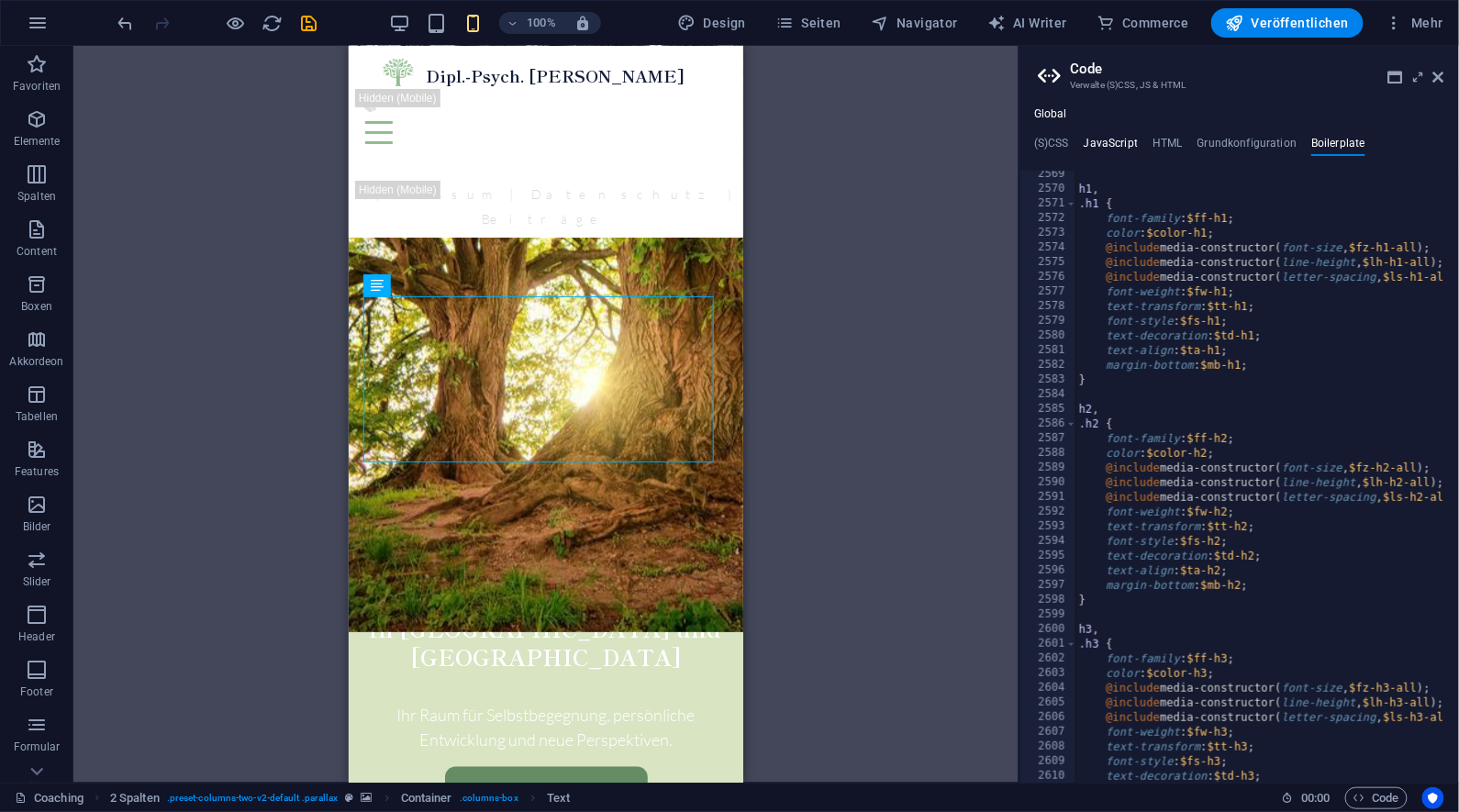
click at [1116, 150] on h4 "JavaScript" at bounding box center [1111, 147] width 54 height 20
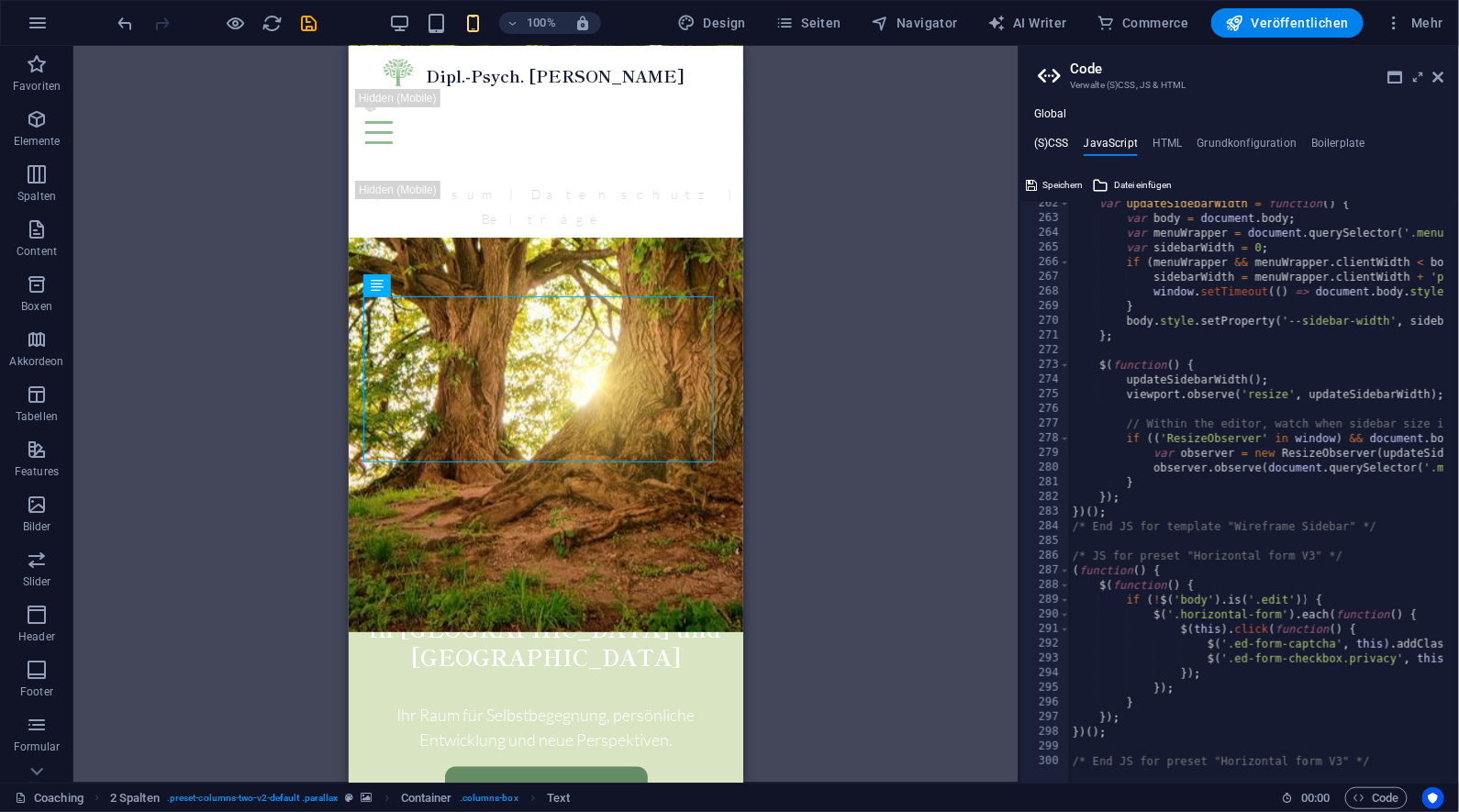
click at [1066, 148] on h4 "(S)CSS" at bounding box center [1052, 147] width 35 height 20
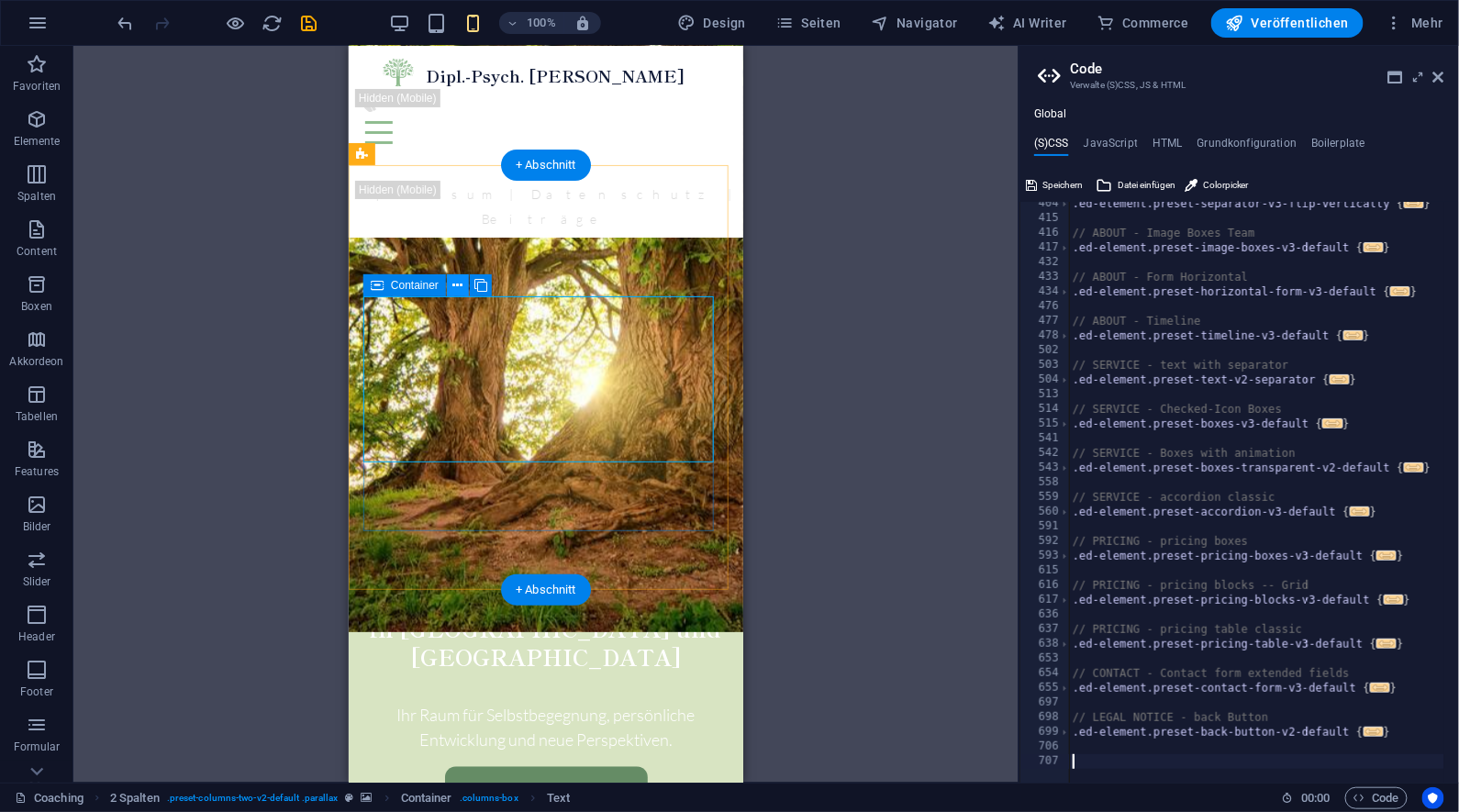
click at [458, 288] on icon at bounding box center [459, 286] width 10 height 19
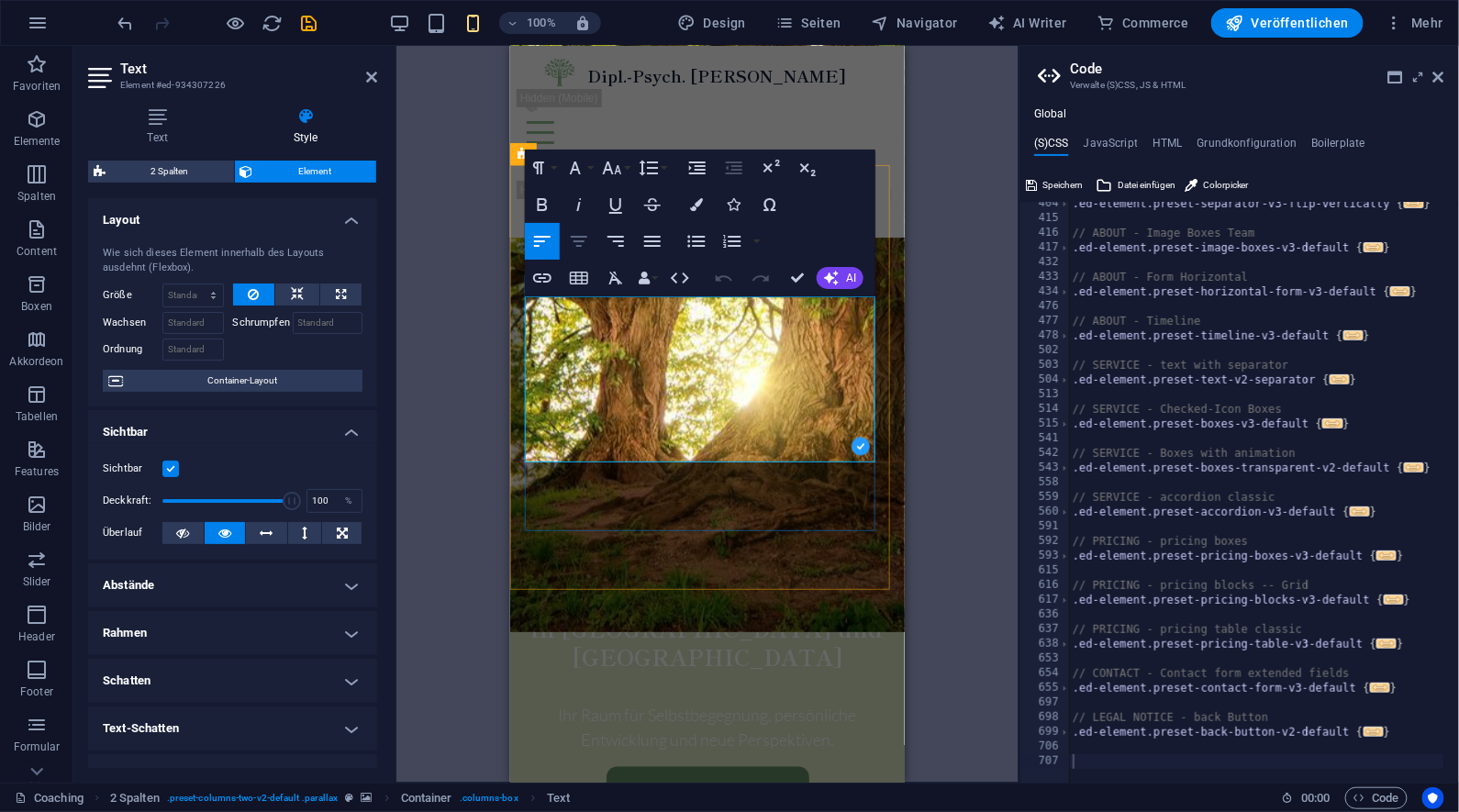
click at [583, 241] on icon "button" at bounding box center [578, 240] width 16 height 11
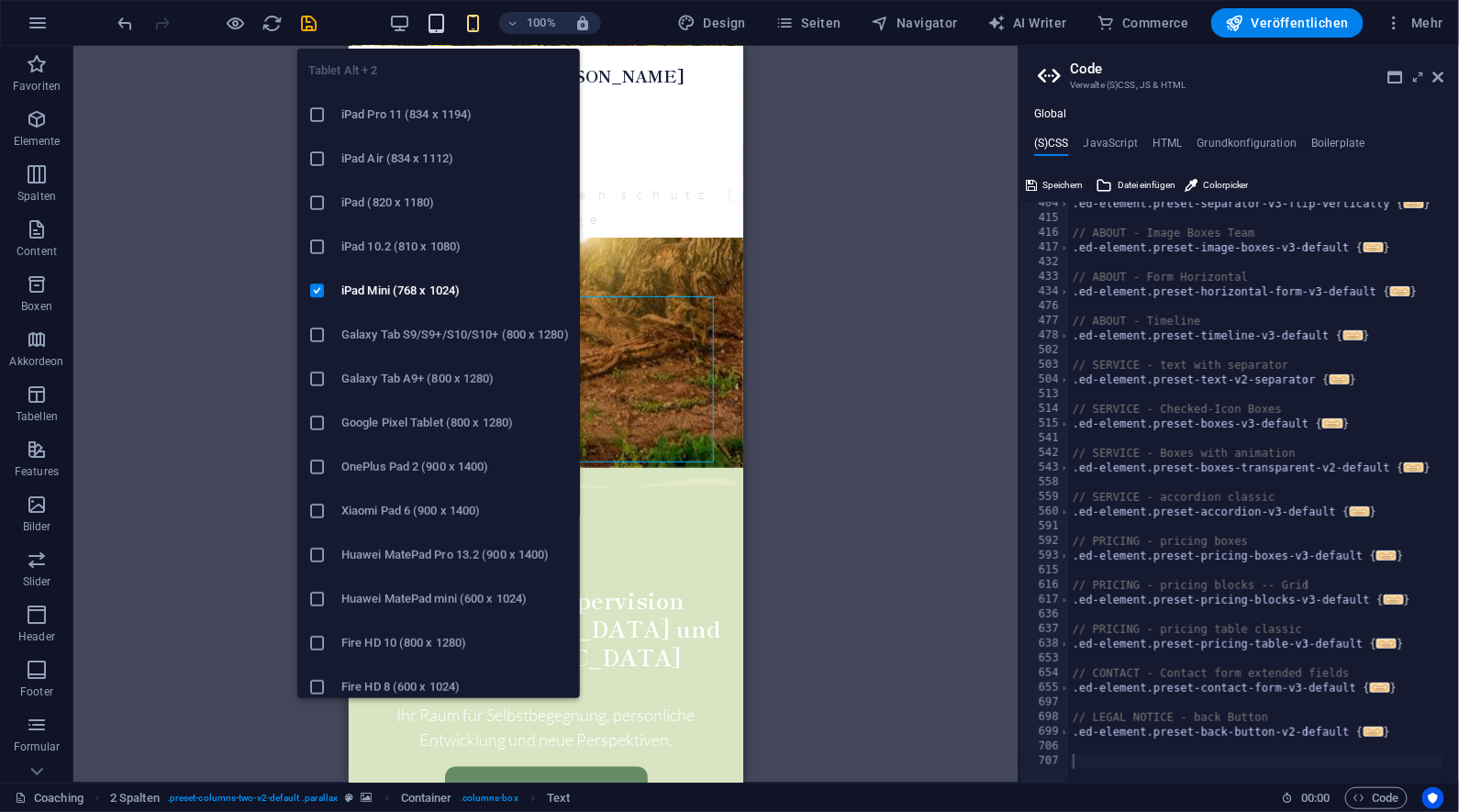
click at [445, 20] on icon "button" at bounding box center [437, 23] width 21 height 21
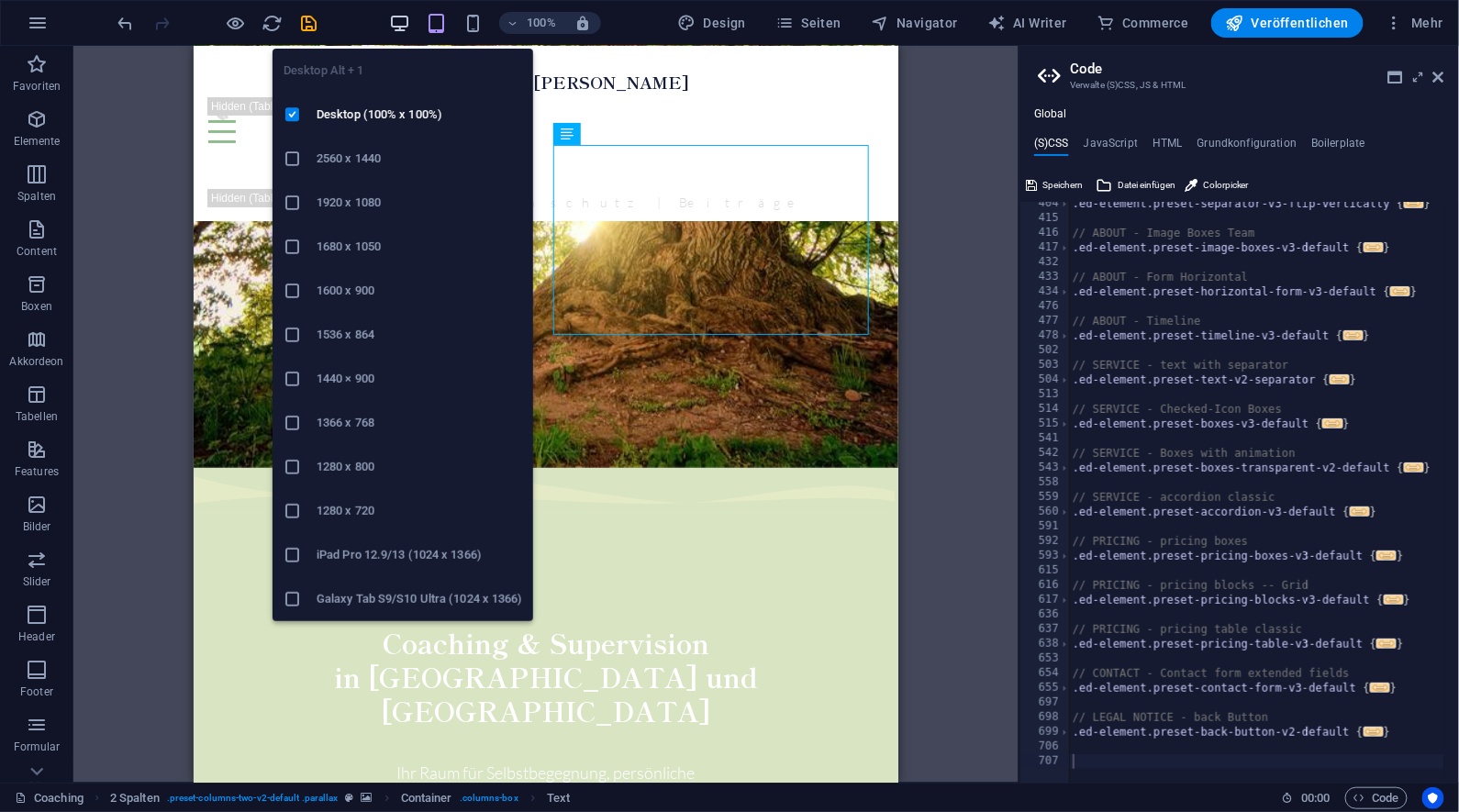
click at [410, 21] on icon "button" at bounding box center [401, 23] width 21 height 21
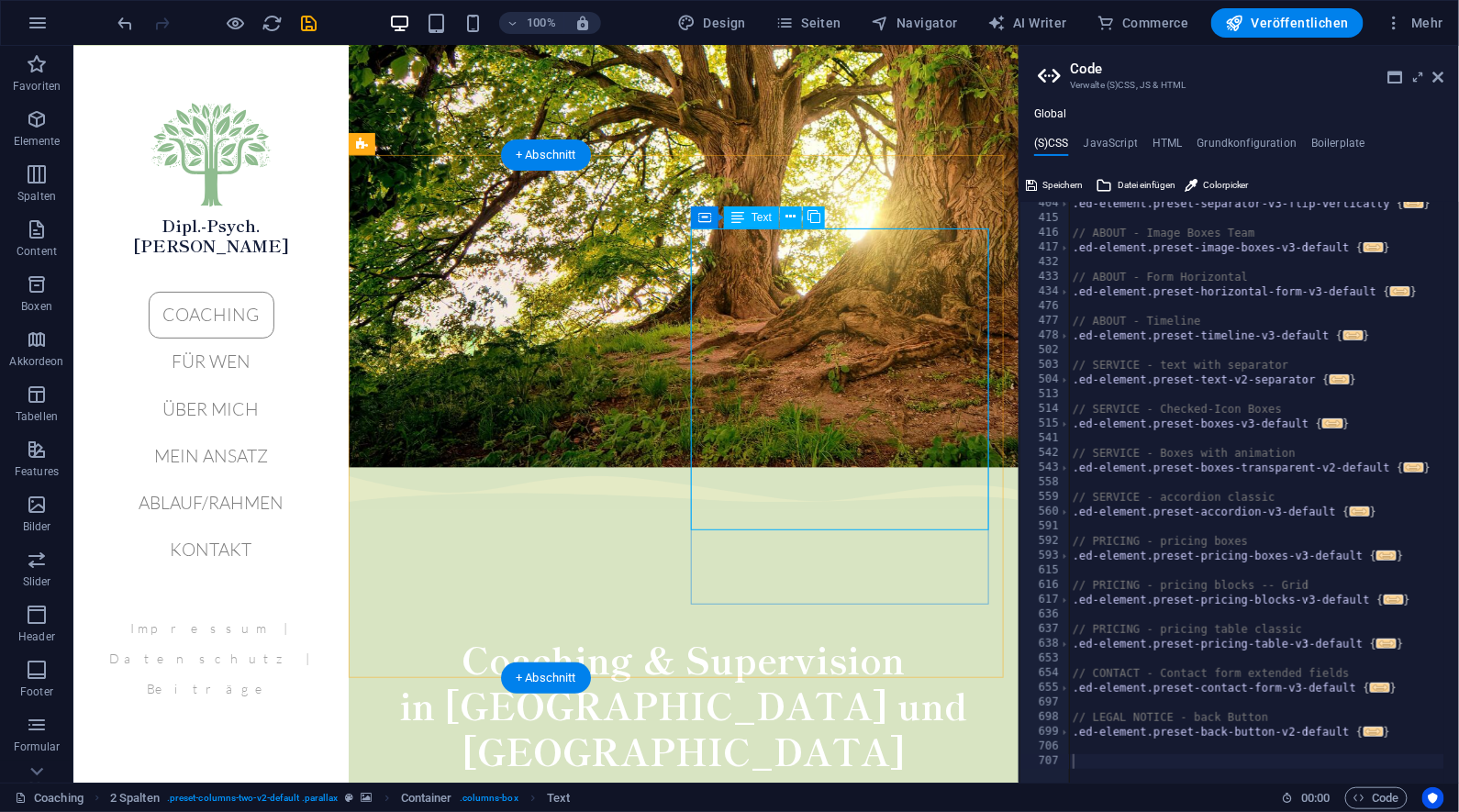
click at [759, 212] on span "Text" at bounding box center [761, 217] width 20 height 11
click at [798, 218] on button at bounding box center [791, 217] width 22 height 22
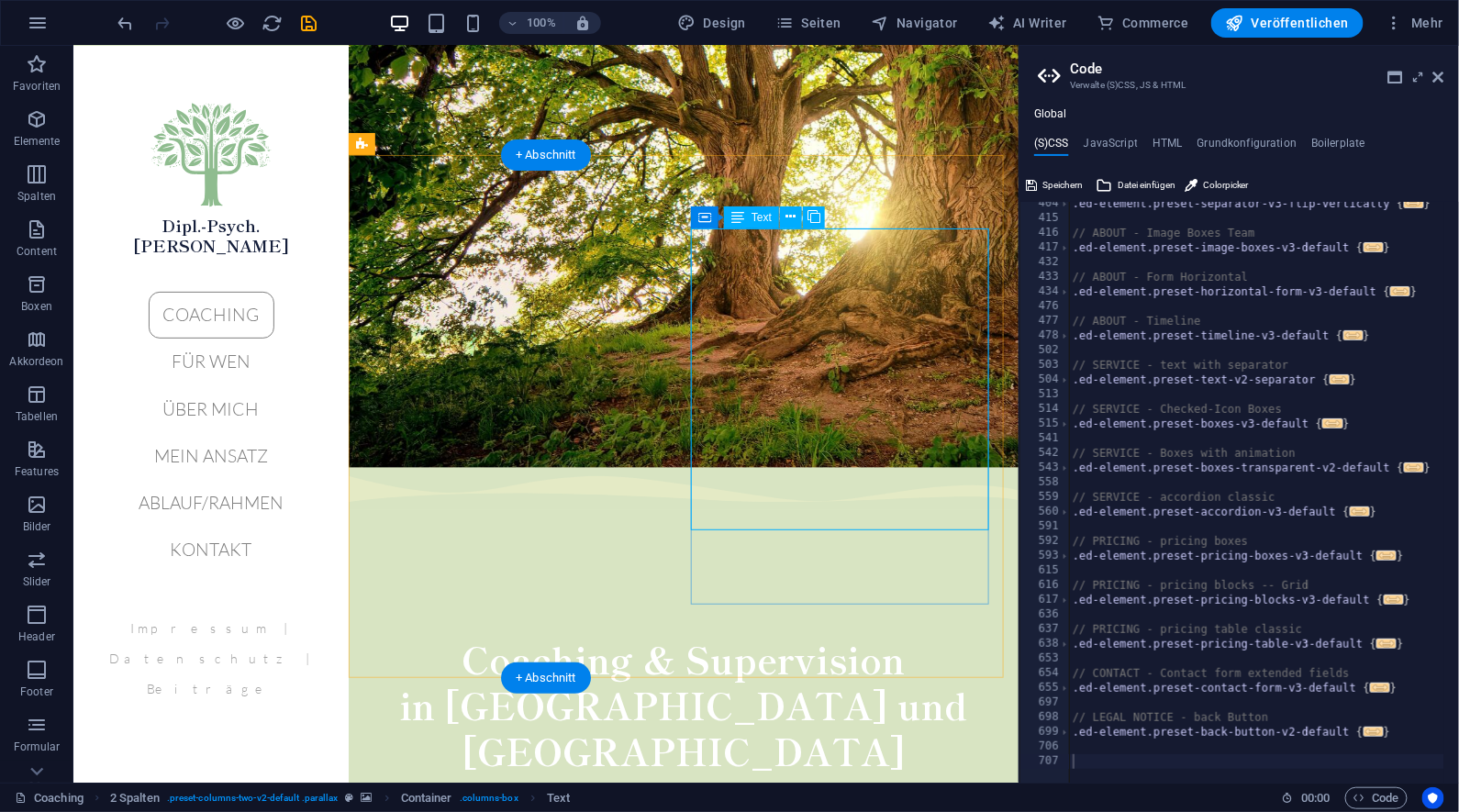
click at [766, 215] on span "Text" at bounding box center [761, 217] width 20 height 11
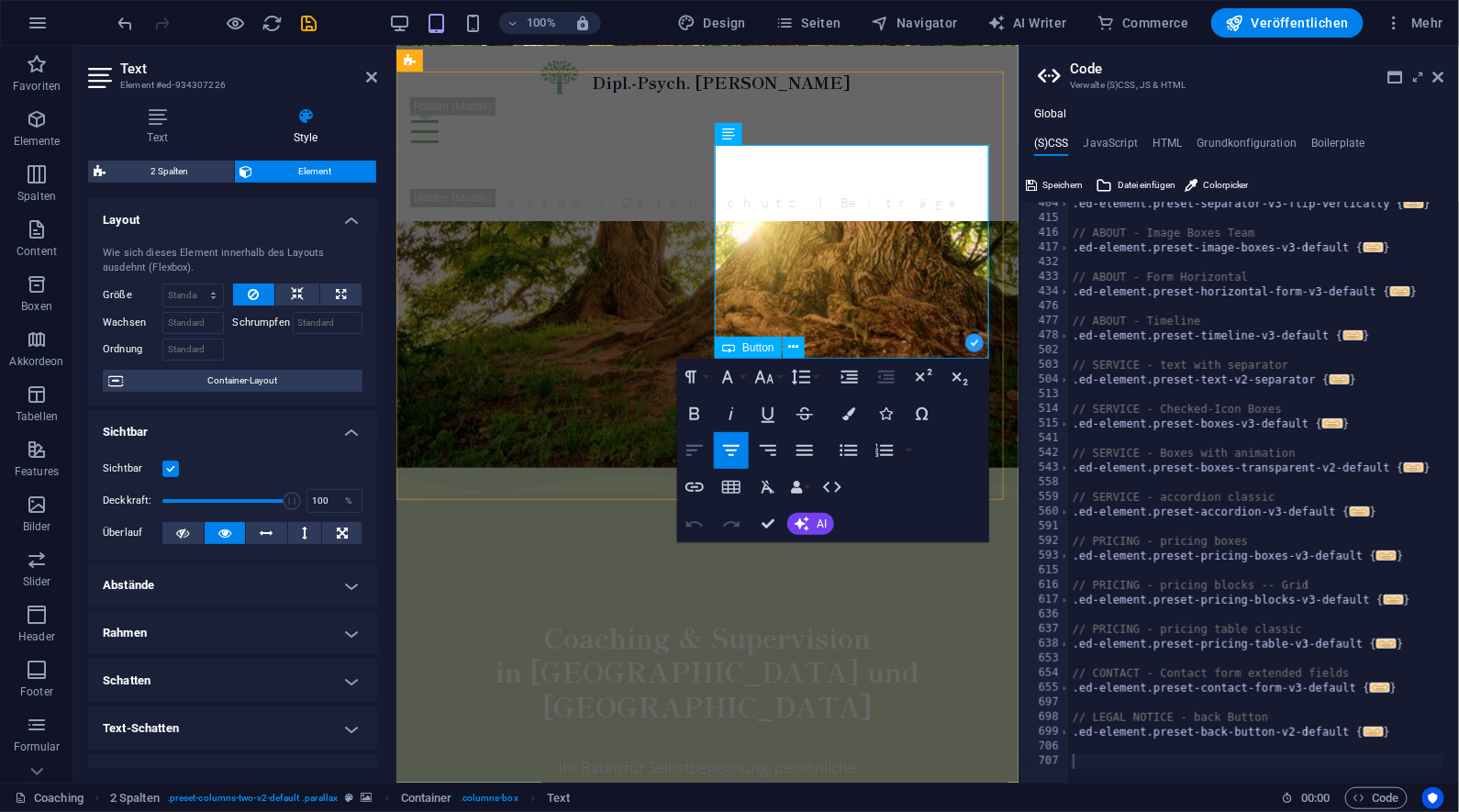
click at [689, 451] on icon "button" at bounding box center [694, 450] width 16 height 11
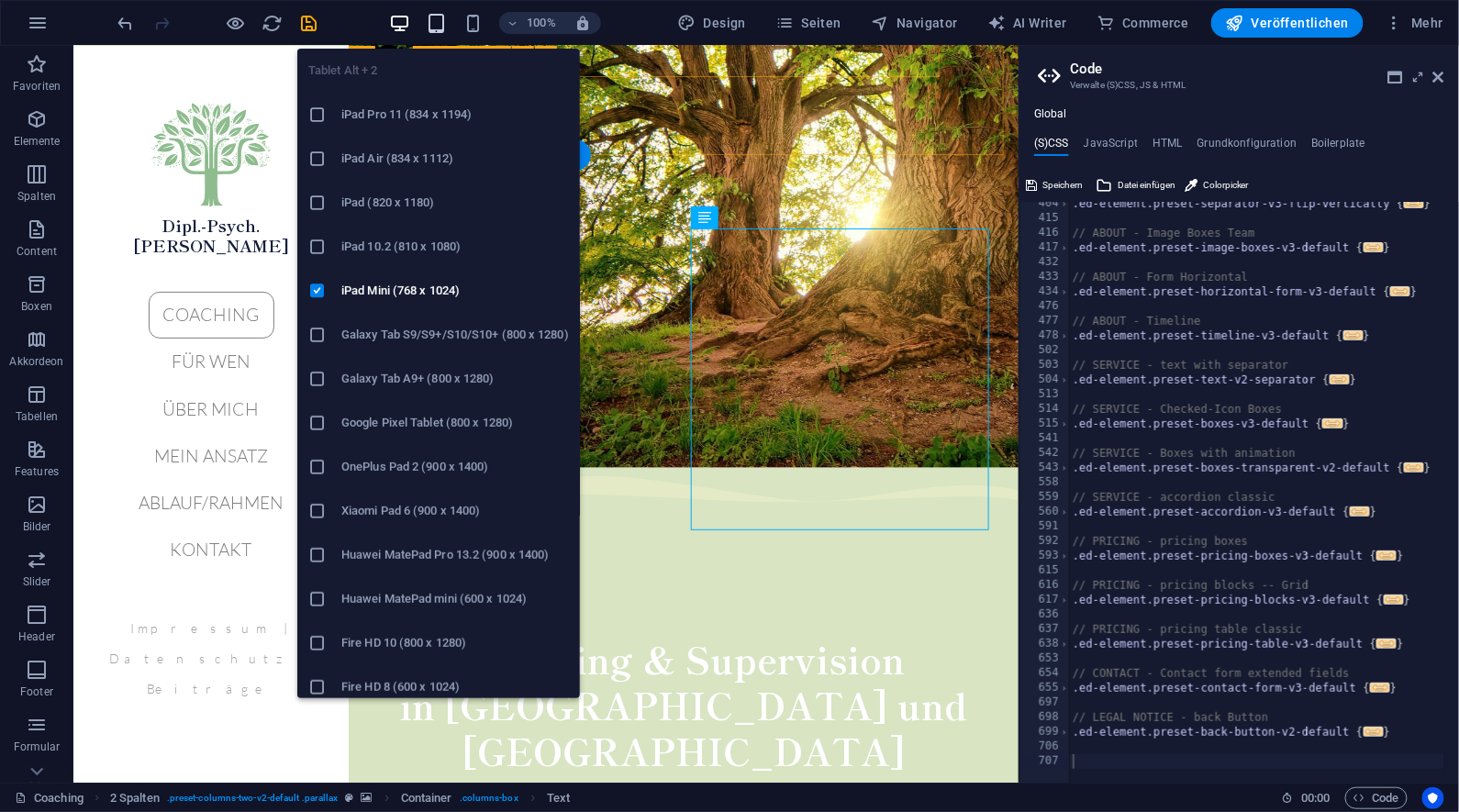
click at [443, 25] on icon "button" at bounding box center [437, 23] width 21 height 21
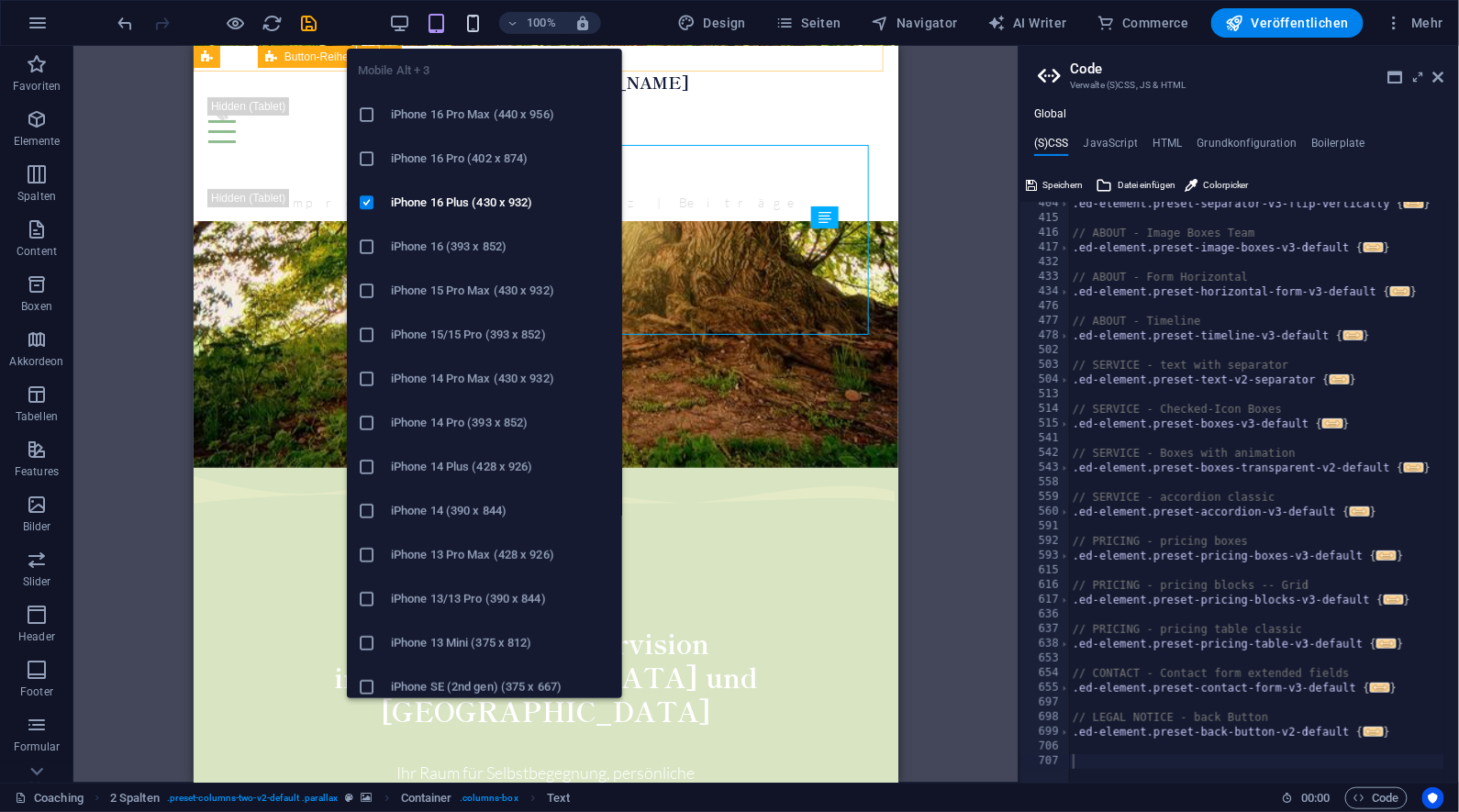
click at [481, 28] on icon "button" at bounding box center [474, 23] width 21 height 21
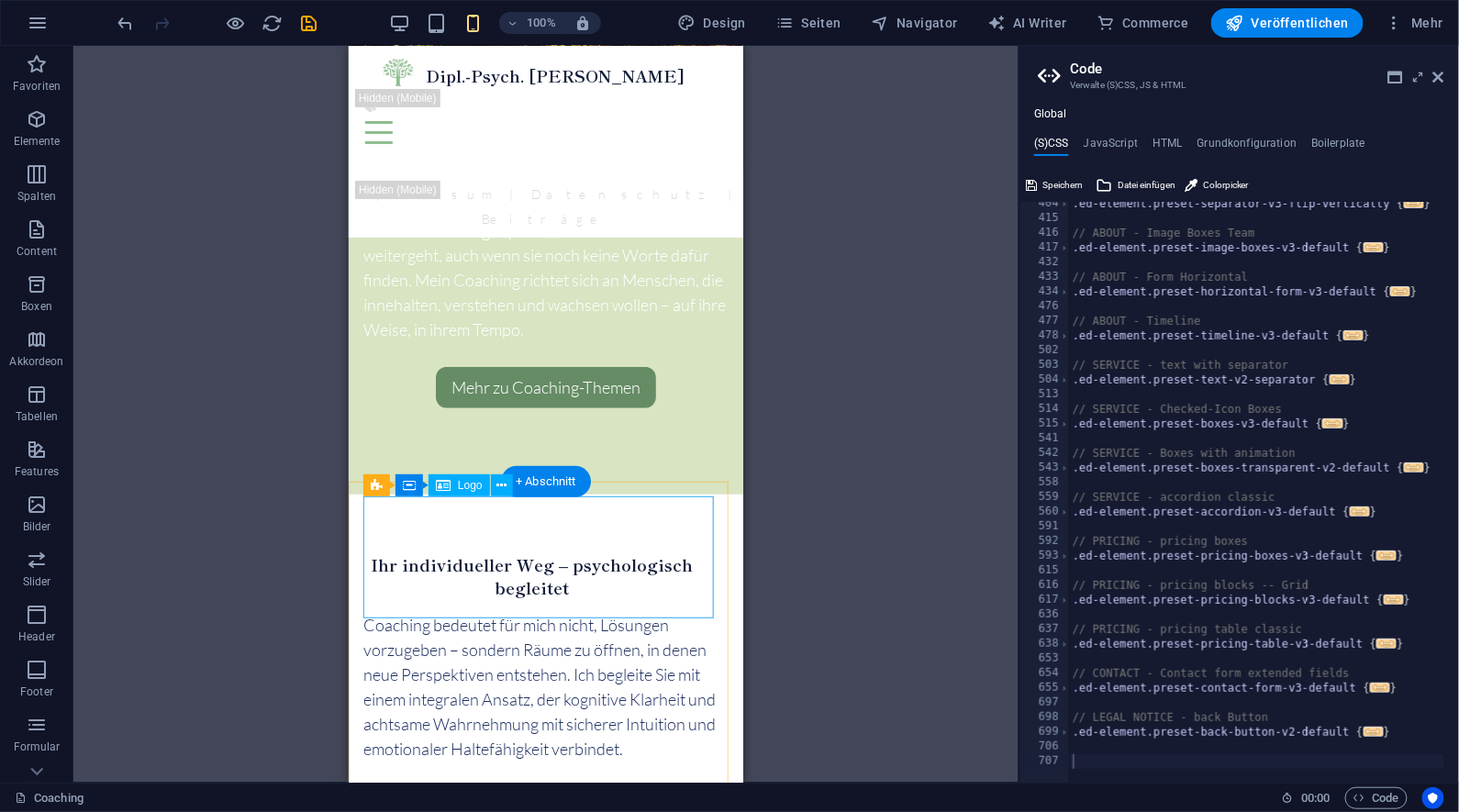
scroll to position [2814, 0]
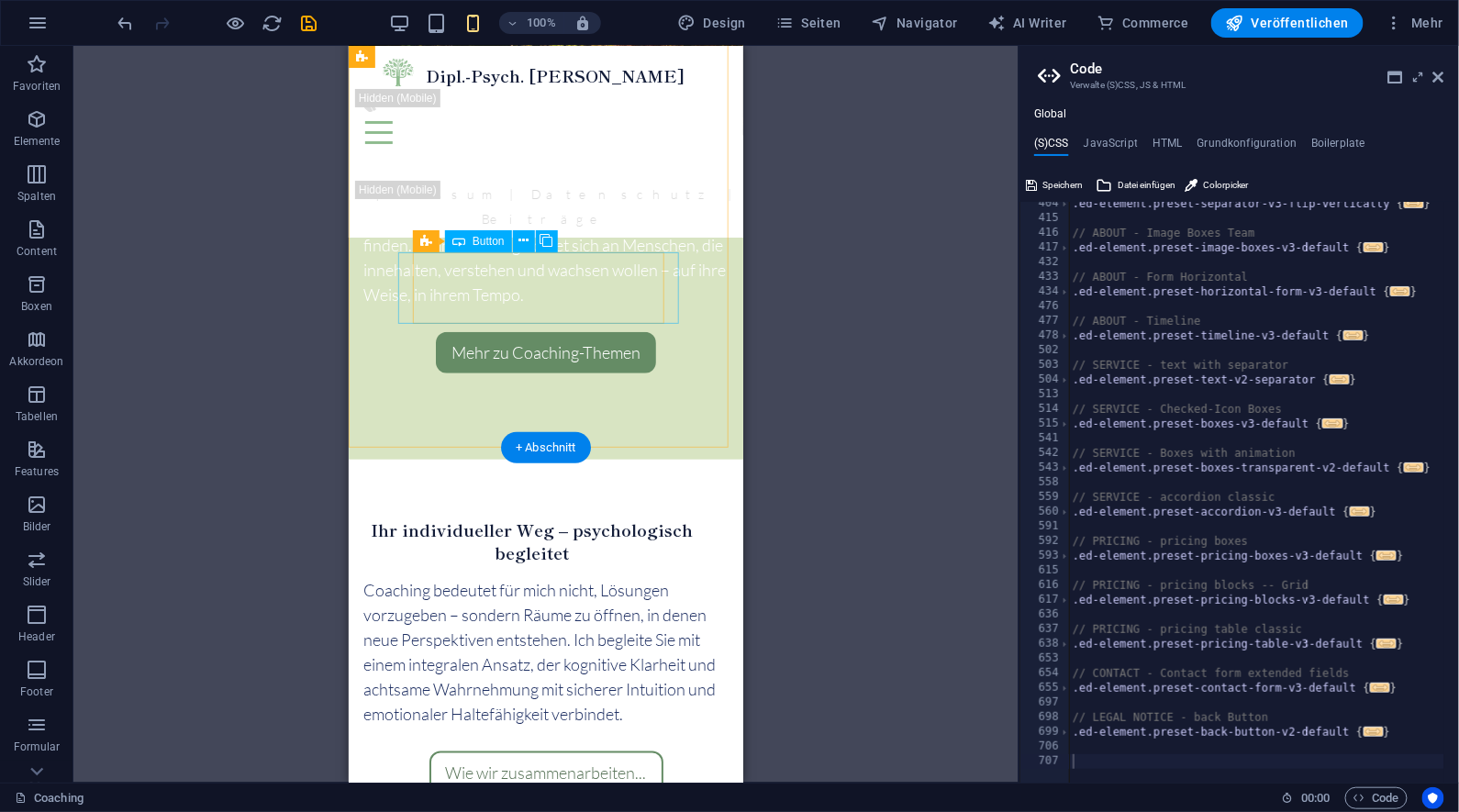
select select "%"
select select "px"
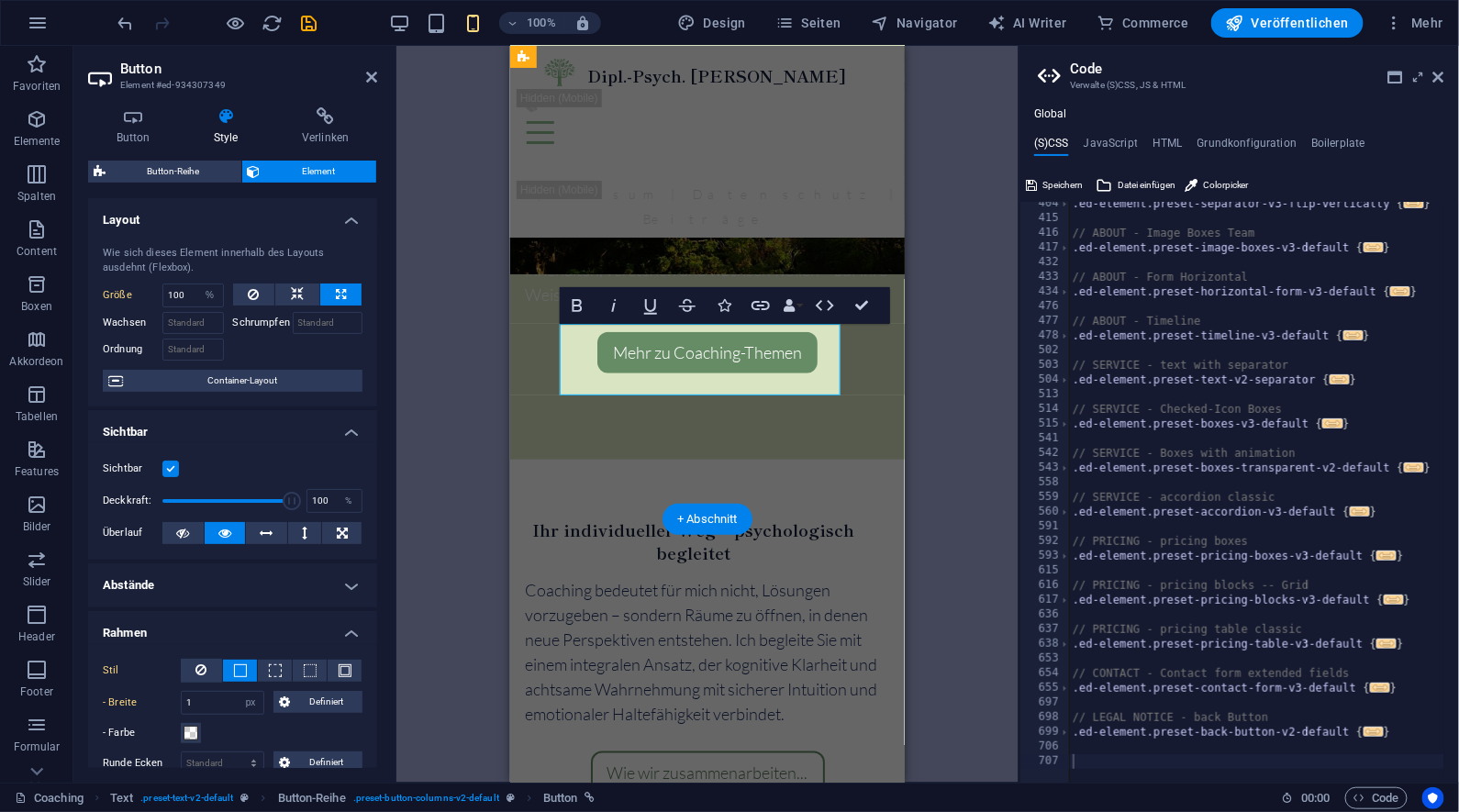
scroll to position [2742, 0]
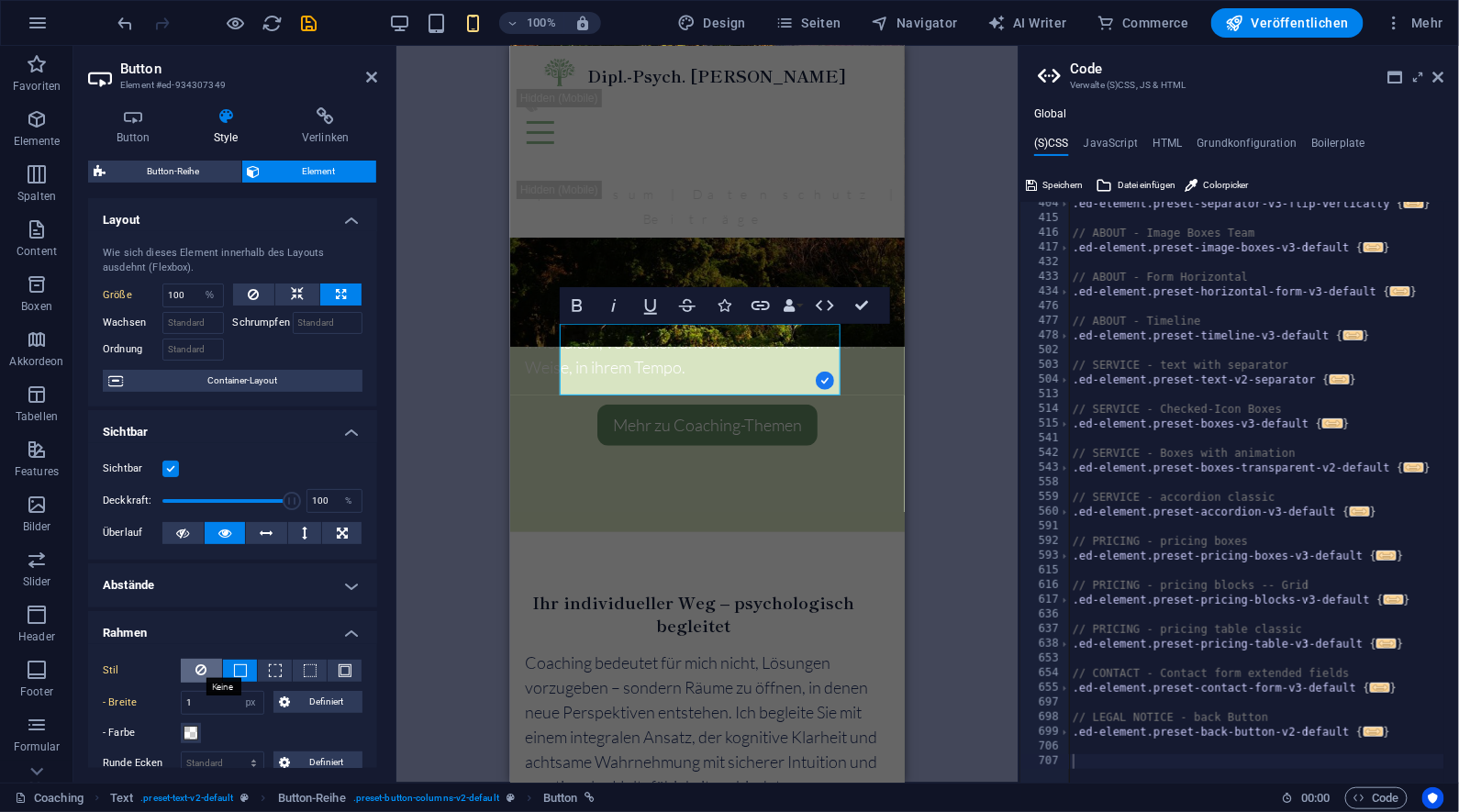
click at [197, 667] on icon at bounding box center [201, 669] width 11 height 22
click at [234, 664] on span at bounding box center [239, 670] width 13 height 13
click at [203, 667] on icon at bounding box center [201, 669] width 11 height 22
click at [236, 669] on span at bounding box center [239, 670] width 13 height 13
click at [210, 670] on button at bounding box center [201, 670] width 42 height 24
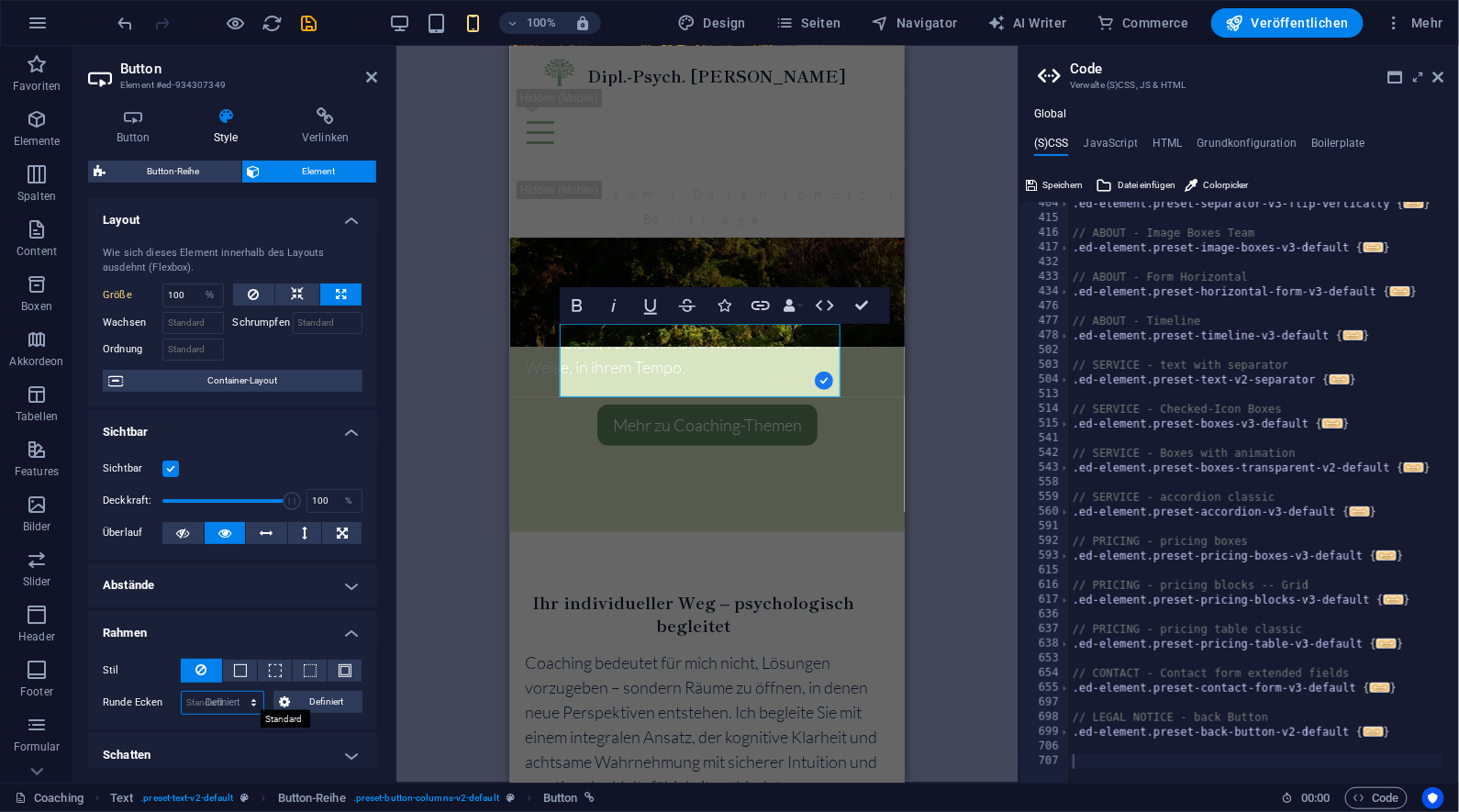
select select "DISABLED_OPTION_VALUE"
click at [297, 704] on span "Definiert" at bounding box center [326, 702] width 62 height 22
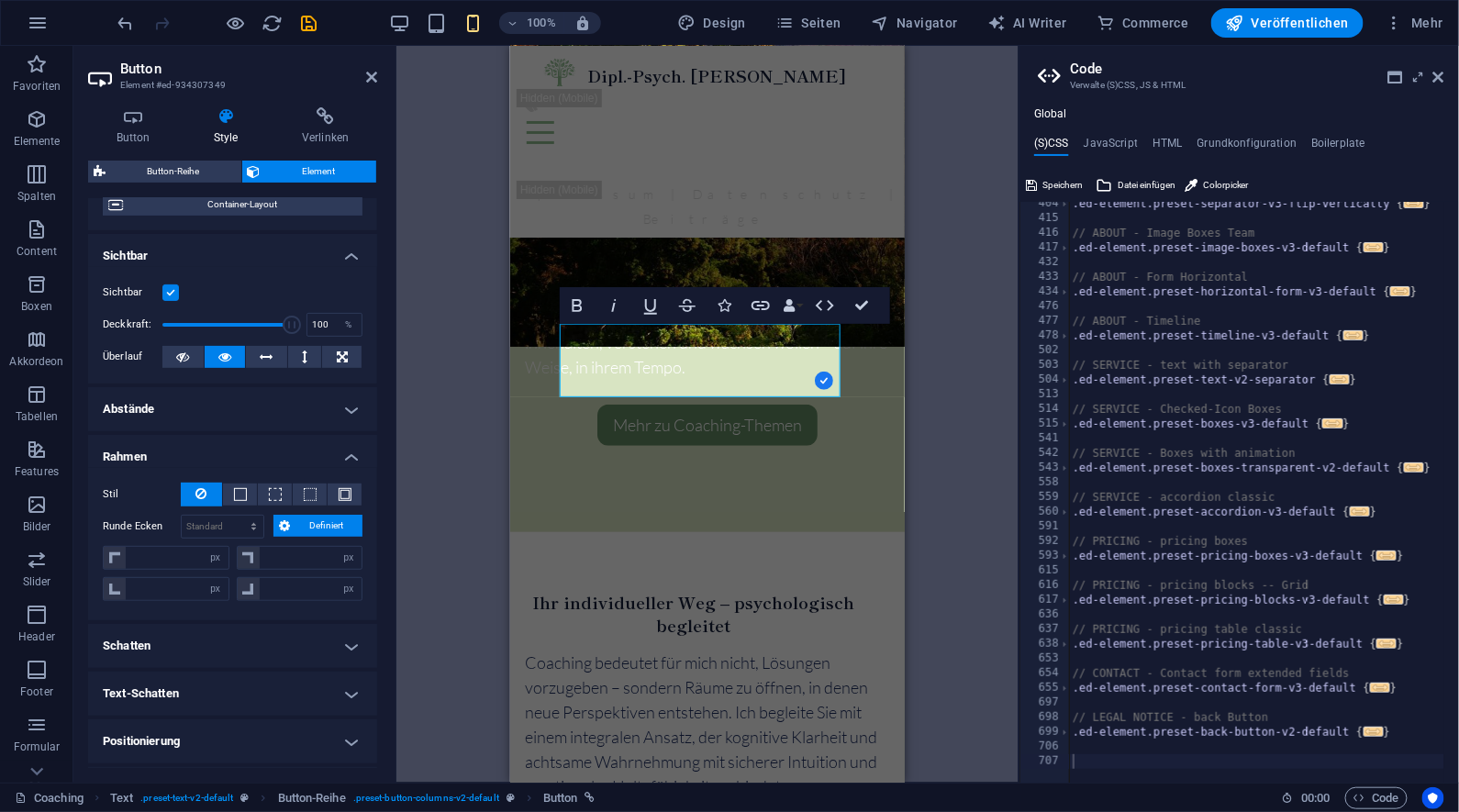
scroll to position [177, 0]
click at [192, 551] on input "number" at bounding box center [177, 558] width 102 height 22
type input "20"
type input "0"
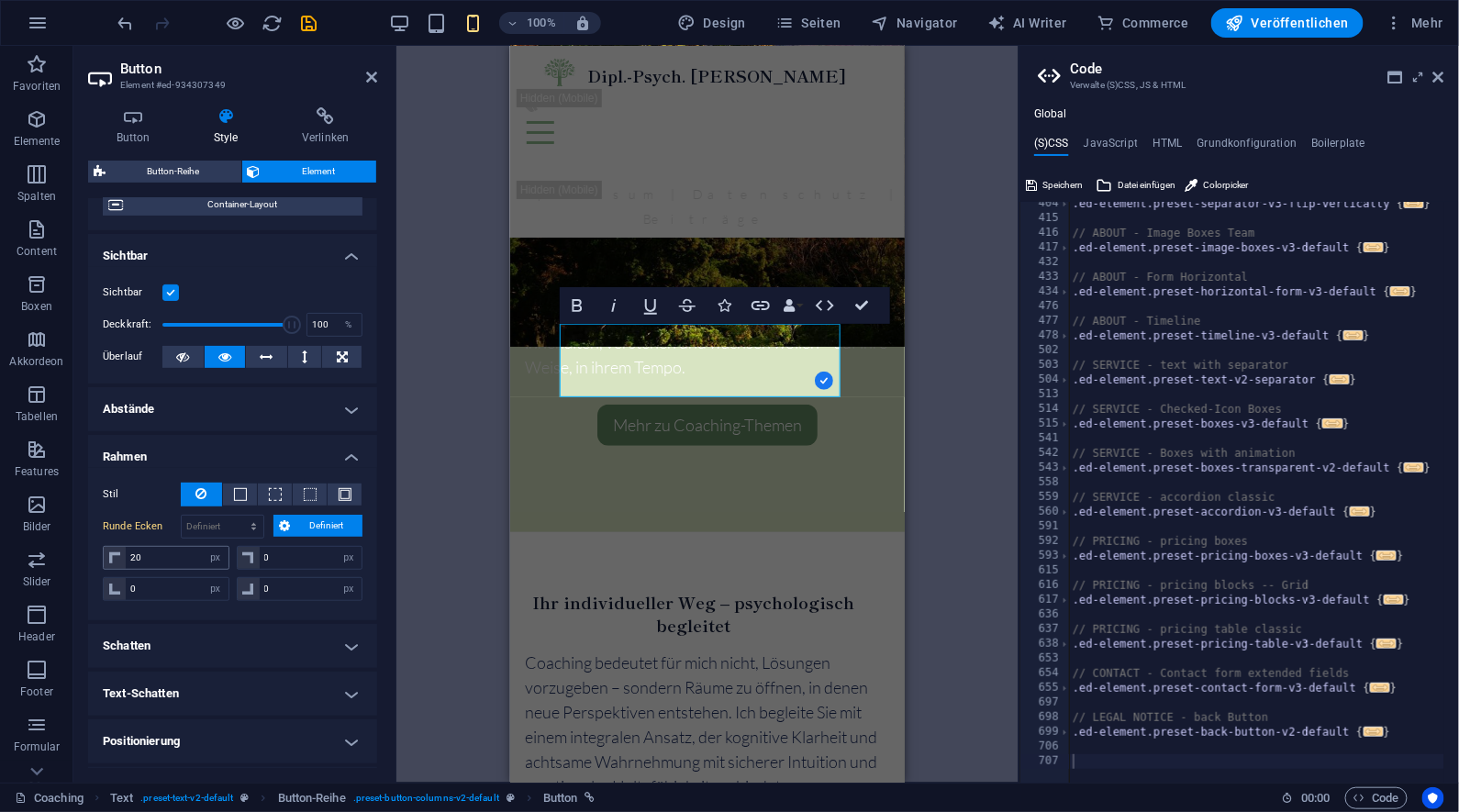
type input "0"
click at [320, 555] on input "0" at bounding box center [311, 558] width 102 height 22
drag, startPoint x: 317, startPoint y: 553, endPoint x: 256, endPoint y: 554, distance: 61.0
click at [260, 554] on input "0" at bounding box center [311, 558] width 102 height 22
type input "20"
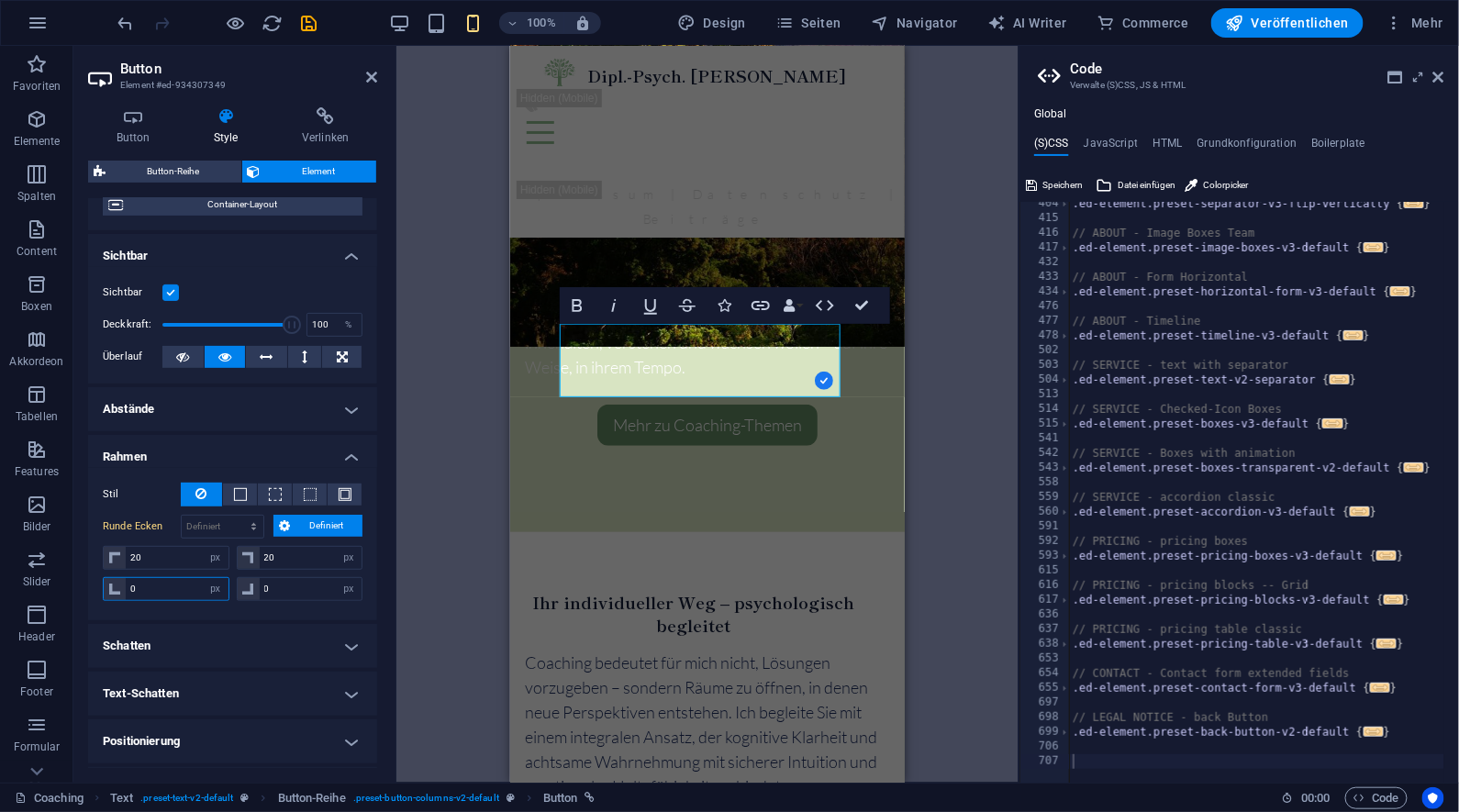
click at [177, 591] on input "0" at bounding box center [177, 589] width 102 height 22
select select "px"
type input "0"
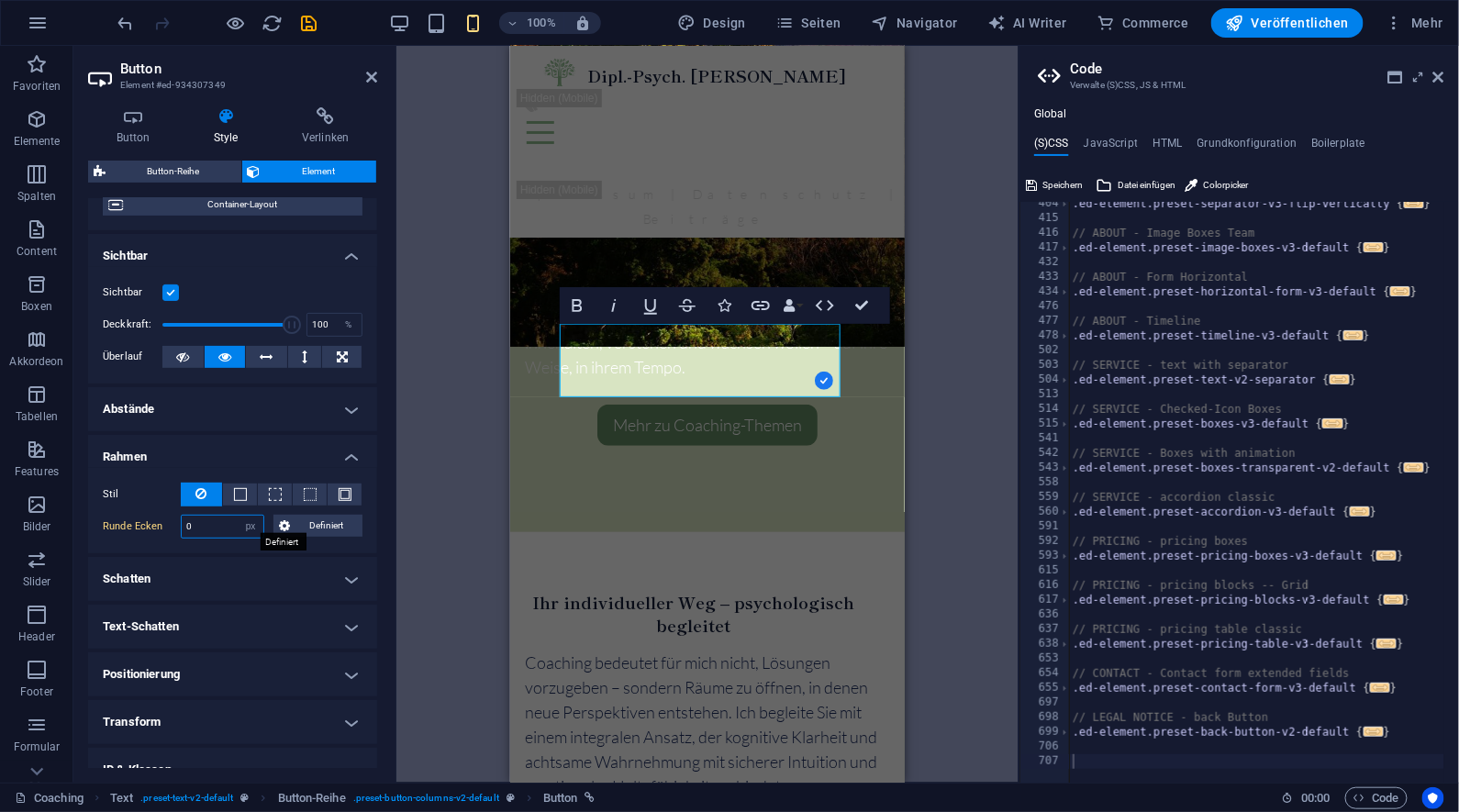
click at [219, 521] on input "0" at bounding box center [222, 526] width 82 height 22
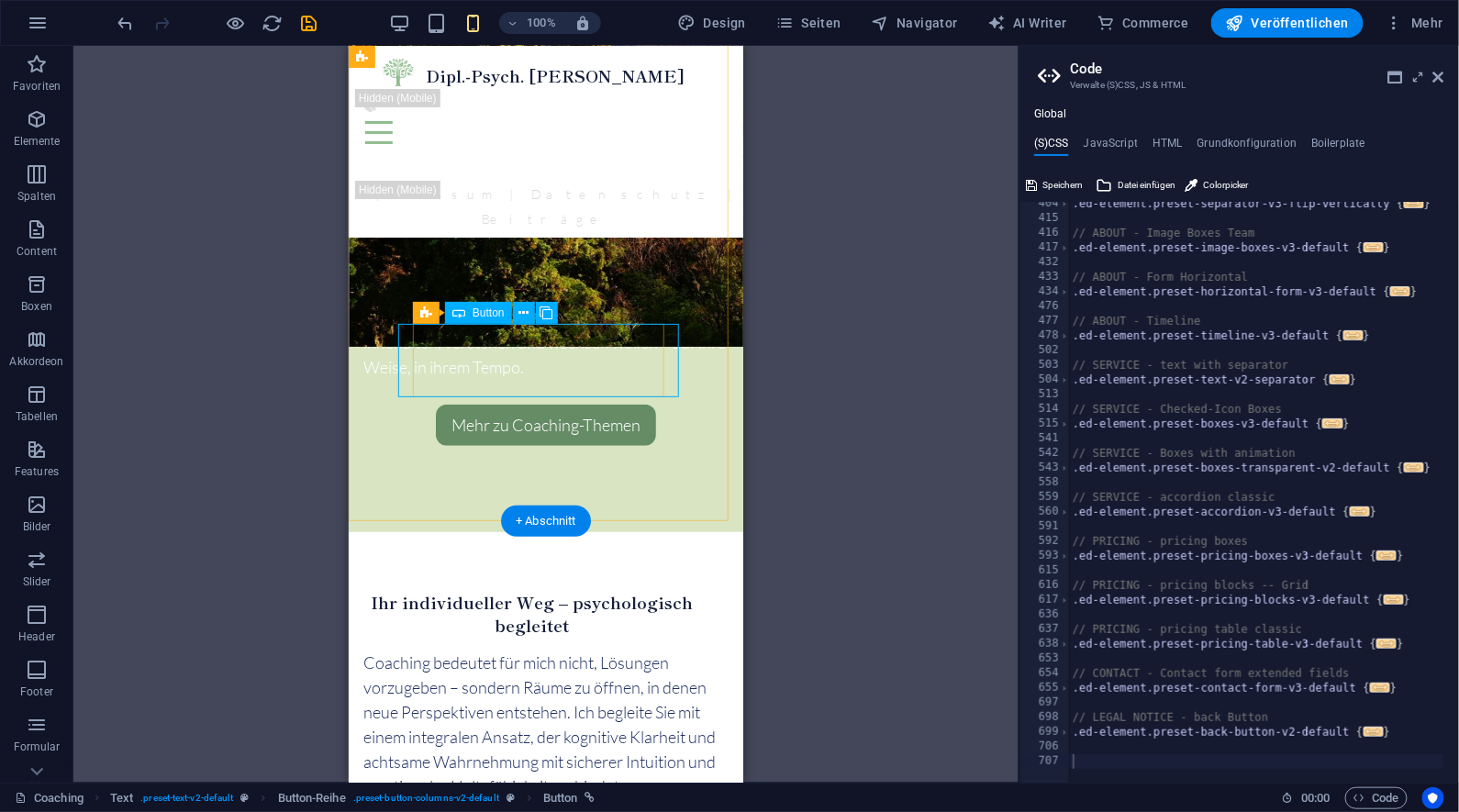
click at [475, 314] on span "Button" at bounding box center [489, 312] width 32 height 11
select select "%"
select select "px"
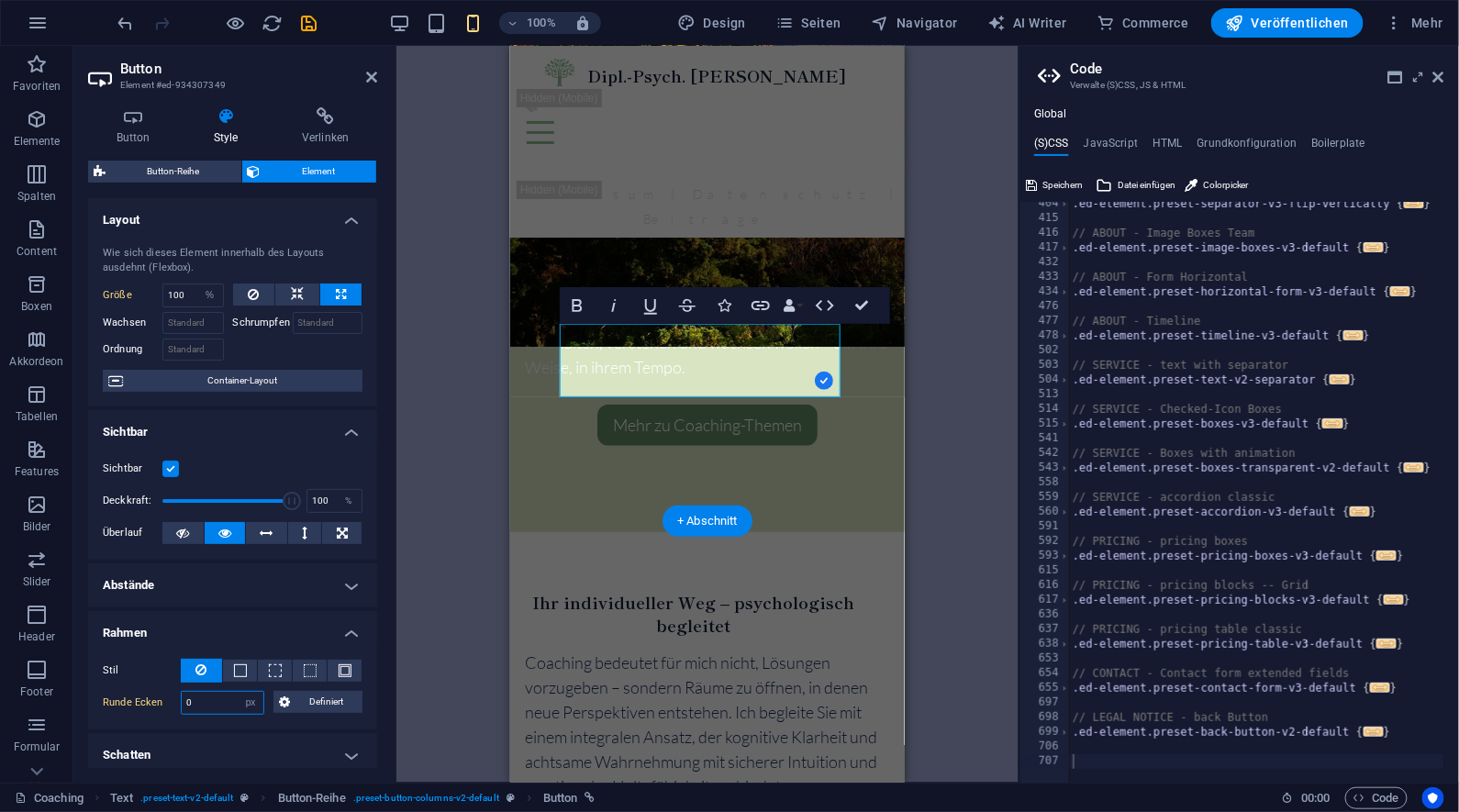
click at [216, 695] on input "0" at bounding box center [222, 703] width 82 height 22
type input "20"
click at [273, 625] on h4 "Rahmen" at bounding box center [232, 628] width 289 height 33
click at [340, 627] on h4 "Rahmen" at bounding box center [232, 633] width 289 height 44
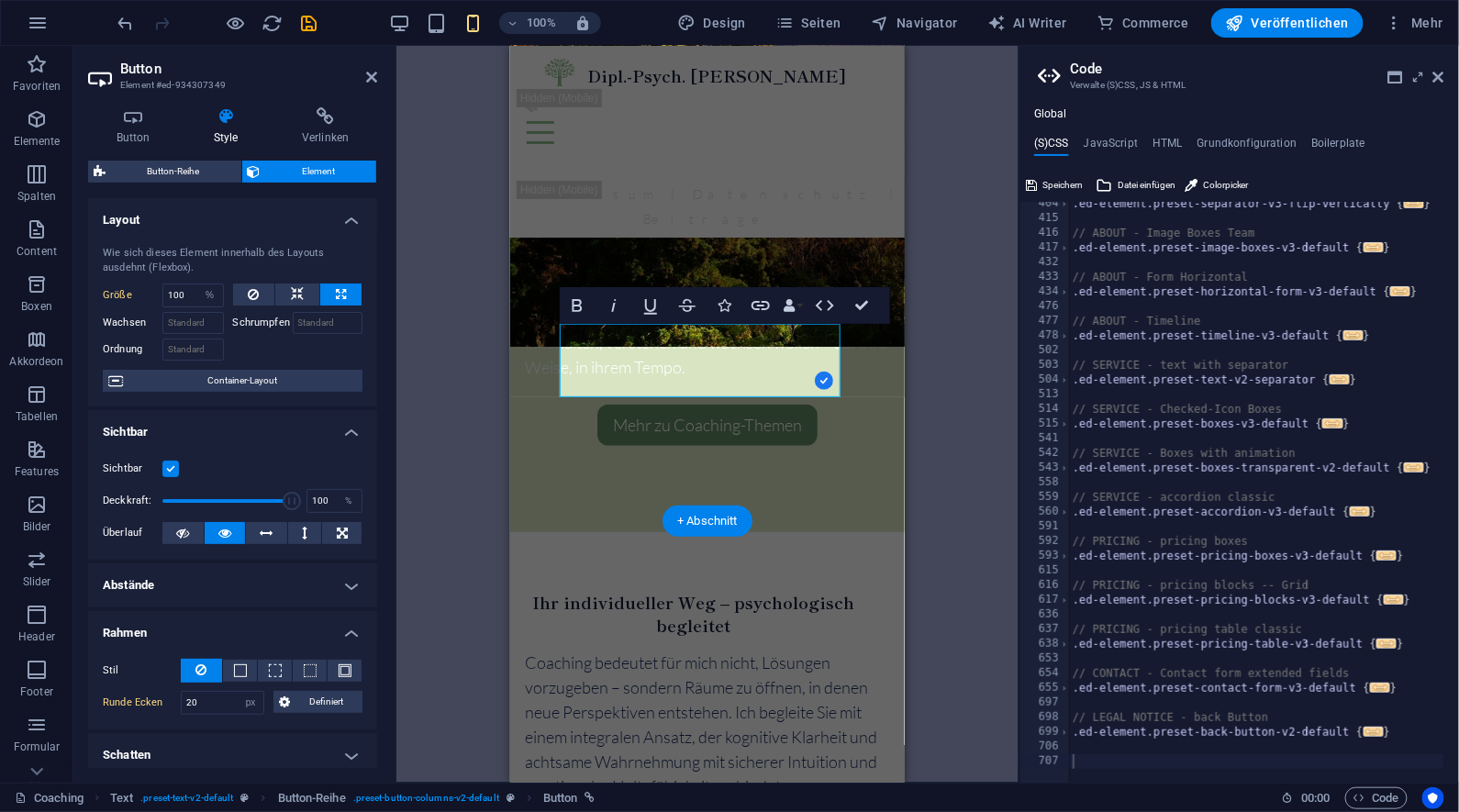
click at [206, 663] on button at bounding box center [201, 670] width 42 height 24
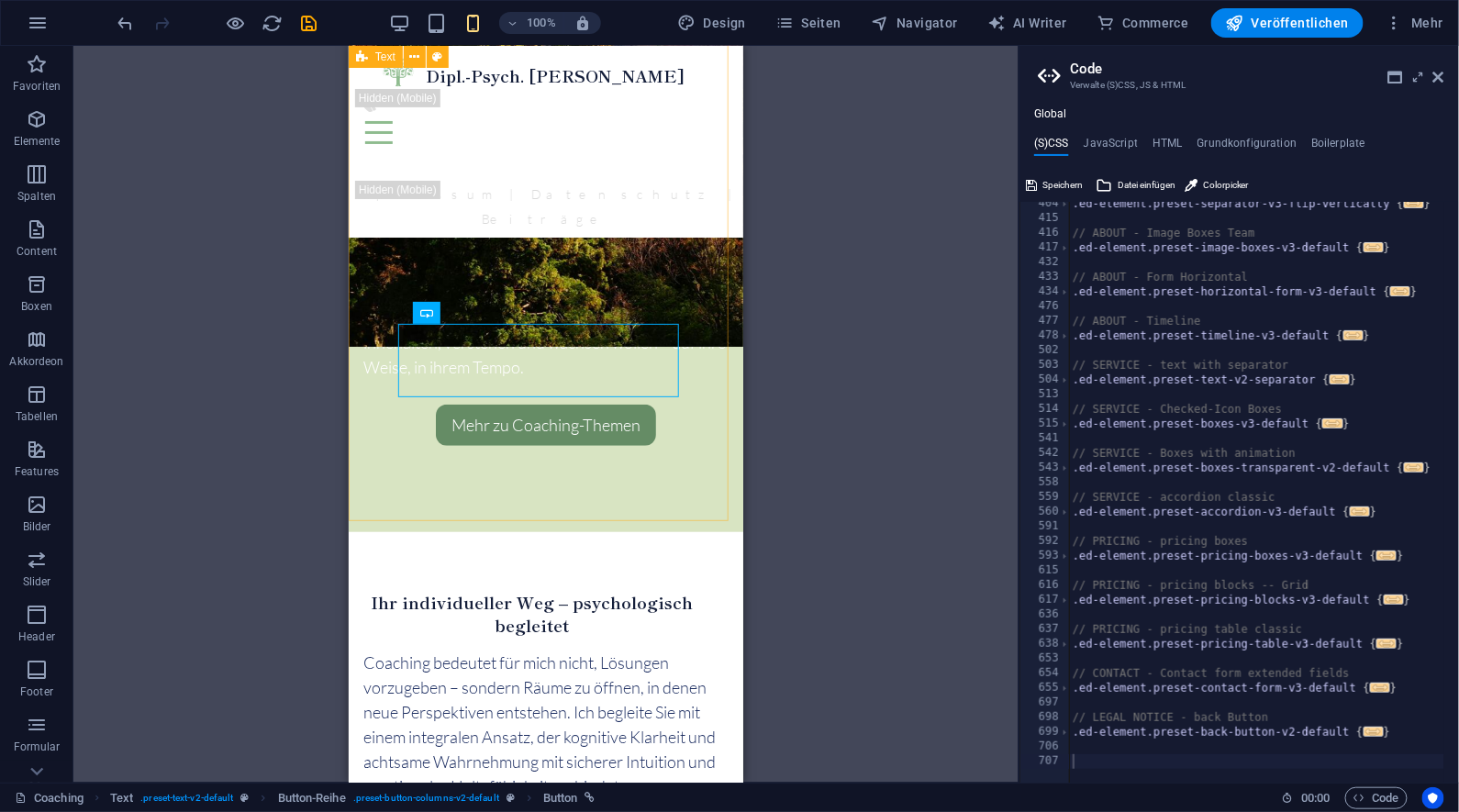
click at [880, 368] on div "H2 Banner Banner Container Text Abstand Menü Menüleiste Logo Button-Reihe Text …" at bounding box center [546, 414] width 945 height 737
click at [549, 314] on icon at bounding box center [547, 314] width 10 height 19
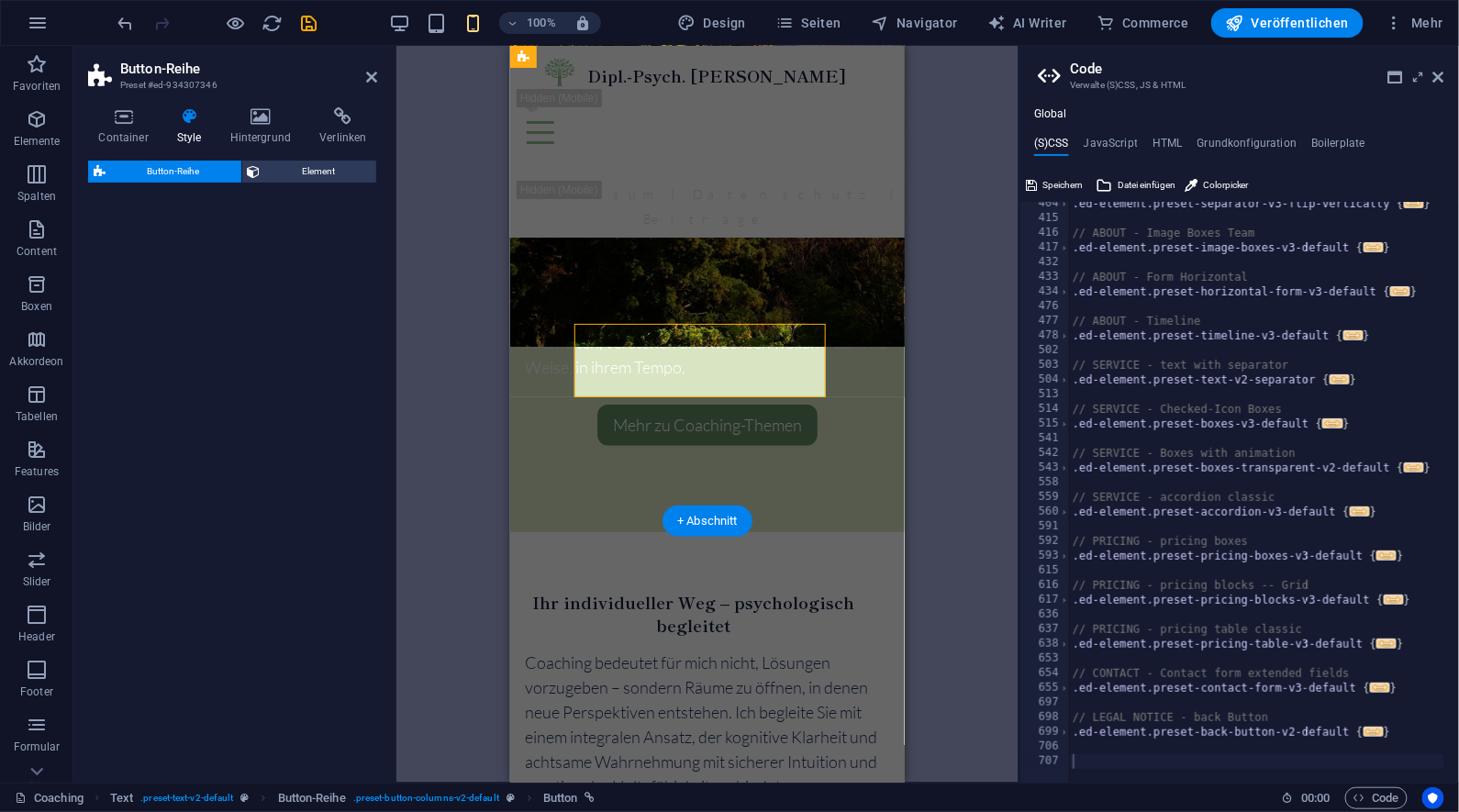
select select "rem"
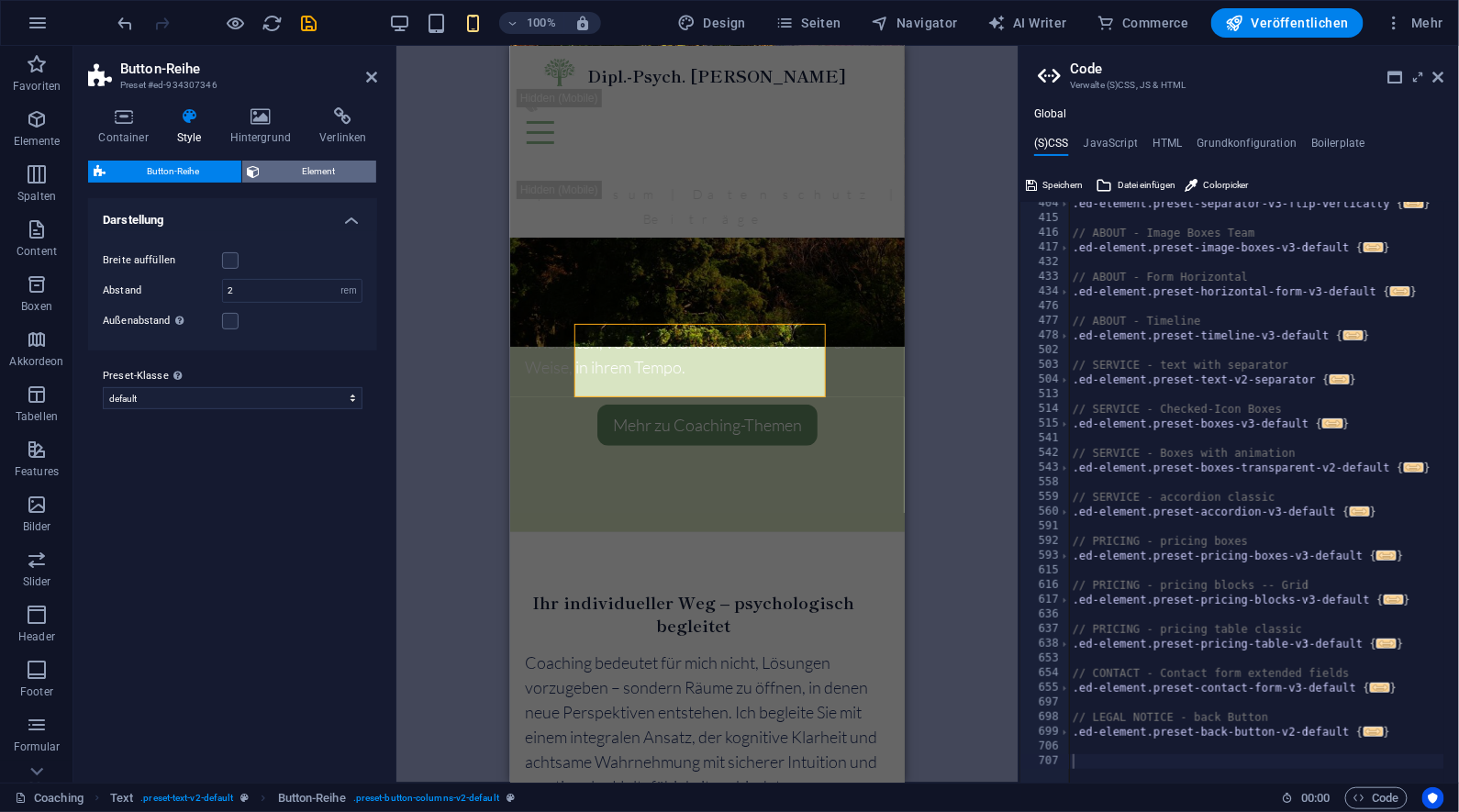
click at [300, 174] on span "Element" at bounding box center [319, 171] width 105 height 22
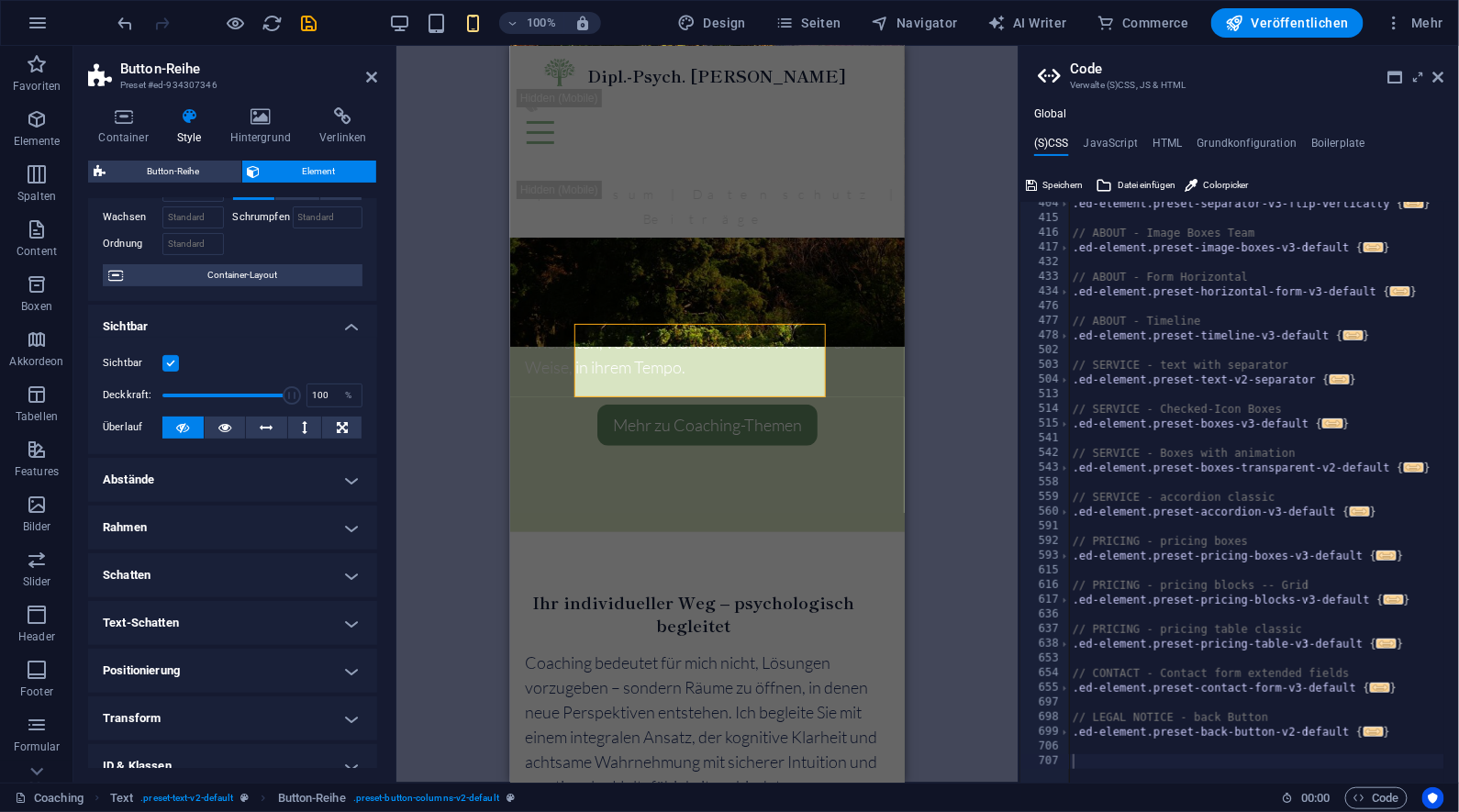
scroll to position [214, 0]
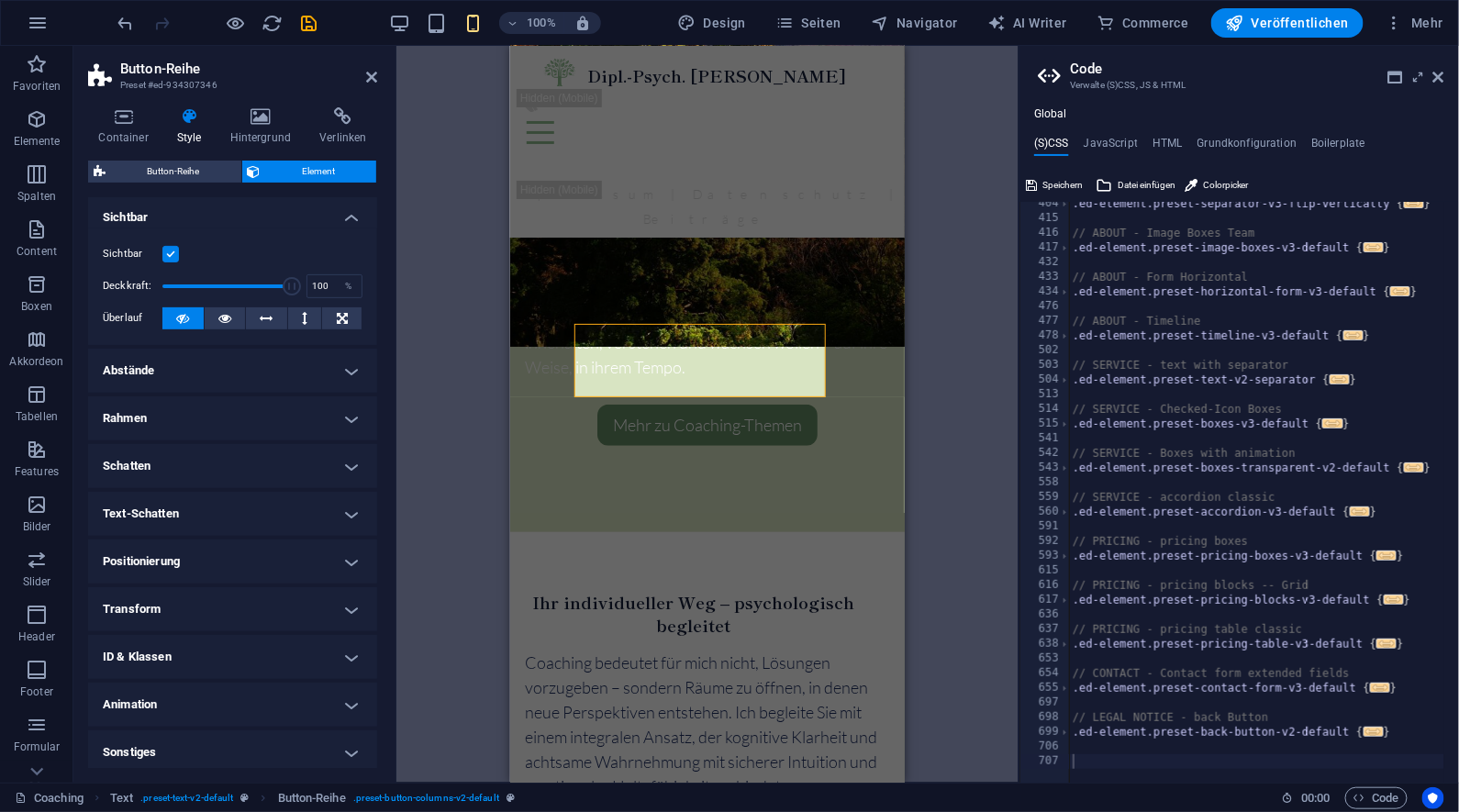
click at [261, 426] on h4 "Rahmen" at bounding box center [232, 419] width 289 height 44
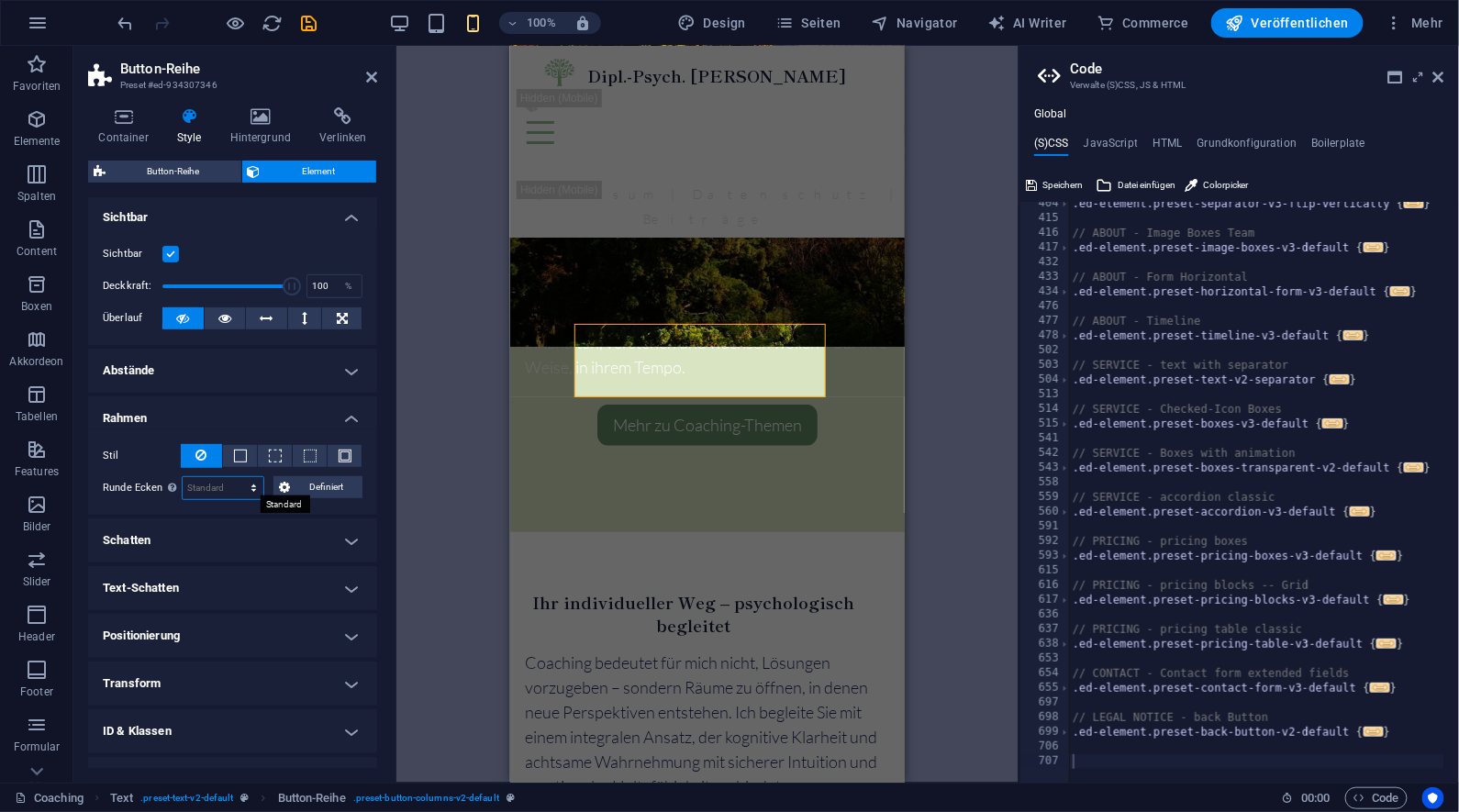
select select "px"
type input "20"
click at [925, 366] on div "Ziehe hier rein, um den vorhandenen Inhalt zu ersetzen. Drücke "Strg", wenn du …" at bounding box center [708, 414] width 622 height 737
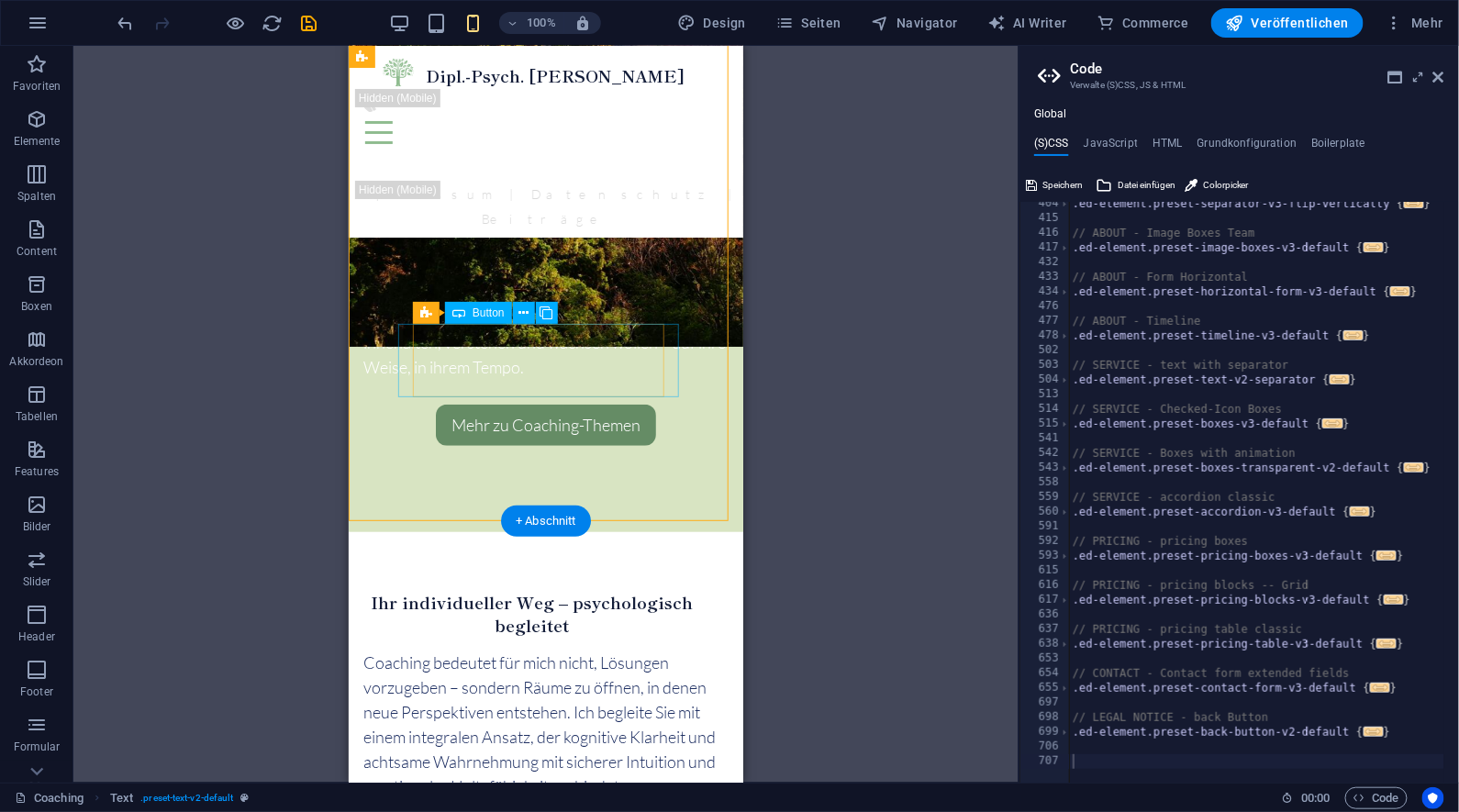
select select "%"
select select "px"
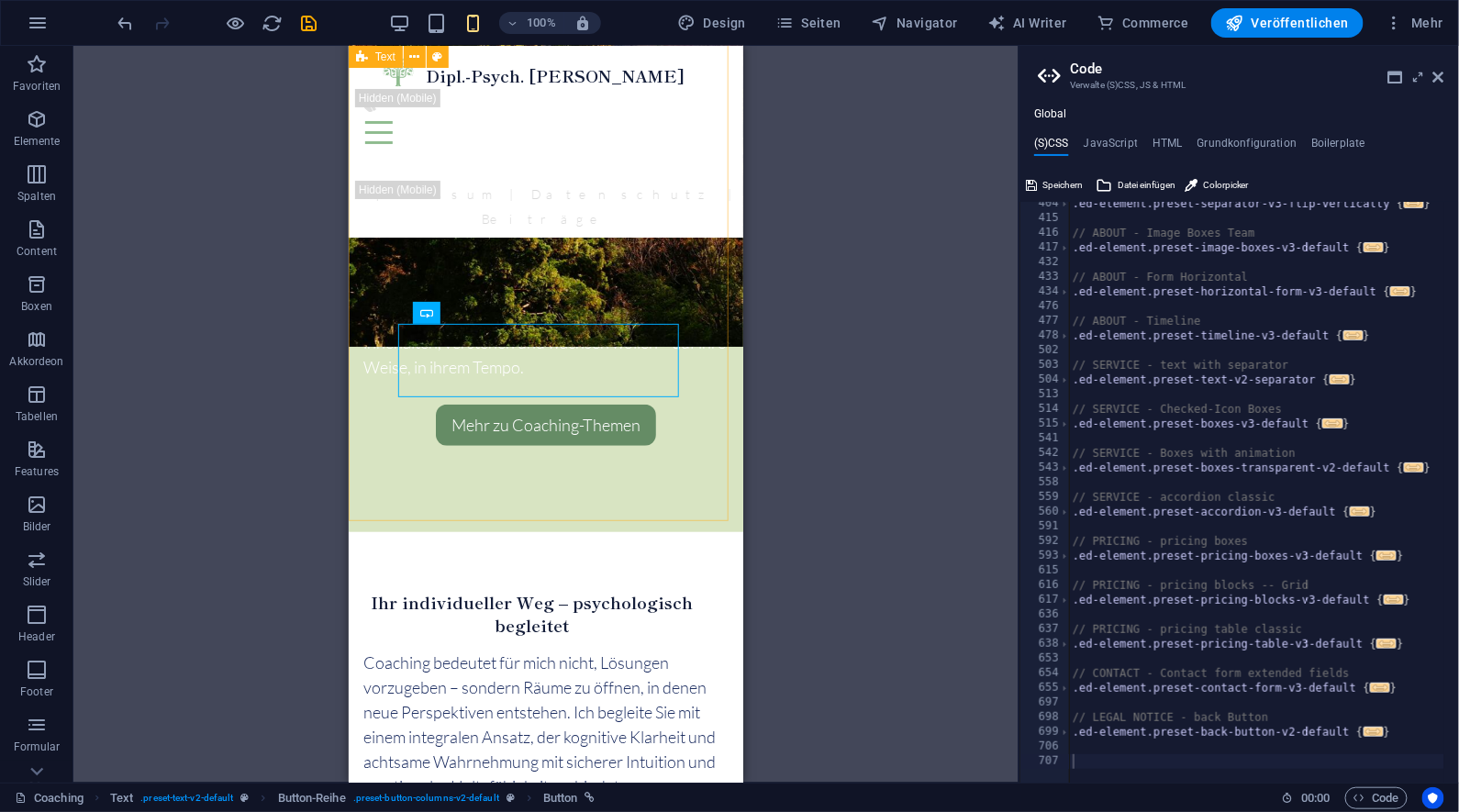
click at [825, 380] on div "H2 Banner Banner Container Text Abstand Menü Menüleiste Logo Button-Reihe Text …" at bounding box center [546, 414] width 945 height 737
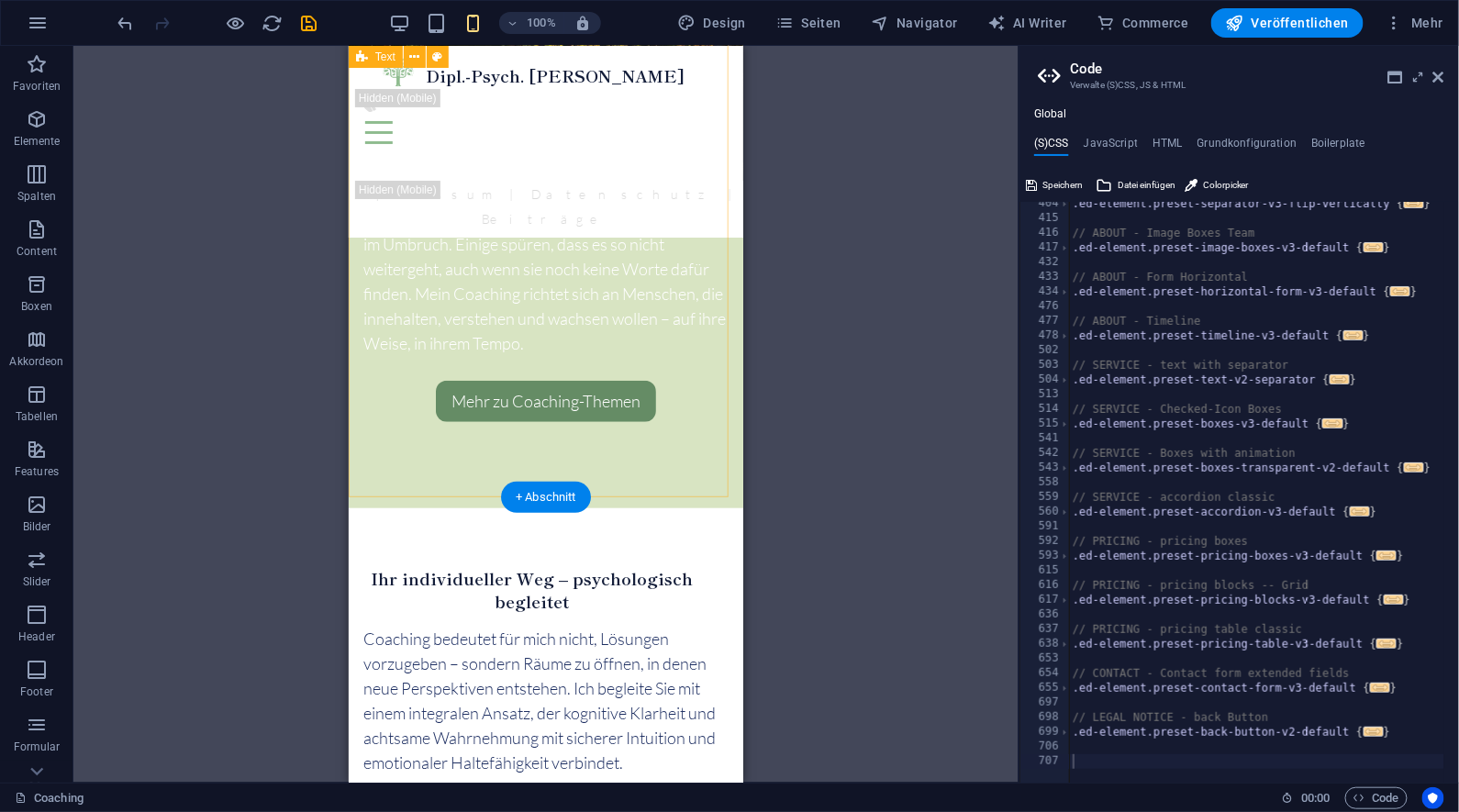
scroll to position [2815, 0]
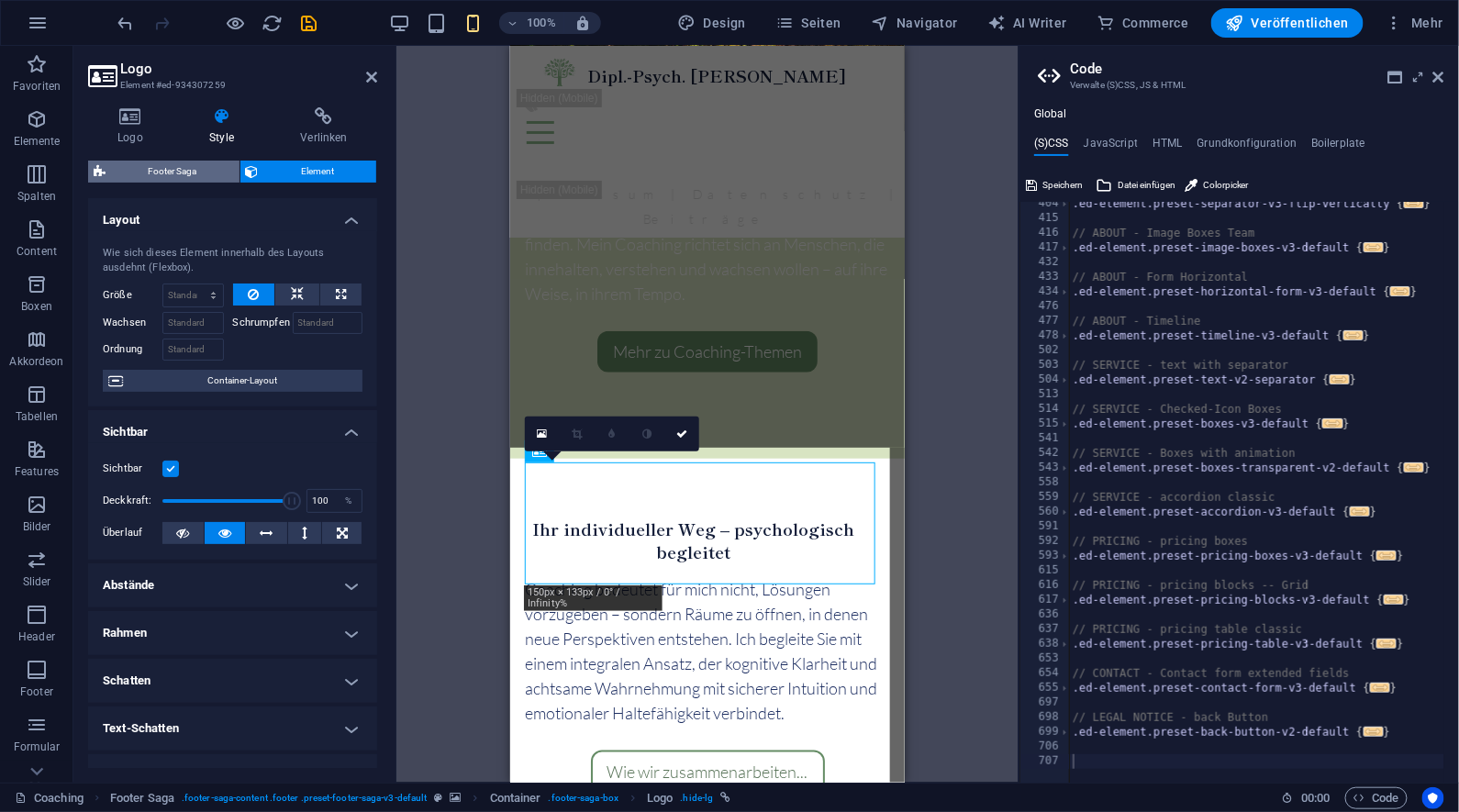
click at [186, 169] on span "Footer Saga" at bounding box center [172, 171] width 123 height 22
select select "rem"
select select "px"
select select "rem"
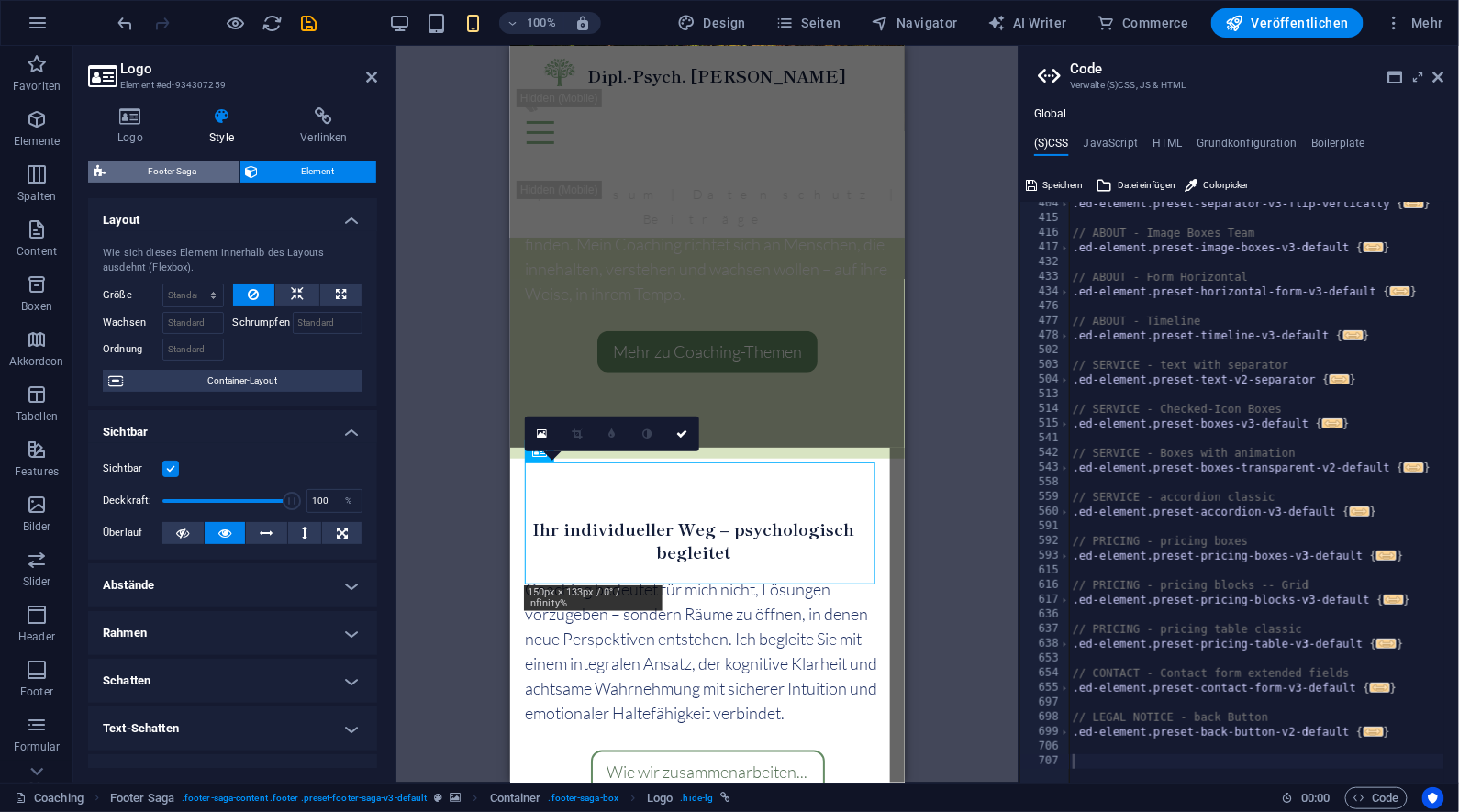
select select "rem"
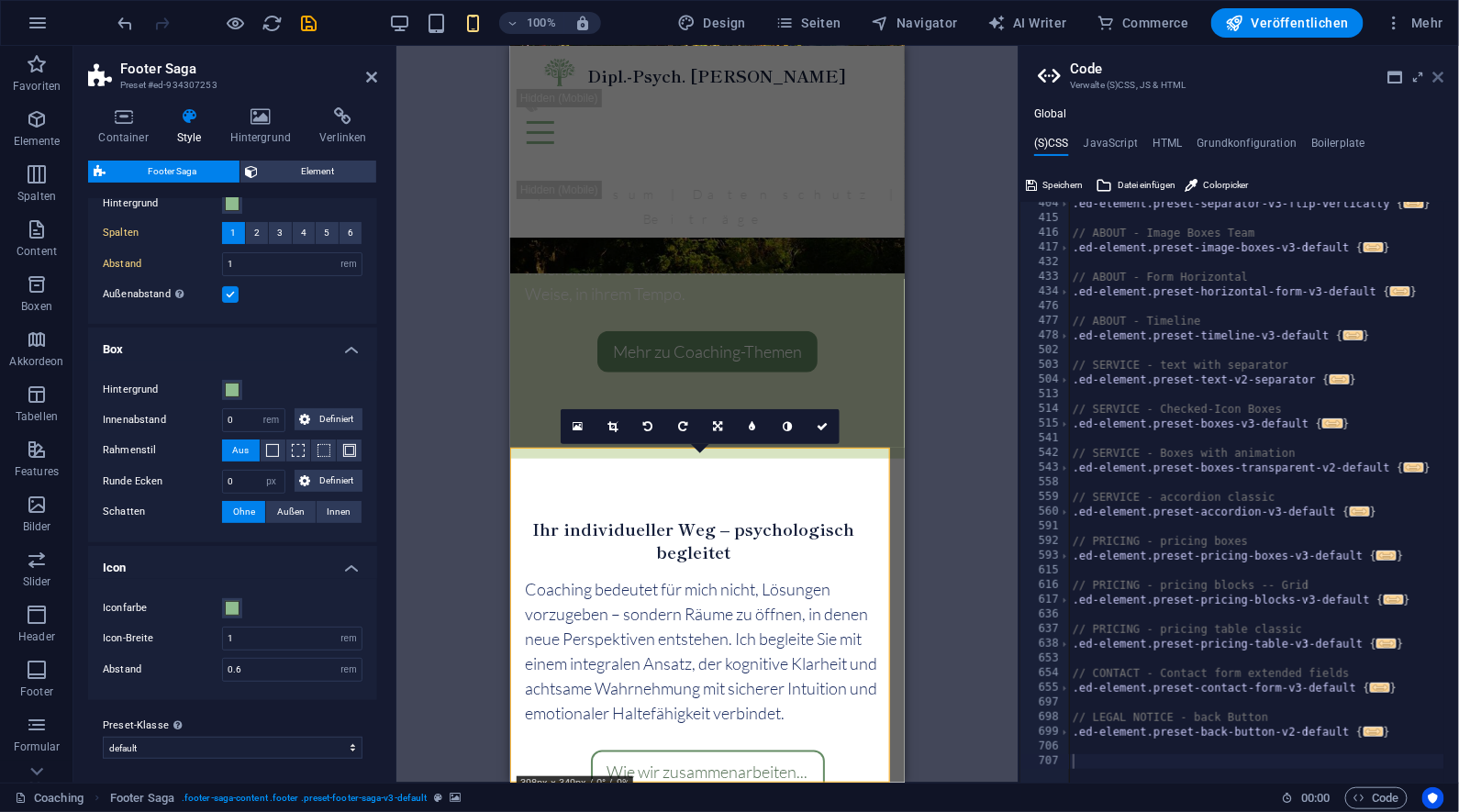
click at [1440, 75] on icon at bounding box center [1439, 76] width 11 height 14
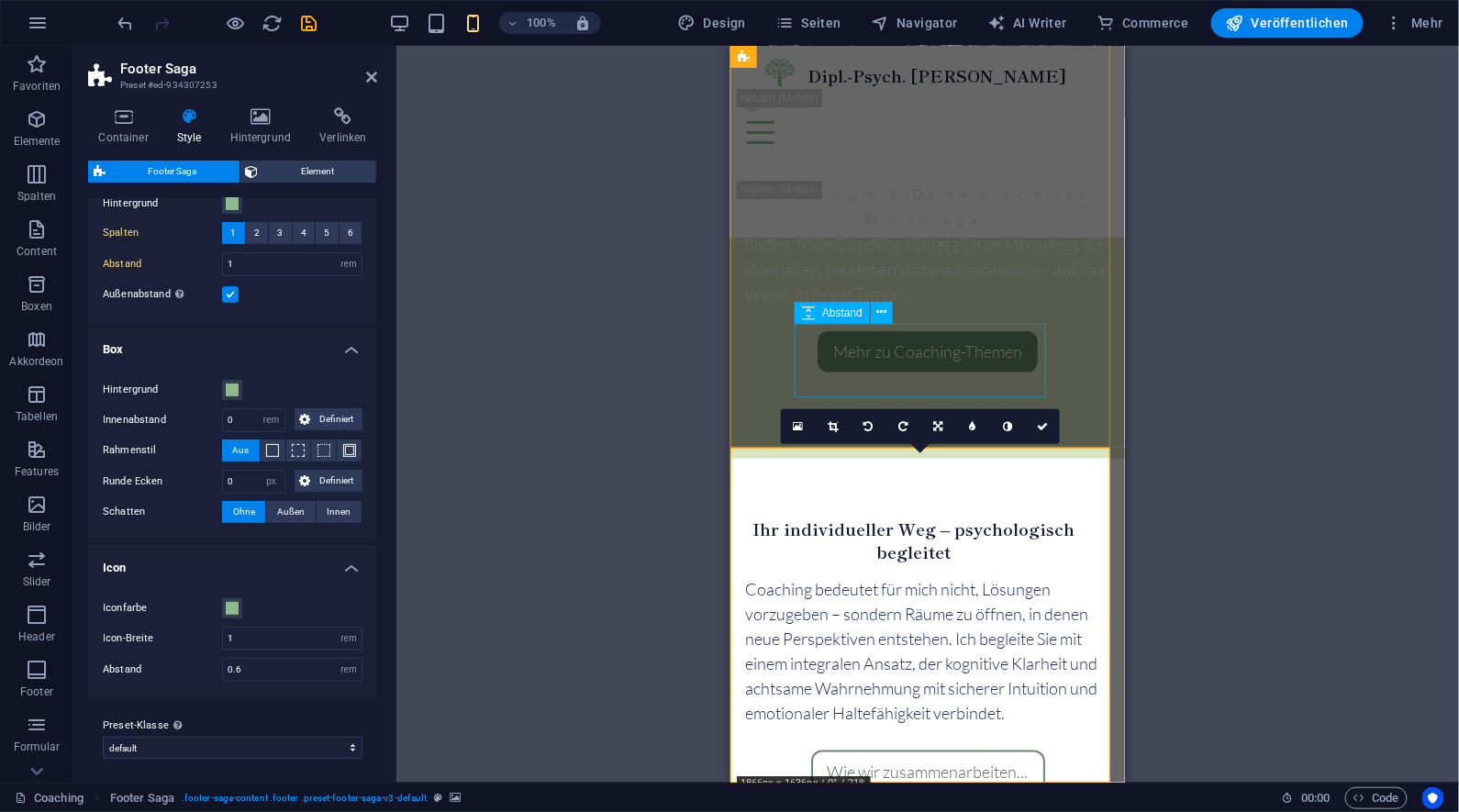
click at [1289, 466] on div "Ziehe hier rein, um den vorhandenen Inhalt zu ersetzen. Drücke "Strg", wenn du …" at bounding box center [928, 414] width 1063 height 737
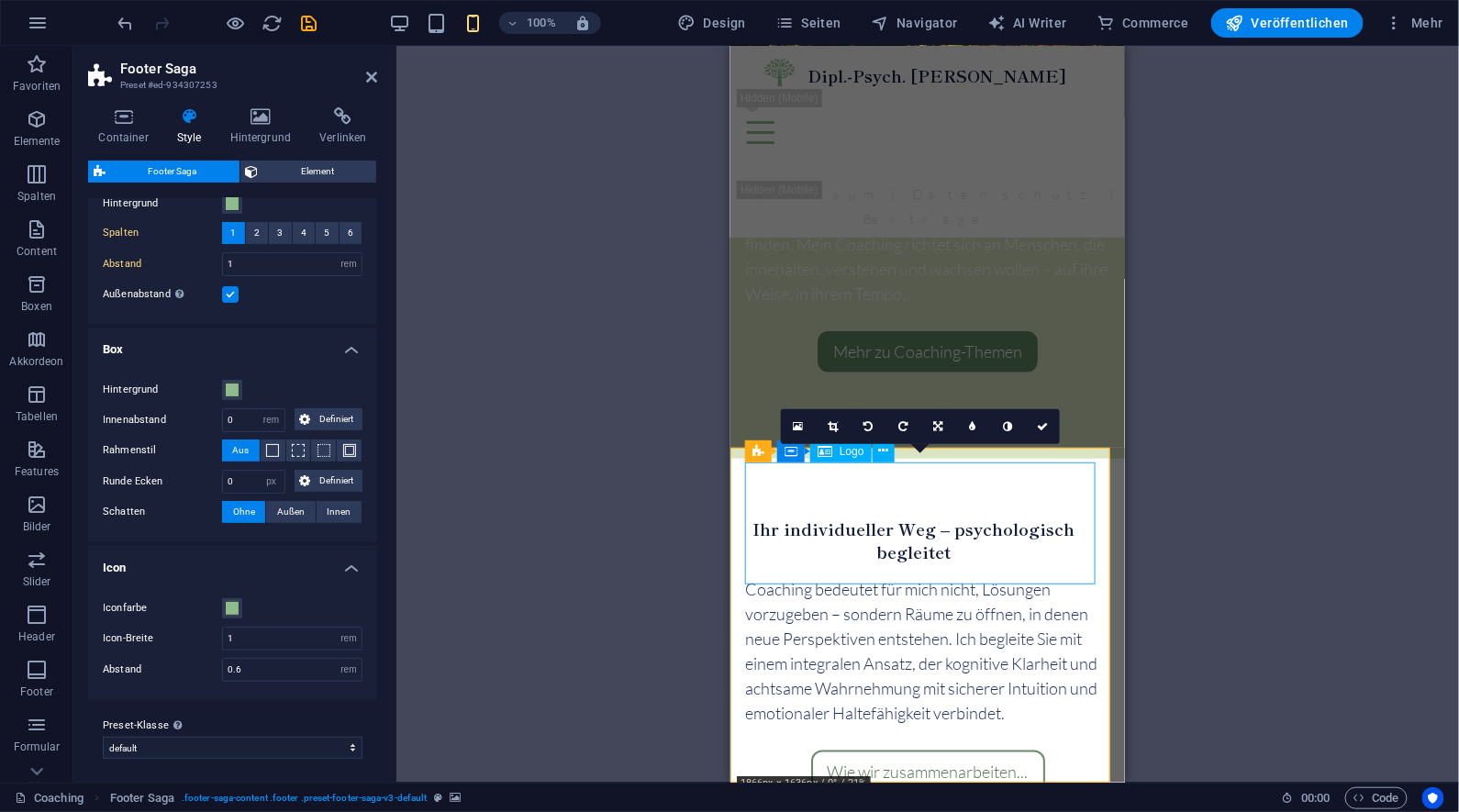
select select "preset-footer-saga-v3-default"
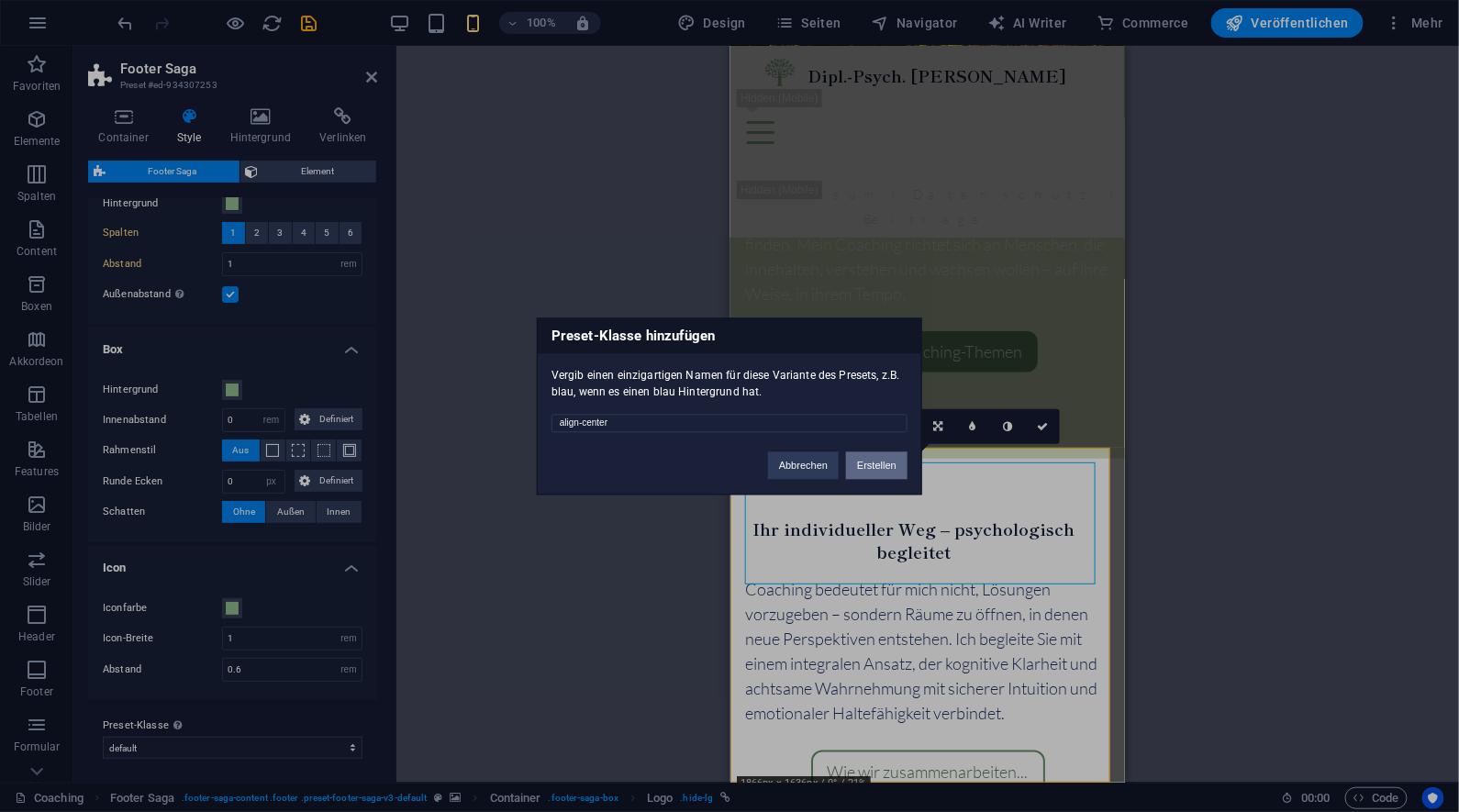
type input "align-center"
click at [860, 462] on button "Erstellen" at bounding box center [877, 465] width 62 height 28
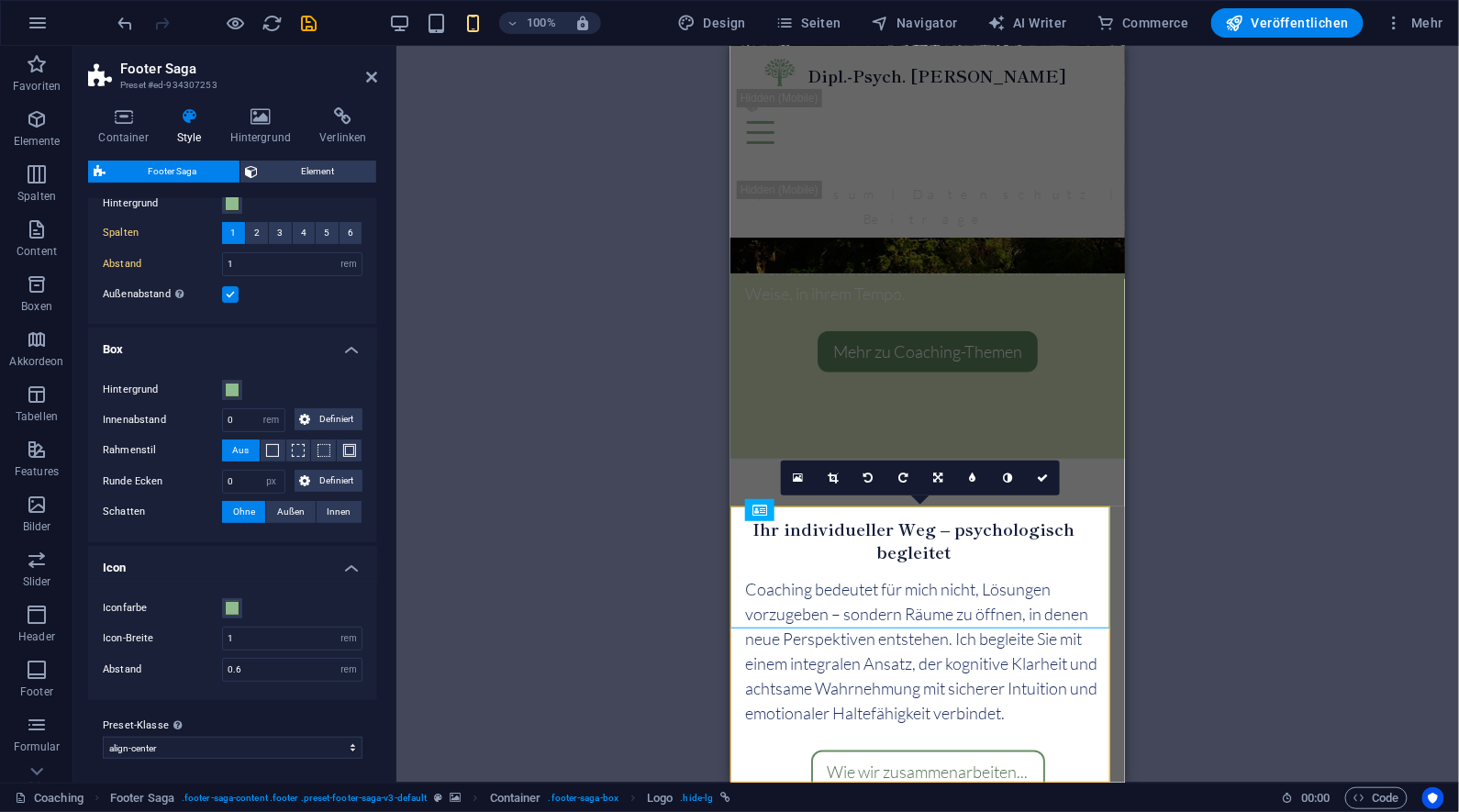
scroll to position [2756, 0]
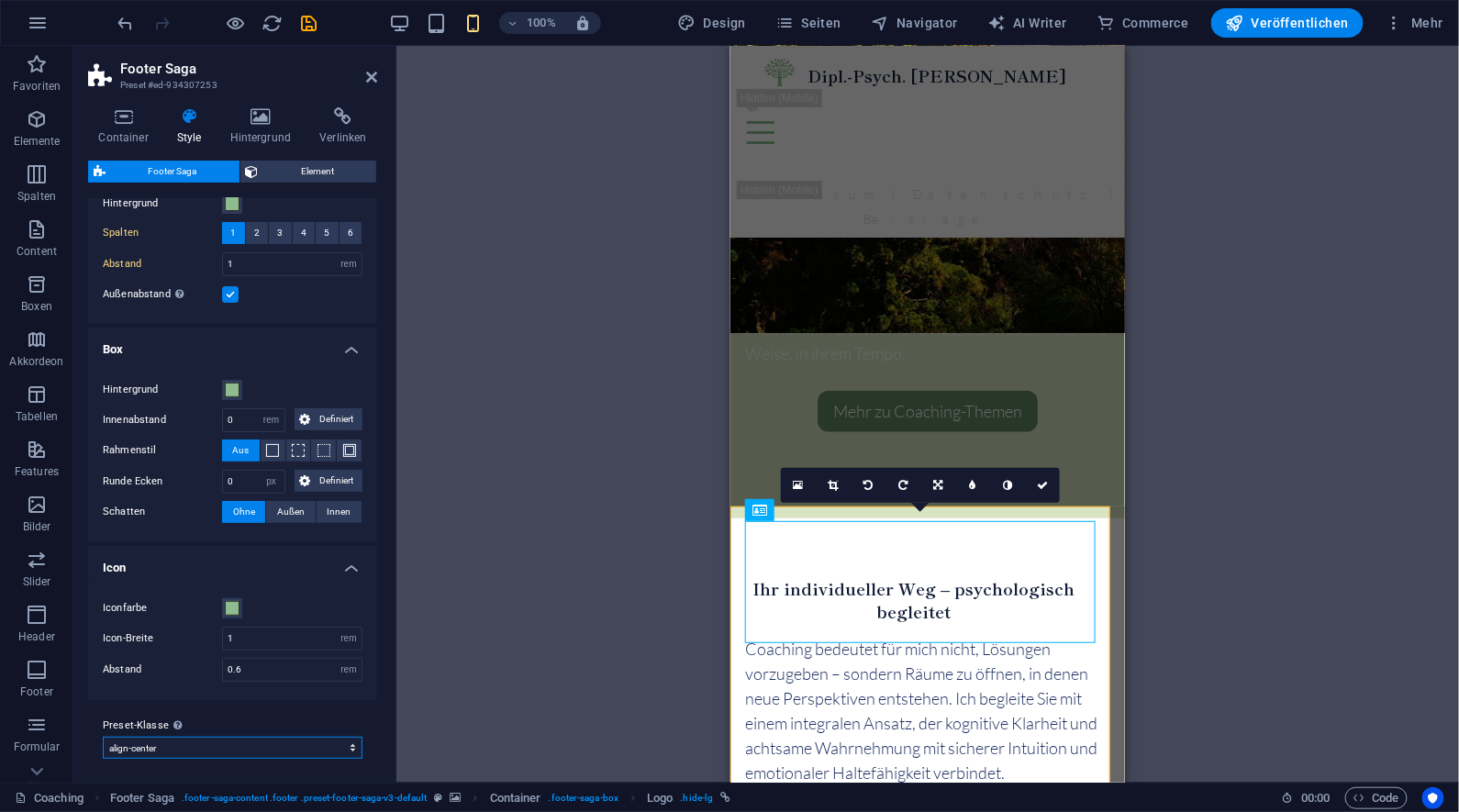
select select "preset-footer-saga-v3-default"
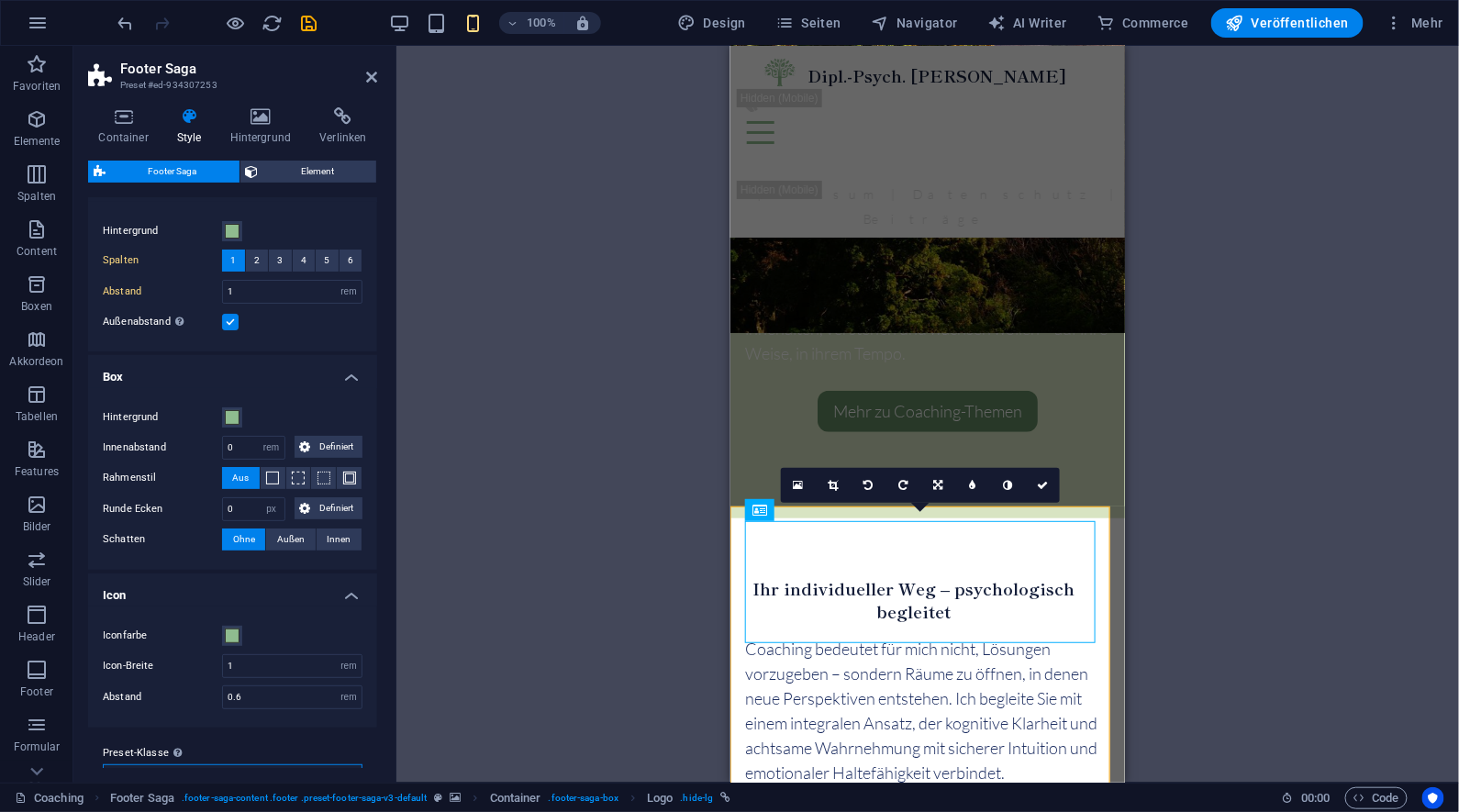
scroll to position [0, 0]
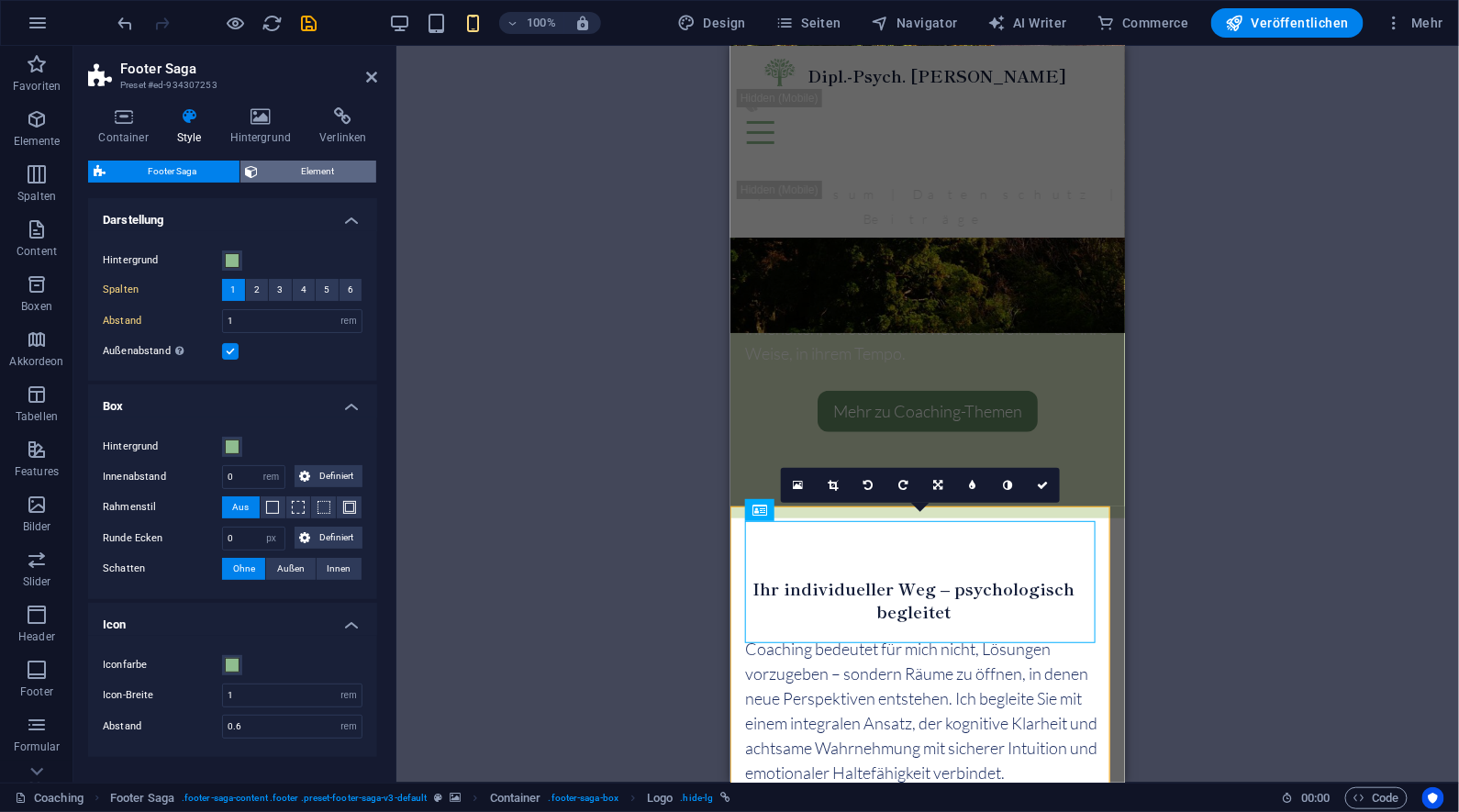
click at [292, 172] on span "Element" at bounding box center [318, 171] width 107 height 22
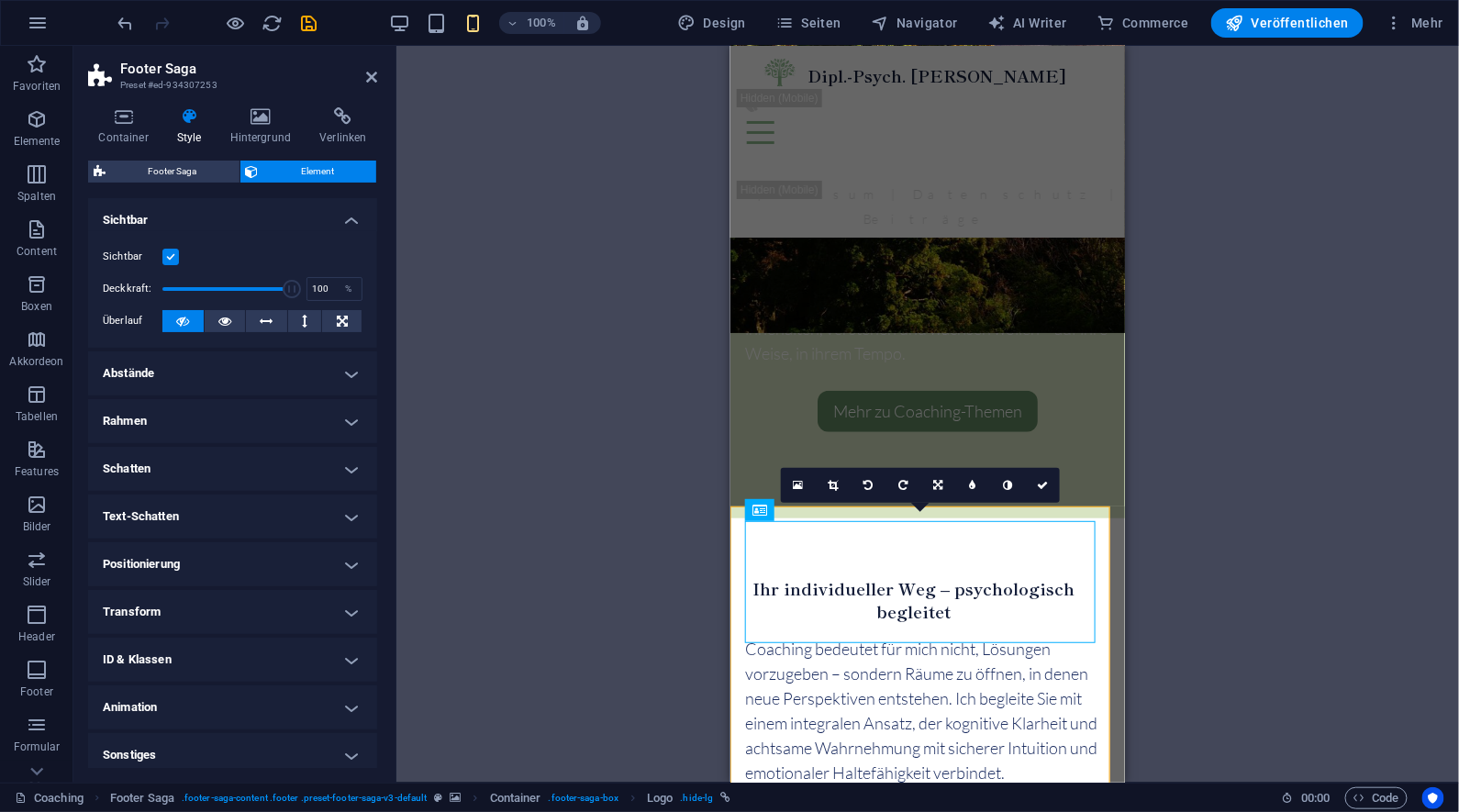
scroll to position [3, 0]
click at [313, 515] on h4 "Text-Schatten" at bounding box center [232, 514] width 289 height 44
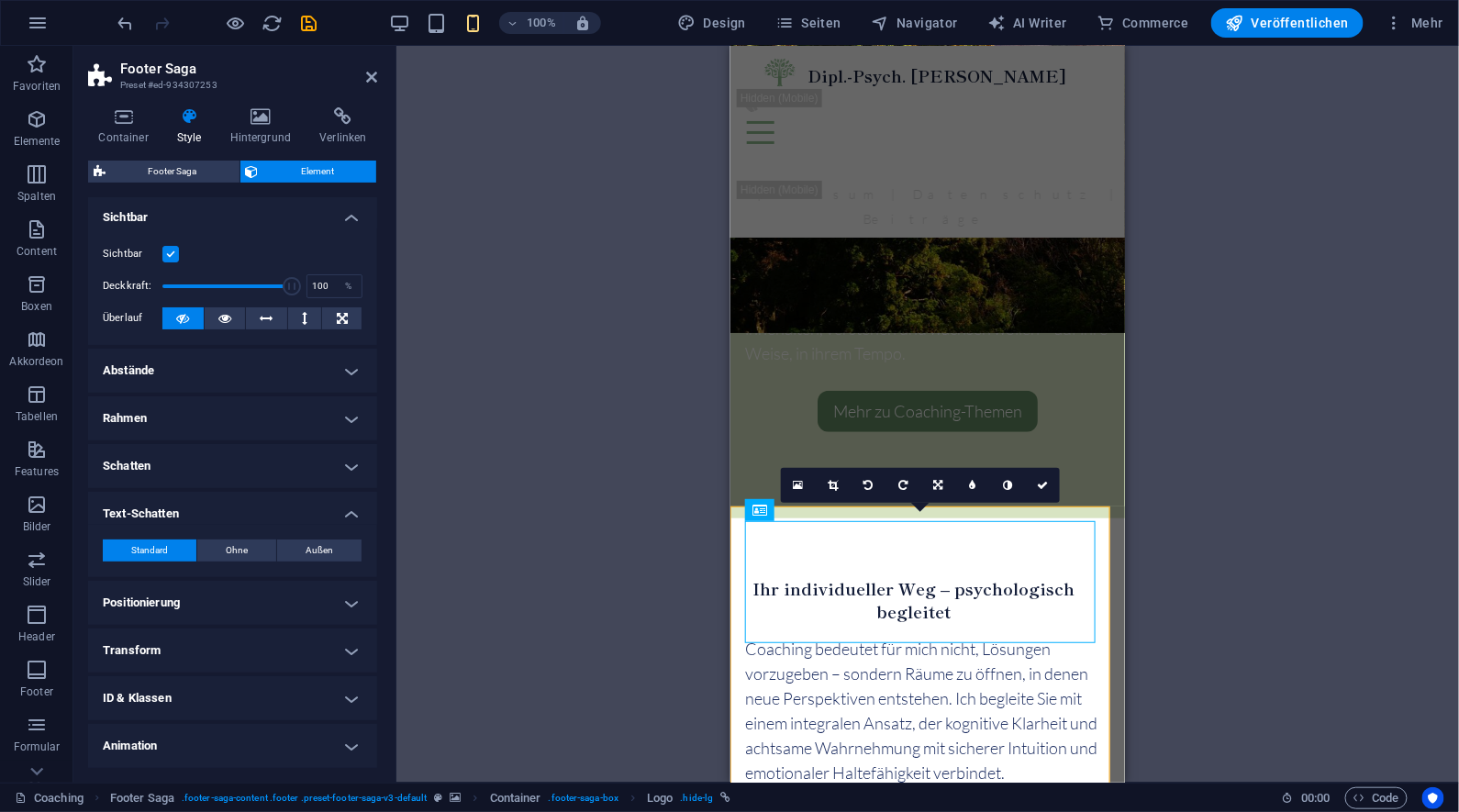
click at [314, 511] on h4 "Text-Schatten" at bounding box center [232, 508] width 289 height 33
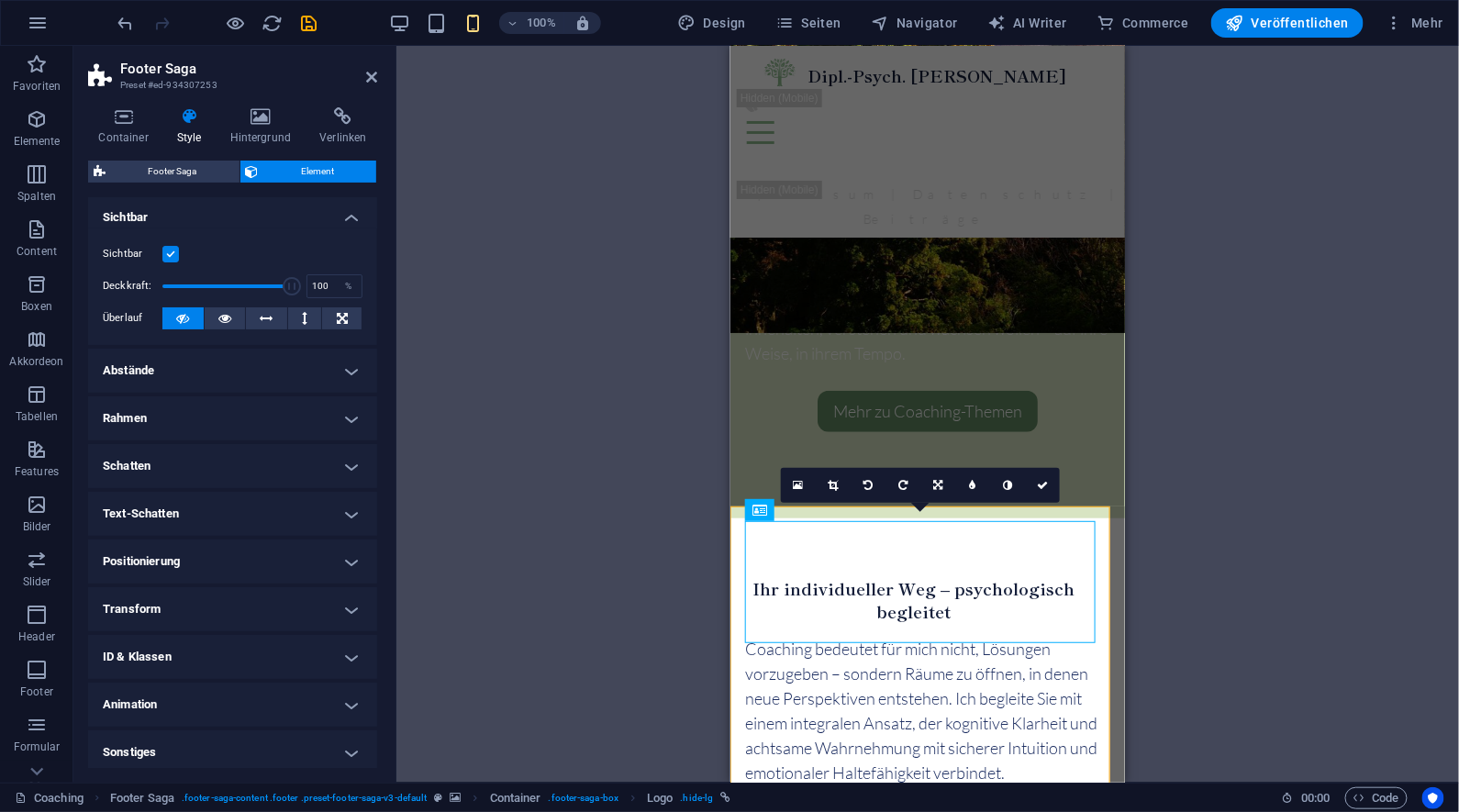
click at [323, 369] on h4 "Abstände" at bounding box center [232, 371] width 289 height 44
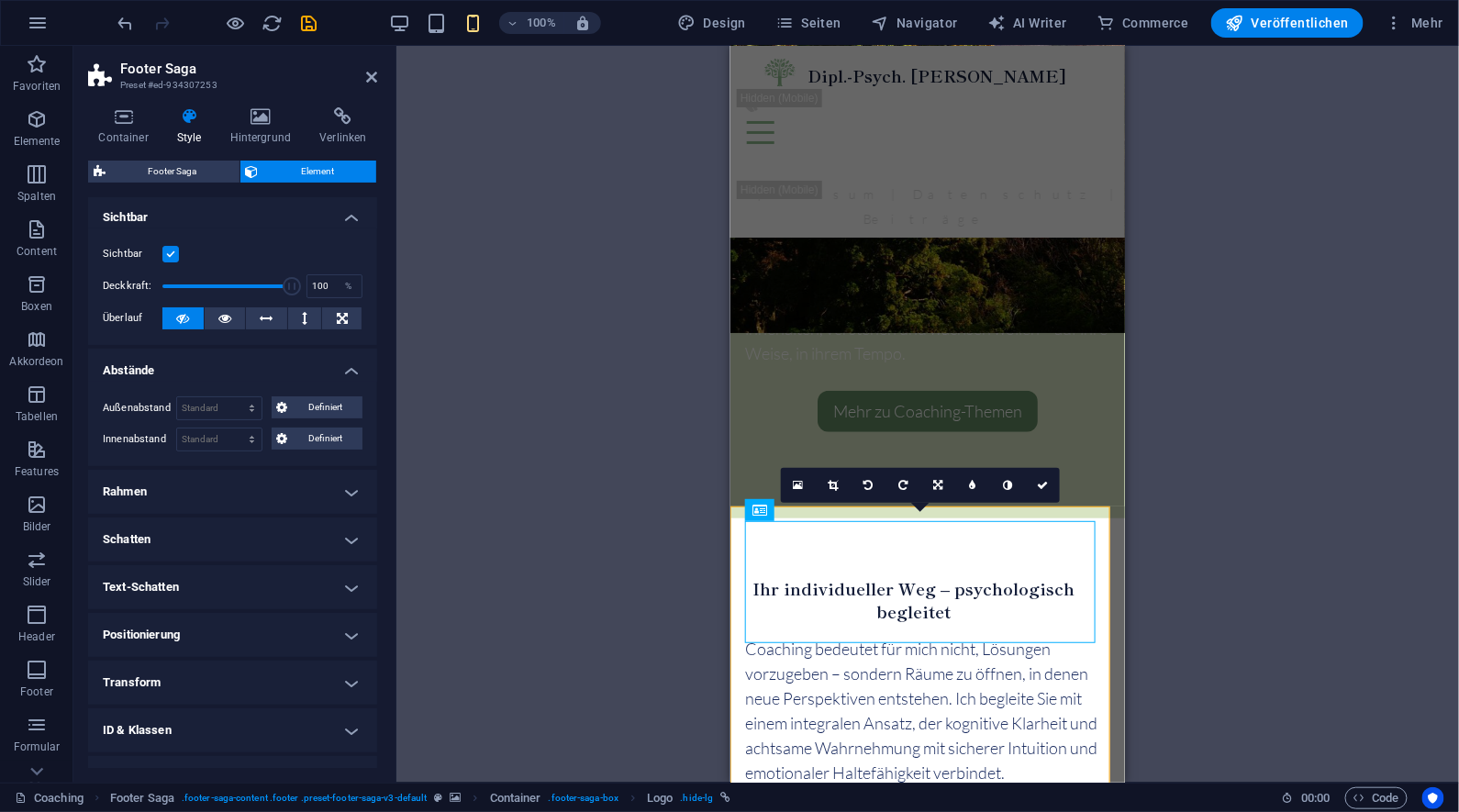
click at [322, 360] on h4 "Abstände" at bounding box center [232, 365] width 289 height 33
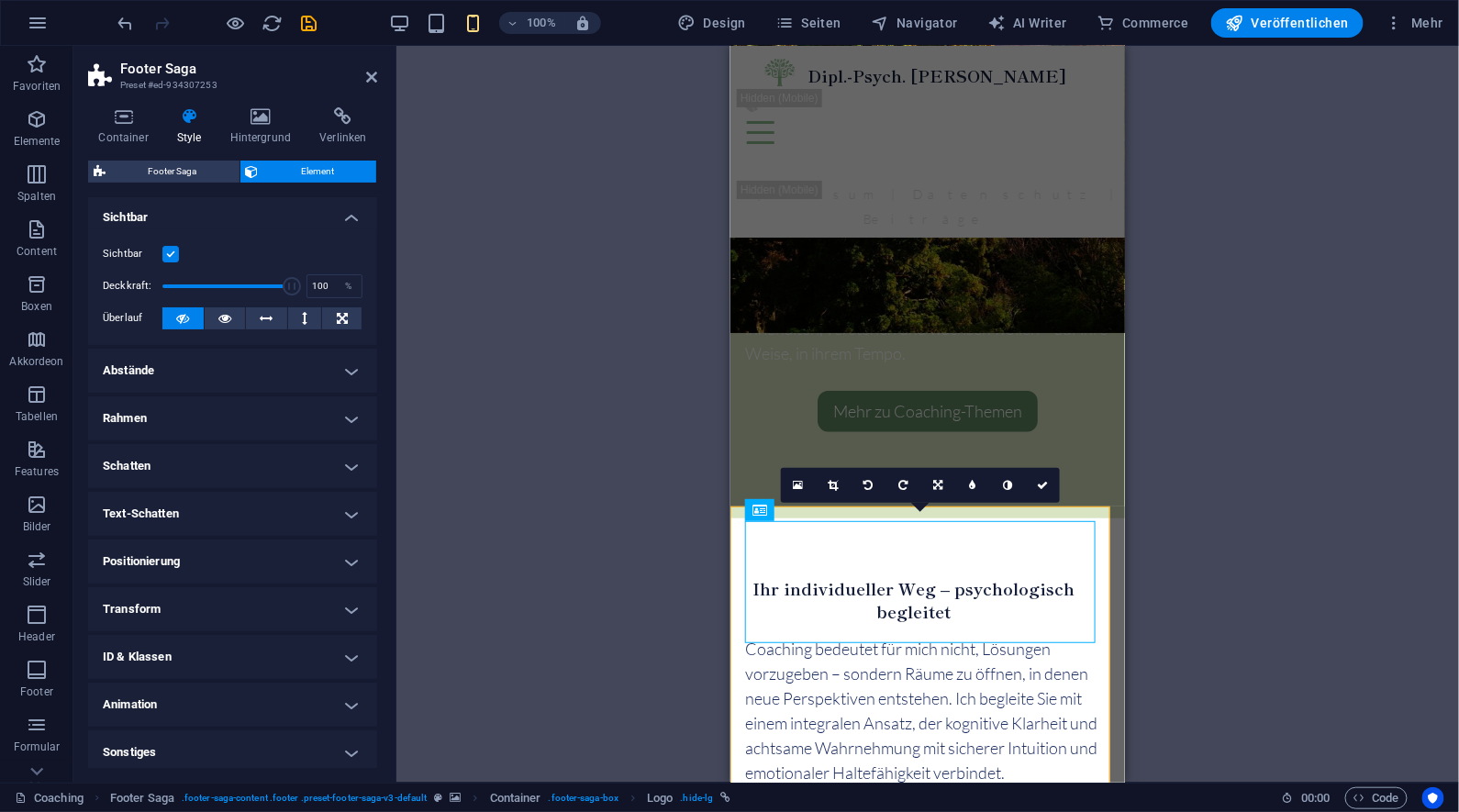
click at [295, 640] on h4 "ID & Klassen" at bounding box center [232, 658] width 289 height 44
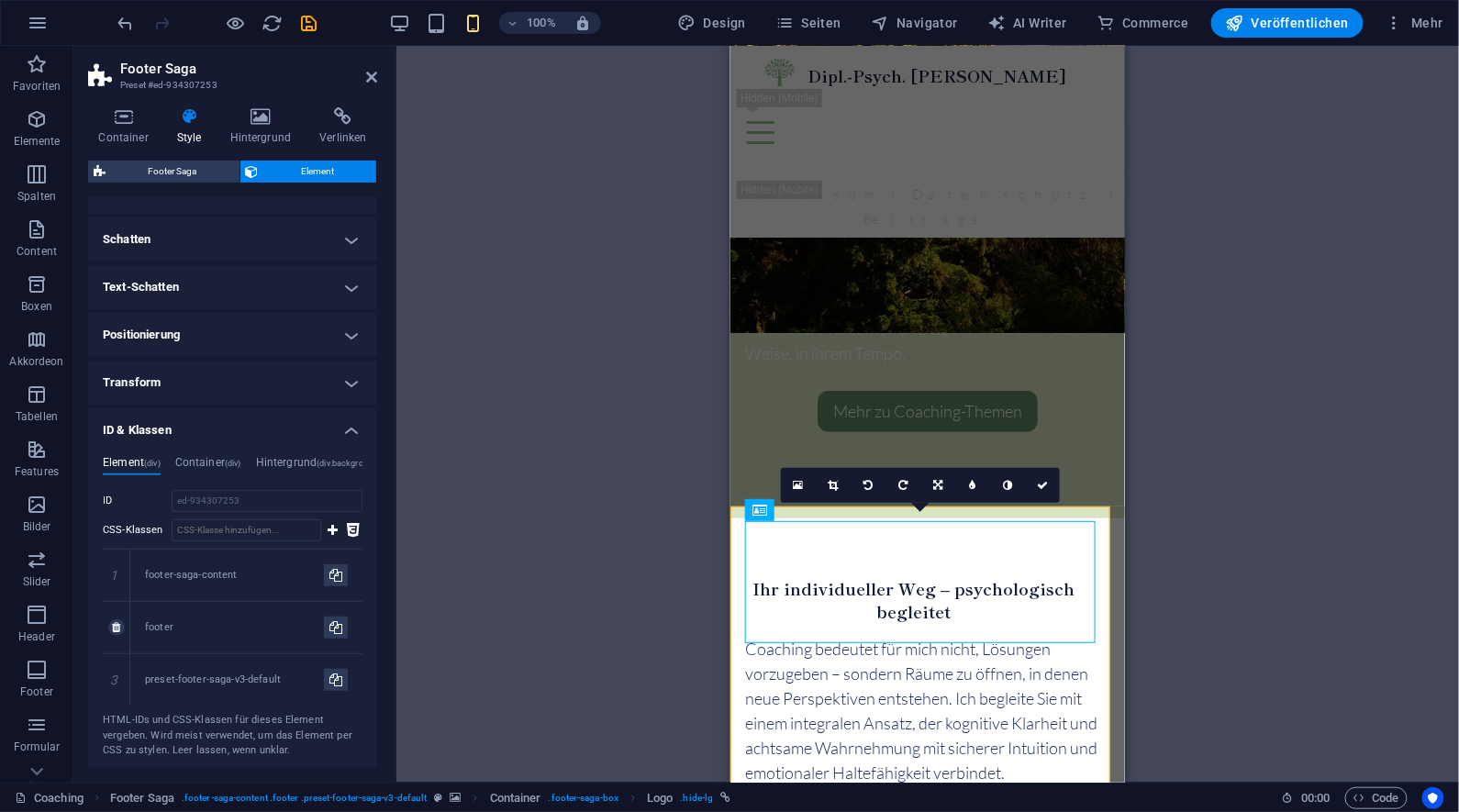
scroll to position [243, 0]
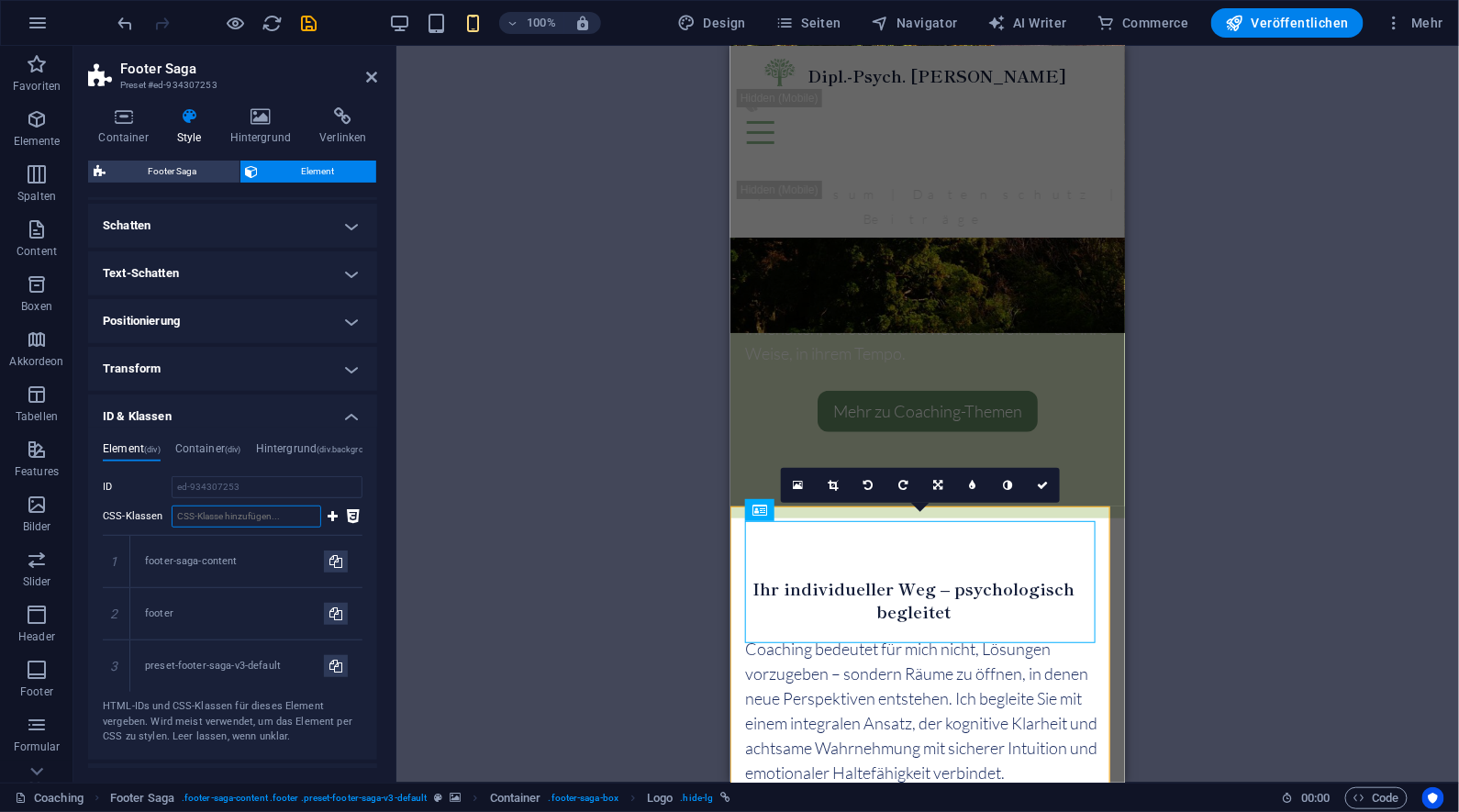
click at [276, 511] on input "CSS-Klassen" at bounding box center [246, 517] width 150 height 22
type input "align-center"
click at [328, 509] on icon at bounding box center [332, 517] width 10 height 22
type input "center"
click at [329, 512] on icon at bounding box center [332, 517] width 10 height 22
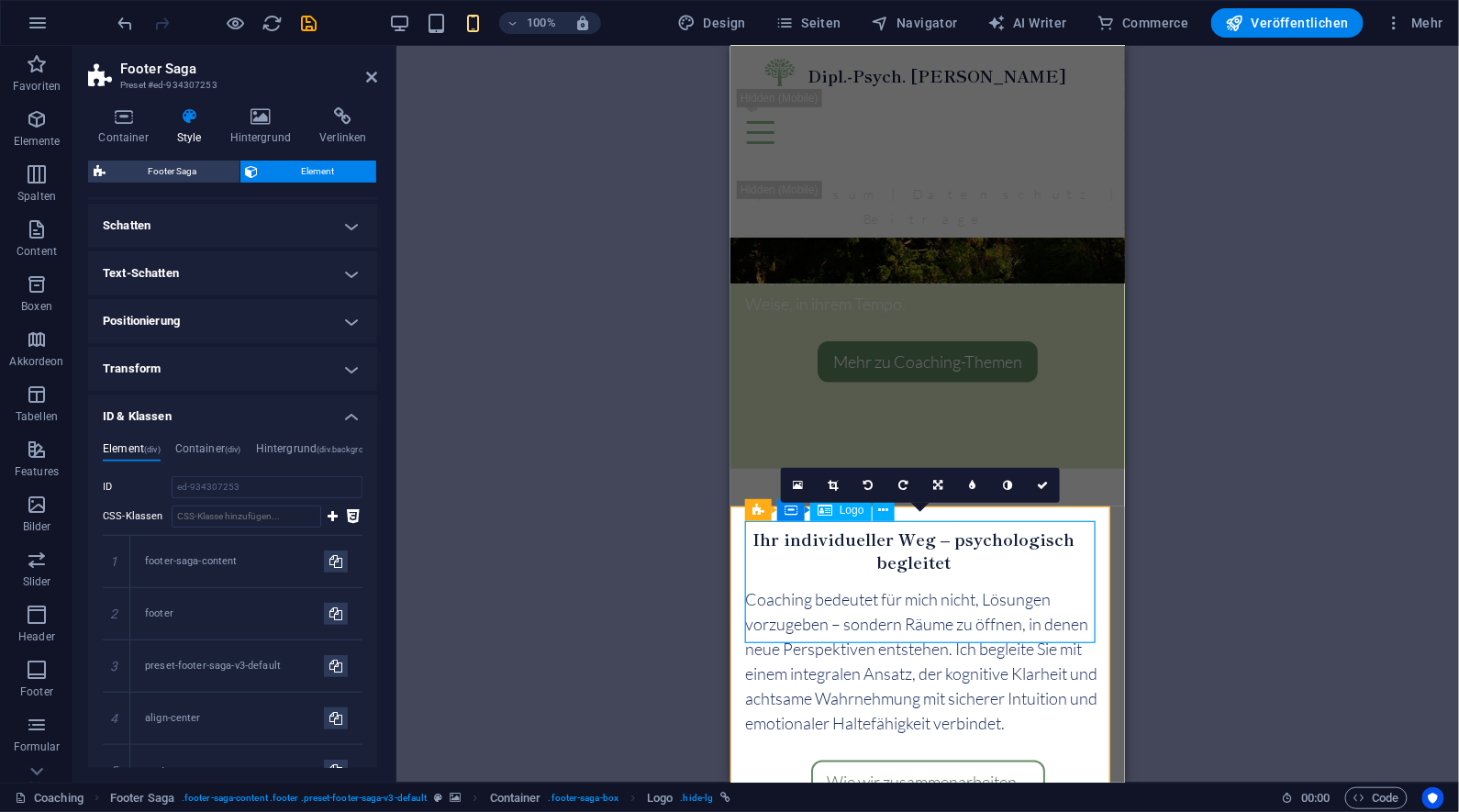
scroll to position [2815, 0]
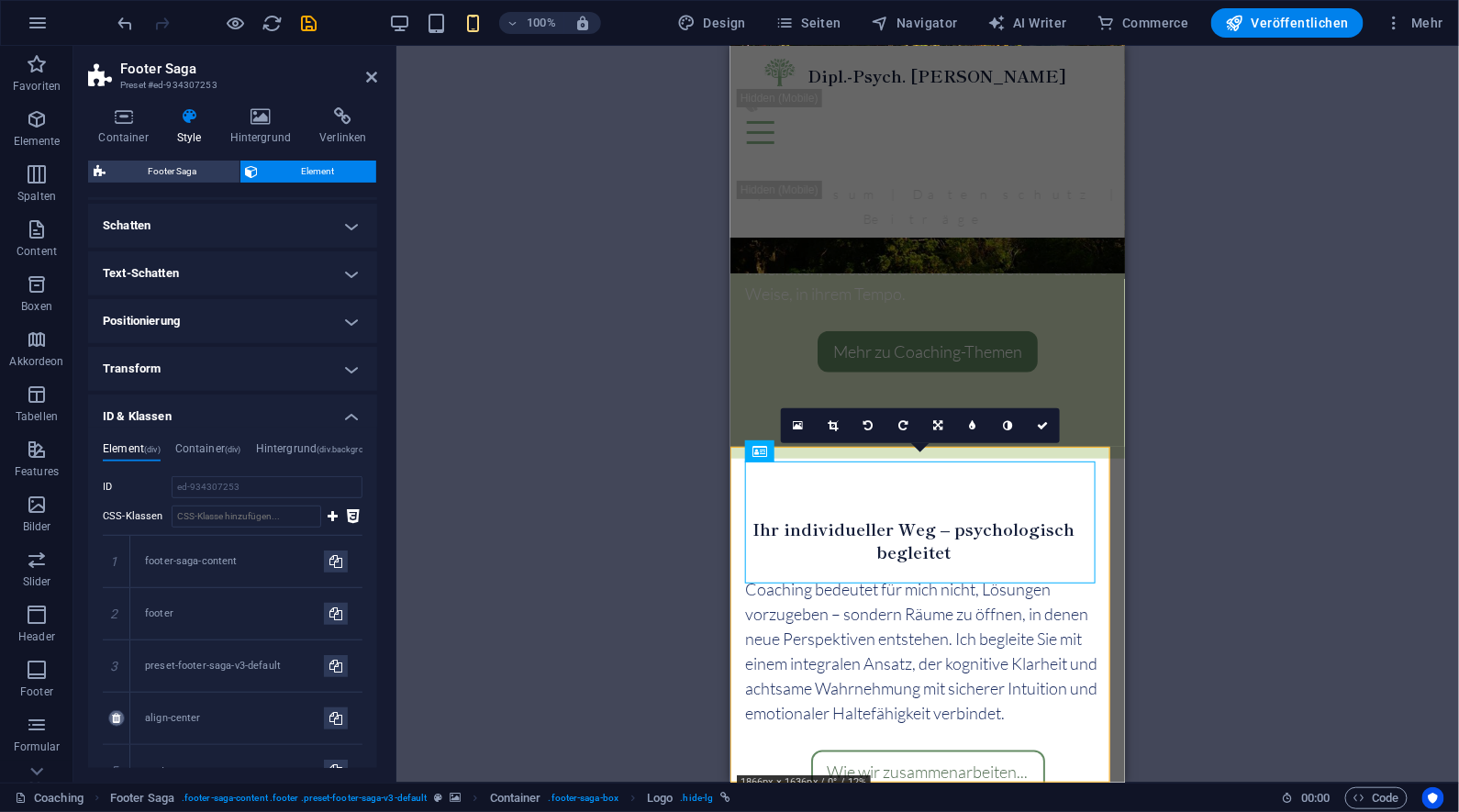
click at [114, 714] on icon at bounding box center [116, 718] width 9 height 11
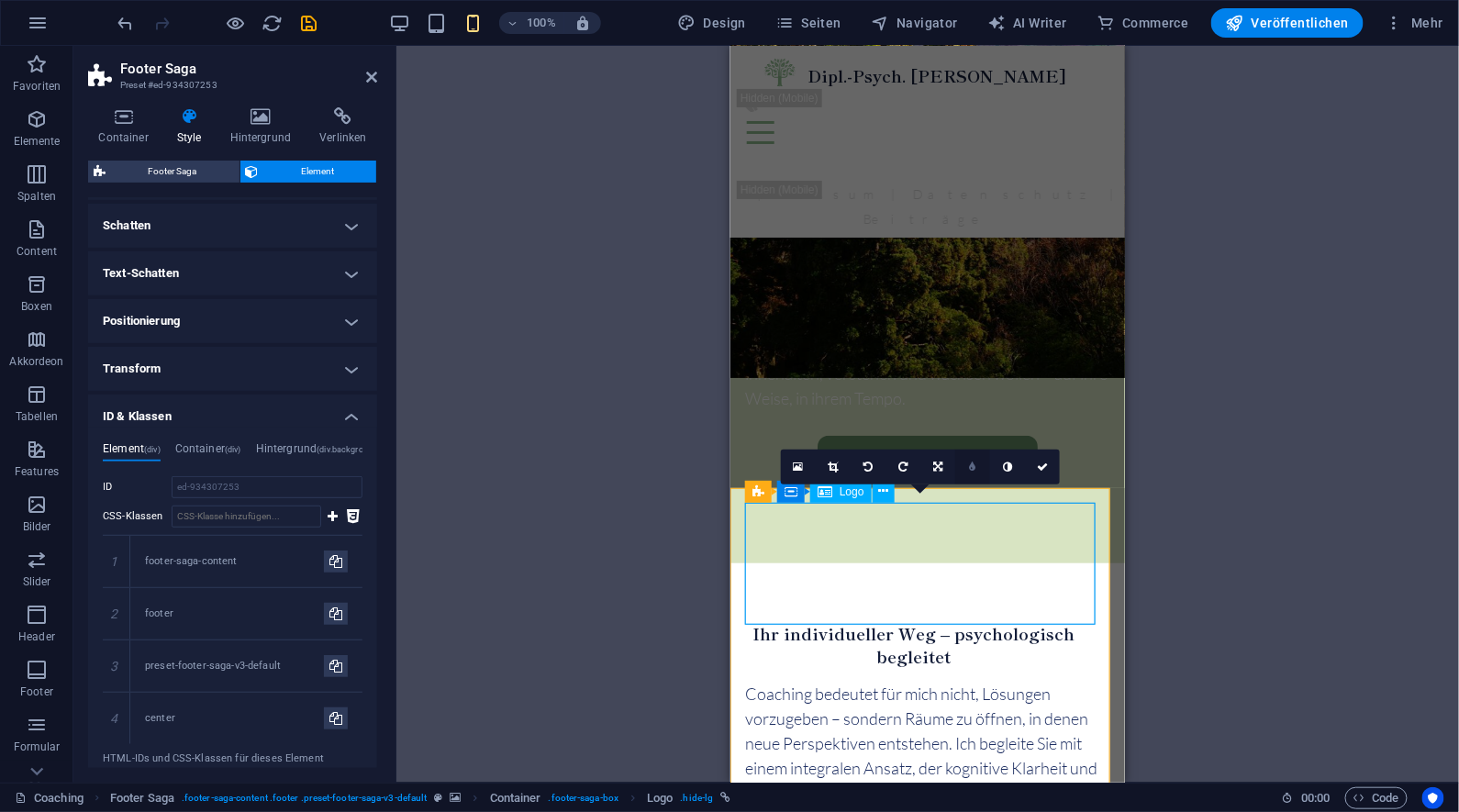
scroll to position [2615, 0]
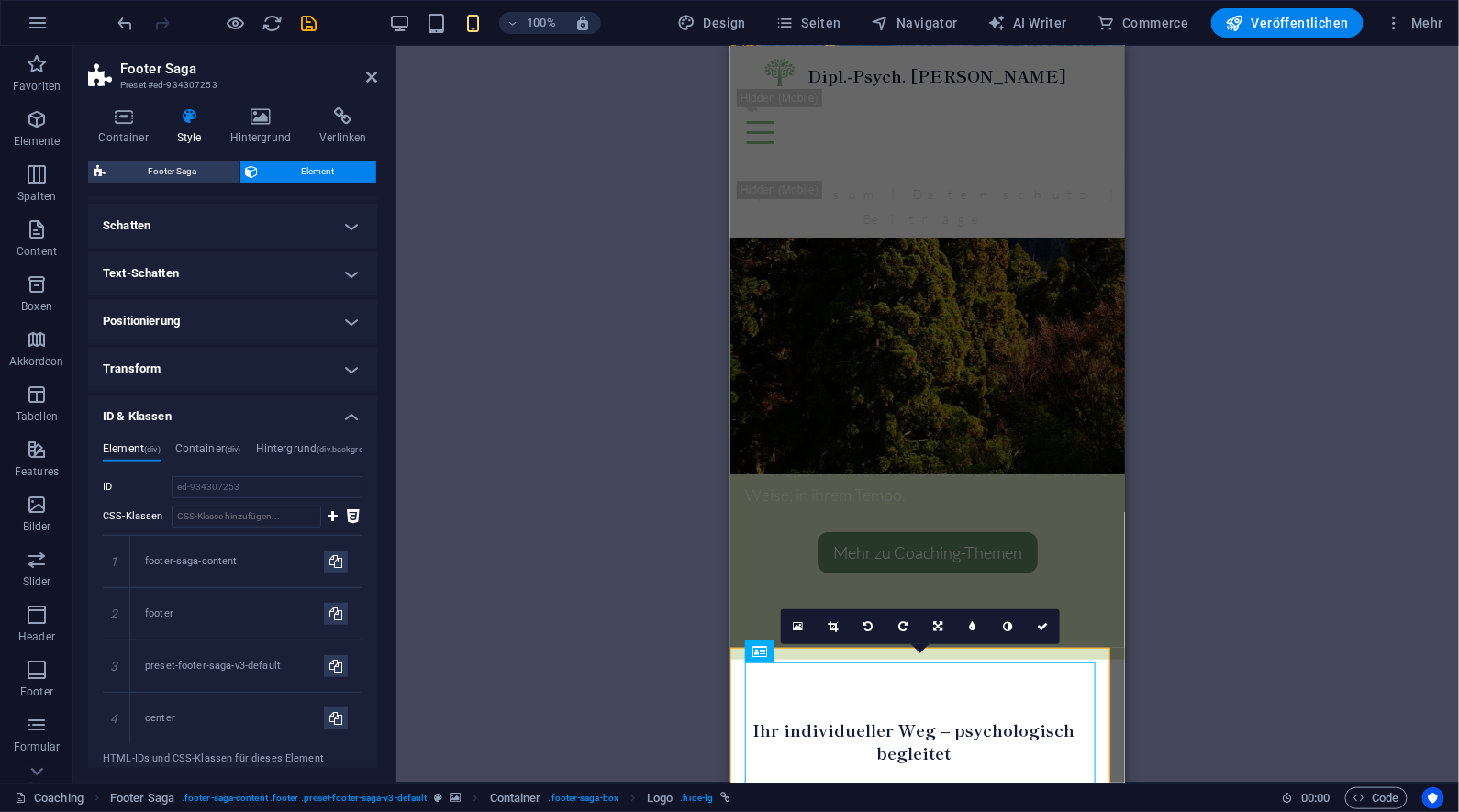
click at [612, 270] on div "Ziehe hier rein, um den vorhandenen Inhalt zu ersetzen. Drücke "Strg", wenn du …" at bounding box center [928, 414] width 1063 height 737
click at [1037, 628] on icon at bounding box center [1042, 627] width 11 height 11
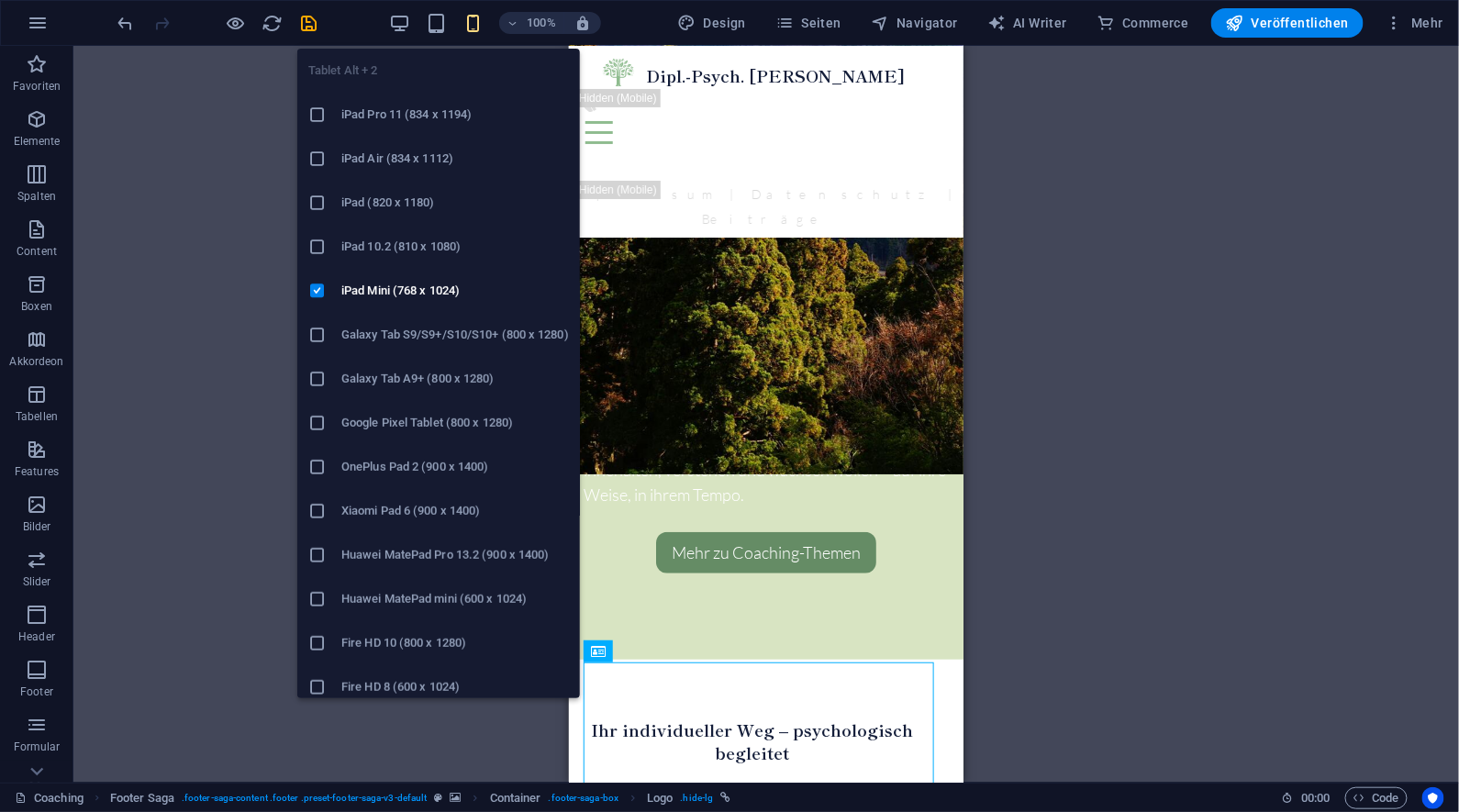
click at [445, 34] on div "Tablet Alt + 2 iPad Pro 11 (834 x 1194) iPad Air (834 x 1112) iPad (820 x 1180)…" at bounding box center [438, 366] width 283 height 664
click at [448, 25] on icon "button" at bounding box center [437, 23] width 21 height 21
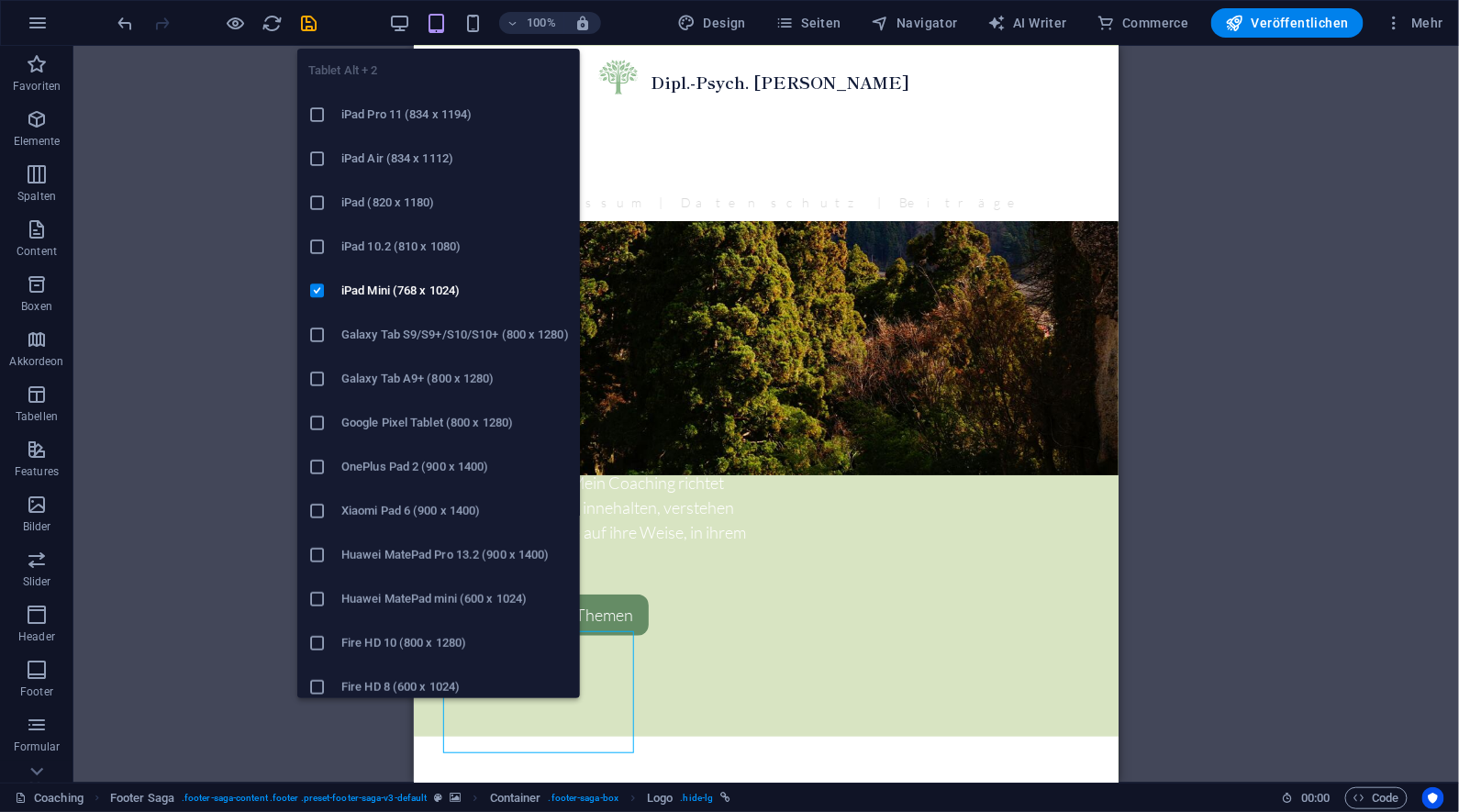
scroll to position [2186, 0]
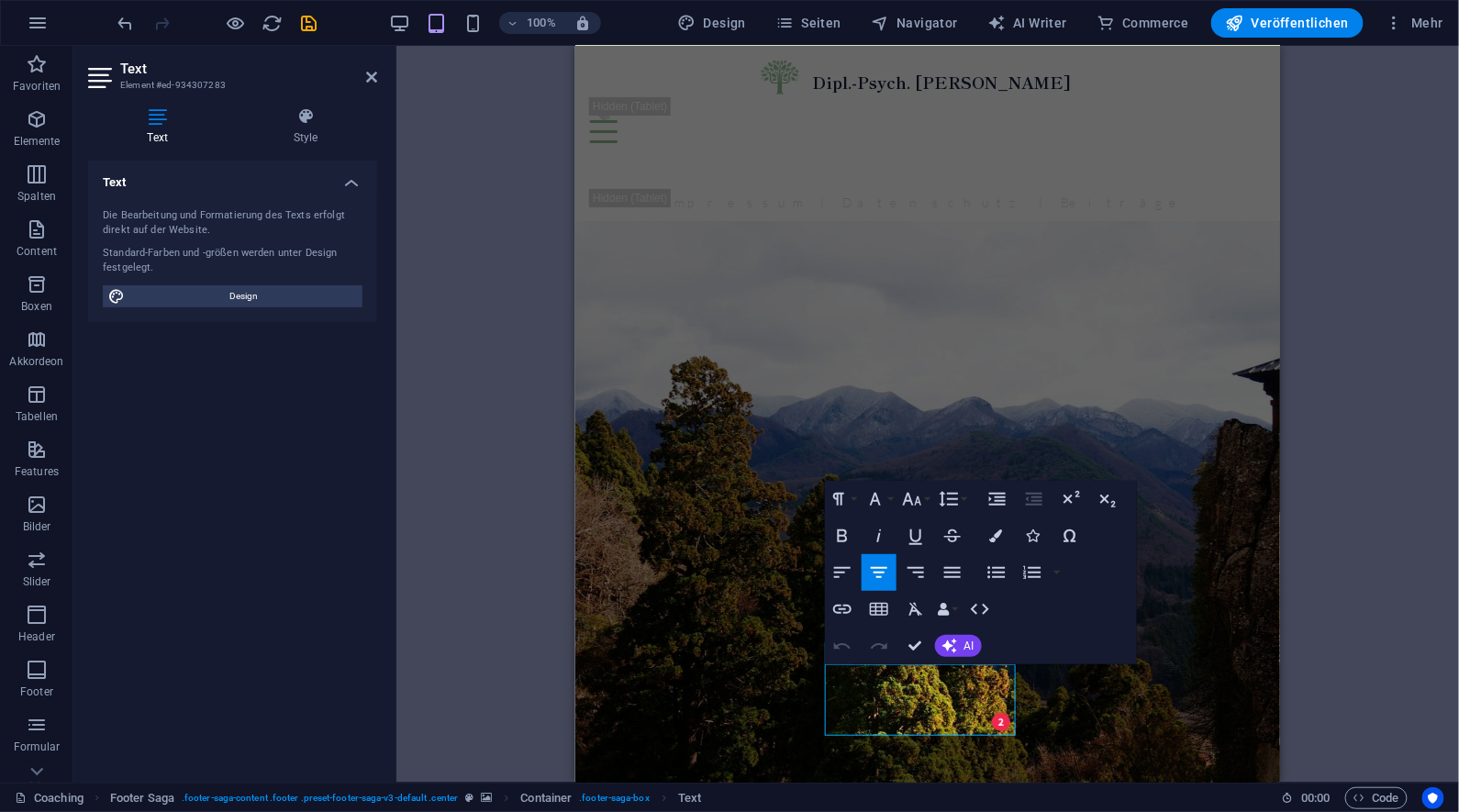
click at [1445, 580] on div "Container Banner H2 Banner Banner Container Text Abstand Menü Menüleiste Logo B…" at bounding box center [928, 414] width 1063 height 737
click at [317, 141] on h4 "Style" at bounding box center [305, 126] width 143 height 39
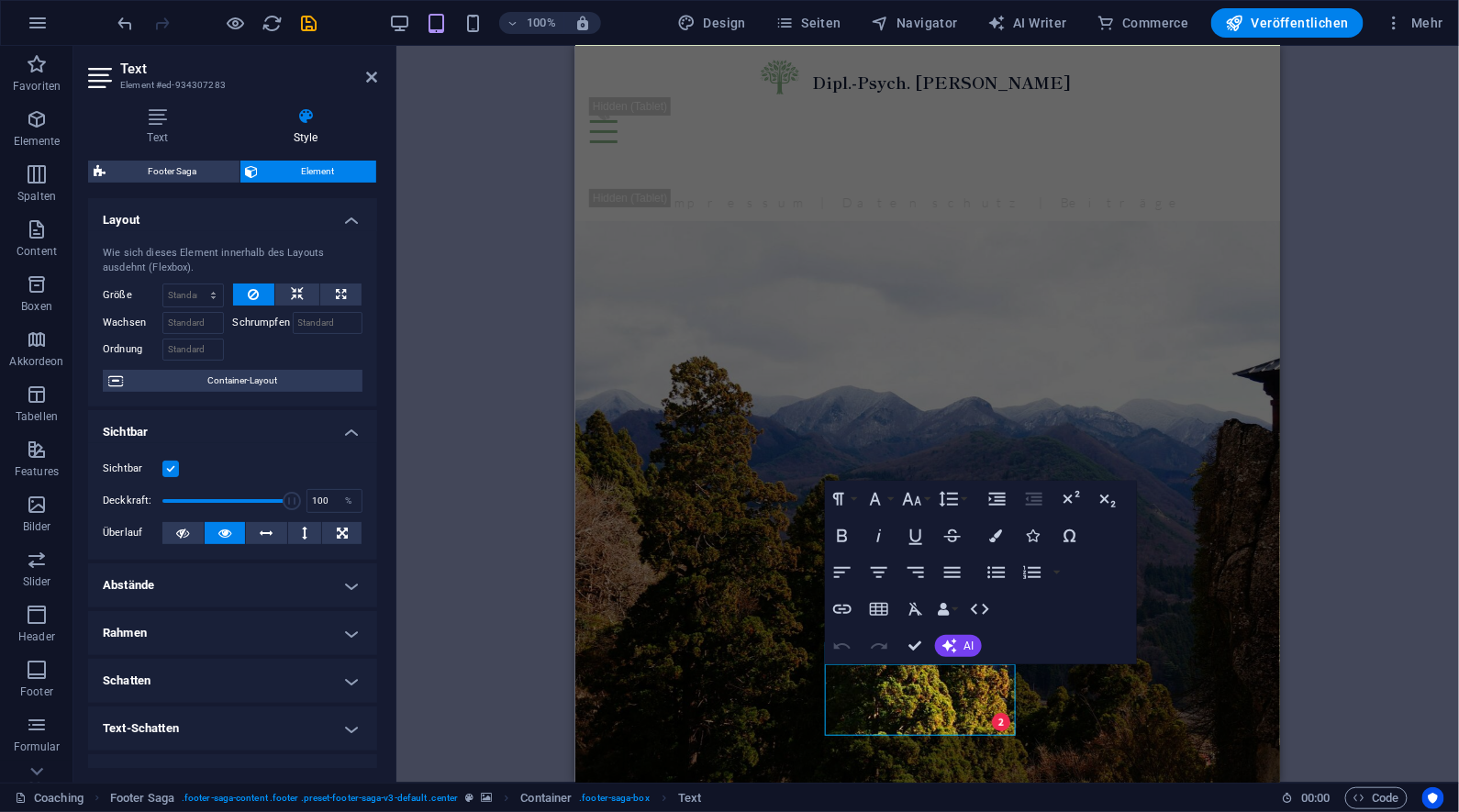
scroll to position [214, 0]
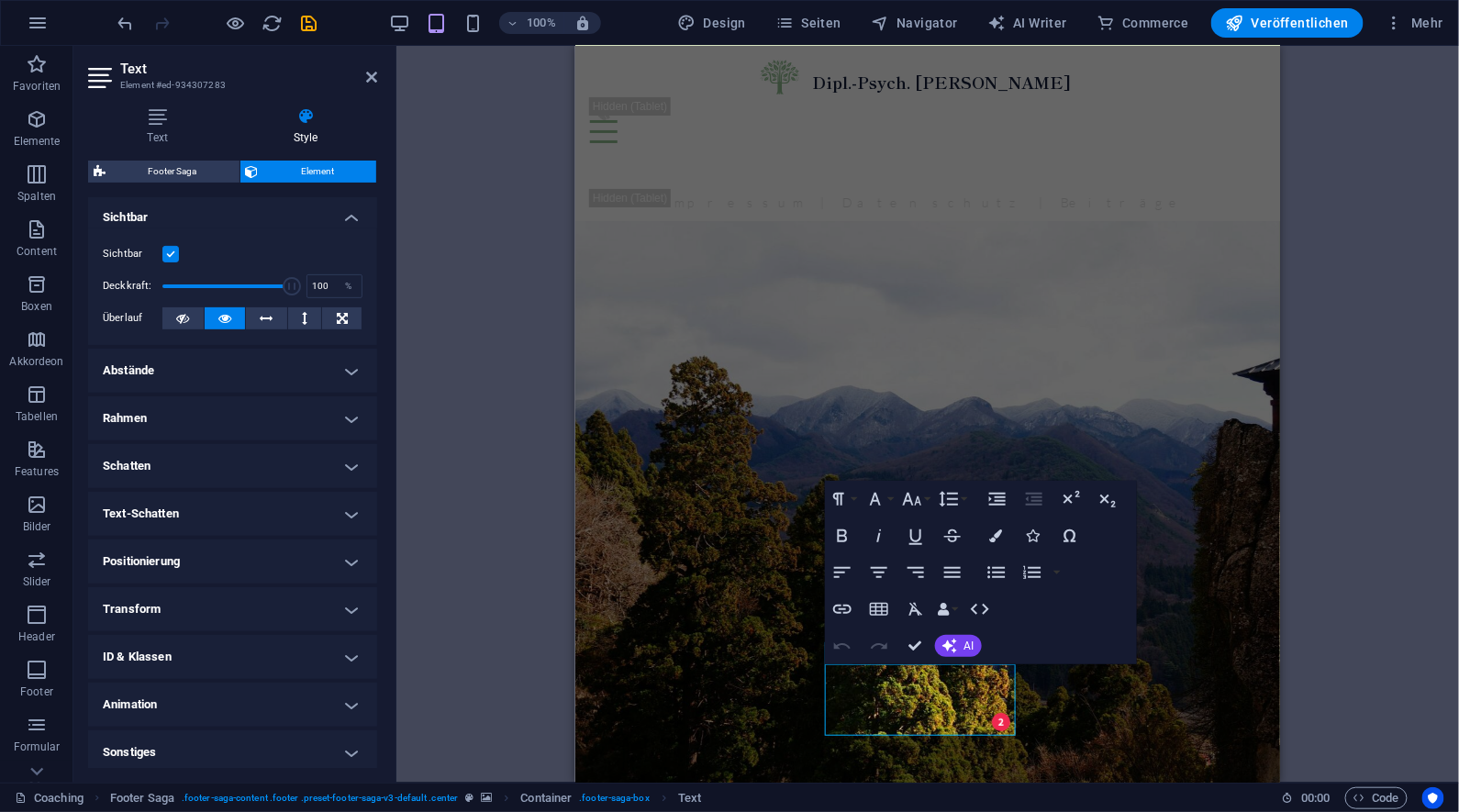
click at [317, 657] on h4 "ID & Klassen" at bounding box center [232, 658] width 289 height 44
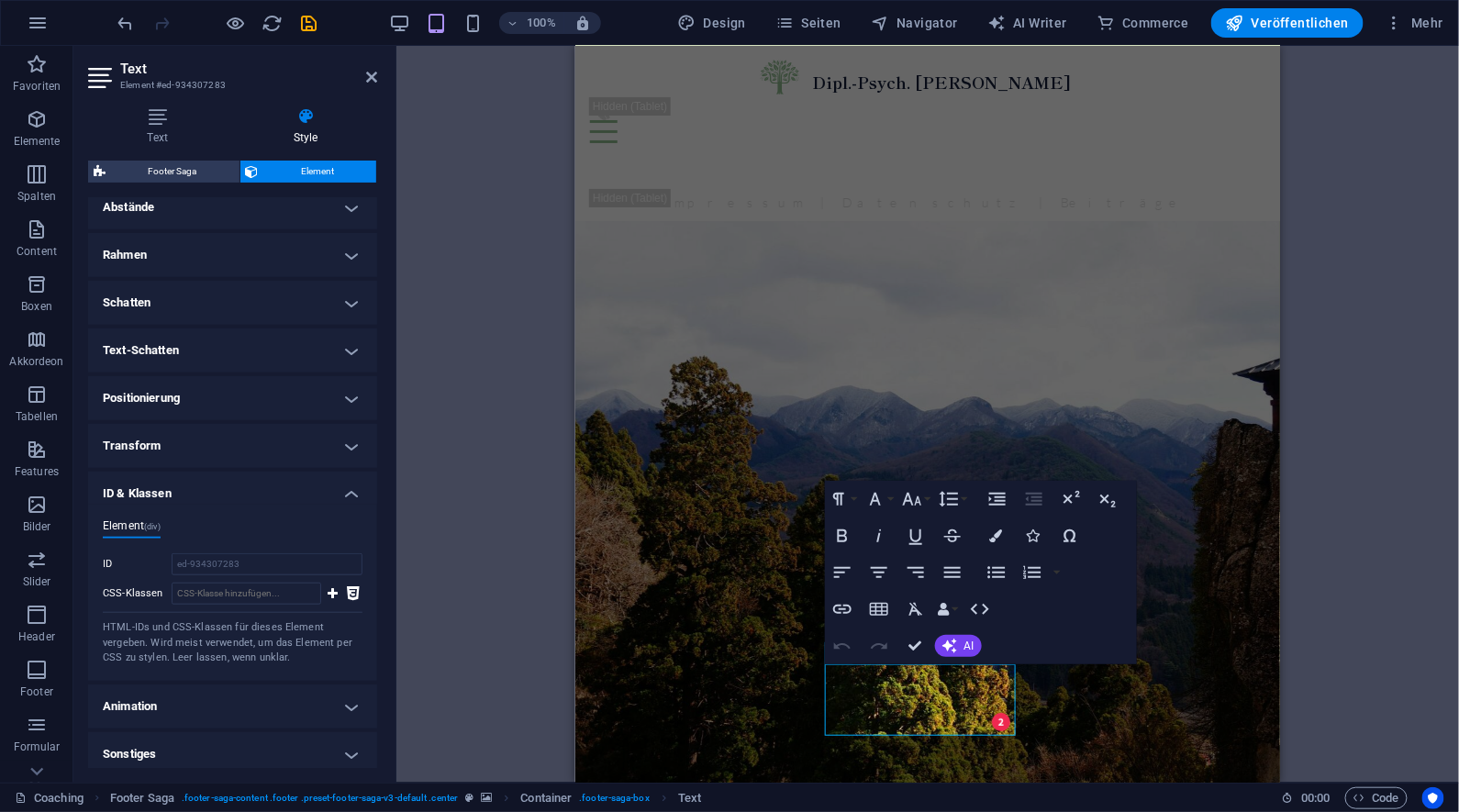
click at [1327, 567] on div "Container Banner H2 Banner Banner Container Text Abstand Menü Menüleiste Logo B…" at bounding box center [928, 414] width 1063 height 737
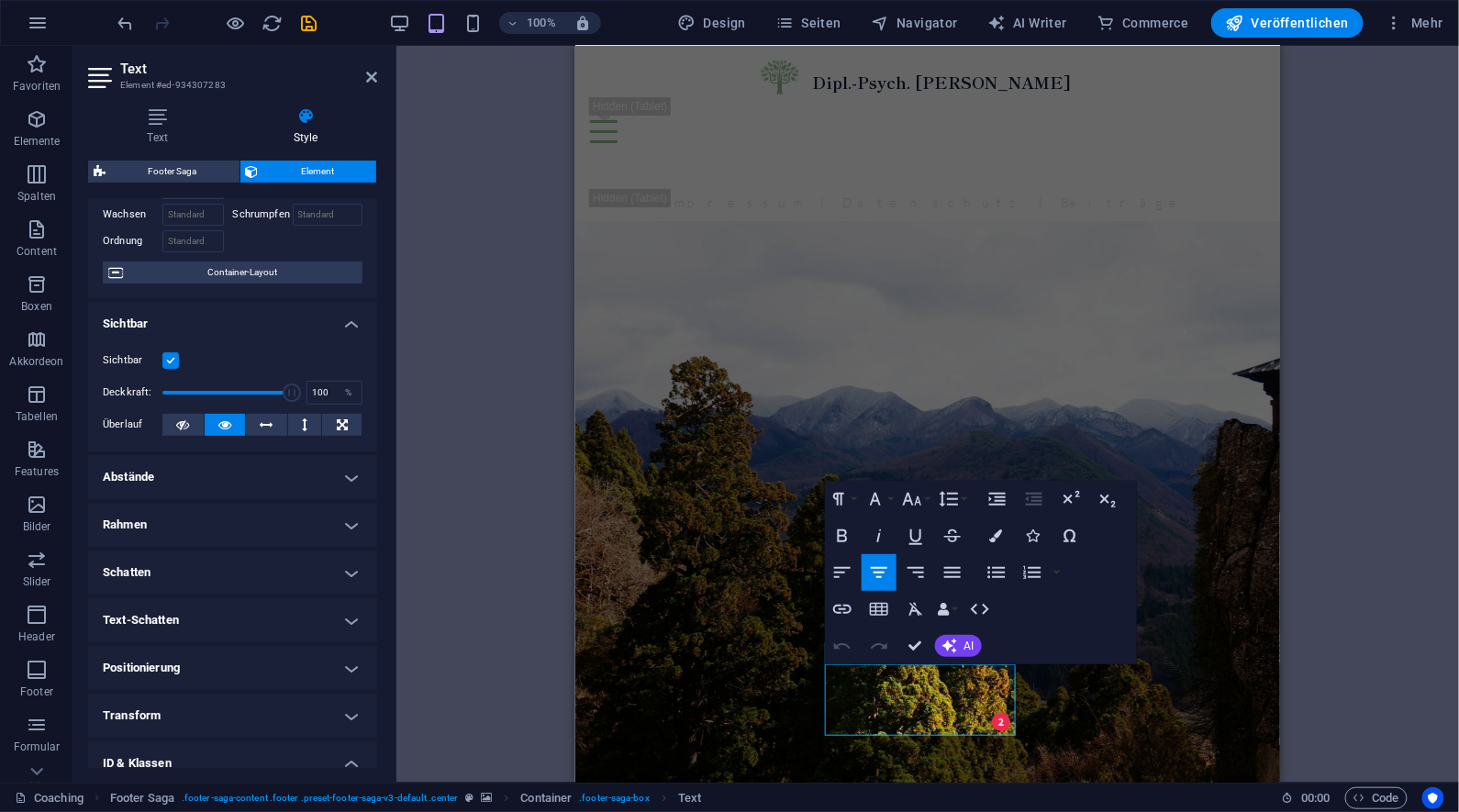
scroll to position [337, 0]
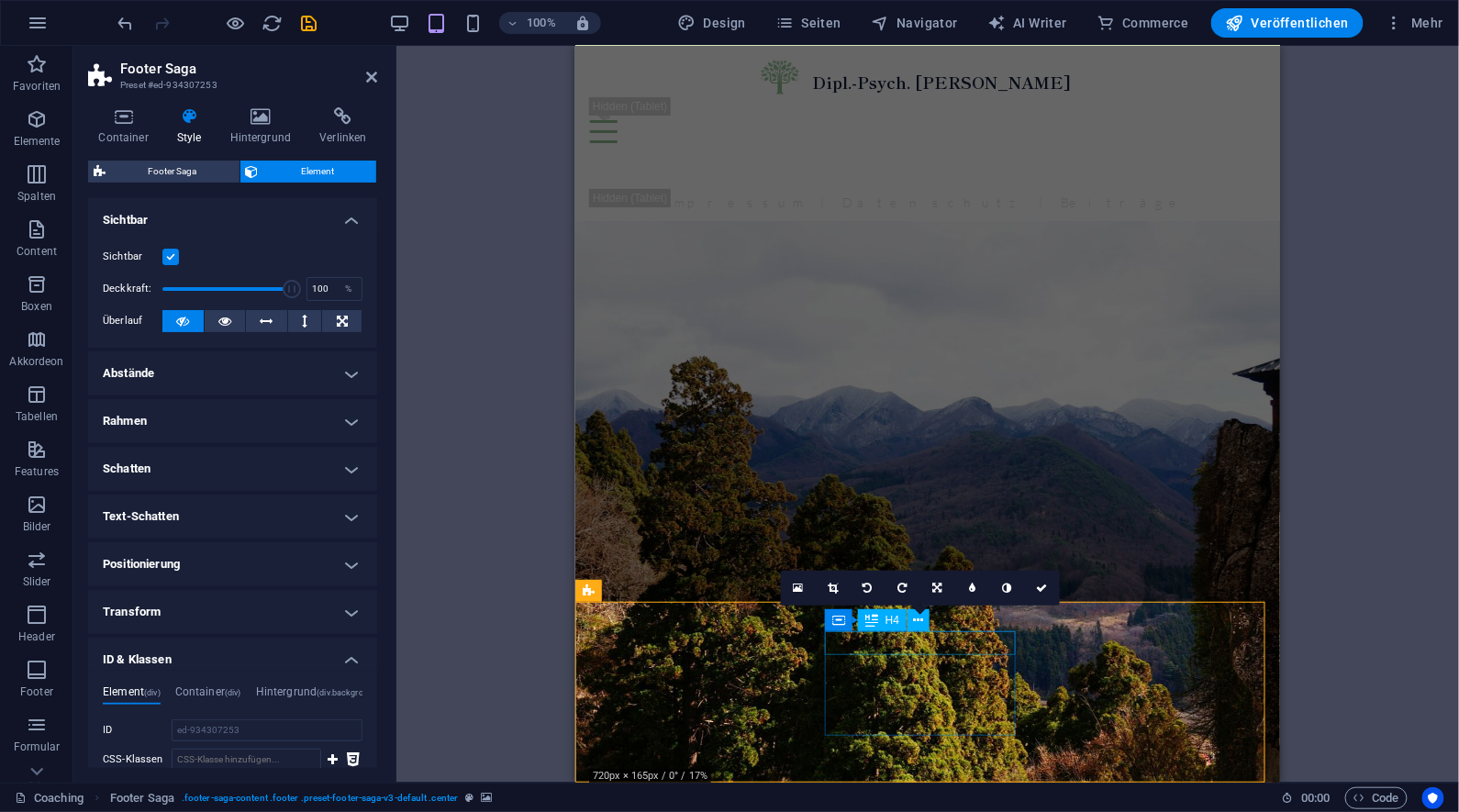
click at [864, 658] on span "Text" at bounding box center [862, 653] width 20 height 11
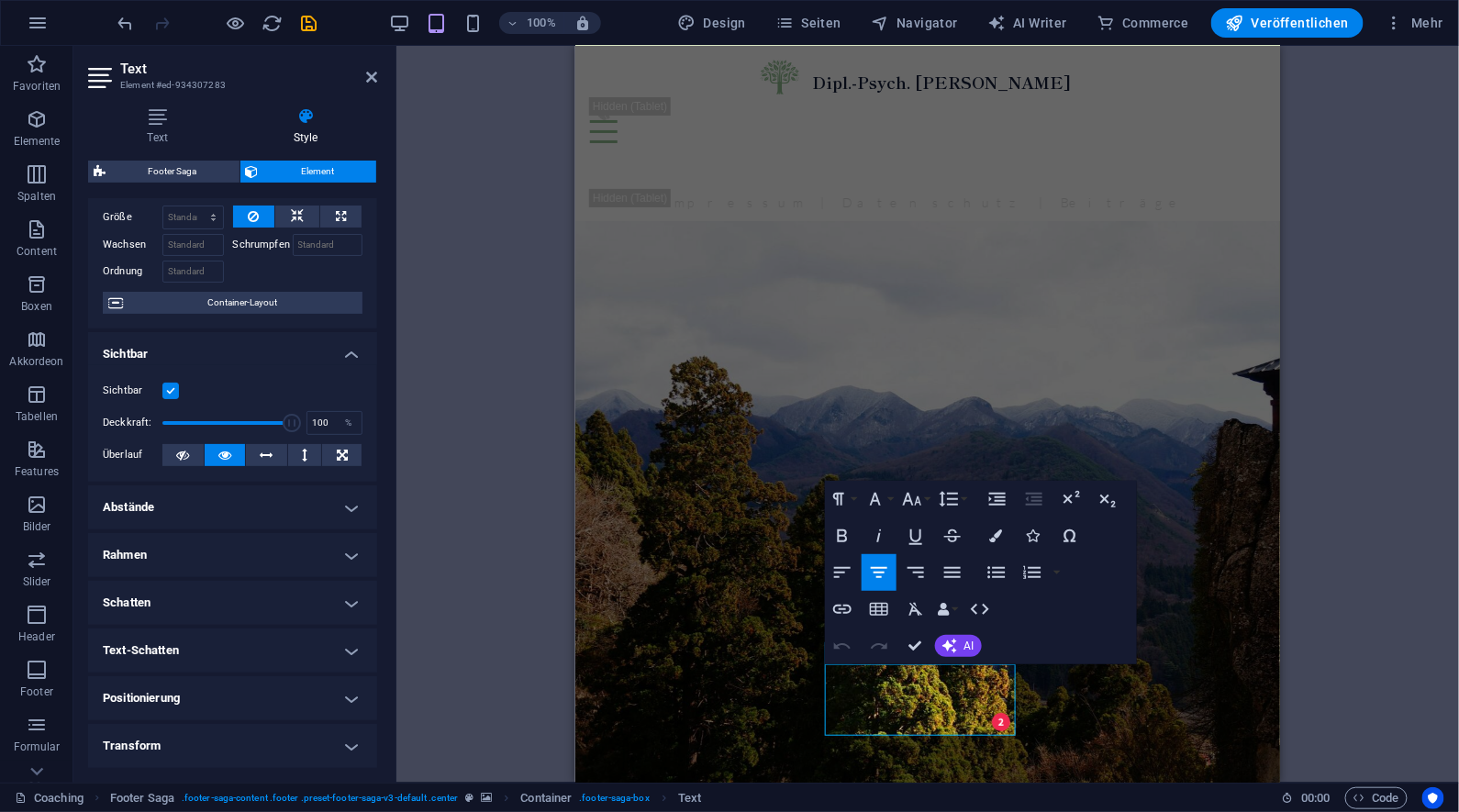
scroll to position [378, 0]
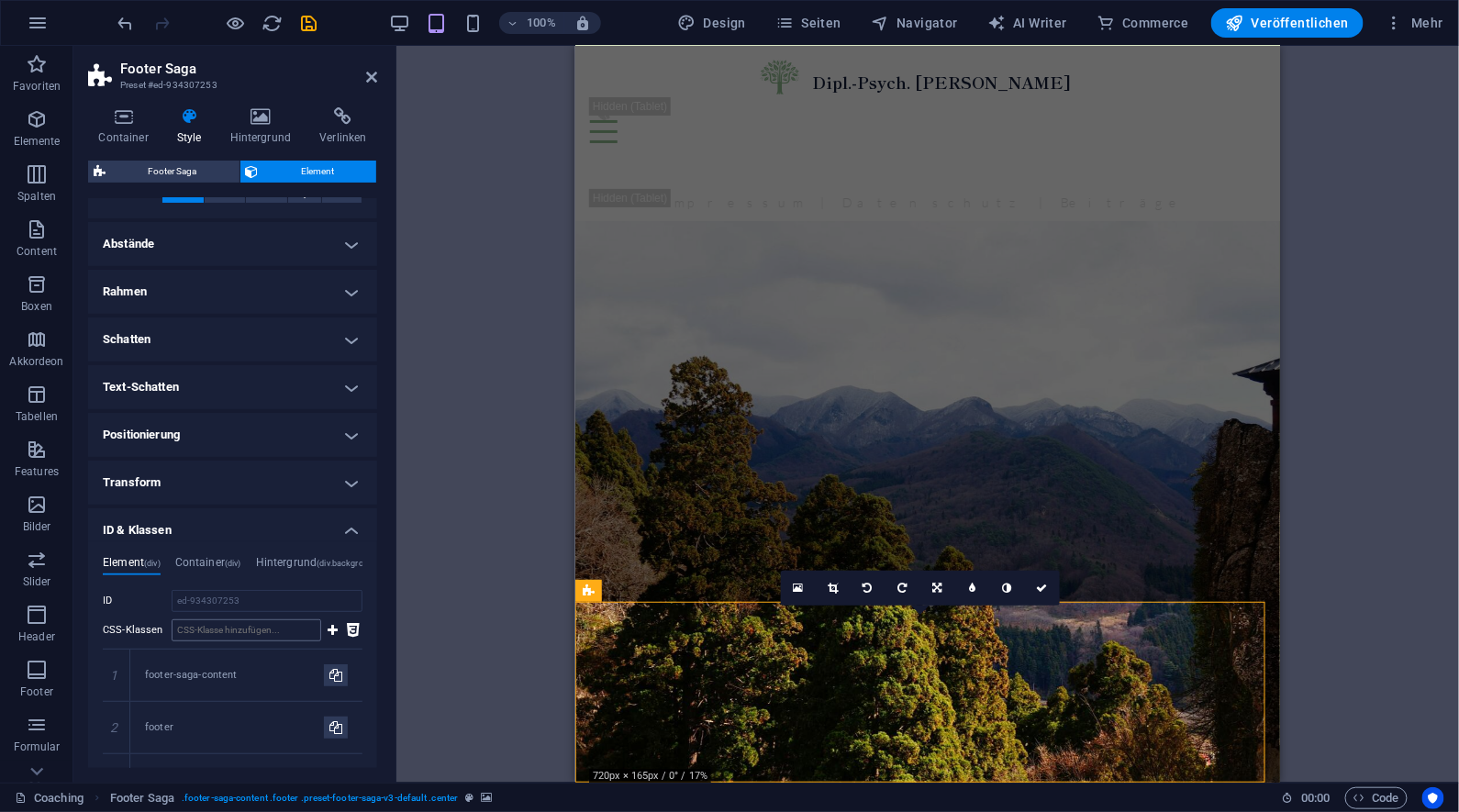
scroll to position [375, 0]
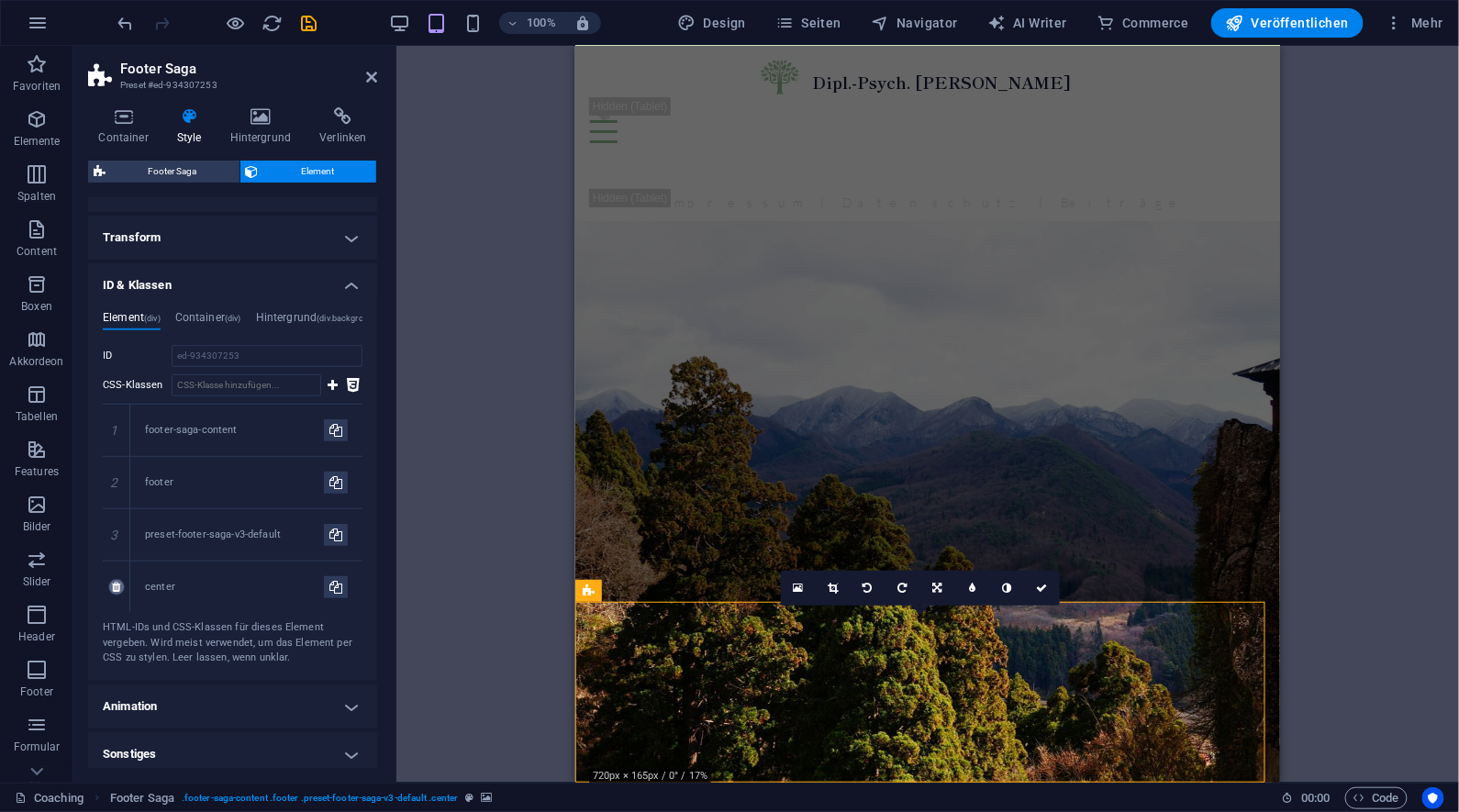
click at [114, 584] on icon at bounding box center [116, 587] width 9 height 11
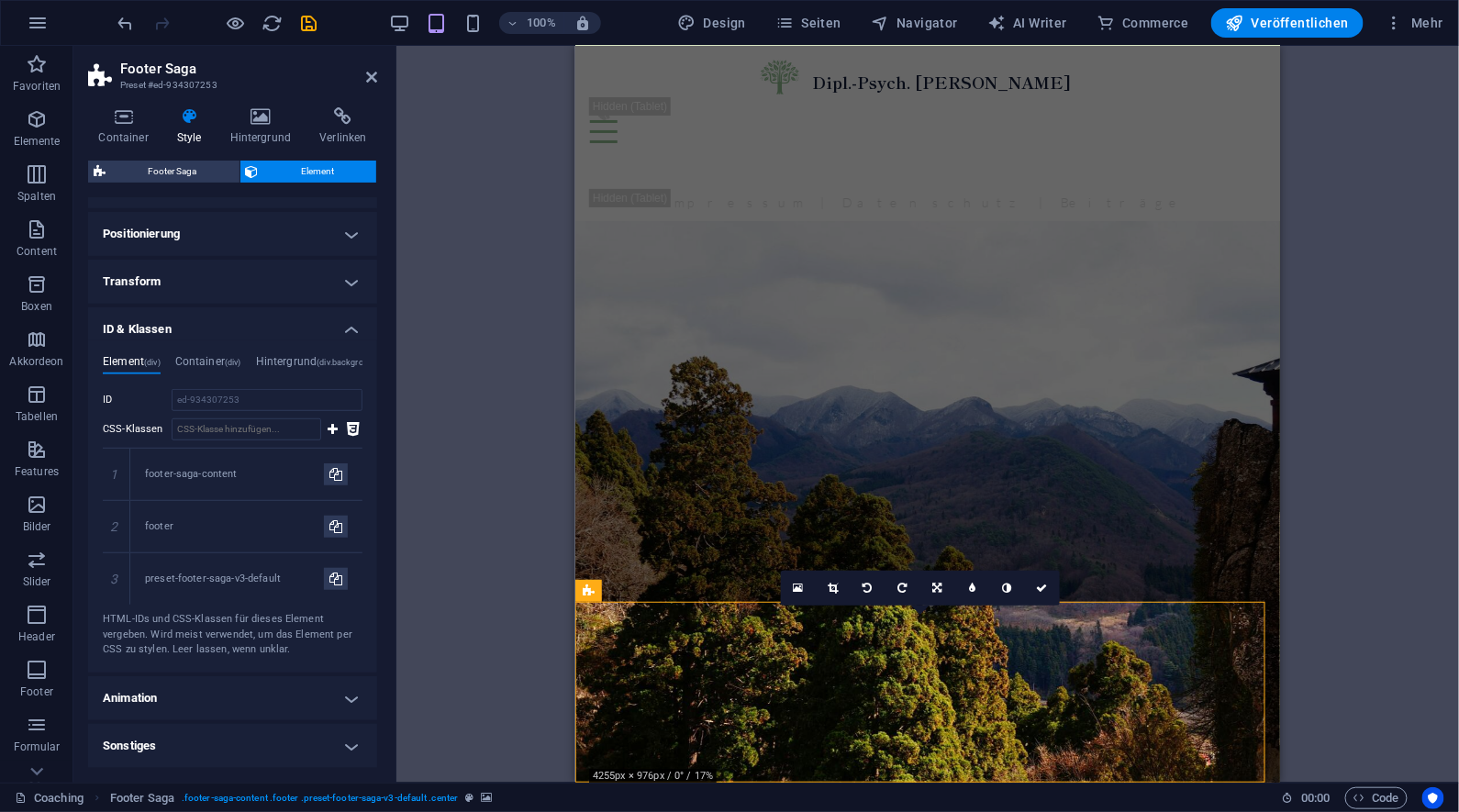
scroll to position [323, 0]
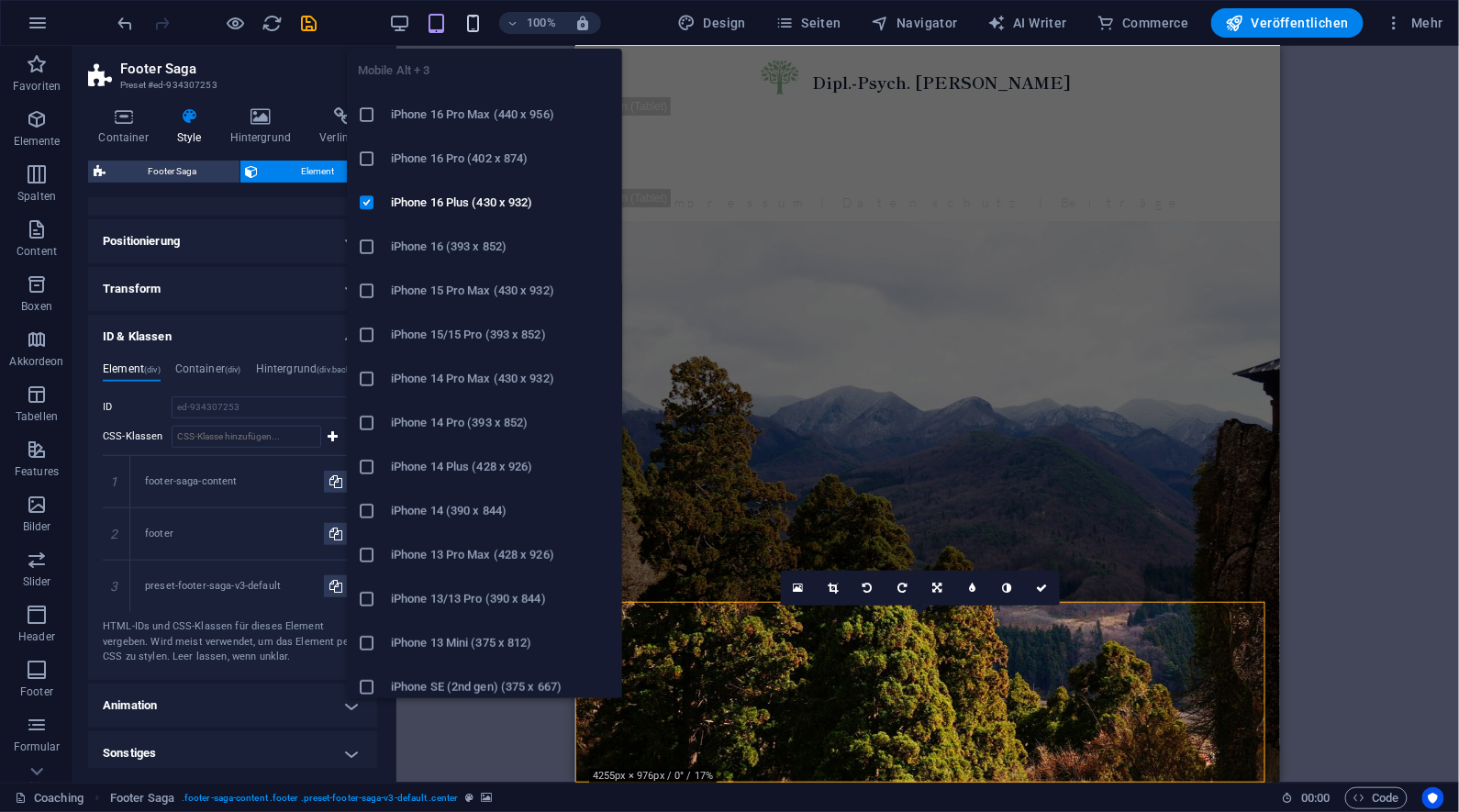
click at [481, 28] on icon "button" at bounding box center [474, 23] width 21 height 21
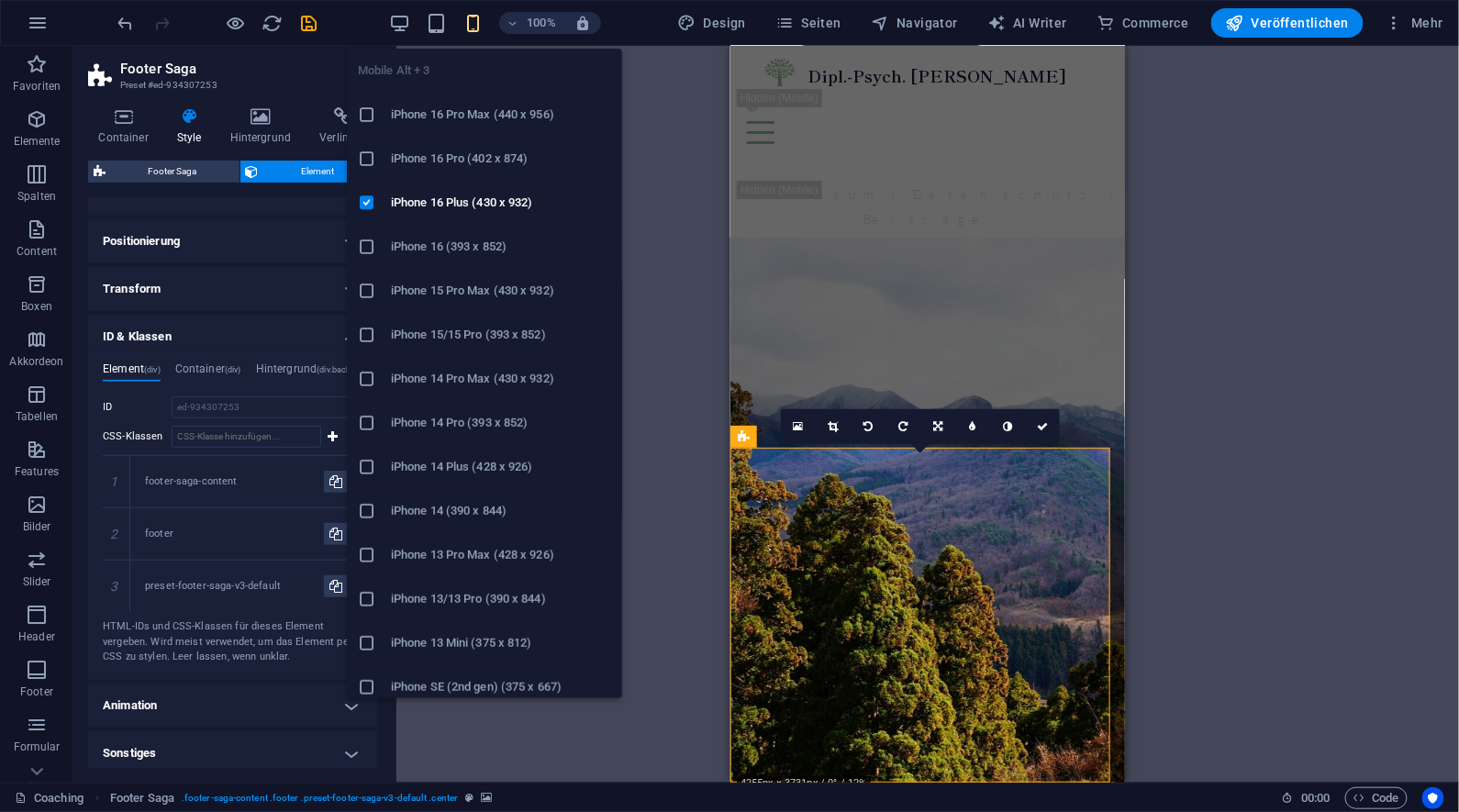
scroll to position [2815, 0]
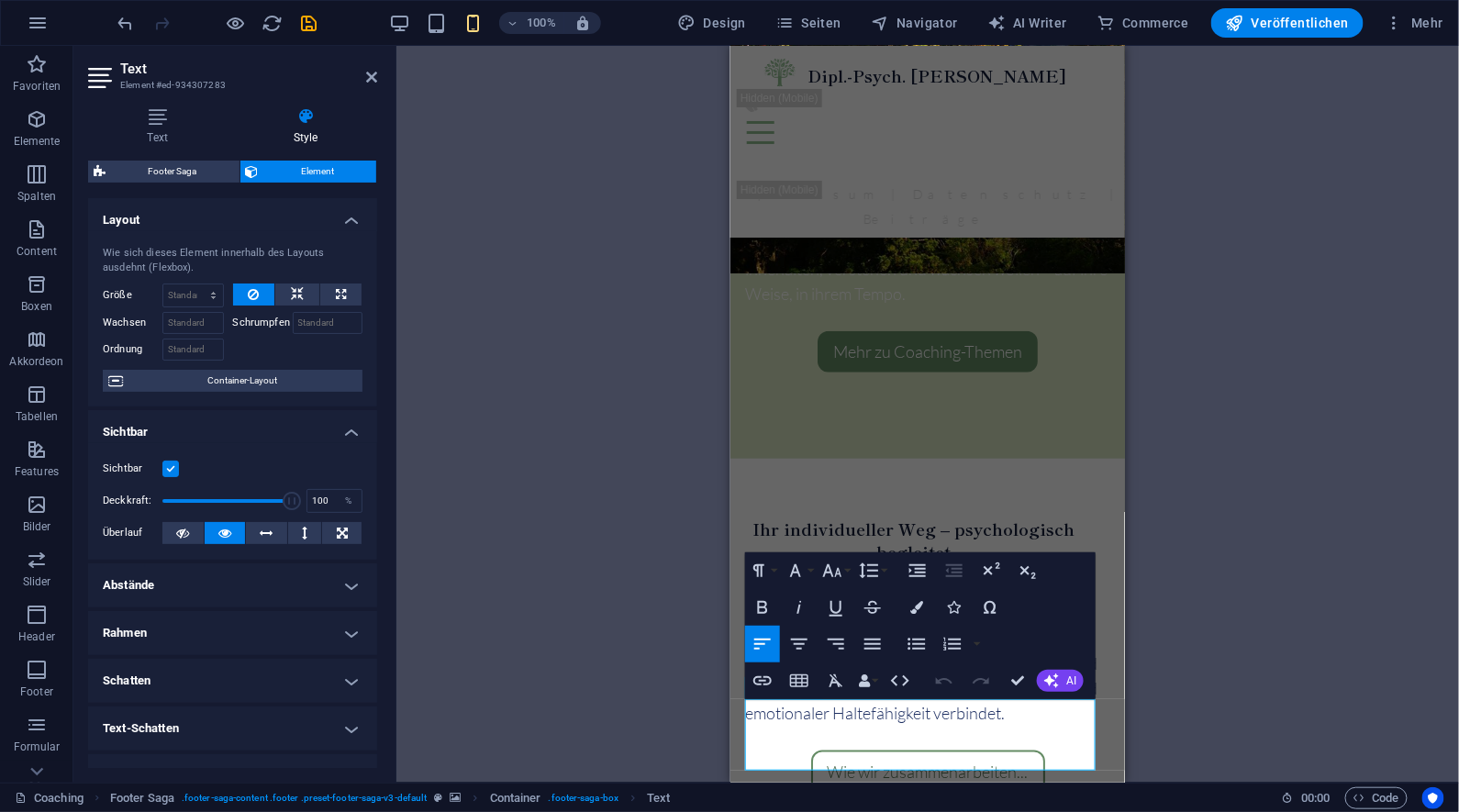
scroll to position [2744, 0]
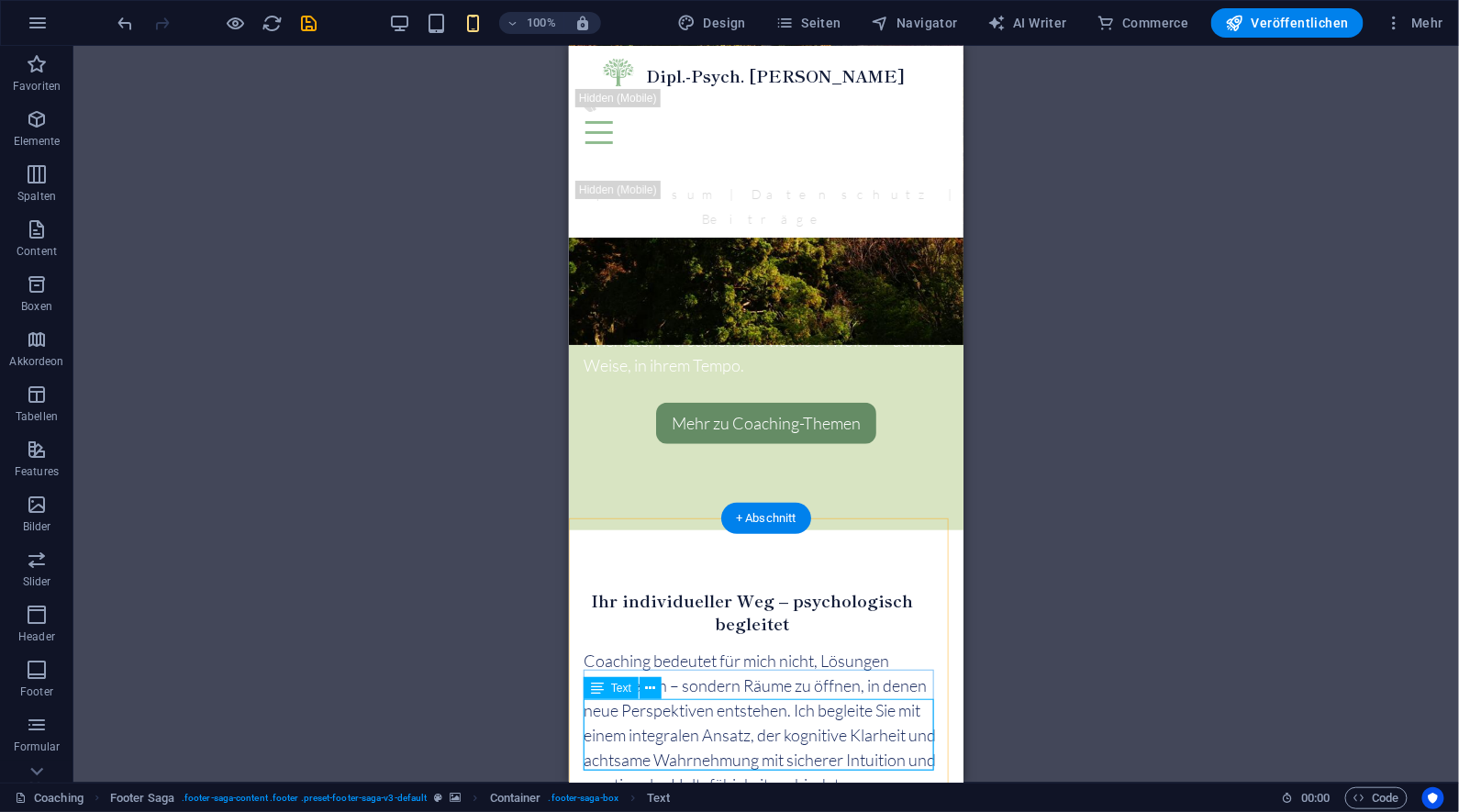
click at [598, 692] on icon at bounding box center [597, 688] width 13 height 22
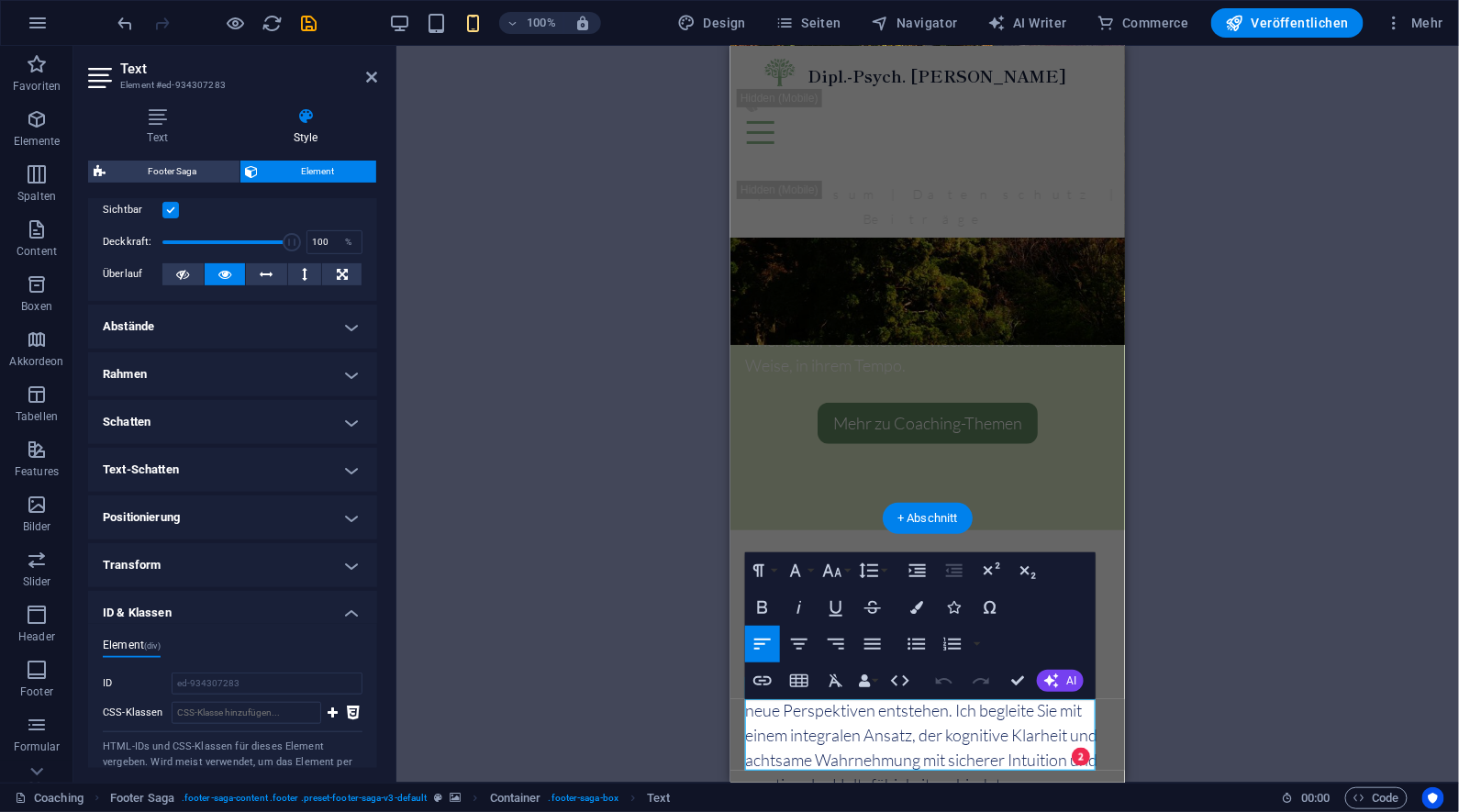
scroll to position [287, 0]
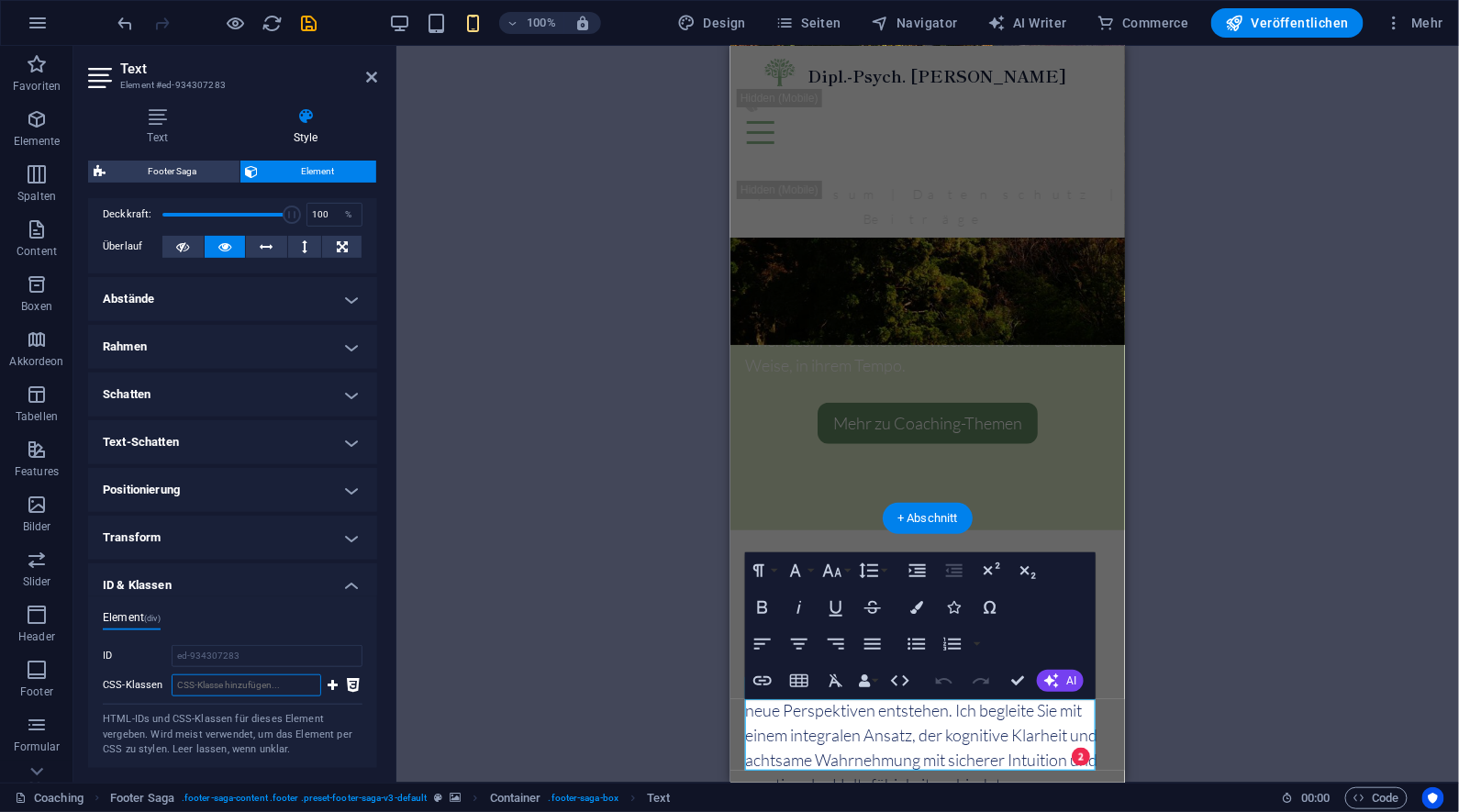
click at [267, 683] on input "CSS-Klassen" at bounding box center [246, 686] width 150 height 22
type input "center"
click at [328, 681] on icon at bounding box center [332, 686] width 10 height 22
click at [1213, 554] on div "Container Banner H2 Banner Banner Container Text Abstand Menü Menüleiste Logo B…" at bounding box center [928, 414] width 1063 height 737
click at [564, 603] on div "Container Banner H2 Banner Banner Container Text Abstand Menü Menüleiste Logo B…" at bounding box center [928, 414] width 1063 height 737
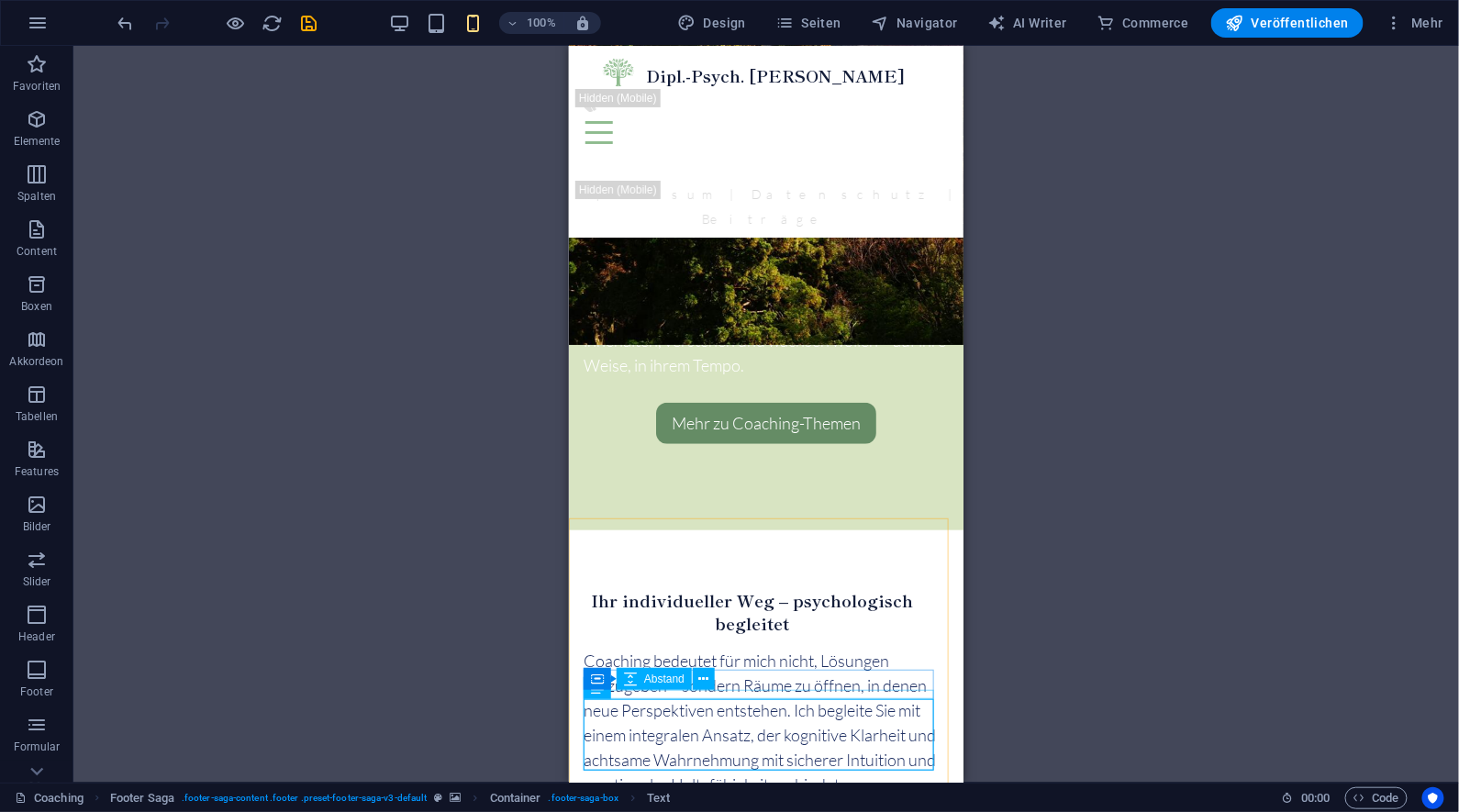
click at [1036, 682] on div "Container Banner H2 Banner Banner Container Text Abstand Menü Menüleiste Logo B…" at bounding box center [766, 414] width 1386 height 737
click at [444, 35] on div "100%" at bounding box center [495, 23] width 212 height 29
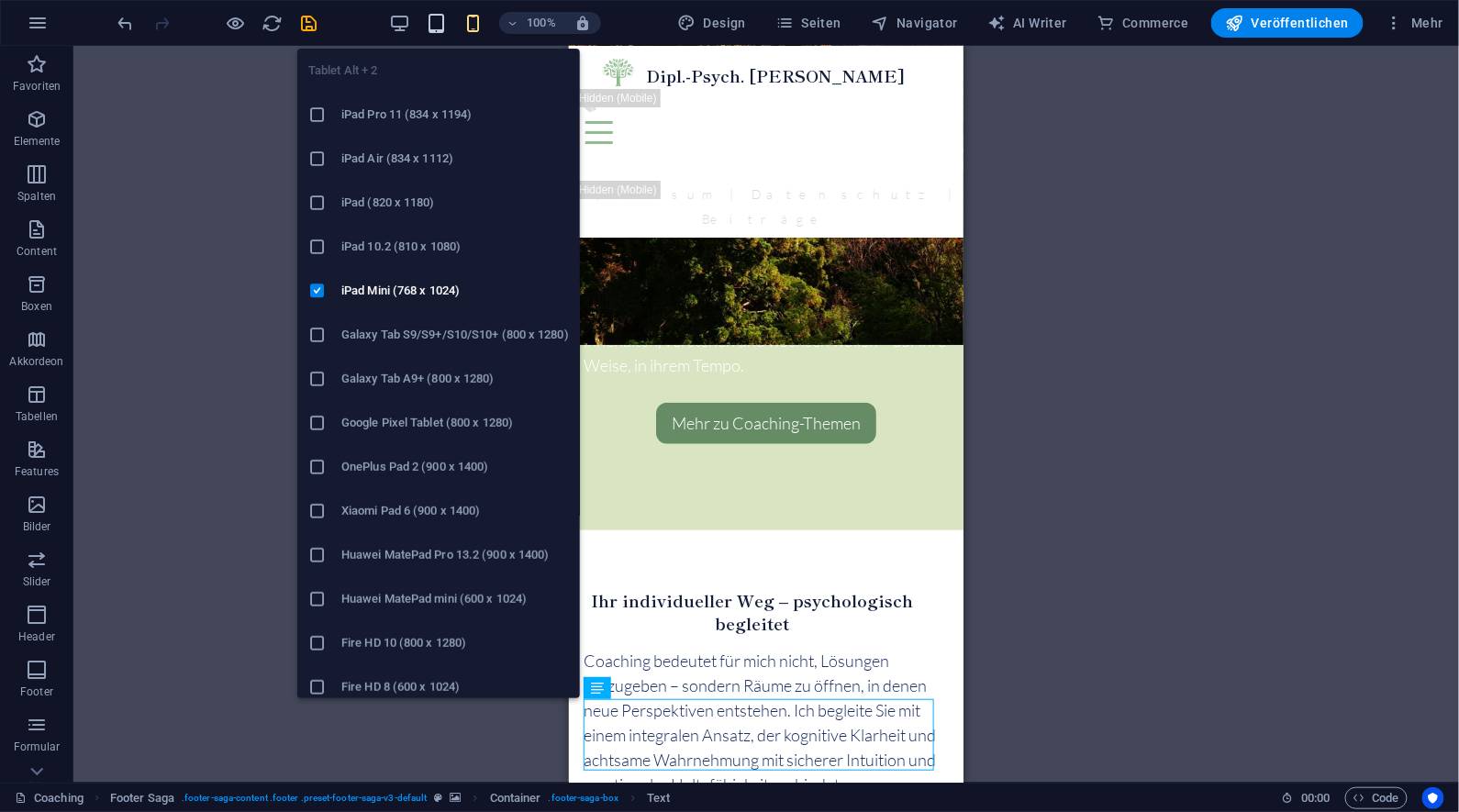
click at [444, 28] on icon "button" at bounding box center [437, 23] width 21 height 21
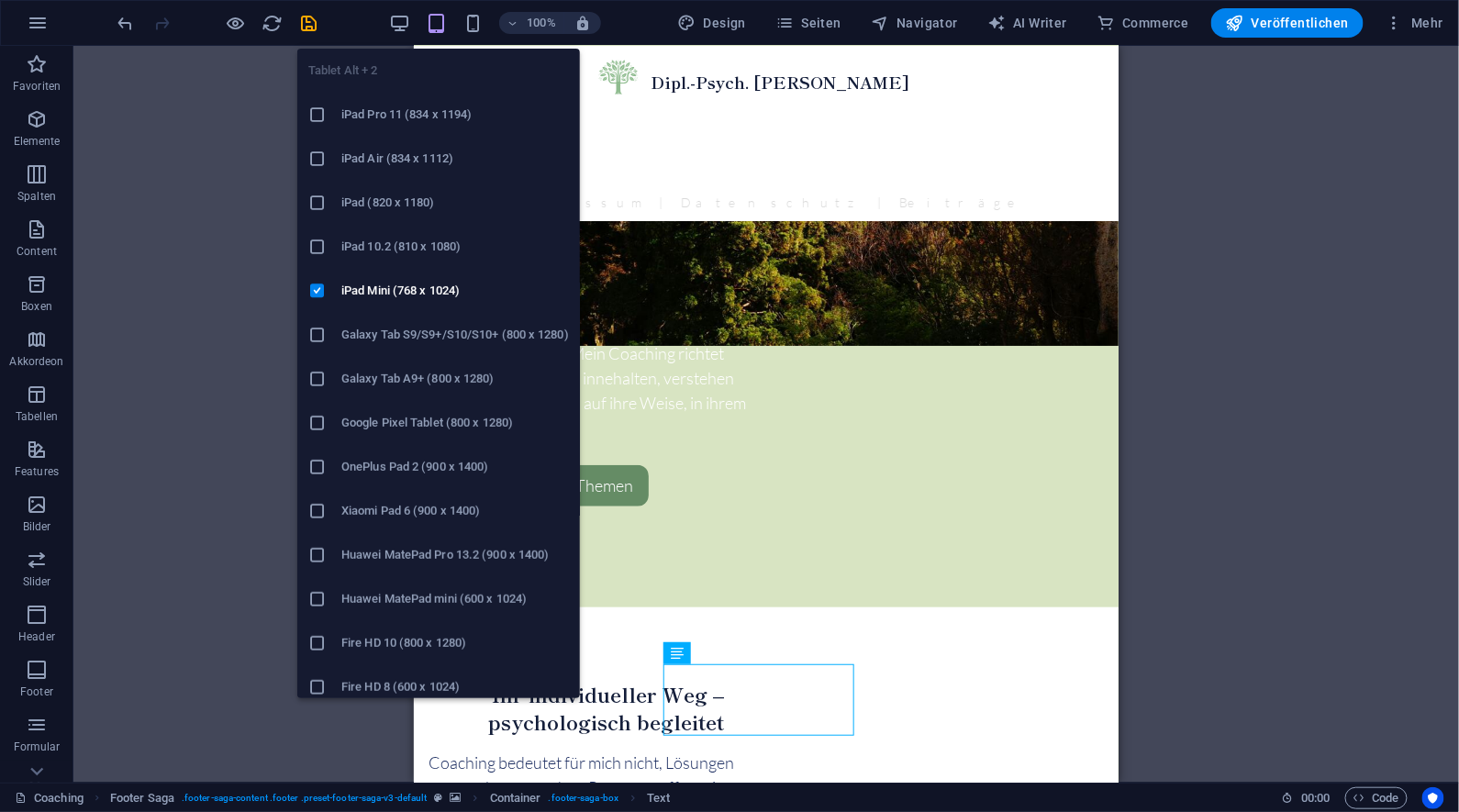
scroll to position [2186, 0]
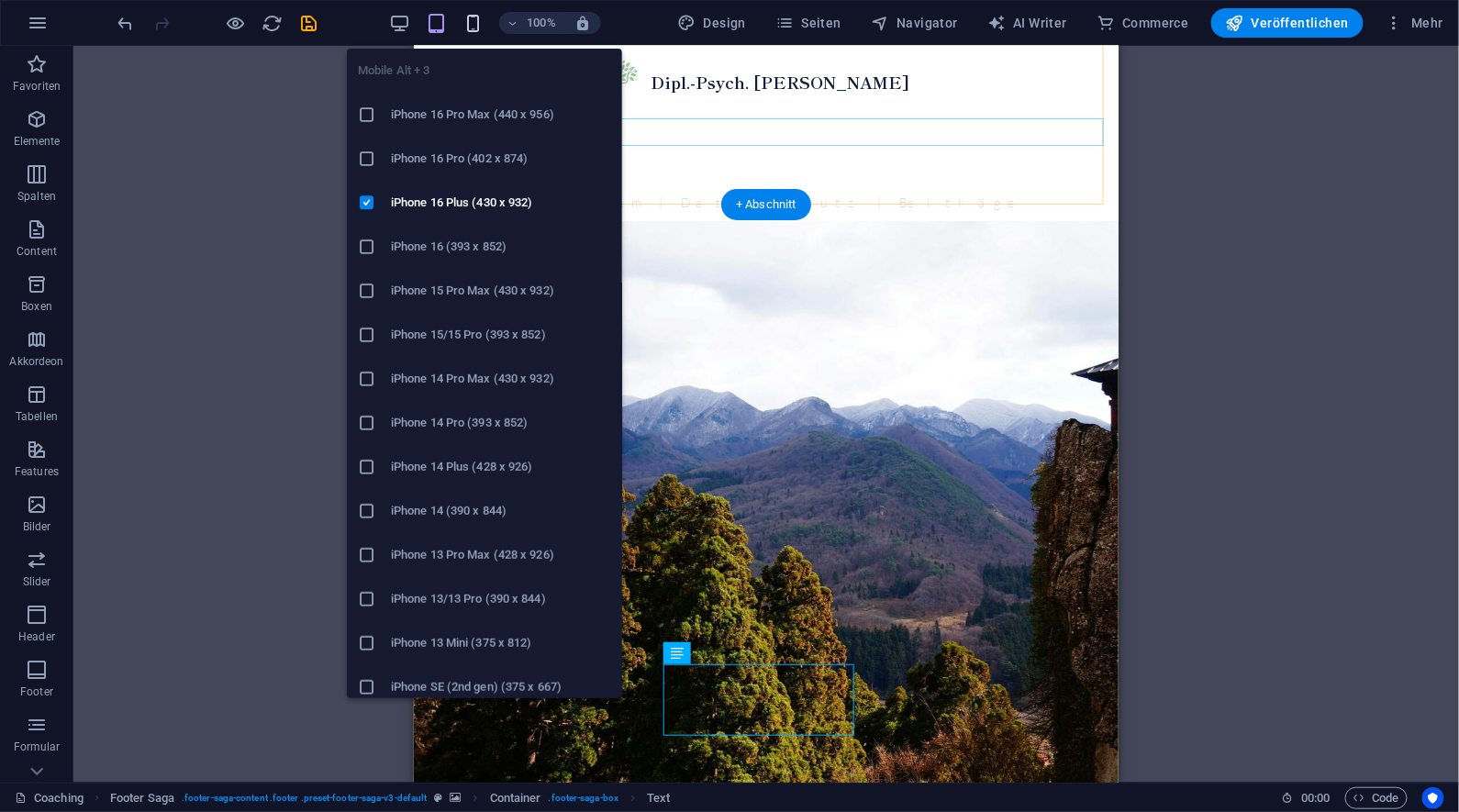
click at [472, 23] on icon "button" at bounding box center [474, 23] width 21 height 21
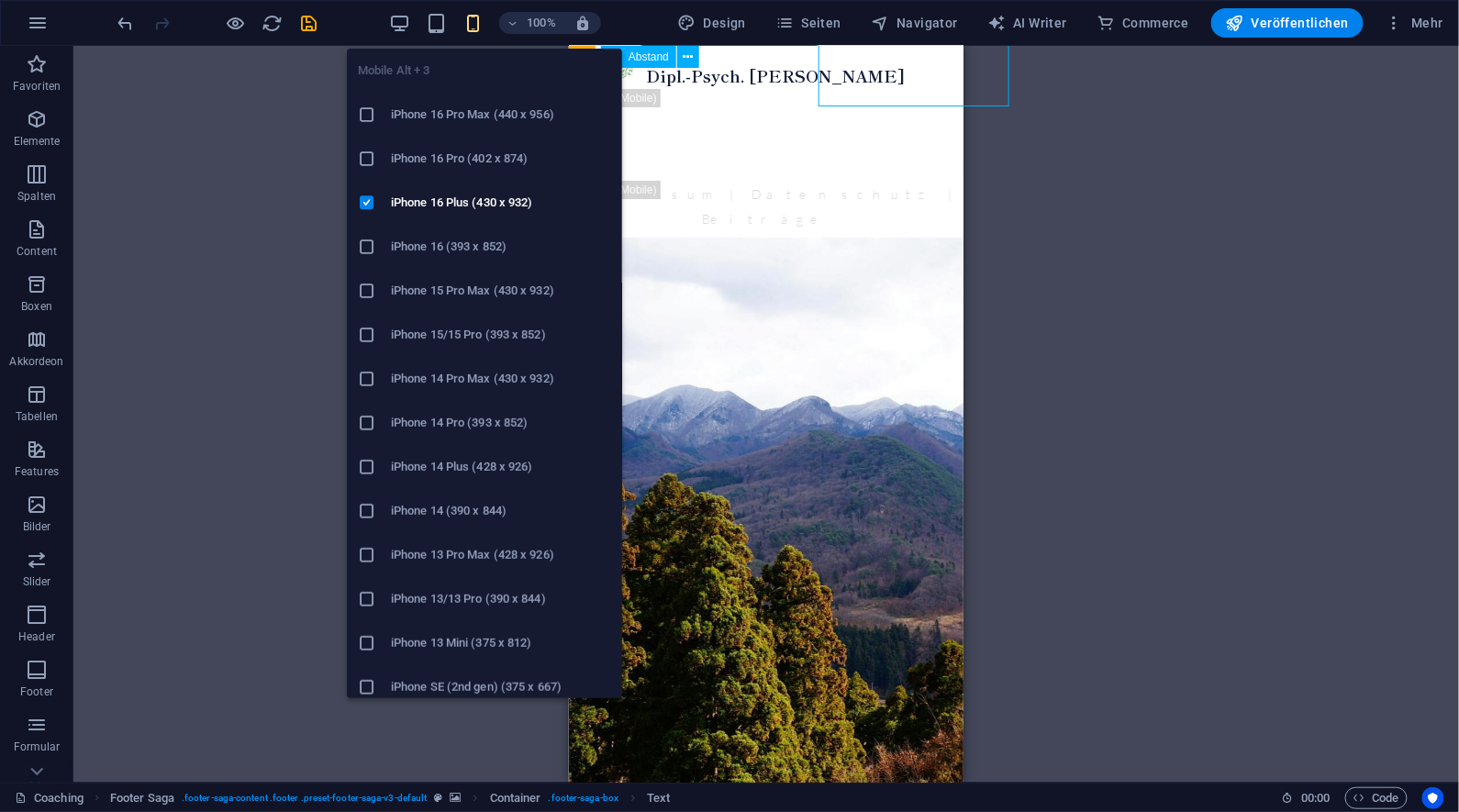
scroll to position [2815, 0]
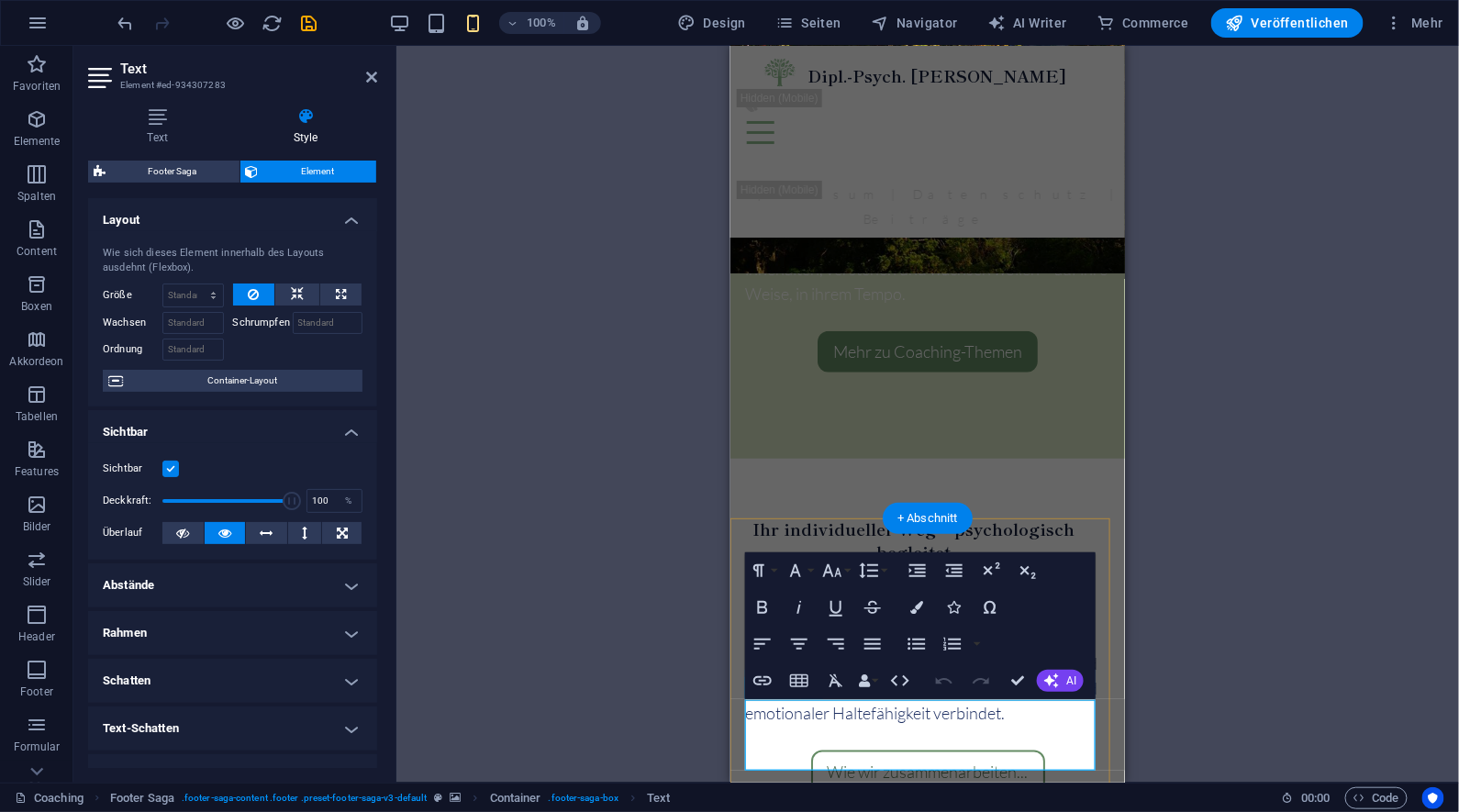
scroll to position [2744, 0]
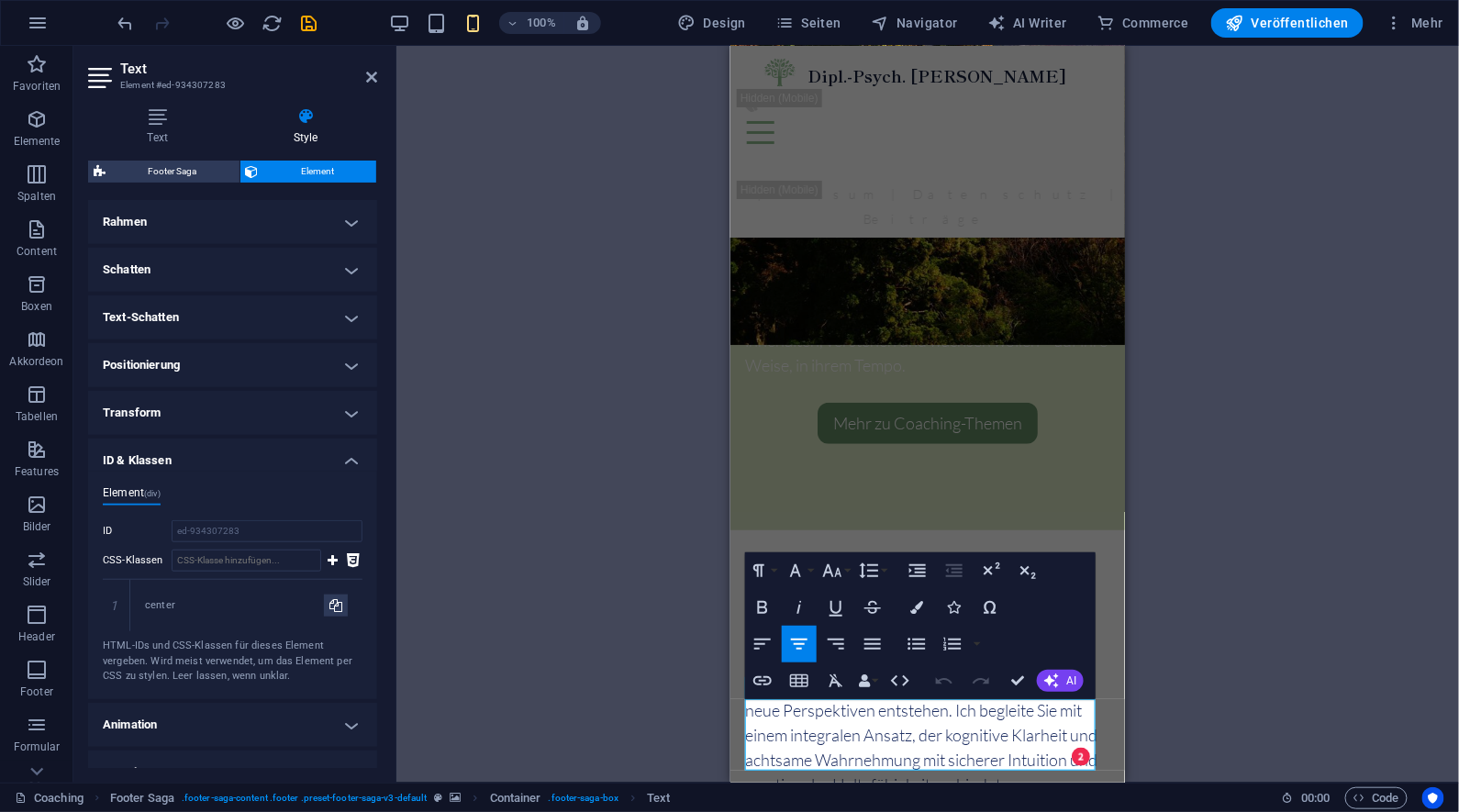
scroll to position [425, 0]
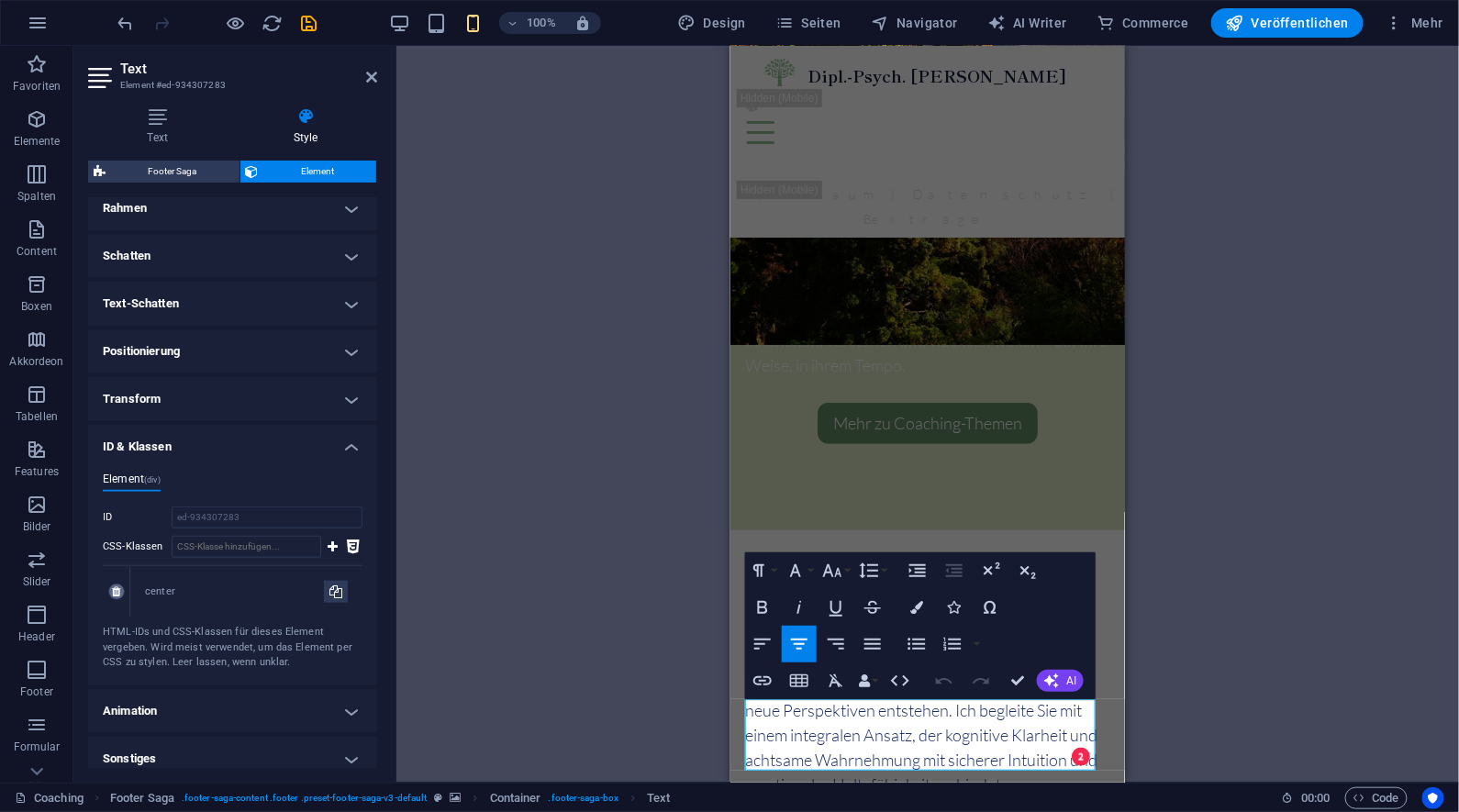
click at [118, 591] on icon at bounding box center [116, 591] width 9 height 11
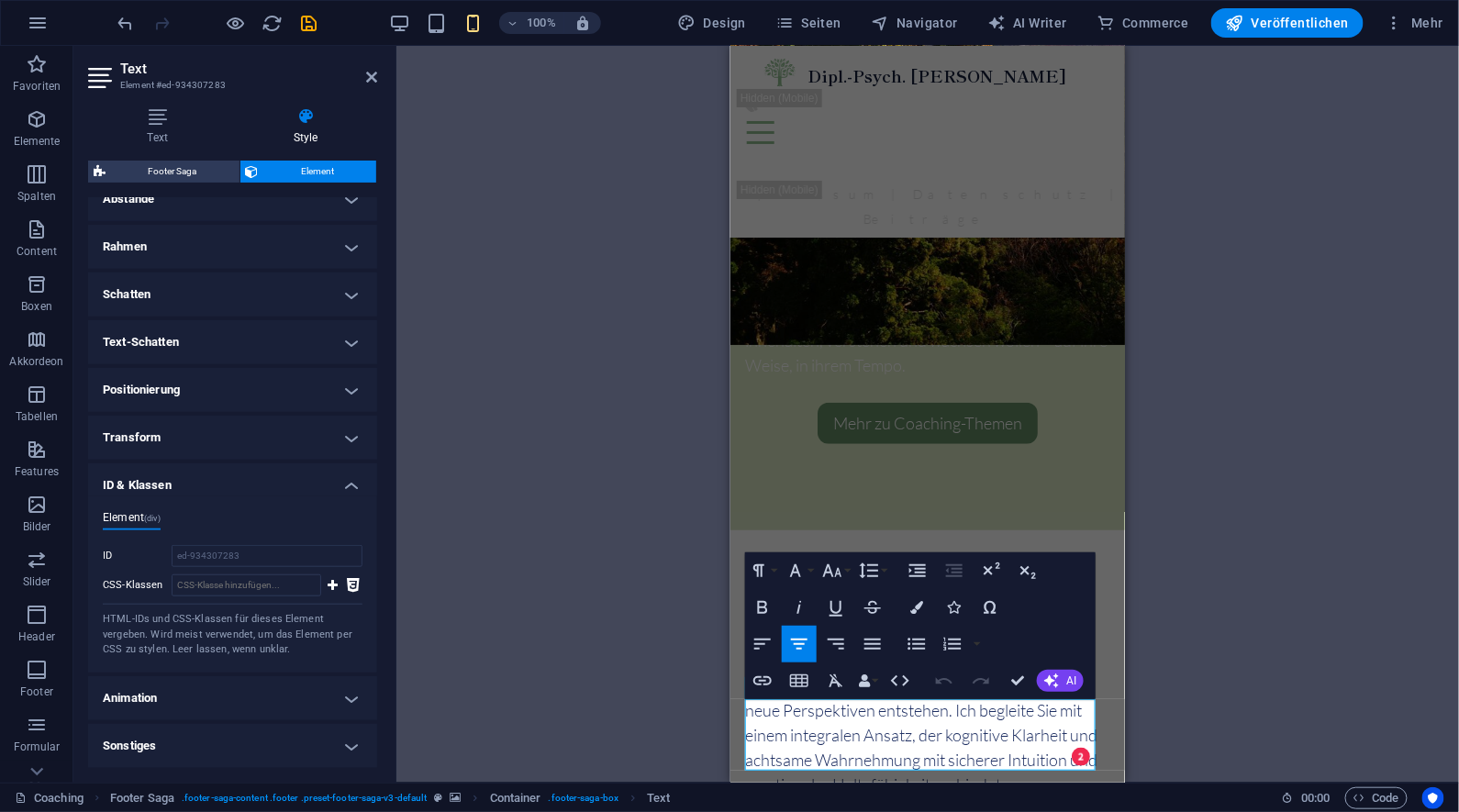
scroll to position [378, 0]
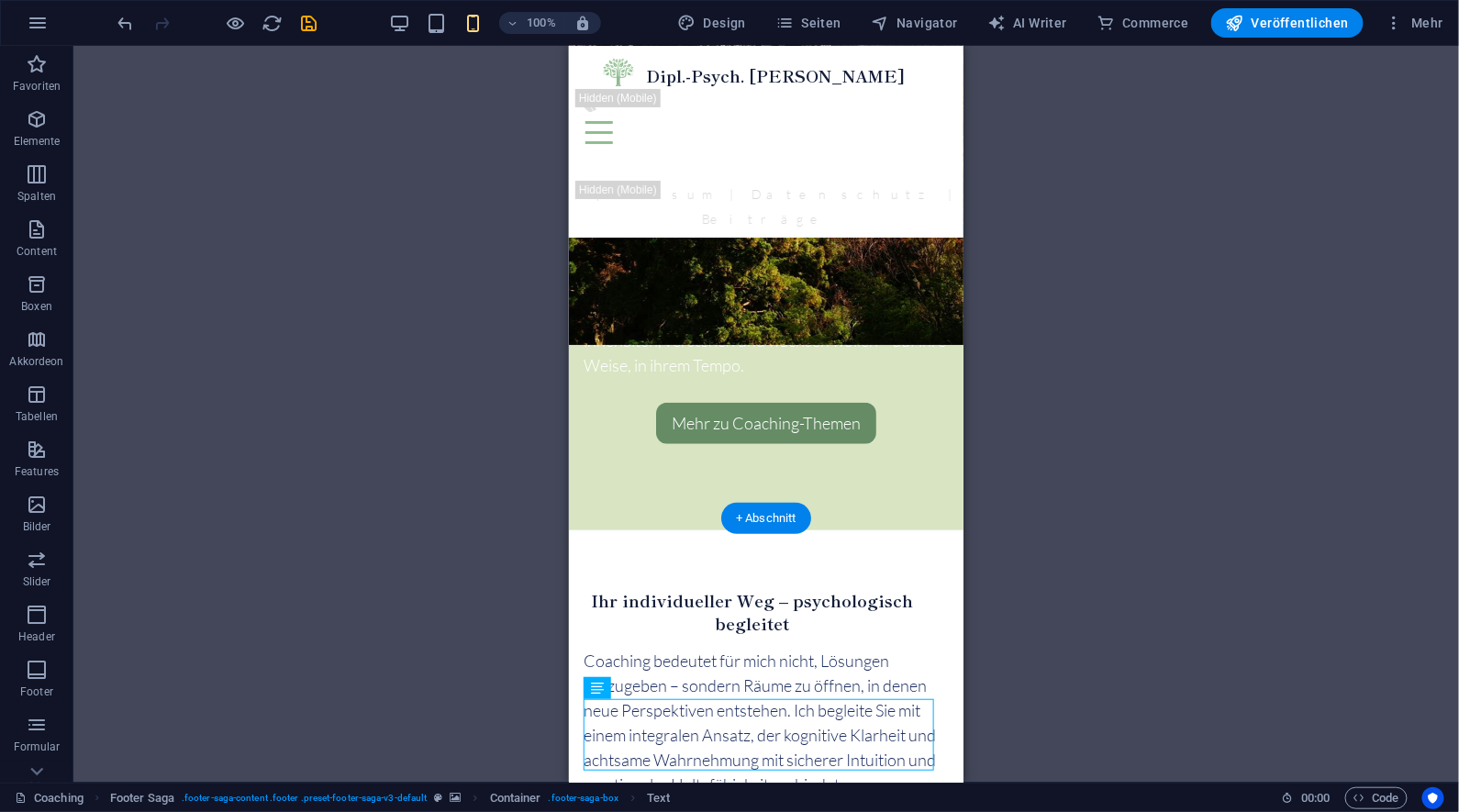
select select "rem"
select select "px"
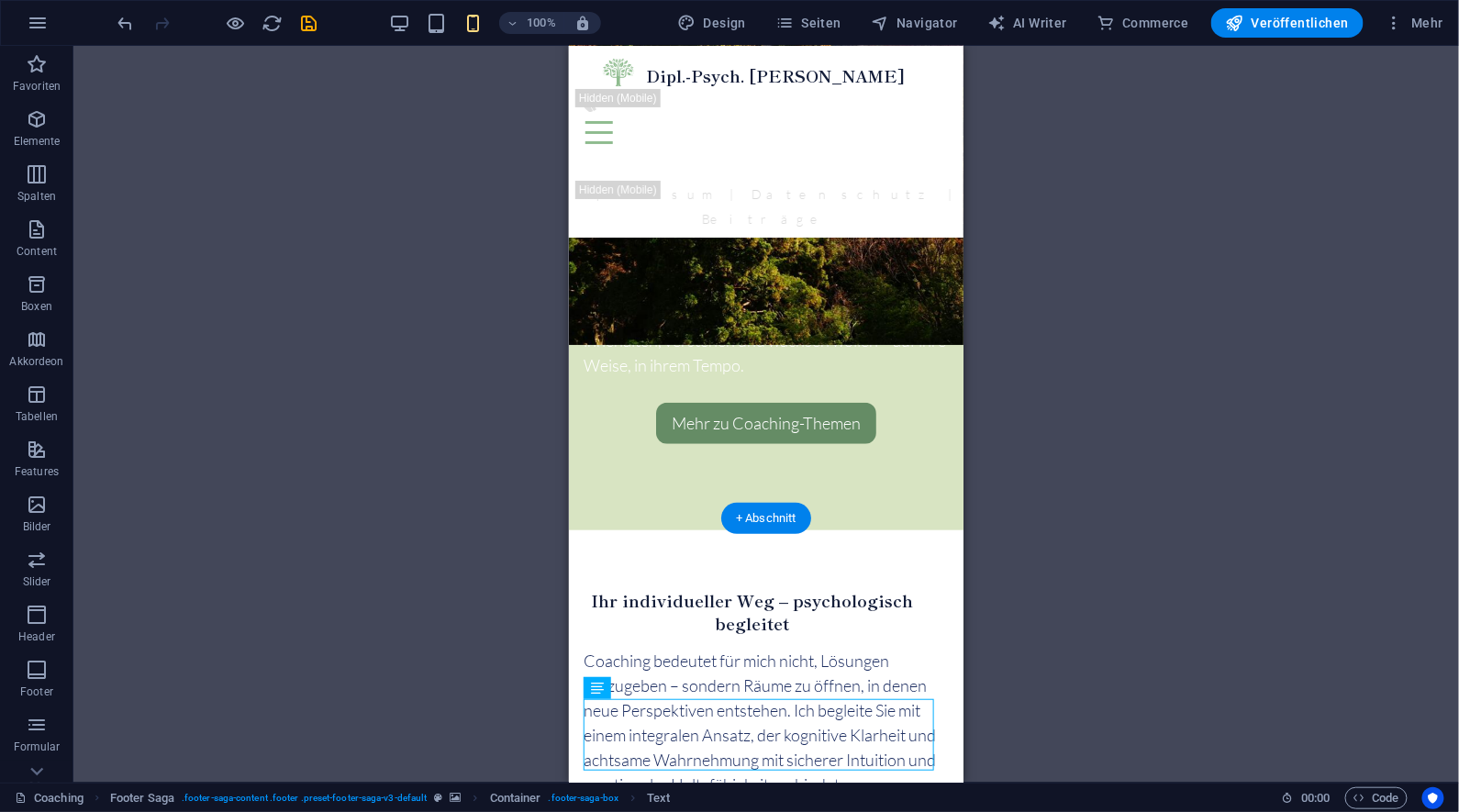
select select "rem"
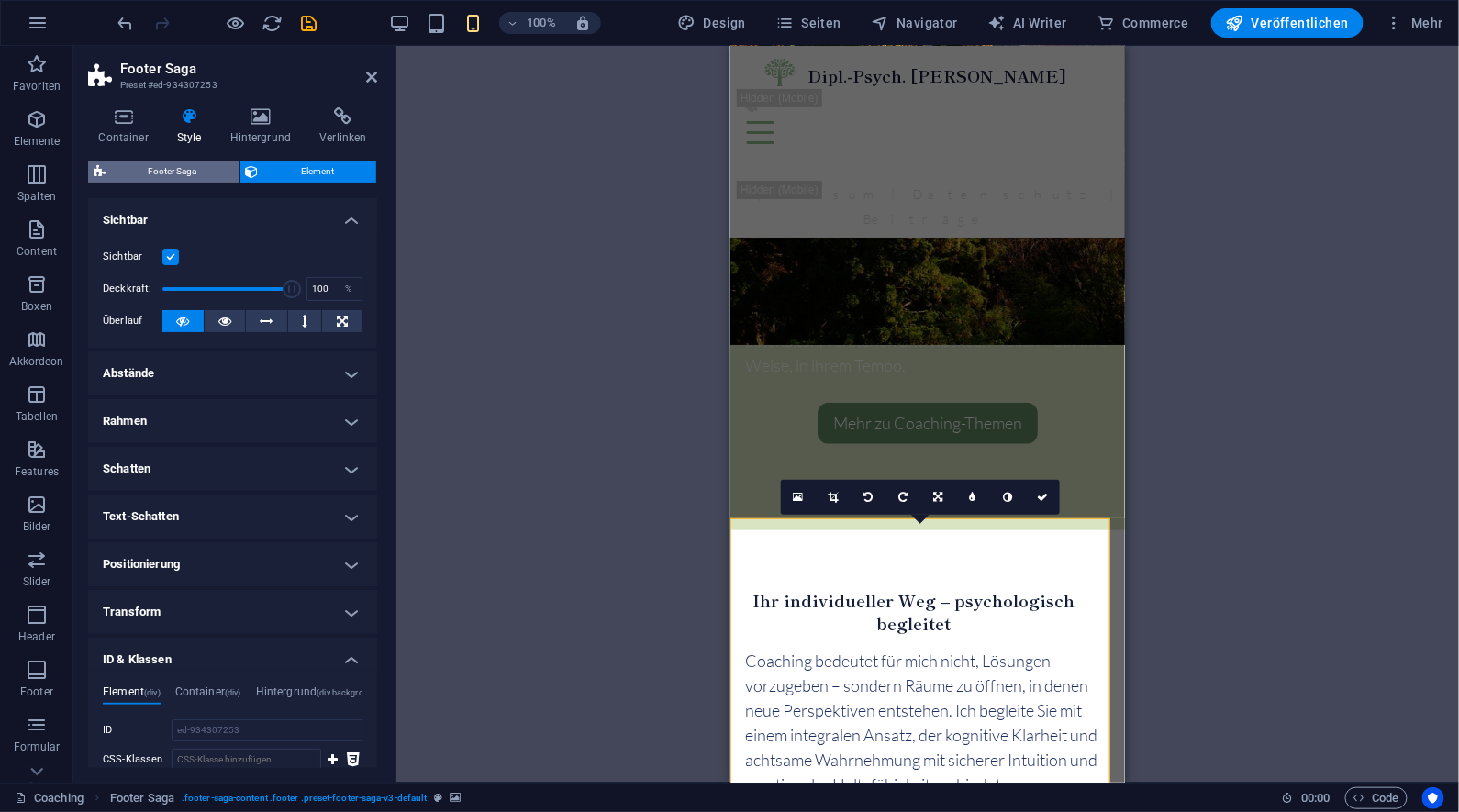
click at [164, 168] on span "Footer Saga" at bounding box center [172, 171] width 123 height 22
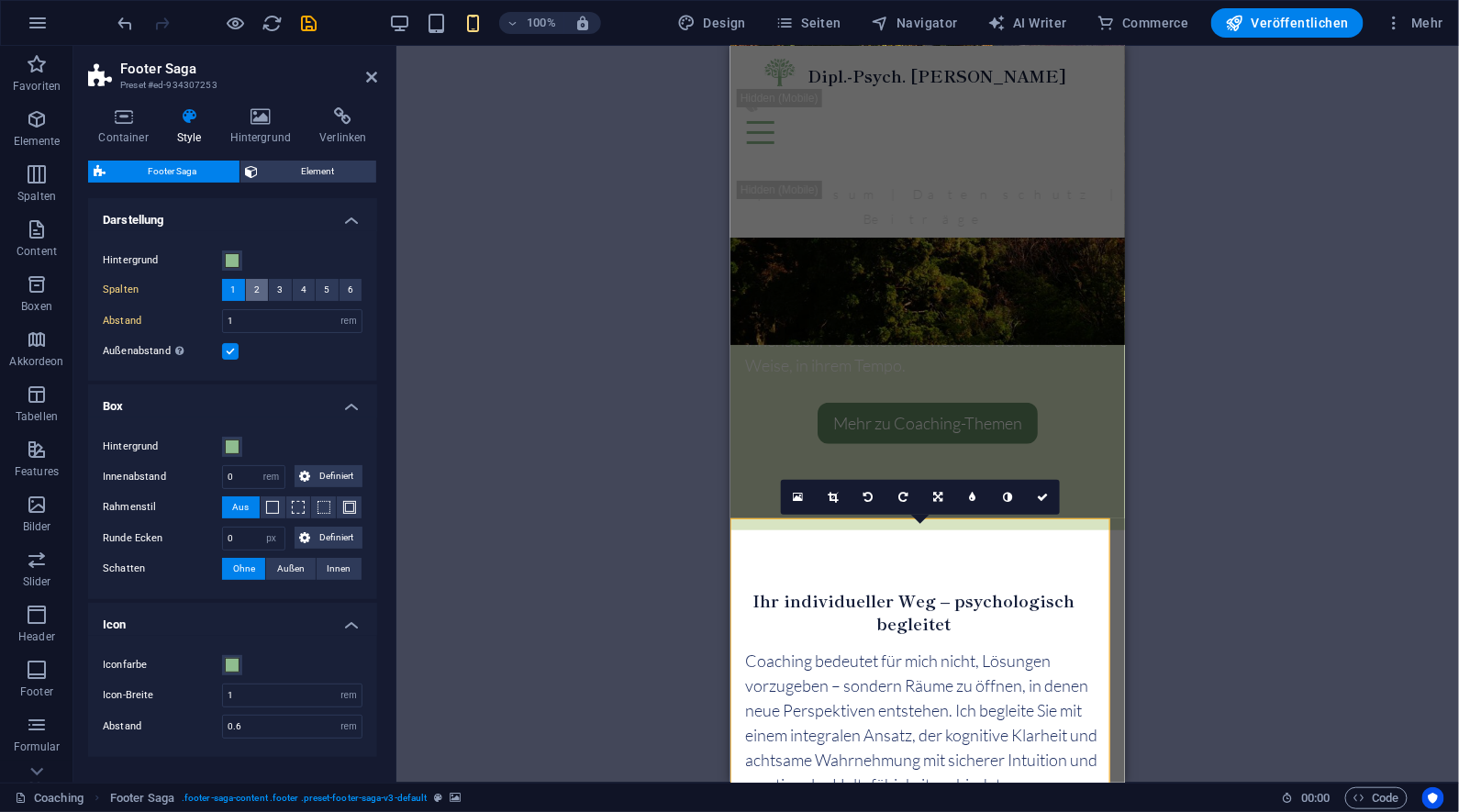
click at [254, 288] on span "2" at bounding box center [257, 290] width 6 height 22
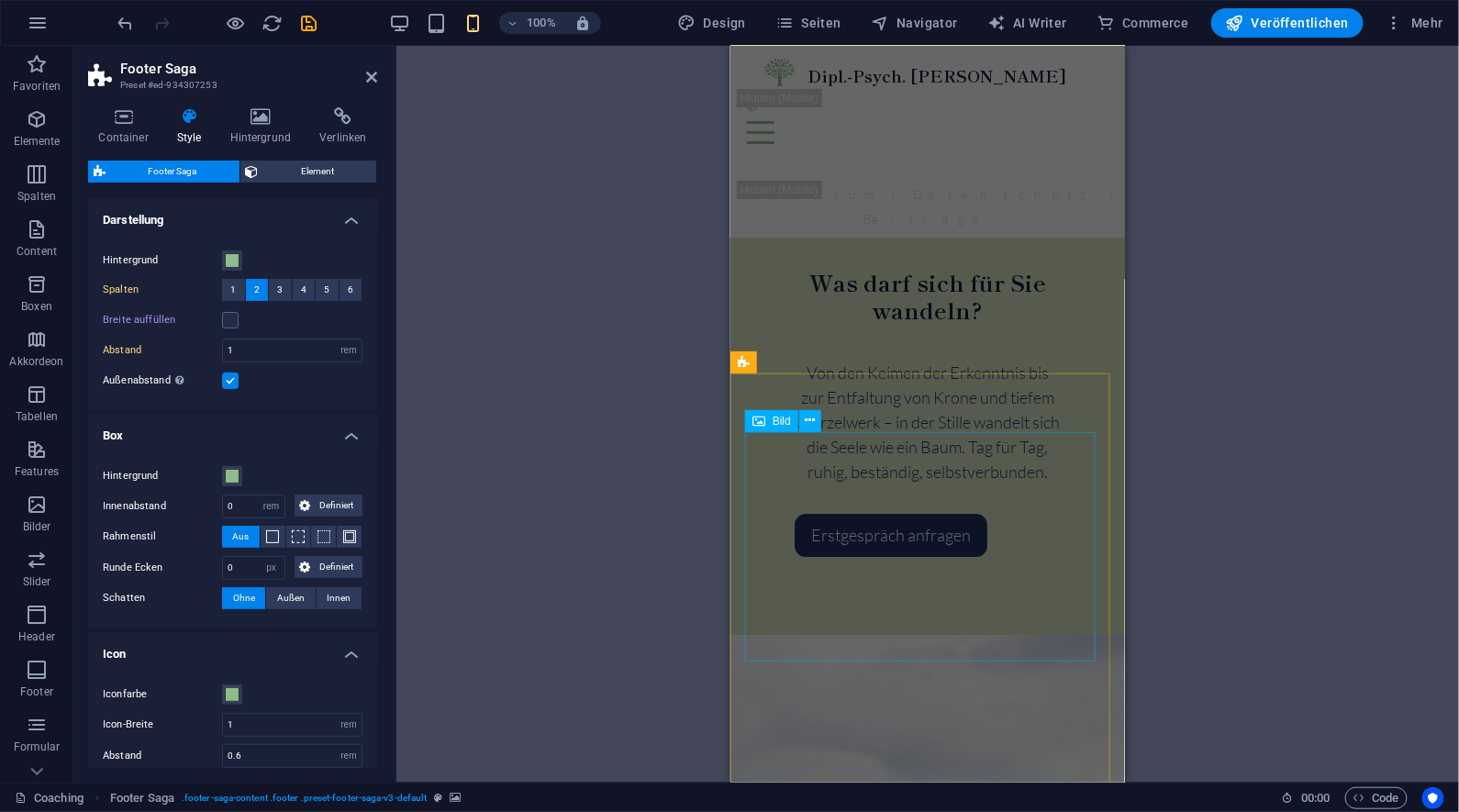
scroll to position [1310, 0]
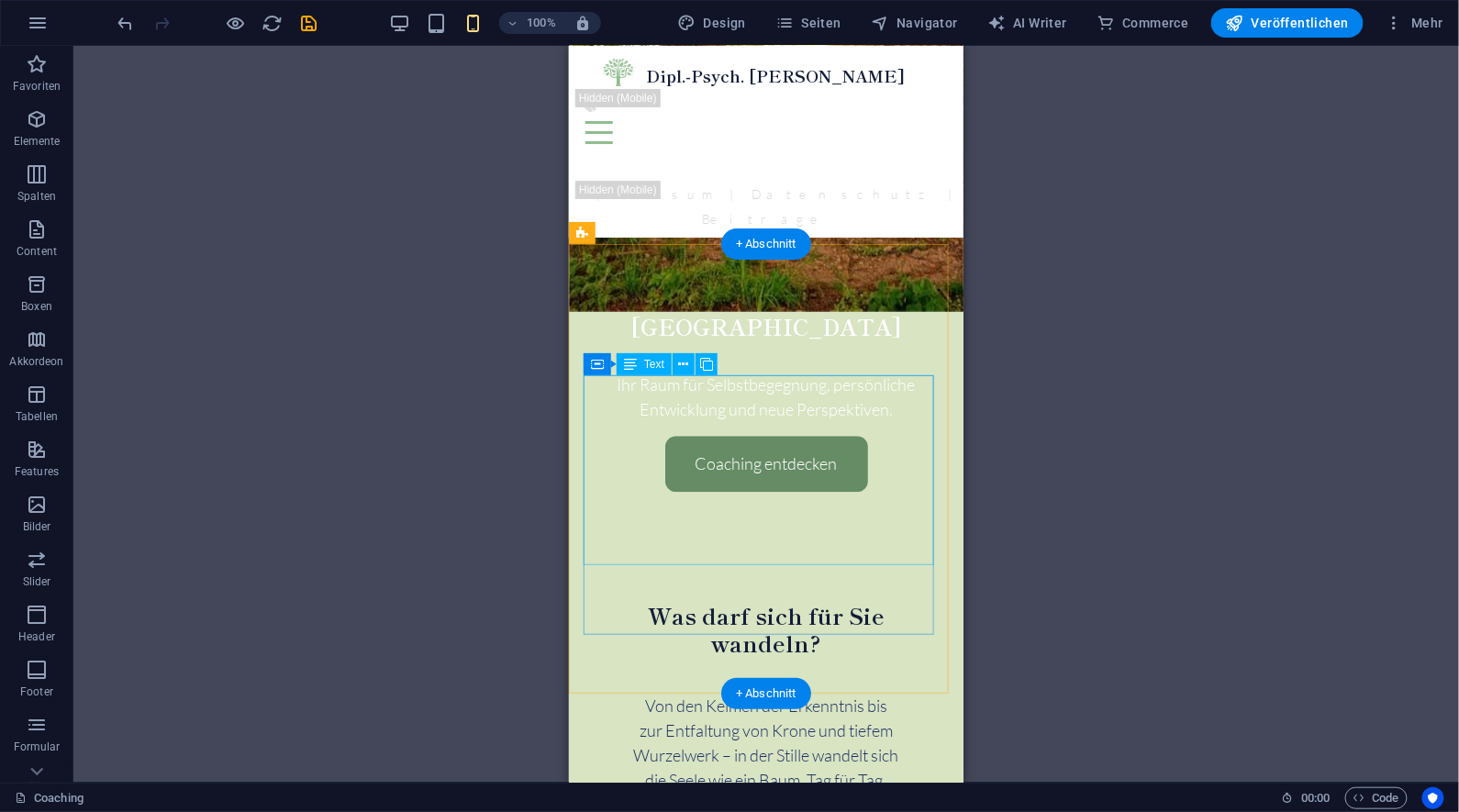
scroll to position [1398, 0]
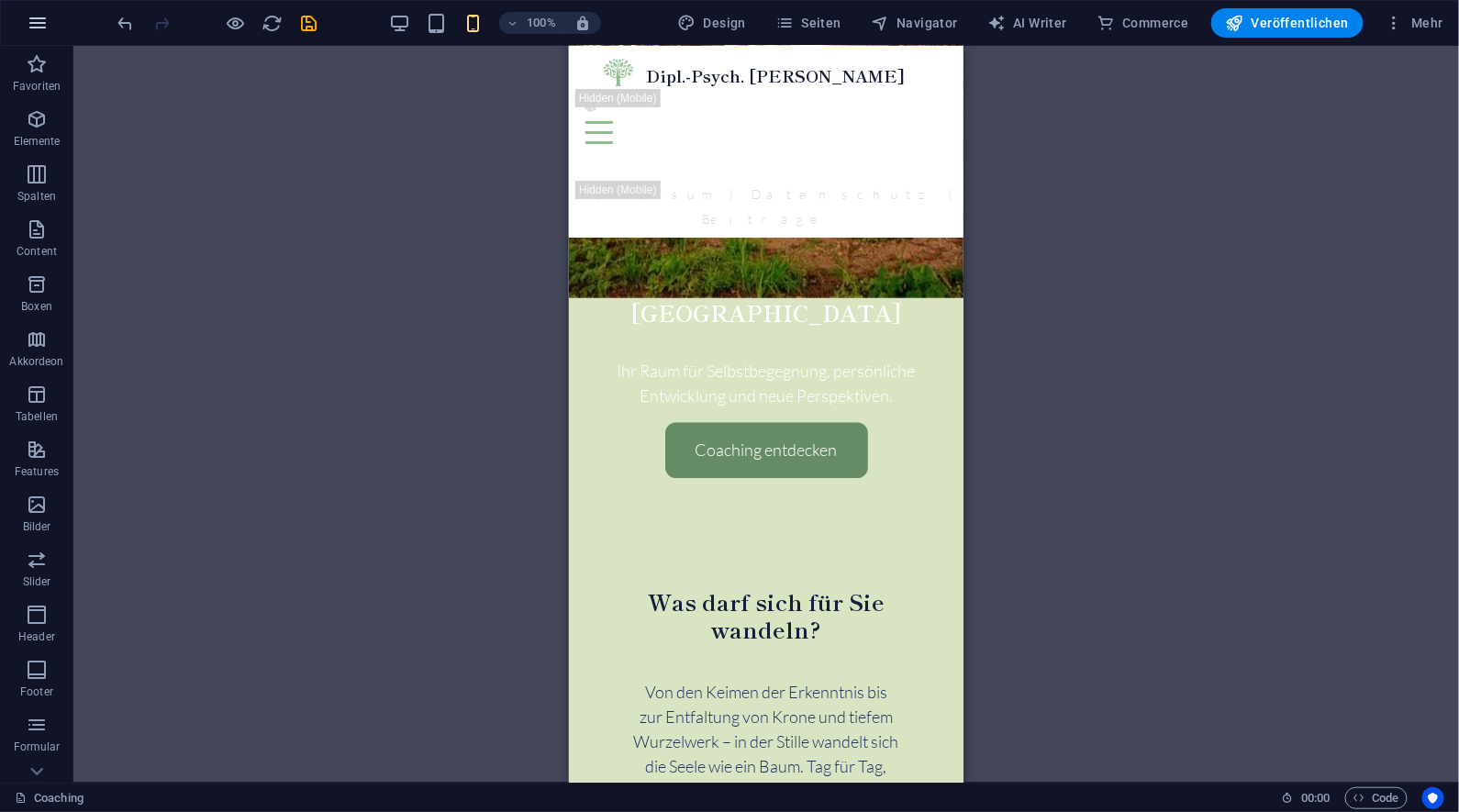
click at [34, 27] on icon "button" at bounding box center [38, 22] width 22 height 22
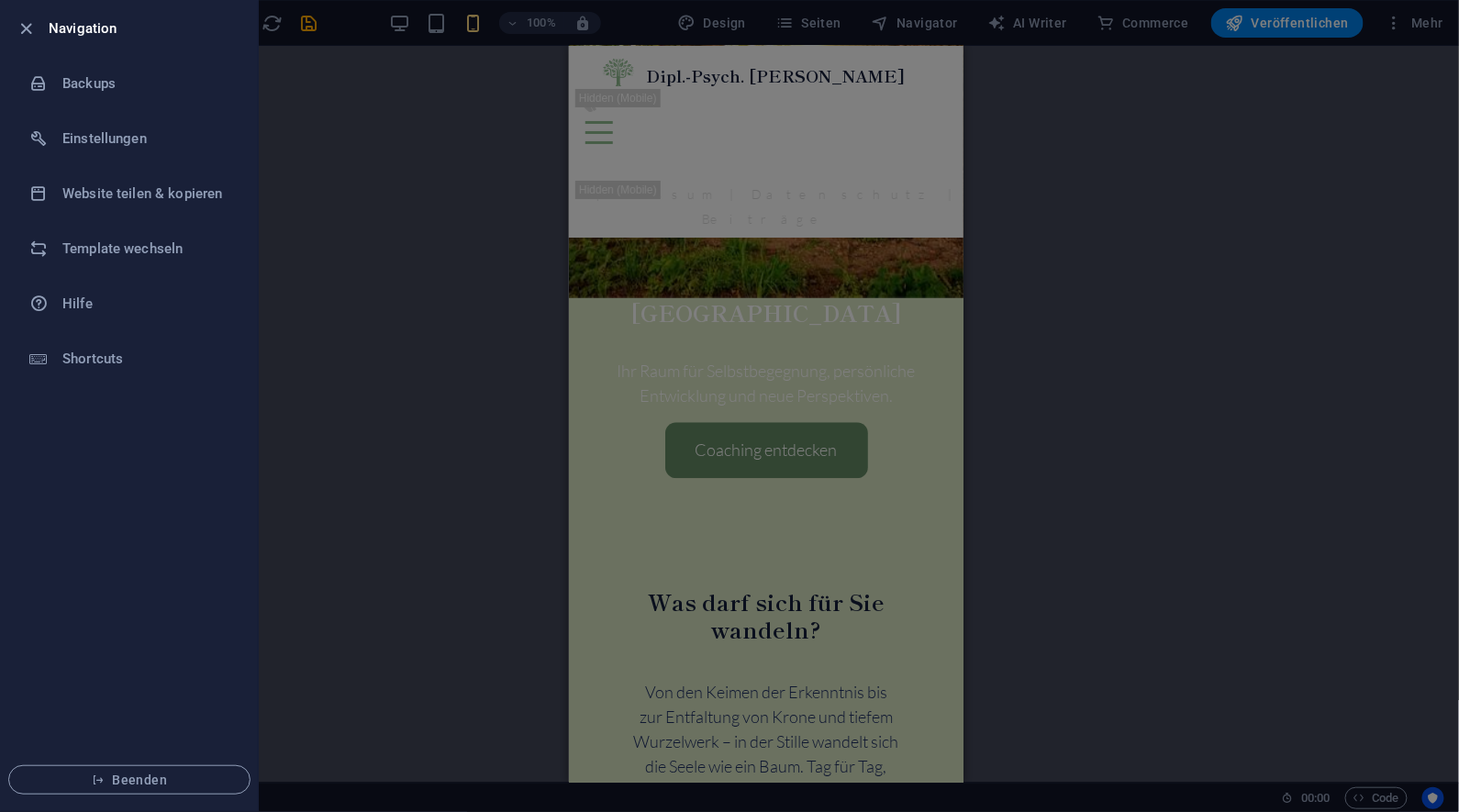
click at [342, 14] on div at bounding box center [729, 406] width 1459 height 812
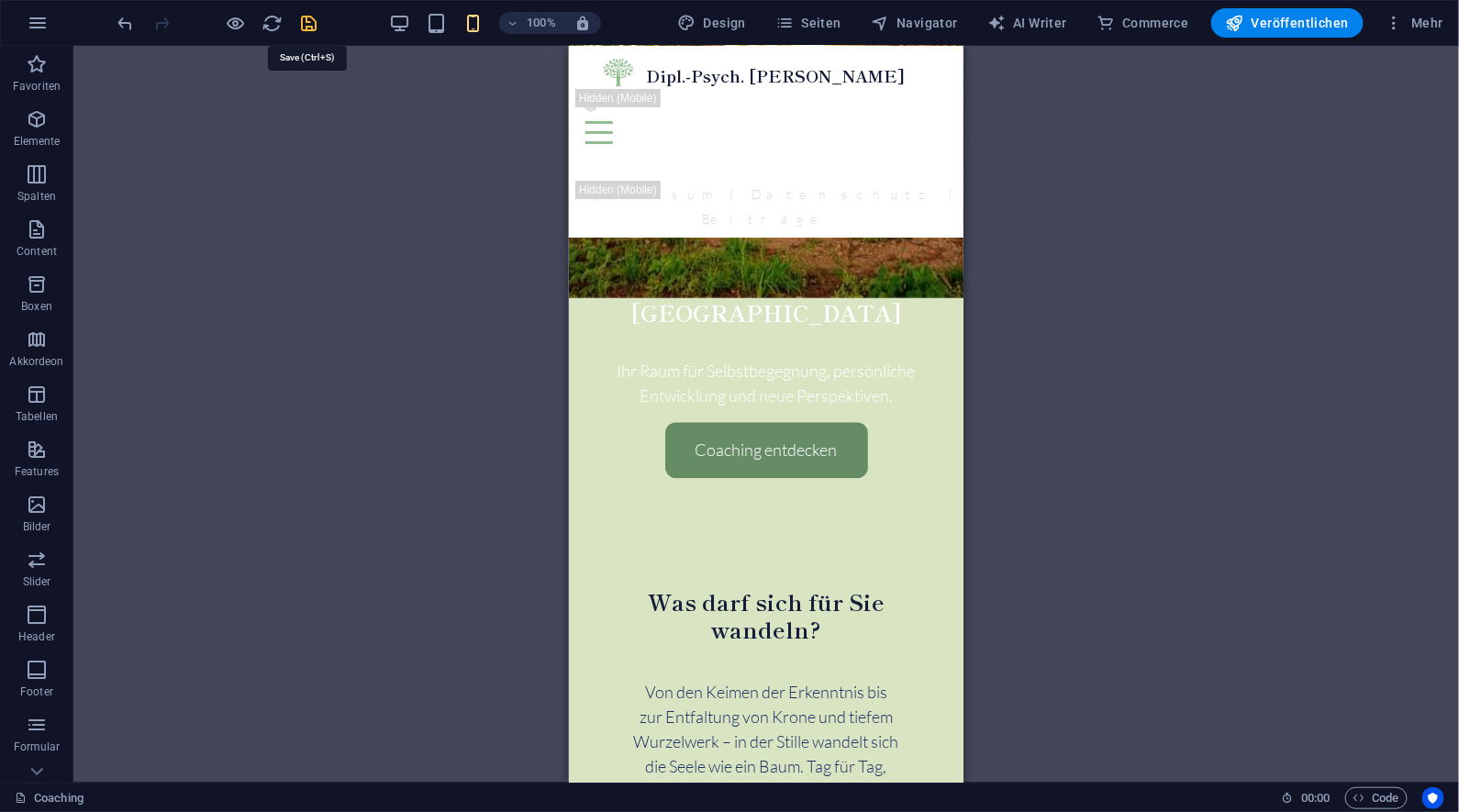
click at [314, 26] on icon "save" at bounding box center [310, 23] width 21 height 21
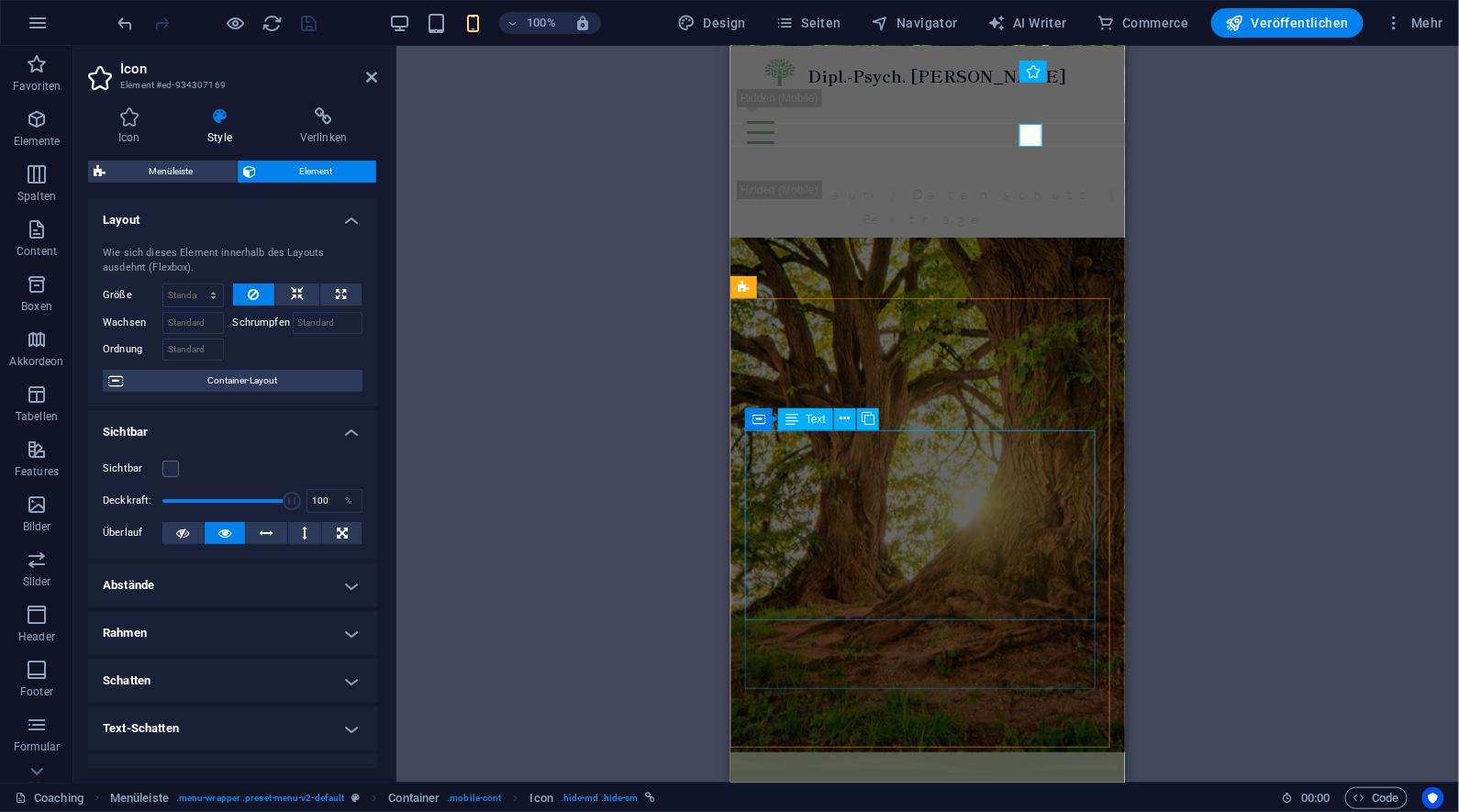
scroll to position [0, 0]
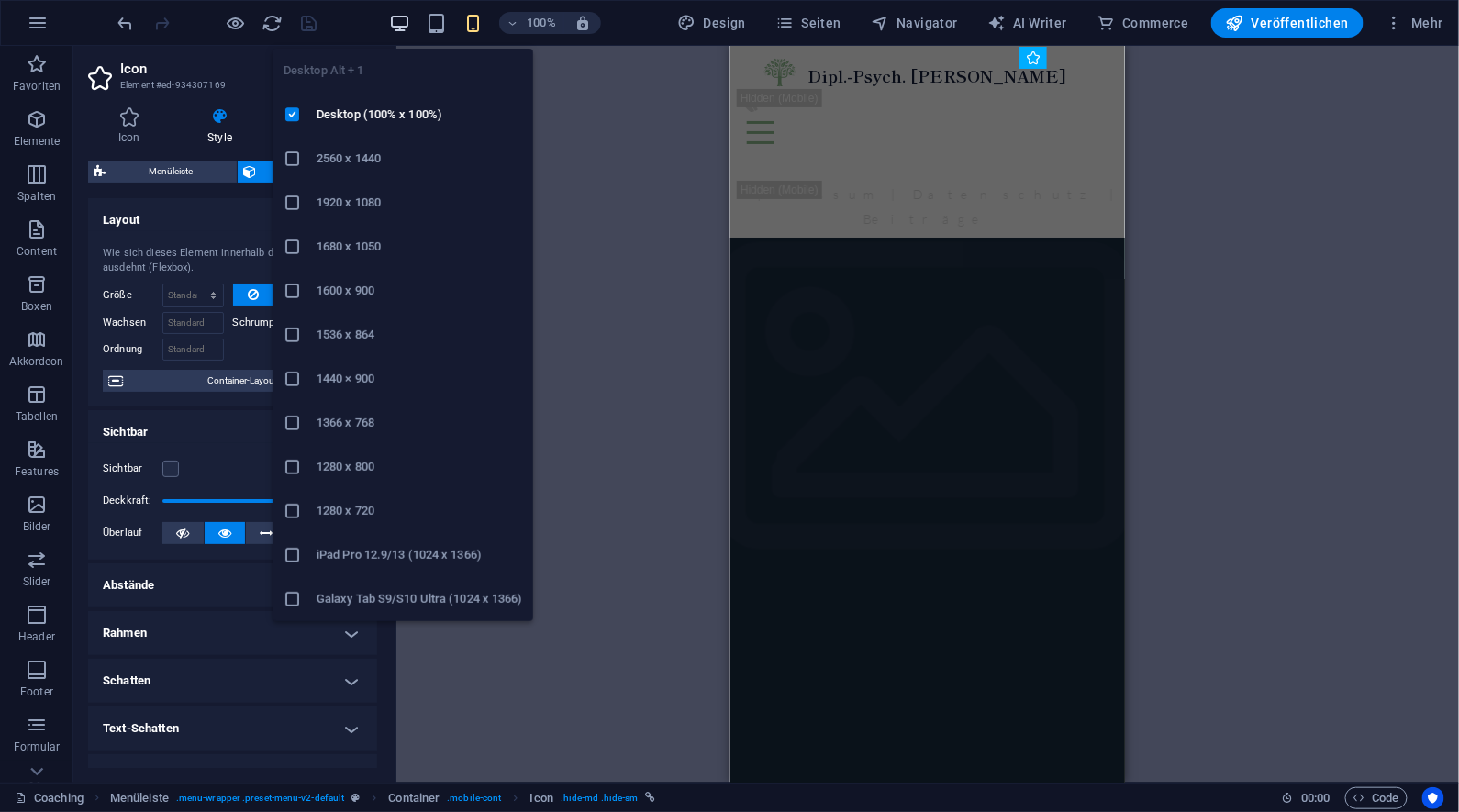
click at [407, 20] on icon "button" at bounding box center [401, 23] width 21 height 21
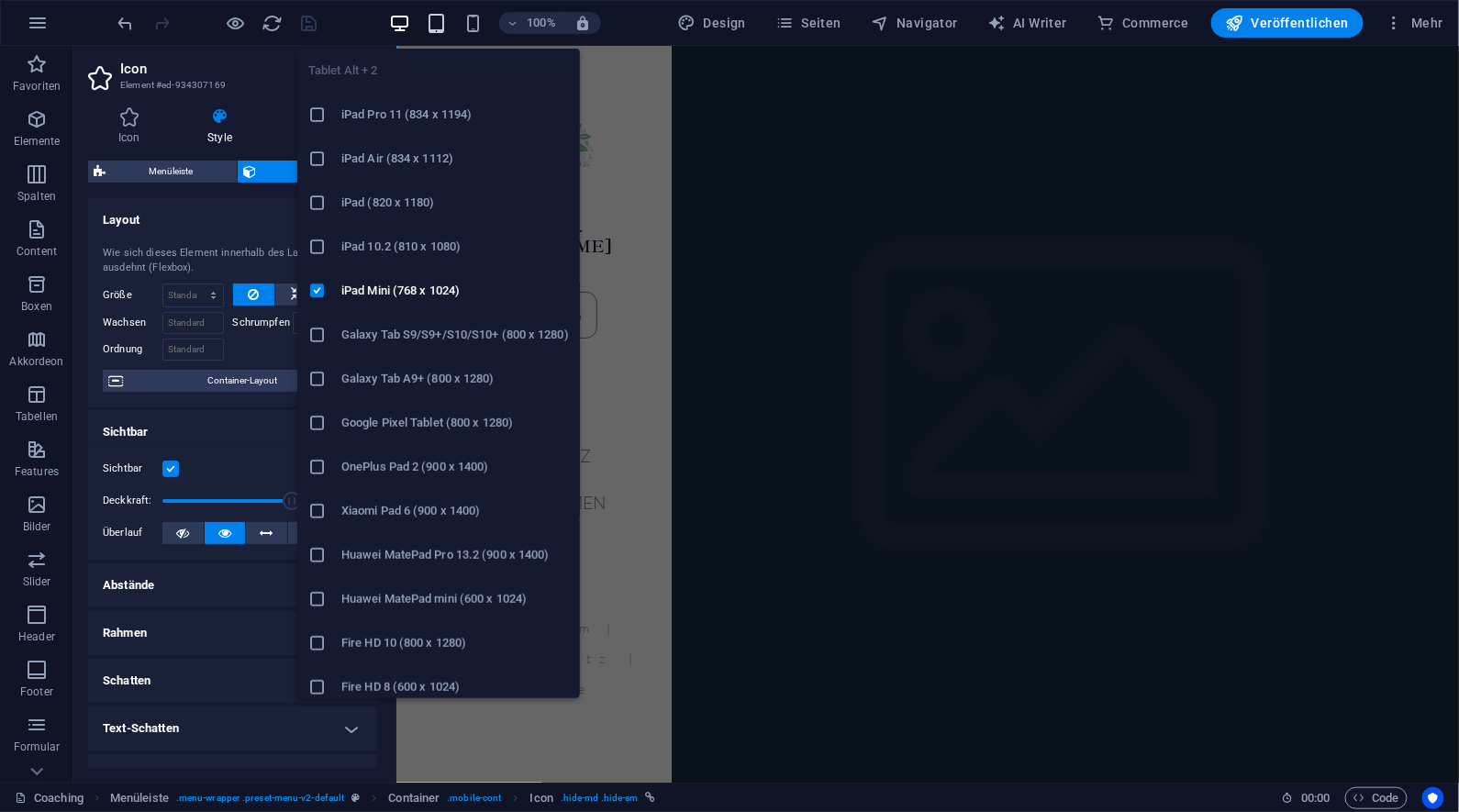
click at [441, 21] on icon "button" at bounding box center [437, 23] width 21 height 21
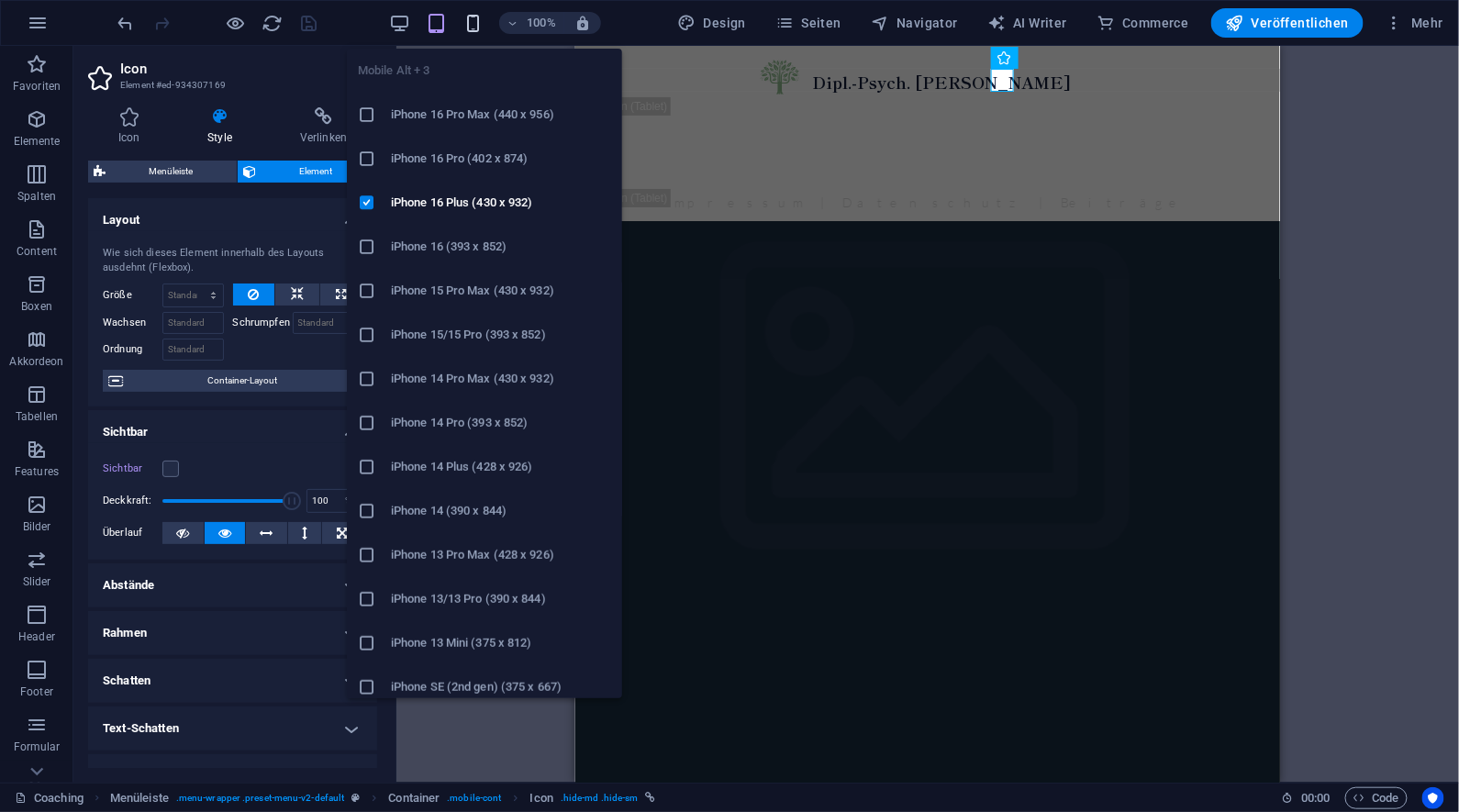
click at [473, 21] on icon "button" at bounding box center [474, 23] width 21 height 21
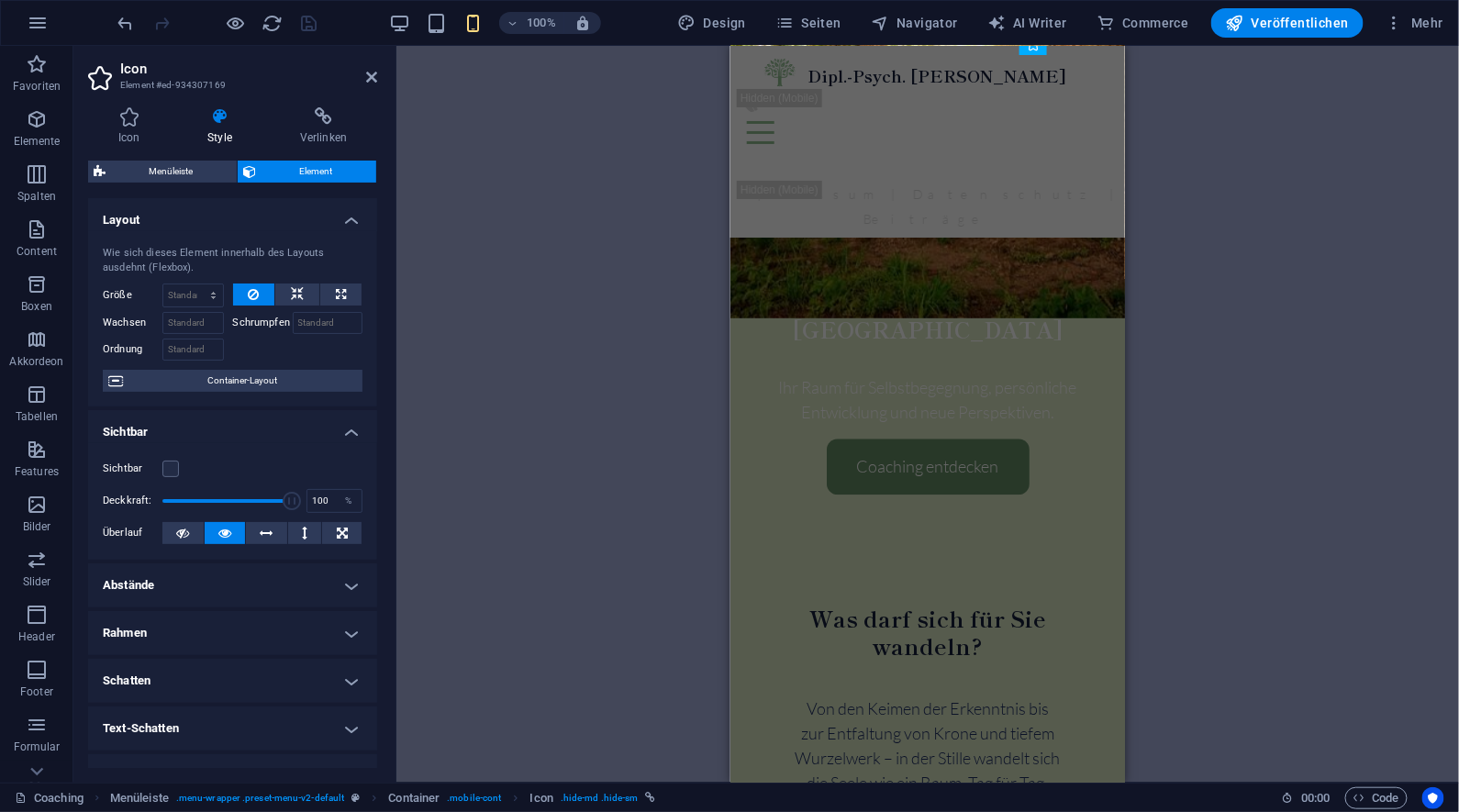
scroll to position [1396, 0]
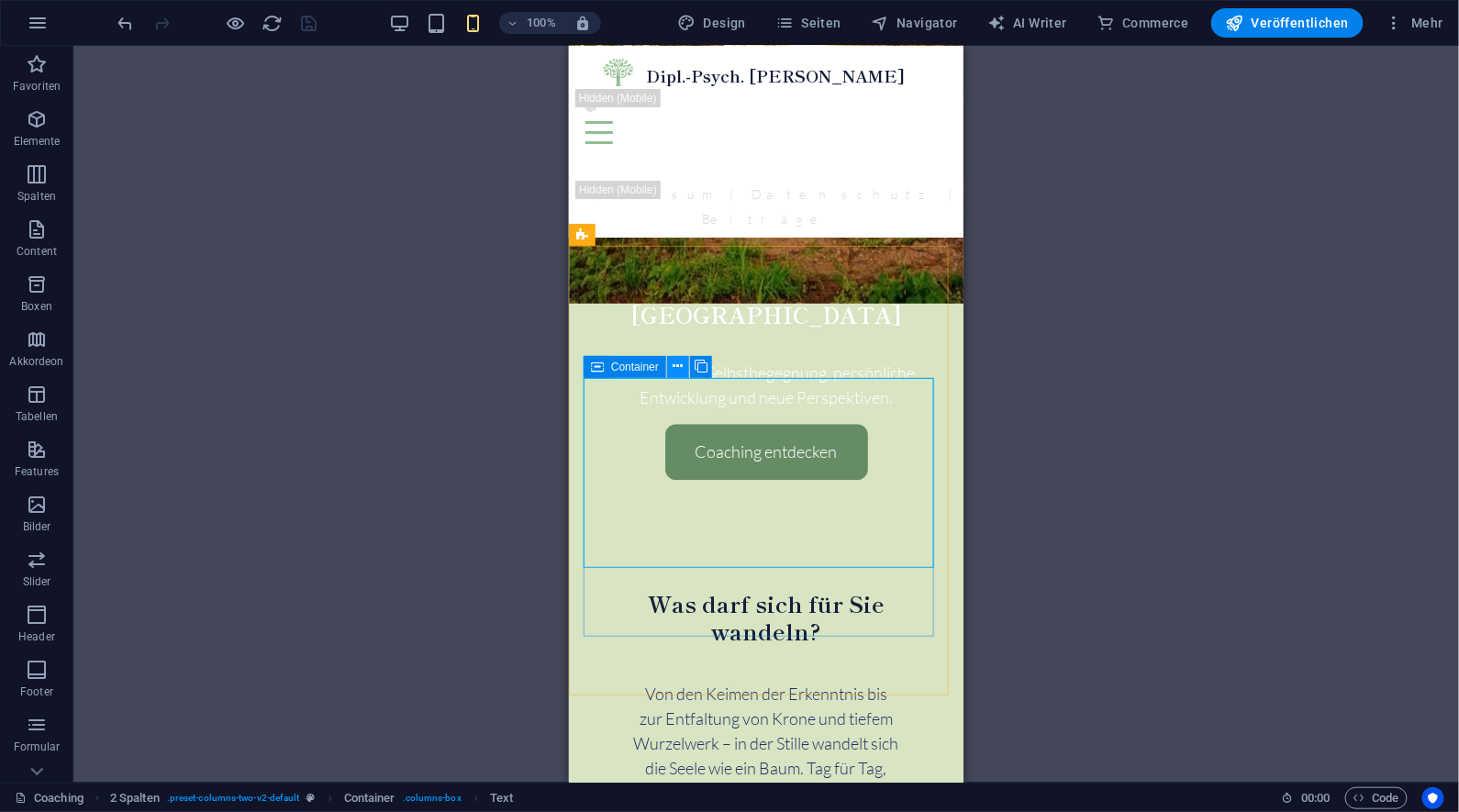
click at [683, 366] on icon at bounding box center [679, 367] width 10 height 19
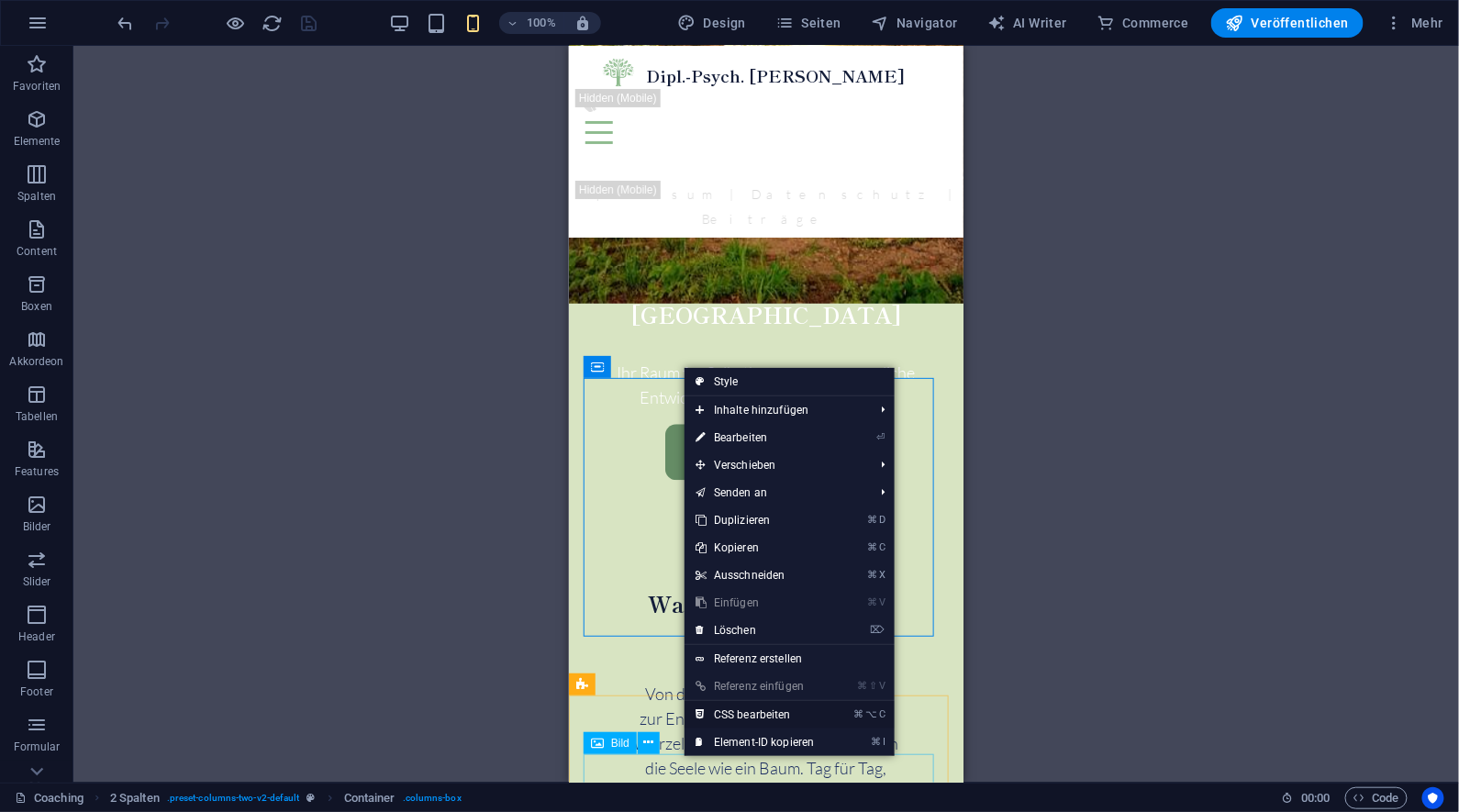
click at [763, 714] on link "⌘ ⌥ C CSS bearbeiten" at bounding box center [755, 714] width 141 height 28
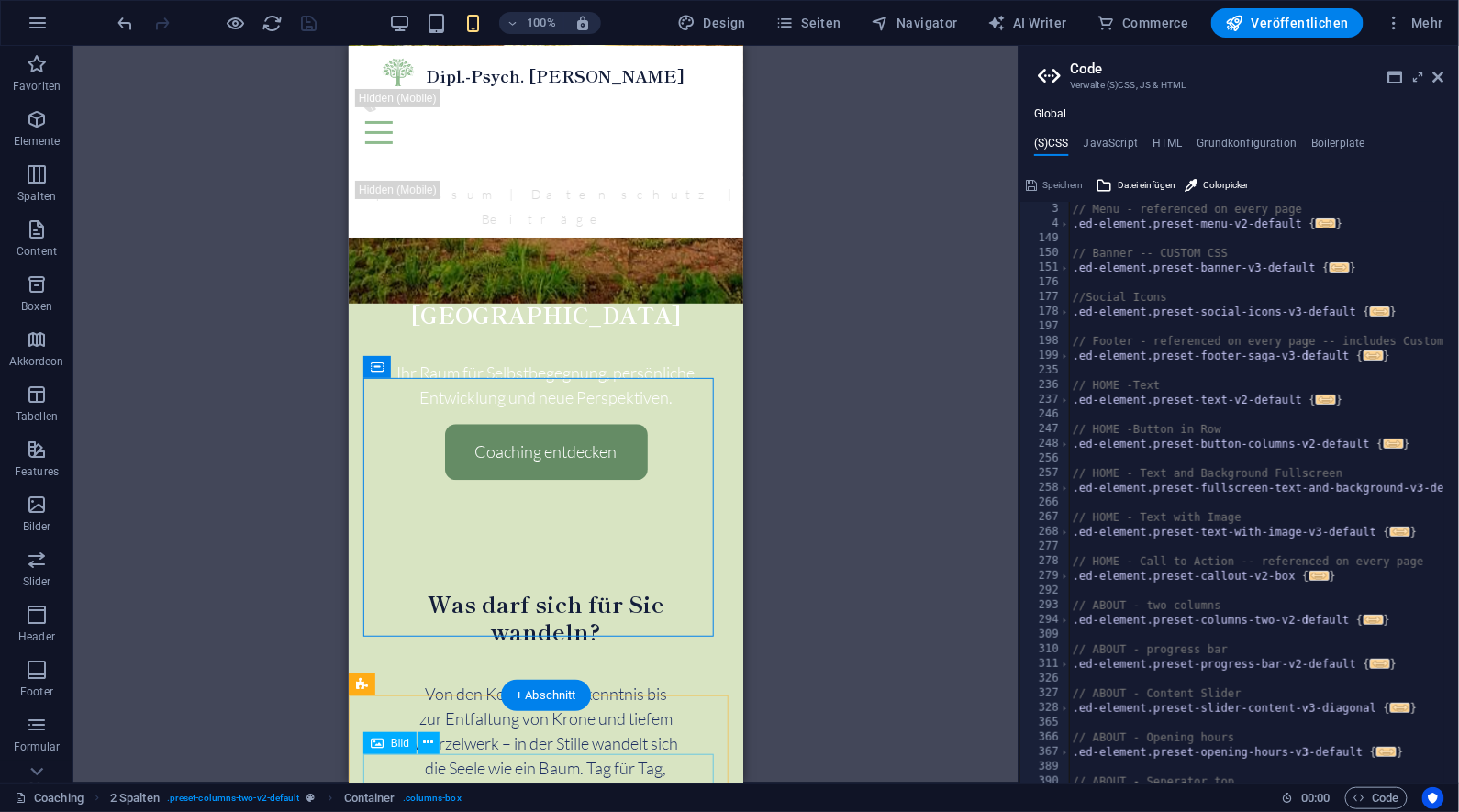
scroll to position [0, 0]
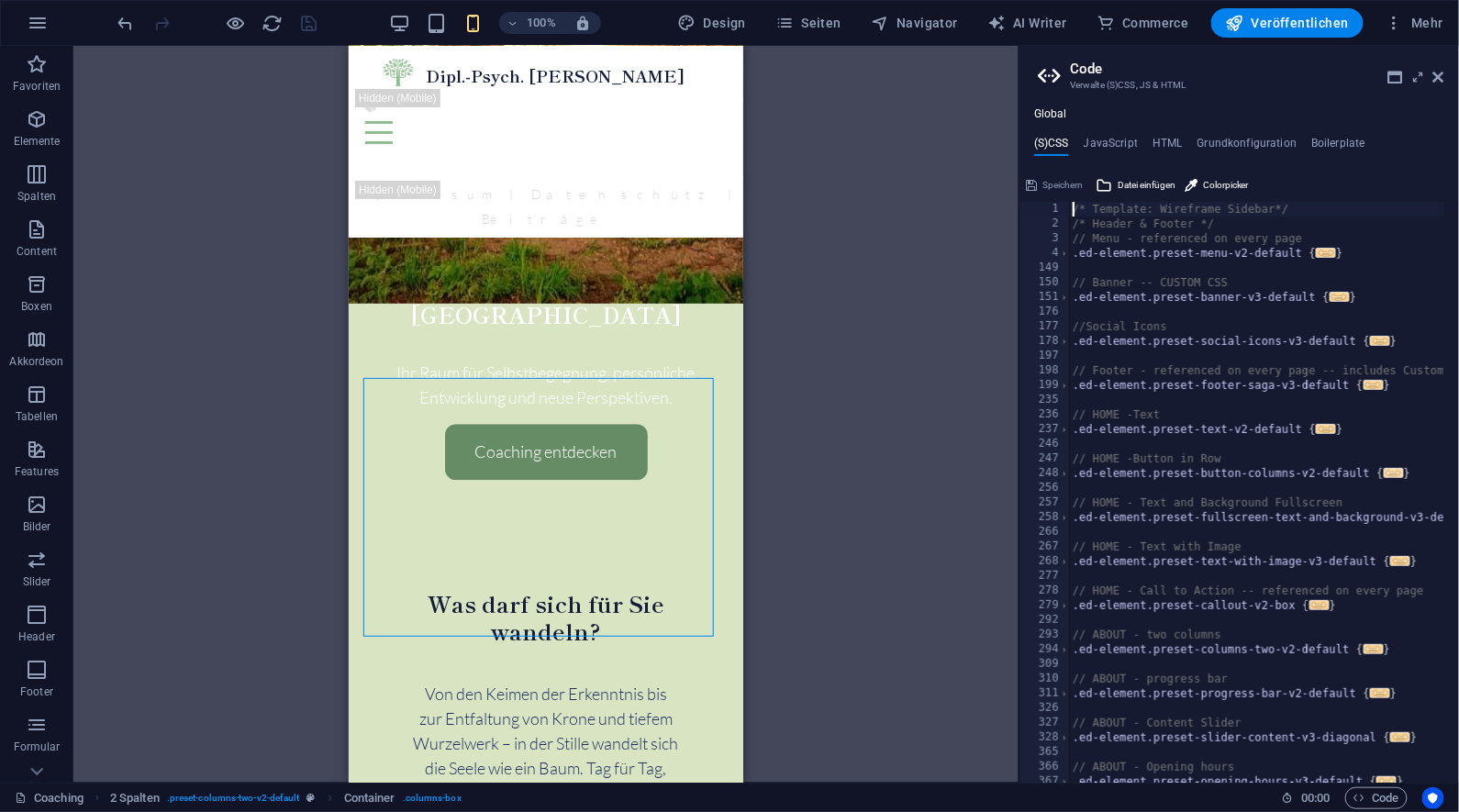
click at [1394, 473] on span "..." at bounding box center [1393, 473] width 20 height 10
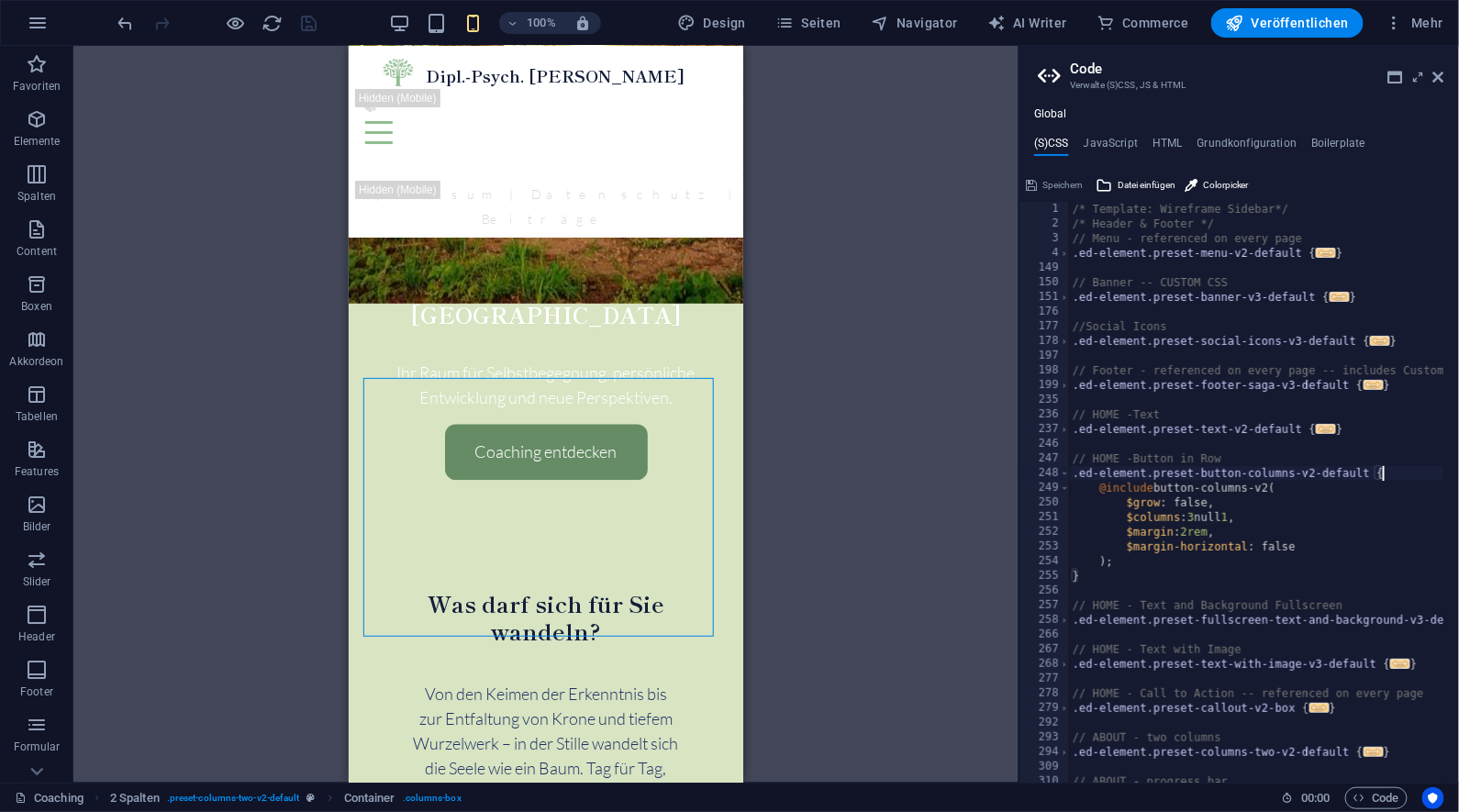
click at [1137, 565] on div "/* Template: Wireframe Sidebar*/ /* Header & Footer */ // Menu - referenced on …" at bounding box center [1281, 500] width 425 height 597
type textarea ");"
click at [1255, 151] on h4 "Grundkonfiguration" at bounding box center [1248, 147] width 100 height 20
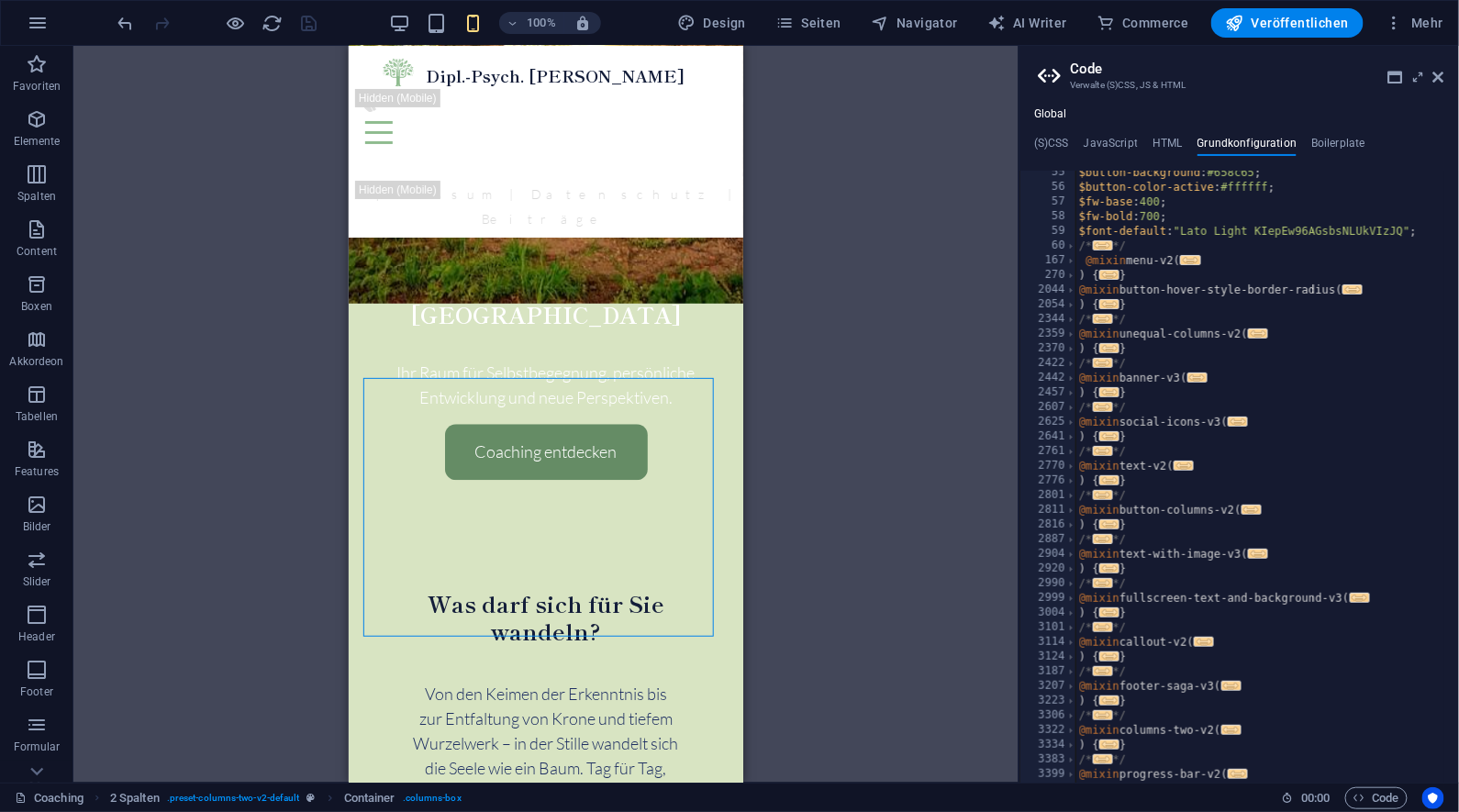
scroll to position [798, 0]
click at [1108, 523] on span "..." at bounding box center [1109, 524] width 20 height 10
type textarea ") {"
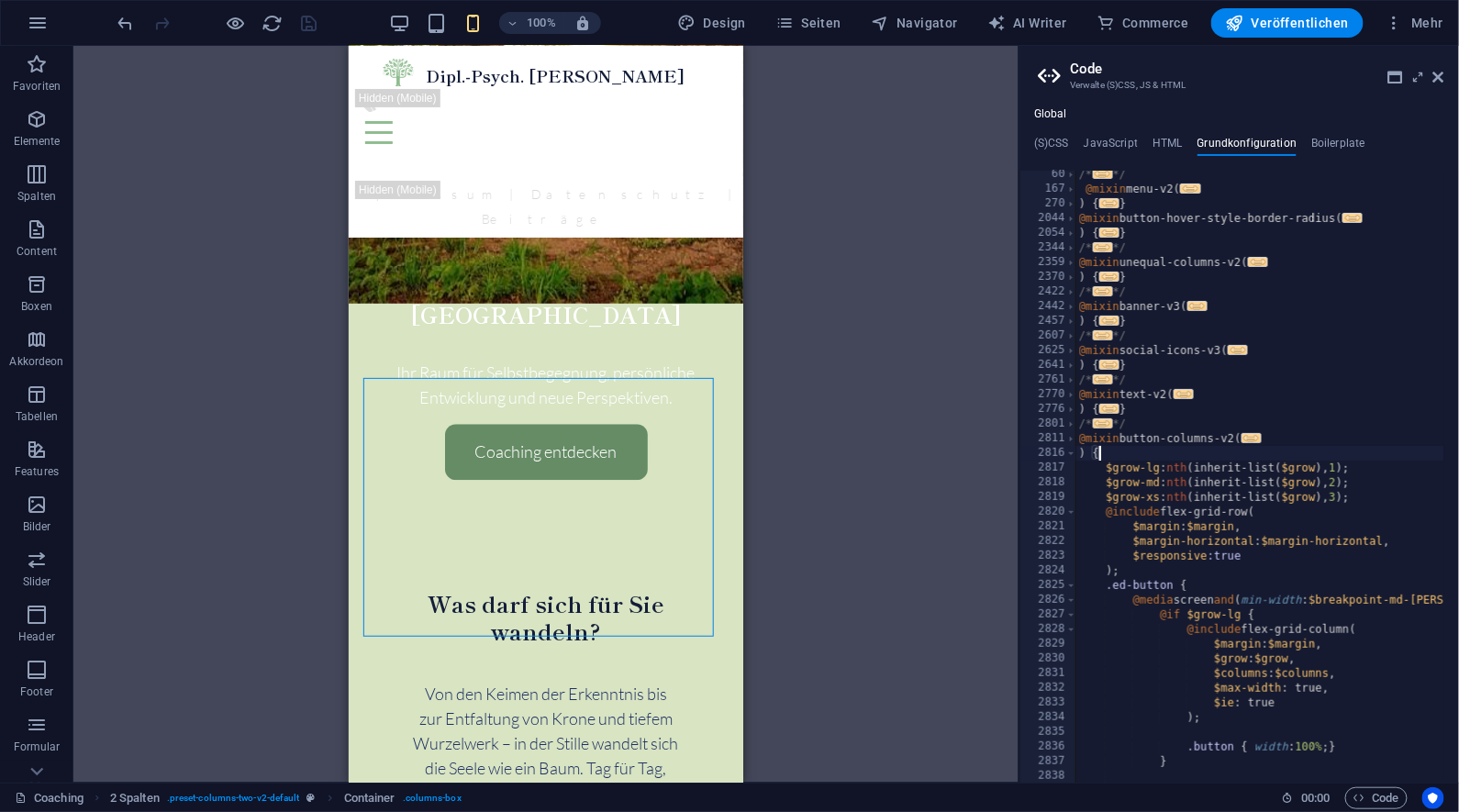
scroll to position [869, 0]
click at [1334, 135] on div "Global (S)CSS JavaScript HTML Grundkonfiguration Boilerplate ); 1 2 3 4 149 150…" at bounding box center [1239, 445] width 439 height 676
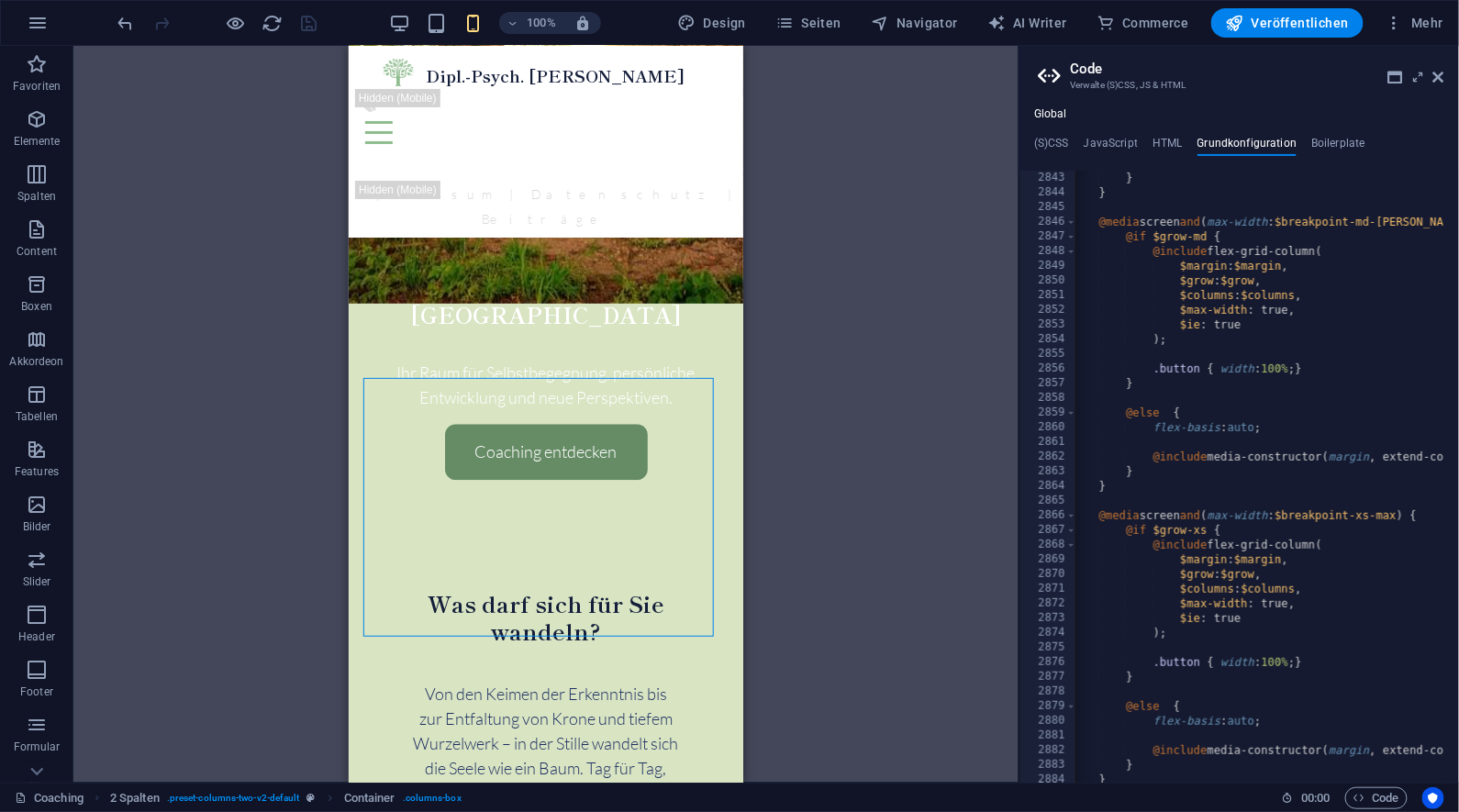
scroll to position [1946, 0]
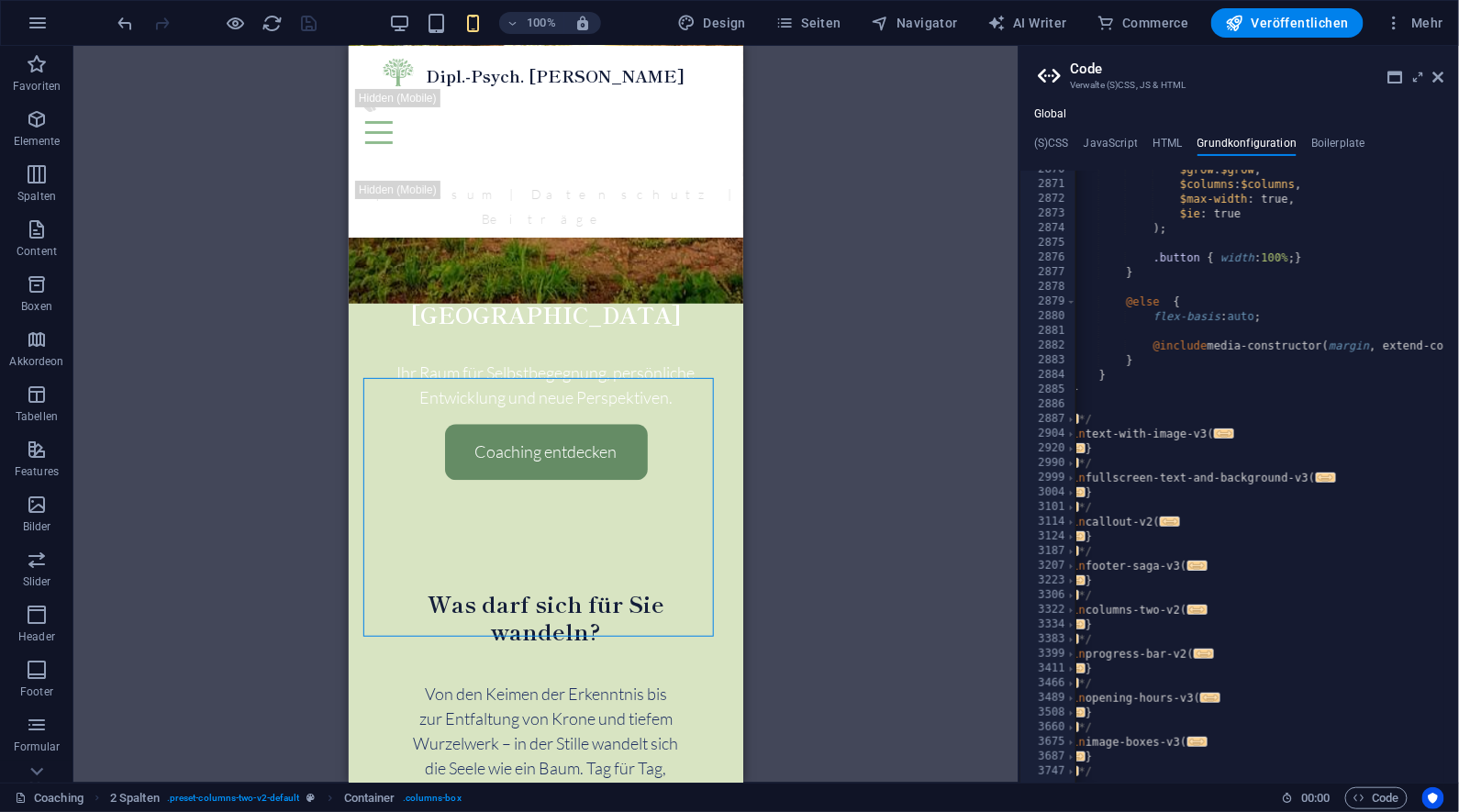
click at [854, 436] on div "H2 Banner Banner Container Text Abstand Menü Menüleiste Logo Button-Reihe Text …" at bounding box center [546, 414] width 945 height 737
click at [1439, 78] on icon at bounding box center [1439, 76] width 11 height 14
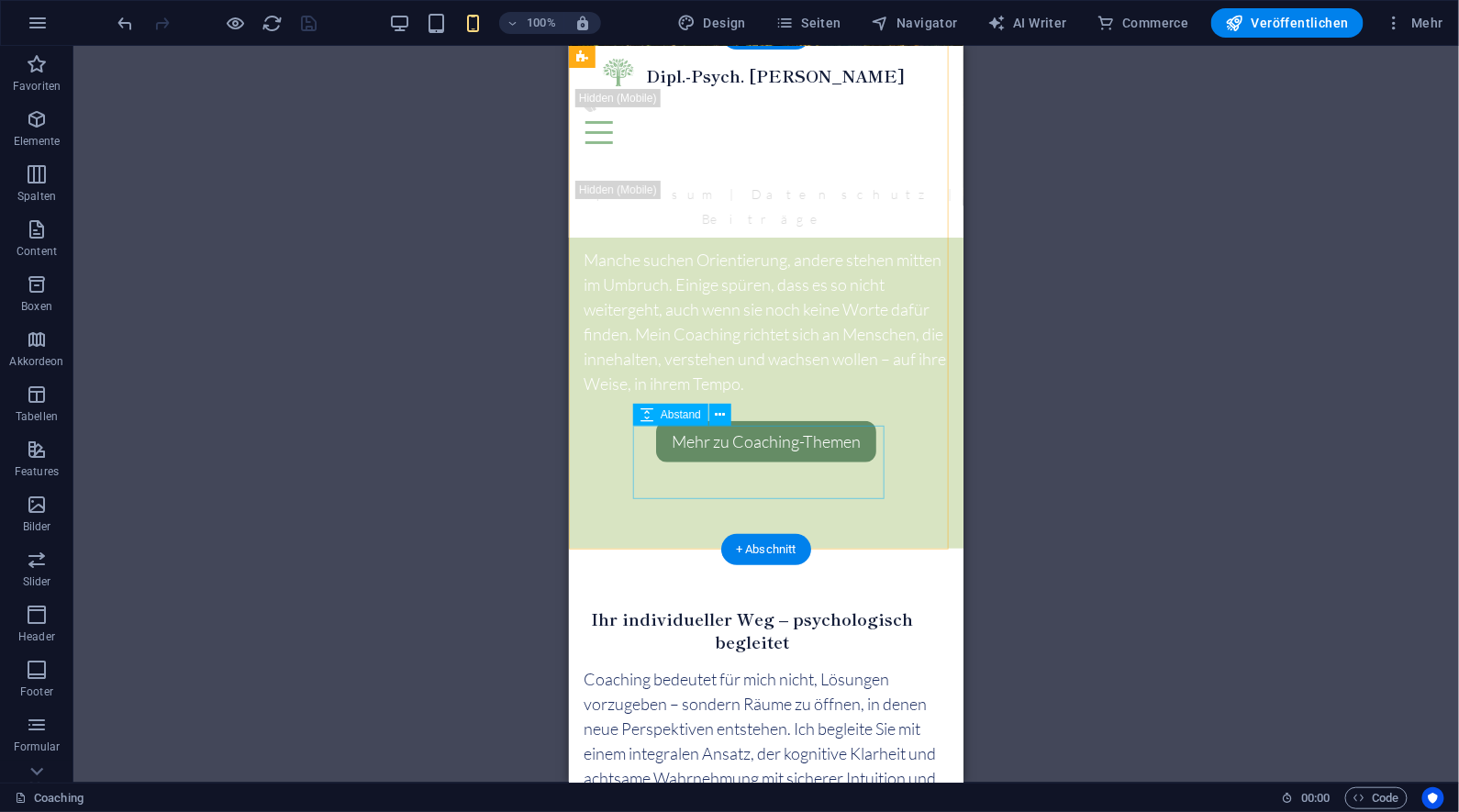
scroll to position [2713, 0]
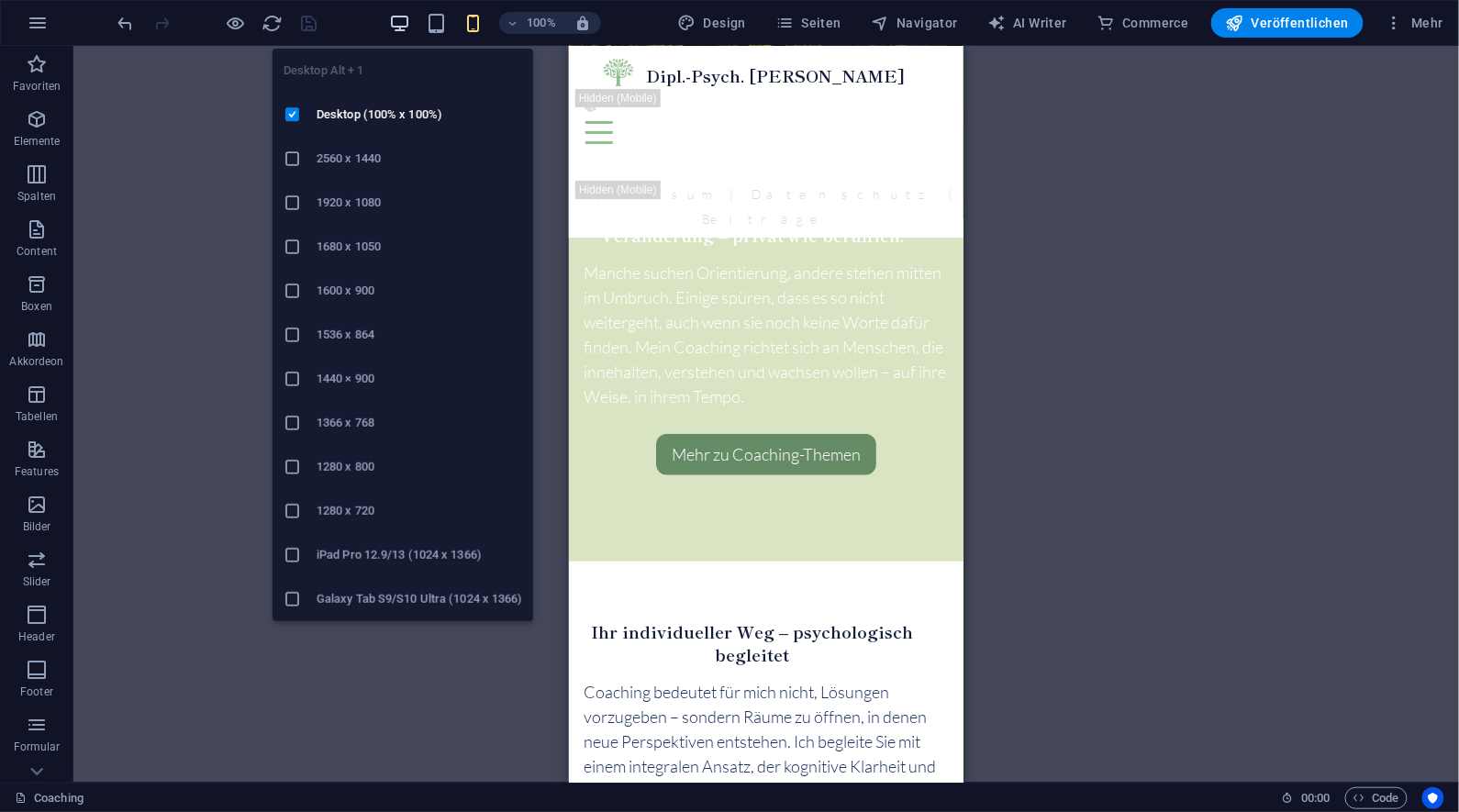
click at [399, 26] on icon "button" at bounding box center [401, 23] width 21 height 21
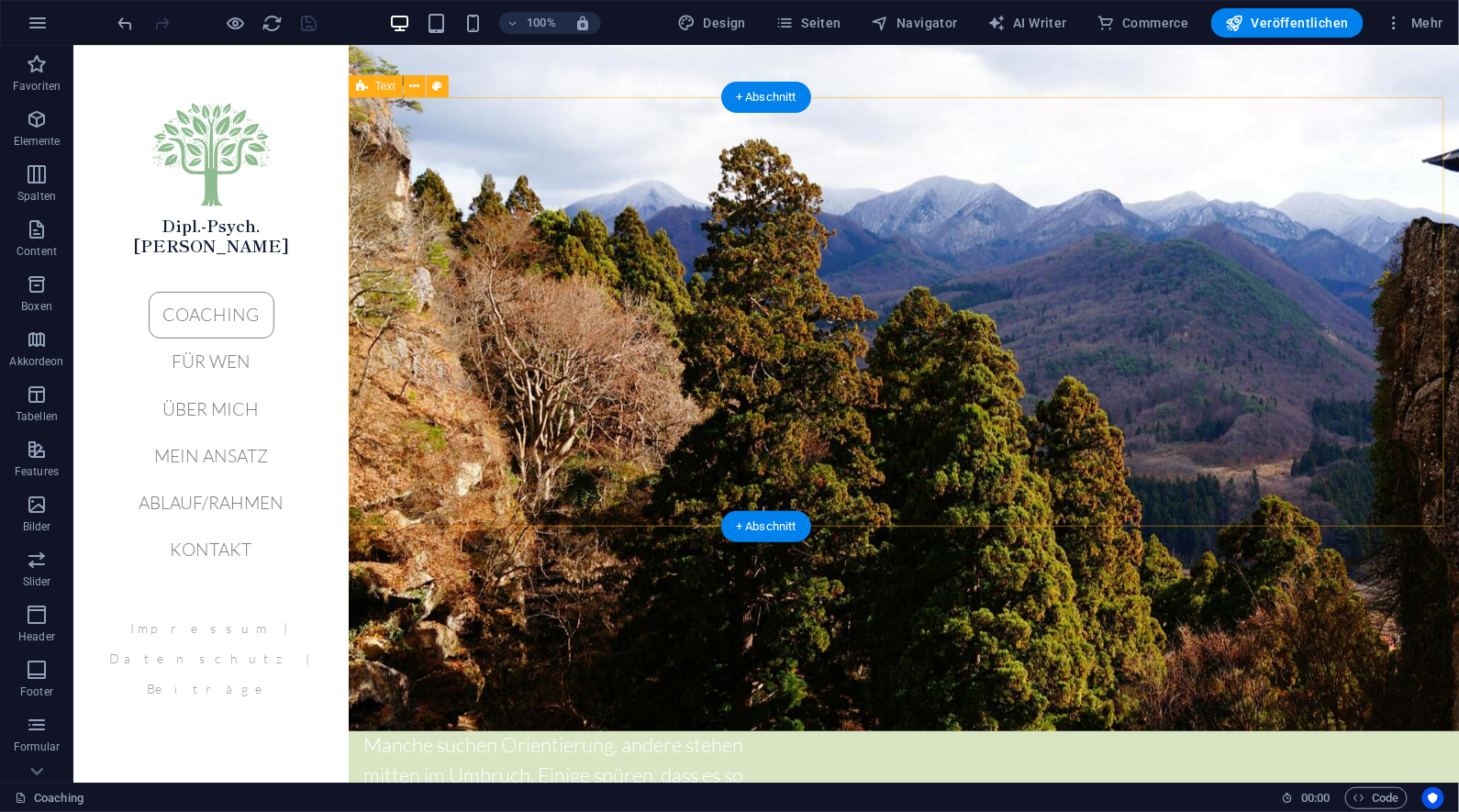
scroll to position [1825, 0]
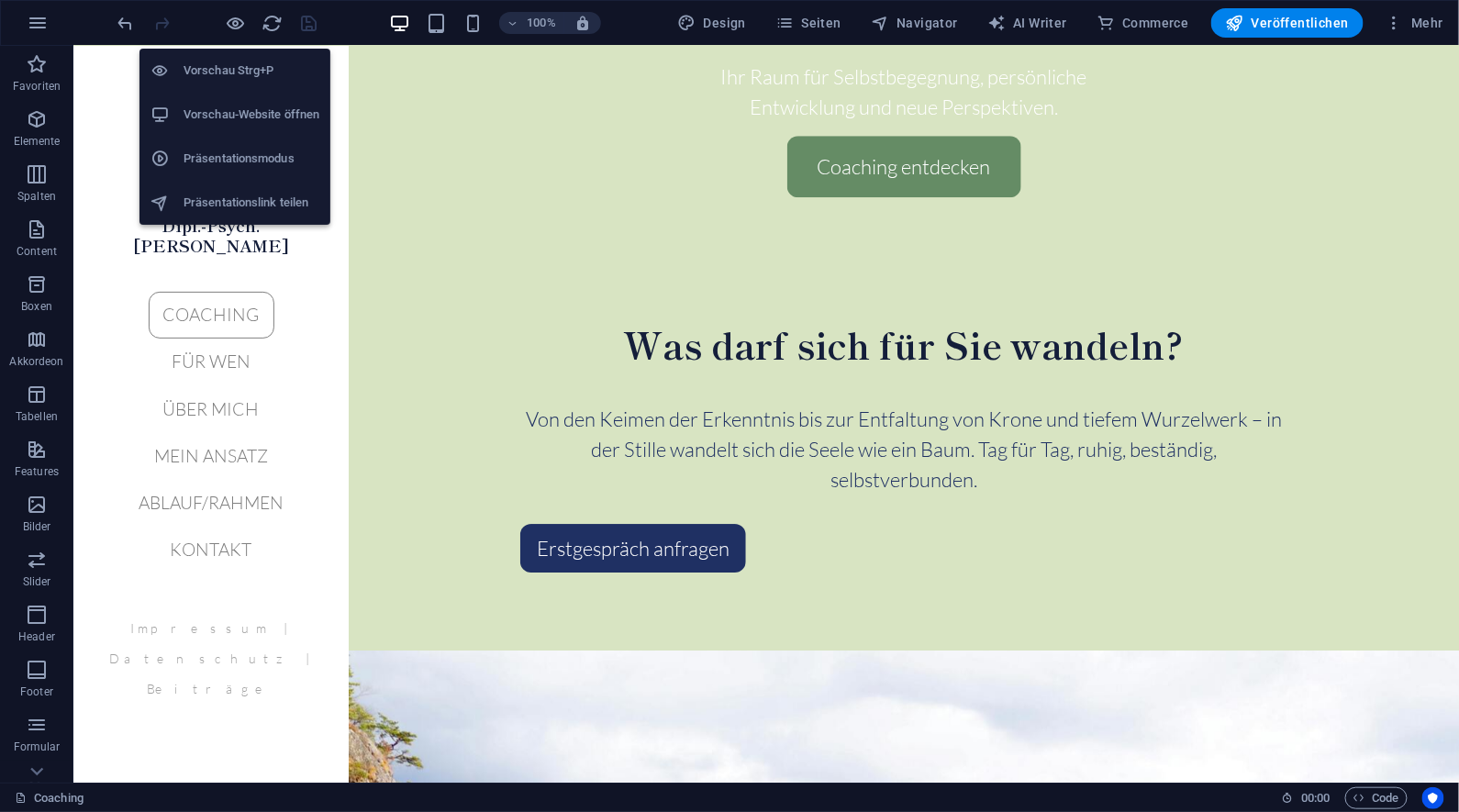
click at [238, 75] on h6 "Vorschau Strg+P" at bounding box center [251, 70] width 136 height 22
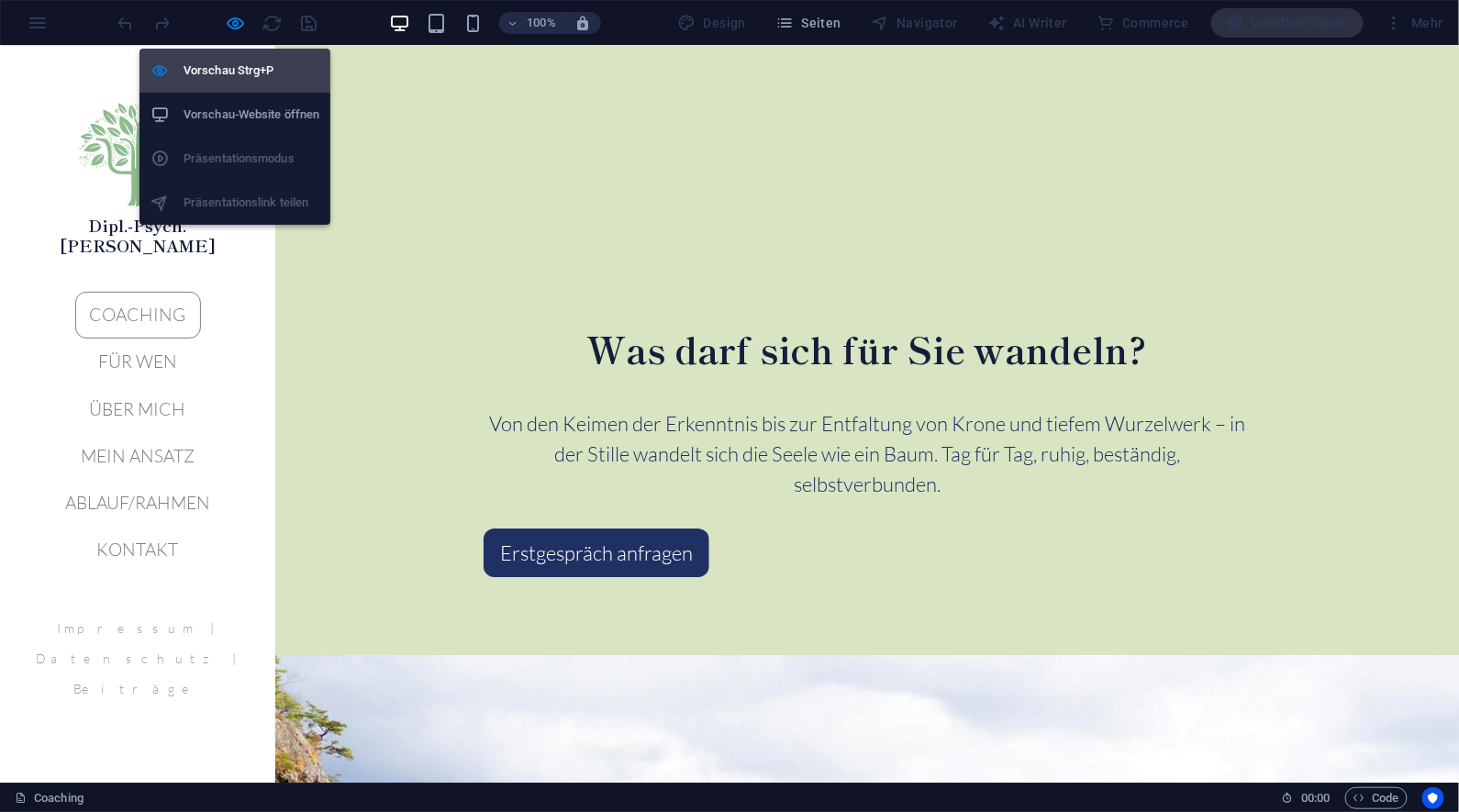
click at [238, 75] on h6 "Vorschau Strg+P" at bounding box center [251, 70] width 136 height 22
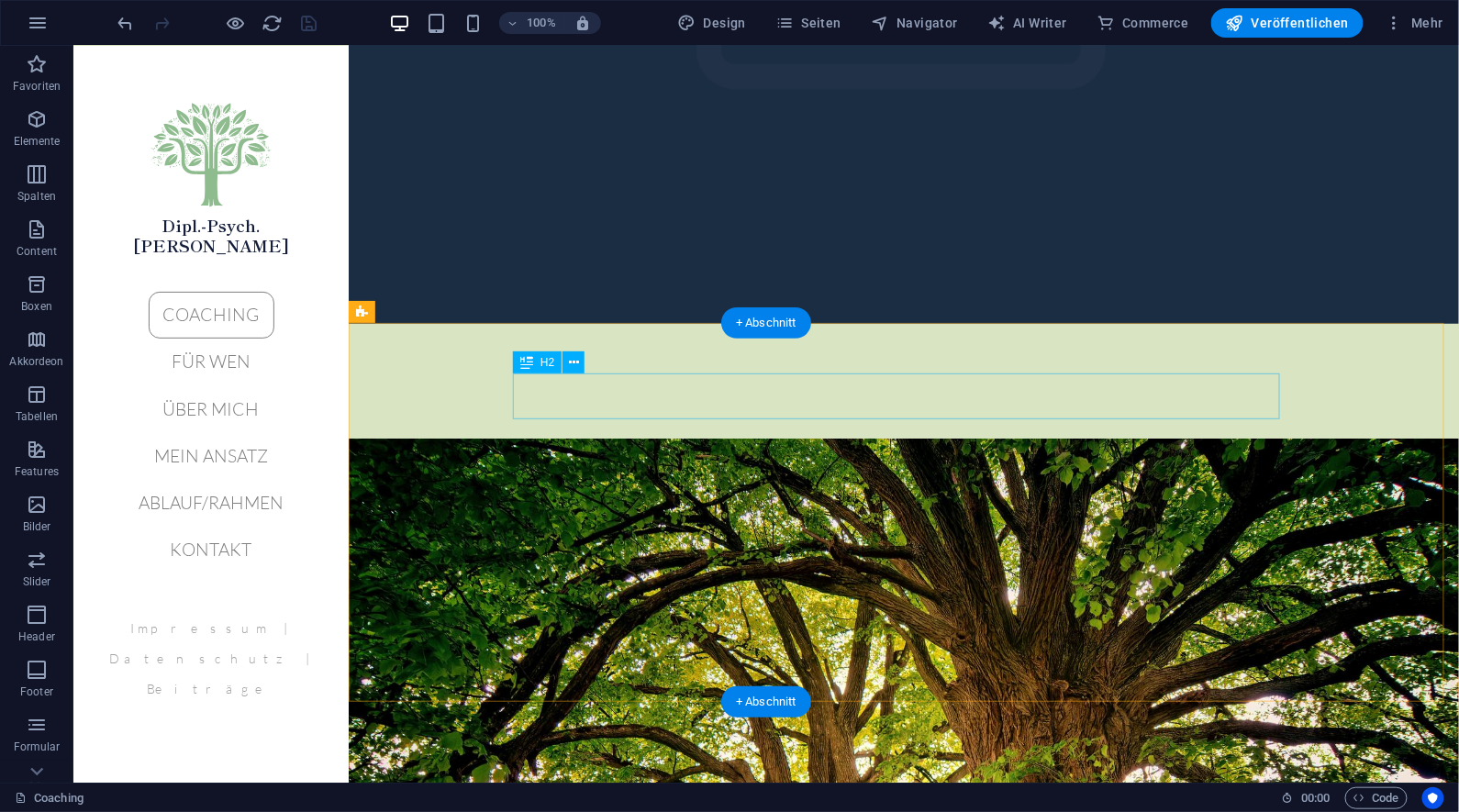
scroll to position [0, 0]
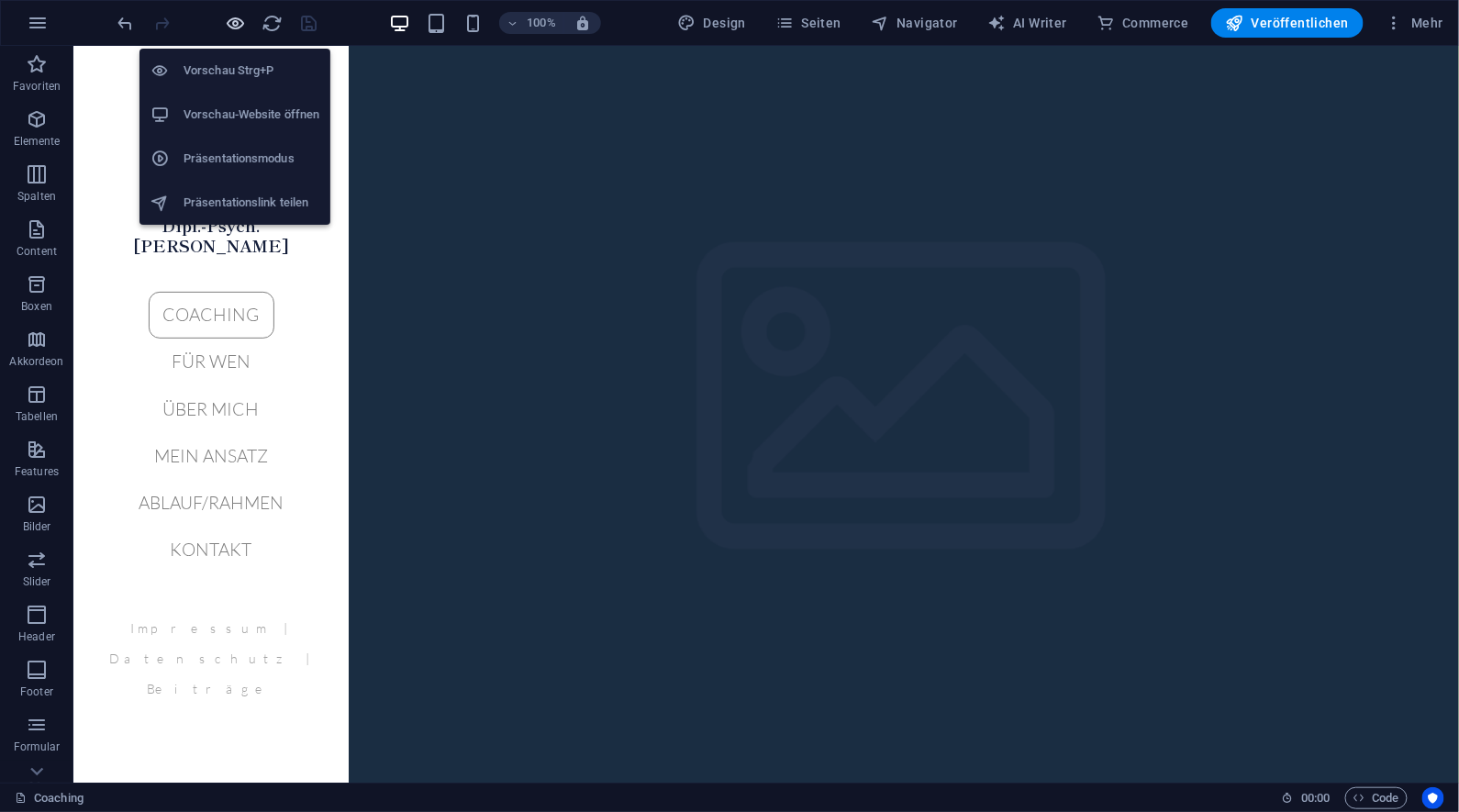
click at [236, 31] on icon "button" at bounding box center [237, 23] width 21 height 21
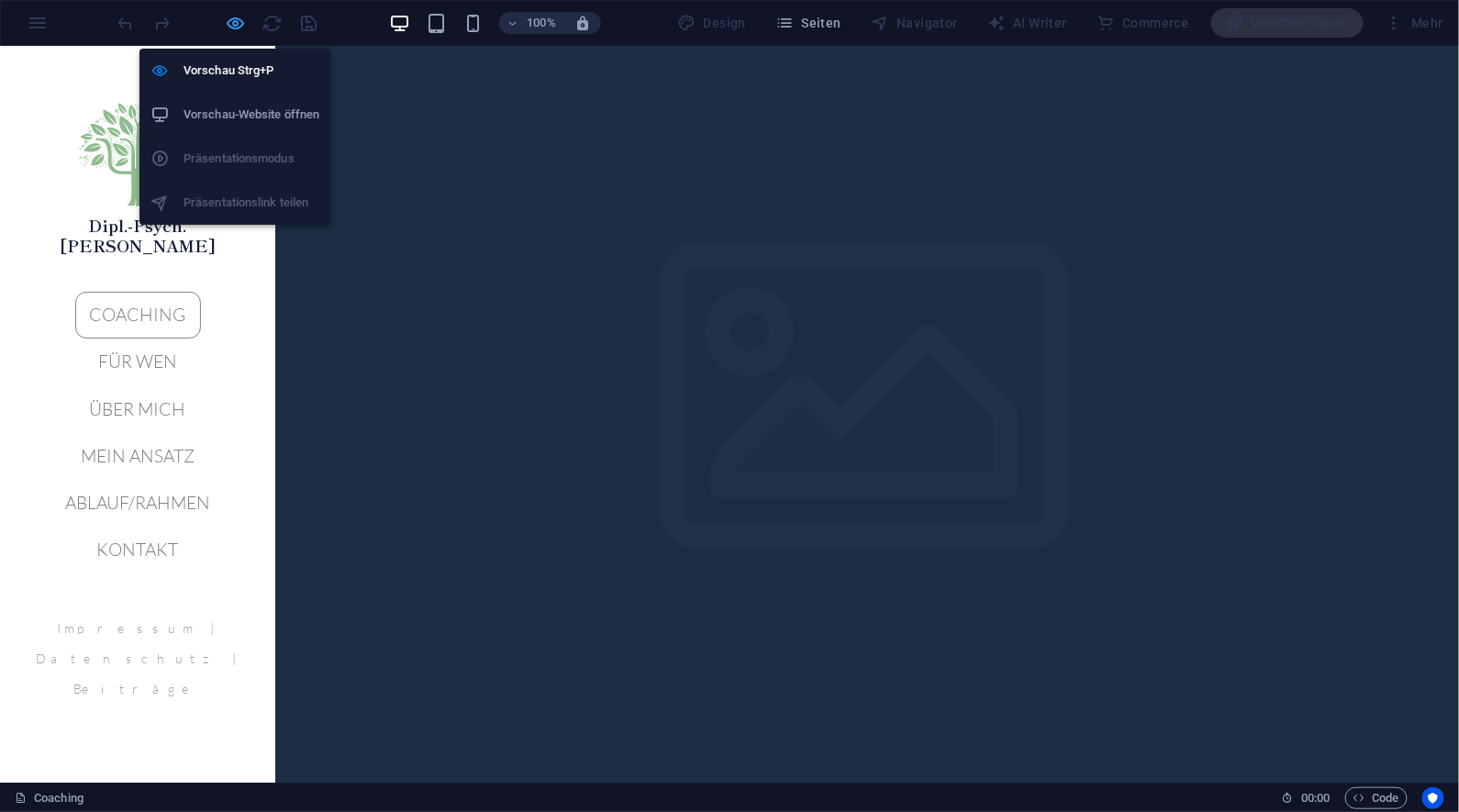
click at [236, 28] on icon "button" at bounding box center [237, 23] width 21 height 21
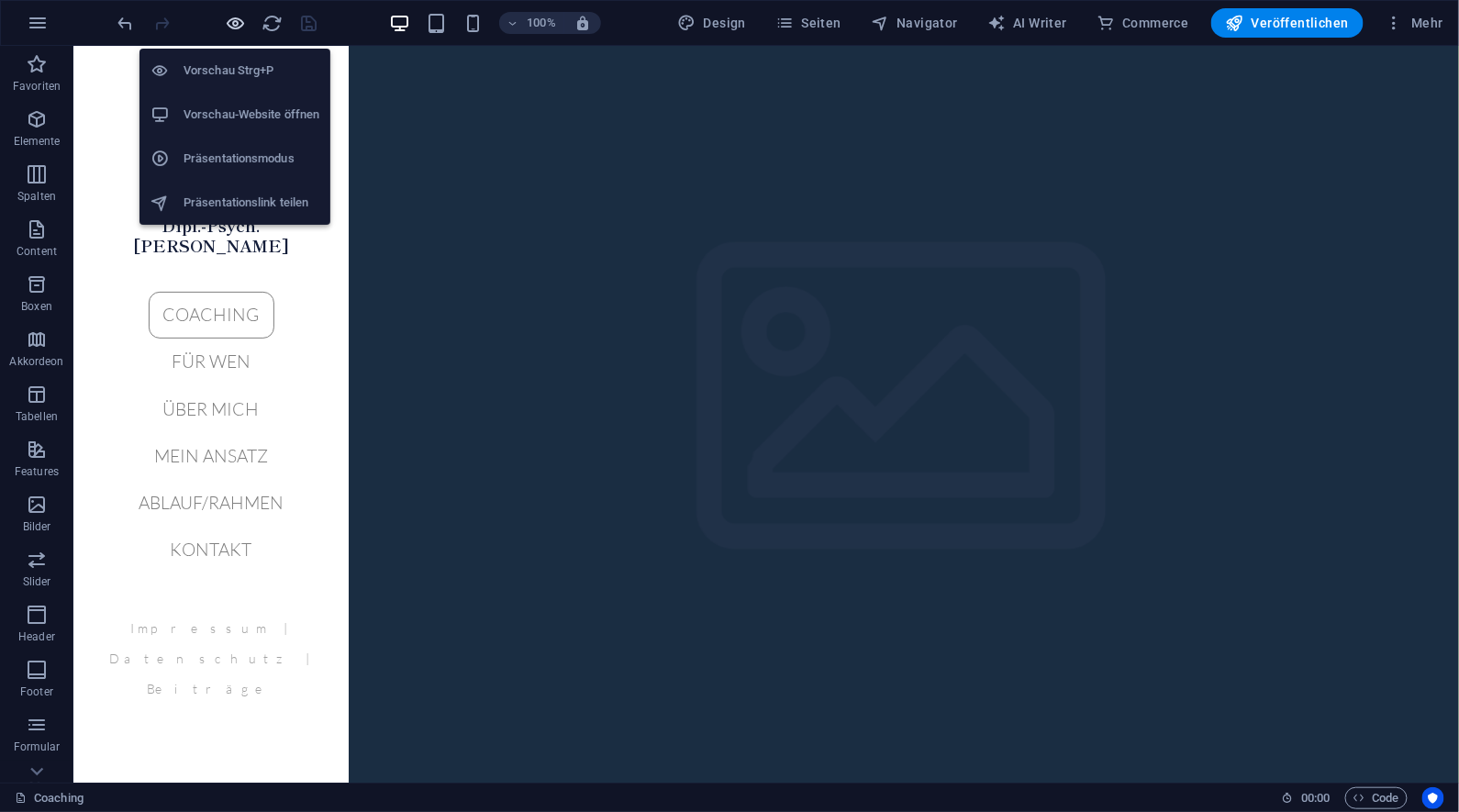
click at [231, 22] on icon "button" at bounding box center [237, 23] width 21 height 21
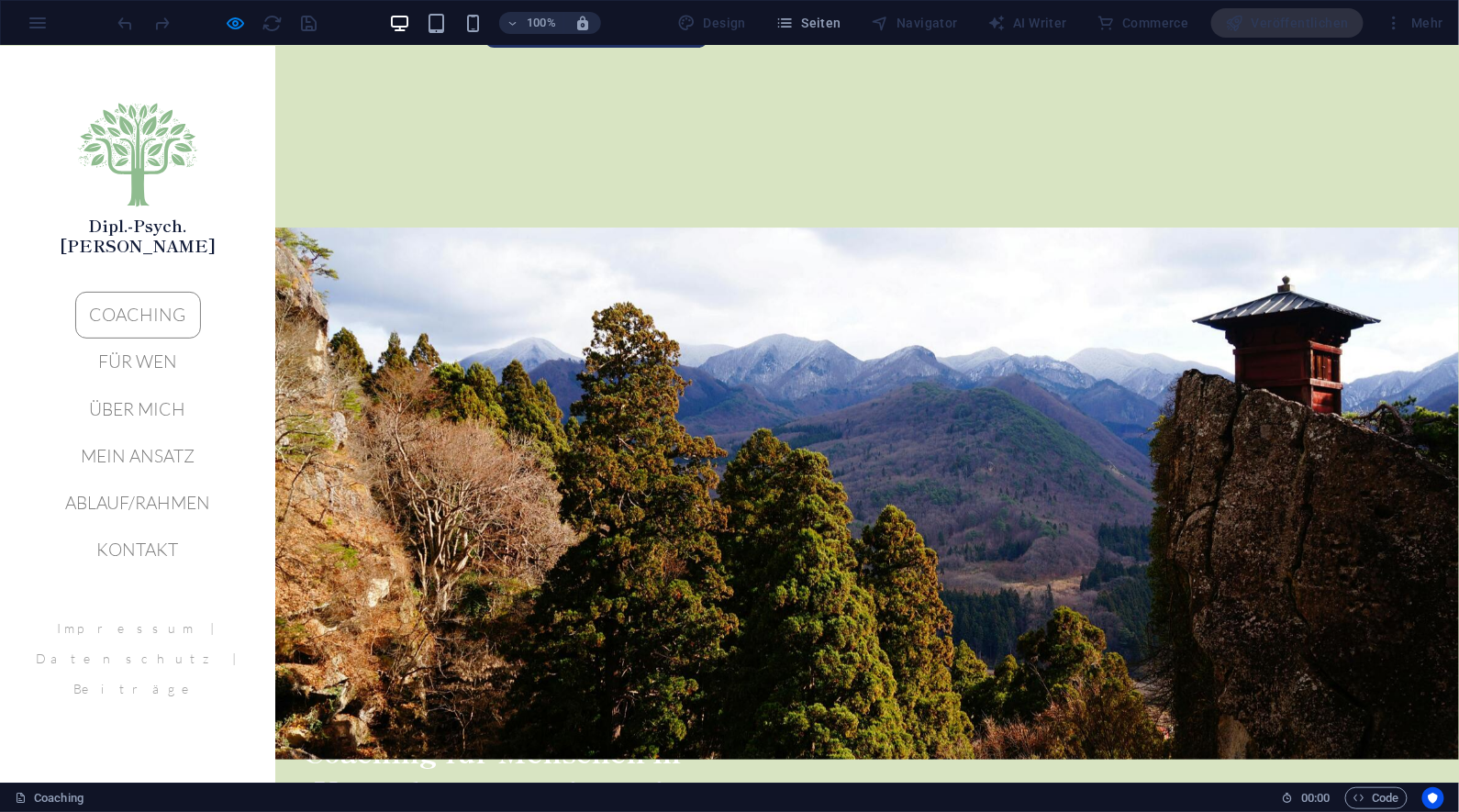
scroll to position [2469, 0]
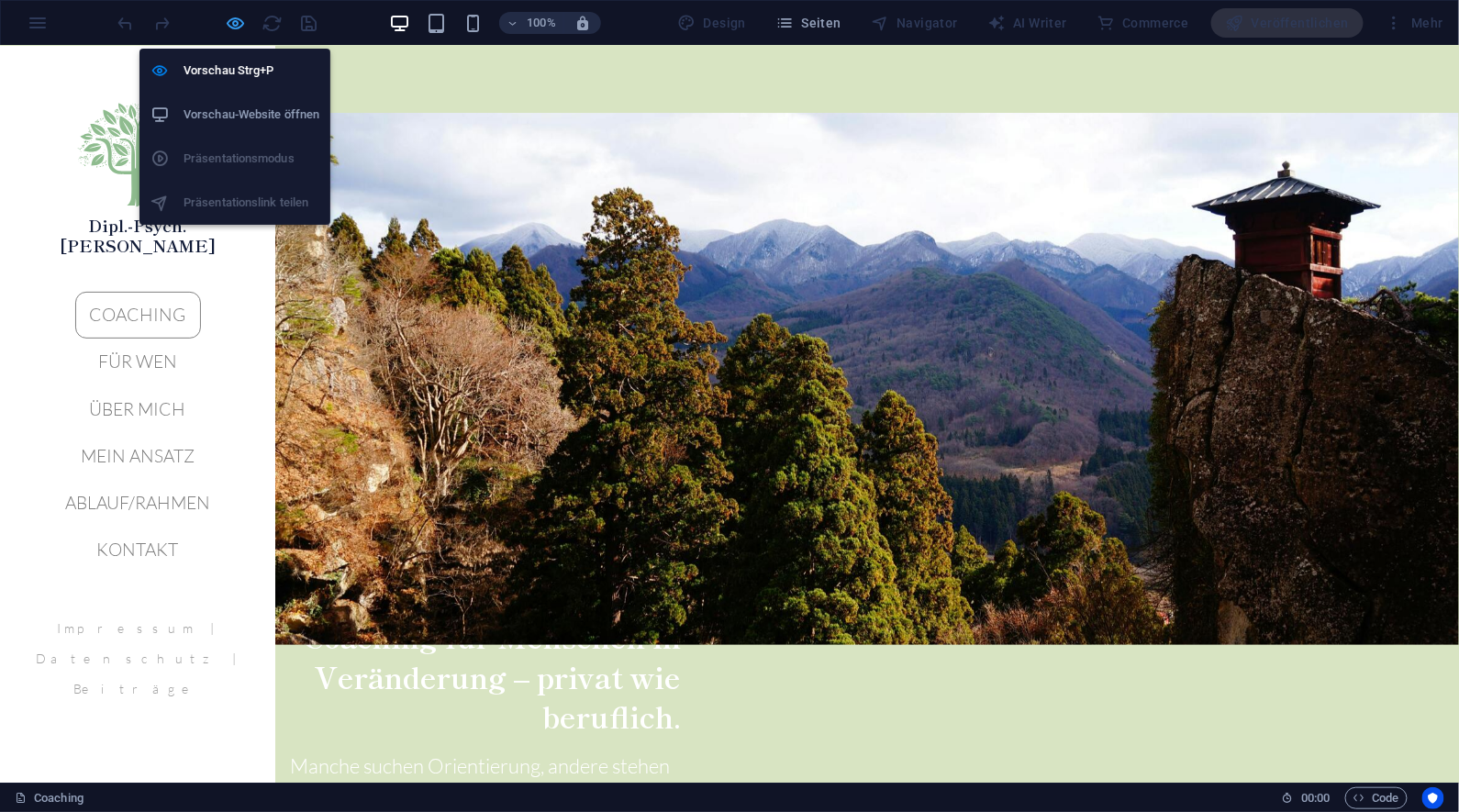
click at [235, 27] on icon "button" at bounding box center [237, 23] width 21 height 21
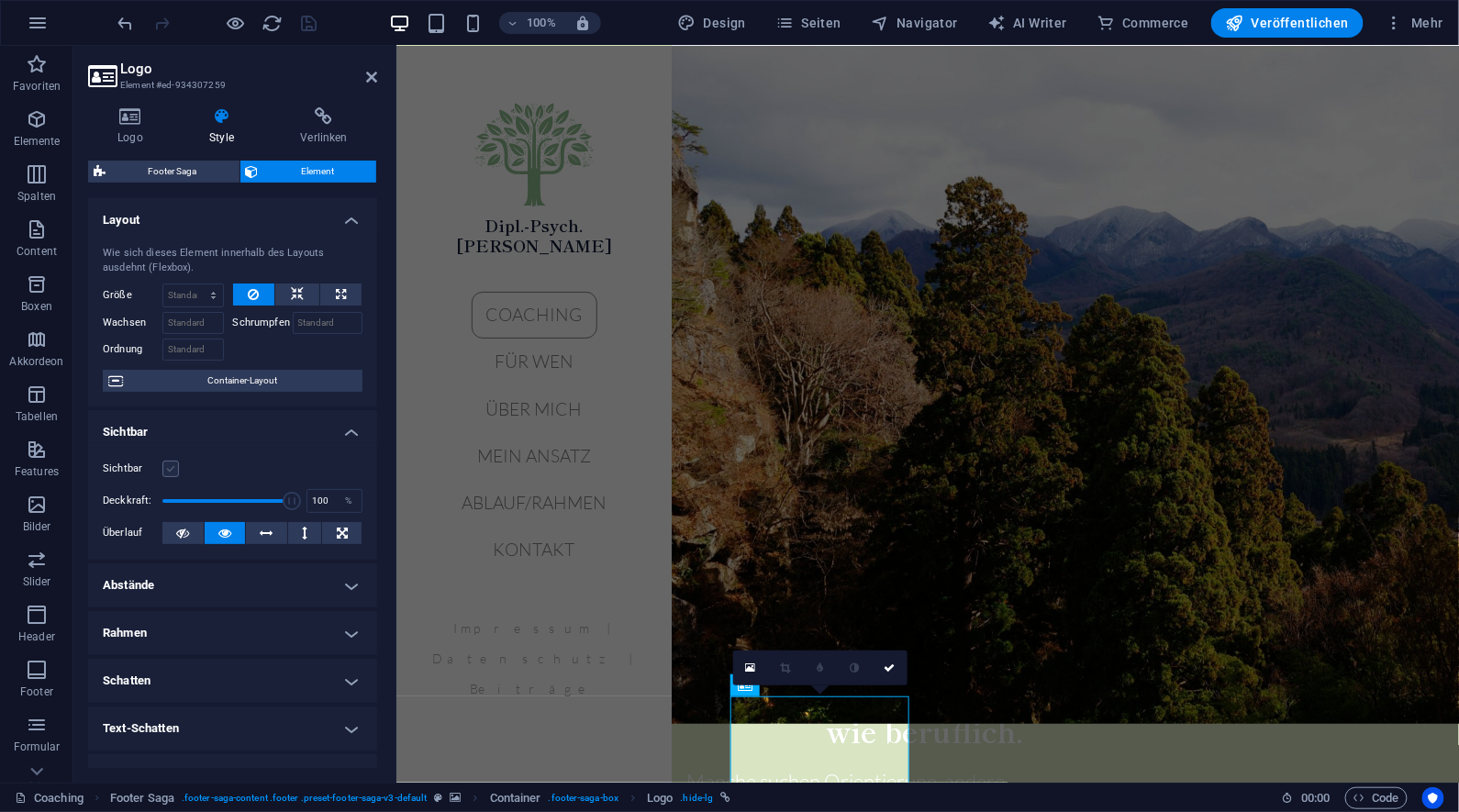
click at [173, 467] on label at bounding box center [170, 468] width 16 height 16
click at [0, 0] on input "Sichtbar" at bounding box center [0, 0] width 0 height 0
drag, startPoint x: 291, startPoint y: 498, endPoint x: 228, endPoint y: 499, distance: 63.0
click at [228, 499] on span at bounding box center [231, 500] width 18 height 18
drag, startPoint x: 224, startPoint y: 500, endPoint x: 236, endPoint y: 499, distance: 12.0
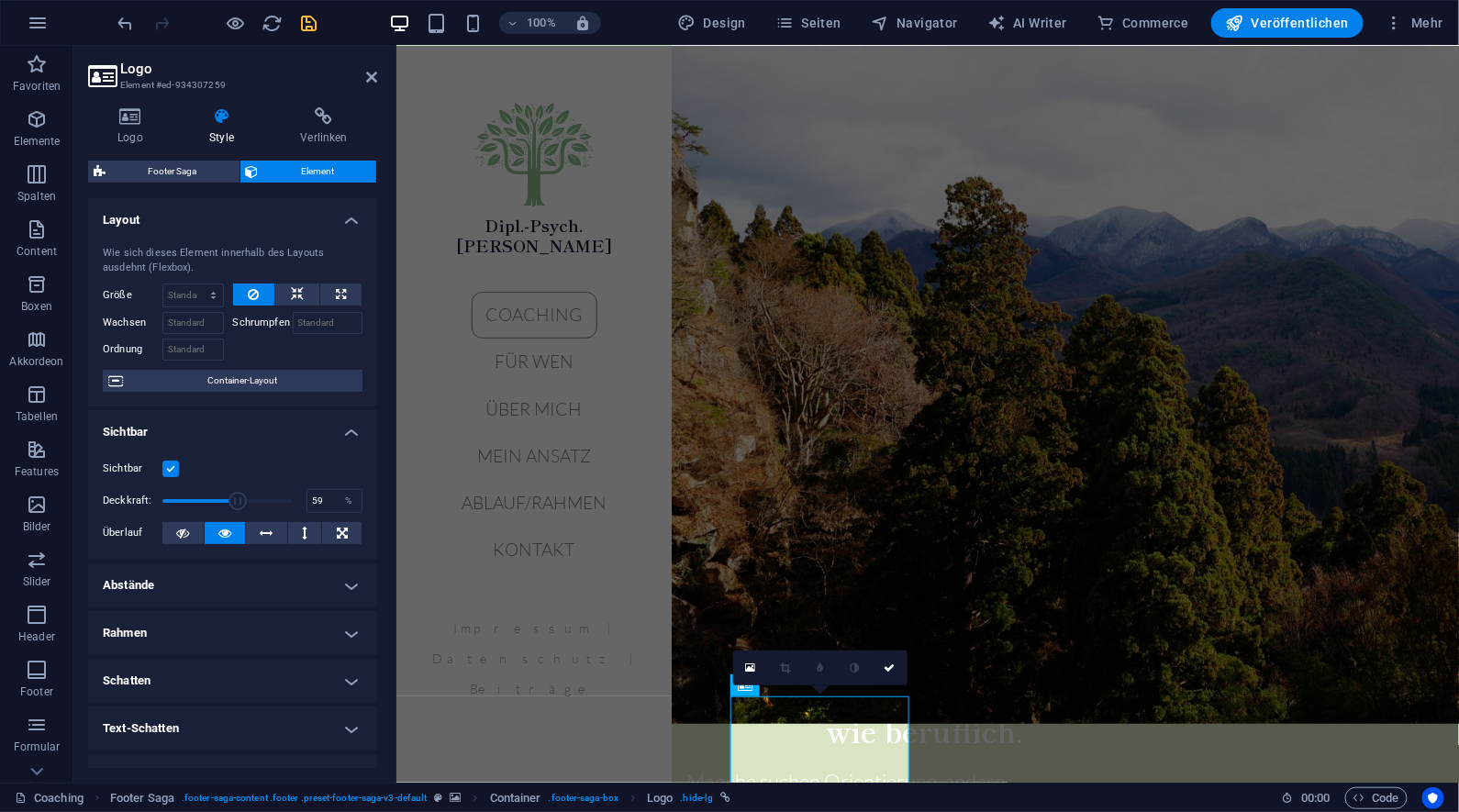
click at [236, 499] on span at bounding box center [238, 500] width 18 height 18
drag, startPoint x: 236, startPoint y: 499, endPoint x: 225, endPoint y: 499, distance: 11.0
click at [225, 499] on span at bounding box center [226, 500] width 18 height 18
type input "74"
drag, startPoint x: 225, startPoint y: 499, endPoint x: 255, endPoint y: 497, distance: 30.1
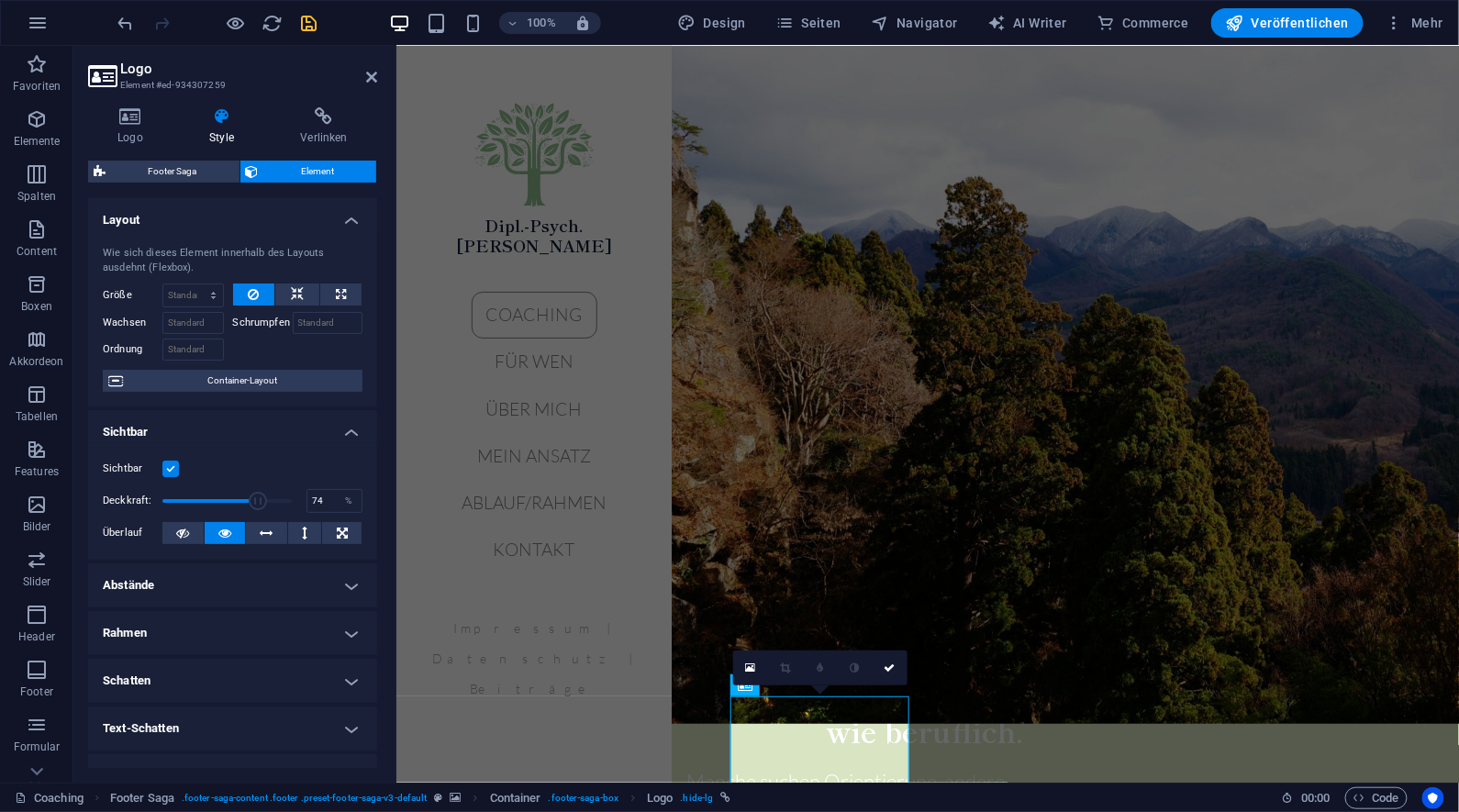
click at [255, 497] on span at bounding box center [258, 500] width 18 height 18
click at [890, 665] on icon at bounding box center [889, 667] width 11 height 11
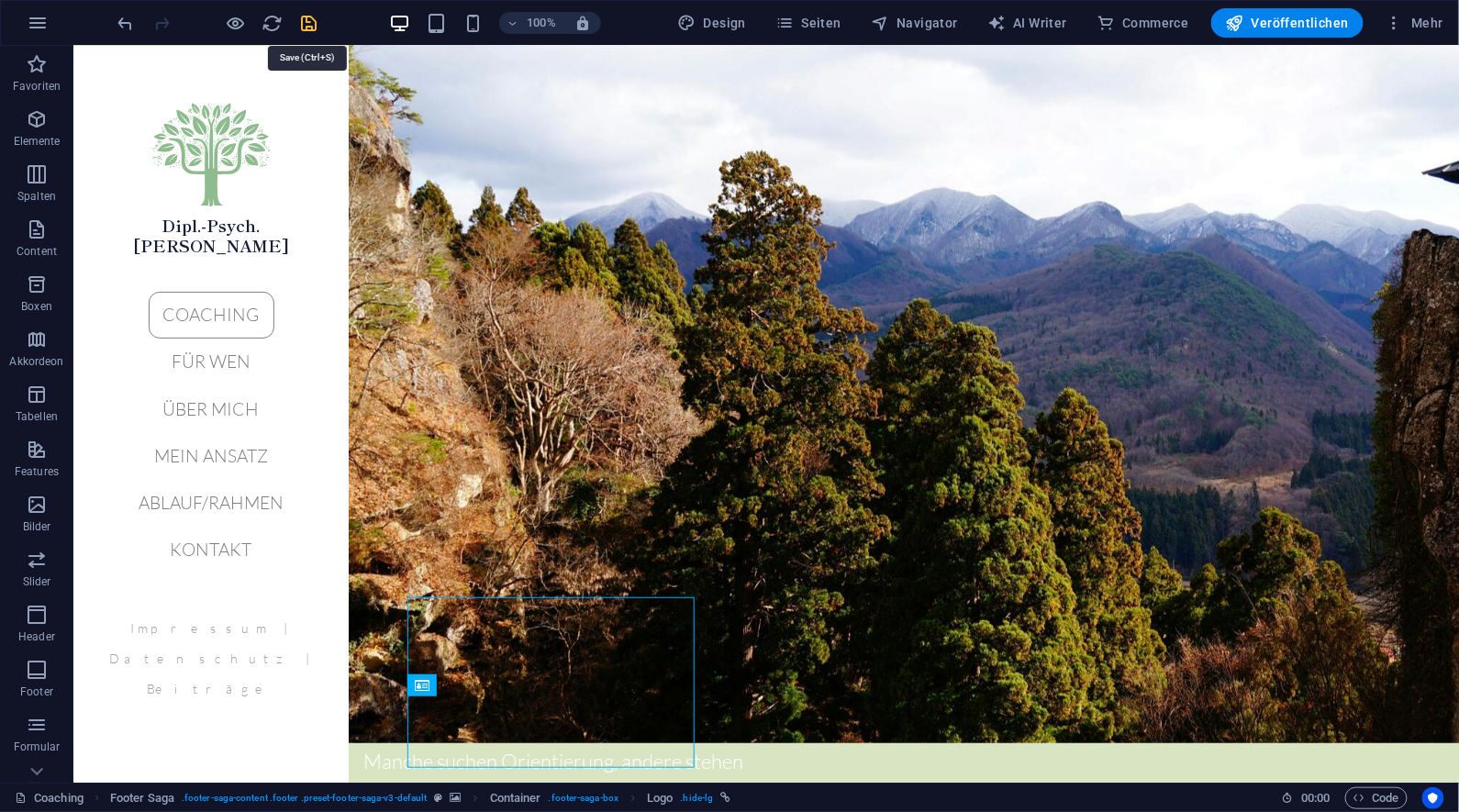
click at [305, 21] on icon "save" at bounding box center [310, 23] width 21 height 21
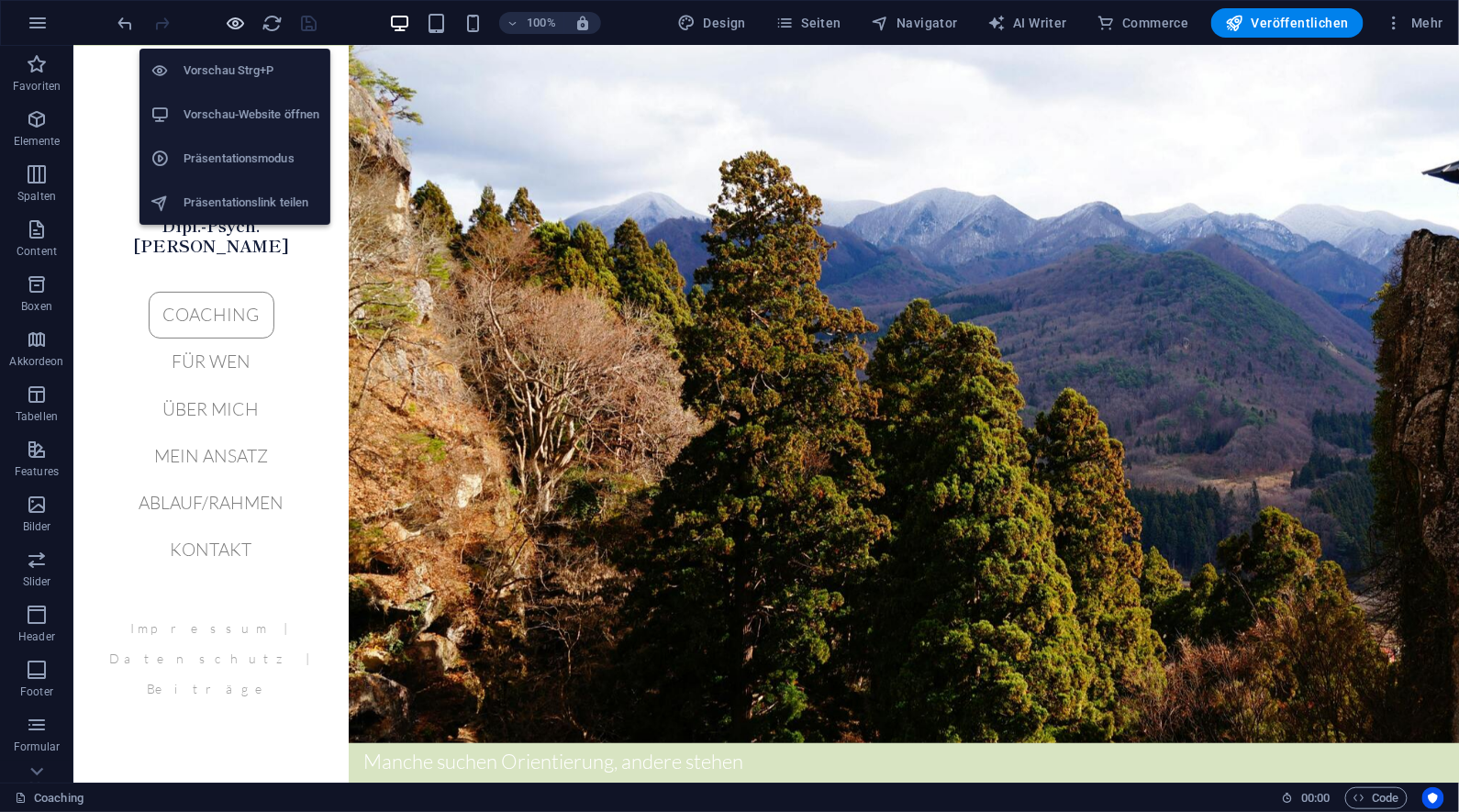
click at [234, 22] on icon "button" at bounding box center [237, 23] width 21 height 21
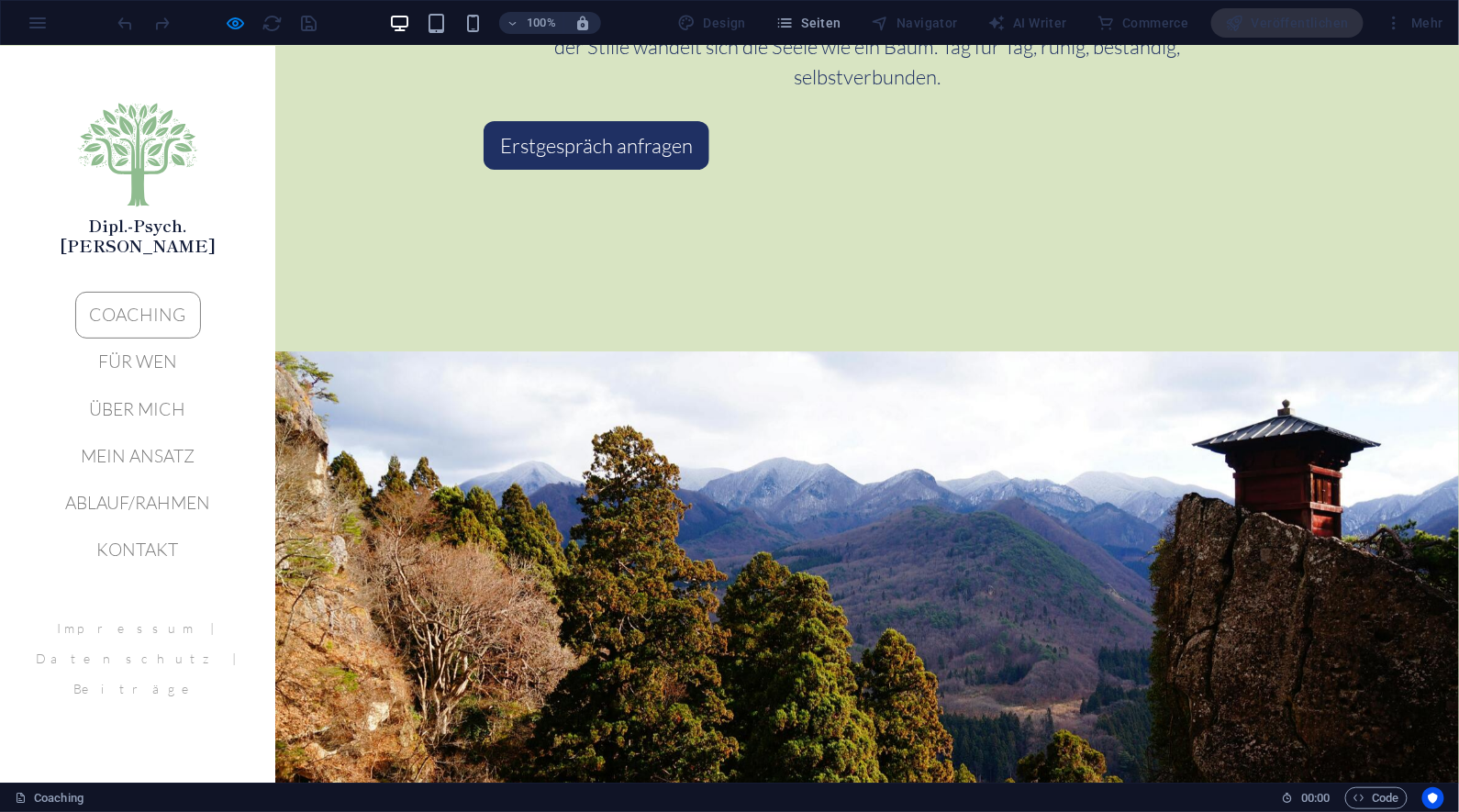
scroll to position [2513, 0]
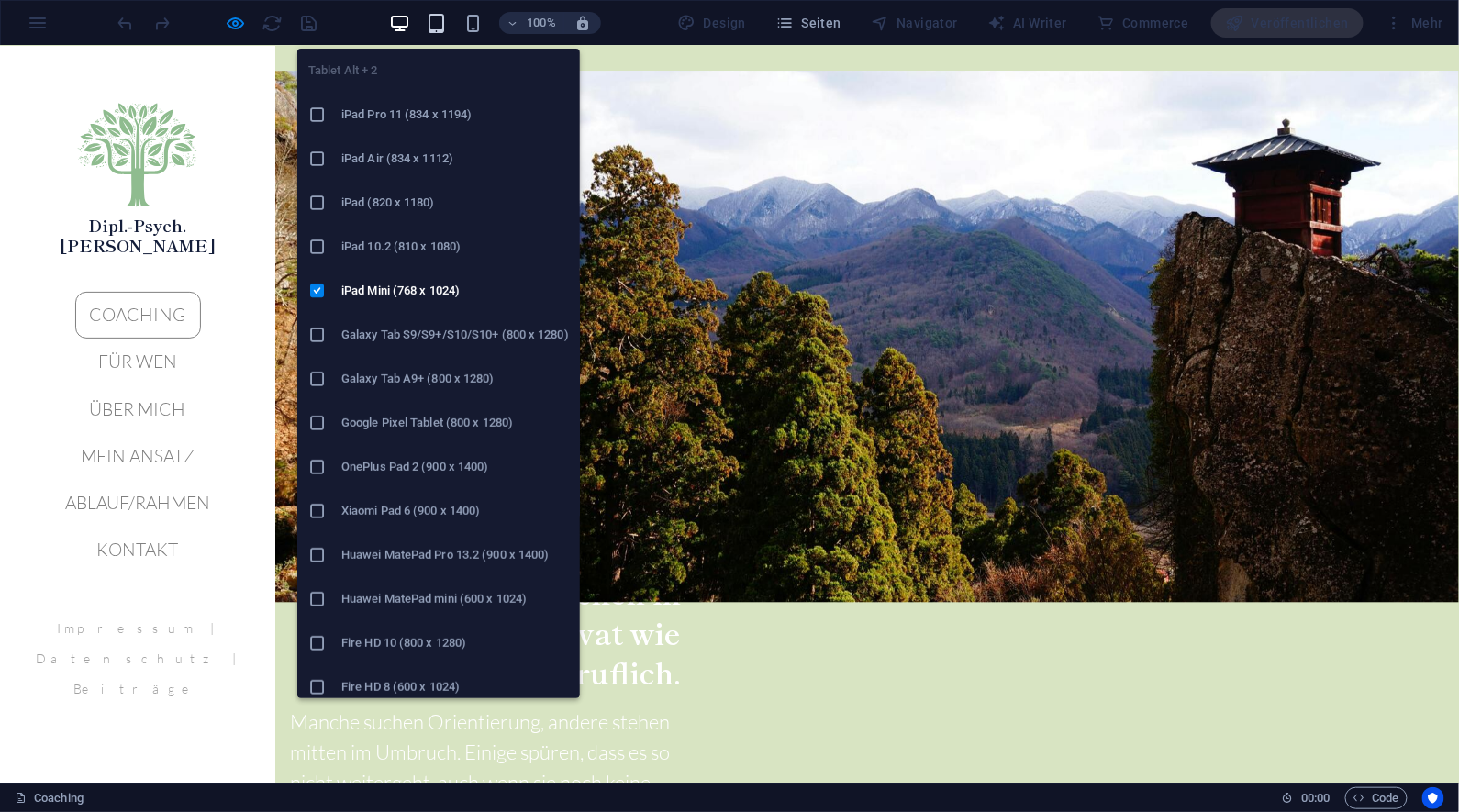
click at [438, 28] on icon "button" at bounding box center [437, 23] width 21 height 21
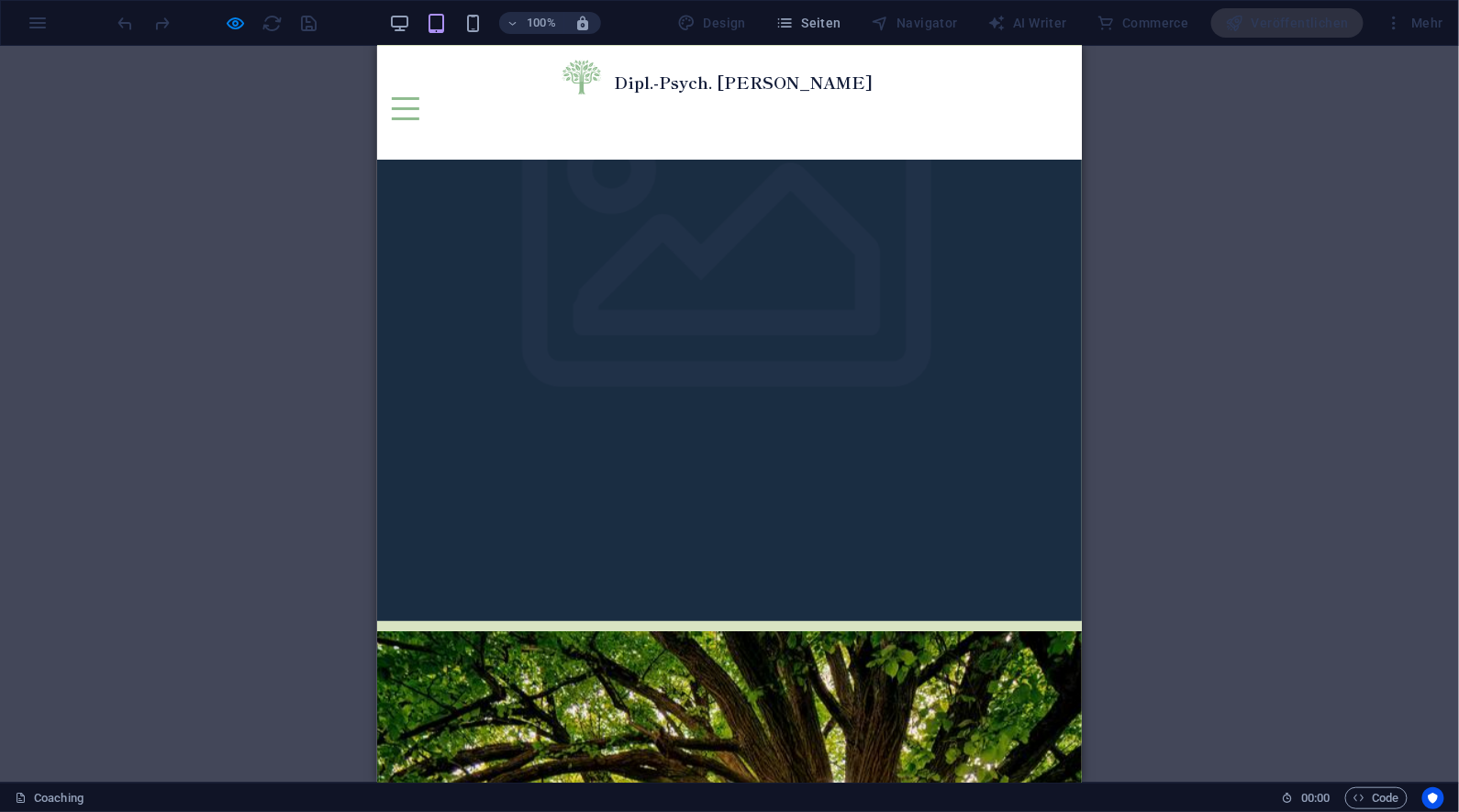
scroll to position [0, 0]
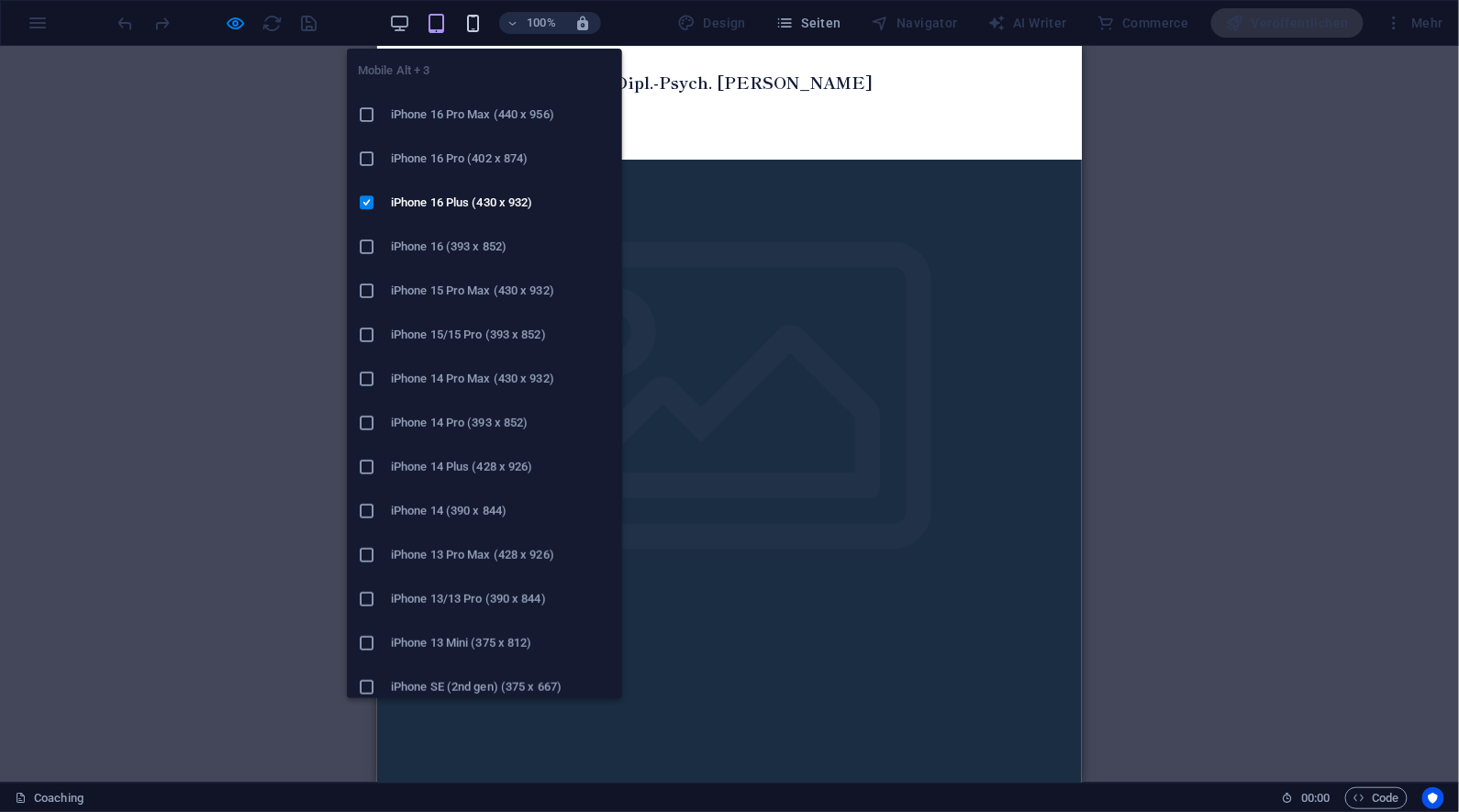
click at [475, 22] on icon "button" at bounding box center [474, 23] width 21 height 21
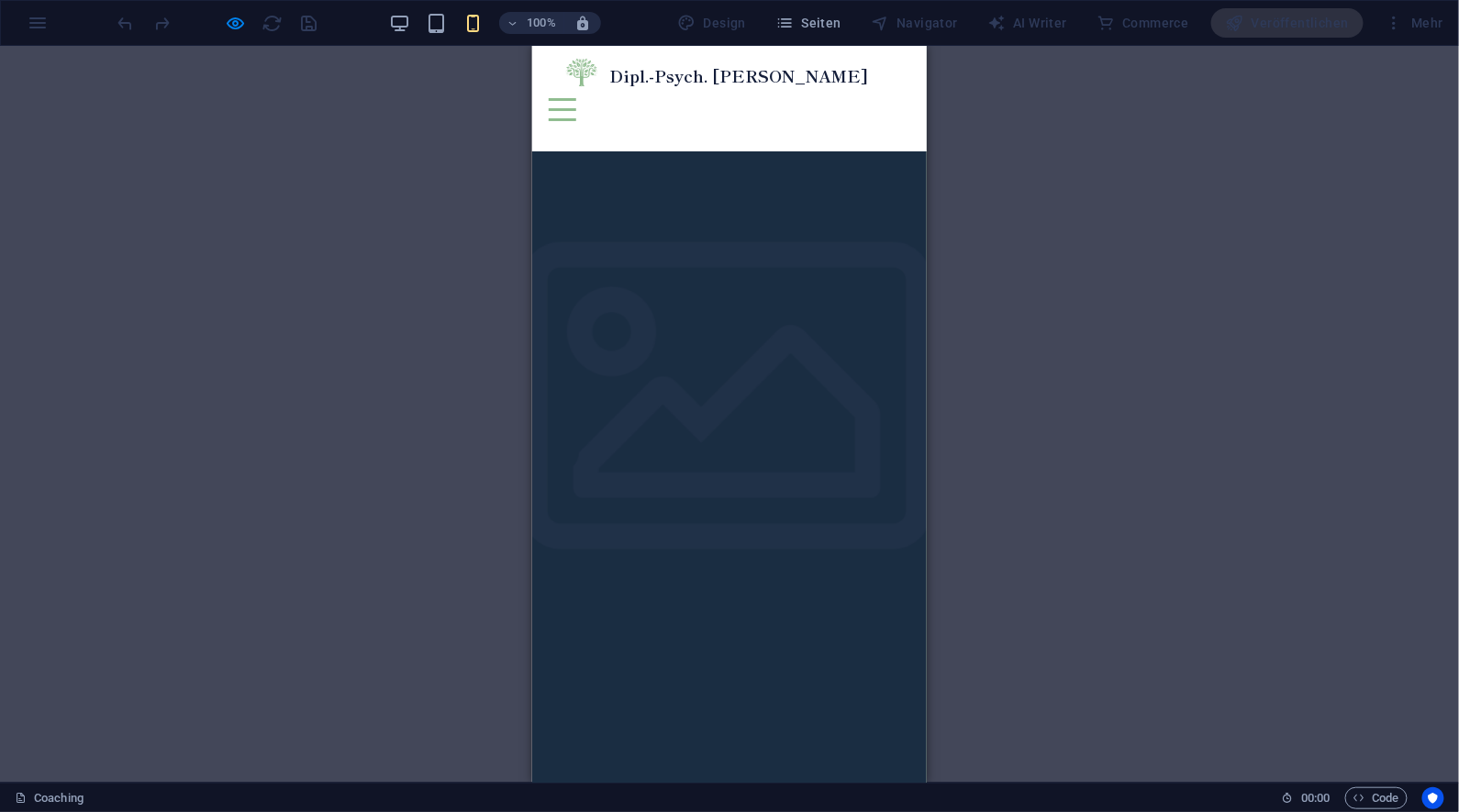
click at [575, 98] on button at bounding box center [561, 98] width 28 height 3
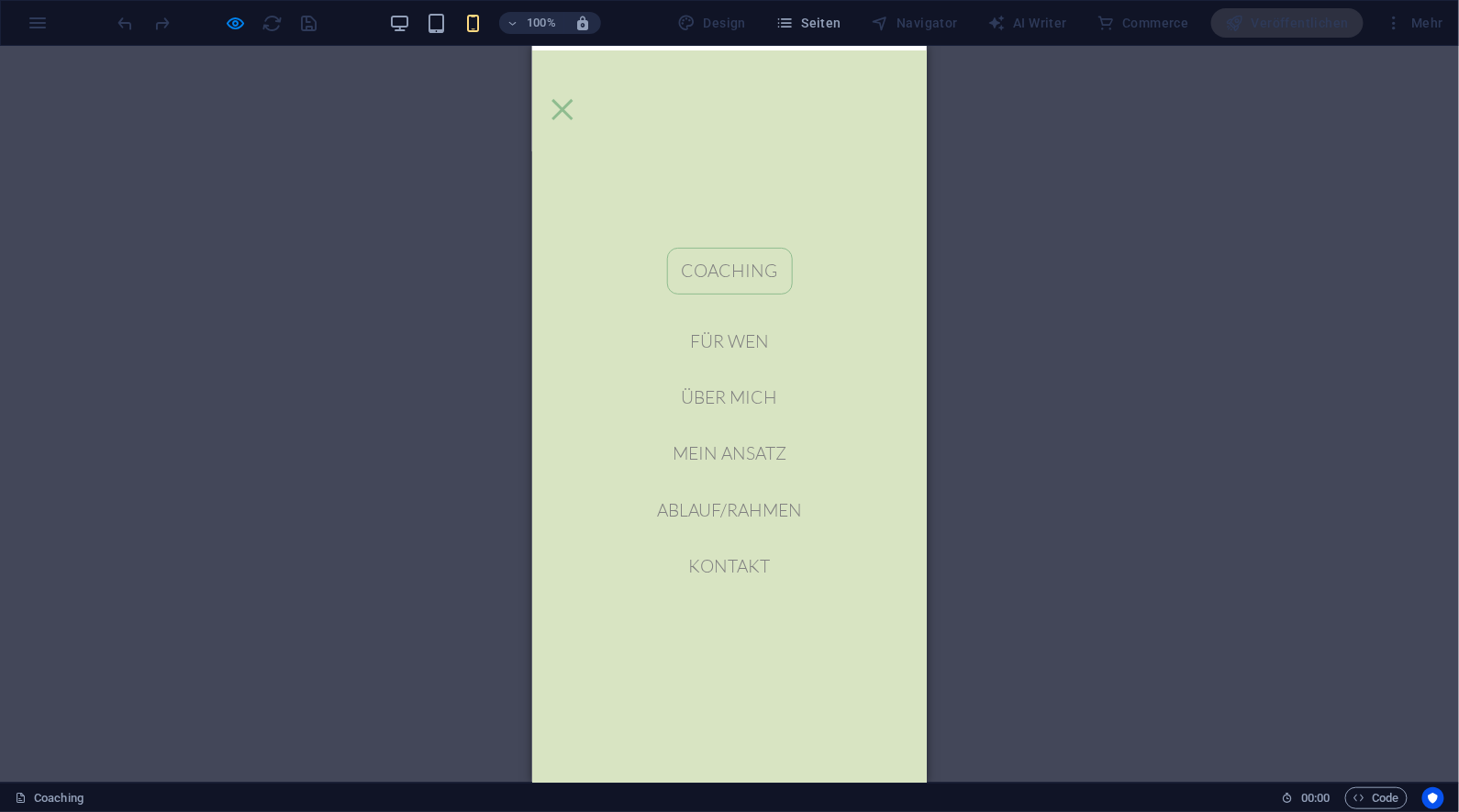
click at [575, 98] on div at bounding box center [561, 109] width 28 height 23
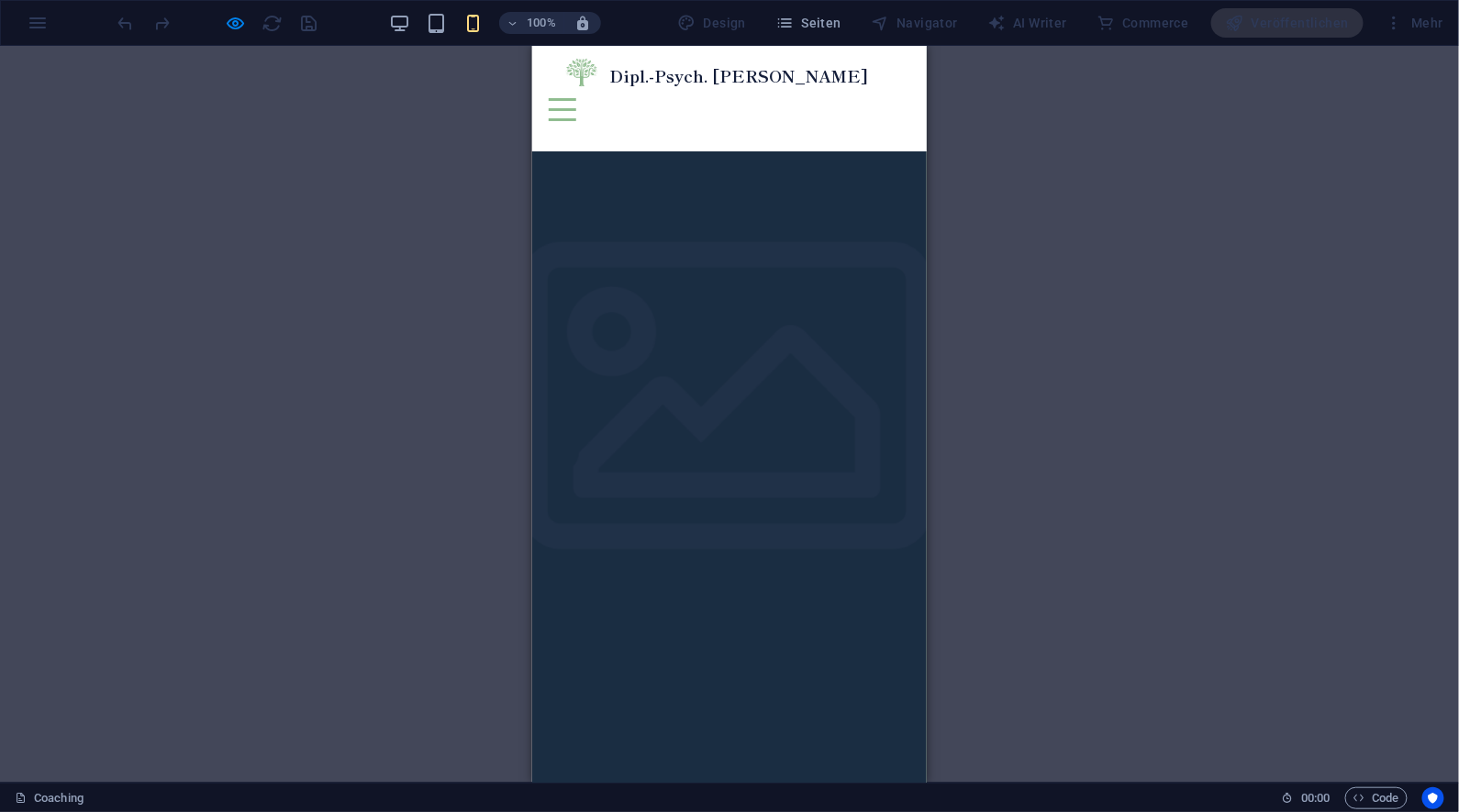
click at [575, 98] on div at bounding box center [561, 109] width 28 height 23
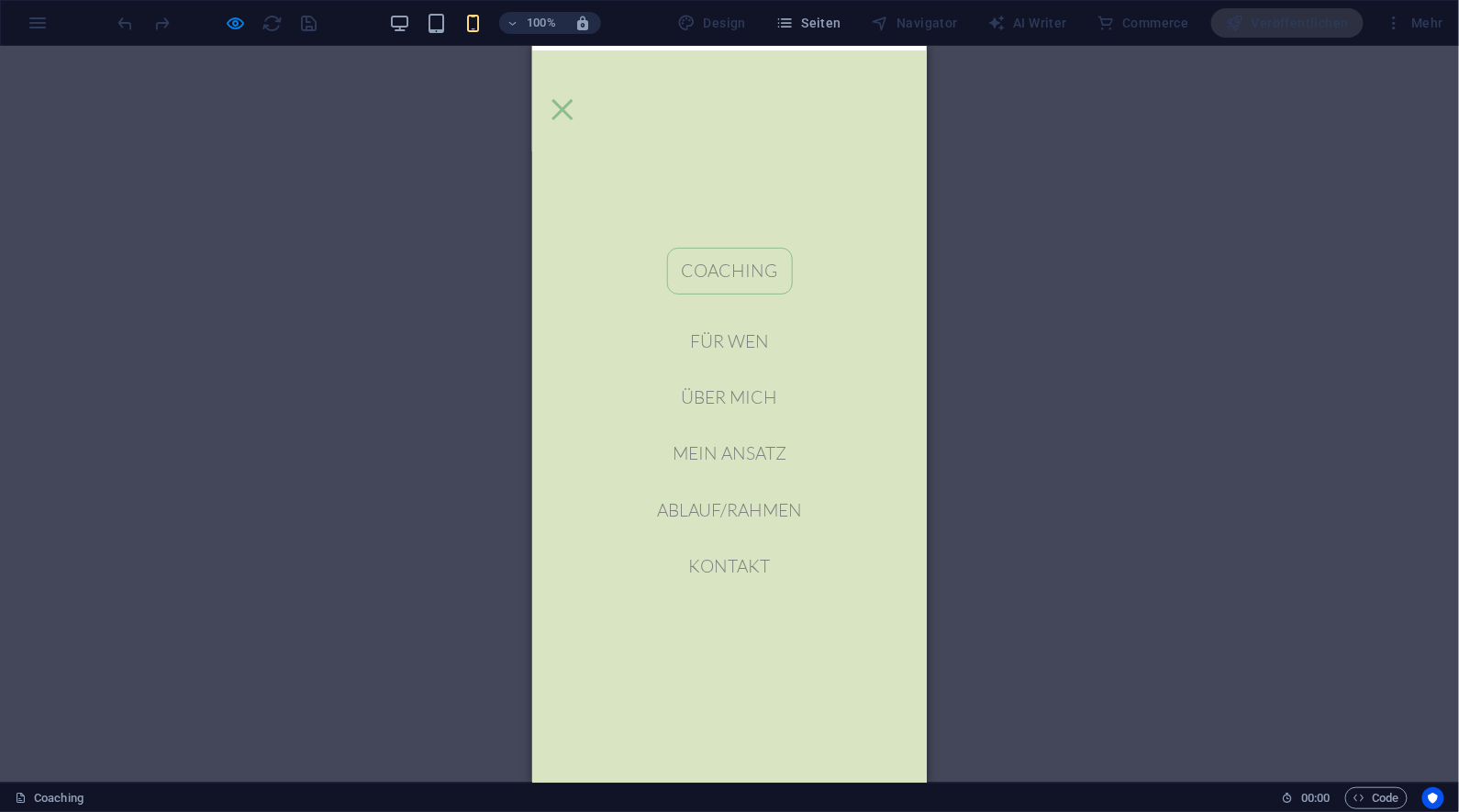
click at [572, 98] on button at bounding box center [561, 109] width 21 height 21
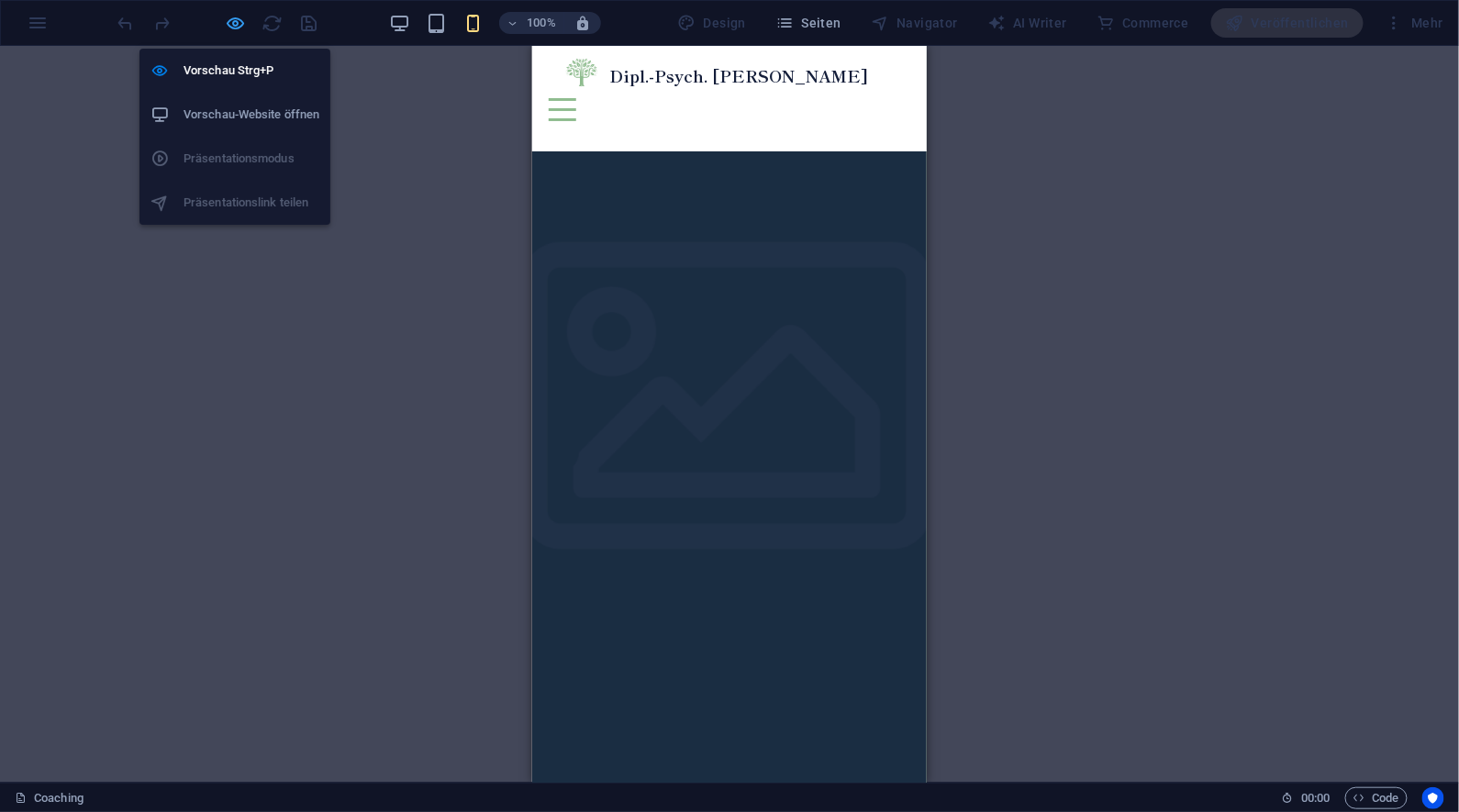
click at [231, 32] on icon "button" at bounding box center [237, 23] width 21 height 21
